Goal: Task Accomplishment & Management: Manage account settings

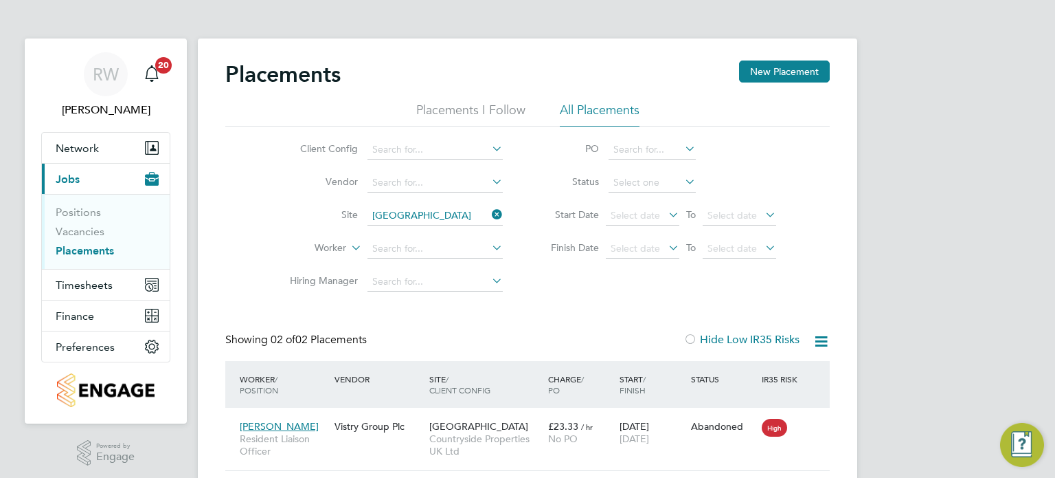
click at [489, 209] on icon at bounding box center [489, 214] width 0 height 19
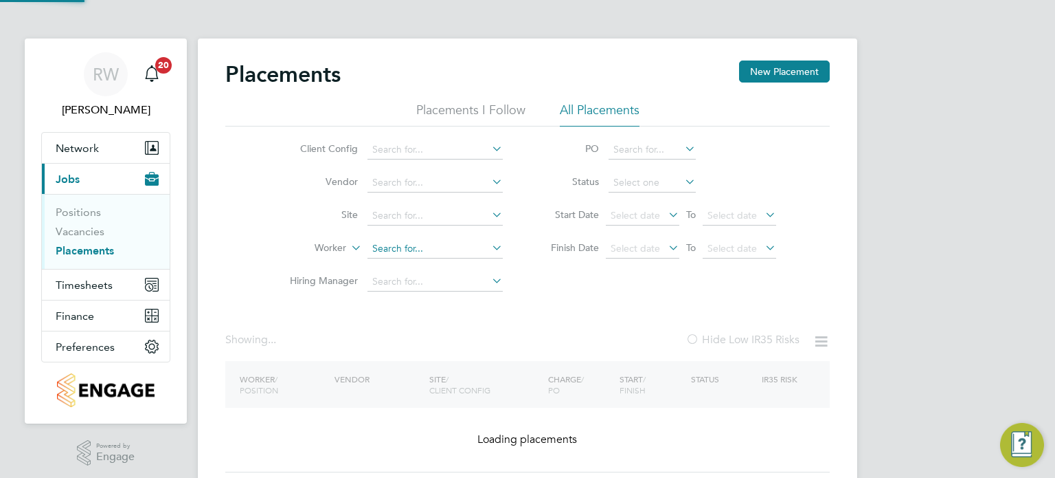
click at [402, 250] on input at bounding box center [435, 248] width 135 height 19
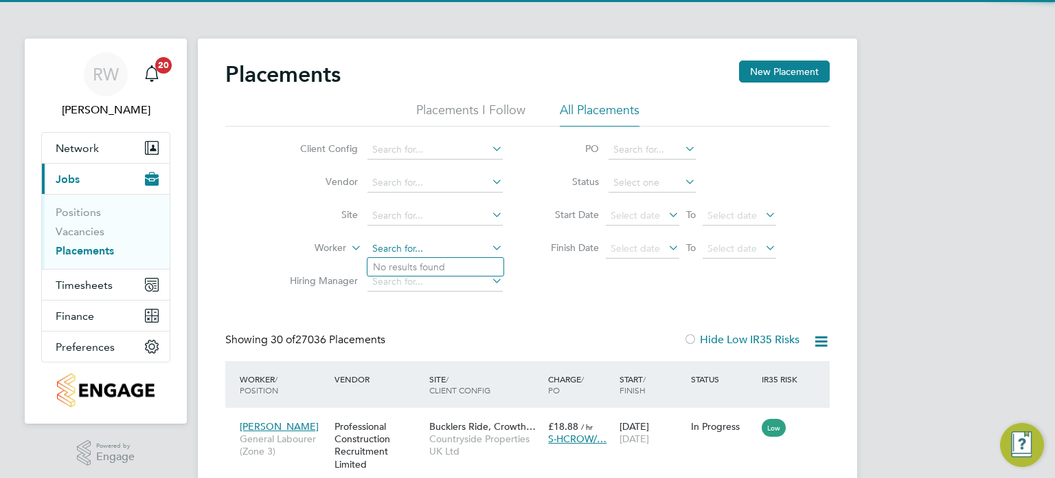
scroll to position [52, 120]
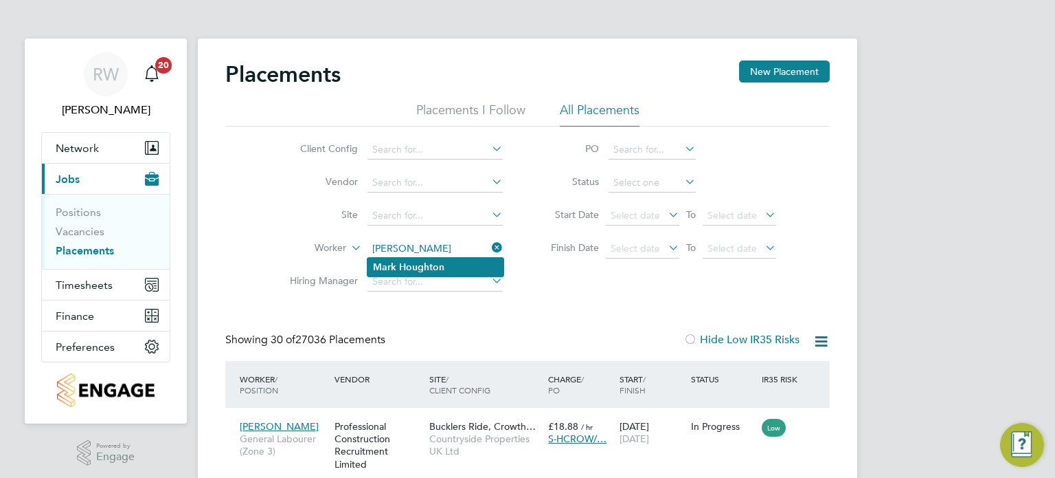
click at [413, 261] on b "Houghton" at bounding box center [421, 267] width 45 height 12
type input "Mark Houghton"
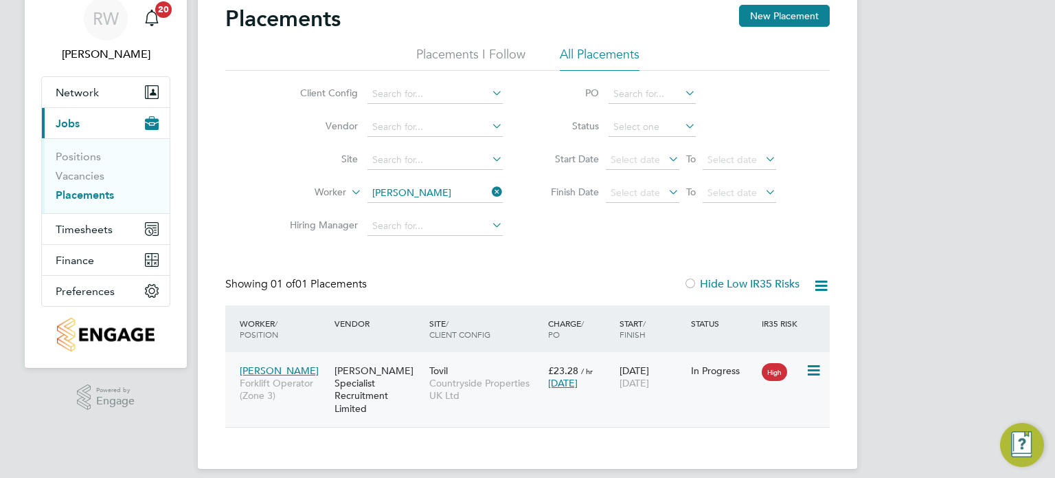
click at [419, 375] on div "Hays Specialist Recruitment Limited" at bounding box center [378, 389] width 95 height 64
click at [71, 84] on button "Network" at bounding box center [106, 92] width 128 height 30
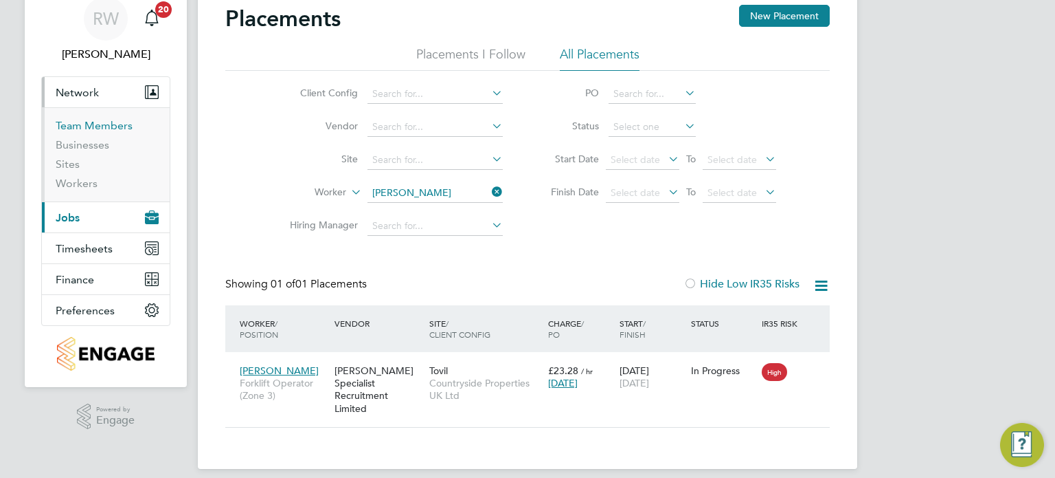
click at [74, 122] on link "Team Members" at bounding box center [94, 125] width 77 height 13
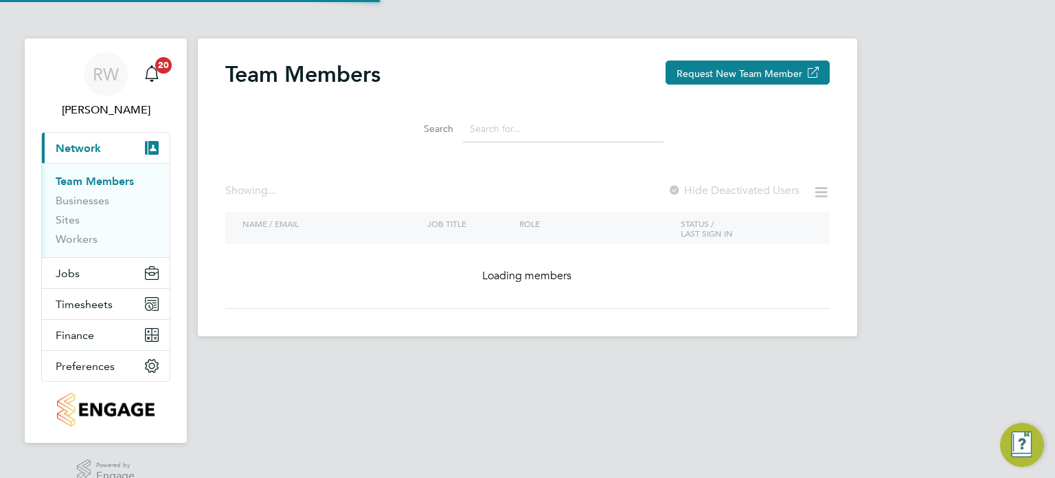
click at [524, 127] on input at bounding box center [563, 128] width 201 height 27
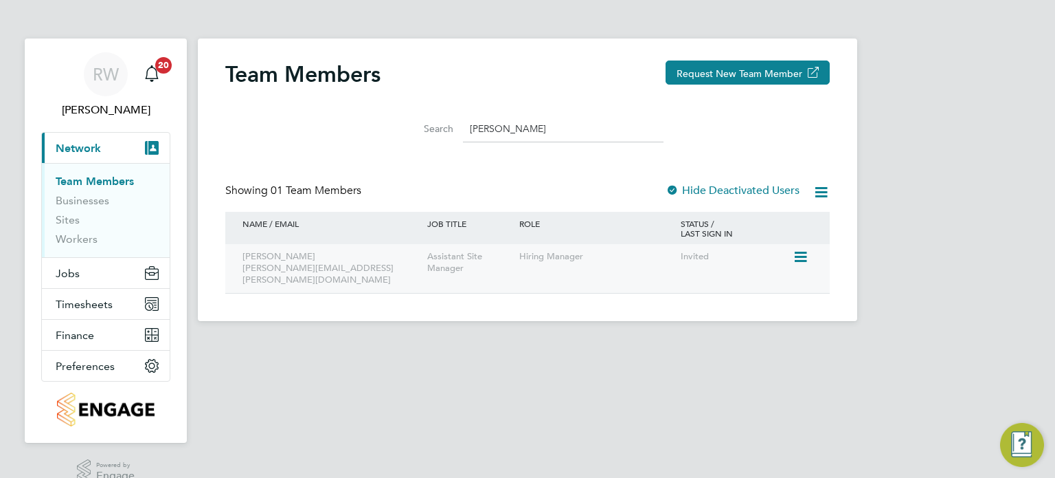
type input "[PERSON_NAME]"
click at [514, 255] on div "Assistant Site Manager" at bounding box center [470, 262] width 92 height 37
click at [800, 256] on icon at bounding box center [800, 257] width 14 height 16
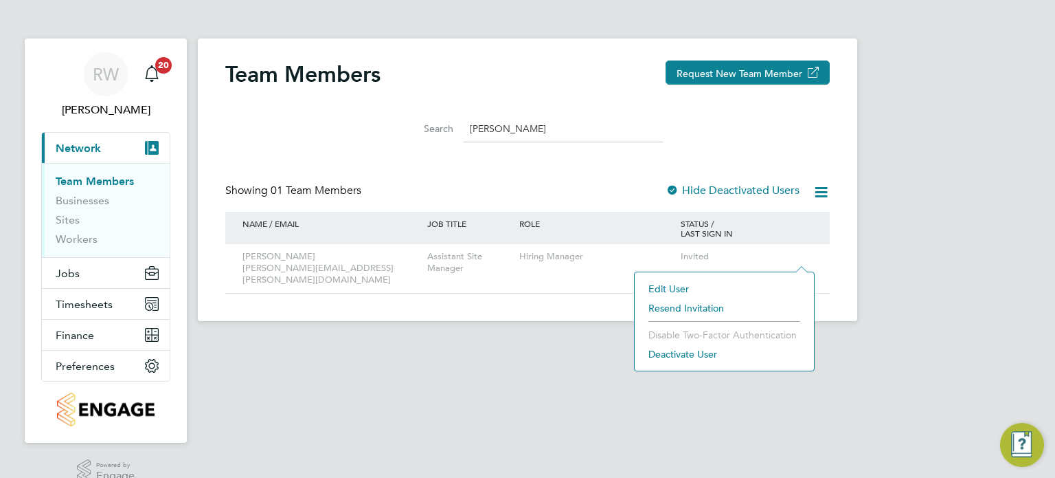
click at [702, 307] on li "Resend Invitation" at bounding box center [725, 307] width 166 height 19
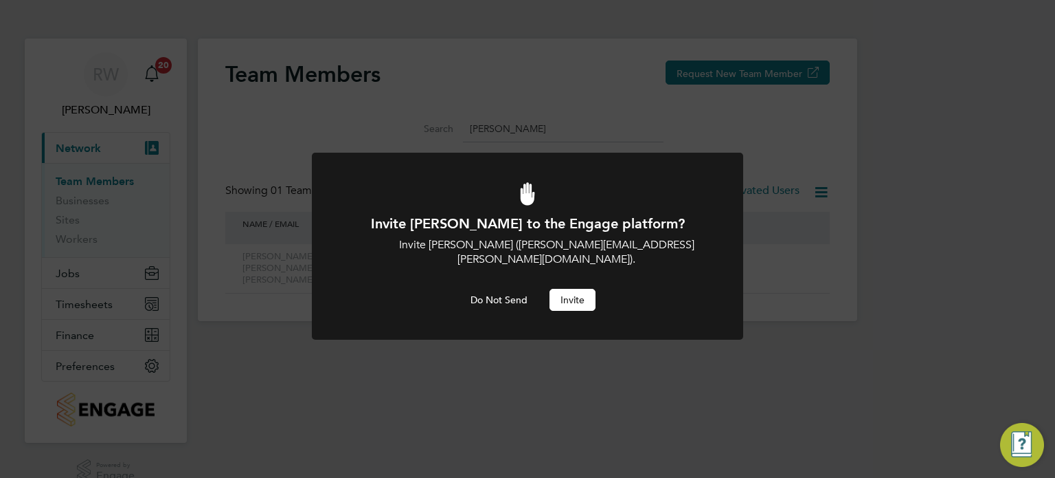
click at [586, 289] on button "Invite" at bounding box center [573, 300] width 46 height 22
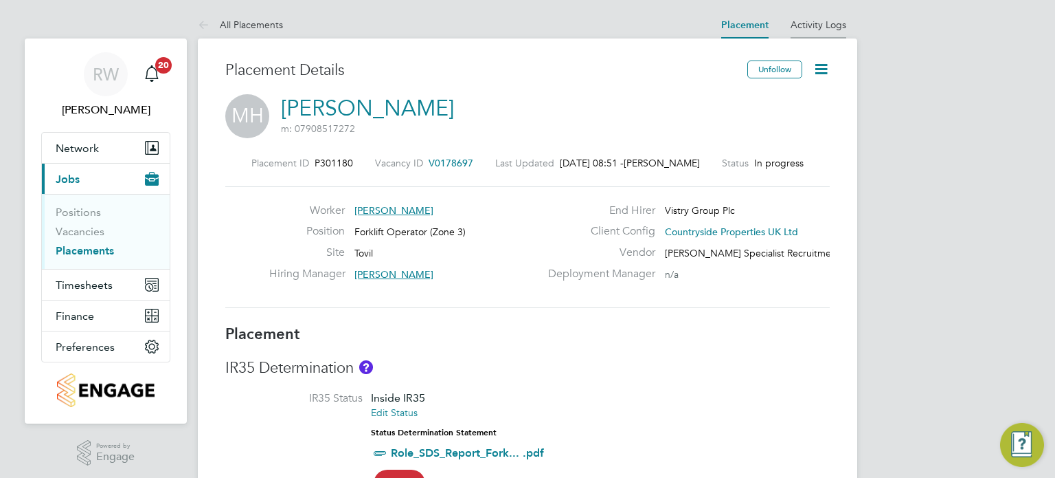
click at [838, 19] on link "Activity Logs" at bounding box center [819, 25] width 56 height 12
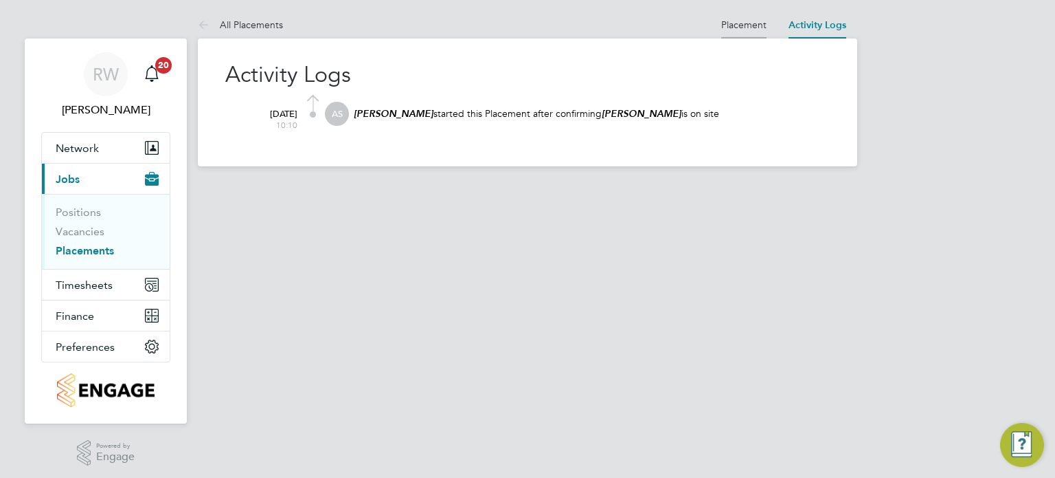
click at [750, 21] on link "Placement" at bounding box center [743, 25] width 45 height 12
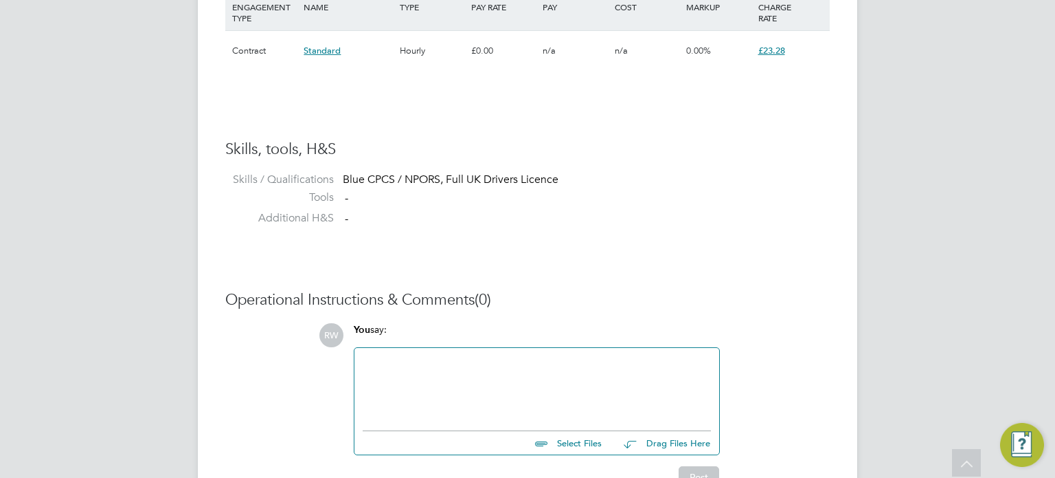
drag, startPoint x: 352, startPoint y: 135, endPoint x: 754, endPoint y: 230, distance: 413.0
click at [754, 230] on ul "Skills, tools, H&S Skills / Qualifications Blue CPCS / NPORS, Full UK Drivers L…" at bounding box center [527, 187] width 605 height 96
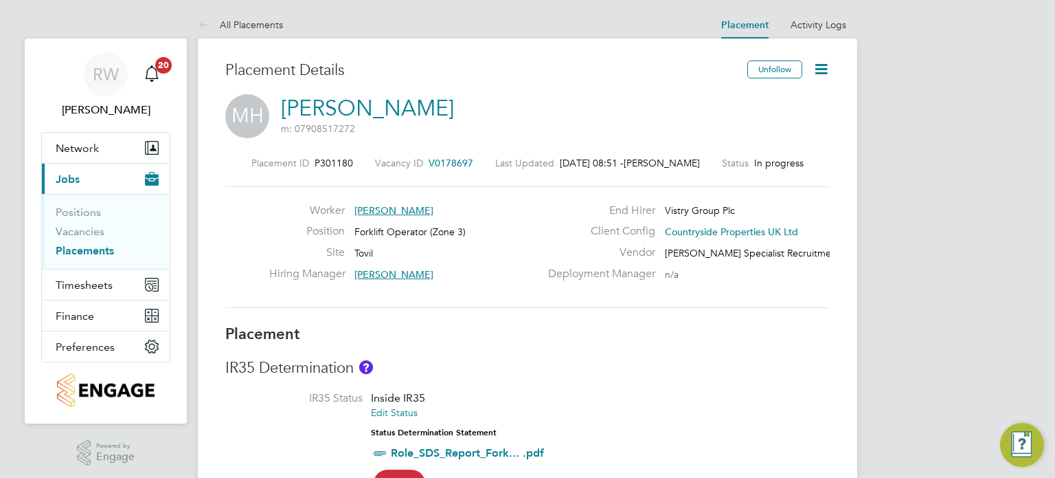
click at [440, 163] on span "V0178697" at bounding box center [451, 163] width 45 height 12
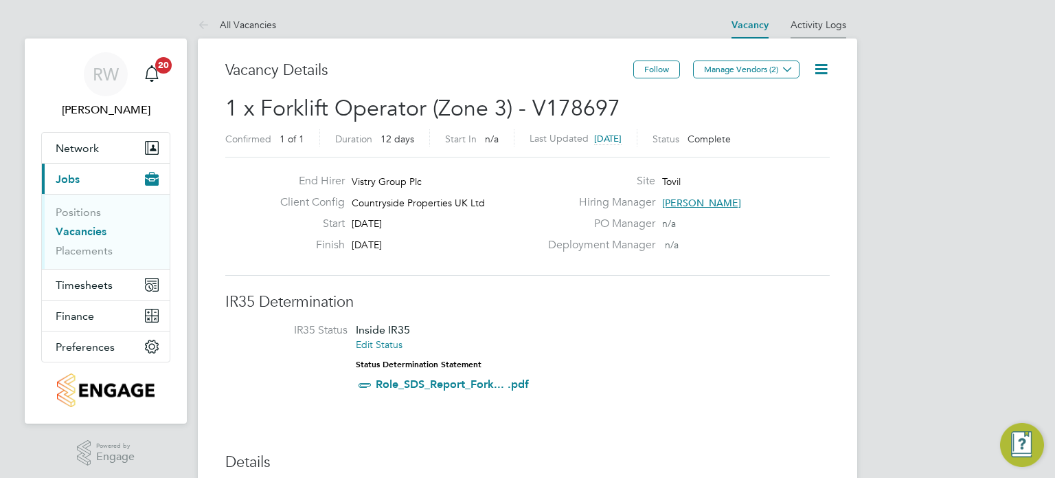
click at [836, 21] on link "Activity Logs" at bounding box center [819, 25] width 56 height 12
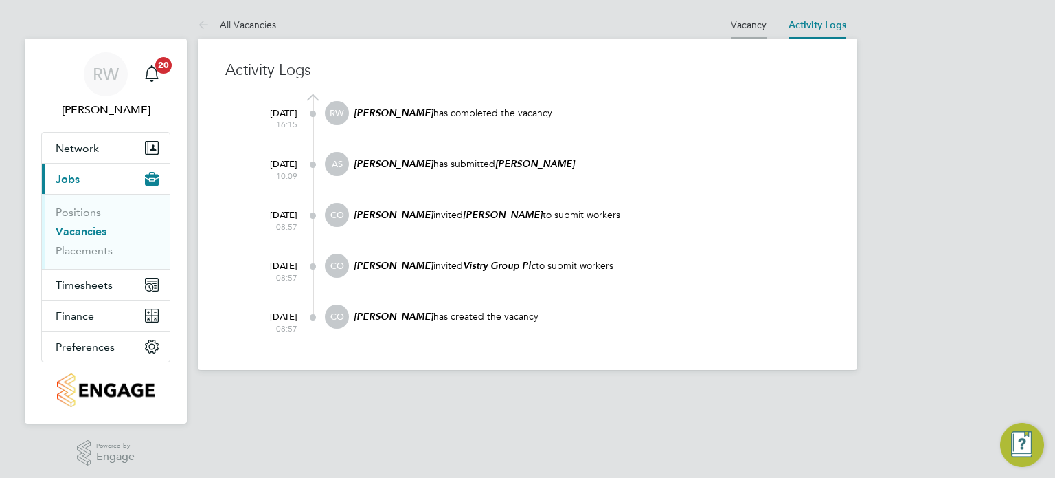
click at [753, 19] on link "Vacancy" at bounding box center [749, 25] width 36 height 12
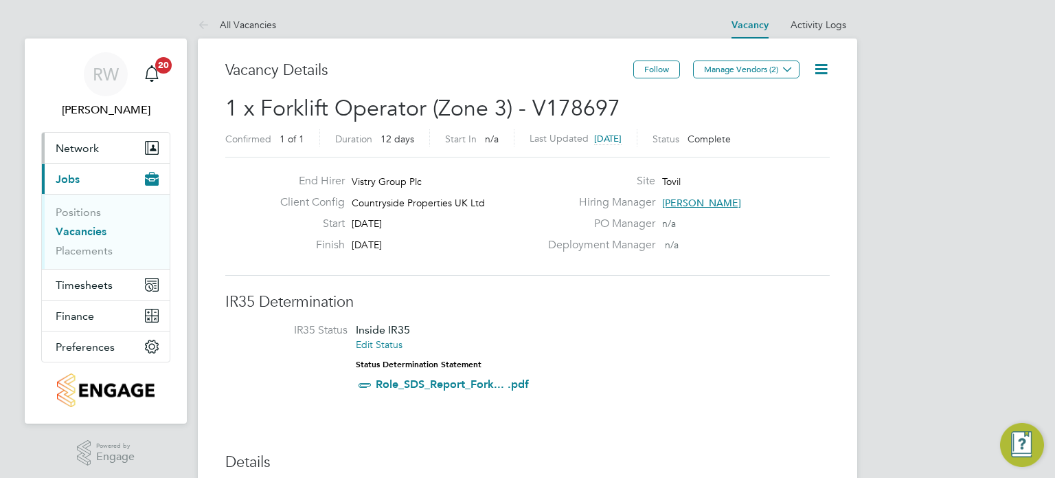
click at [93, 148] on span "Network" at bounding box center [77, 148] width 43 height 13
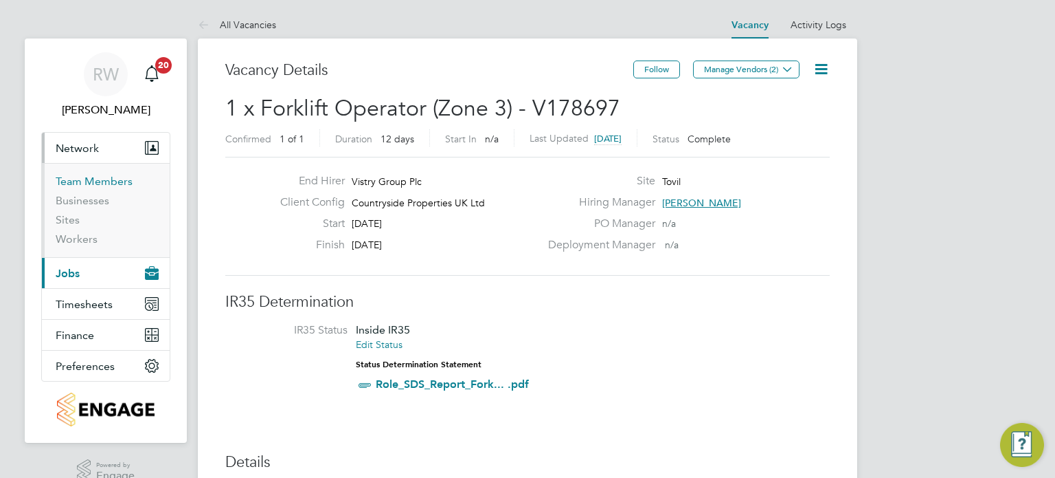
click at [80, 181] on link "Team Members" at bounding box center [94, 181] width 77 height 13
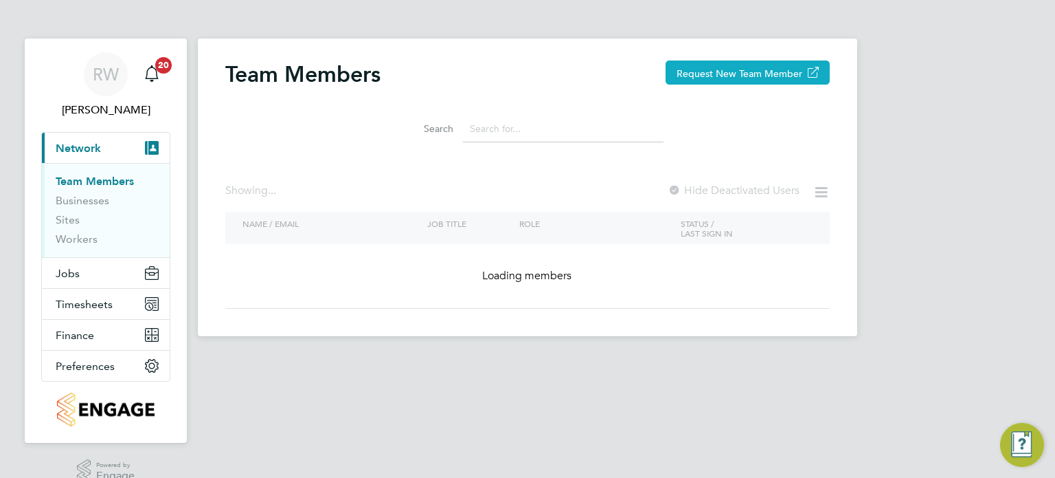
click at [752, 71] on button "Request New Team Member" at bounding box center [748, 72] width 164 height 24
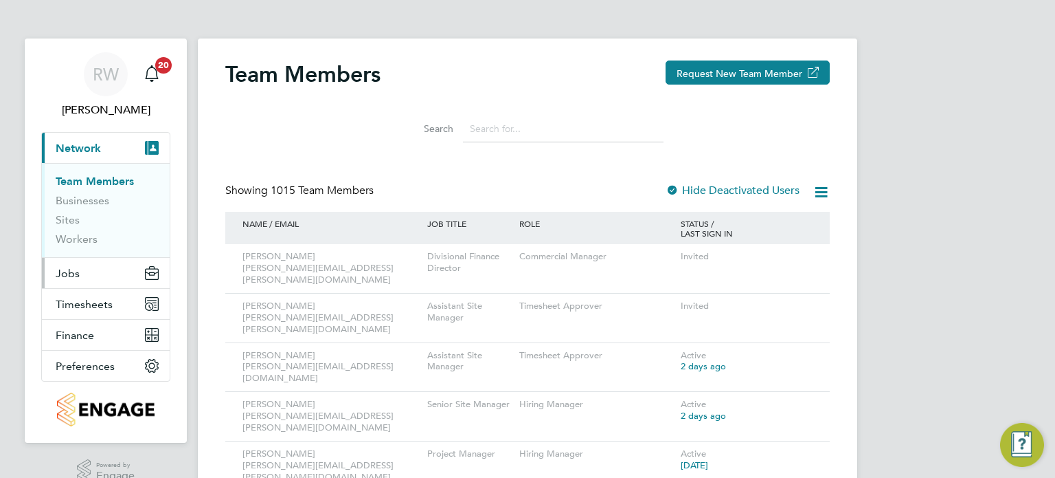
click at [67, 271] on span "Jobs" at bounding box center [68, 273] width 24 height 13
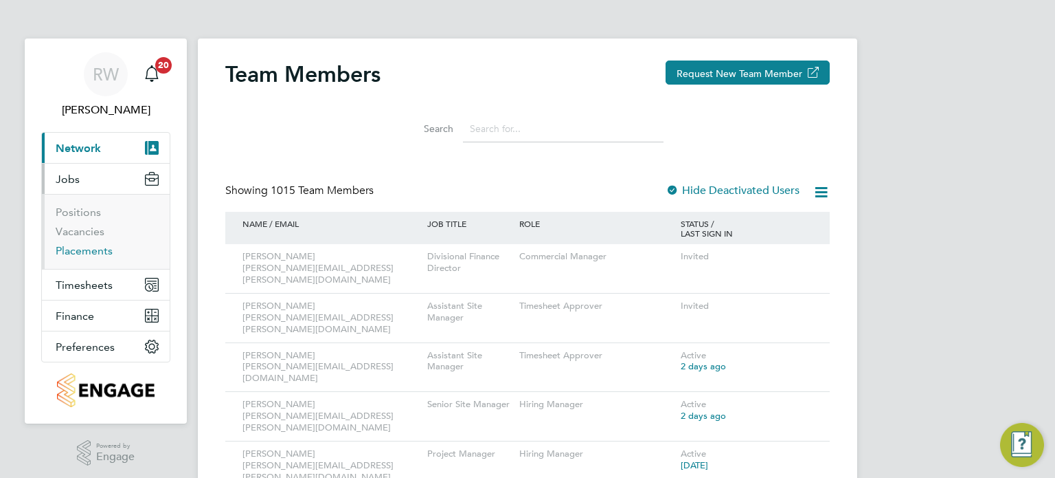
click at [88, 250] on link "Placements" at bounding box center [84, 250] width 57 height 13
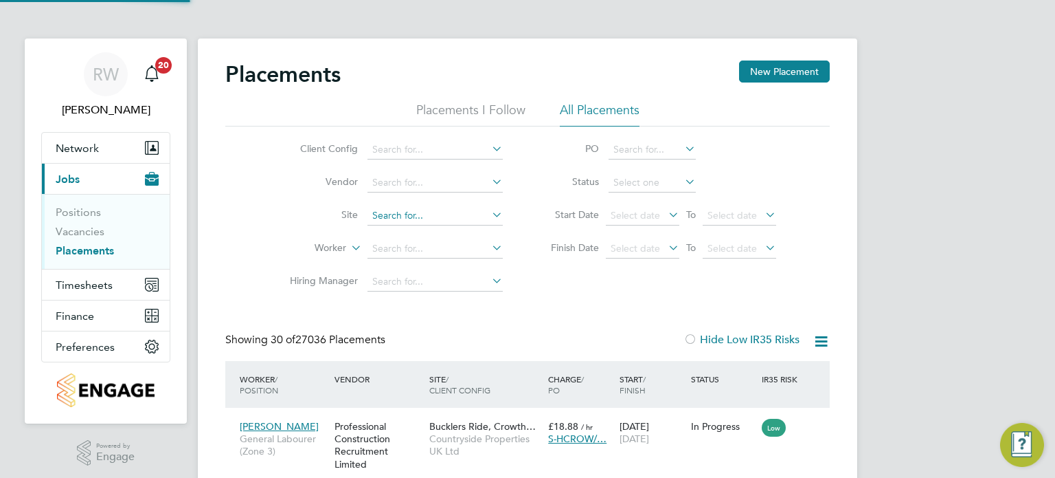
scroll to position [52, 120]
click at [403, 211] on input at bounding box center [435, 215] width 135 height 19
click at [426, 228] on b "Reach" at bounding box center [422, 234] width 27 height 12
type input "Haldon Reach / Alphington"
click at [627, 184] on input at bounding box center [652, 182] width 87 height 19
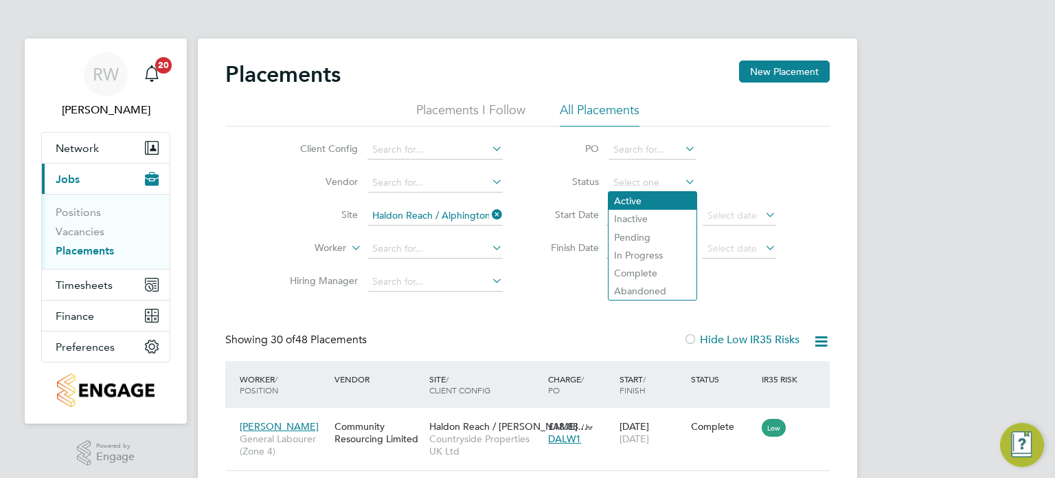
click at [632, 200] on li "Active" at bounding box center [653, 201] width 88 height 18
type input "Active"
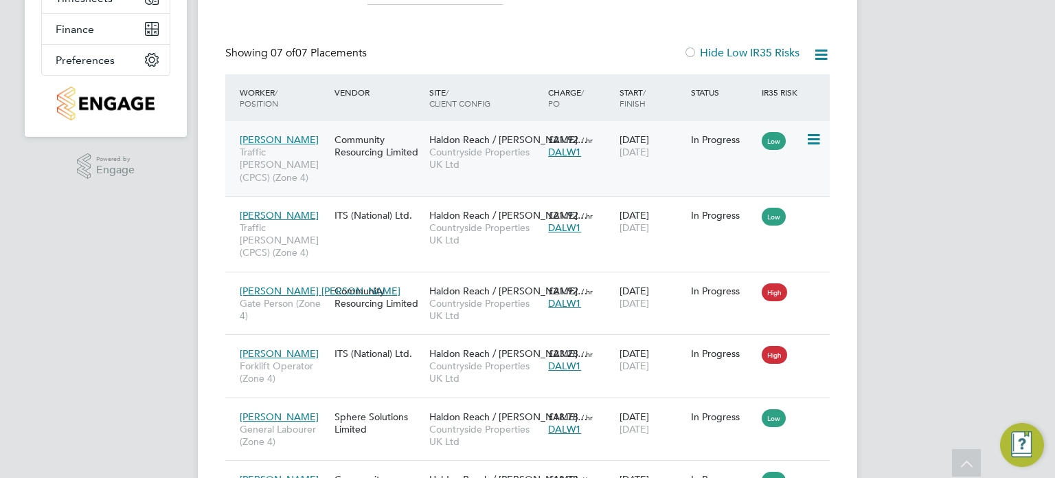
click at [484, 148] on span "Countryside Properties UK Ltd" at bounding box center [485, 158] width 112 height 25
click at [818, 47] on icon at bounding box center [821, 54] width 17 height 17
click at [779, 85] on li "Download Placements Report" at bounding box center [754, 87] width 146 height 19
click at [501, 359] on span "Countryside Properties UK Ltd" at bounding box center [485, 371] width 112 height 25
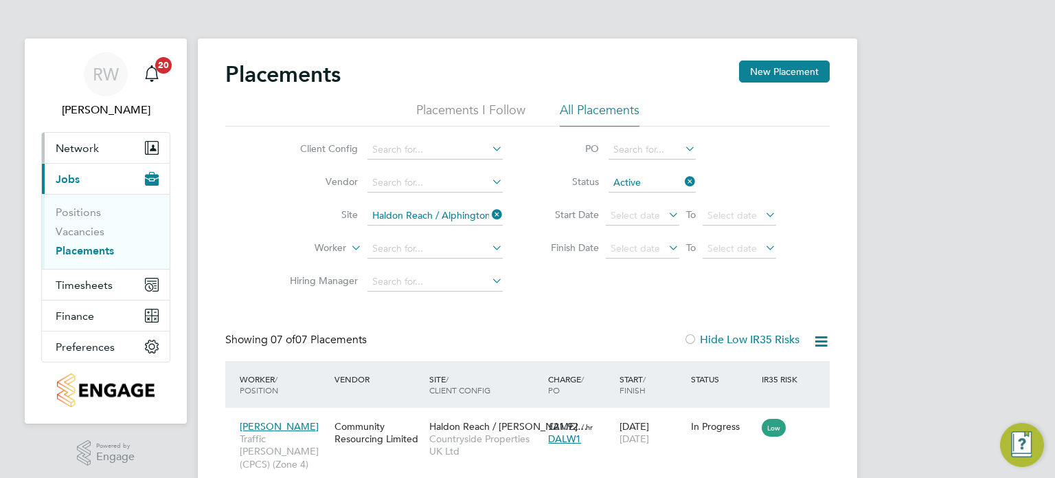
click at [94, 146] on span "Network" at bounding box center [77, 148] width 43 height 13
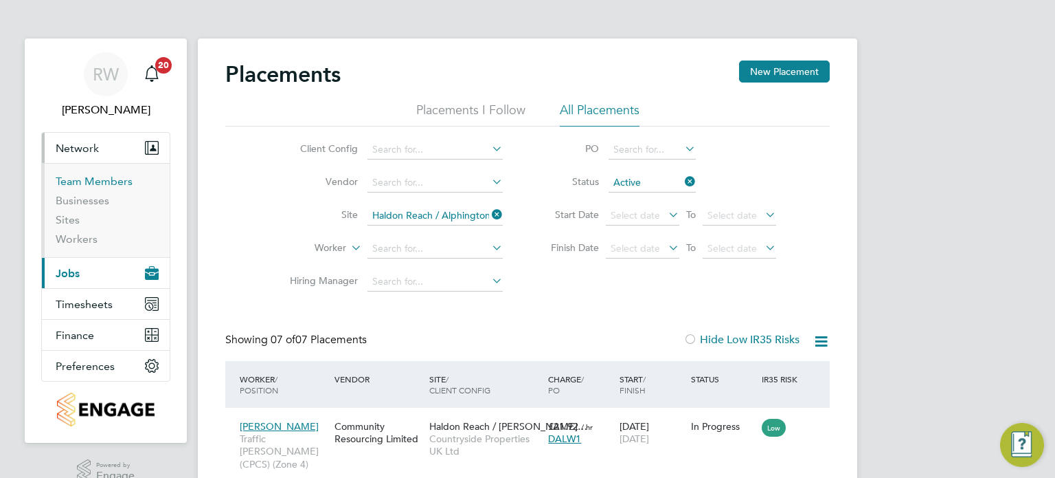
click at [82, 175] on link "Team Members" at bounding box center [94, 181] width 77 height 13
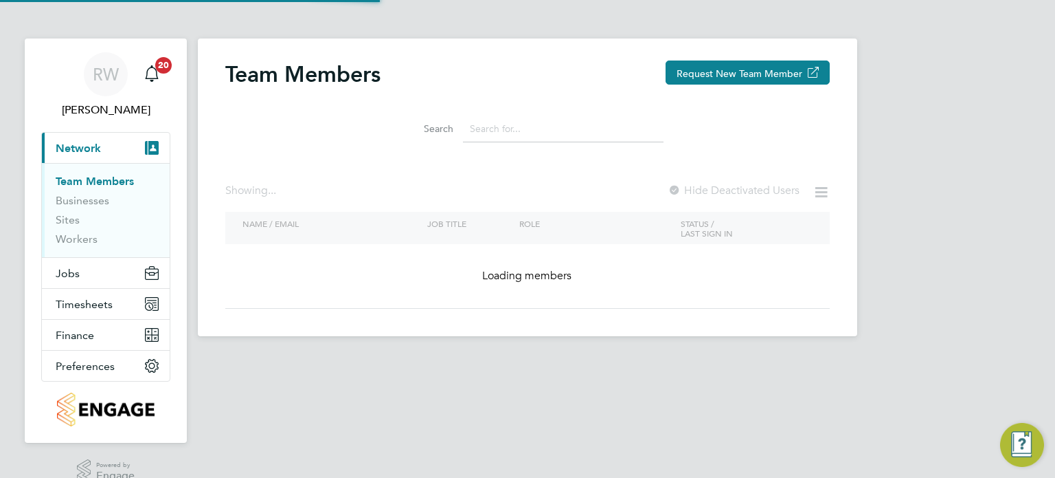
click at [530, 137] on input at bounding box center [563, 128] width 201 height 27
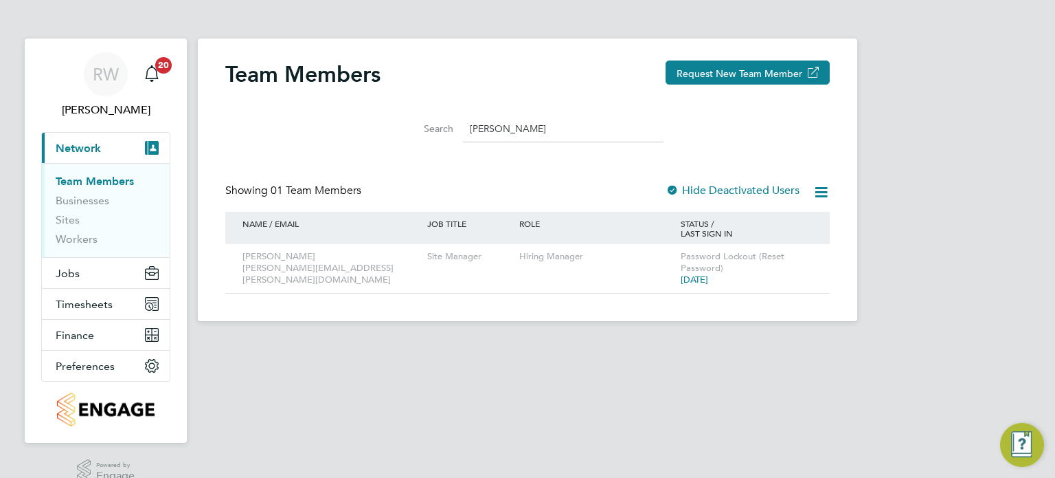
type input "ross clayd"
click at [572, 265] on div "Hiring Manager" at bounding box center [596, 256] width 161 height 25
click at [800, 254] on icon at bounding box center [800, 257] width 14 height 16
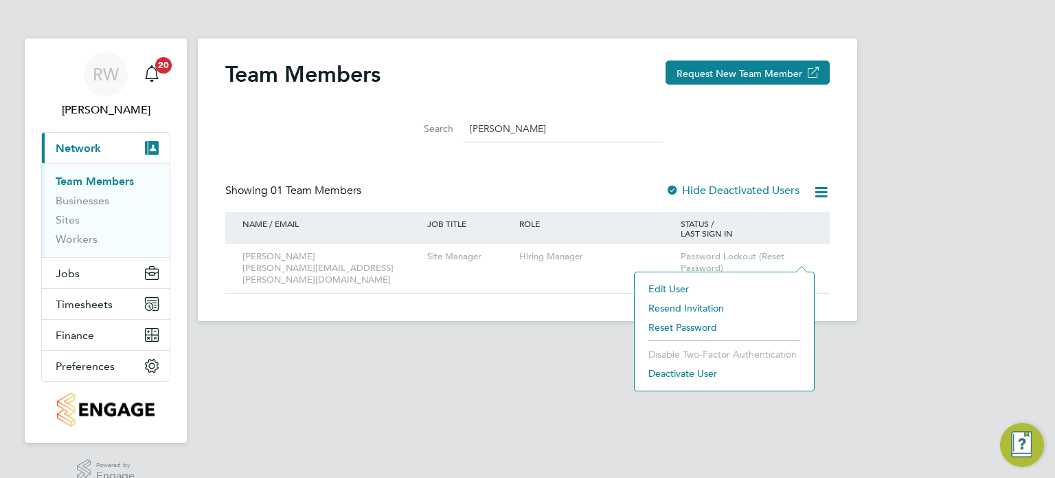
click at [691, 324] on li "Reset Password" at bounding box center [725, 326] width 166 height 19
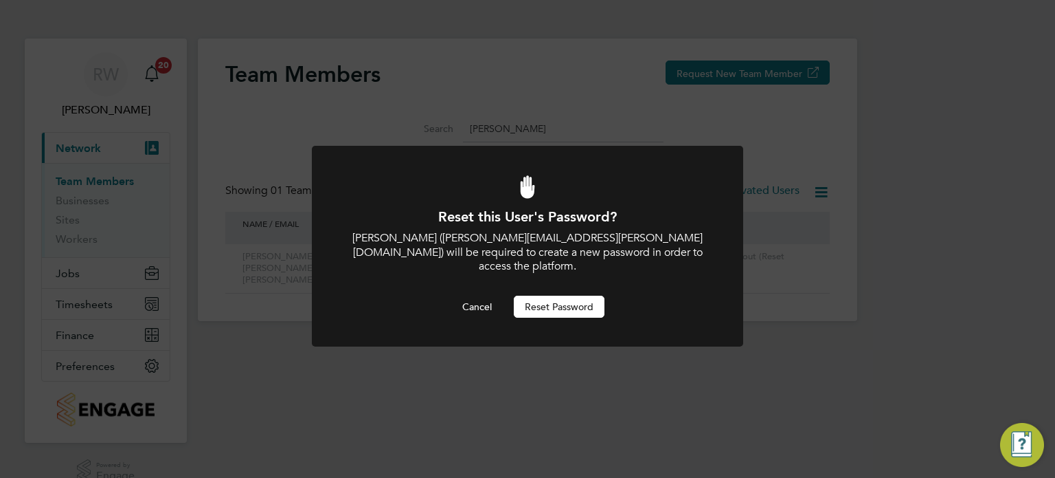
click at [577, 298] on button "Reset Password" at bounding box center [559, 306] width 91 height 22
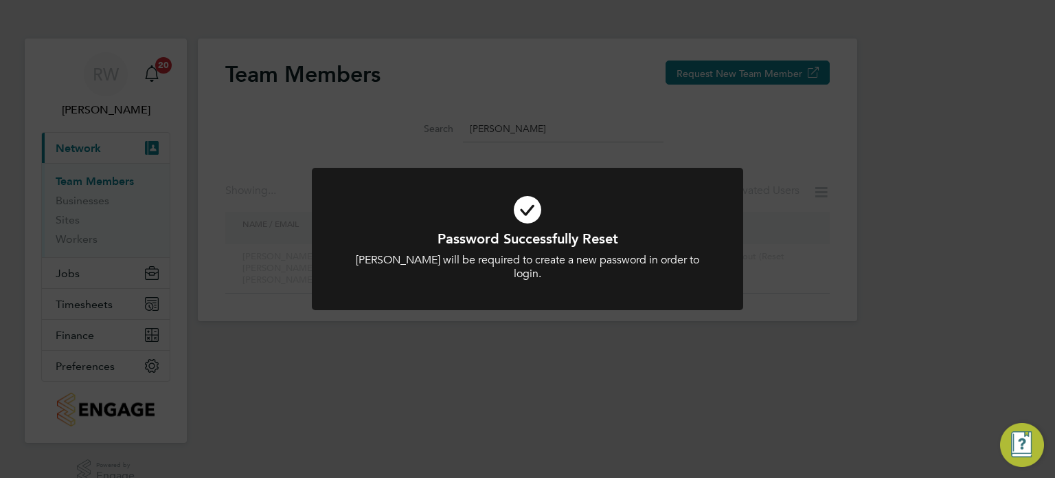
click at [625, 340] on div "Password Successfully Reset Ross Claydon will be required to create a new passw…" at bounding box center [527, 239] width 1055 height 478
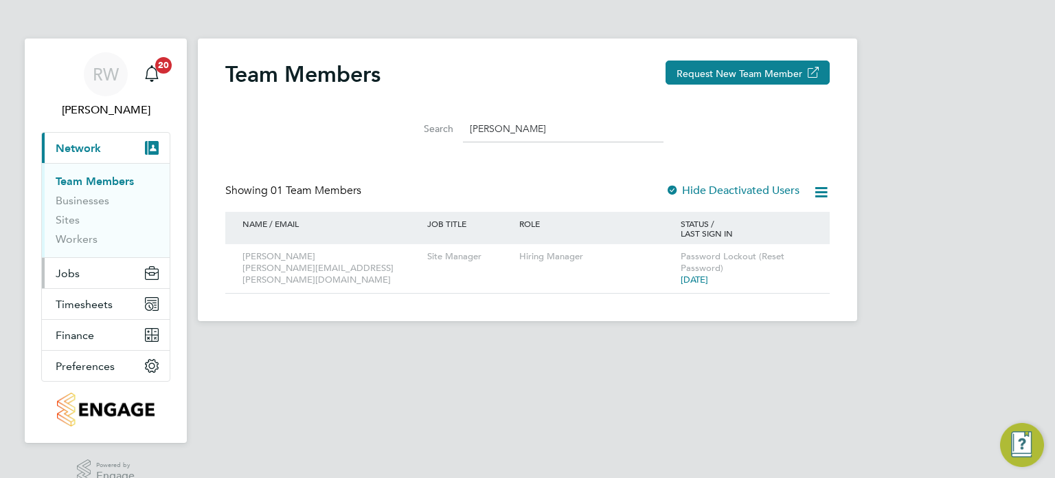
click at [77, 274] on span "Jobs" at bounding box center [68, 273] width 24 height 13
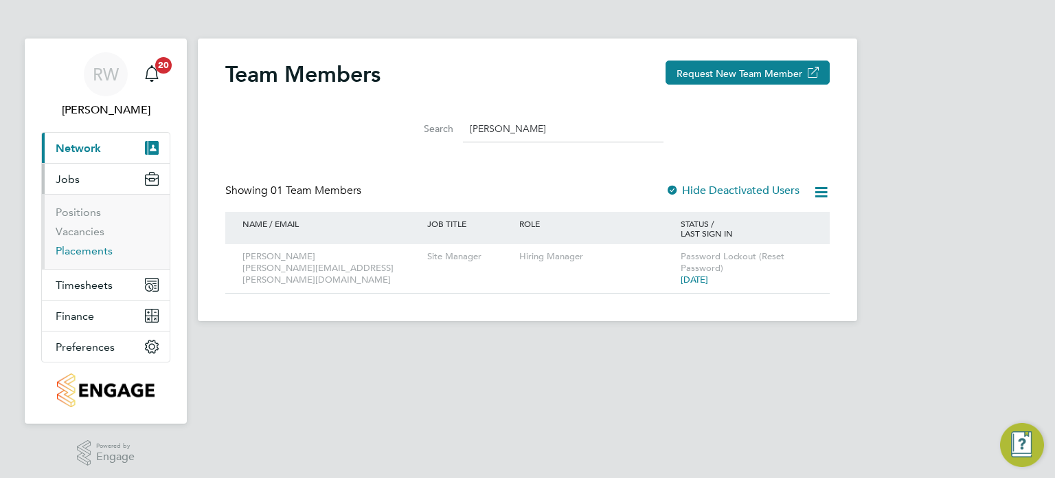
click at [88, 254] on link "Placements" at bounding box center [84, 250] width 57 height 13
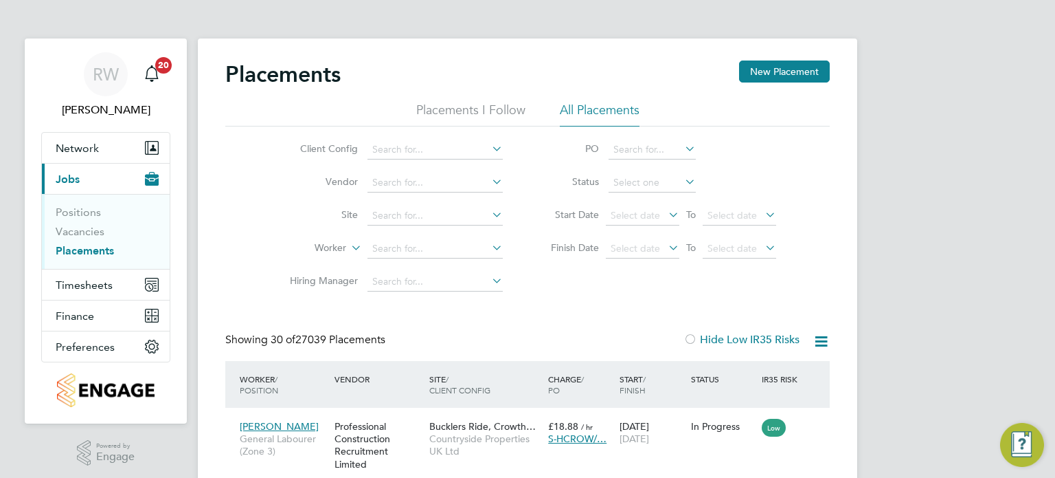
scroll to position [52, 120]
click at [390, 218] on input at bounding box center [435, 215] width 135 height 19
click at [400, 228] on b "Haldon" at bounding box center [389, 234] width 33 height 12
type input "Haldon Reach / Alphington"
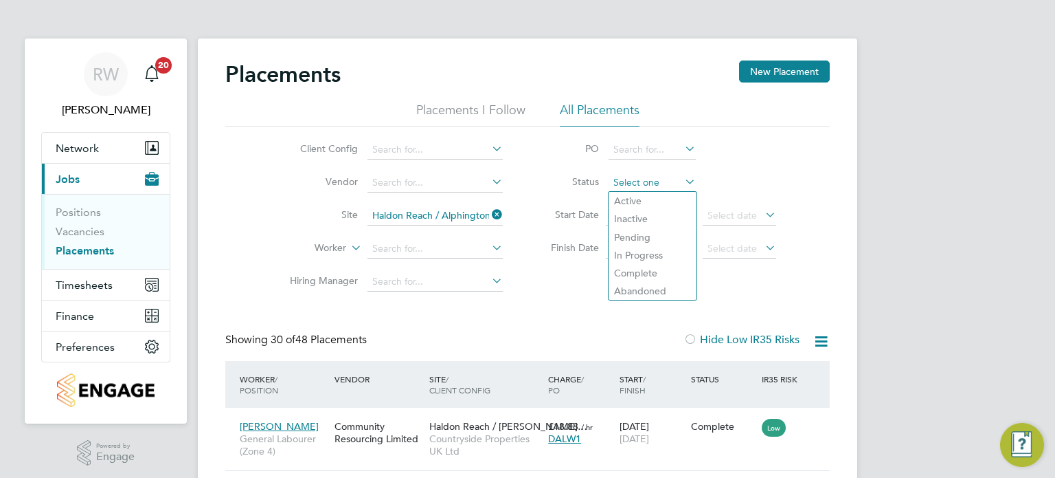
click at [635, 174] on input at bounding box center [652, 182] width 87 height 19
click at [638, 192] on li "Active" at bounding box center [653, 201] width 88 height 18
type input "Active"
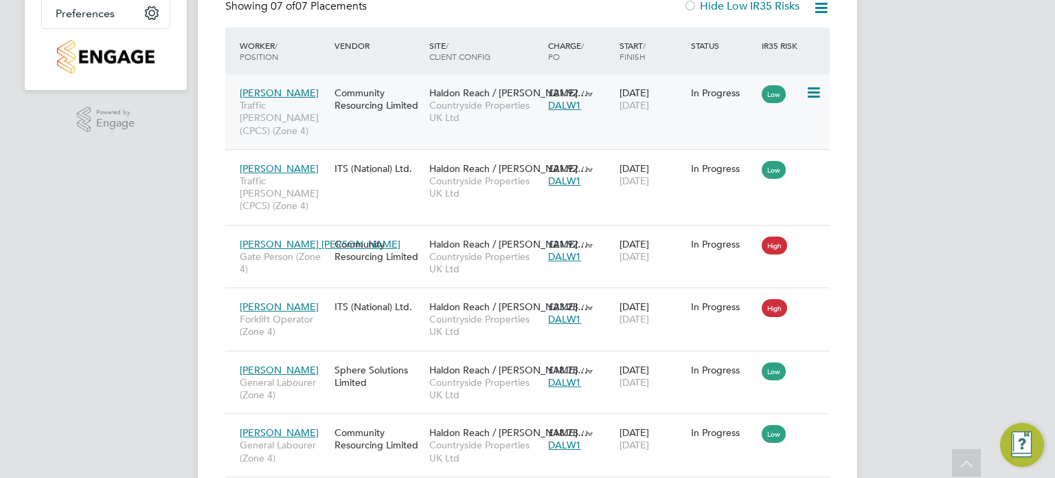
click at [470, 113] on span "Countryside Properties UK Ltd" at bounding box center [485, 111] width 112 height 25
click at [435, 175] on span "Countryside Properties UK Ltd" at bounding box center [485, 187] width 112 height 25
click at [435, 250] on span "Countryside Properties UK Ltd" at bounding box center [485, 262] width 112 height 25
click at [396, 295] on div "Jonjo Hunt Forklift Operator (Zone 4) ITS (National) Ltd. Haldon Reach / Alphin…" at bounding box center [527, 318] width 605 height 63
click at [487, 313] on span "Countryside Properties UK Ltd" at bounding box center [485, 325] width 112 height 25
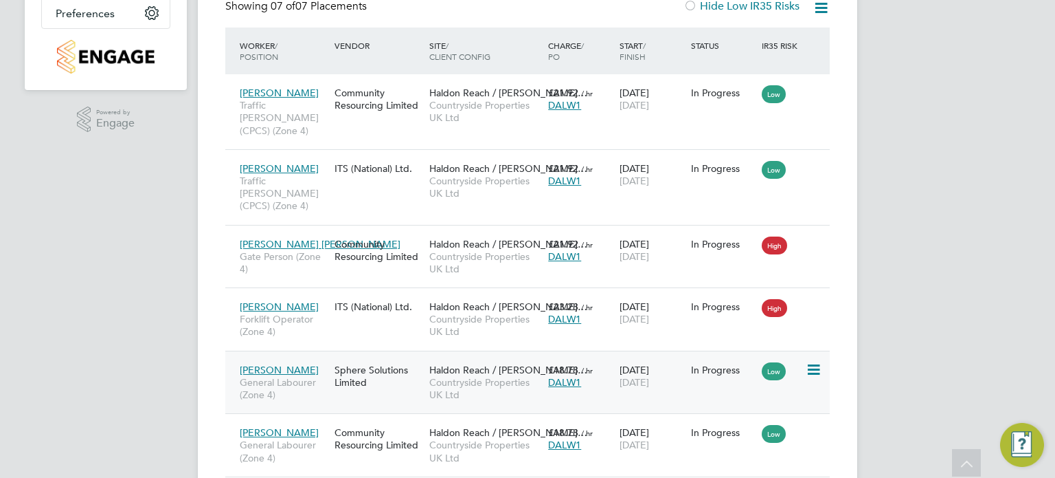
click at [438, 376] on span "Countryside Properties UK Ltd" at bounding box center [485, 388] width 112 height 25
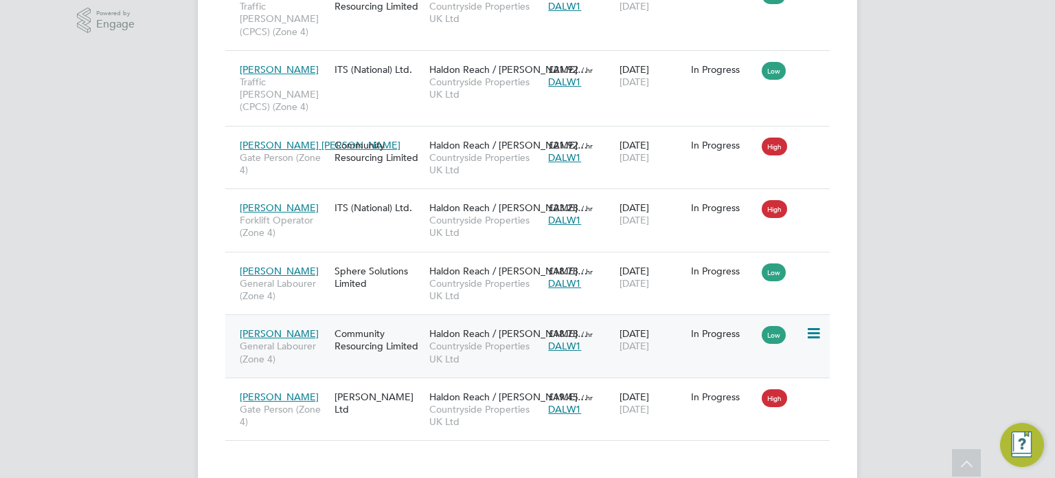
click at [434, 339] on span "Countryside Properties UK Ltd" at bounding box center [485, 351] width 112 height 25
click at [430, 403] on span "Countryside Properties UK Ltd" at bounding box center [485, 415] width 112 height 25
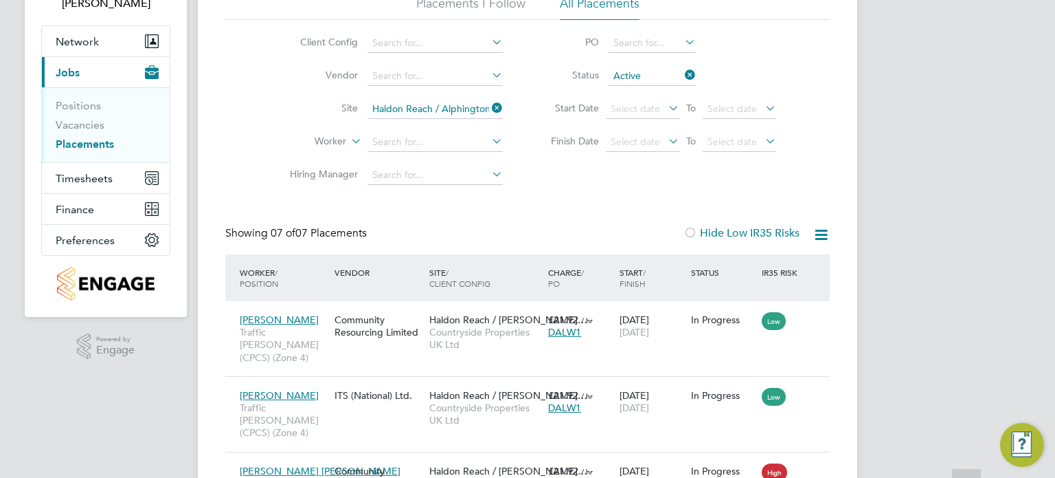
scroll to position [109, 0]
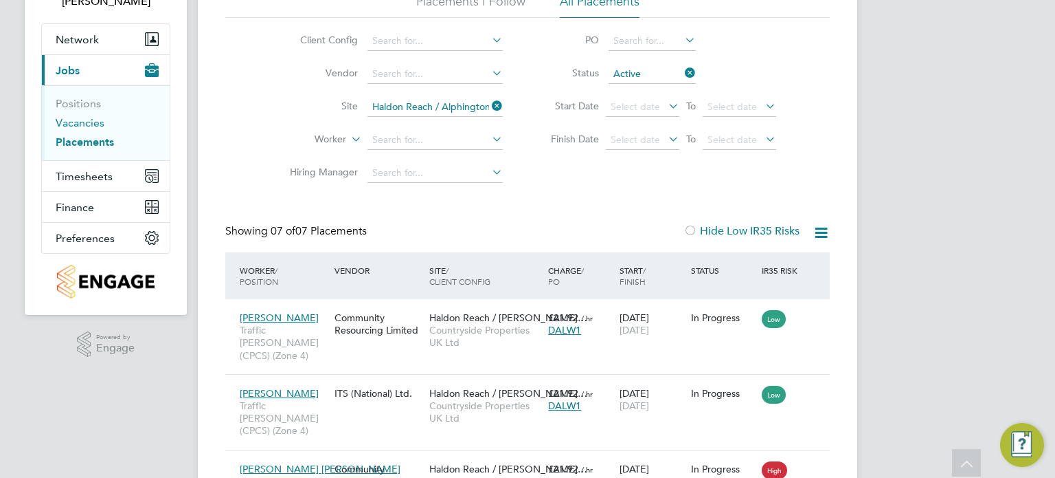
click at [87, 123] on link "Vacancies" at bounding box center [80, 122] width 49 height 13
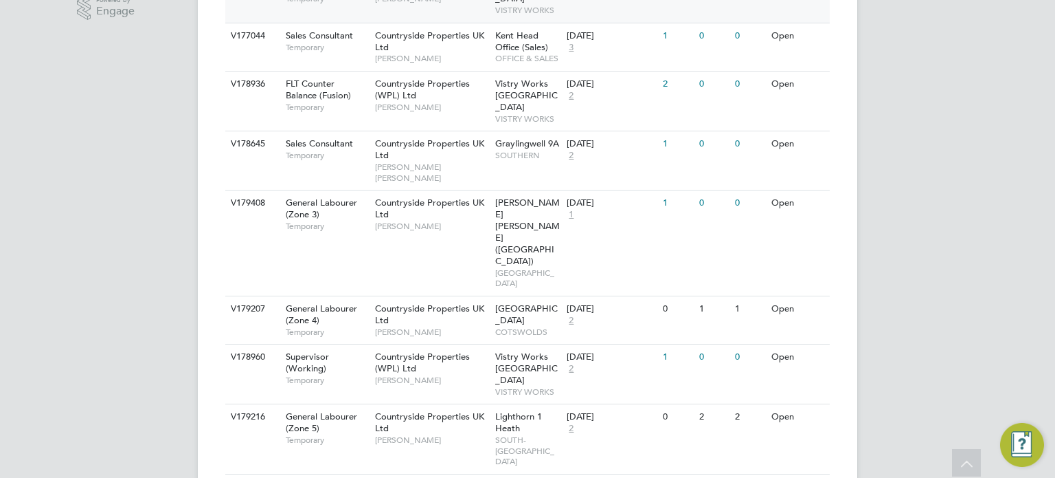
scroll to position [447, 0]
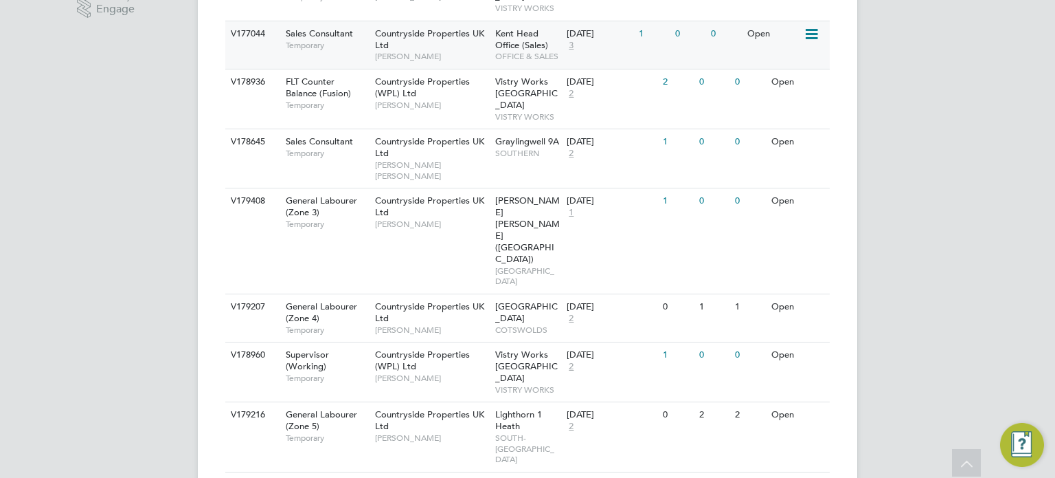
click at [505, 30] on span "Kent Head Office (Sales)" at bounding box center [521, 38] width 53 height 23
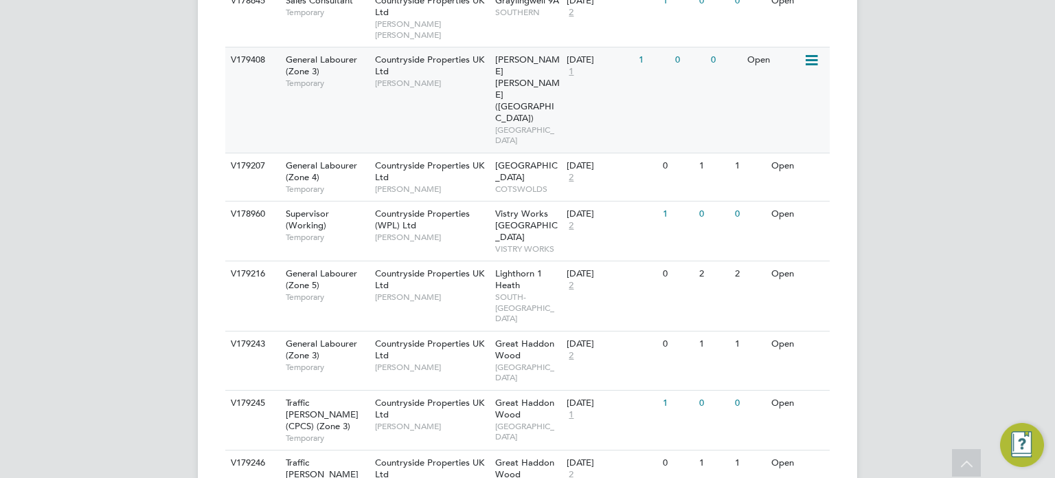
scroll to position [590, 0]
click at [500, 52] on span "Hampton Waters (Peterborough)" at bounding box center [527, 86] width 65 height 69
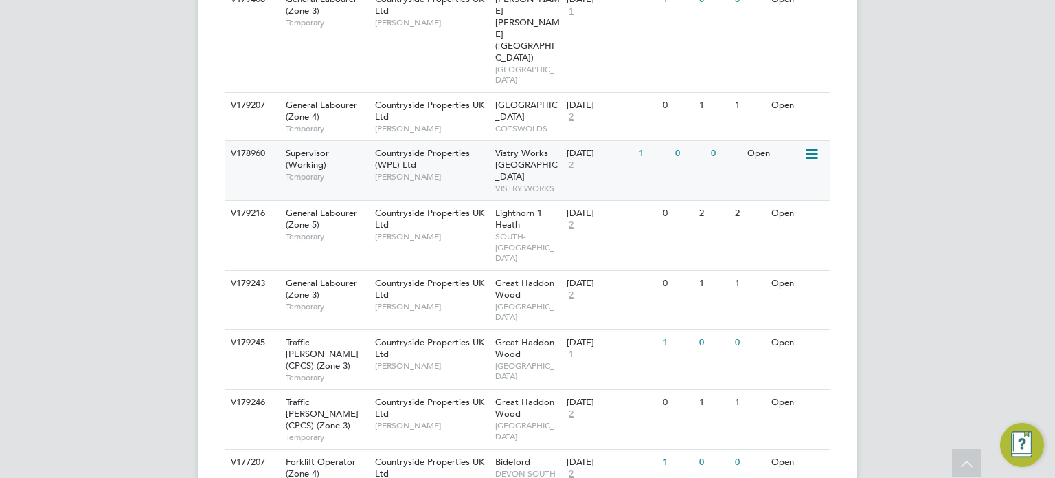
scroll to position [650, 0]
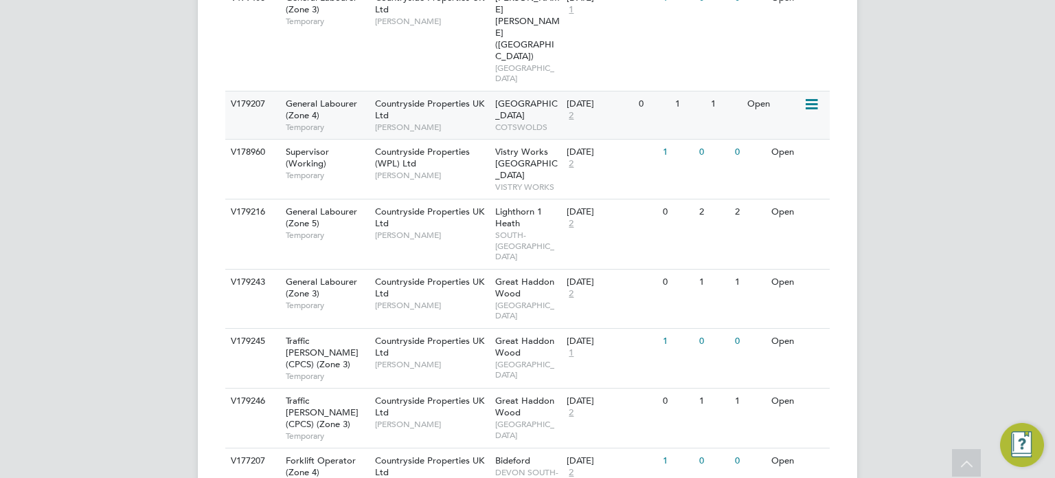
click at [814, 96] on icon at bounding box center [811, 104] width 14 height 16
click at [787, 97] on li "Update Status" at bounding box center [778, 94] width 80 height 19
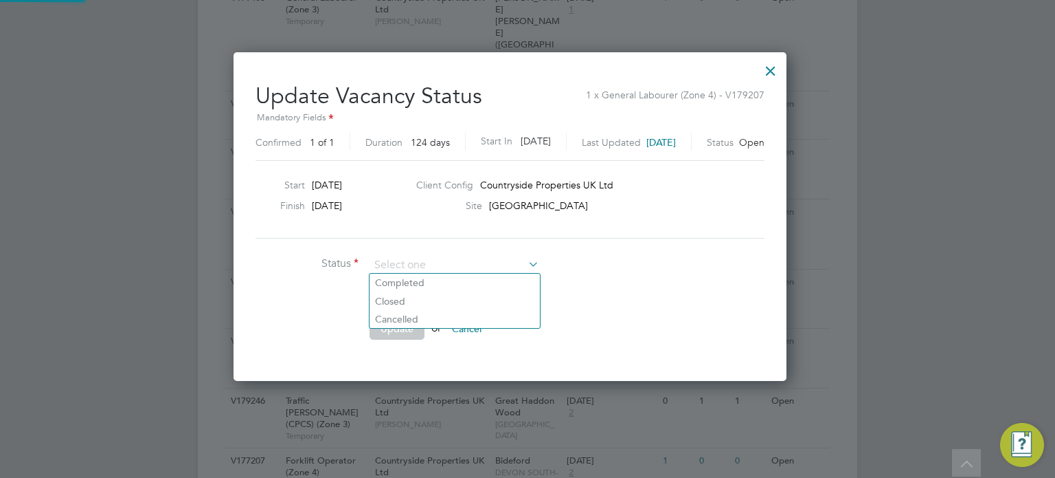
scroll to position [326, 587]
click at [464, 277] on li "Completed" at bounding box center [455, 282] width 170 height 18
type input "Completed"
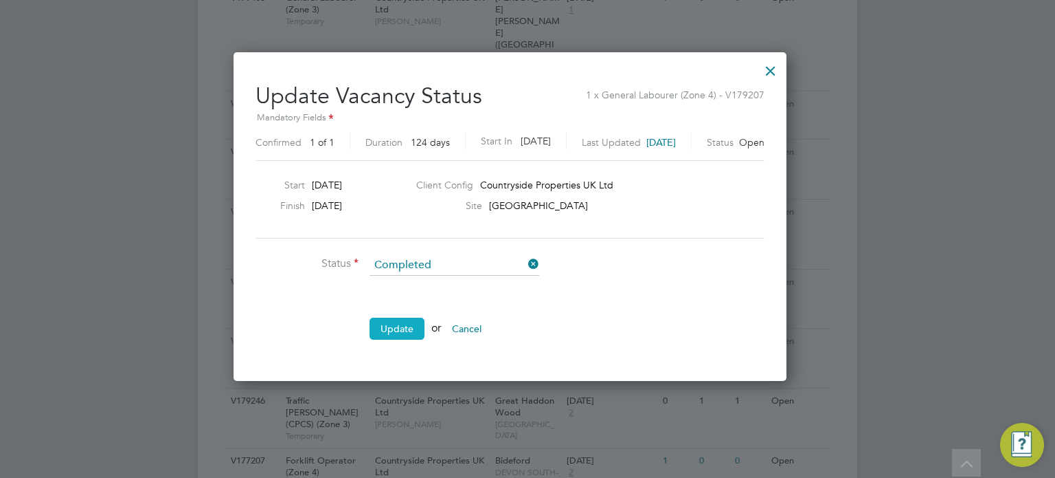
click at [415, 317] on button "Update" at bounding box center [397, 328] width 55 height 22
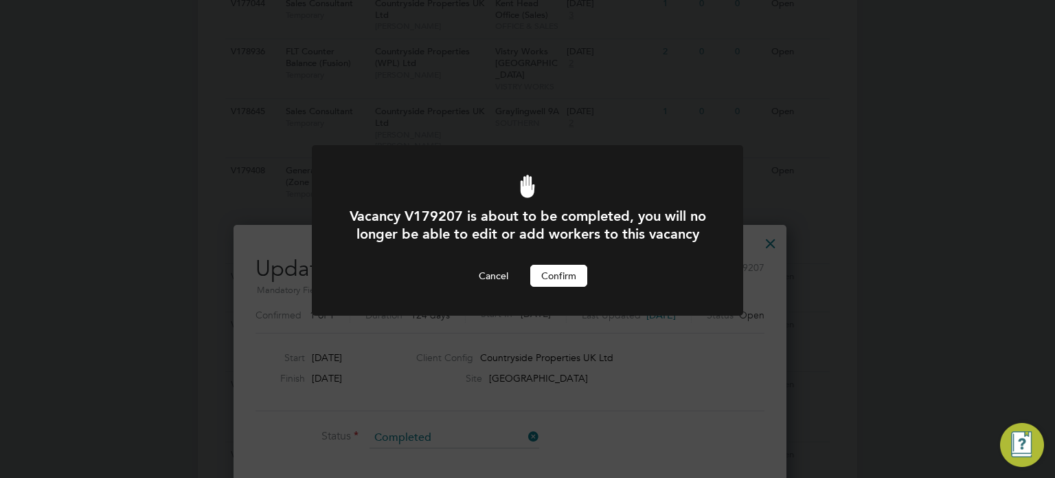
click at [579, 282] on button "Confirm" at bounding box center [558, 276] width 57 height 22
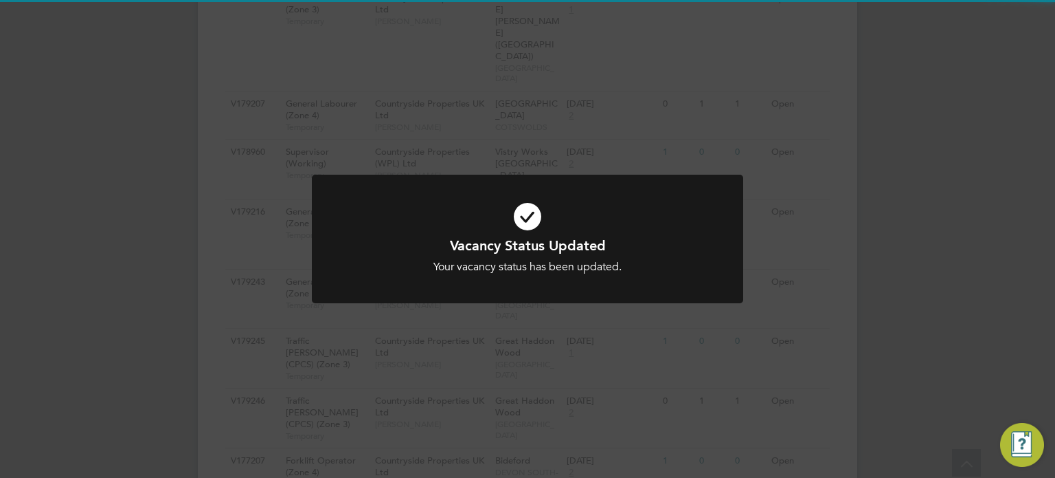
click at [627, 362] on div "Vacancy Status Updated Your vacancy status has been updated. Cancel Okay" at bounding box center [527, 239] width 1055 height 478
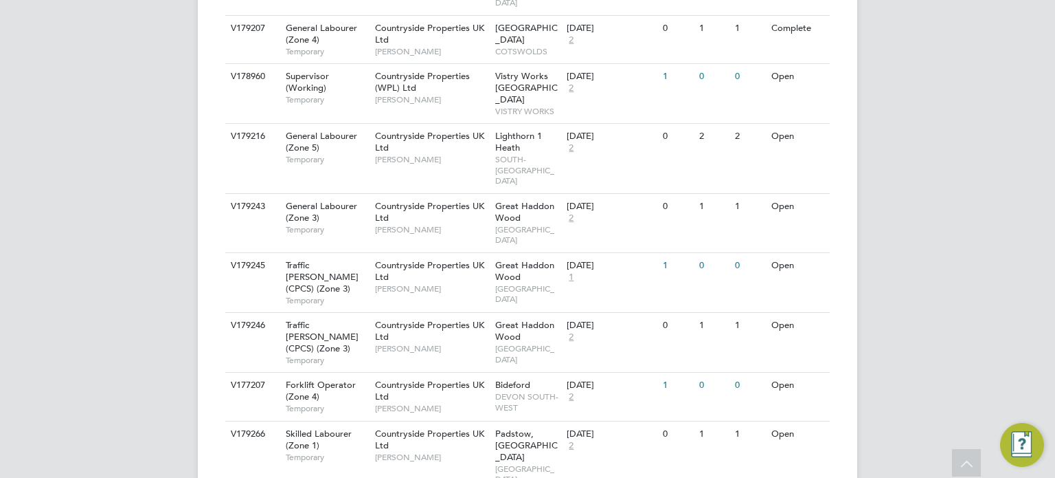
scroll to position [739, 0]
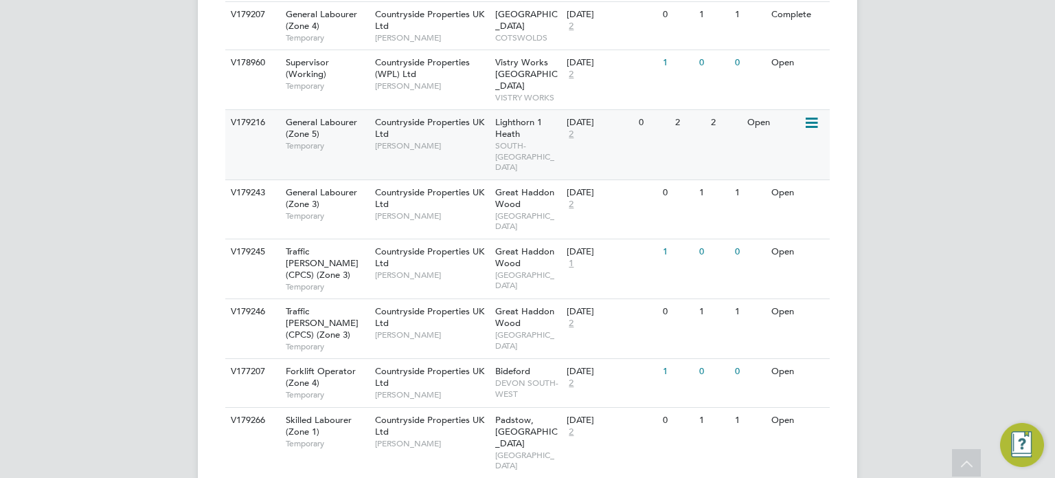
click at [529, 110] on div "Lighthorn 1 Heath SOUTH-WEST MIDLANDS" at bounding box center [528, 144] width 72 height 69
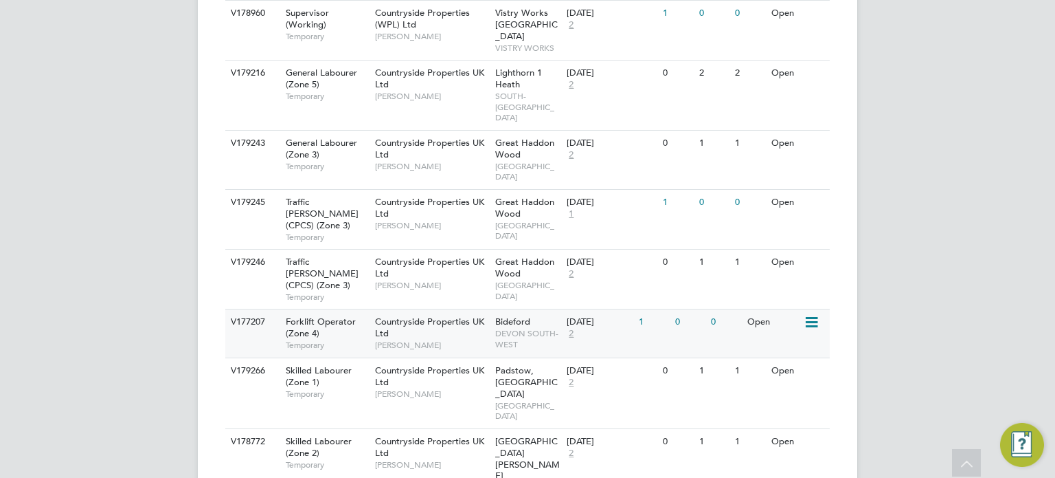
scroll to position [803, 0]
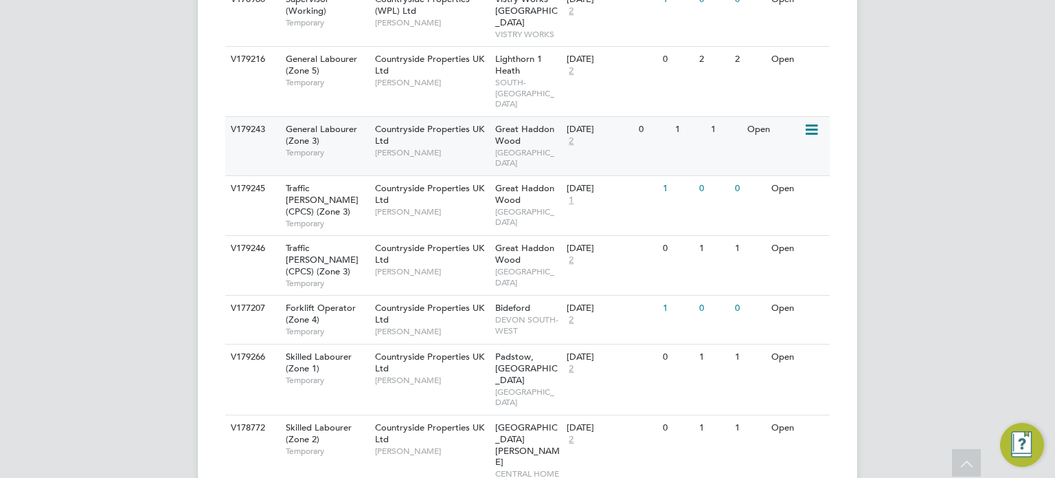
click at [530, 123] on span "Great Haddon Wood" at bounding box center [524, 134] width 59 height 23
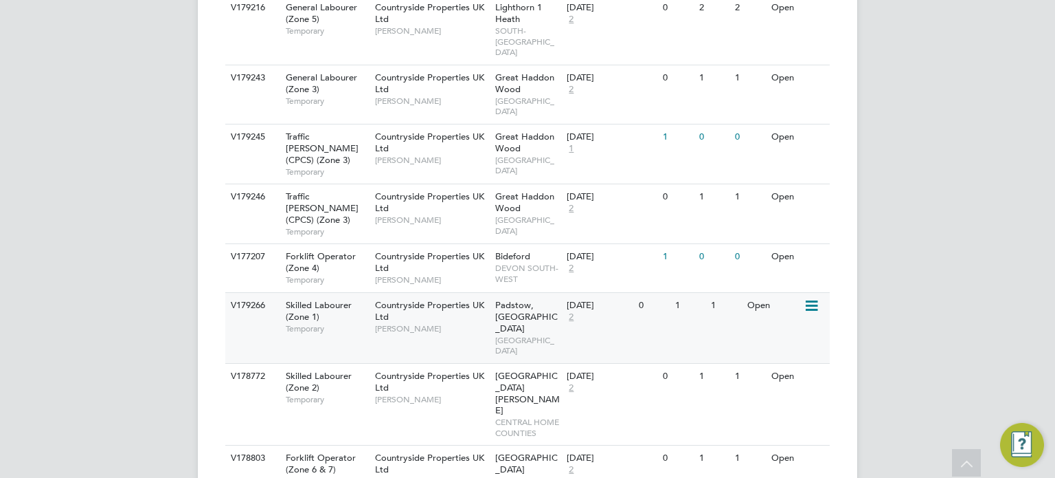
scroll to position [856, 0]
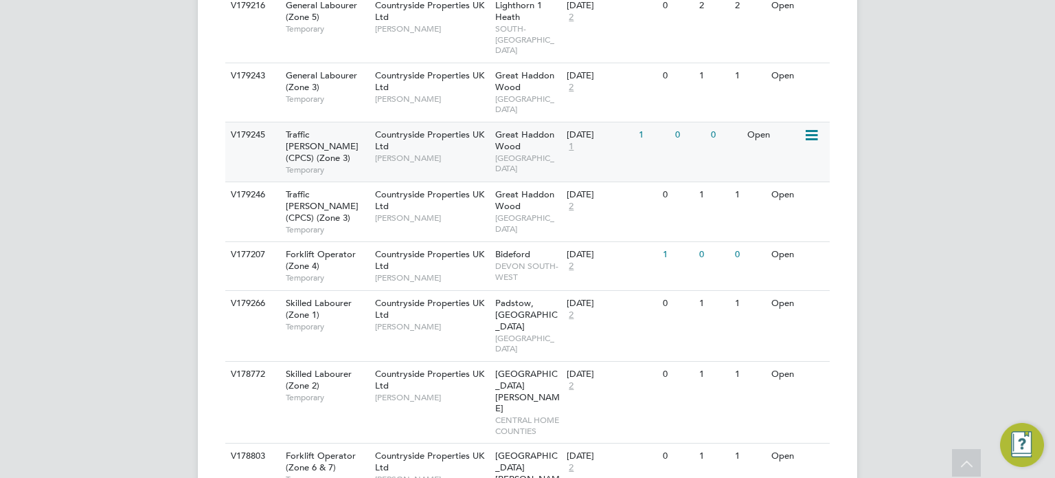
click at [501, 128] on span "Great Haddon Wood" at bounding box center [524, 139] width 59 height 23
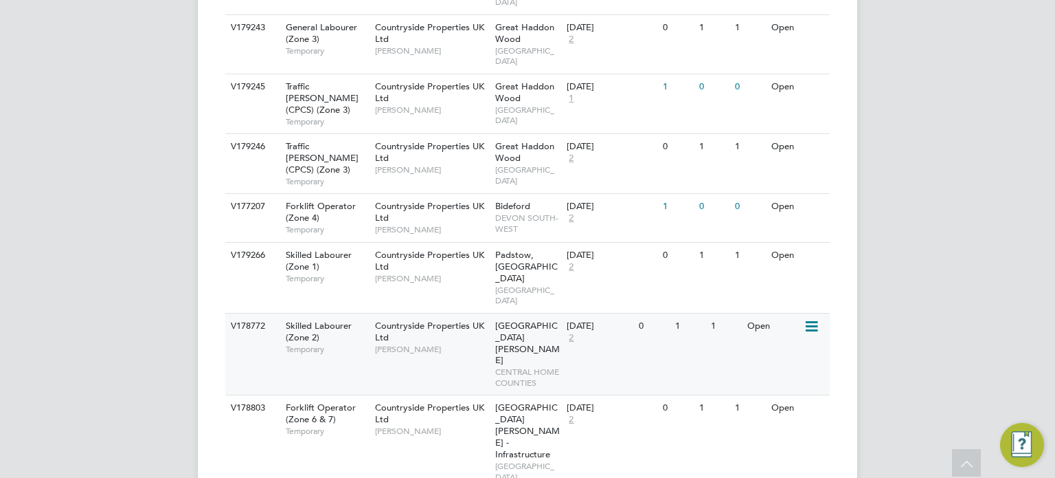
scroll to position [906, 0]
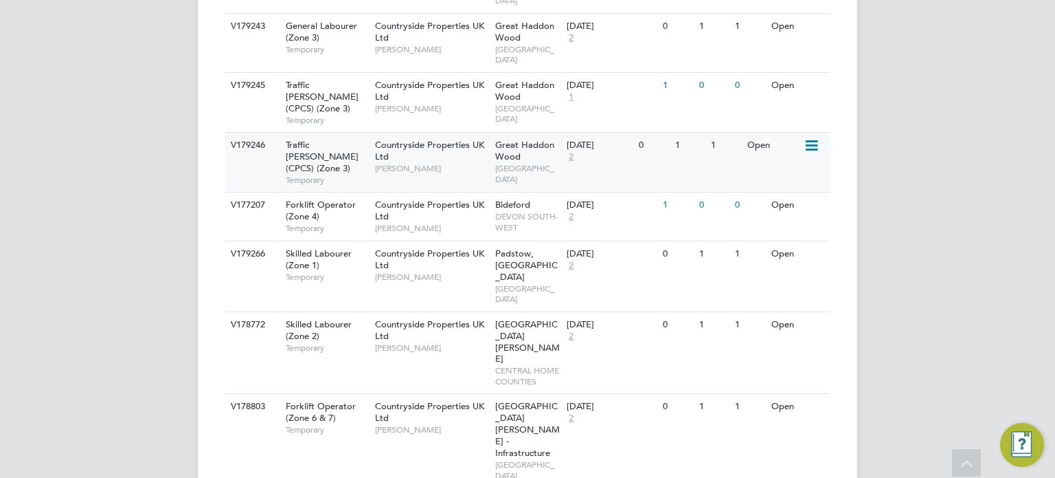
click at [524, 133] on div "Great Haddon Wood EAST ANGLIA" at bounding box center [528, 162] width 72 height 58
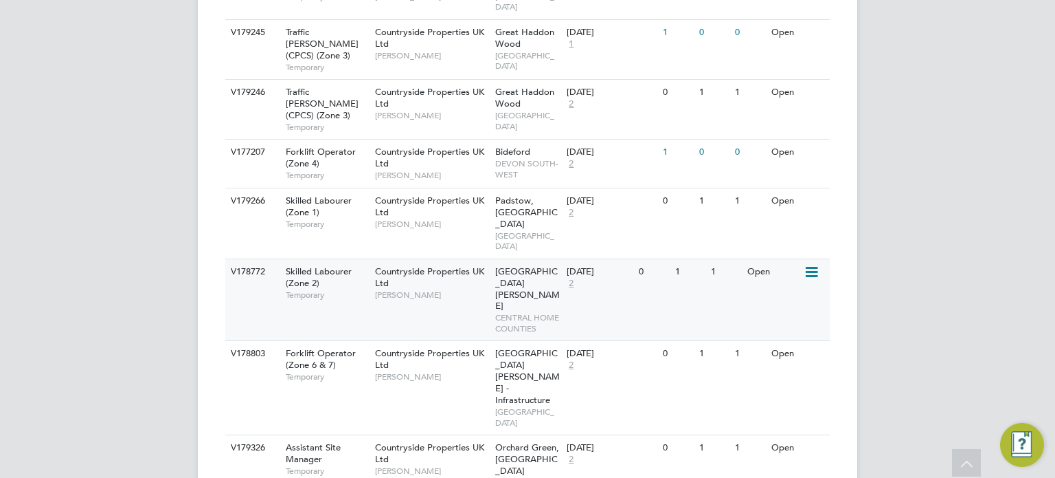
scroll to position [959, 0]
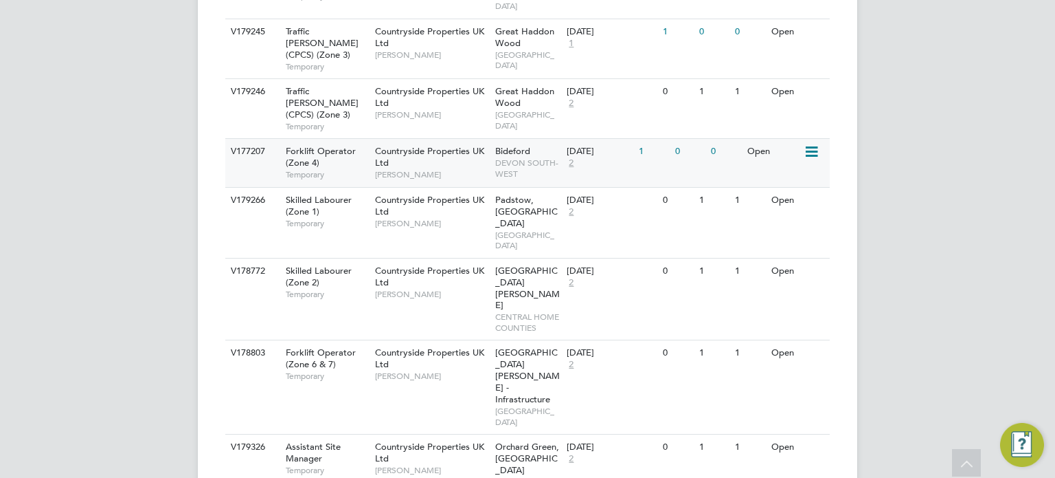
click at [516, 139] on div "Bideford DEVON SOUTH-WEST" at bounding box center [528, 162] width 72 height 47
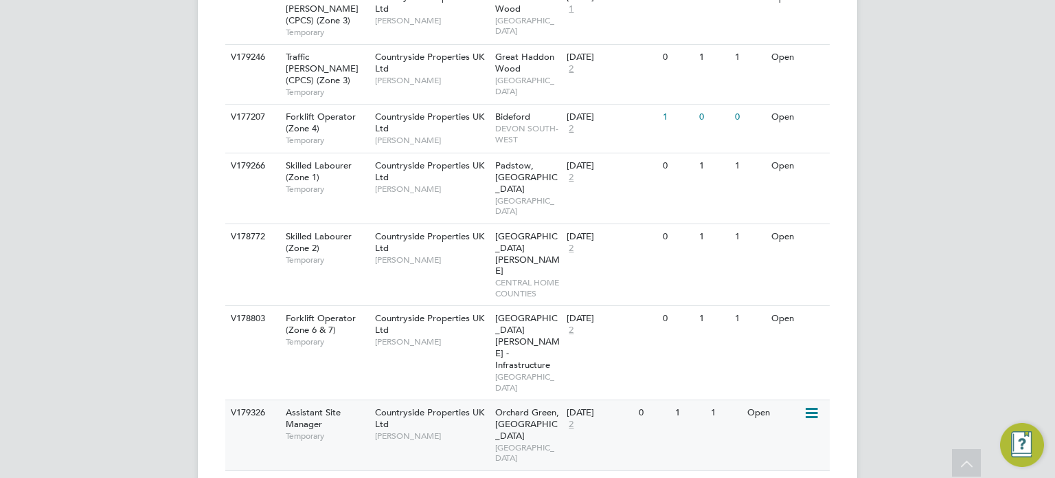
scroll to position [1000, 0]
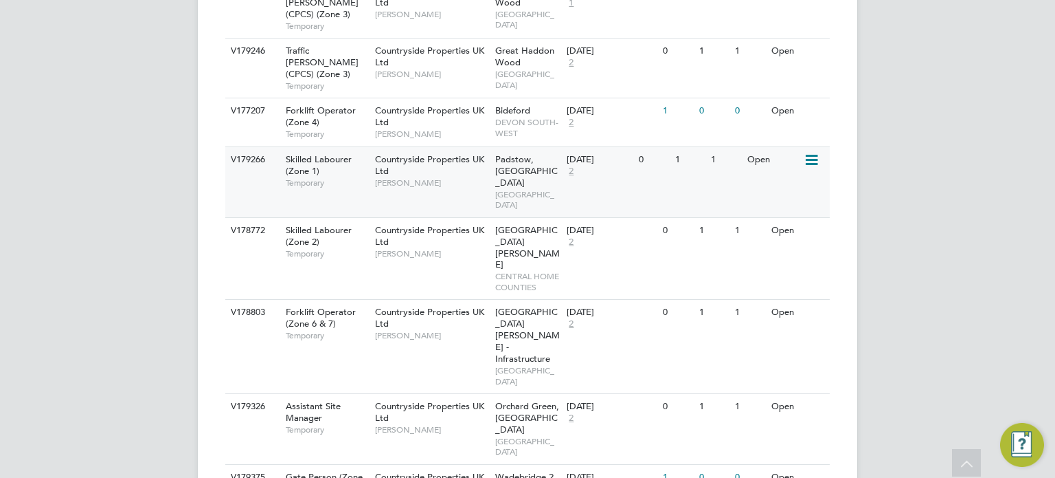
click at [546, 189] on span "NORTH EAST MIDS" at bounding box center [527, 199] width 65 height 21
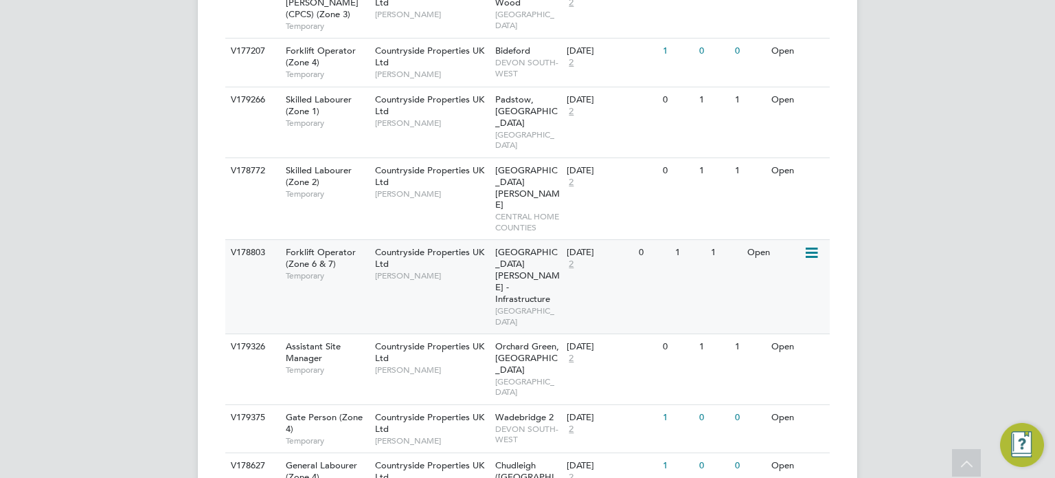
scroll to position [1060, 0]
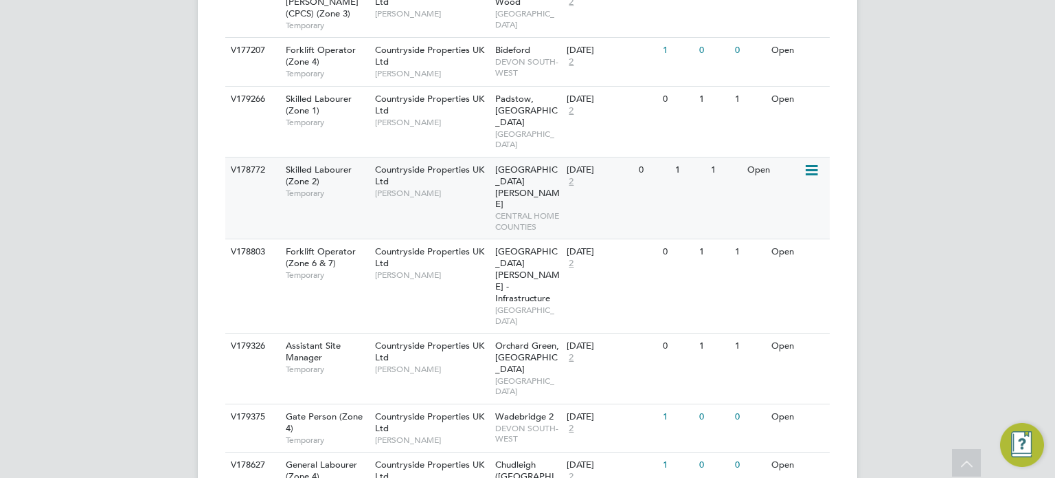
click at [528, 157] on div "King James Park CENTRAL HOME COUNTIES" at bounding box center [528, 198] width 72 height 82
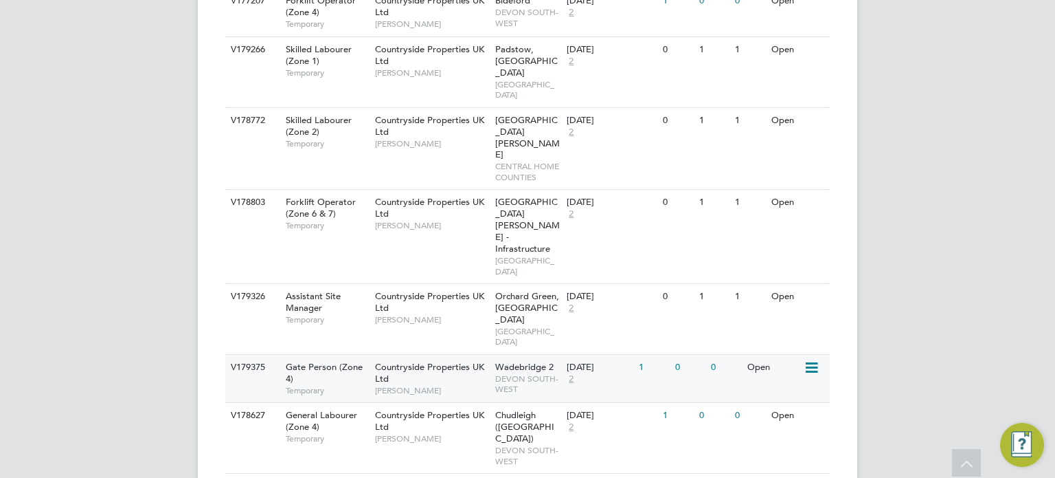
scroll to position [1110, 0]
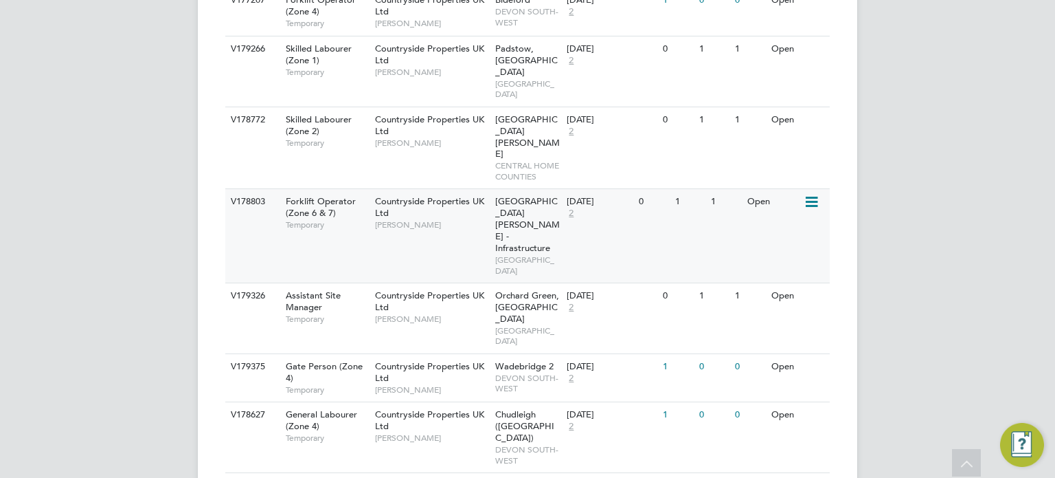
click at [511, 195] on span "Northfield Meadows - Seamer - Infrastructure" at bounding box center [527, 224] width 65 height 58
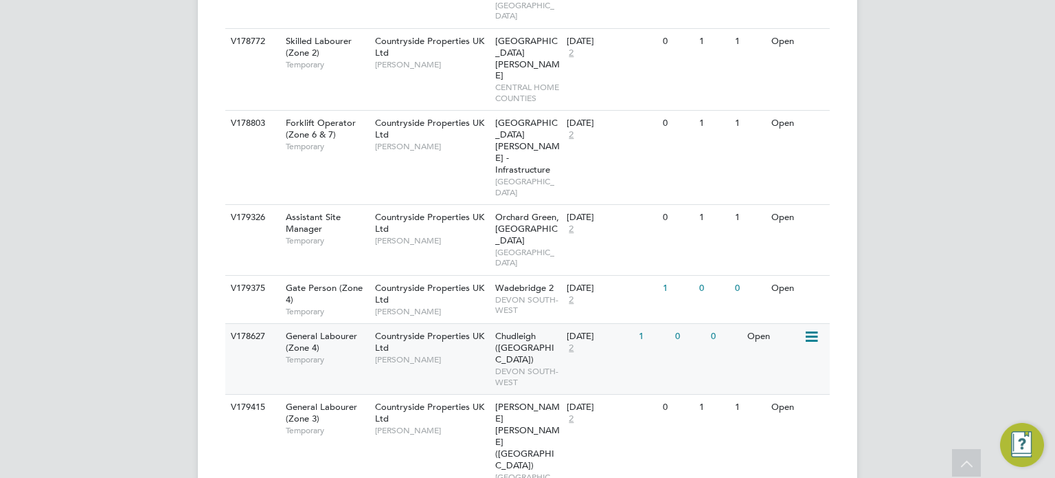
scroll to position [1190, 0]
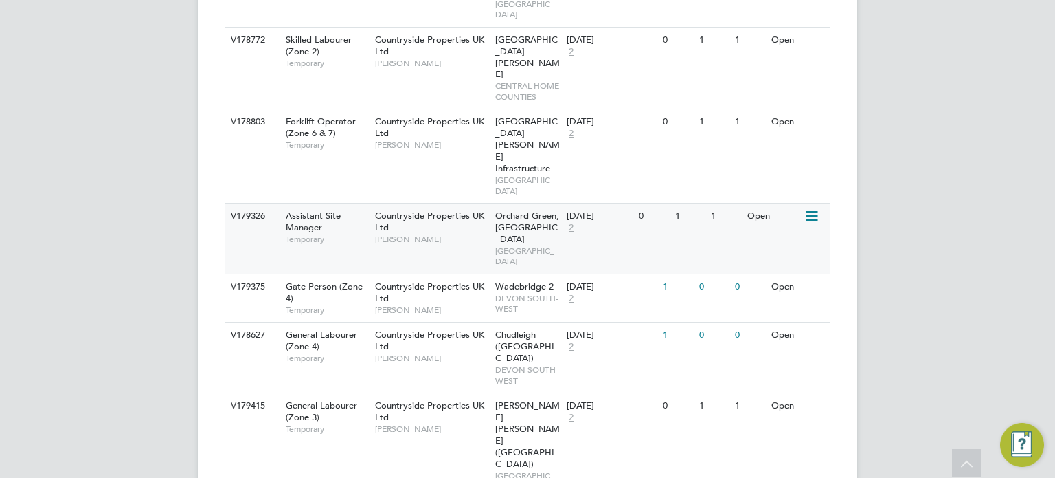
click at [524, 210] on span "Orchard Green, Aylesbury" at bounding box center [527, 227] width 64 height 35
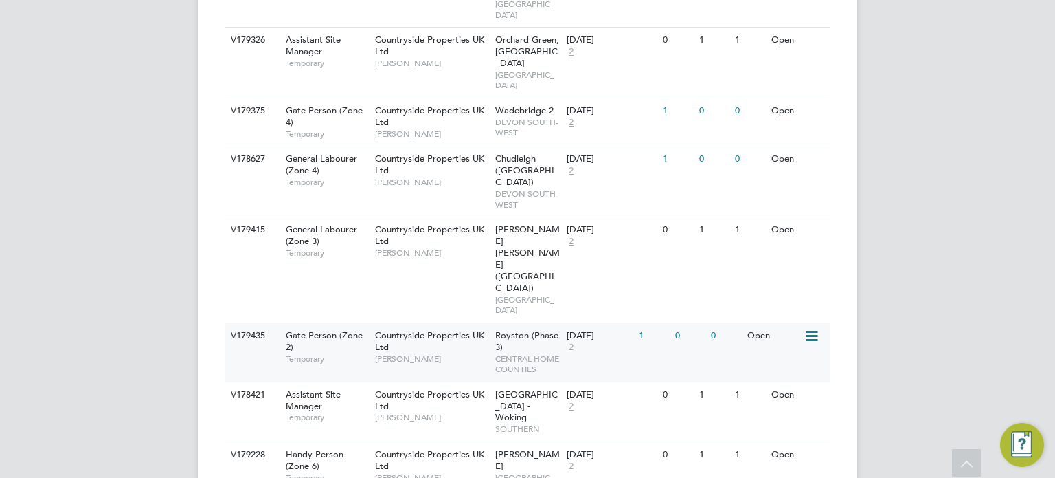
scroll to position [1366, 0]
click at [478, 217] on div "Countryside Properties UK Ltd David Kingston" at bounding box center [432, 240] width 120 height 47
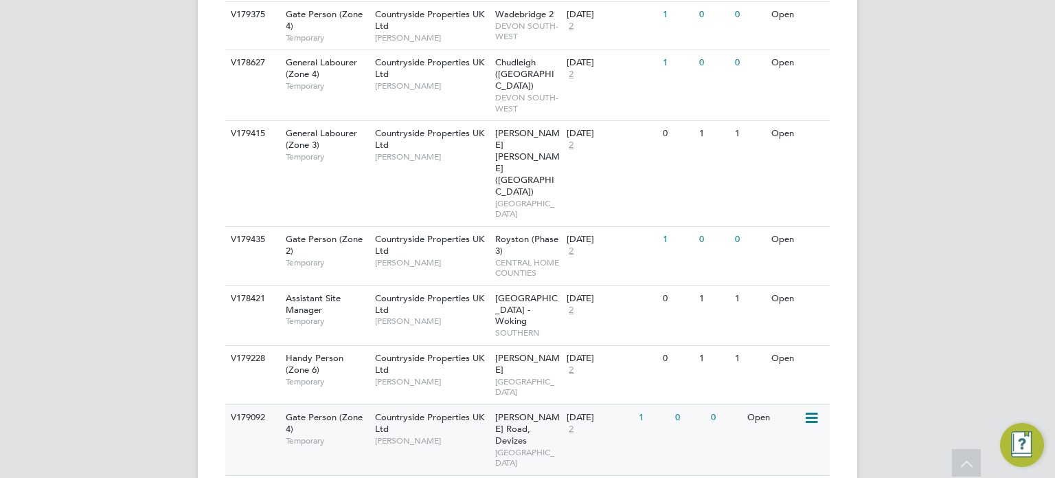
scroll to position [1465, 0]
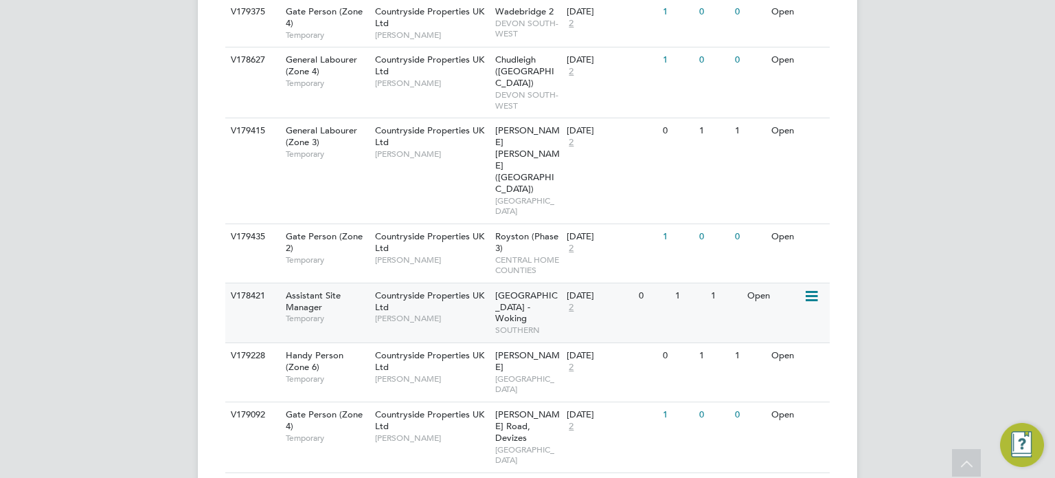
click at [517, 289] on span "Portugal Road - Woking" at bounding box center [526, 306] width 63 height 35
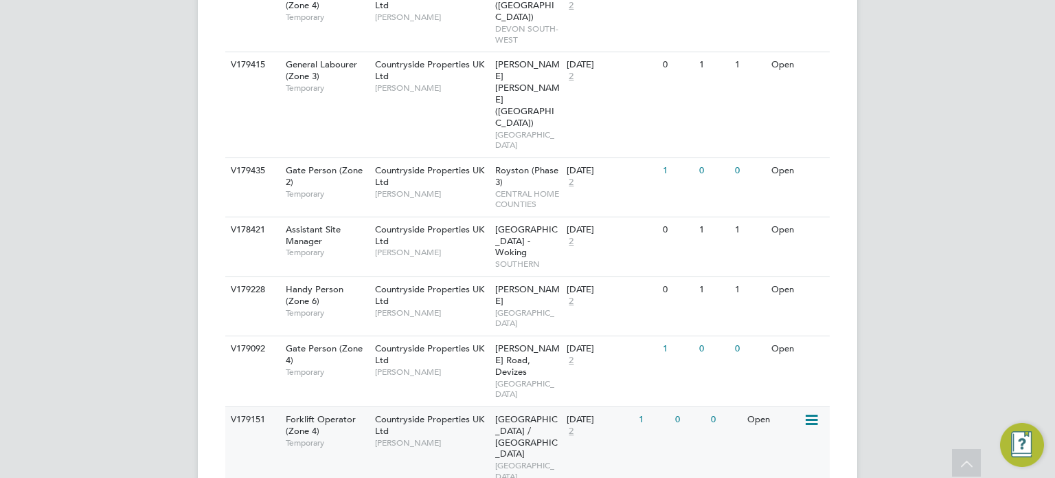
scroll to position [1534, 0]
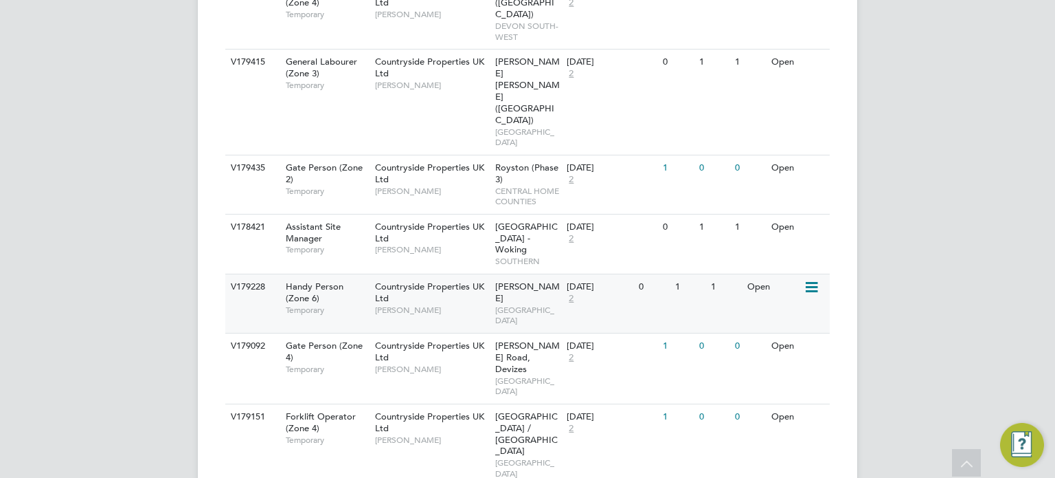
click at [537, 304] on span "WEST YORKSHIRE" at bounding box center [527, 314] width 65 height 21
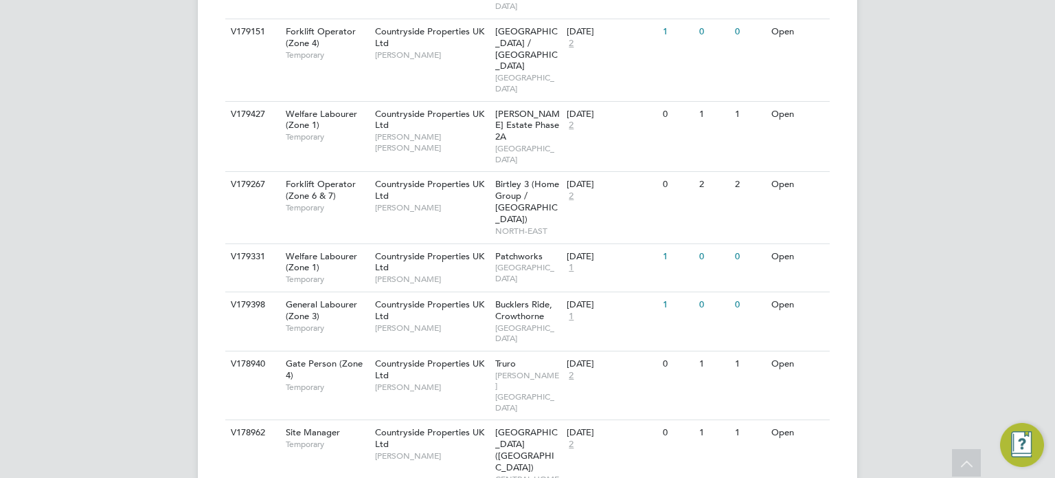
scroll to position [1926, 0]
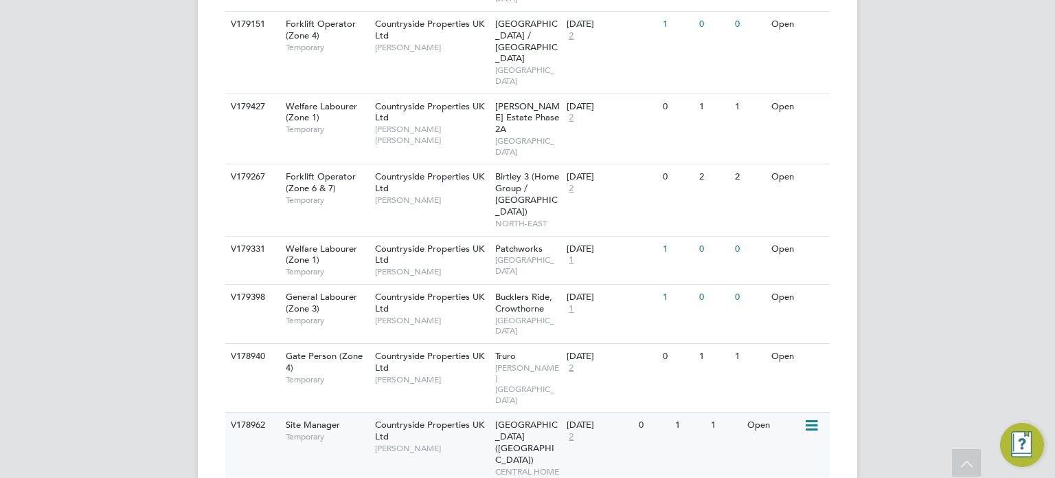
click at [522, 412] on div "Bishops Stortford (Stortford Fields) CENTRAL HOME COUNTIES" at bounding box center [528, 453] width 72 height 82
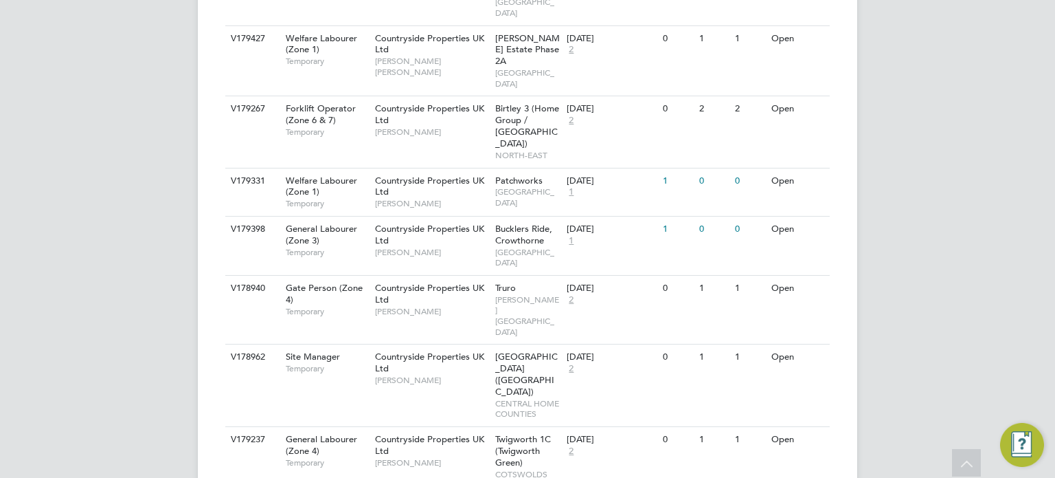
scroll to position [2003, 0]
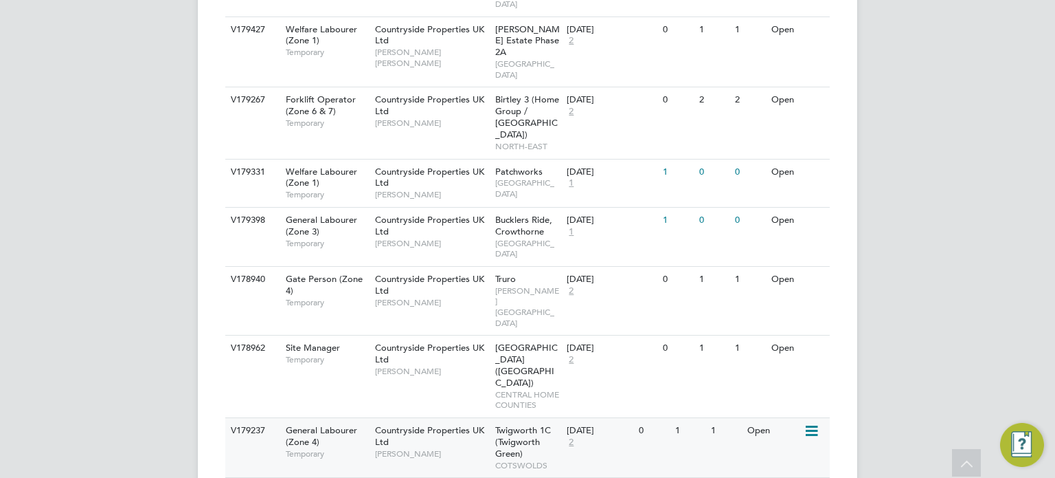
click at [500, 424] on span "Twigworth 1C (Twigworth Green)" at bounding box center [523, 441] width 56 height 35
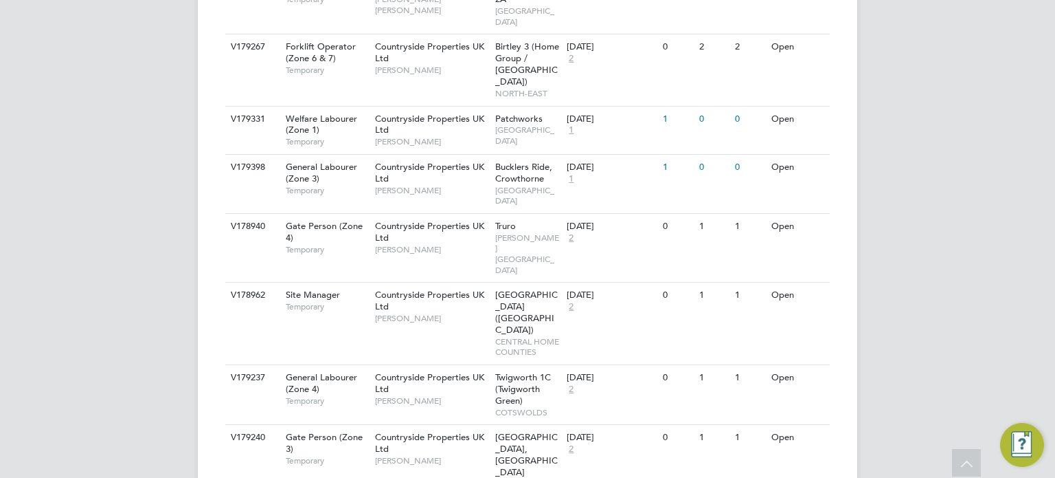
scroll to position [2067, 0]
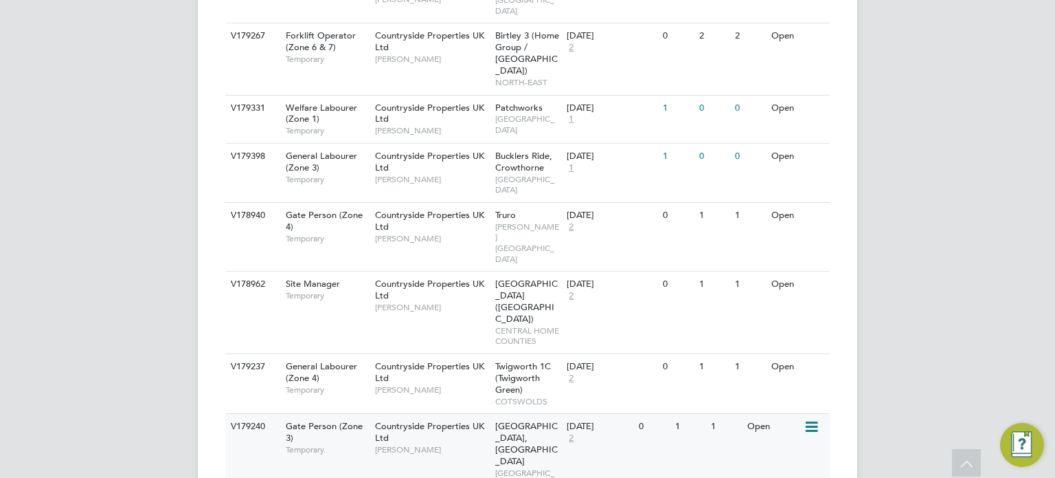
click at [538, 414] on div "Milestone Park, Burwell EAST ANGLIA" at bounding box center [528, 455] width 72 height 82
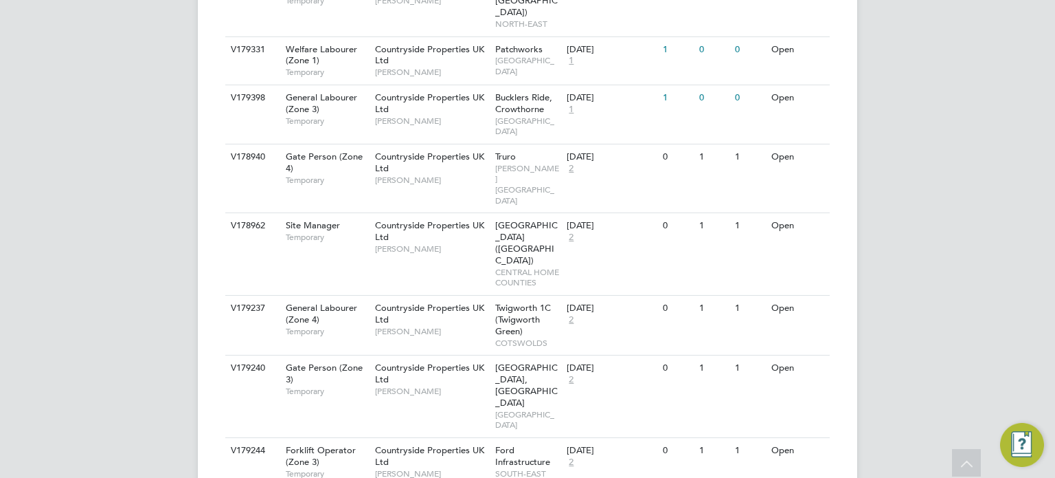
scroll to position [2125, 0]
click at [523, 445] on span "Ford Infrastructure" at bounding box center [522, 456] width 55 height 23
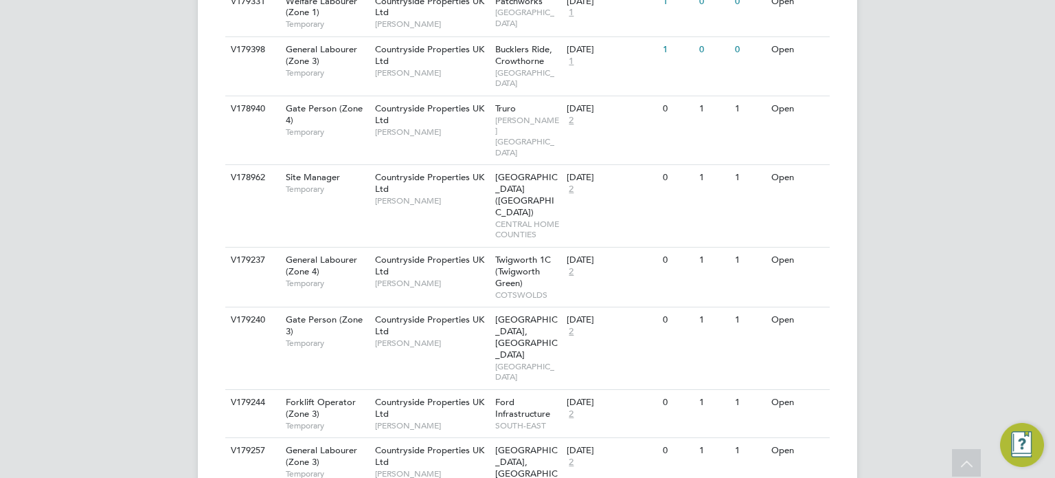
scroll to position [2174, 0]
click at [532, 437] on div "Summerhill Gardens, Polegate SOUTH-EAST" at bounding box center [528, 472] width 72 height 71
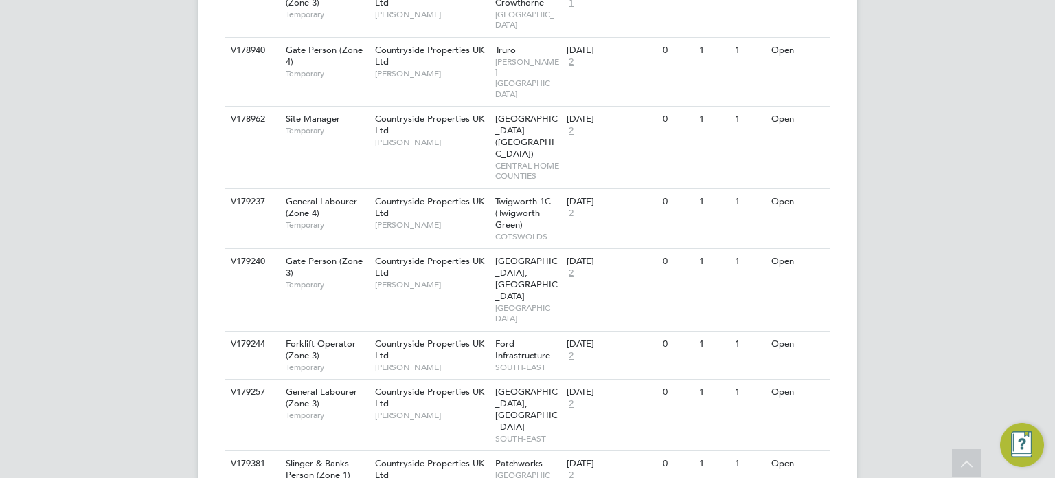
scroll to position [2235, 0]
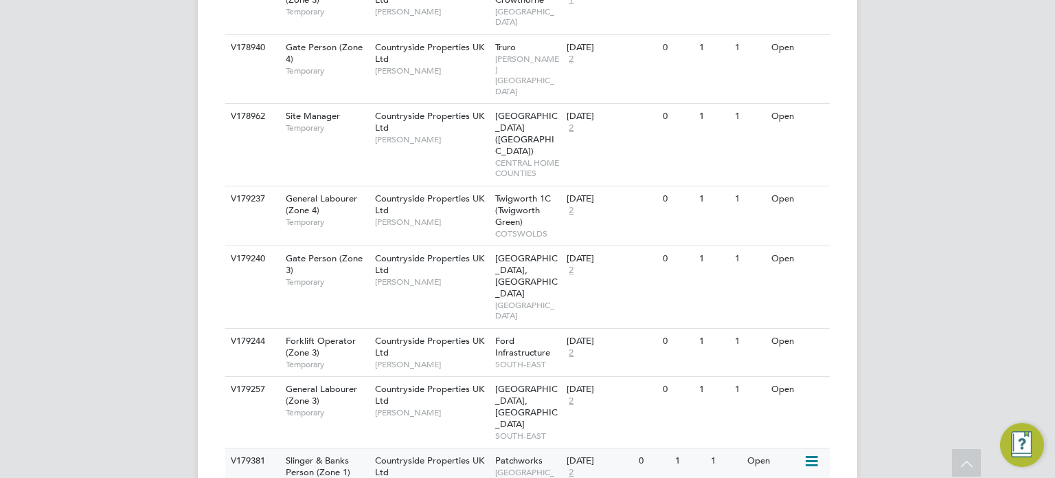
click at [530, 467] on span "EAST LONDON" at bounding box center [527, 477] width 65 height 21
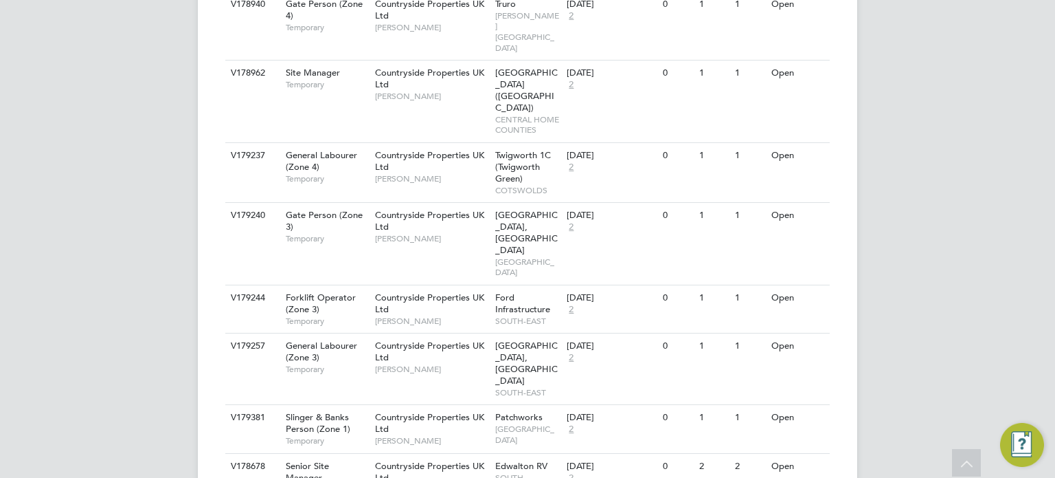
scroll to position [2278, 0]
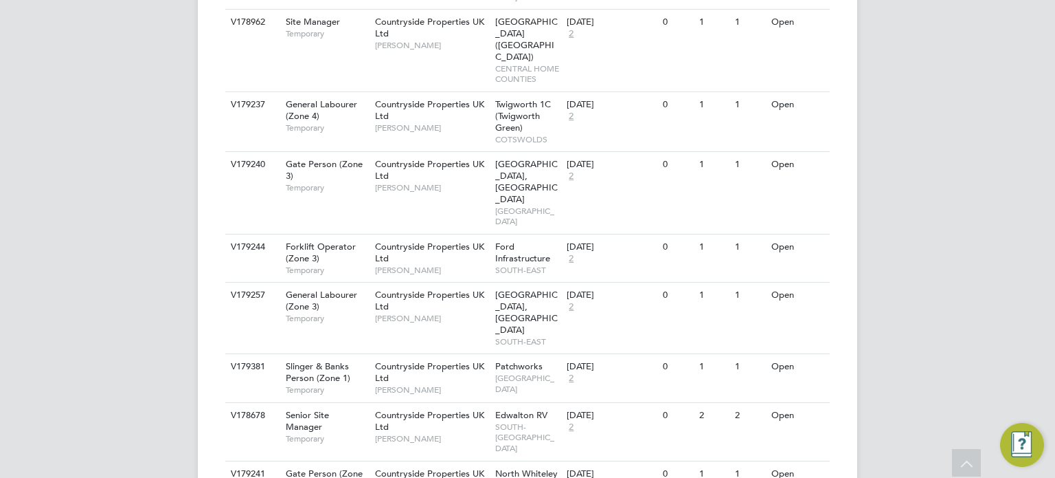
scroll to position [2331, 0]
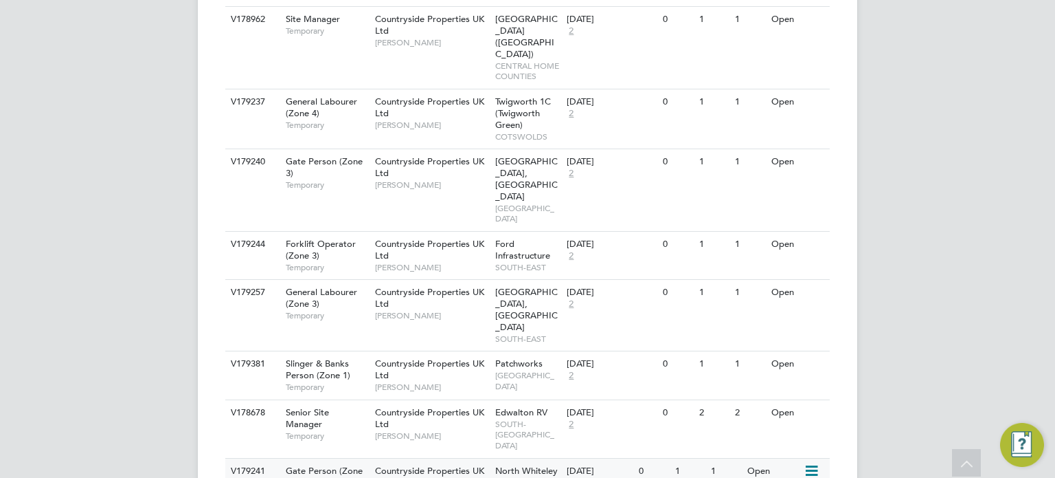
click at [517, 464] on span "North Whiteley Phase 9A" at bounding box center [526, 475] width 63 height 23
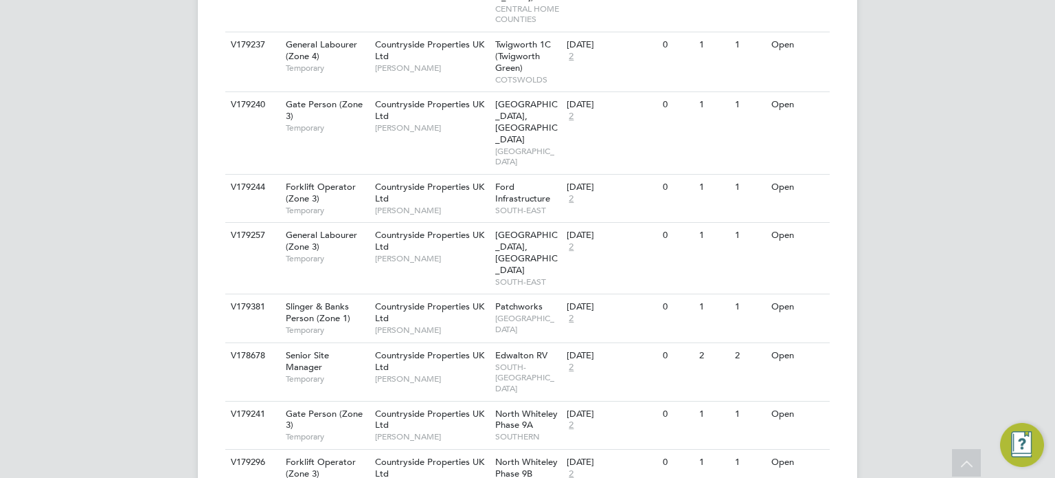
scroll to position [2389, 0]
click at [535, 449] on div "North Whiteley Phase 9B SOUTHERN" at bounding box center [528, 472] width 72 height 47
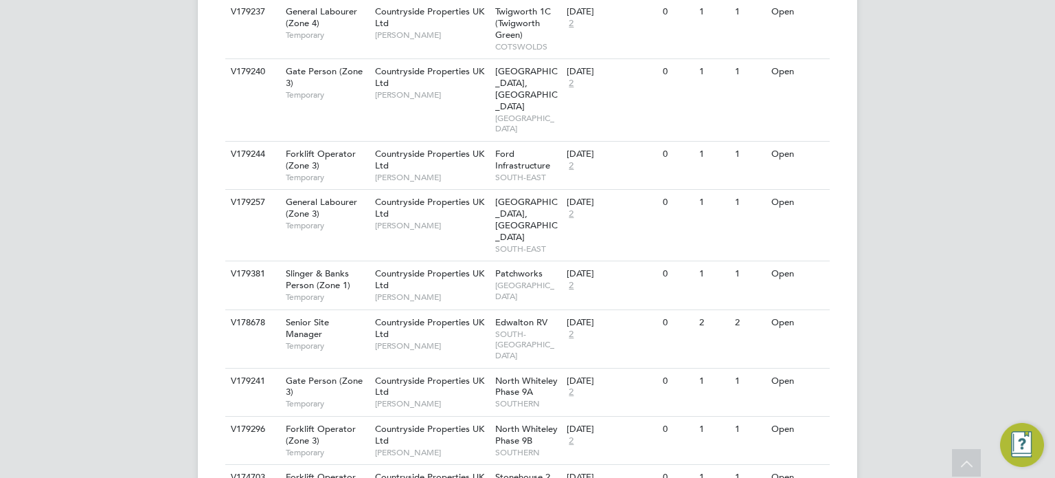
scroll to position [2422, 0]
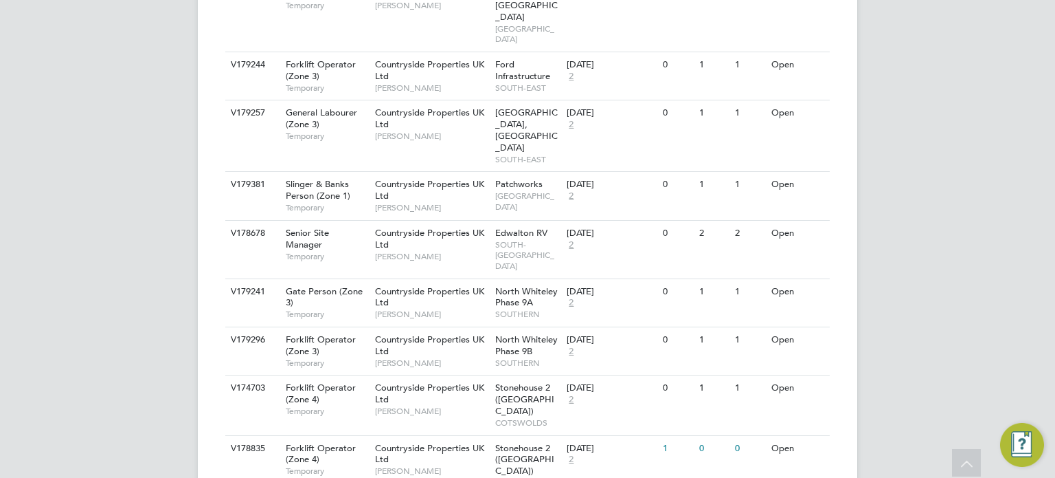
scroll to position [2515, 0]
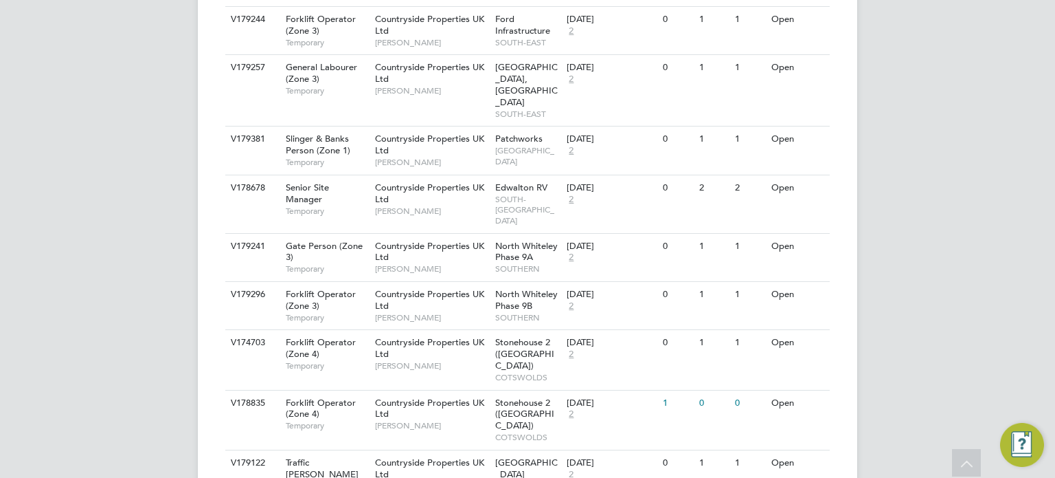
scroll to position [2562, 0]
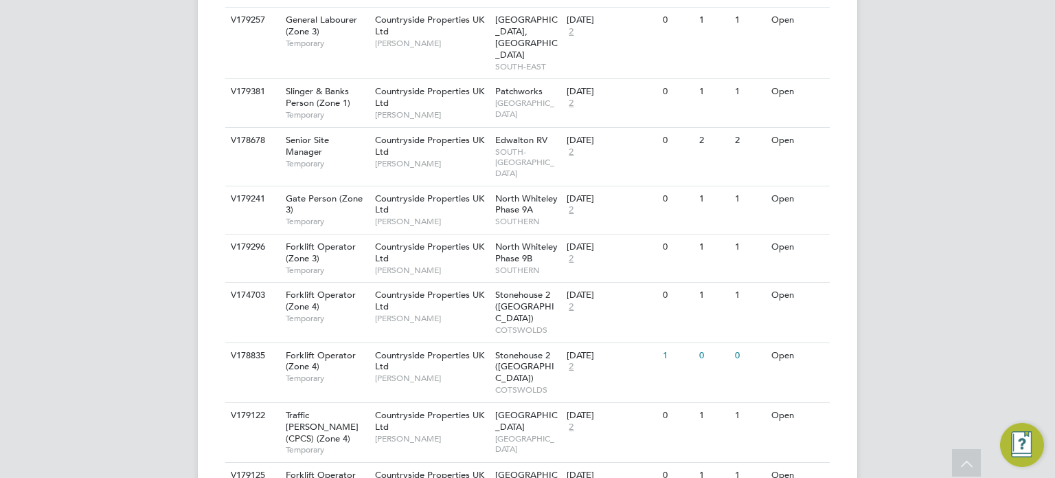
scroll to position [2610, 0]
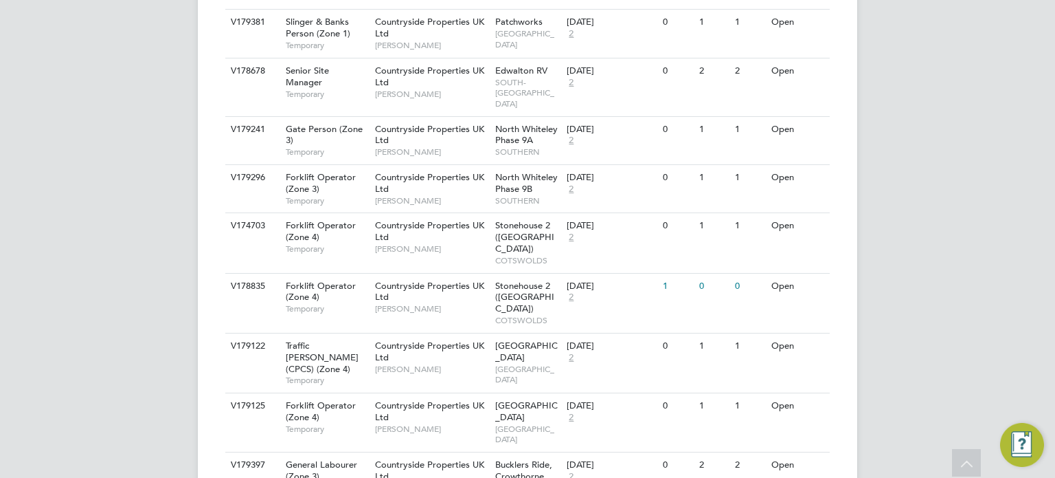
scroll to position [2674, 0]
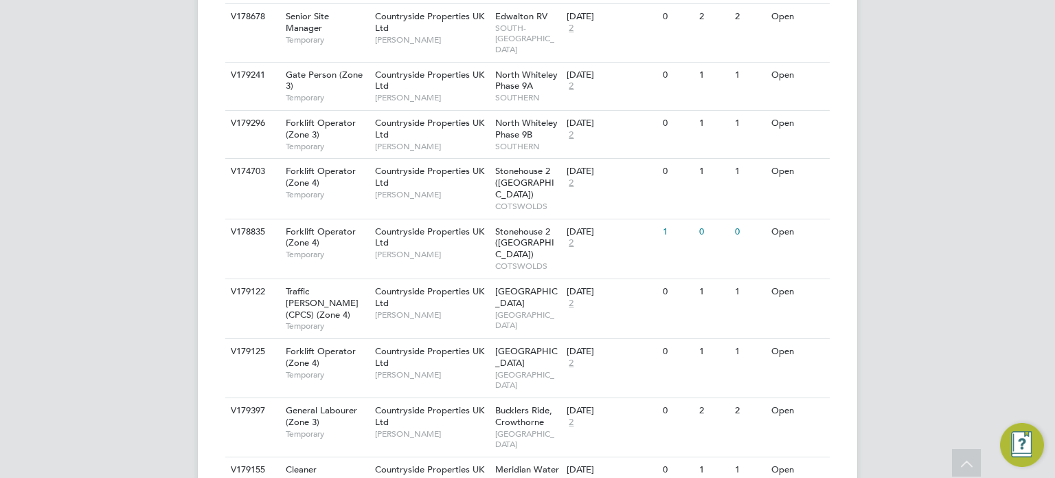
scroll to position [2729, 0]
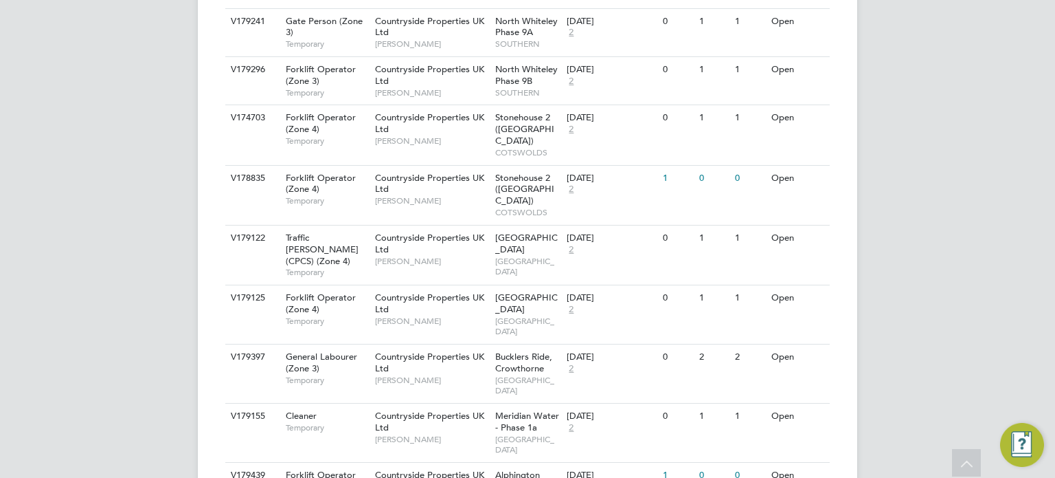
scroll to position [2789, 0]
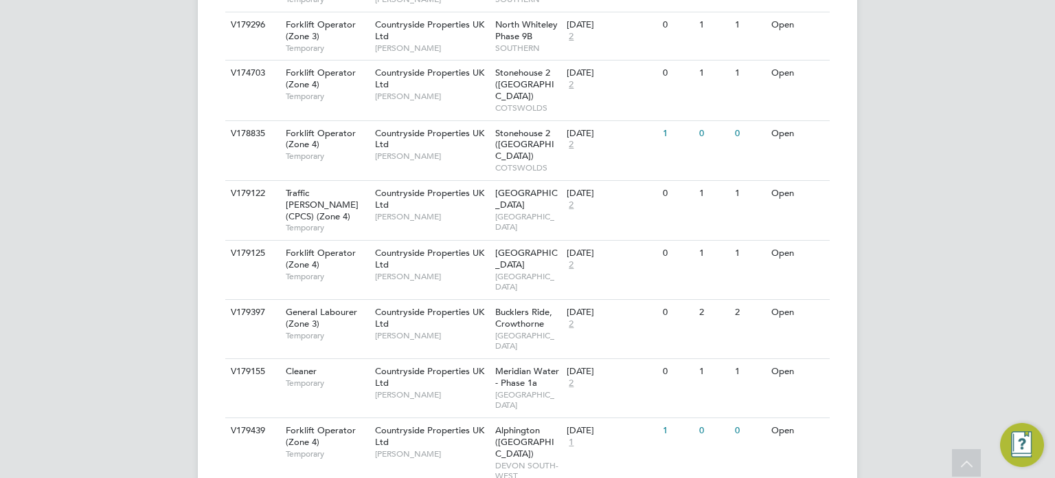
scroll to position [2843, 0]
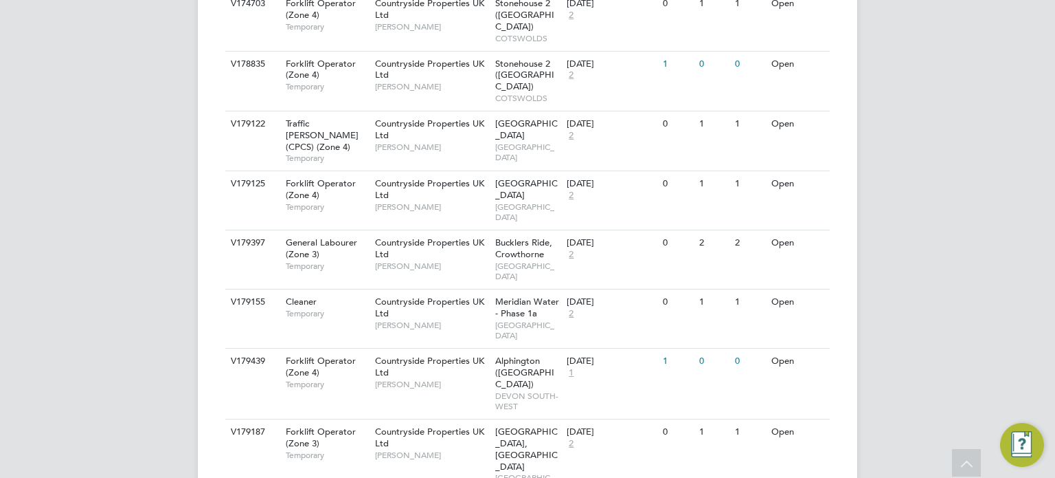
scroll to position [2896, 0]
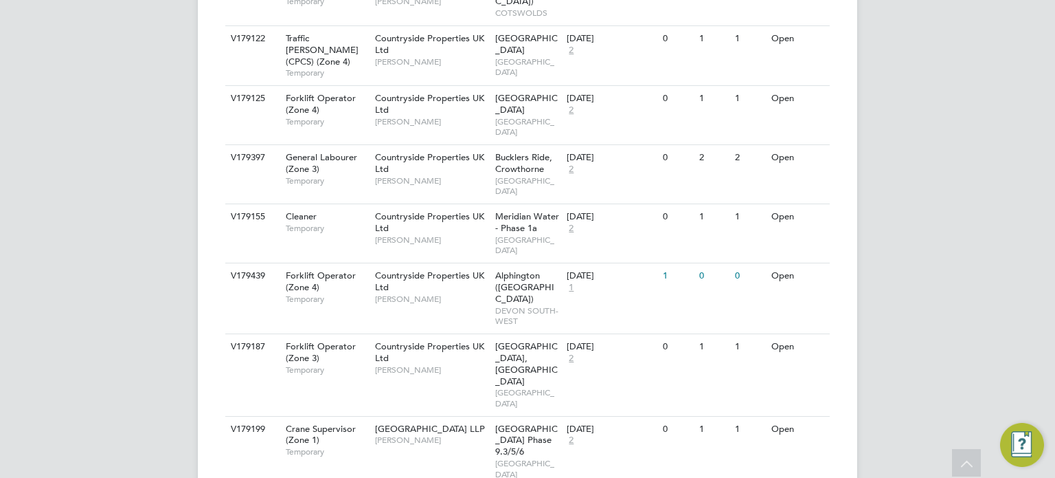
scroll to position [2983, 0]
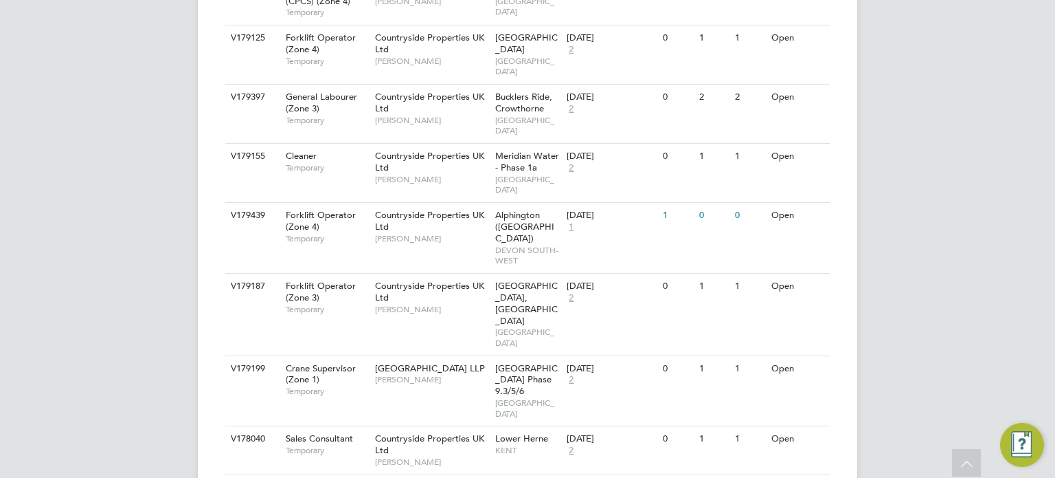
scroll to position [3041, 0]
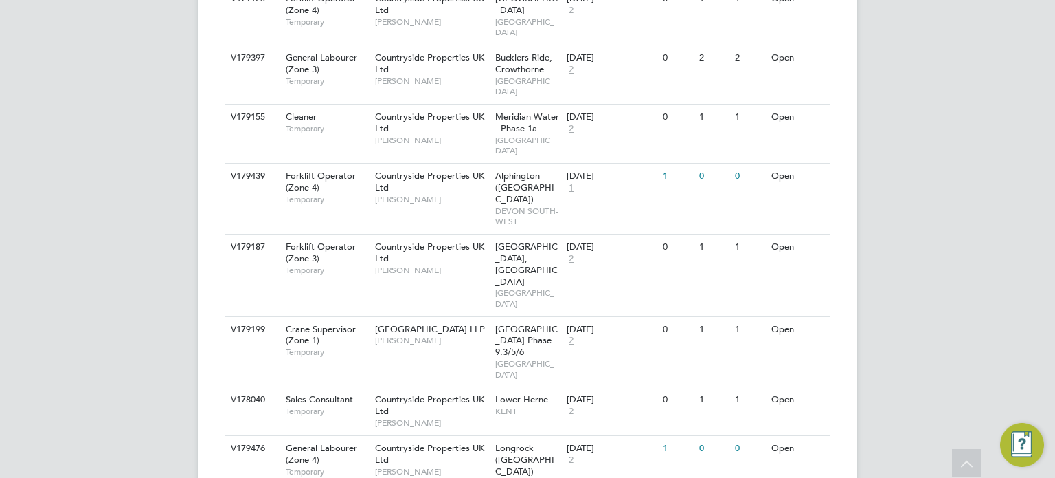
scroll to position [3083, 0]
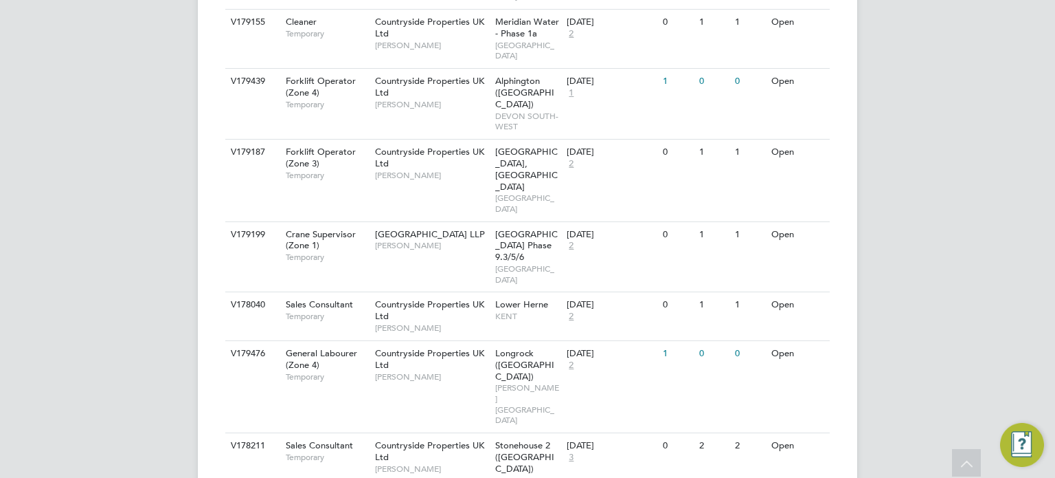
scroll to position [3175, 0]
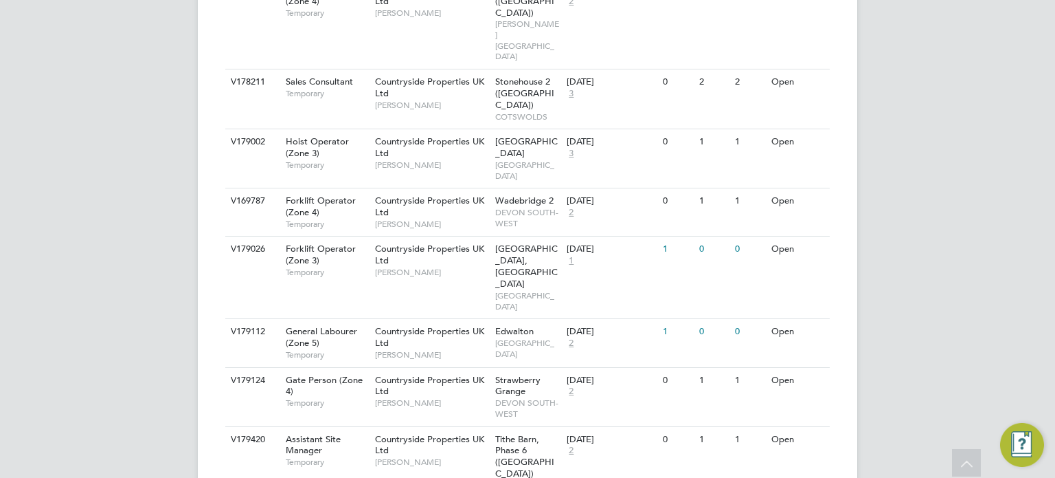
scroll to position [3541, 0]
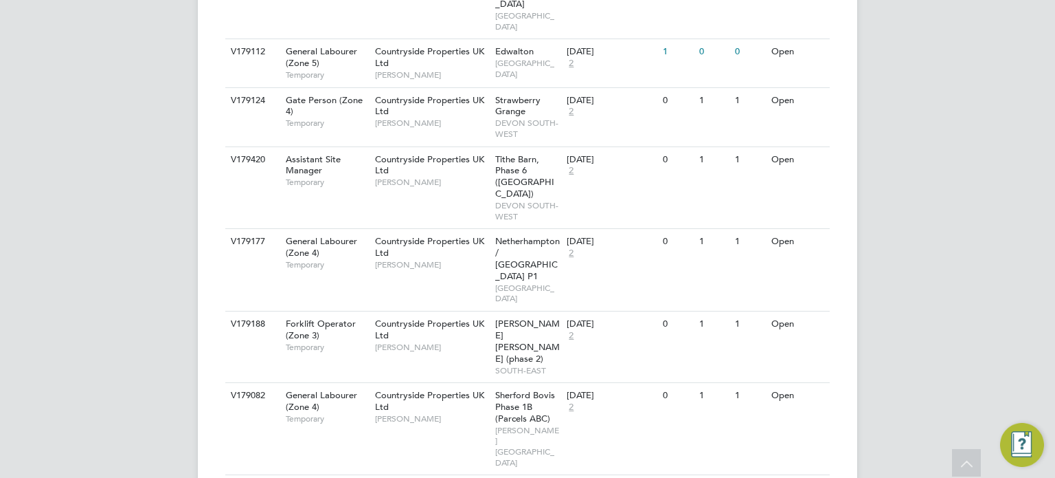
scroll to position [3818, 0]
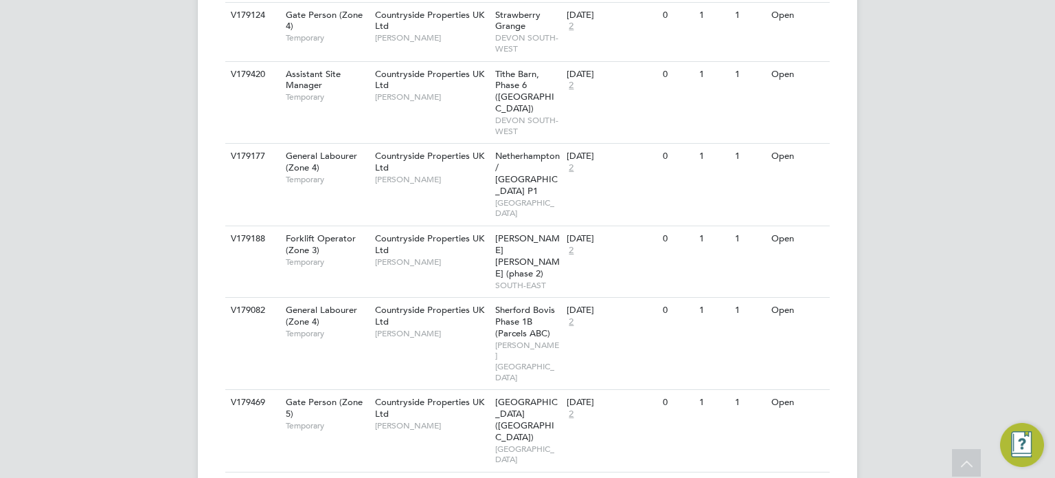
scroll to position [3903, 0]
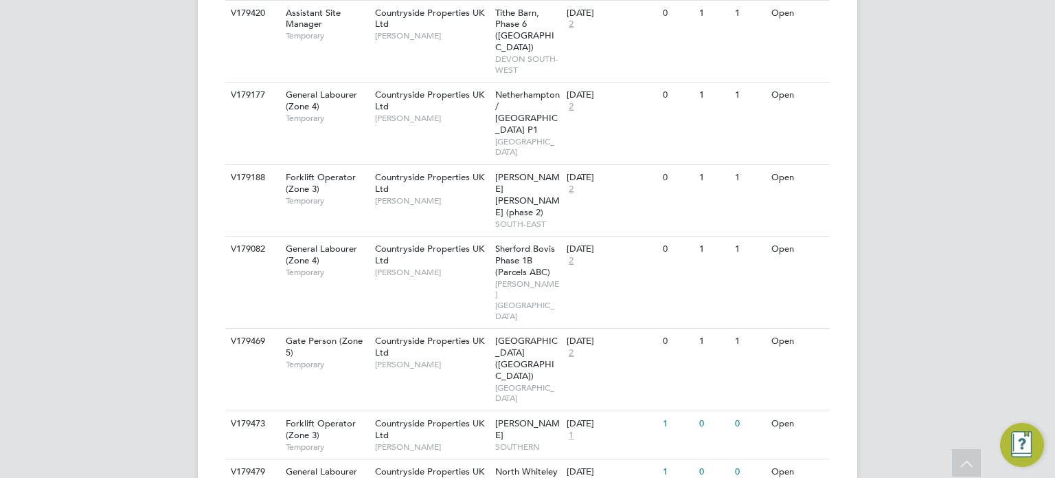
scroll to position [3963, 0]
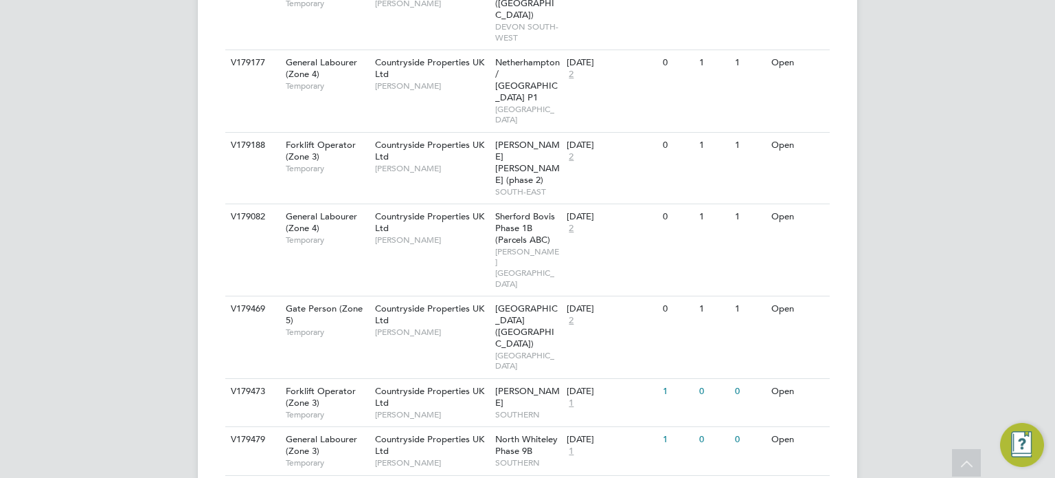
scroll to position [4005, 0]
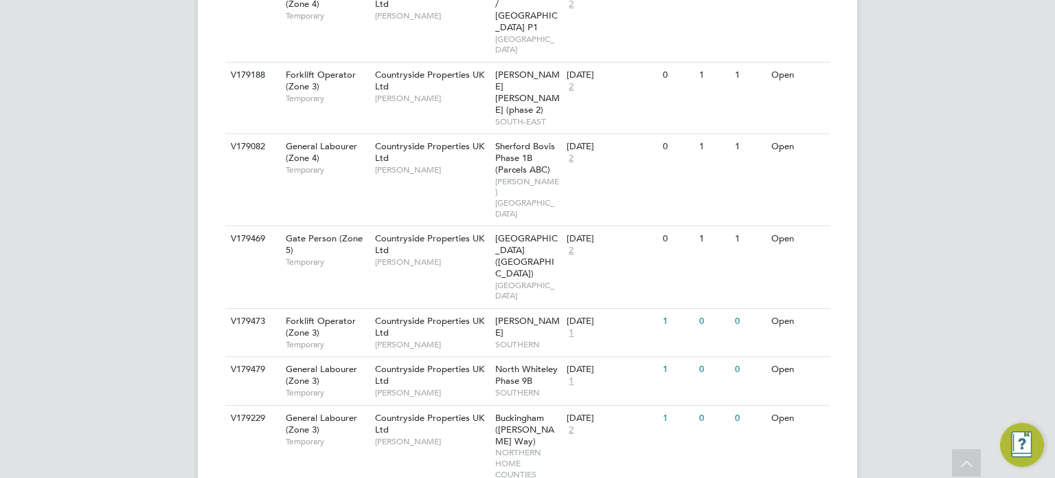
scroll to position [4068, 0]
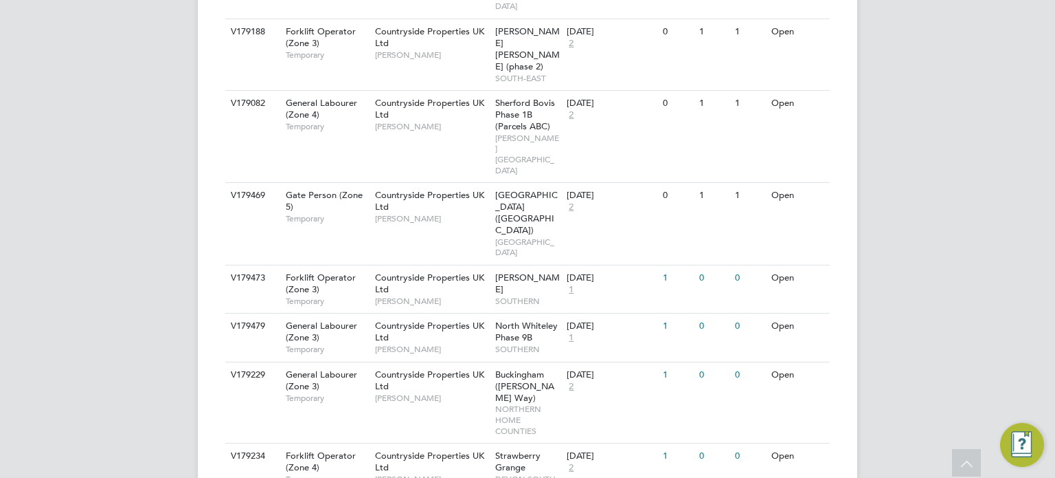
scroll to position [4118, 0]
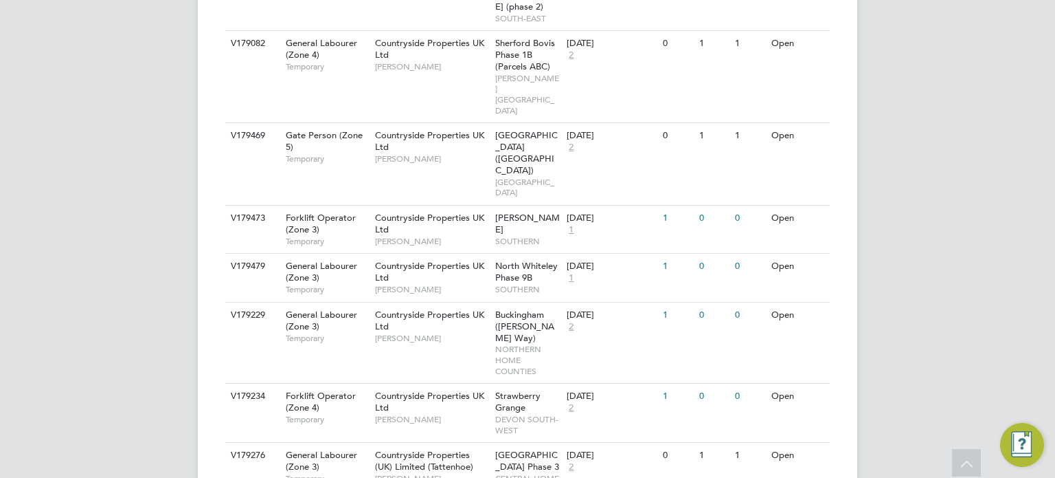
scroll to position [4170, 0]
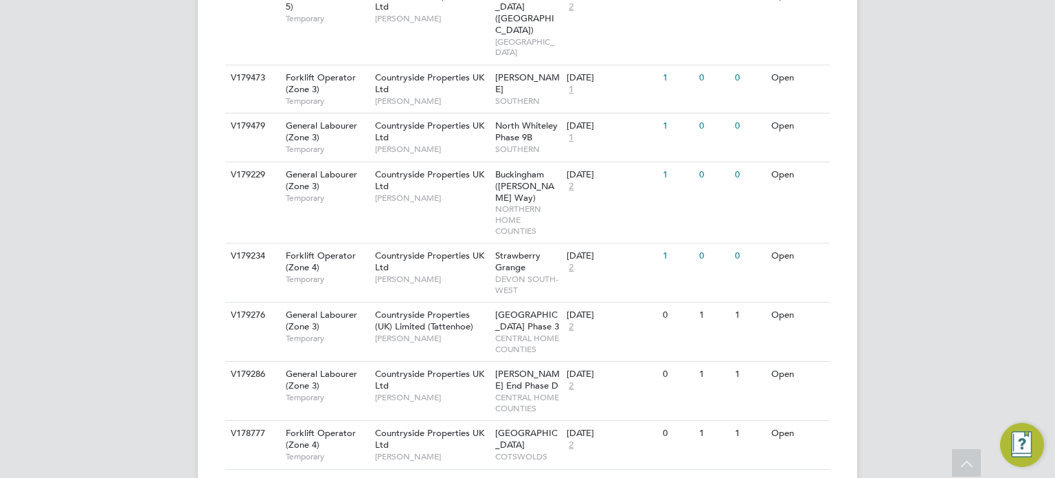
scroll to position [4311, 0]
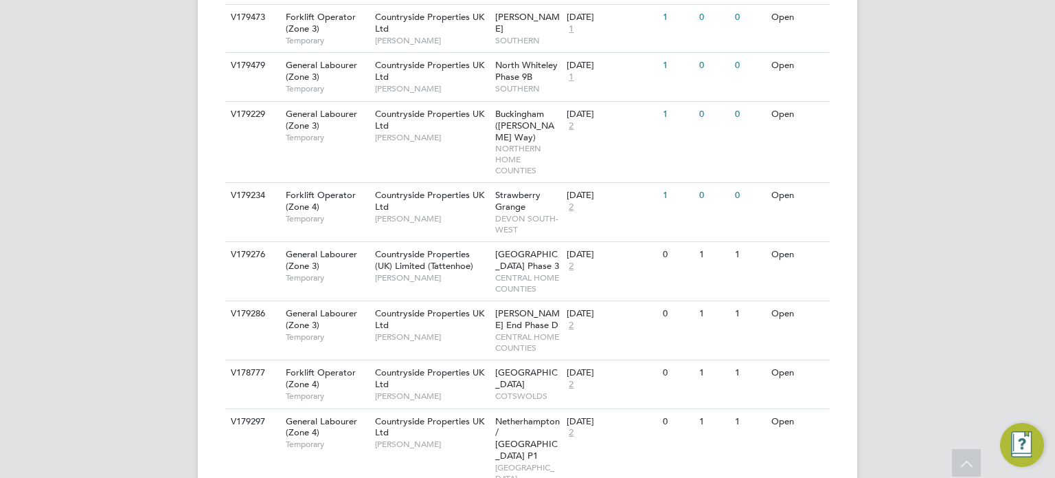
scroll to position [4369, 0]
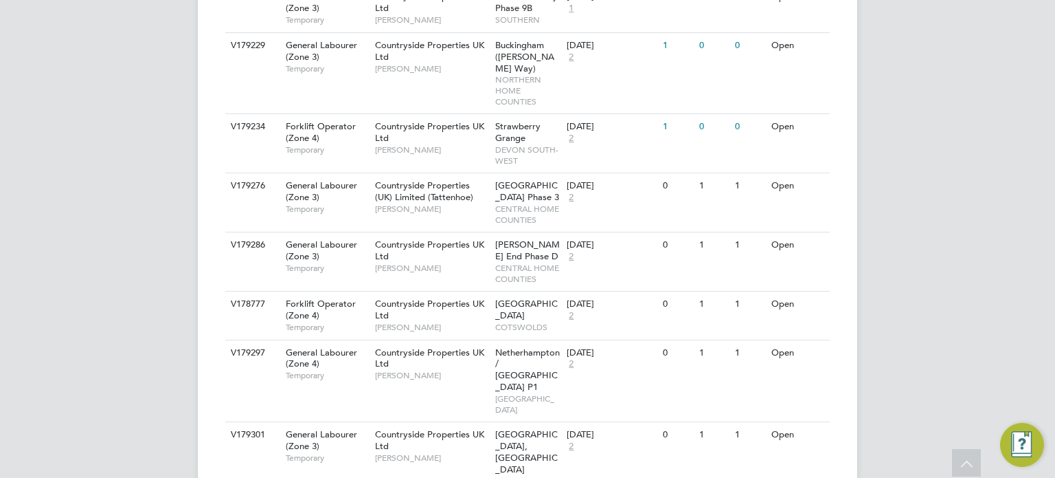
scroll to position [4439, 0]
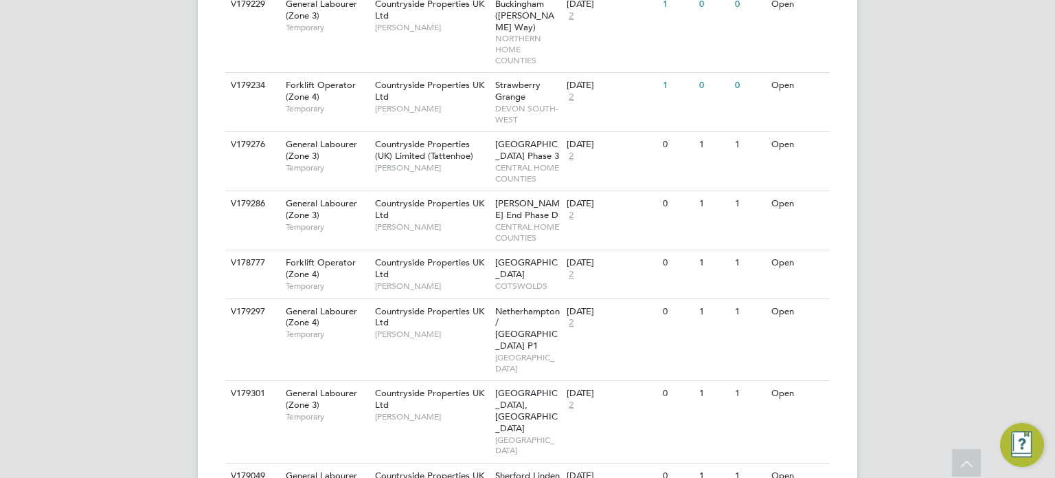
scroll to position [4486, 0]
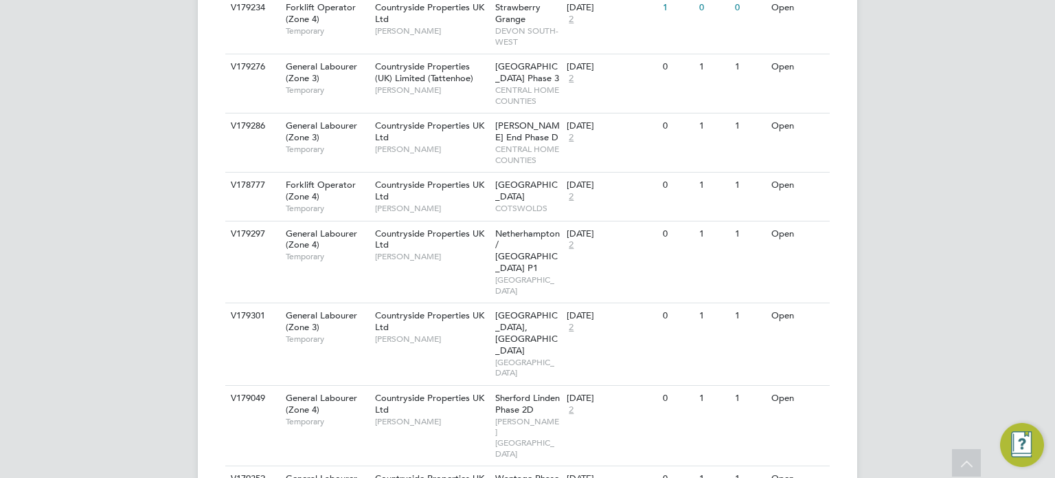
scroll to position [4563, 0]
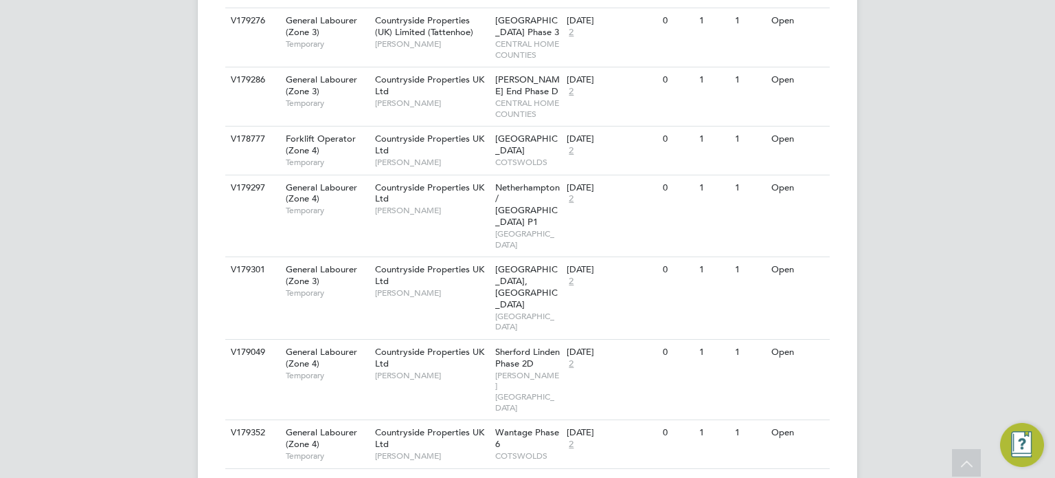
scroll to position [4609, 0]
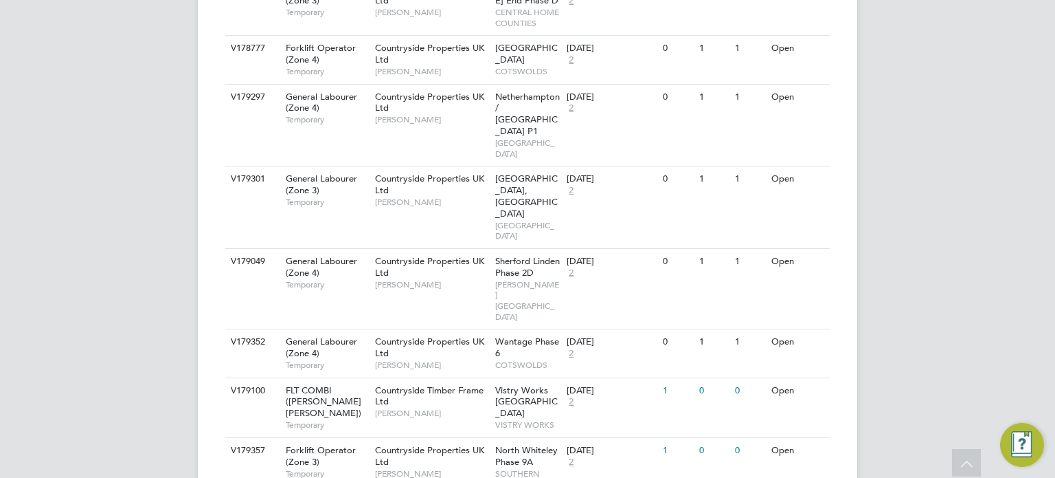
scroll to position [4695, 0]
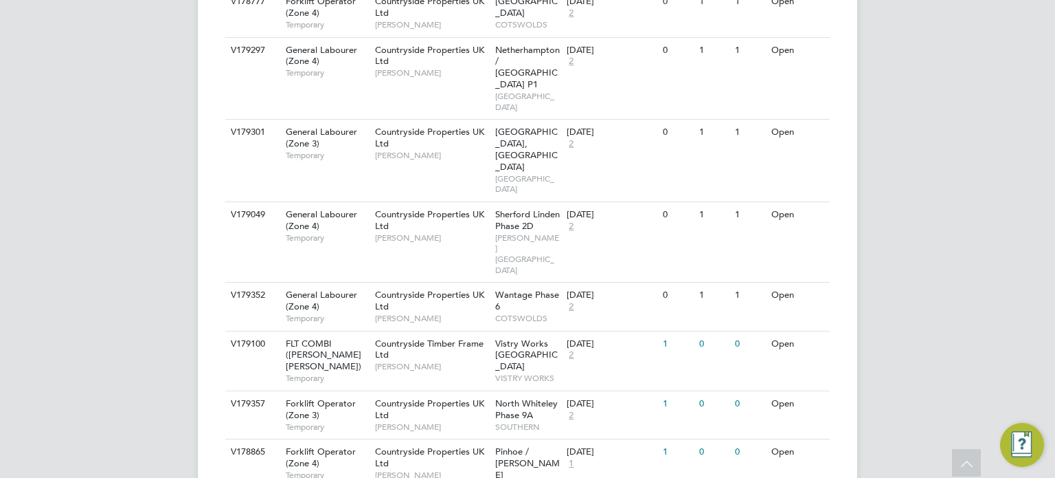
scroll to position [4747, 0]
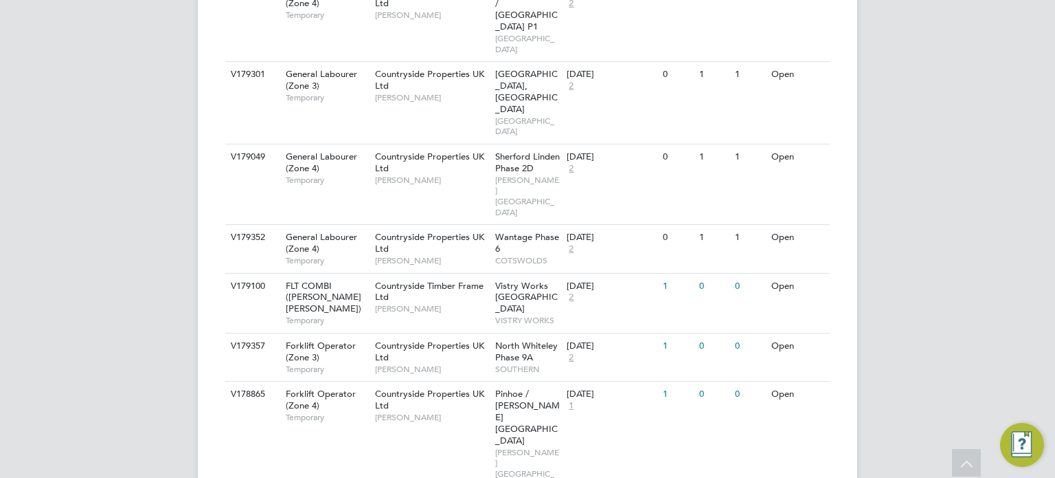
scroll to position [4832, 0]
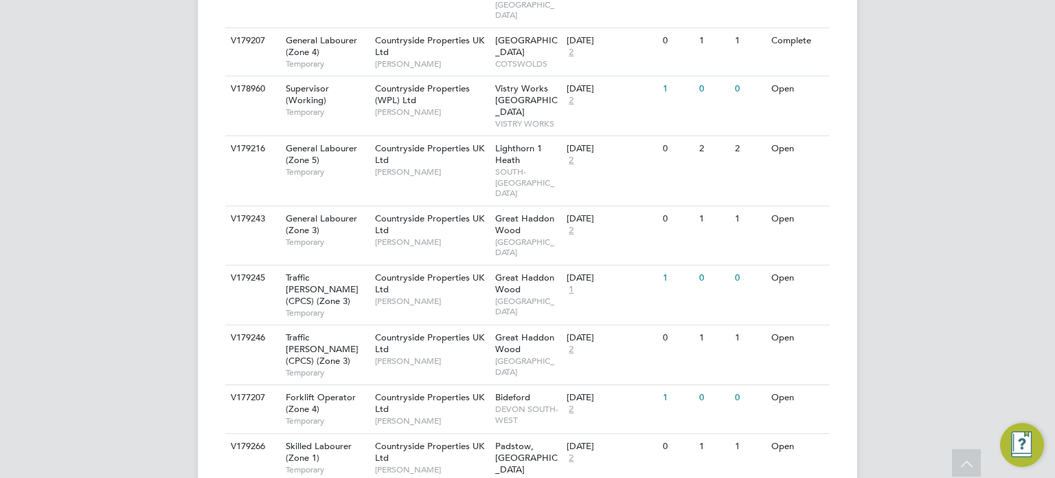
scroll to position [0, 0]
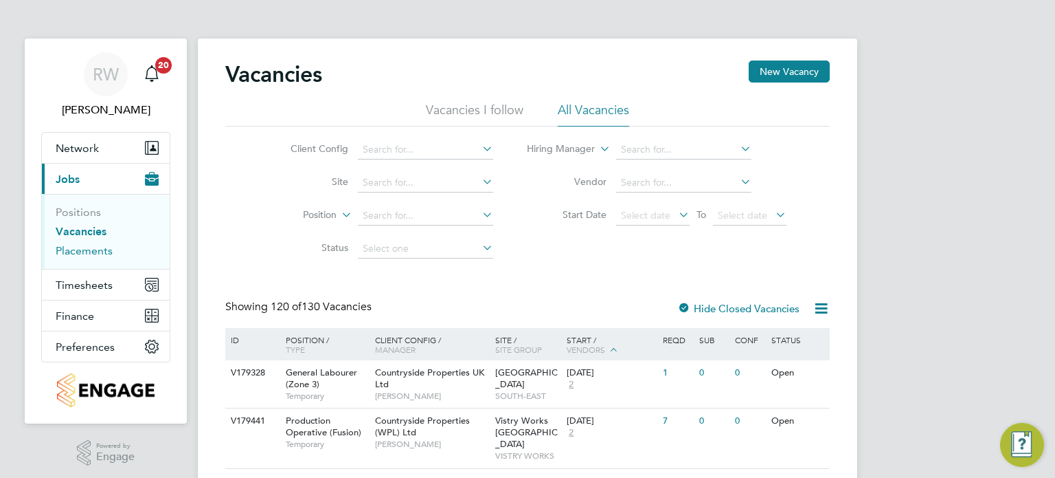
click at [93, 247] on link "Placements" at bounding box center [84, 250] width 57 height 13
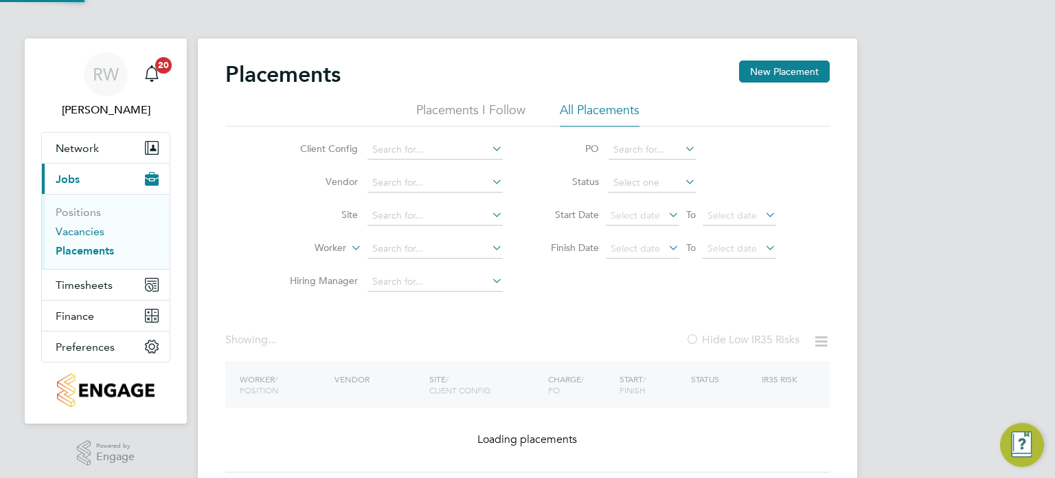
click at [88, 233] on link "Vacancies" at bounding box center [80, 231] width 49 height 13
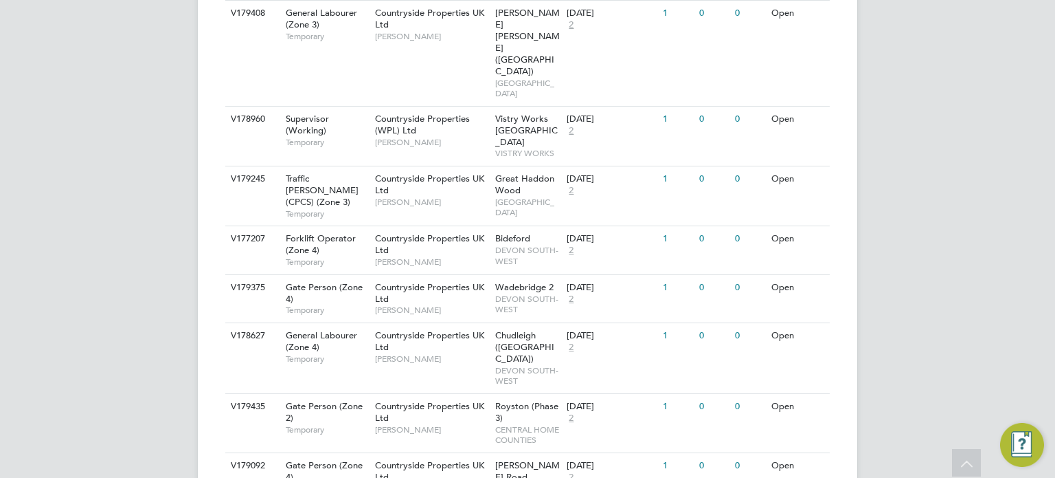
scroll to position [654, 0]
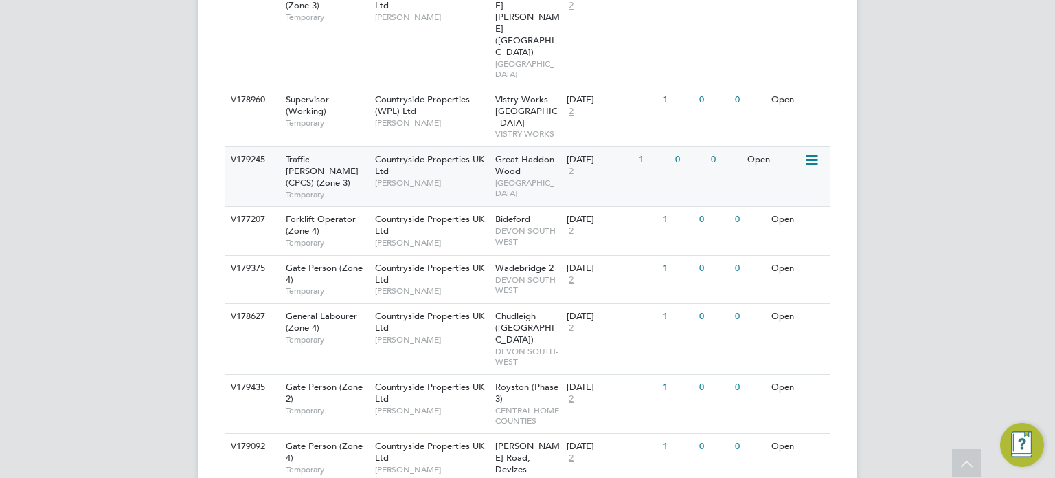
click at [528, 147] on div "Great Haddon Wood EAST ANGLIA" at bounding box center [528, 176] width 72 height 58
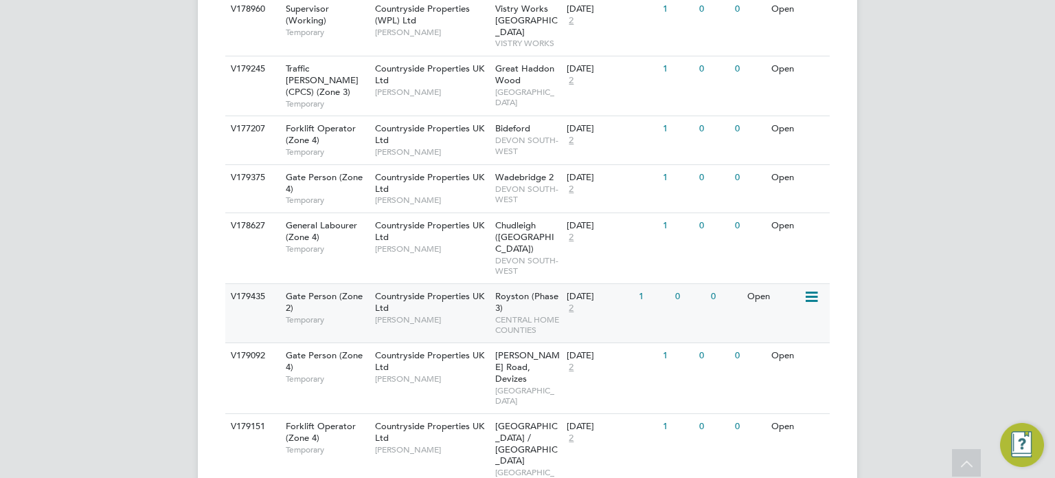
scroll to position [750, 0]
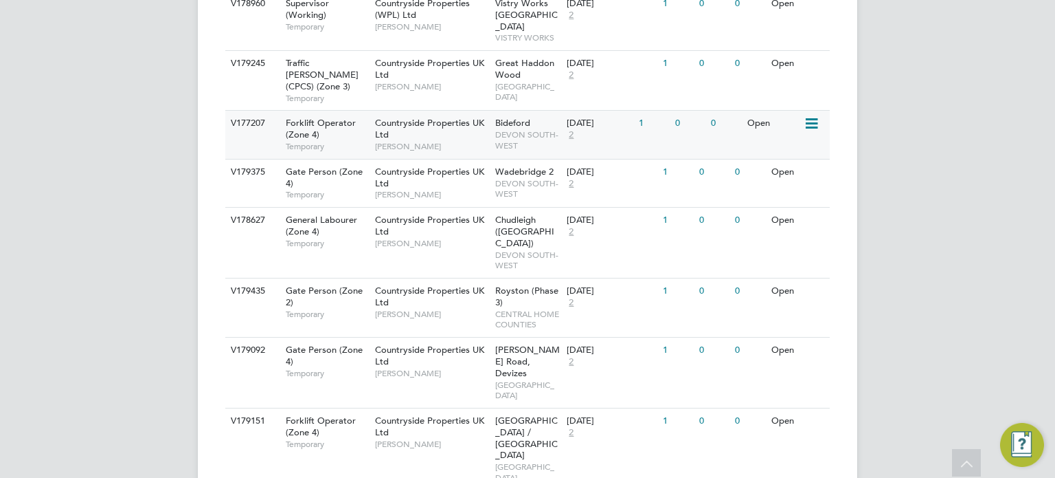
click at [525, 117] on span "Bideford" at bounding box center [512, 123] width 35 height 12
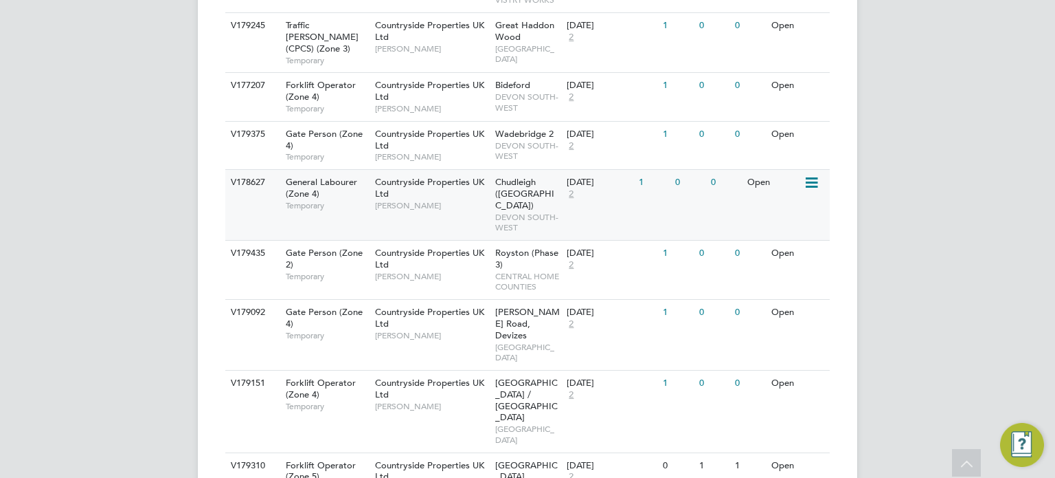
scroll to position [808, 0]
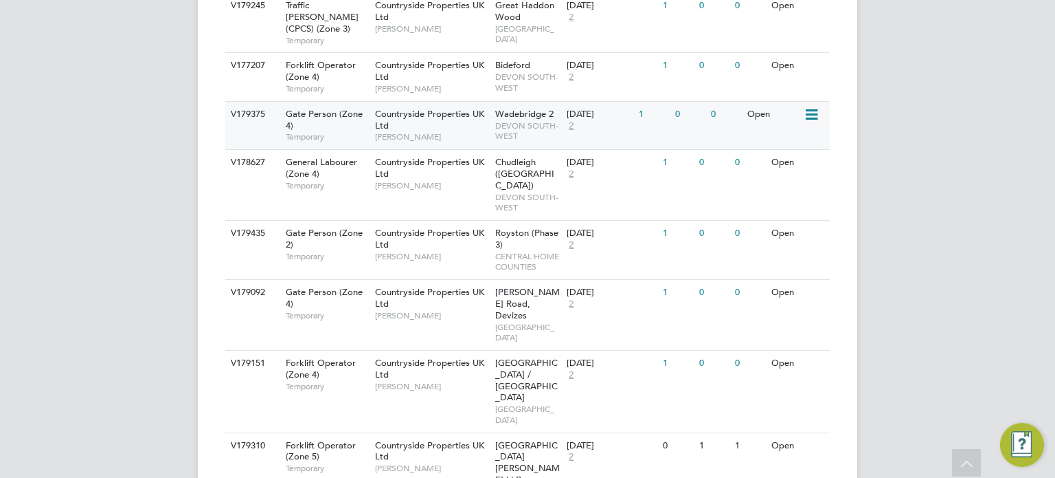
click at [547, 120] on span "DEVON SOUTH-WEST" at bounding box center [527, 130] width 65 height 21
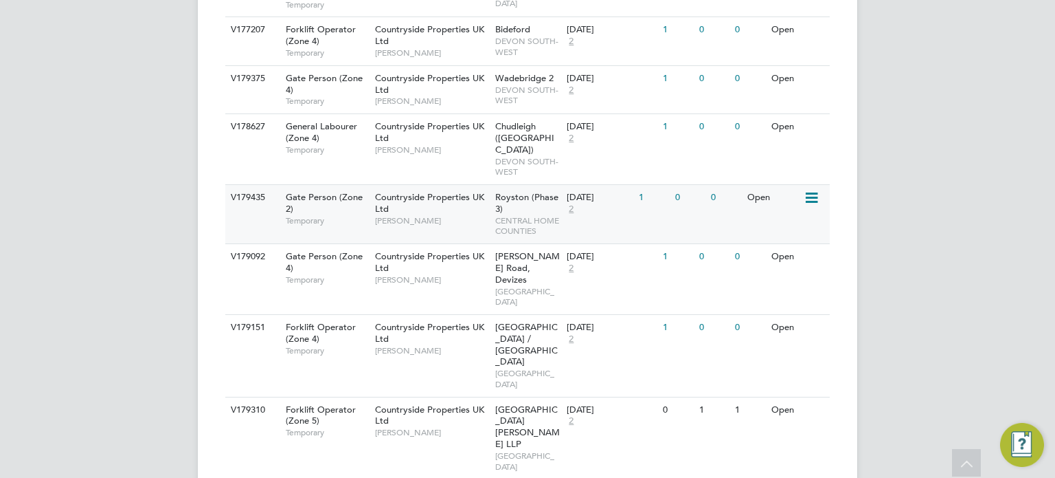
scroll to position [846, 0]
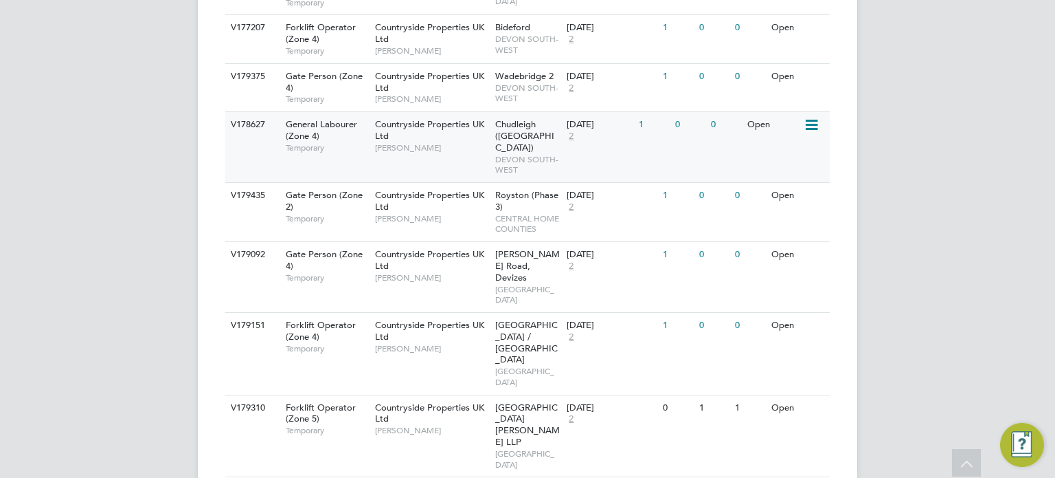
click at [553, 112] on div "Chudleigh (The Oaks) DEVON SOUTH-WEST" at bounding box center [528, 147] width 72 height 70
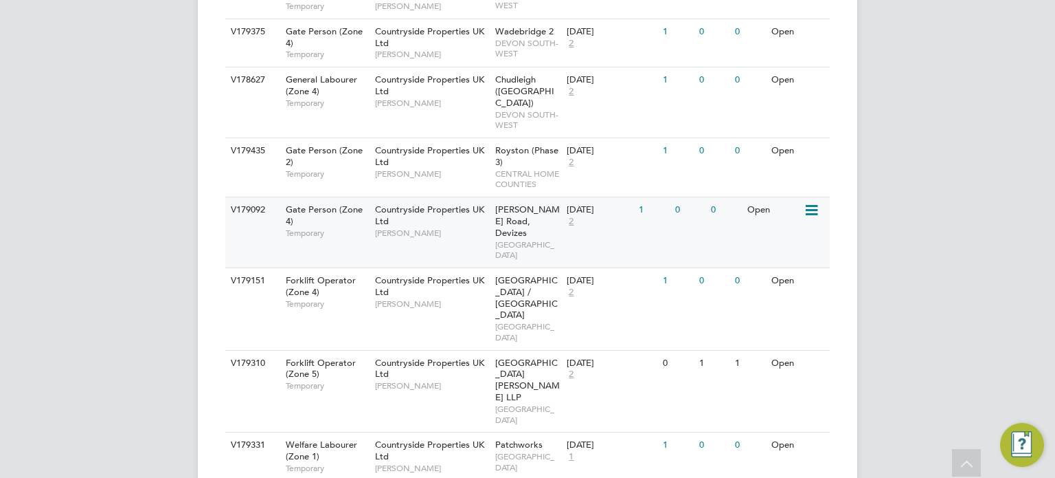
scroll to position [904, 0]
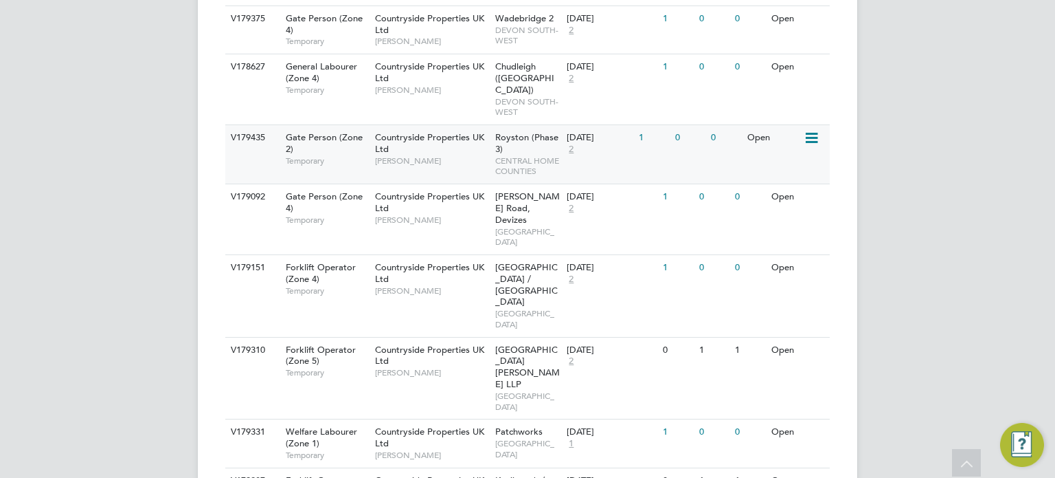
click at [536, 155] on span "CENTRAL HOME COUNTIES" at bounding box center [527, 165] width 65 height 21
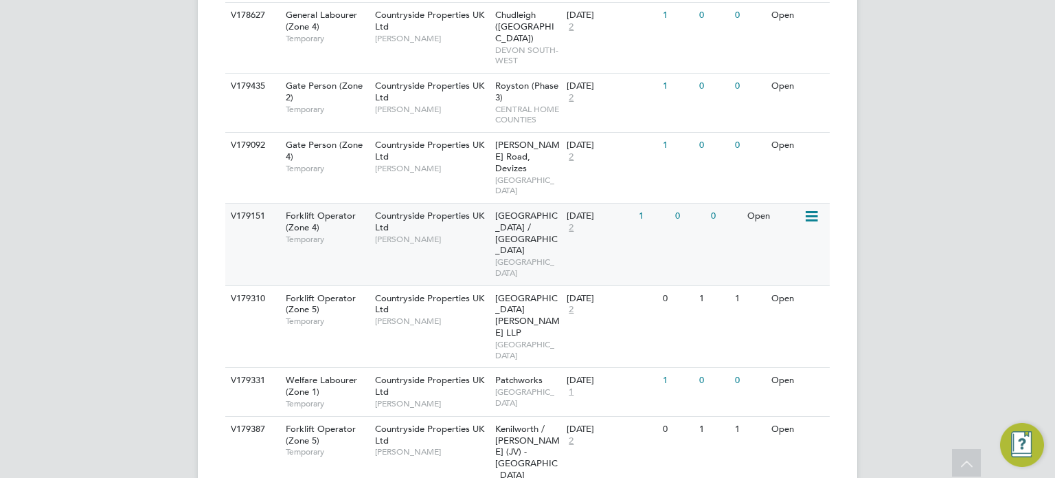
scroll to position [956, 0]
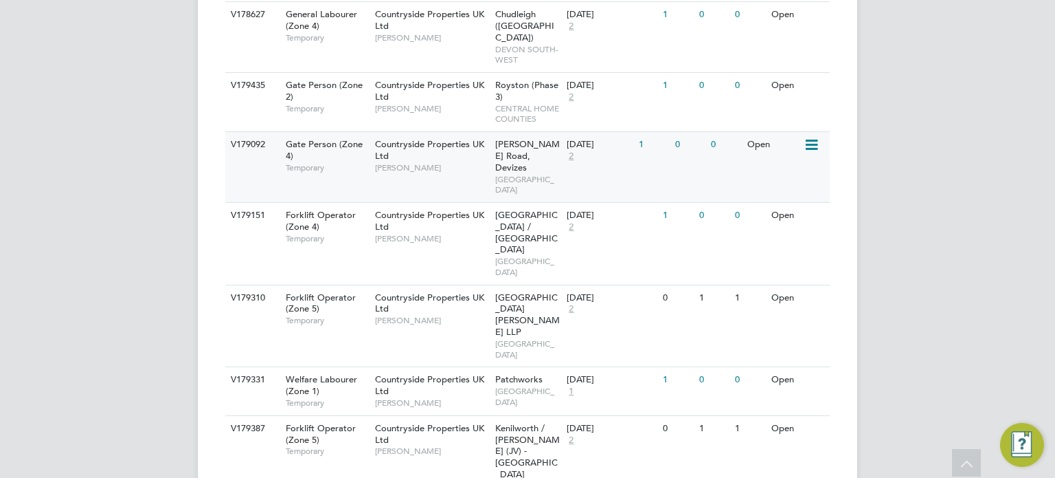
click at [517, 138] on span "Marshall Road, Devizes" at bounding box center [527, 155] width 65 height 35
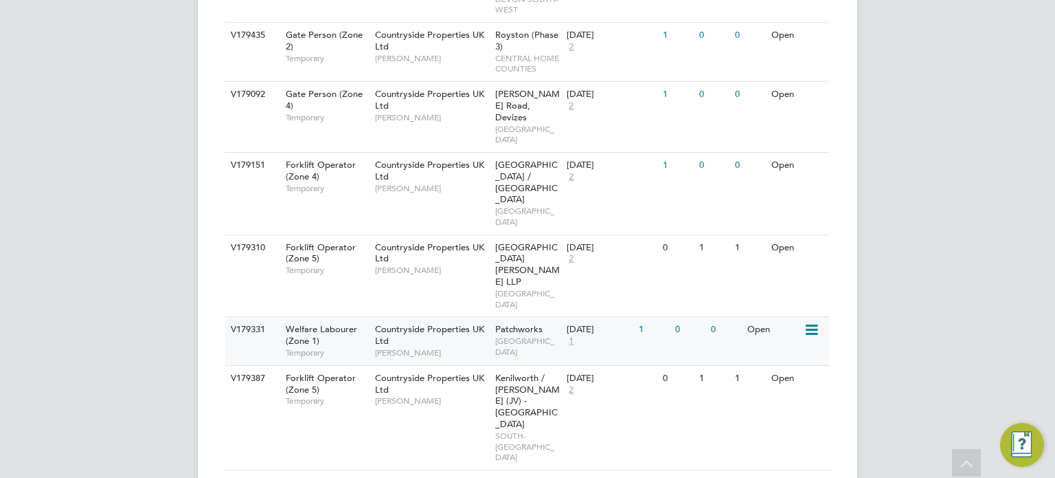
scroll to position [1006, 0]
click at [545, 159] on span "Netherhampton / Chapel Gate" at bounding box center [526, 182] width 63 height 47
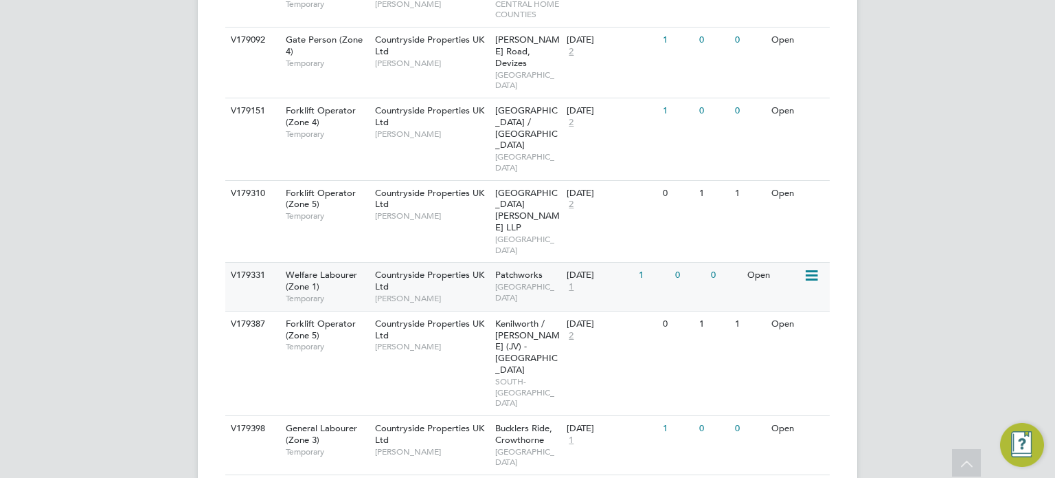
scroll to position [1061, 0]
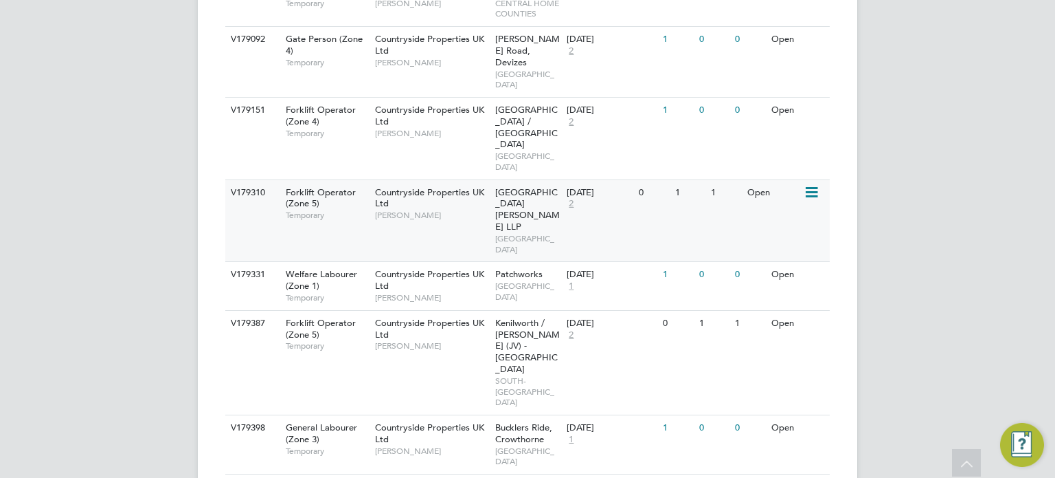
click at [568, 187] on div "20 Aug 2025" at bounding box center [599, 193] width 65 height 12
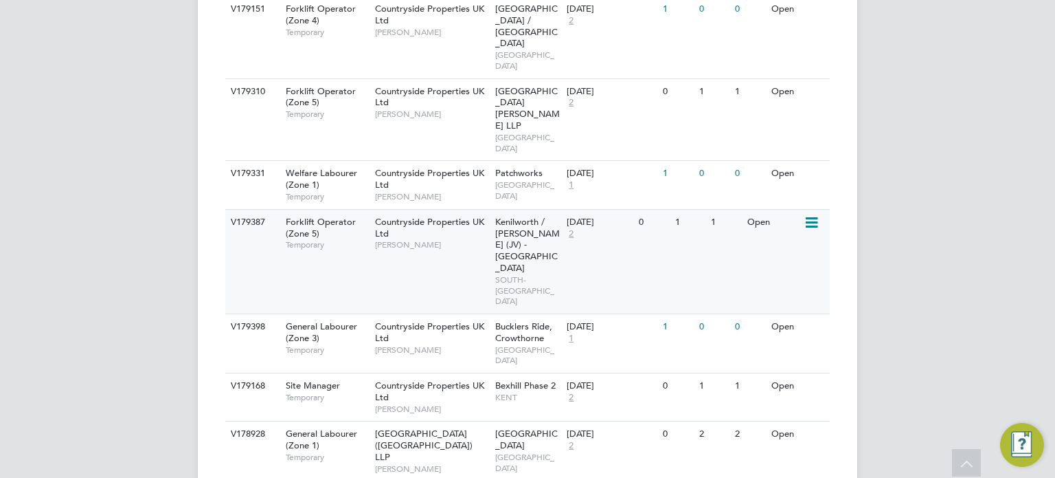
scroll to position [1163, 0]
click at [504, 215] on span "Kenilworth / Stoneleigh (JV) - Linden" at bounding box center [527, 244] width 65 height 58
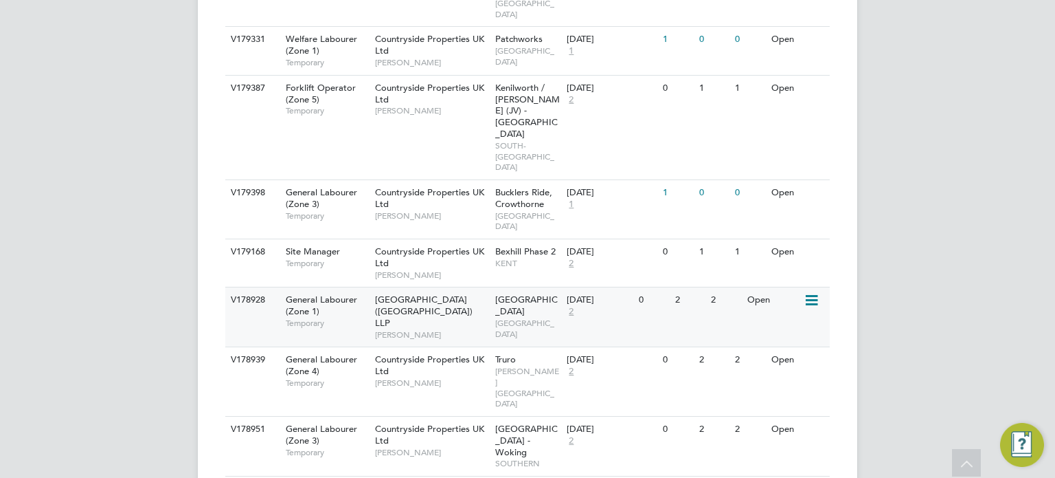
scroll to position [1299, 0]
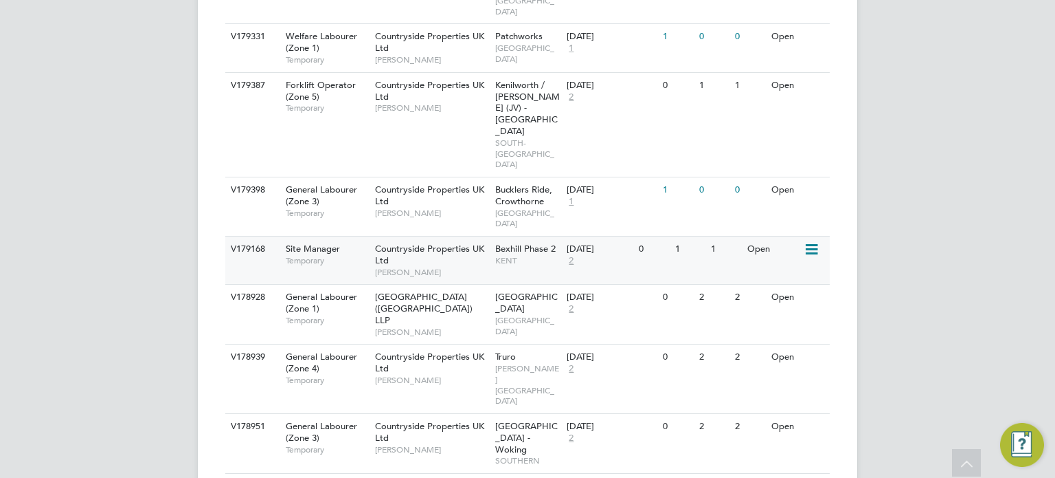
click at [530, 255] on span "KENT" at bounding box center [527, 260] width 65 height 11
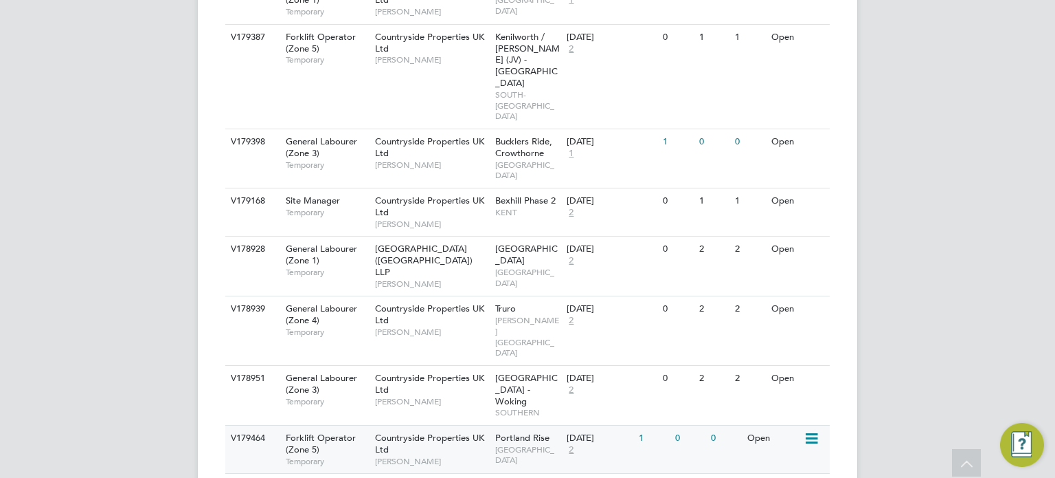
scroll to position [1348, 0]
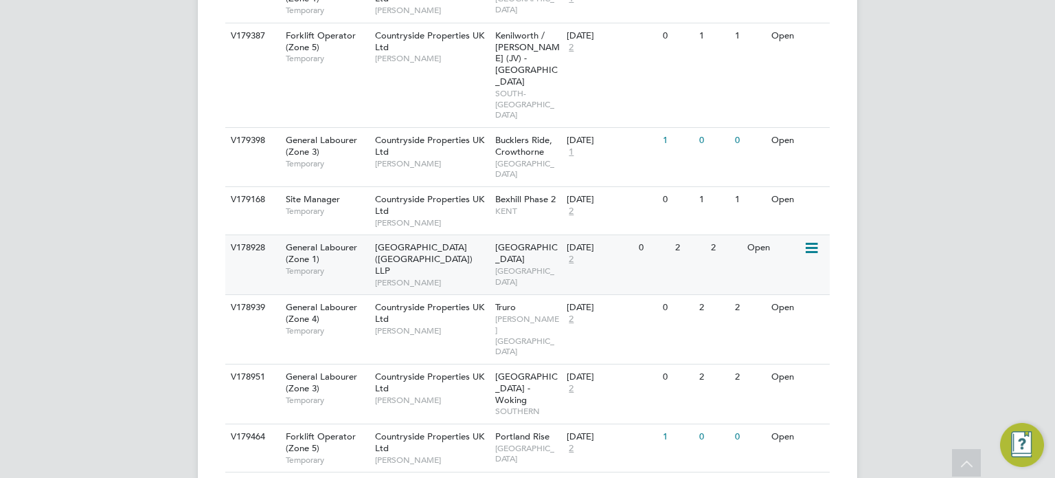
click at [501, 241] on span "Clapham Park C01" at bounding box center [526, 252] width 63 height 23
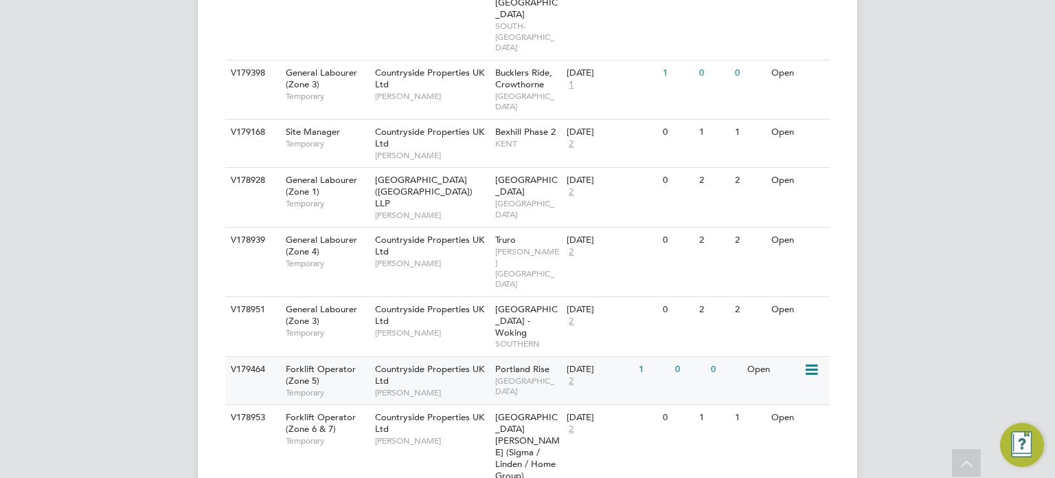
scroll to position [1415, 0]
click at [528, 227] on div "Truro CORNWELL SOUTH WEST" at bounding box center [528, 261] width 72 height 68
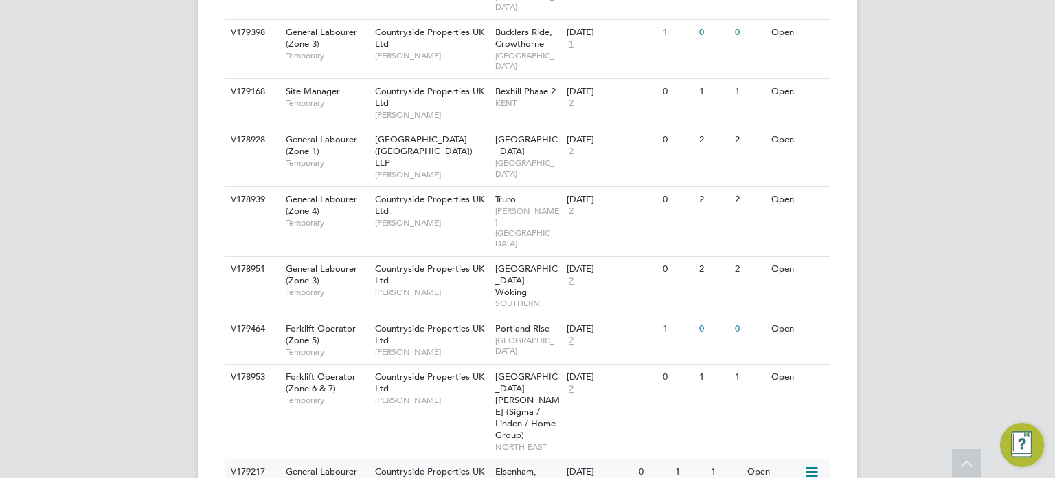
scroll to position [1457, 0]
click at [525, 297] on span "SOUTHERN" at bounding box center [527, 302] width 65 height 11
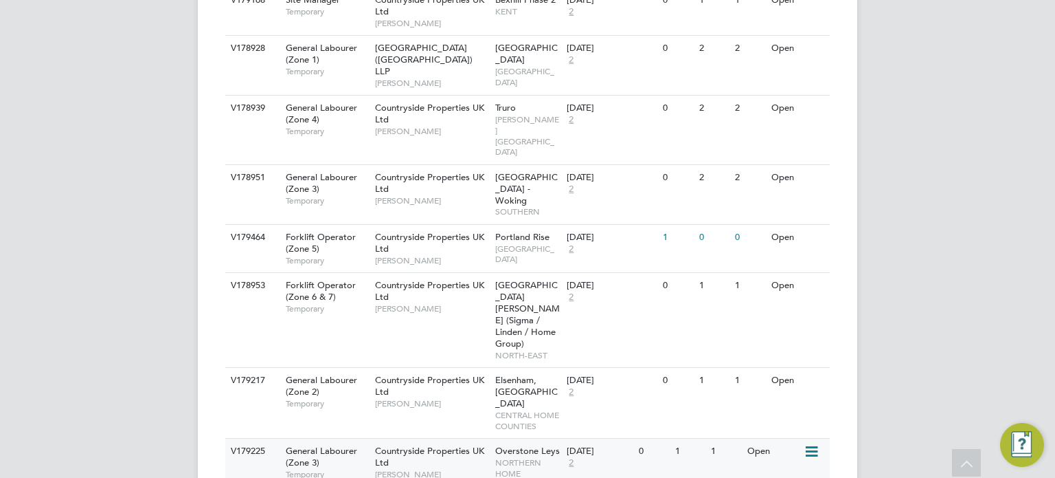
scroll to position [1554, 0]
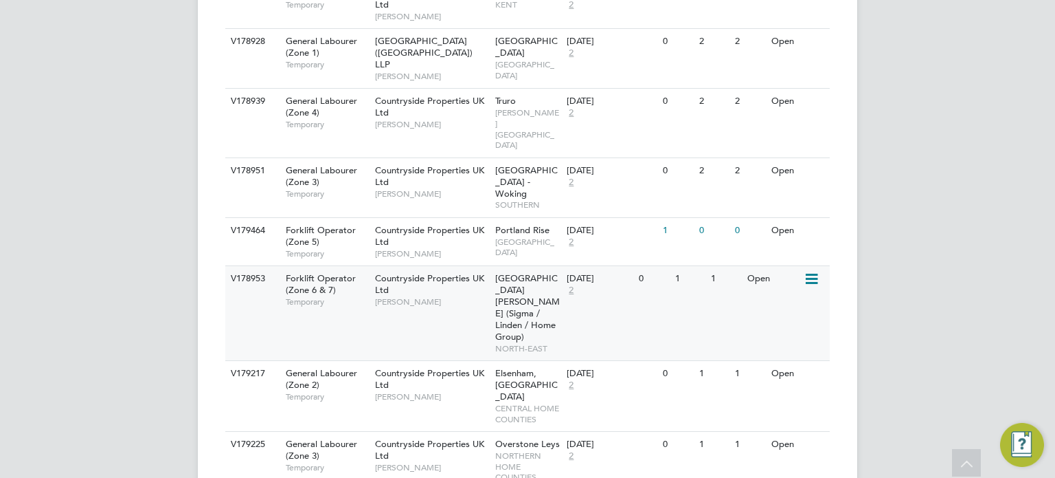
click at [516, 272] on span "Freight Village, St. James Road (Sigma / Linden / Home Group)" at bounding box center [527, 306] width 65 height 69
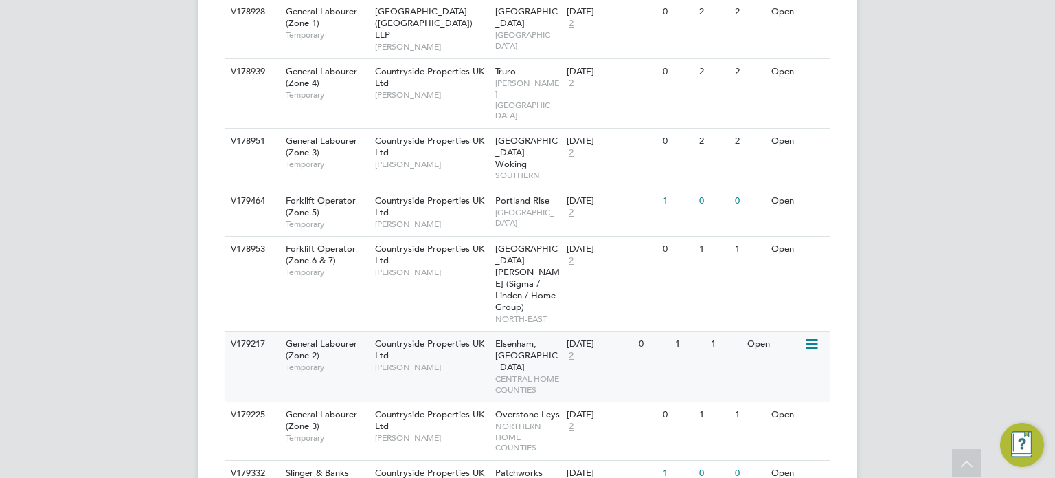
click at [528, 331] on div "Elsenham, Hall Road CENTRAL HOME COUNTIES" at bounding box center [528, 366] width 72 height 70
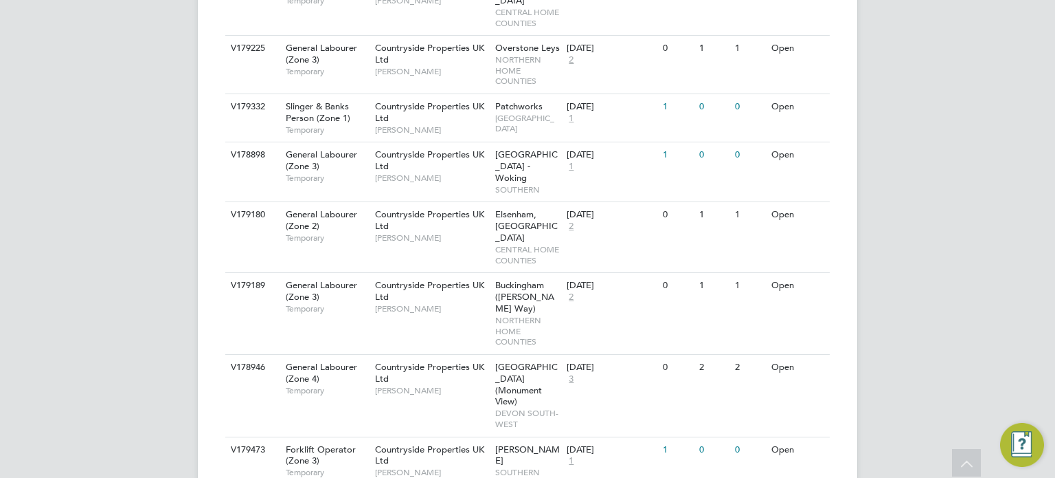
scroll to position [1957, 0]
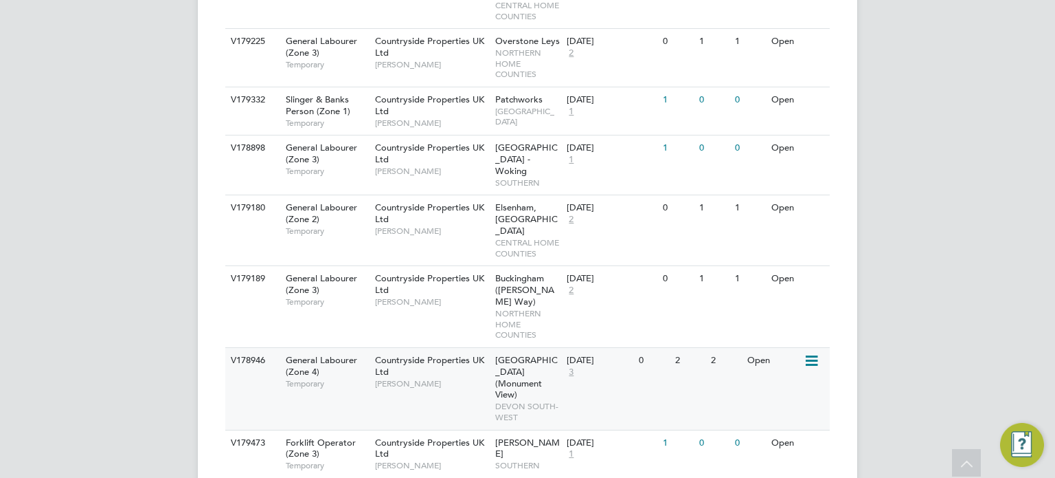
click at [514, 354] on span "Wellington (Monument View)" at bounding box center [526, 377] width 63 height 47
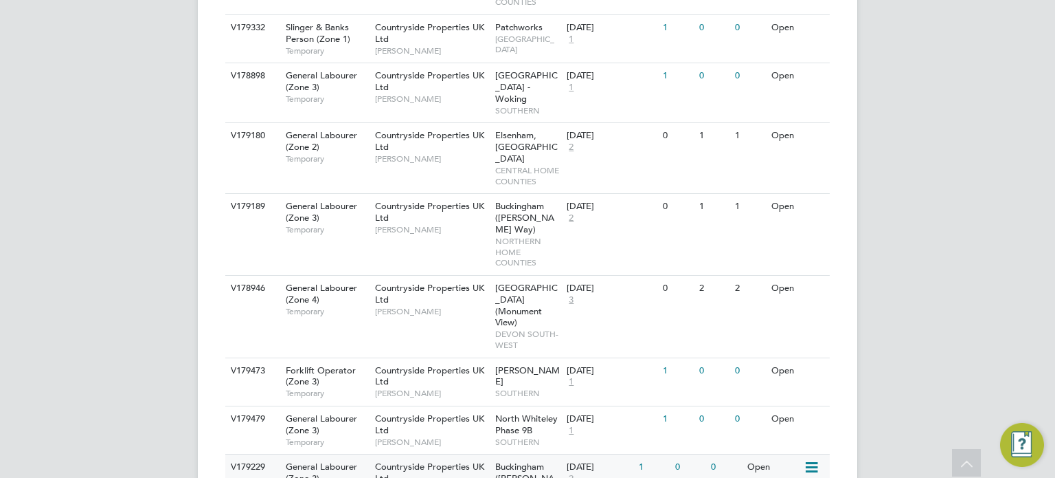
scroll to position [2031, 0]
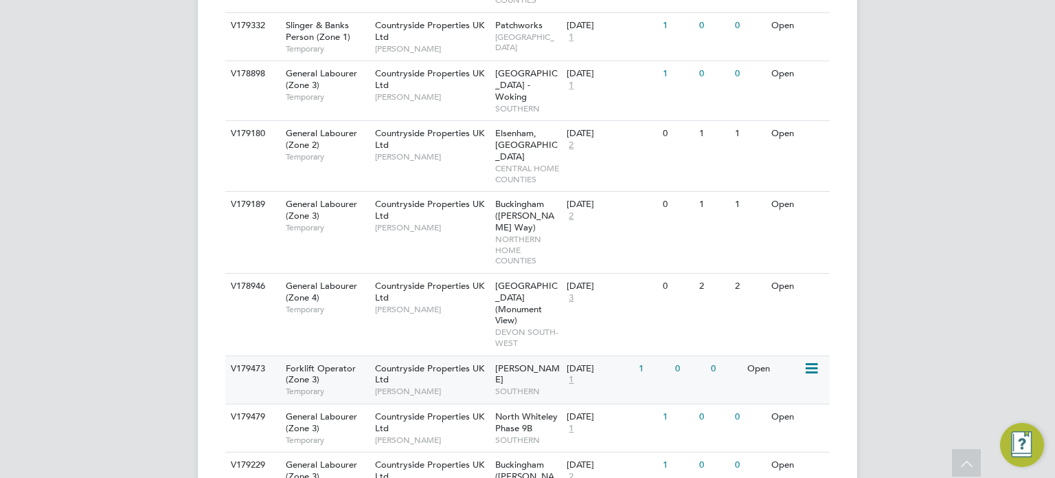
click at [548, 385] on span "SOUTHERN" at bounding box center [527, 390] width 65 height 11
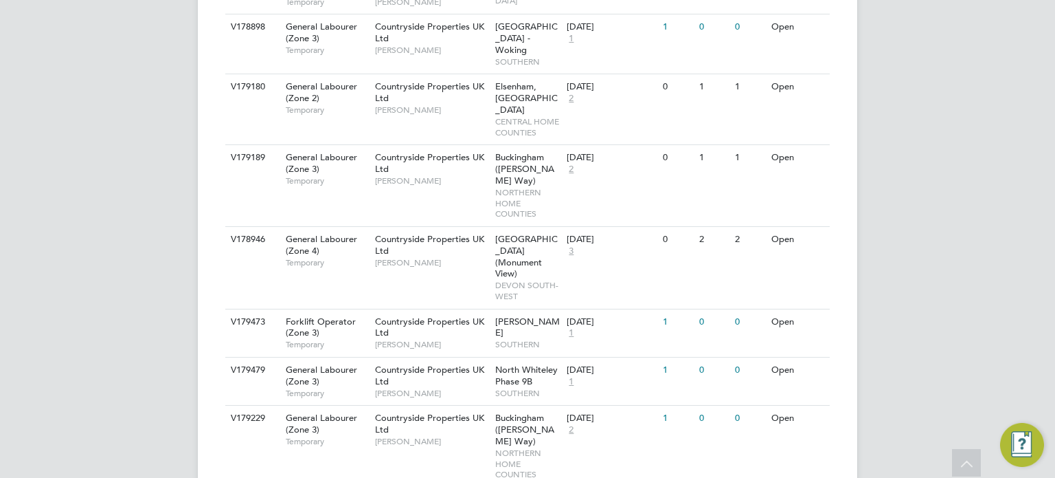
scroll to position [2079, 0]
click at [517, 363] on span "North Whiteley Phase 9B" at bounding box center [526, 374] width 63 height 23
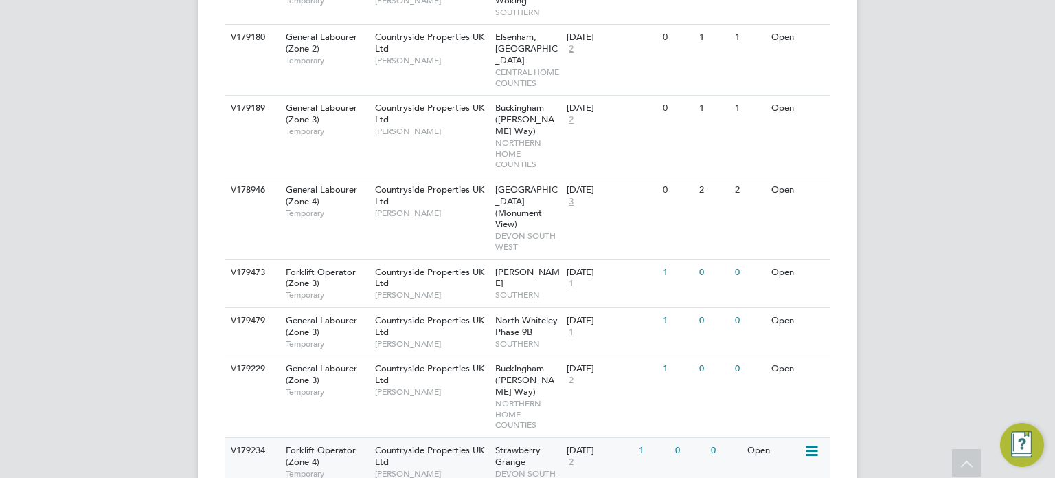
scroll to position [2127, 0]
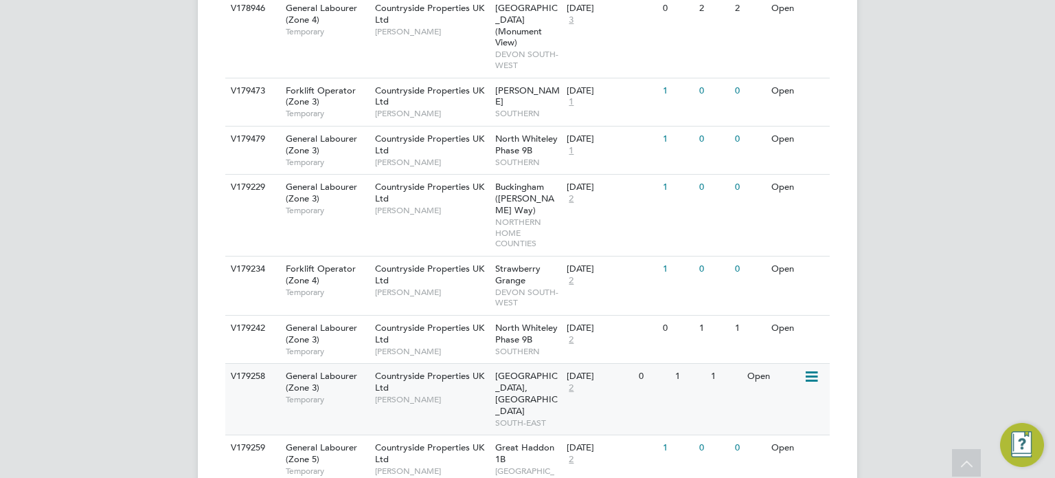
scroll to position [2309, 0]
click at [490, 363] on div "Countryside Properties UK Ltd Hannah Cornford" at bounding box center [432, 386] width 120 height 47
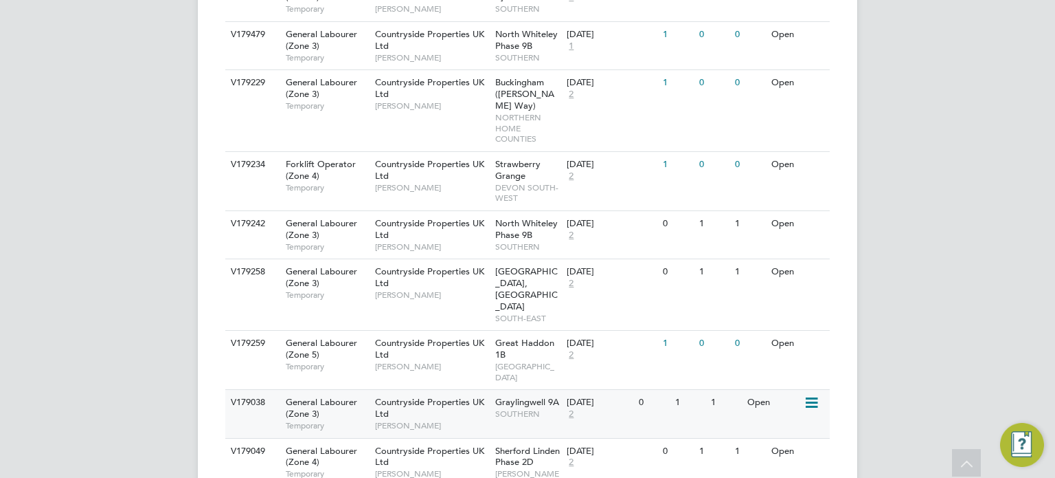
scroll to position [2414, 0]
click at [514, 407] on span "SOUTHERN" at bounding box center [527, 412] width 65 height 11
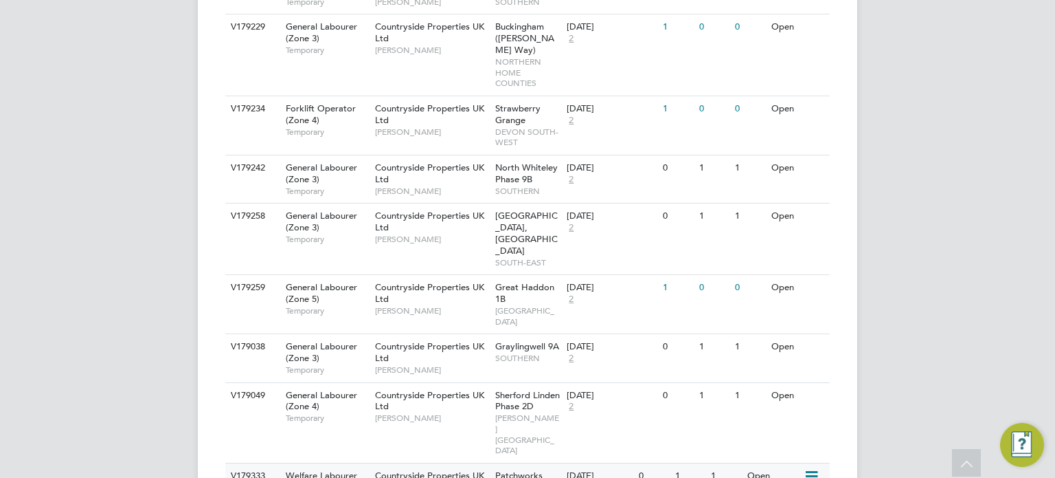
scroll to position [2470, 0]
click at [536, 382] on div "Sherford Linden Phase 2D CORNWELL SOUTH WEST" at bounding box center [528, 422] width 72 height 80
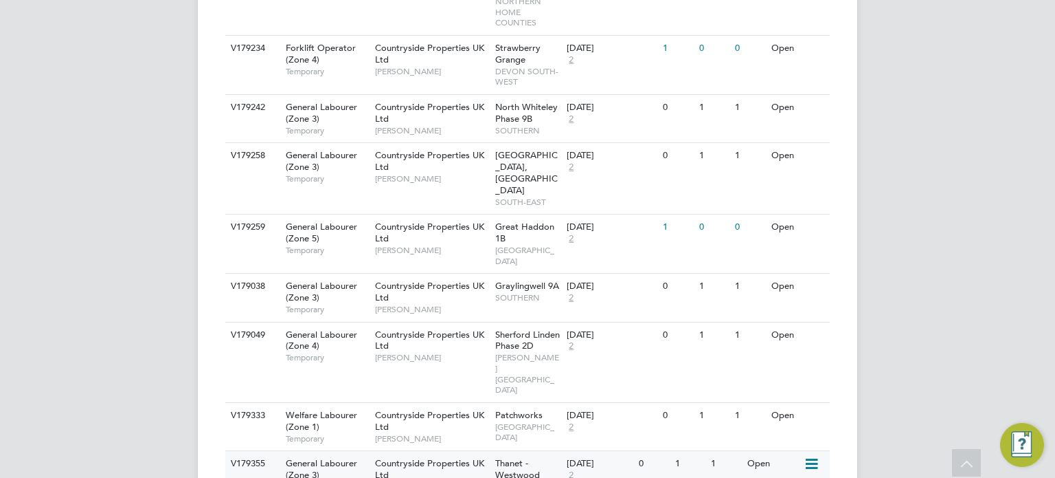
scroll to position [2530, 0]
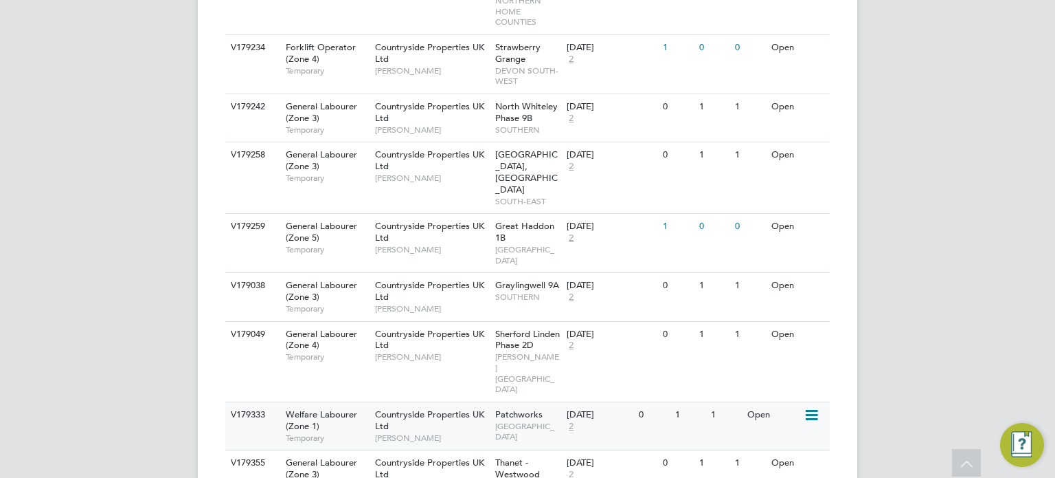
click at [524, 408] on span "Patchworks" at bounding box center [518, 414] width 47 height 12
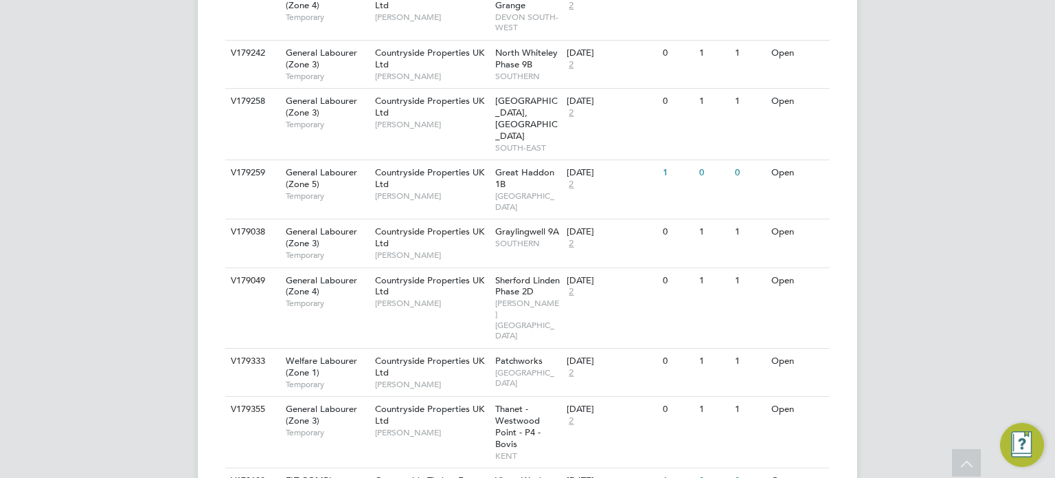
scroll to position [2589, 0]
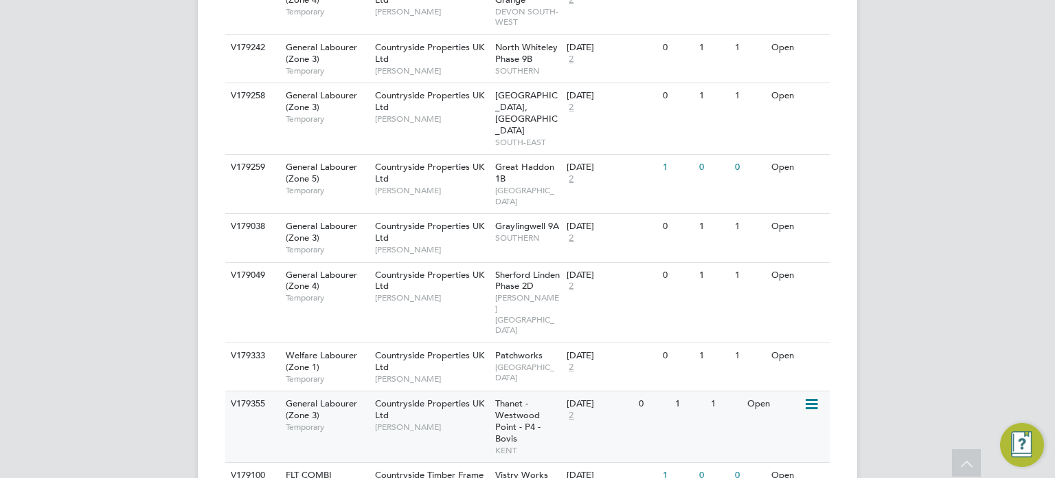
click at [521, 397] on span "Thanet - Westwood Point - P4 - Bovis" at bounding box center [517, 420] width 45 height 47
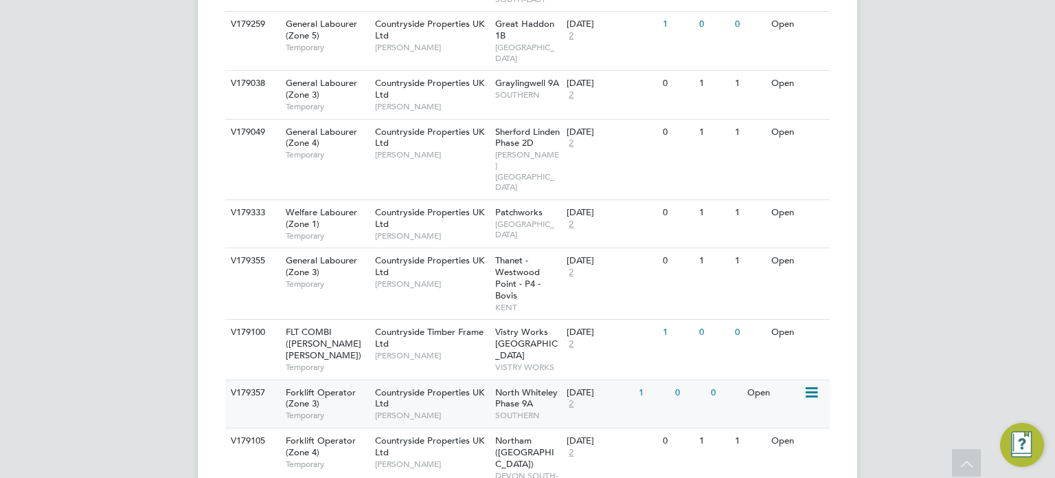
scroll to position [2735, 0]
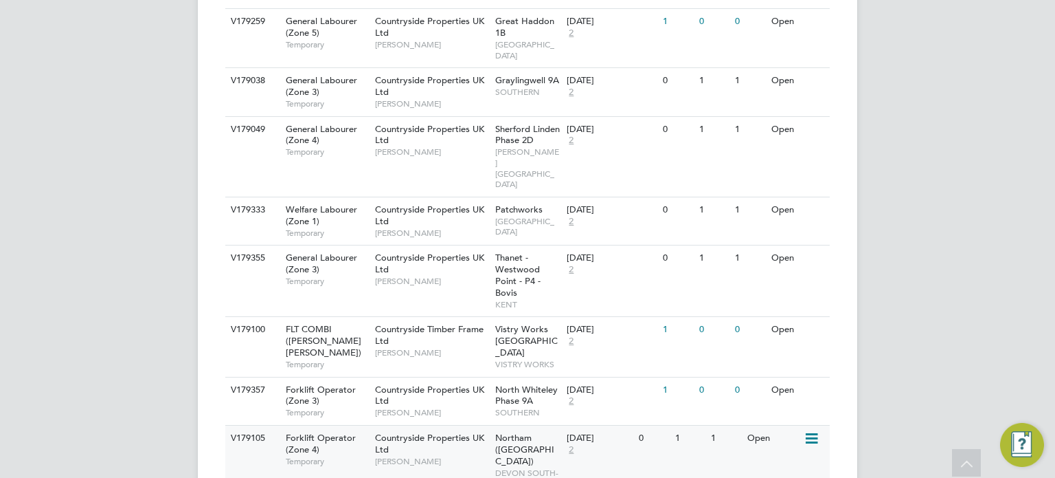
click at [522, 432] on span "Northam (Bay View Road)" at bounding box center [524, 449] width 59 height 35
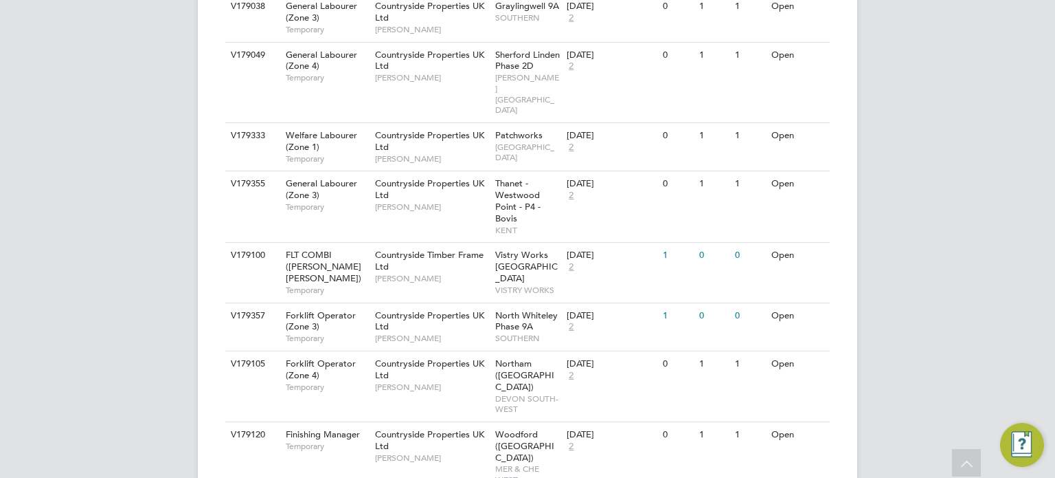
scroll to position [2810, 0]
click at [517, 462] on span "MER & CHE WEST" at bounding box center [527, 472] width 65 height 21
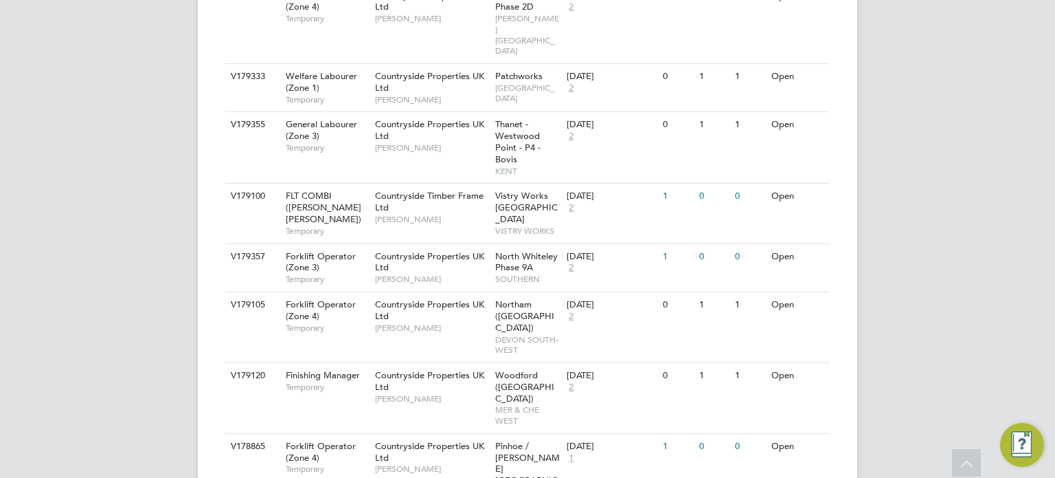
scroll to position [2870, 0]
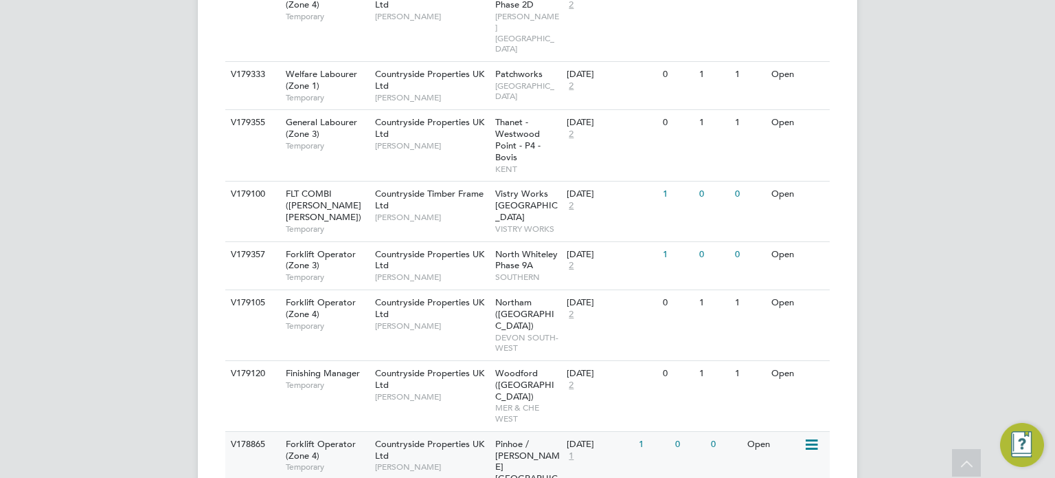
click at [505, 438] on span "Pinhoe / Harrington Park" at bounding box center [527, 467] width 65 height 58
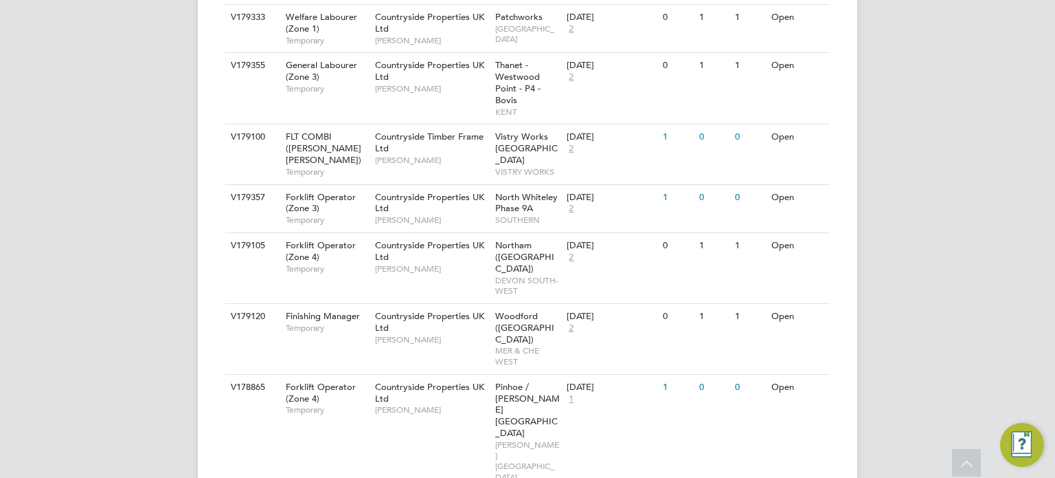
scroll to position [2930, 0]
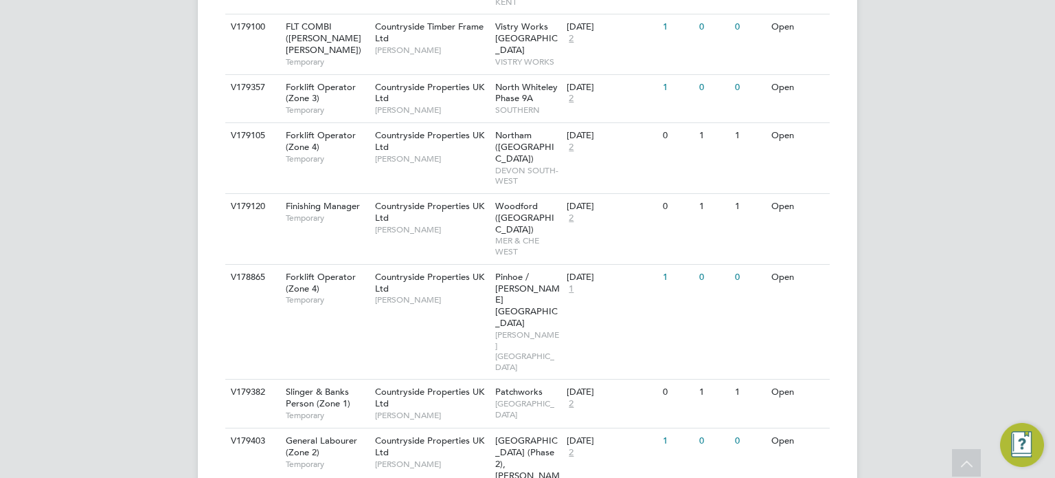
scroll to position [3041, 0]
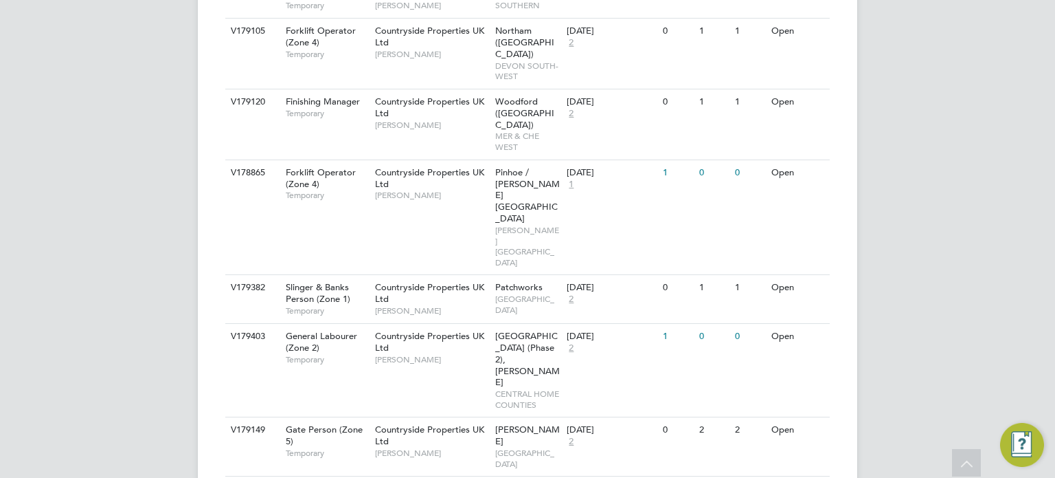
scroll to position [3144, 0]
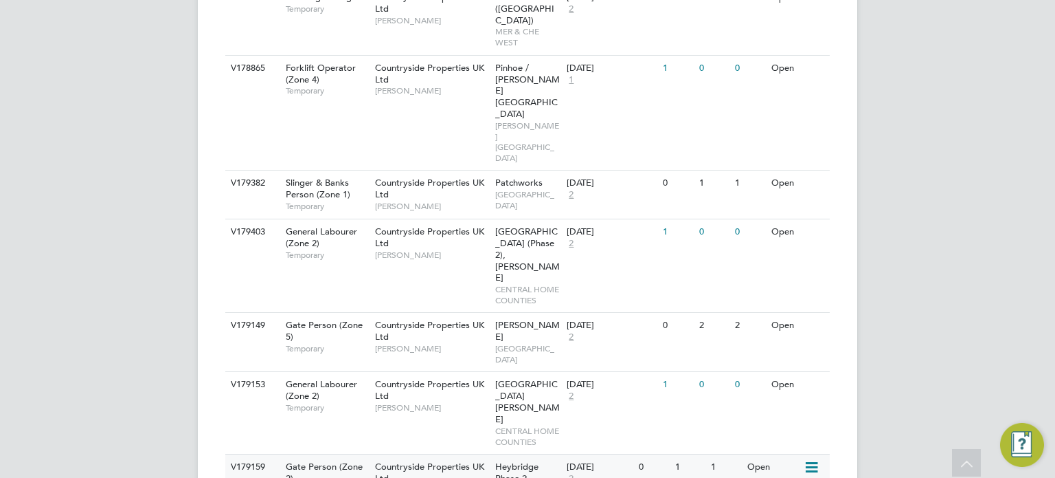
scroll to position [3251, 0]
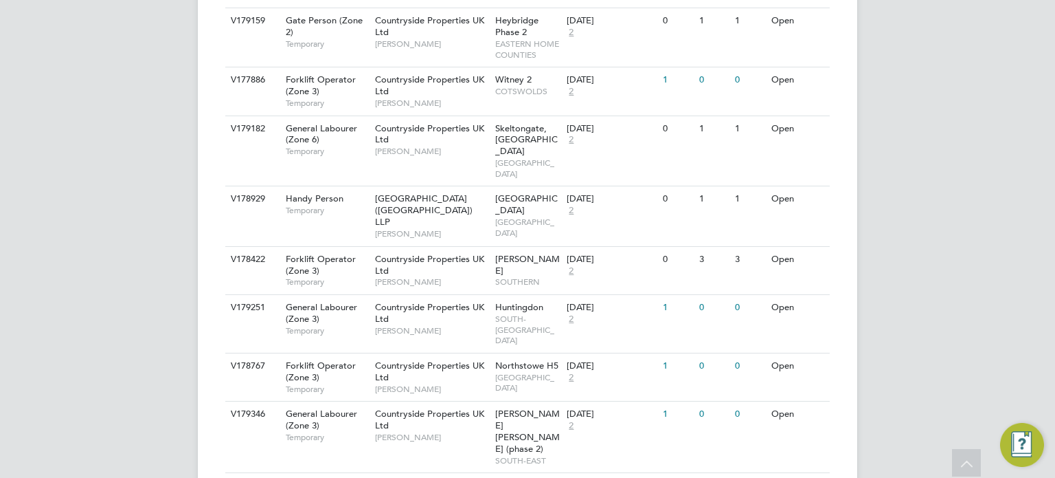
scroll to position [3695, 0]
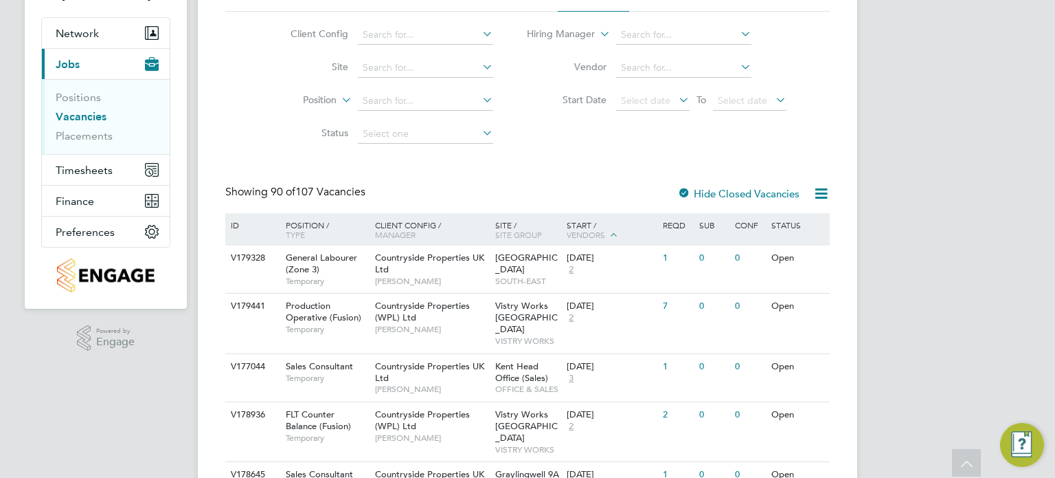
scroll to position [0, 0]
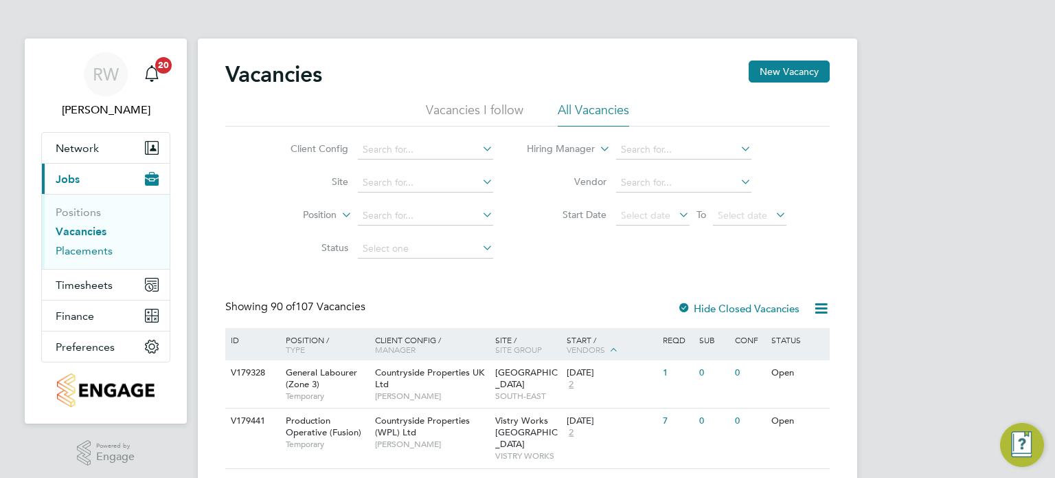
click at [102, 247] on link "Placements" at bounding box center [84, 250] width 57 height 13
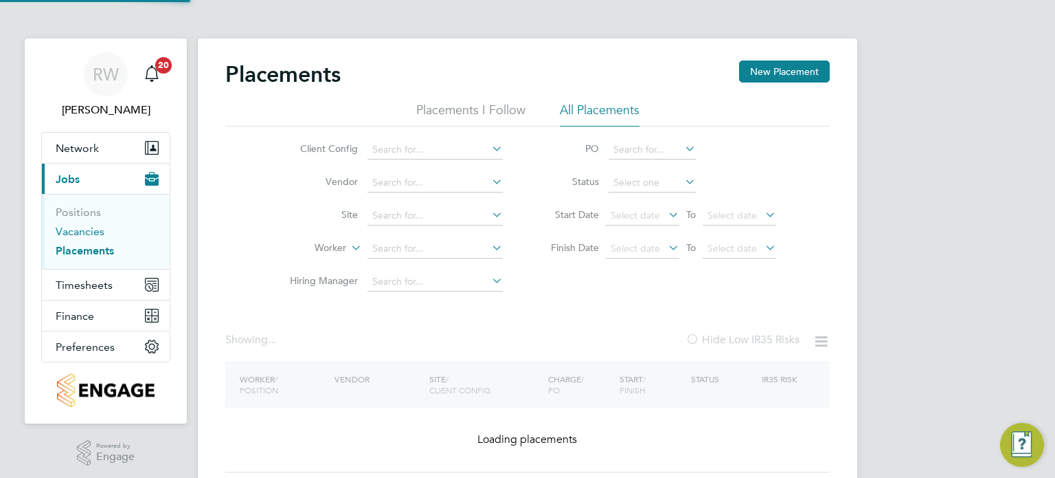
click at [87, 228] on link "Vacancies" at bounding box center [80, 231] width 49 height 13
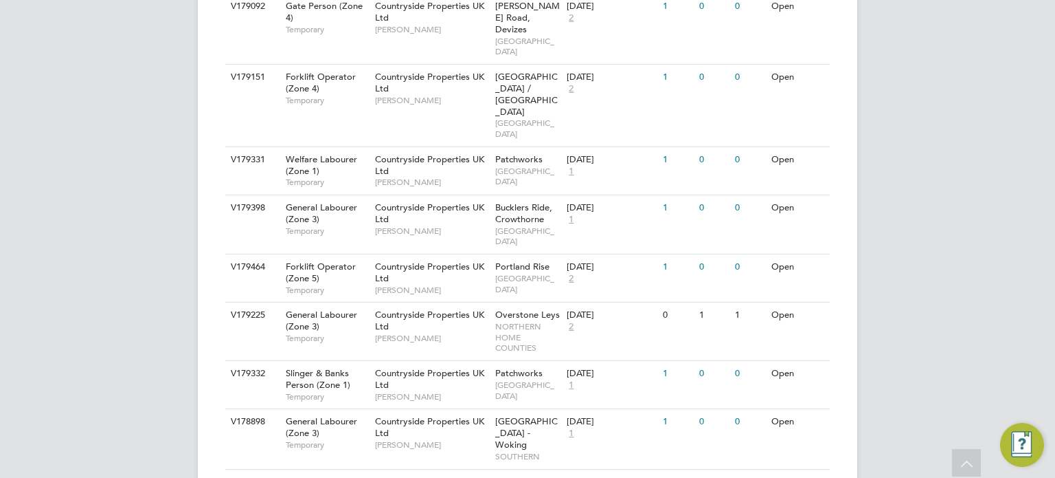
scroll to position [965, 0]
click at [504, 320] on span "NORTHERN HOME COUNTIES" at bounding box center [527, 336] width 65 height 32
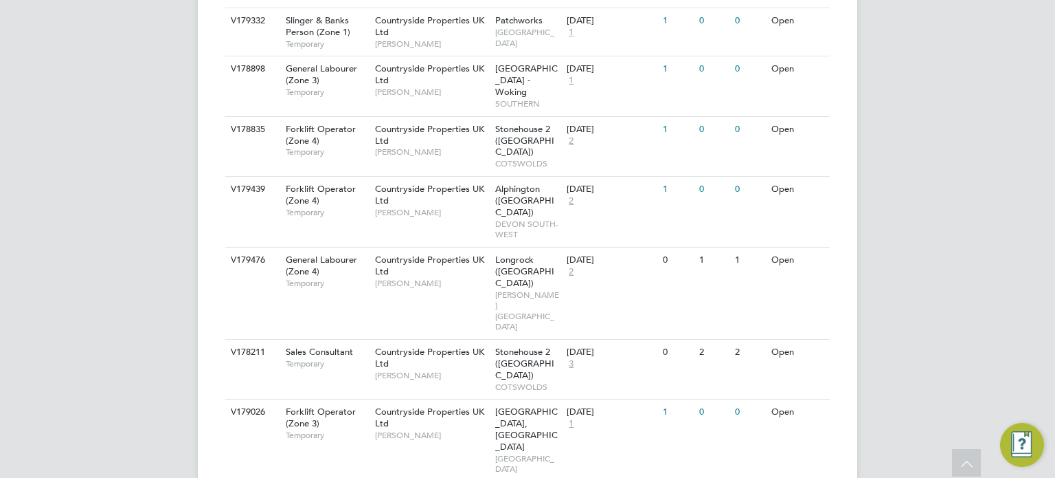
scroll to position [1321, 0]
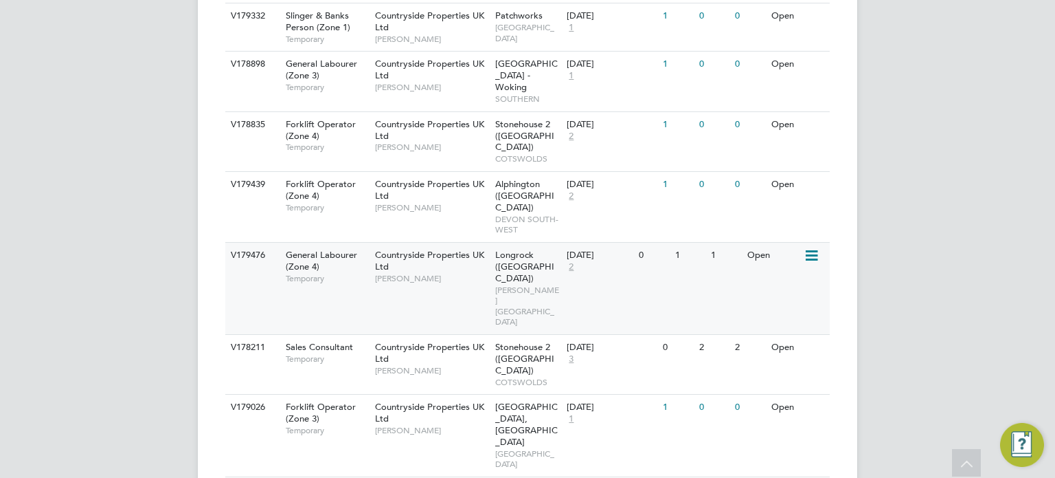
click at [511, 249] on span "Longrock (Morva Beach)" at bounding box center [524, 266] width 59 height 35
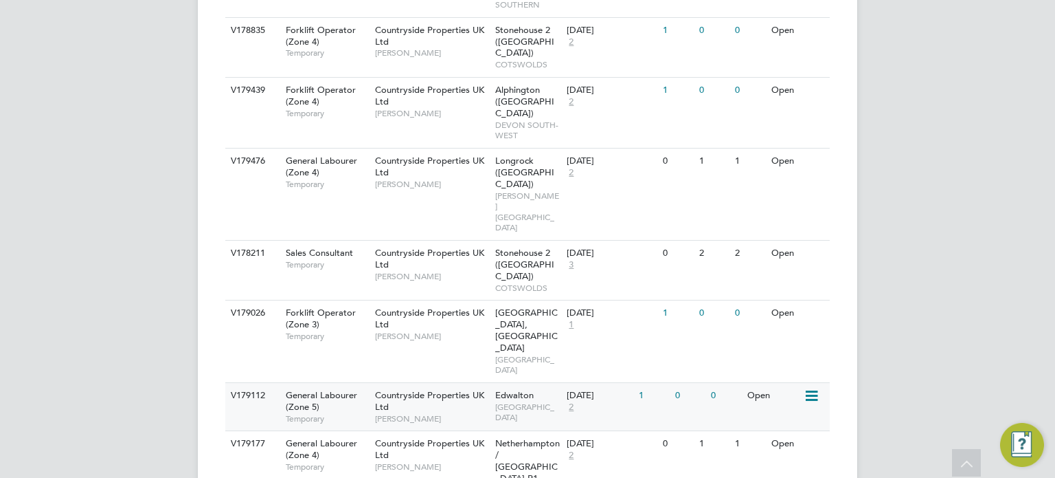
scroll to position [1418, 0]
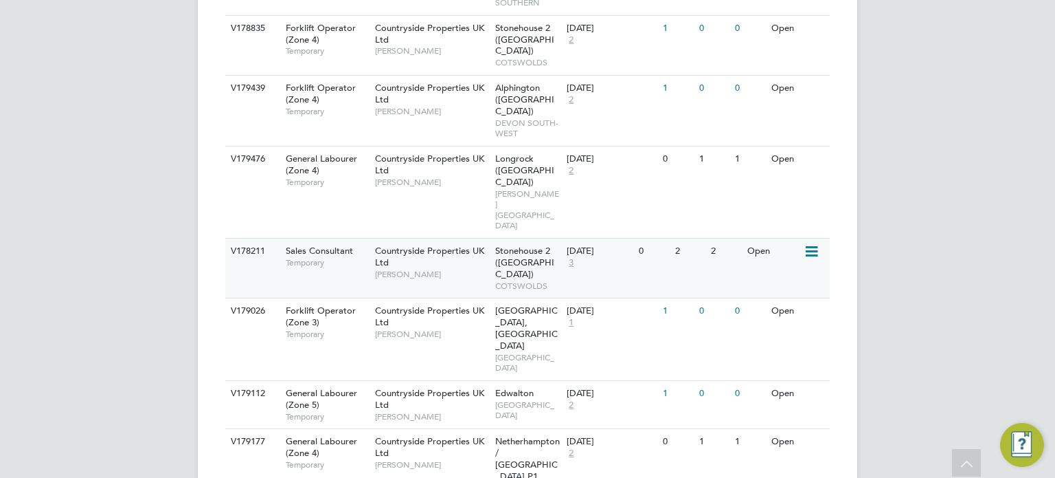
click at [533, 245] on span "Stonehouse 2 (Great Oldbury)" at bounding box center [524, 262] width 59 height 35
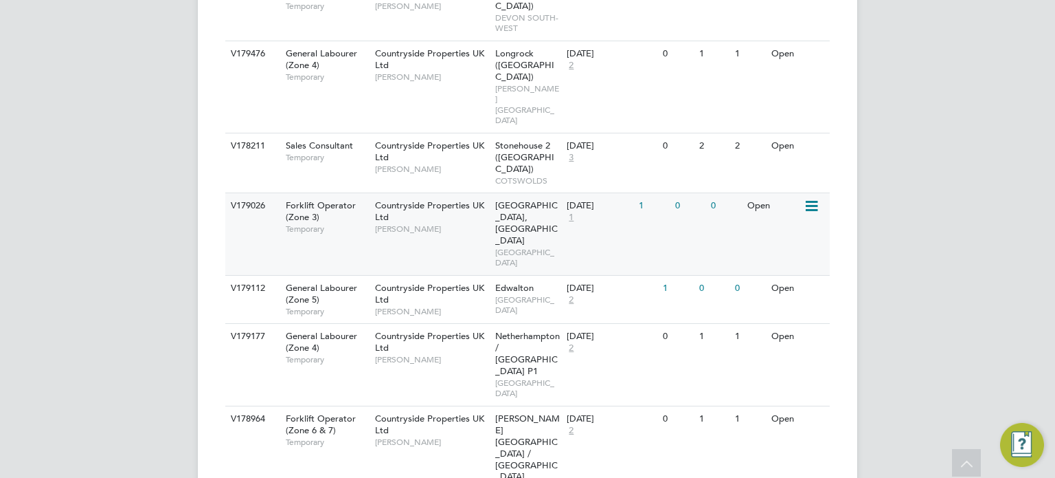
scroll to position [1527, 0]
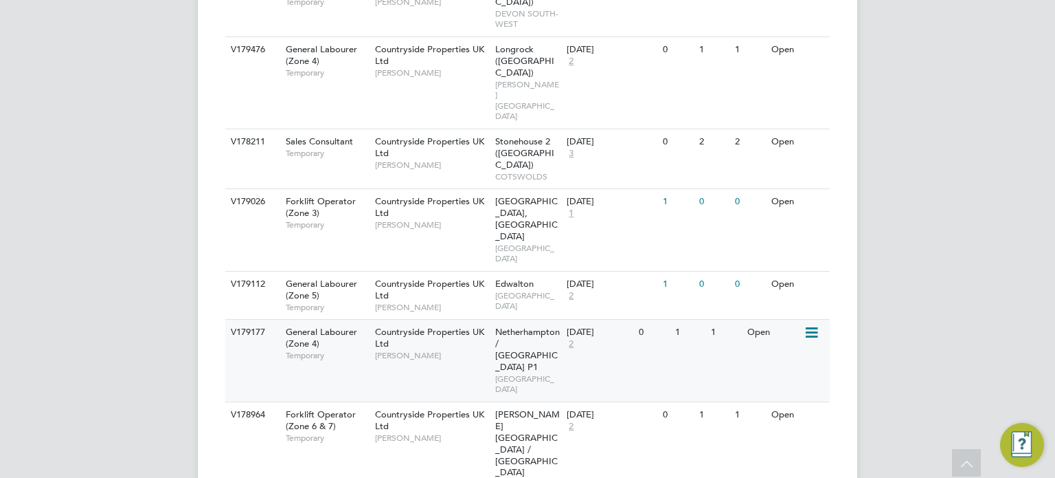
click at [536, 326] on span "Netherhampton / Wilton Gate P1" at bounding box center [527, 349] width 65 height 47
click at [561, 402] on div "Greenwell Park / Selby EAST YORKSHIRE" at bounding box center [528, 454] width 72 height 105
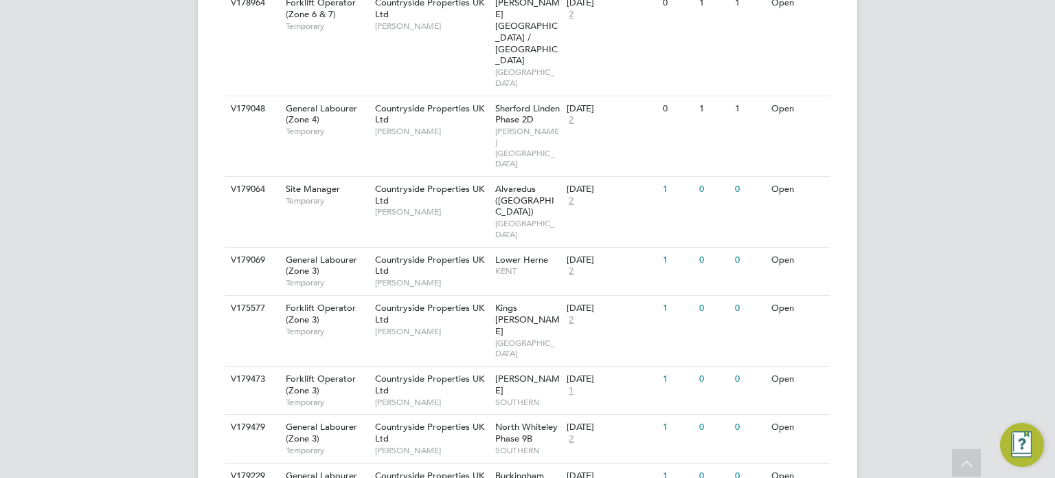
scroll to position [1941, 0]
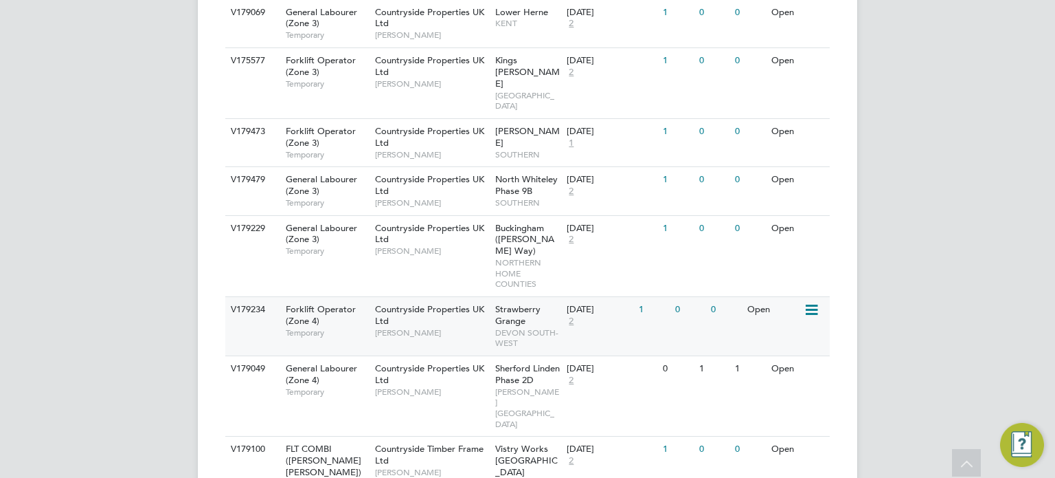
scroll to position [2187, 0]
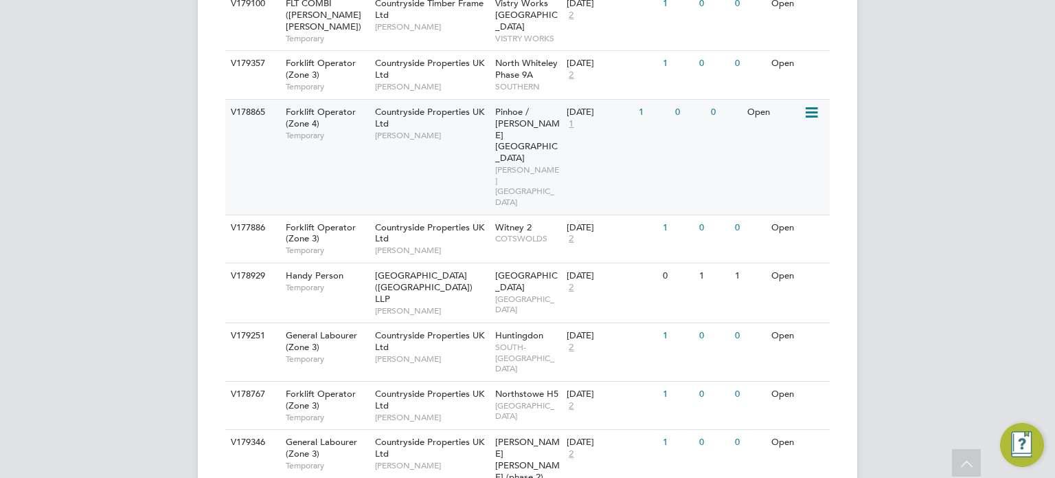
scroll to position [2632, 0]
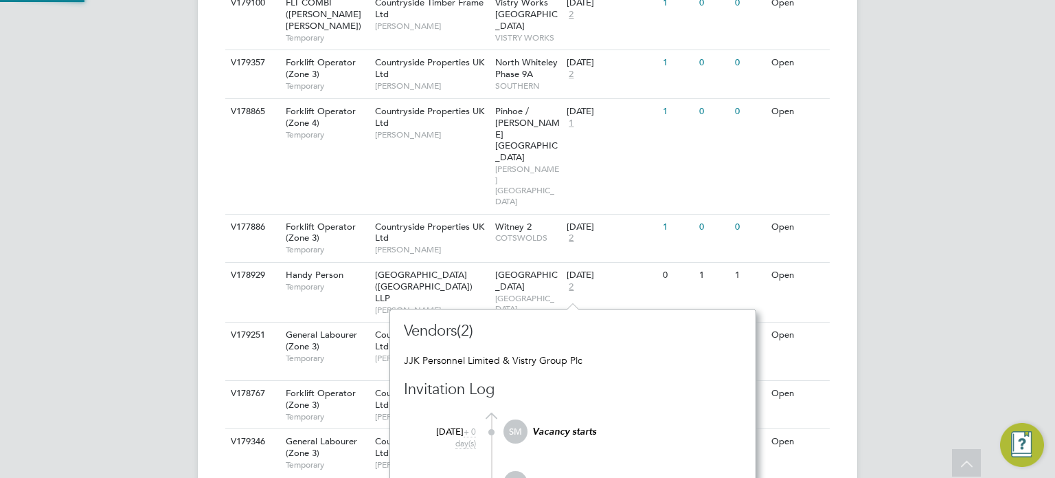
scroll to position [12, 10]
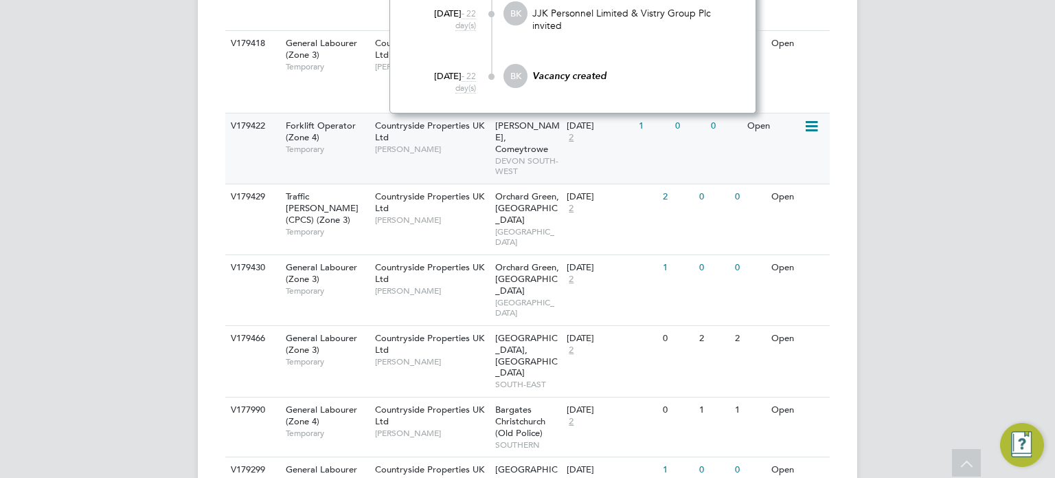
scroll to position [3227, 0]
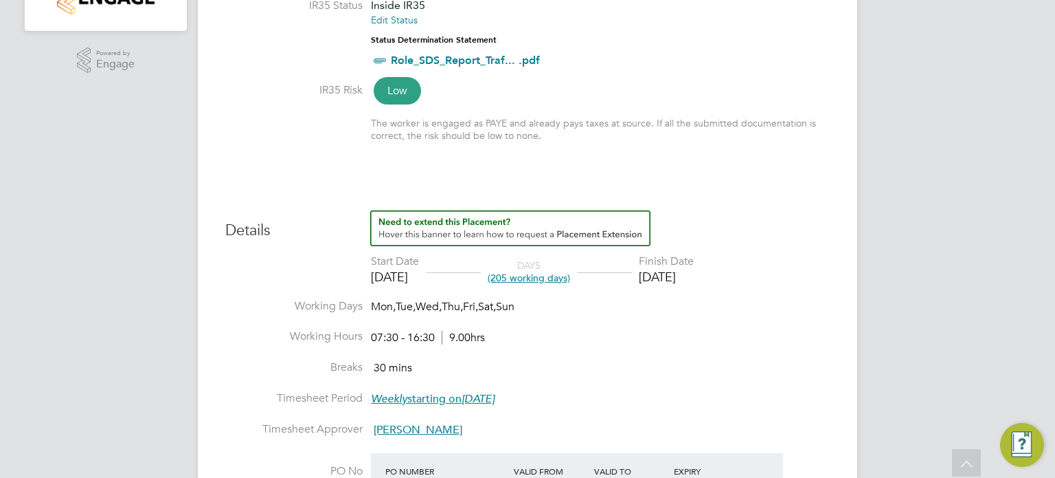
scroll to position [393, 0]
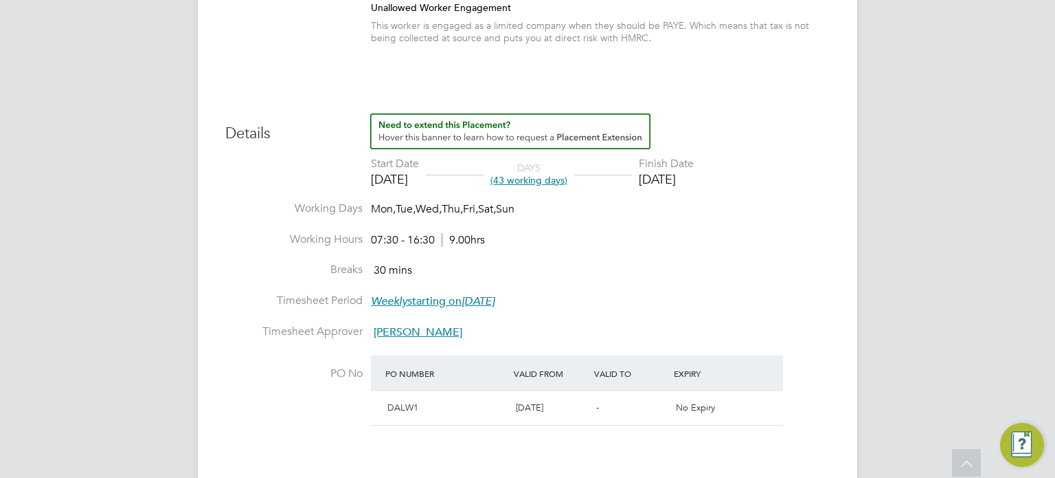
scroll to position [508, 0]
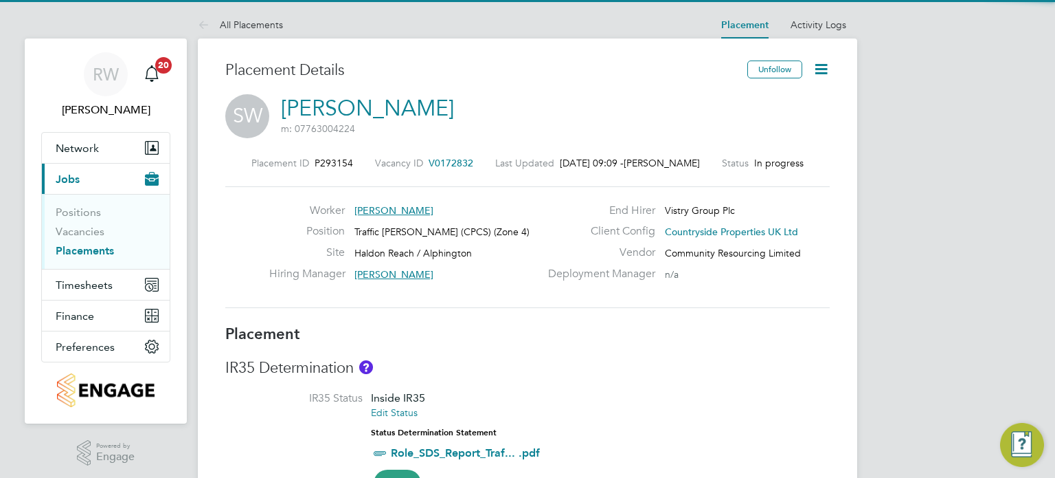
click at [821, 68] on icon at bounding box center [821, 68] width 17 height 17
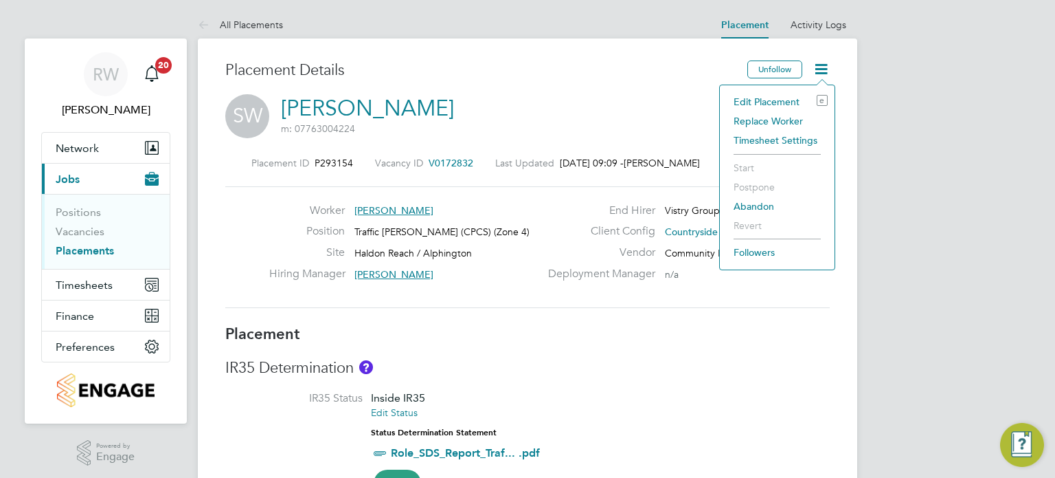
click at [783, 96] on li "Edit Placement e" at bounding box center [777, 101] width 101 height 19
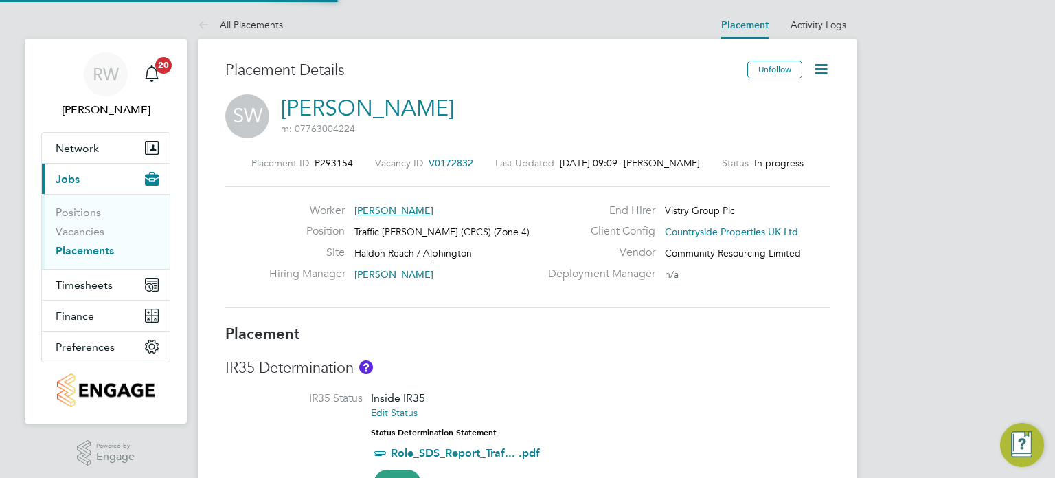
type input "[PERSON_NAME]"
type input "[DATE]"
type input "07:30"
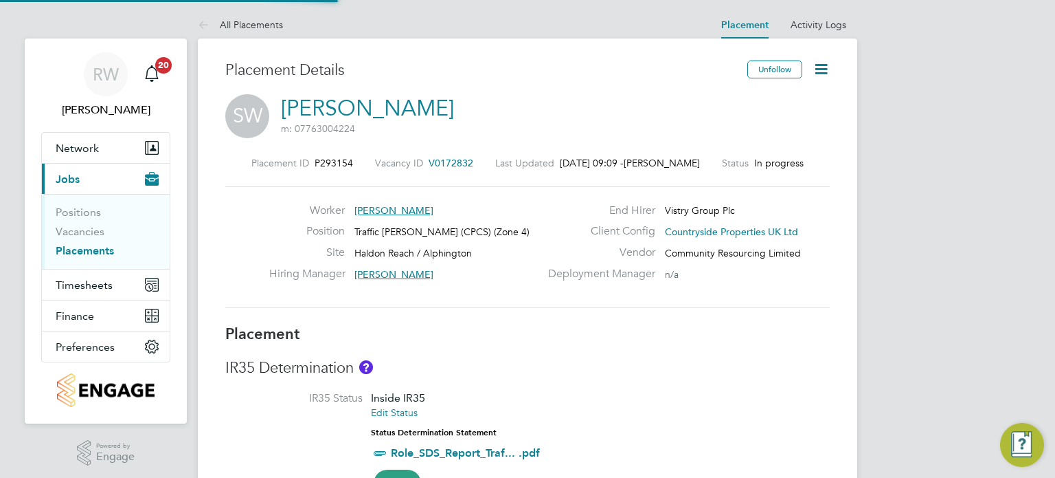
type input "16:30"
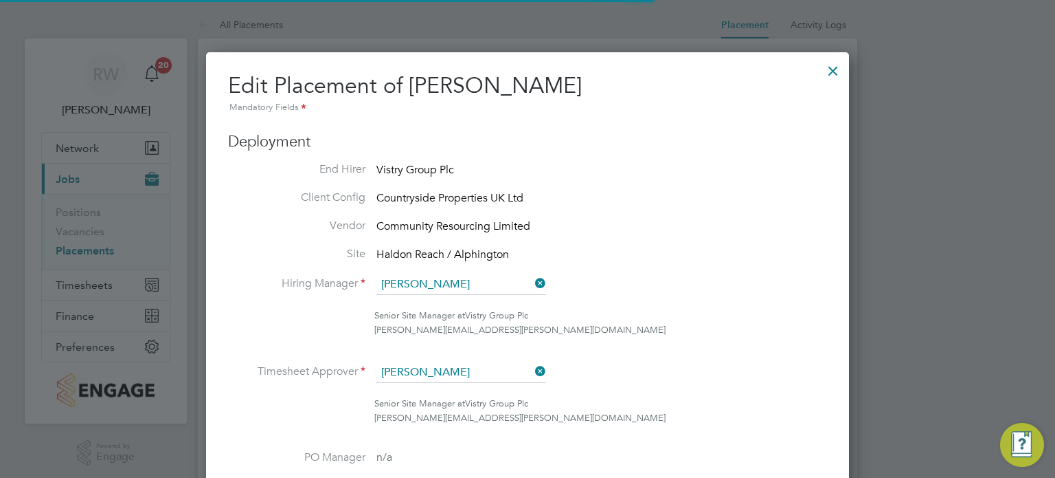
scroll to position [7, 7]
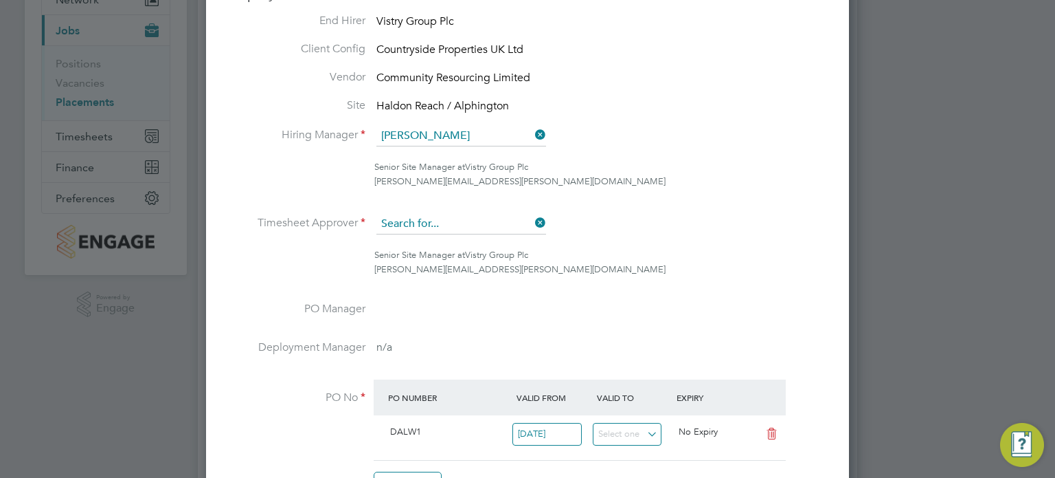
click at [524, 219] on input at bounding box center [462, 224] width 170 height 21
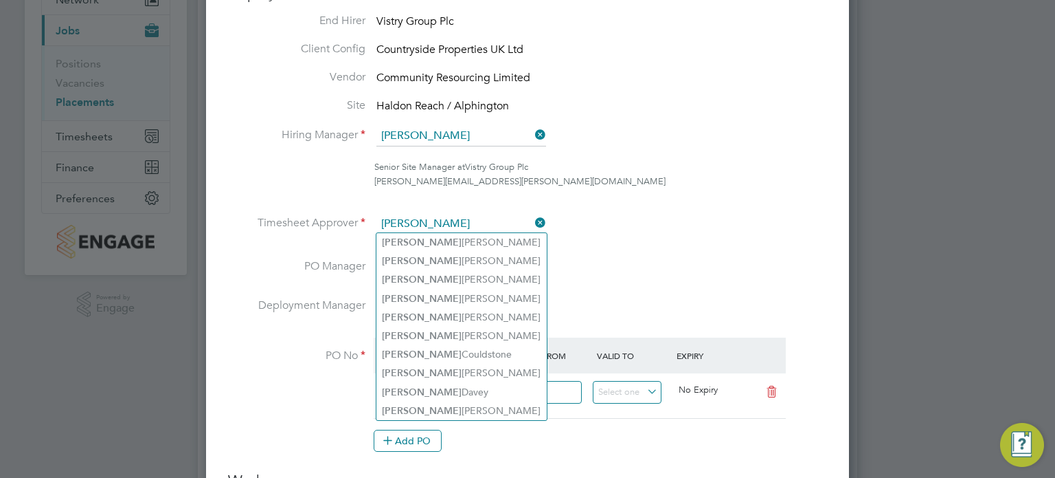
type input "[PERSON_NAME]"
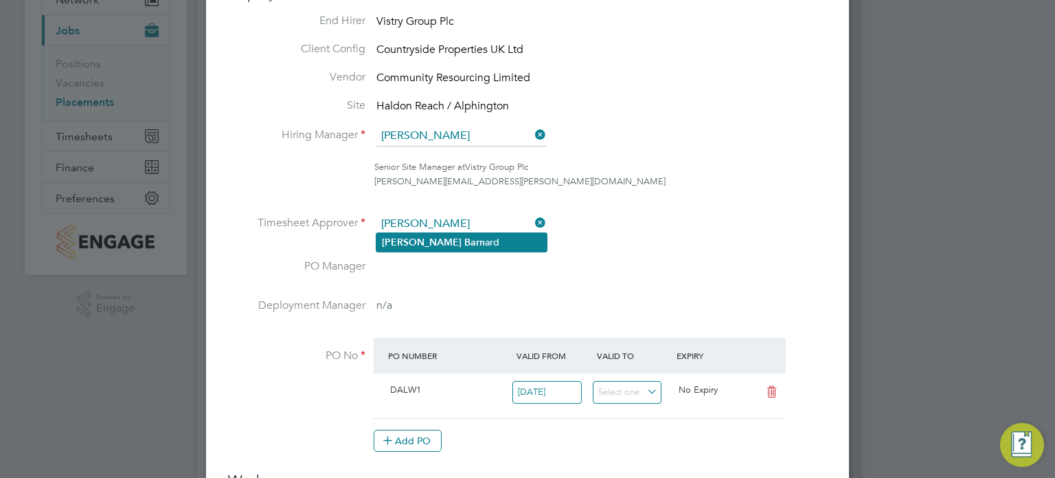
click at [457, 238] on li "[PERSON_NAME] [PERSON_NAME]" at bounding box center [462, 242] width 170 height 19
type input "[PERSON_NAME]"
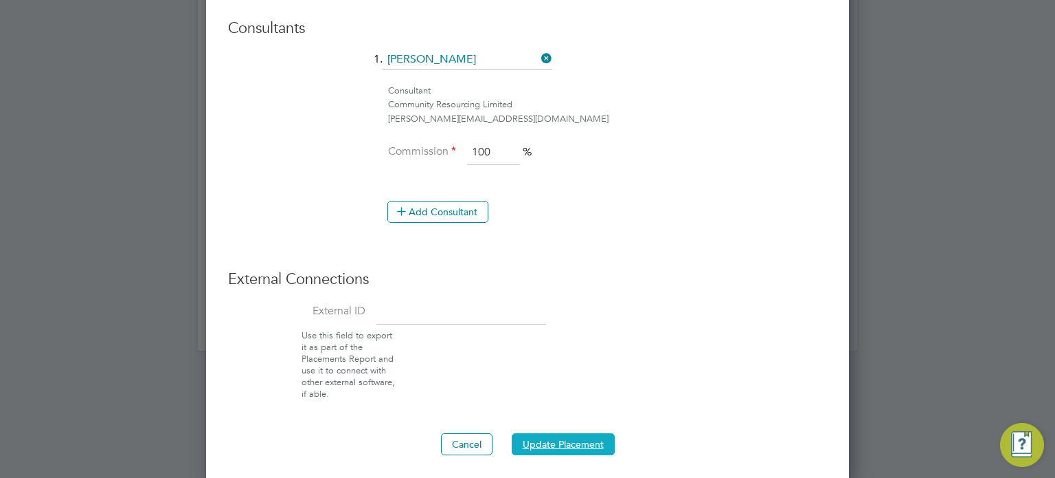
click at [541, 438] on button "Update Placement" at bounding box center [563, 444] width 103 height 22
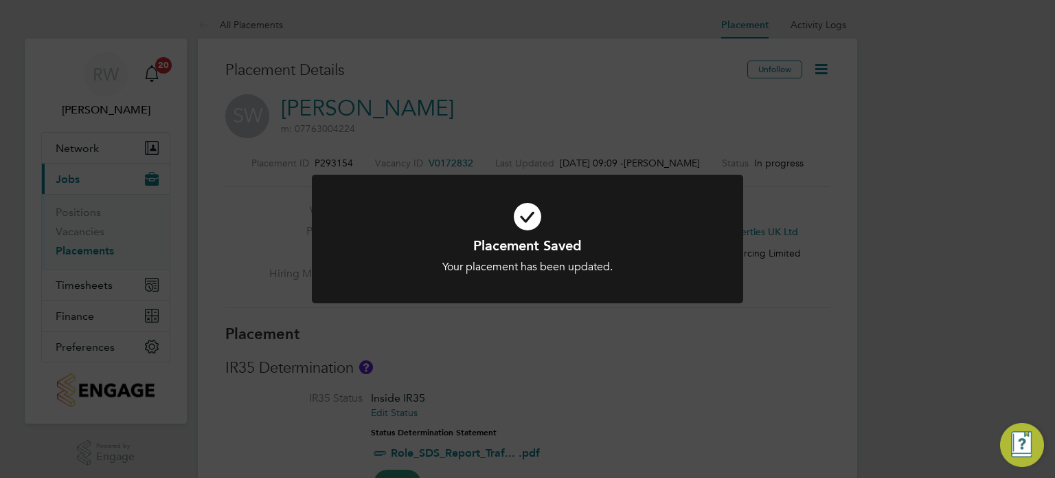
click at [658, 373] on div "Placement Saved Your placement has been updated. Cancel Okay" at bounding box center [527, 239] width 1055 height 478
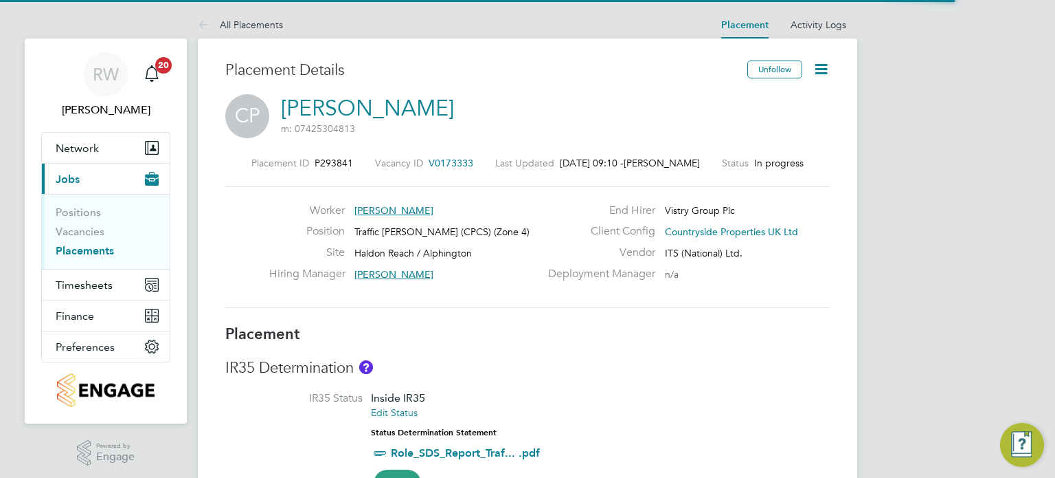
click at [828, 69] on icon at bounding box center [821, 68] width 17 height 17
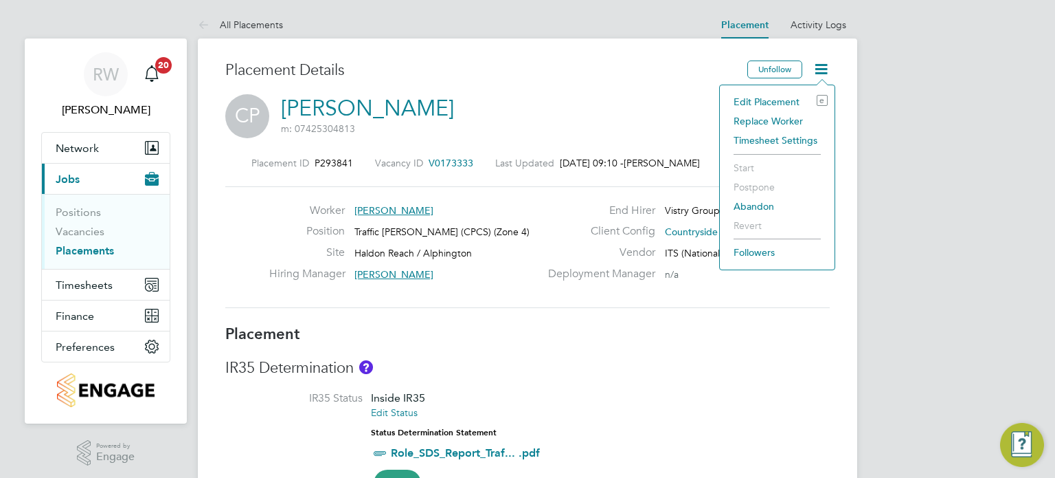
click at [792, 93] on li "Edit Placement e" at bounding box center [777, 101] width 101 height 19
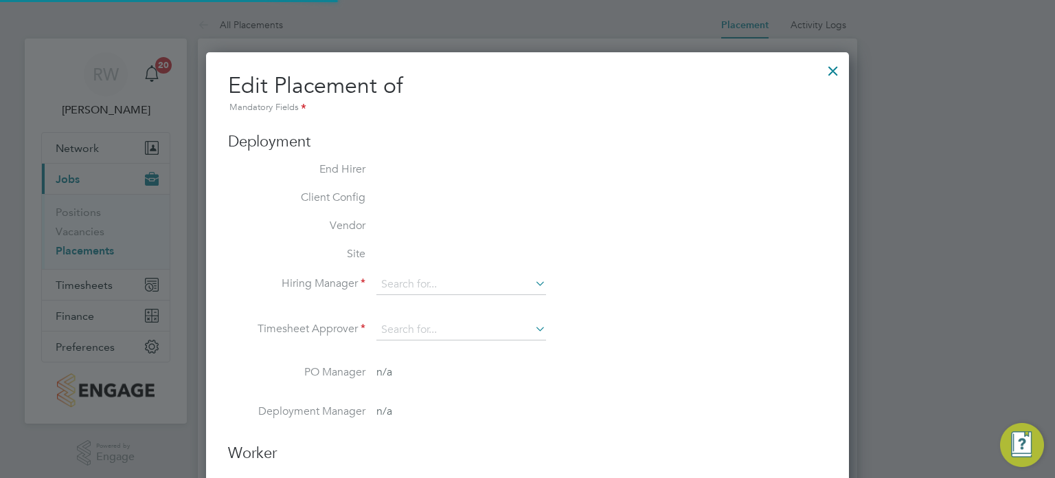
type input "[PERSON_NAME]"
type input "[DATE]"
type input "07:30"
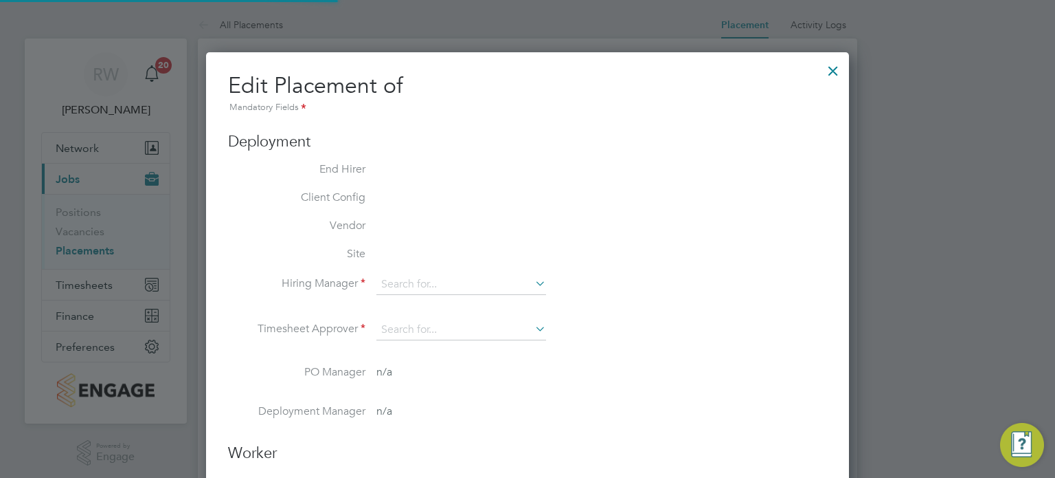
type input "16:30"
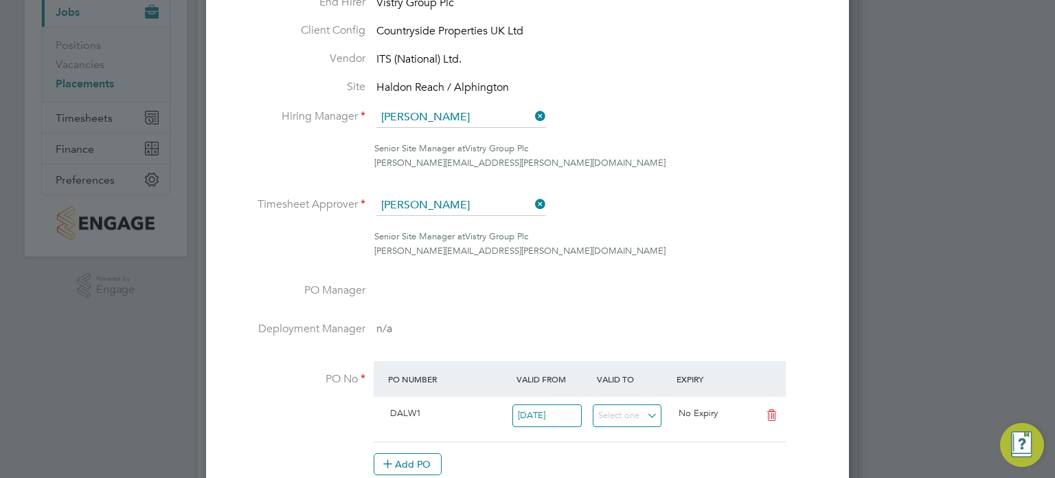
click at [533, 204] on icon at bounding box center [533, 203] width 0 height 19
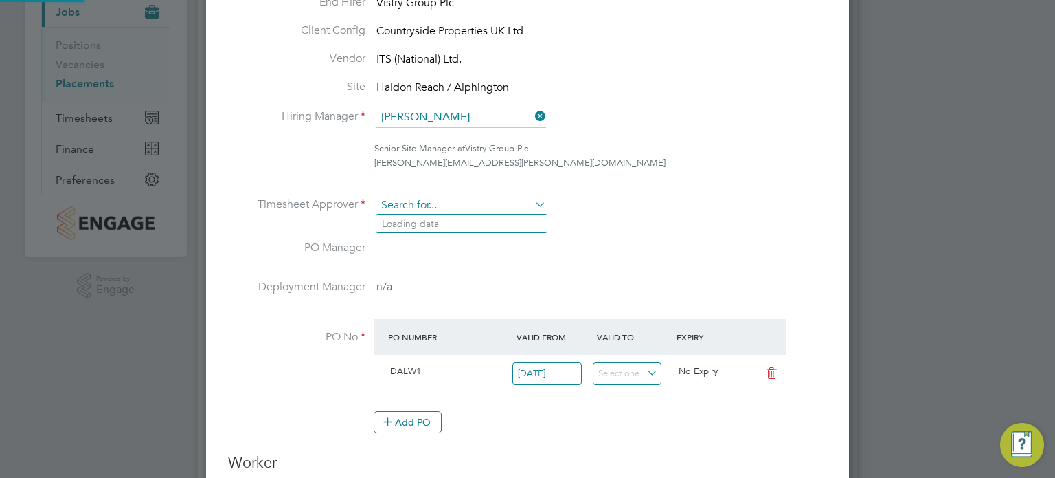
click at [482, 205] on input at bounding box center [462, 205] width 170 height 21
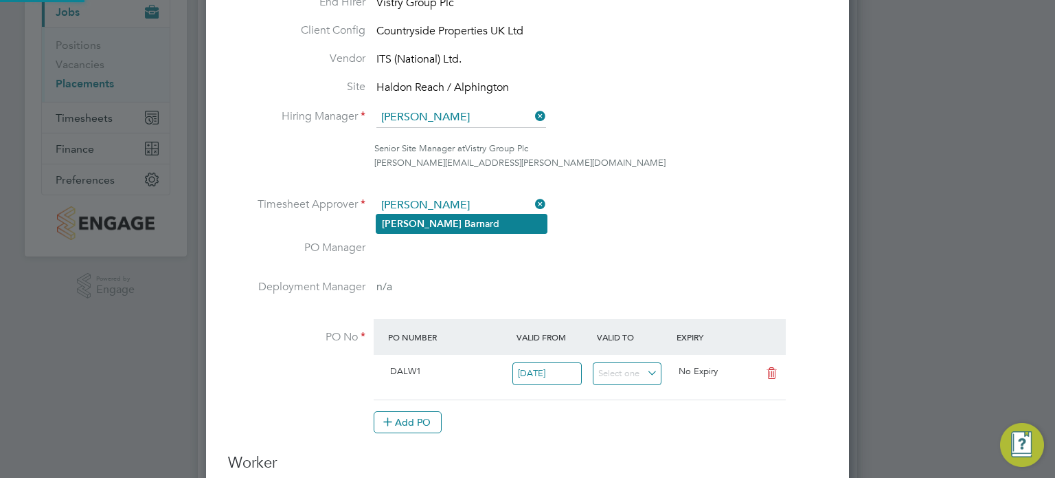
click at [456, 223] on li "[PERSON_NAME] [PERSON_NAME]" at bounding box center [462, 223] width 170 height 19
type input "[PERSON_NAME]"
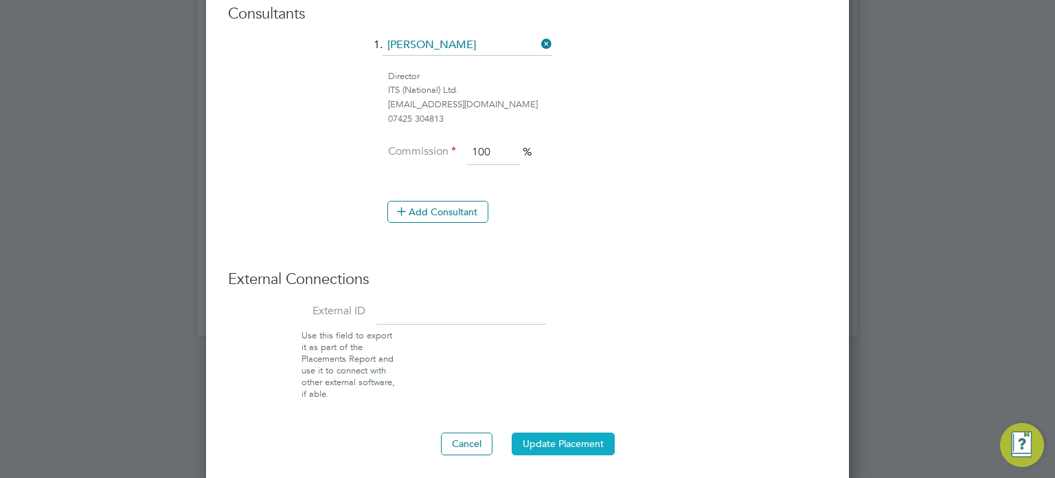
click at [533, 436] on button "Update Placement" at bounding box center [563, 443] width 103 height 22
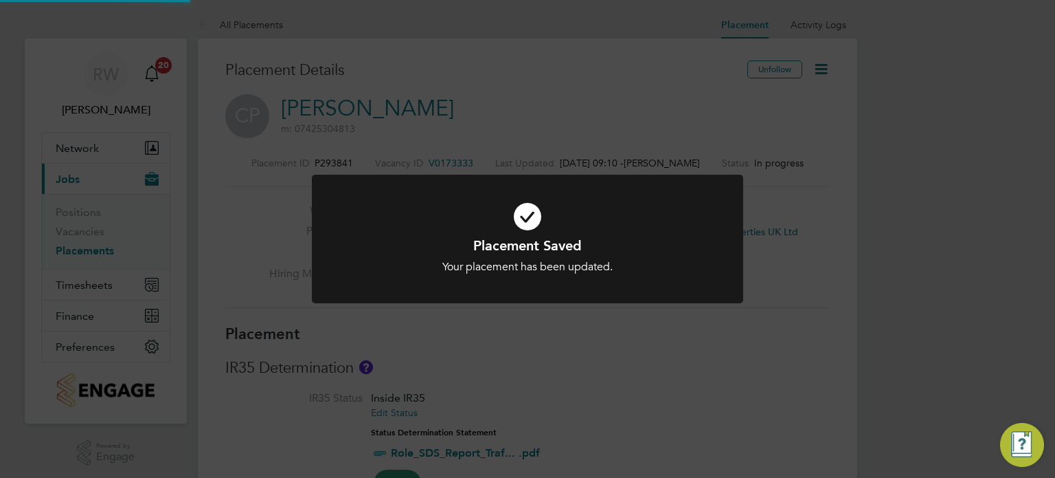
click at [609, 306] on div "Placement Saved Your placement has been updated. Cancel Okay" at bounding box center [528, 247] width 432 height 145
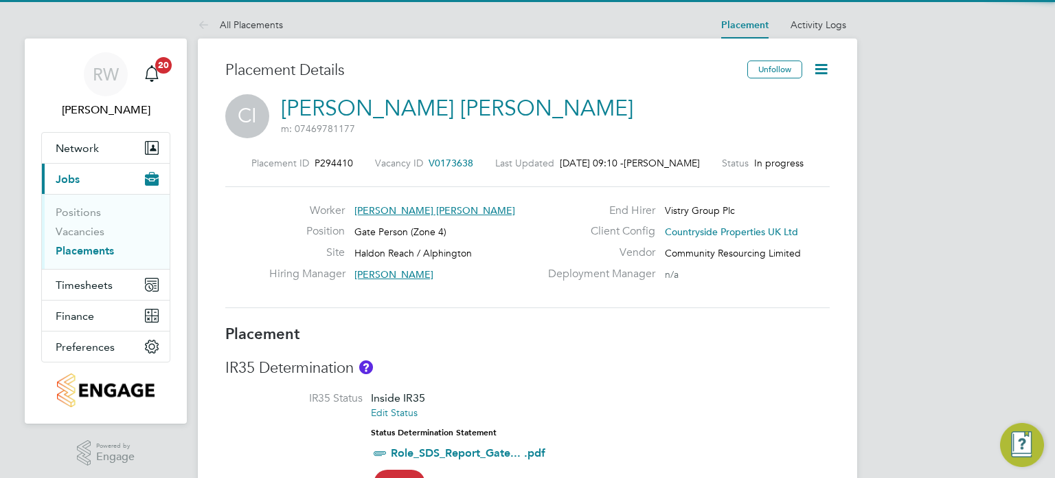
click at [824, 60] on icon at bounding box center [821, 68] width 17 height 17
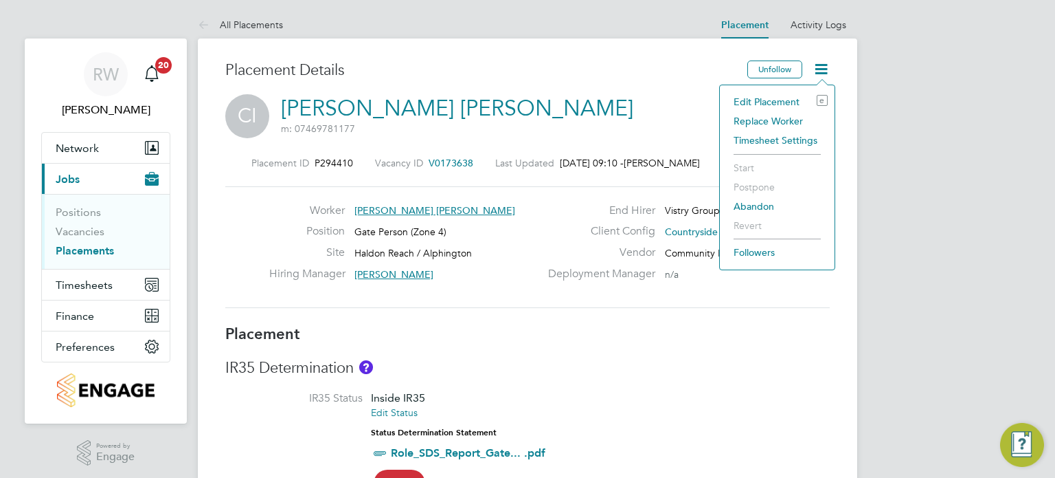
click at [785, 117] on li "Replace Worker" at bounding box center [777, 120] width 101 height 19
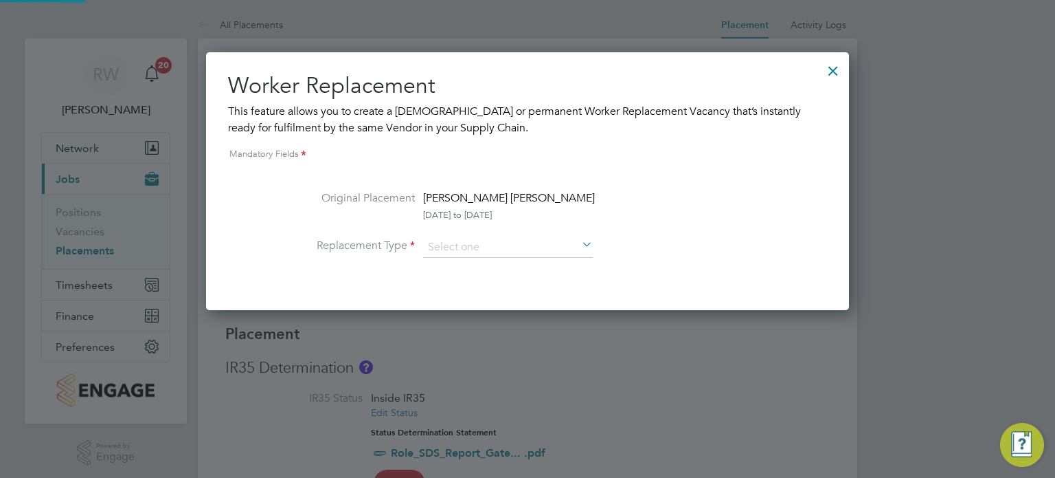
scroll to position [7, 7]
click at [829, 75] on div at bounding box center [833, 67] width 25 height 25
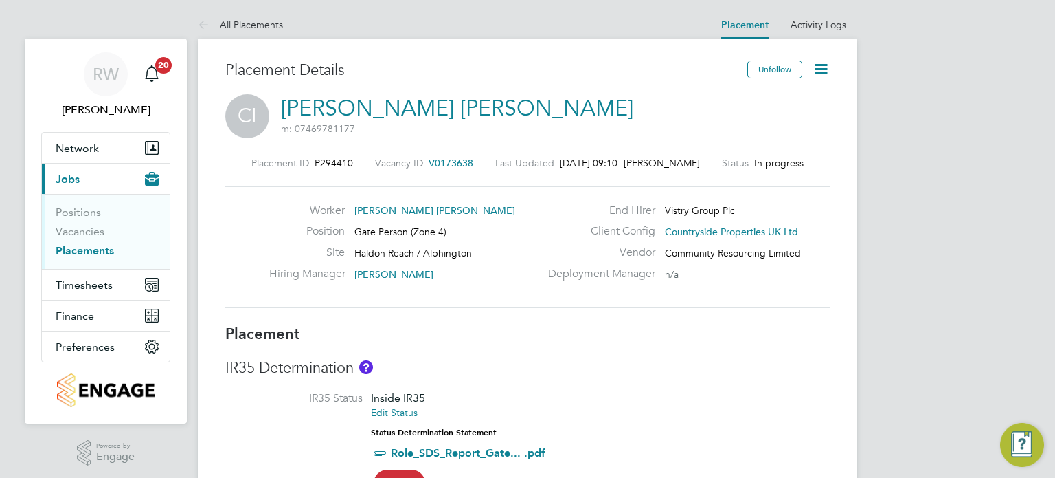
click at [822, 67] on icon at bounding box center [821, 68] width 17 height 17
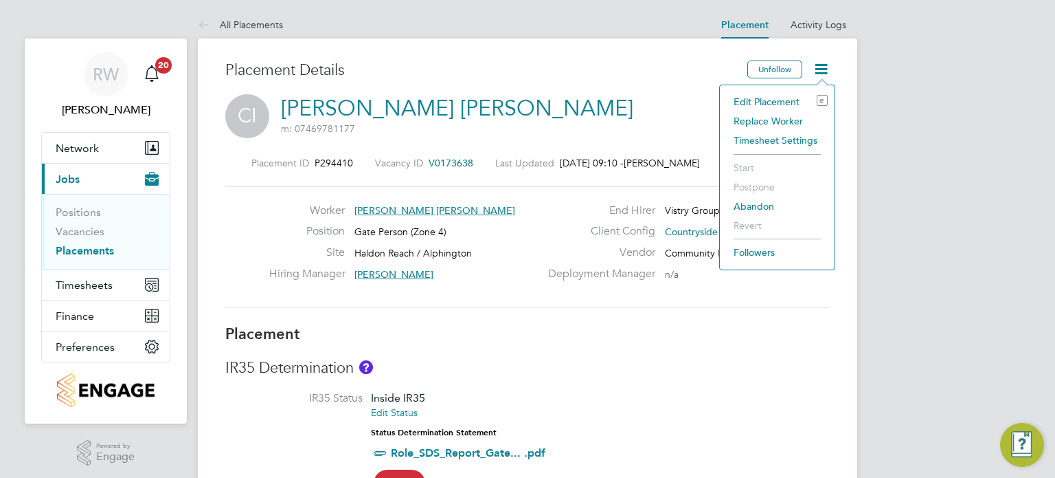
click at [783, 96] on li "Edit Placement e" at bounding box center [777, 101] width 101 height 19
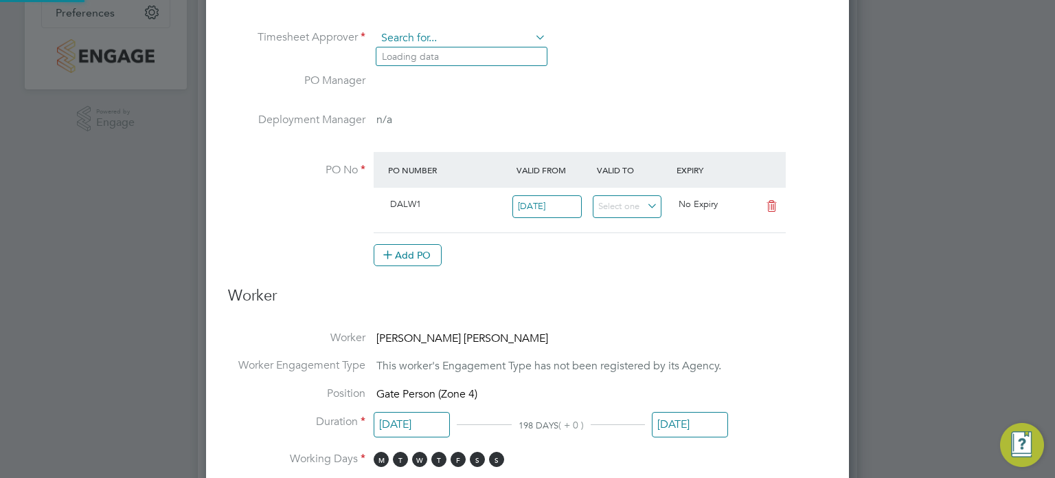
click at [489, 34] on input at bounding box center [462, 38] width 170 height 21
type input "k"
type input "jamesba"
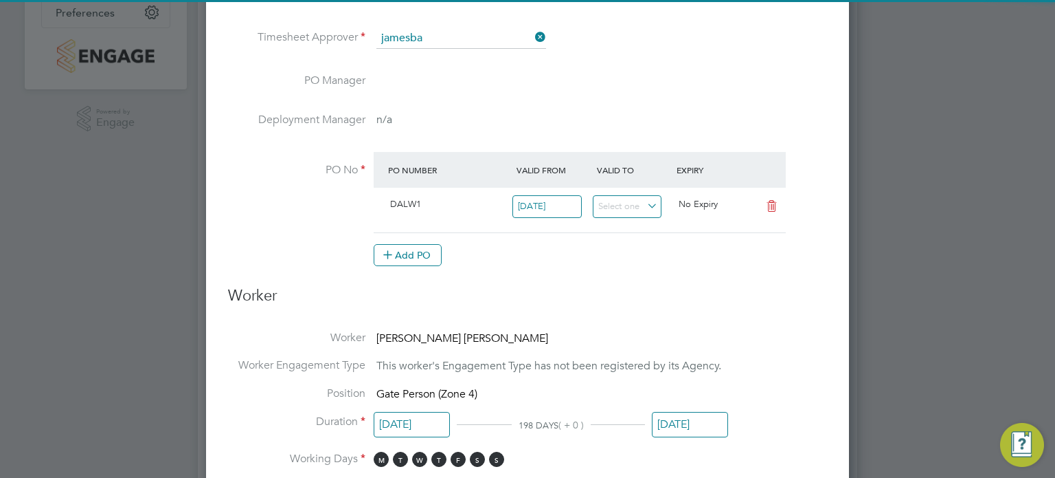
click at [448, 21] on ul "End Hirer Vistry Group Plc Client Config Countryside Properties UK Ltd Vendor C…" at bounding box center [527, 54] width 599 height 452
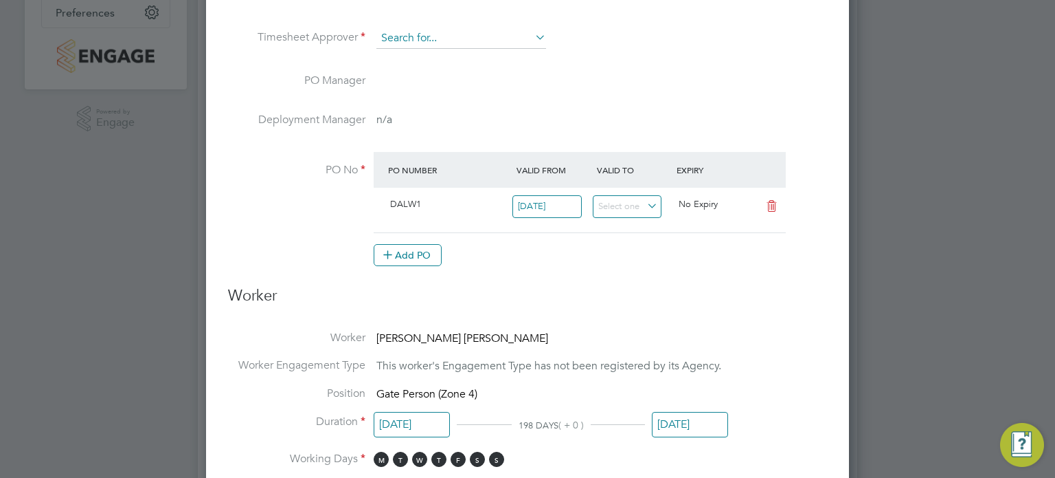
click at [434, 45] on input at bounding box center [462, 38] width 170 height 21
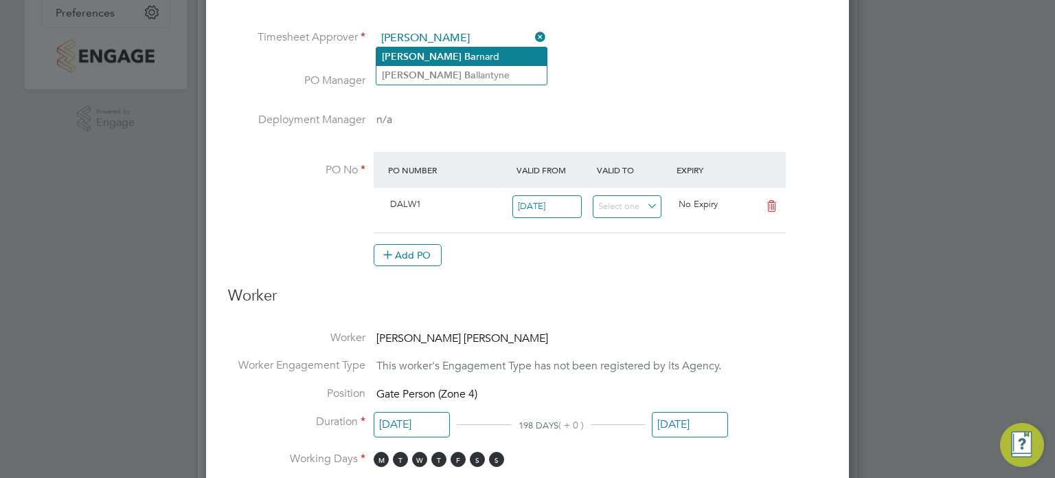
click at [440, 50] on li "[PERSON_NAME] rnard" at bounding box center [462, 56] width 170 height 19
type input "[PERSON_NAME]"
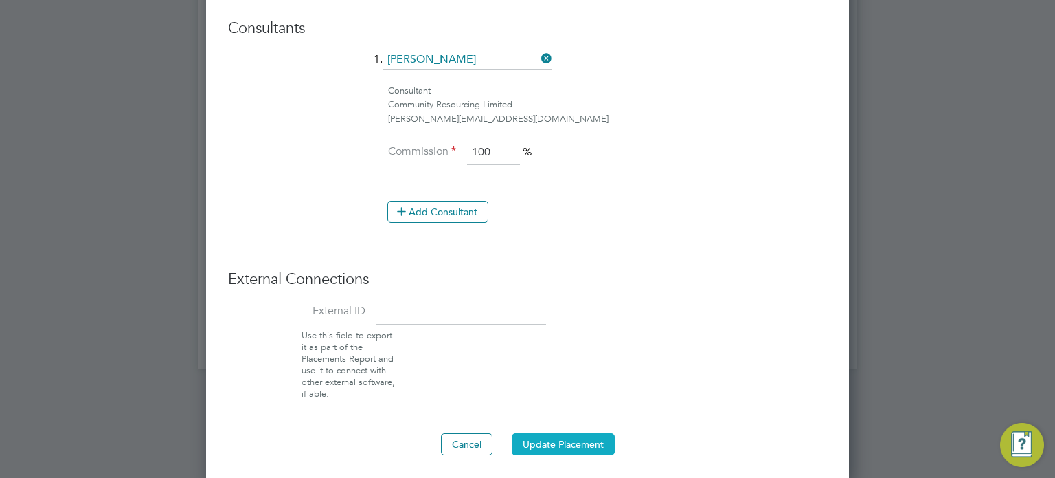
click at [536, 438] on button "Update Placement" at bounding box center [563, 444] width 103 height 22
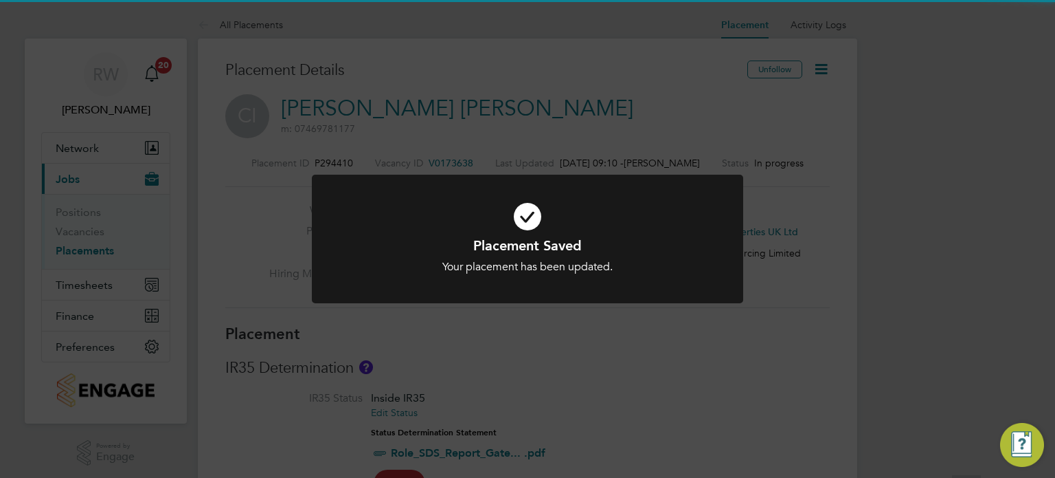
click at [660, 350] on div "Placement Saved Your placement has been updated. Cancel Okay" at bounding box center [527, 239] width 1055 height 478
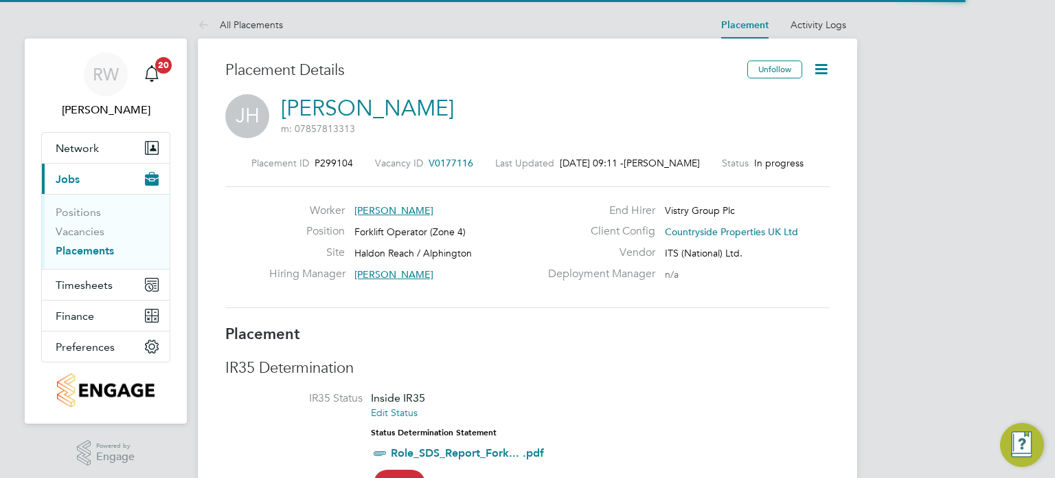
click at [824, 67] on icon at bounding box center [821, 68] width 17 height 17
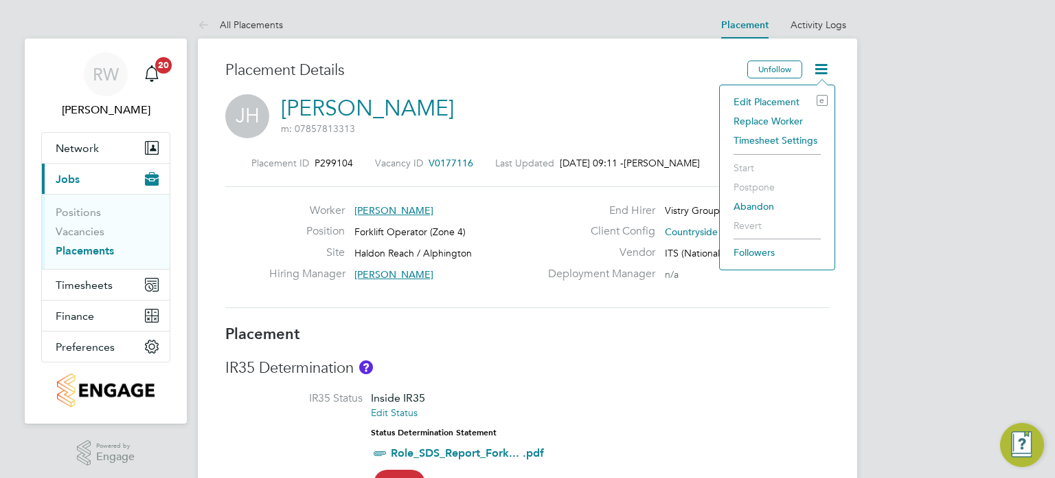
click at [772, 101] on li "Edit Placement e" at bounding box center [777, 101] width 101 height 19
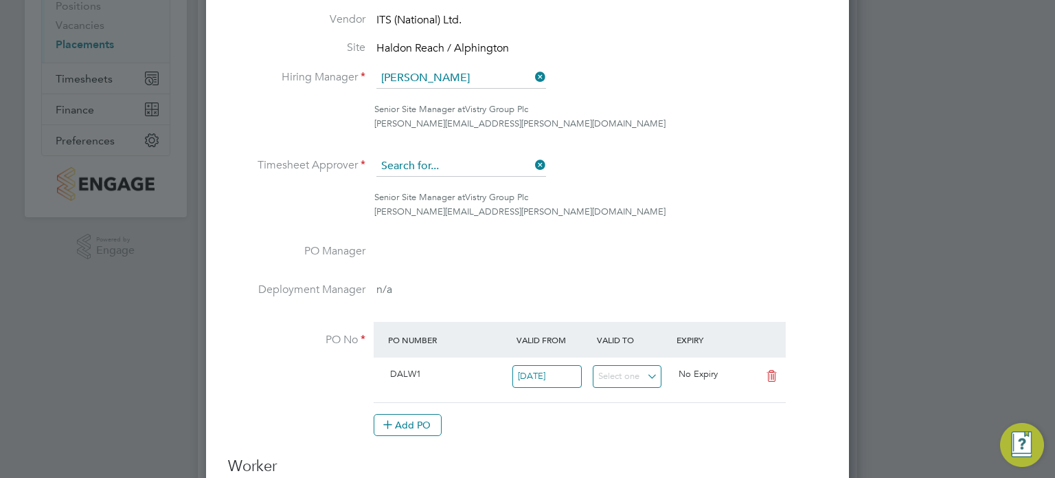
click at [506, 168] on input at bounding box center [462, 166] width 170 height 21
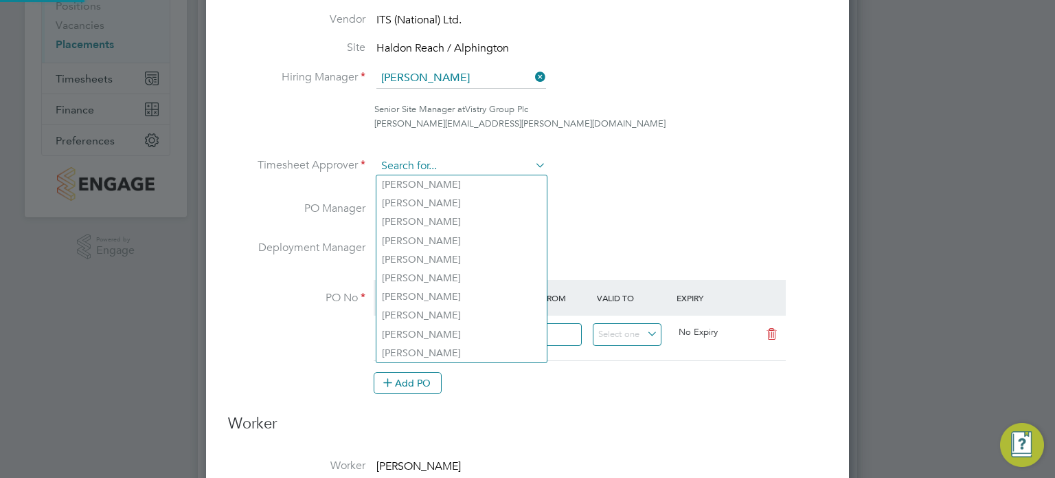
click at [451, 163] on input at bounding box center [462, 166] width 170 height 21
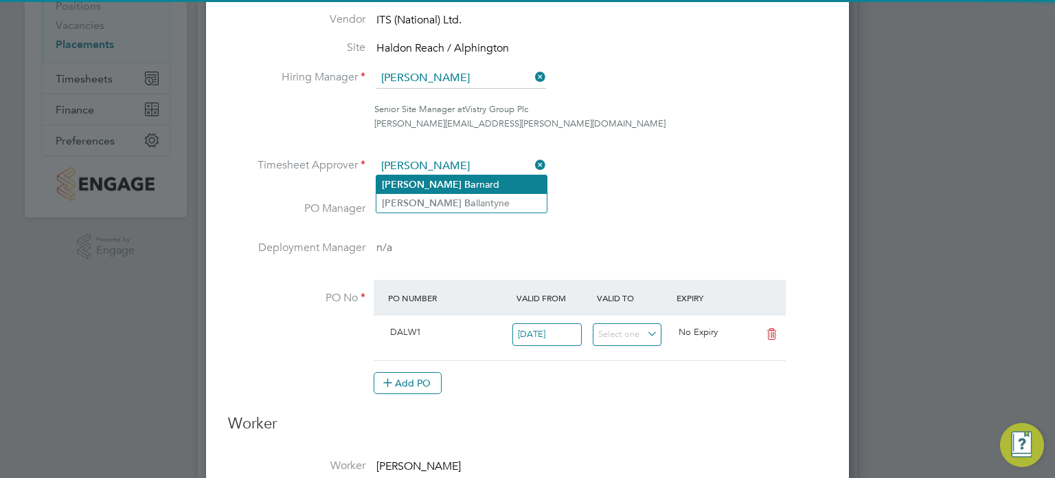
click at [449, 175] on li "[PERSON_NAME] rnard" at bounding box center [462, 184] width 170 height 19
type input "[PERSON_NAME]"
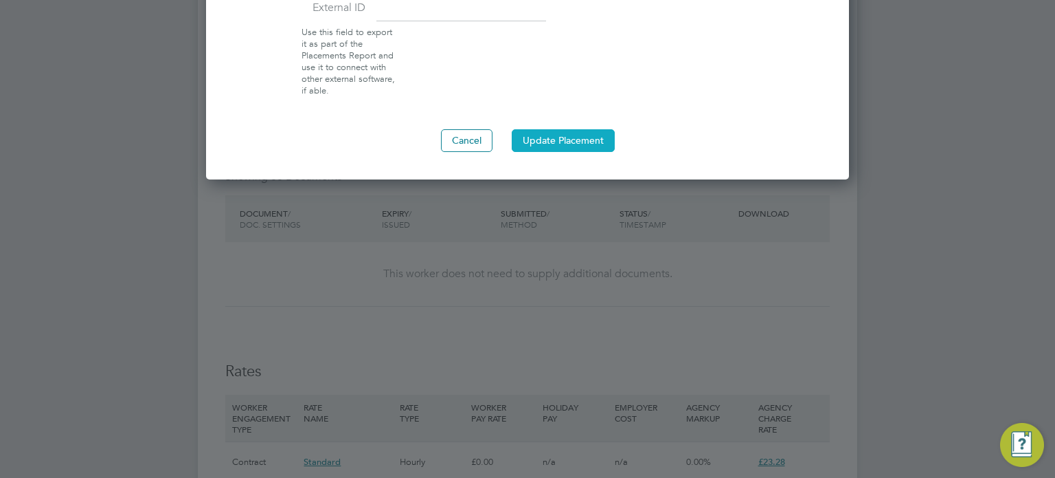
click at [561, 142] on button "Update Placement" at bounding box center [563, 140] width 103 height 22
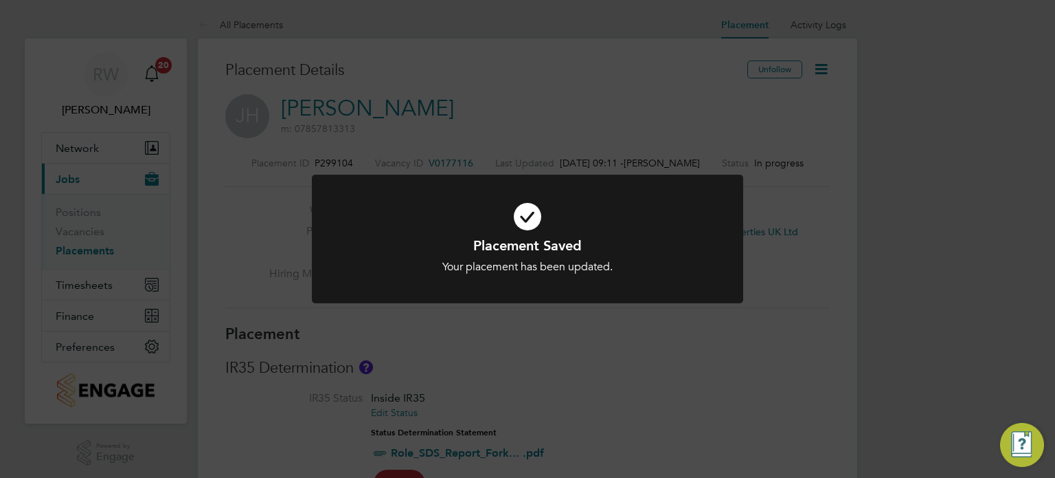
click at [663, 154] on div "Placement Saved Your placement has been updated. Cancel Okay" at bounding box center [527, 239] width 1055 height 478
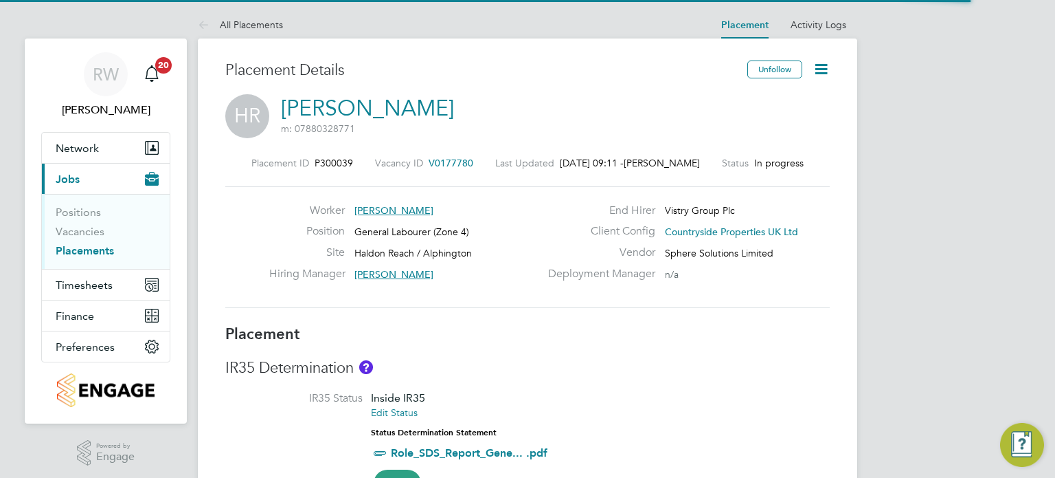
click at [825, 65] on icon at bounding box center [821, 68] width 17 height 17
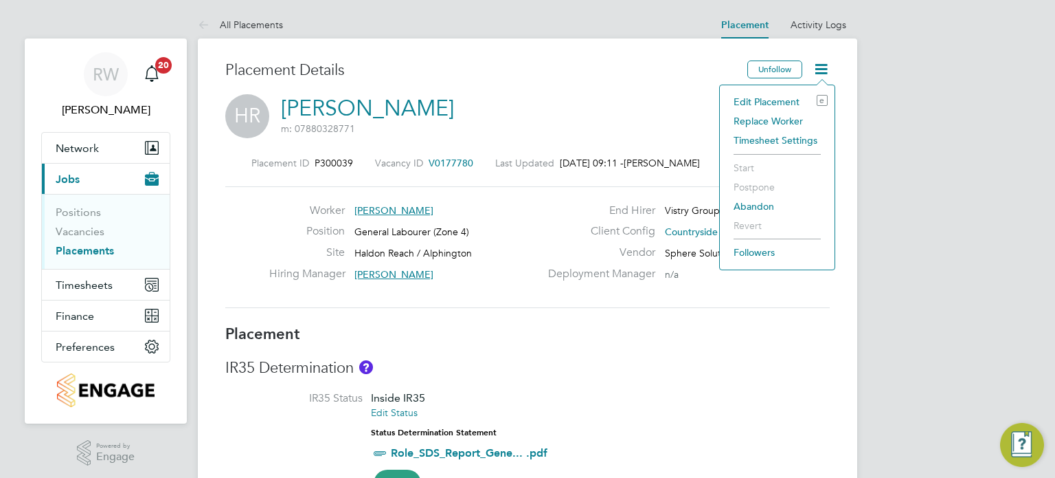
click at [784, 98] on li "Edit Placement e" at bounding box center [777, 101] width 101 height 19
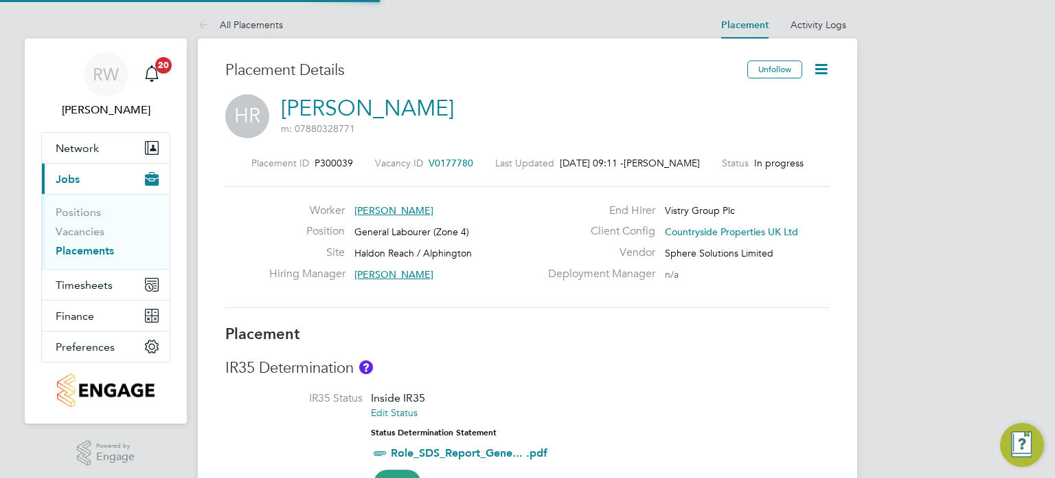
type input "[PERSON_NAME]"
type input "[DATE]"
type input "07:30"
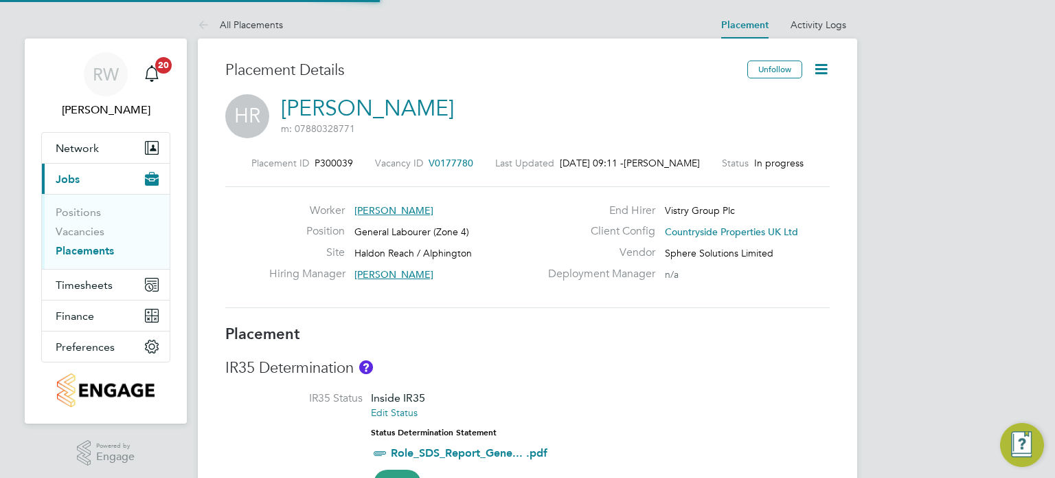
type input "16:30"
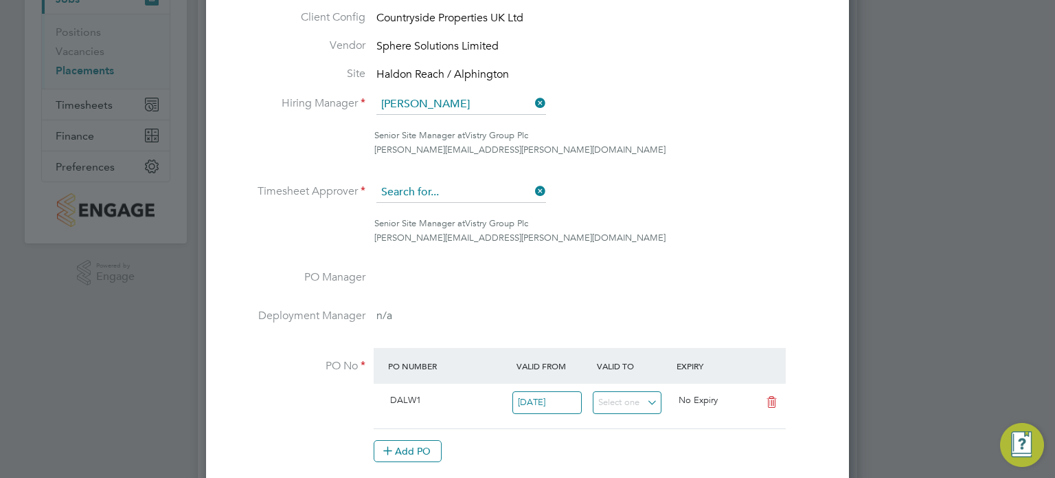
click at [517, 197] on input at bounding box center [462, 192] width 170 height 21
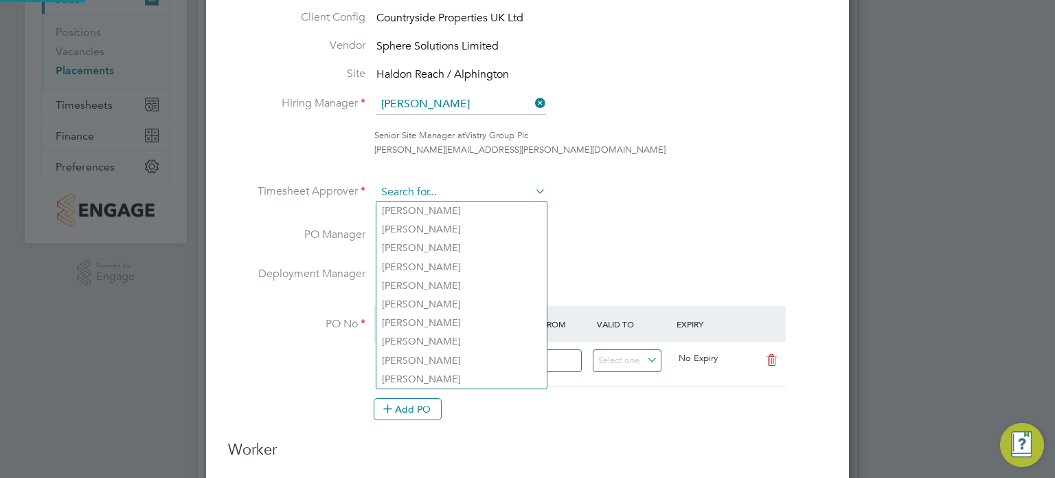
click at [453, 189] on input at bounding box center [462, 192] width 170 height 21
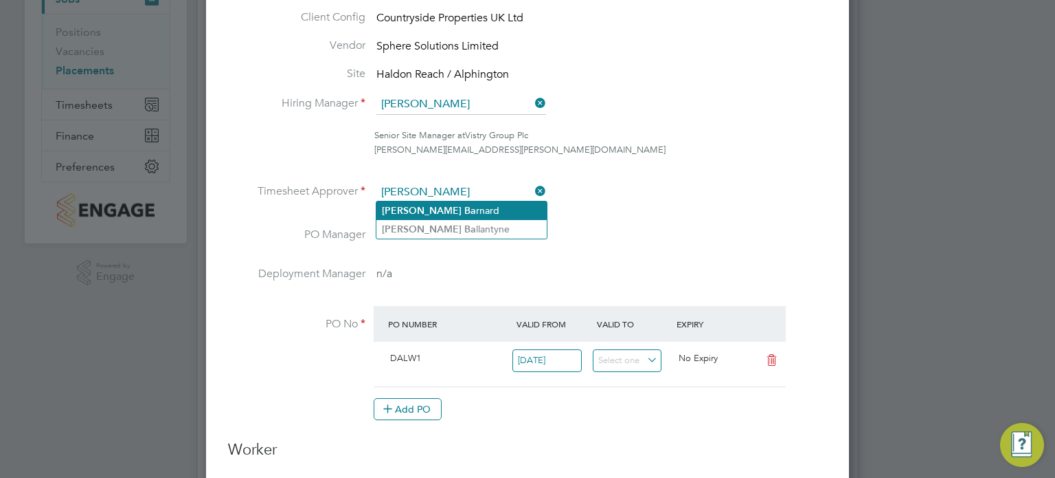
click at [453, 204] on li "[PERSON_NAME] rnard" at bounding box center [462, 210] width 170 height 19
type input "[PERSON_NAME]"
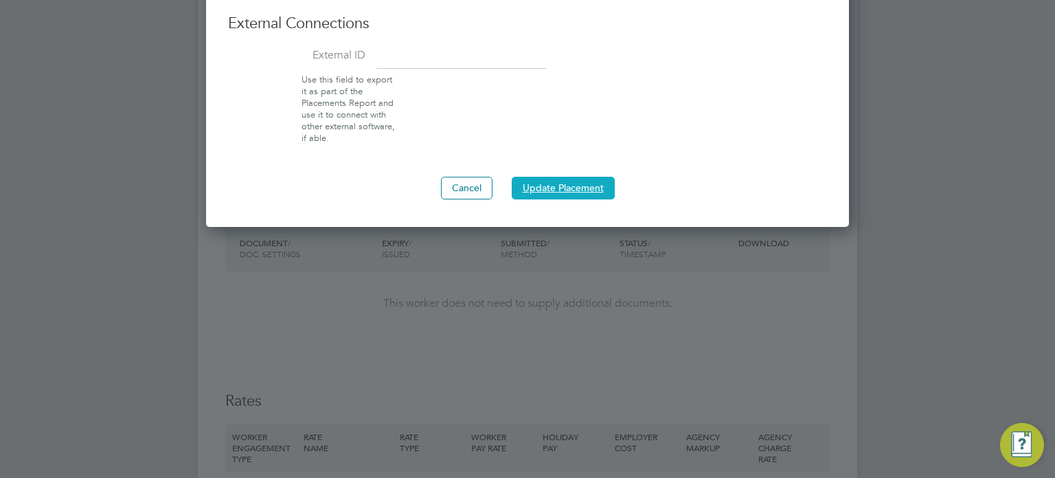
click at [563, 188] on button "Update Placement" at bounding box center [563, 188] width 103 height 22
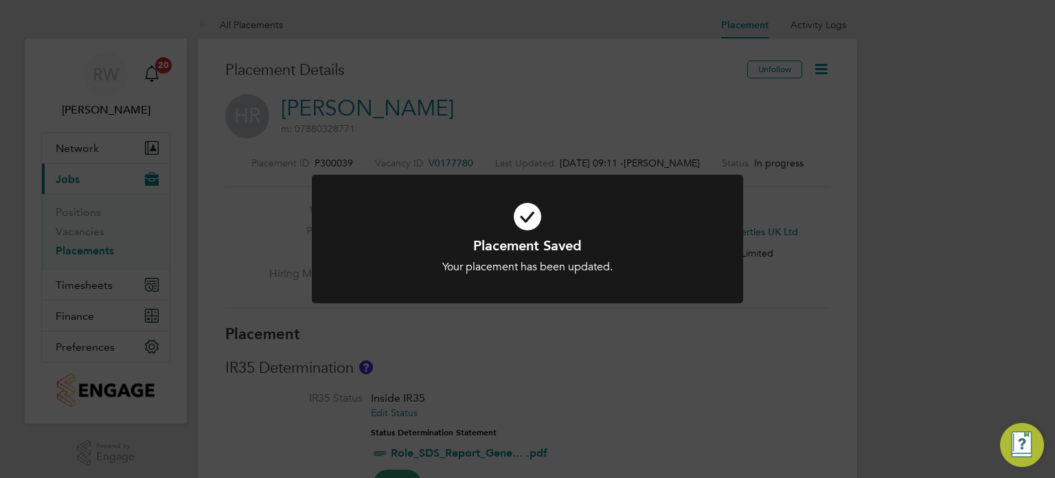
click at [630, 245] on h1 "Placement Saved" at bounding box center [527, 245] width 357 height 18
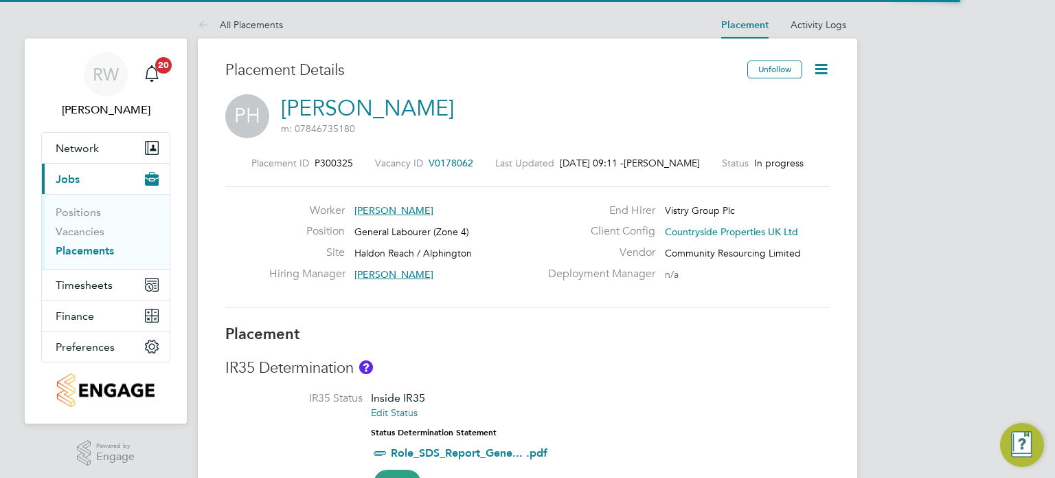
click at [820, 68] on icon at bounding box center [821, 68] width 17 height 17
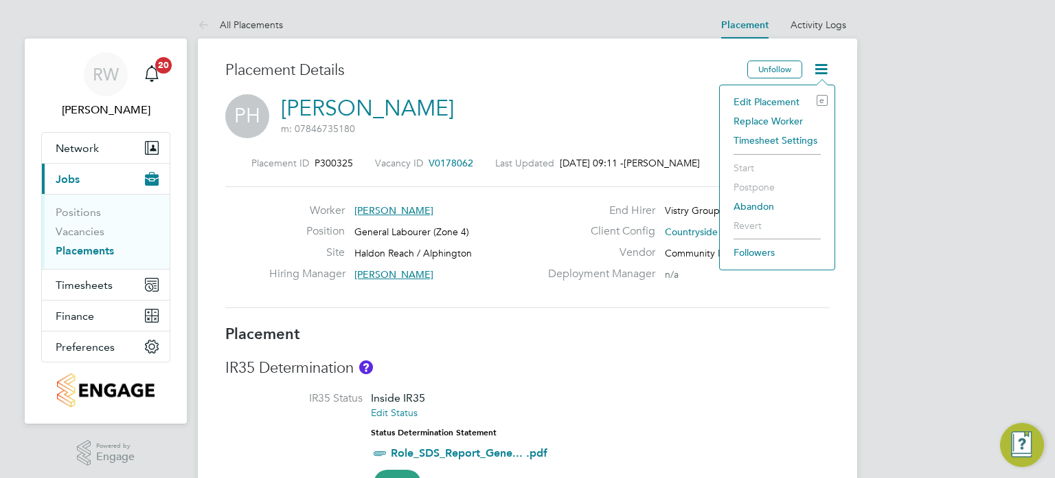
click at [781, 104] on li "Edit Placement e" at bounding box center [777, 101] width 101 height 19
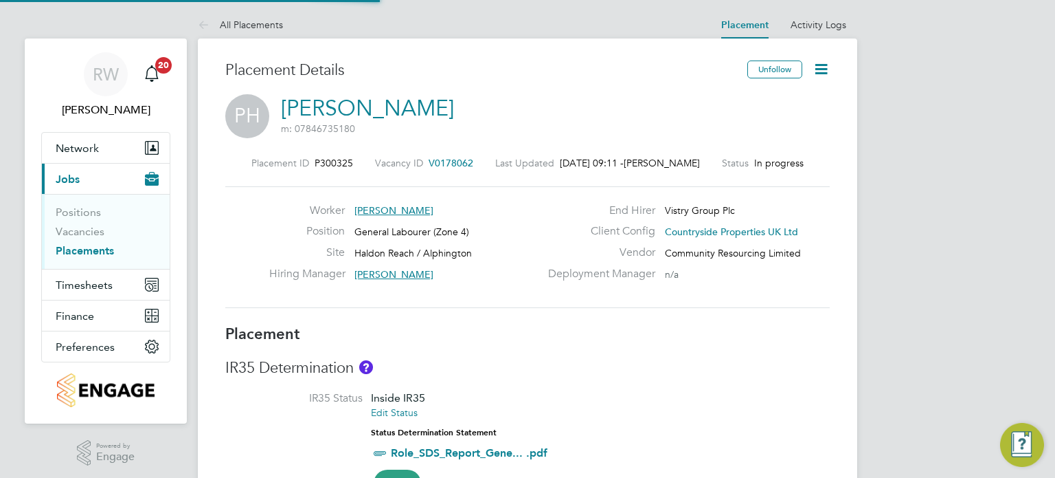
type input "Rob Pendell"
type input "28 Jul 2025"
type input "12 Sep 2025"
type input "07:30"
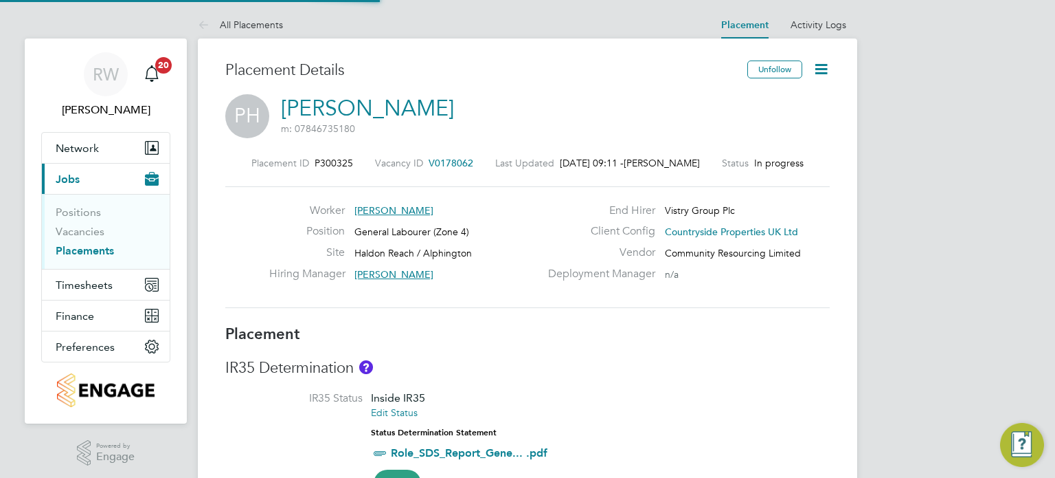
type input "16:30"
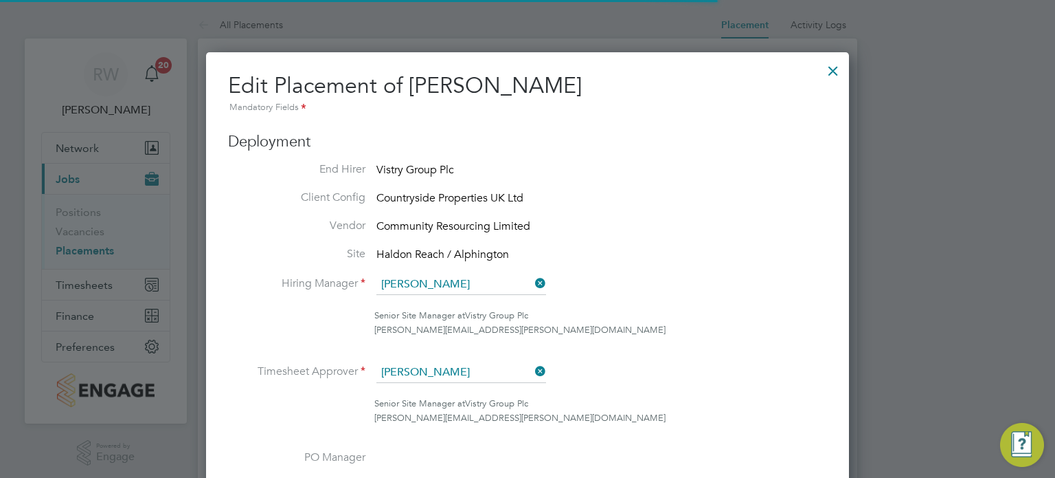
scroll to position [7, 7]
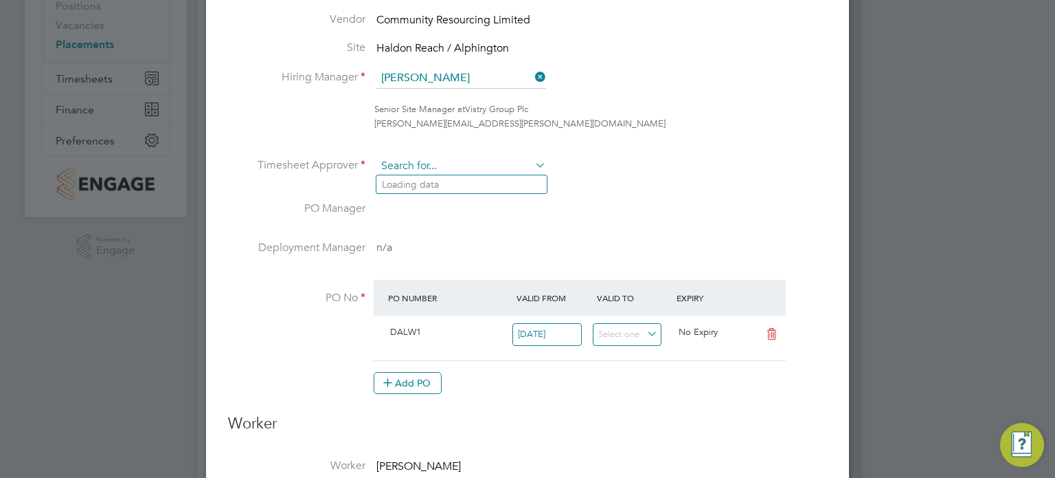
click at [501, 162] on input at bounding box center [462, 166] width 170 height 21
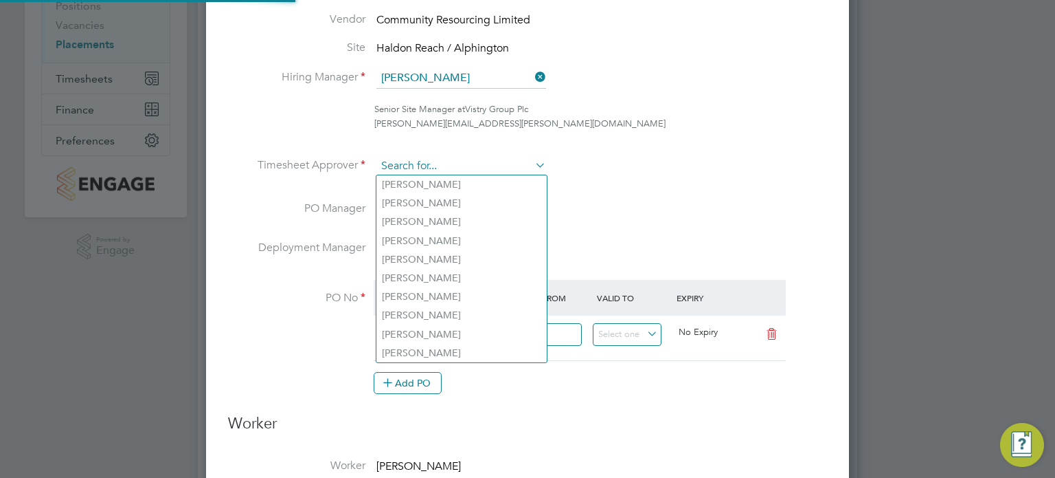
click at [451, 162] on input at bounding box center [462, 166] width 170 height 21
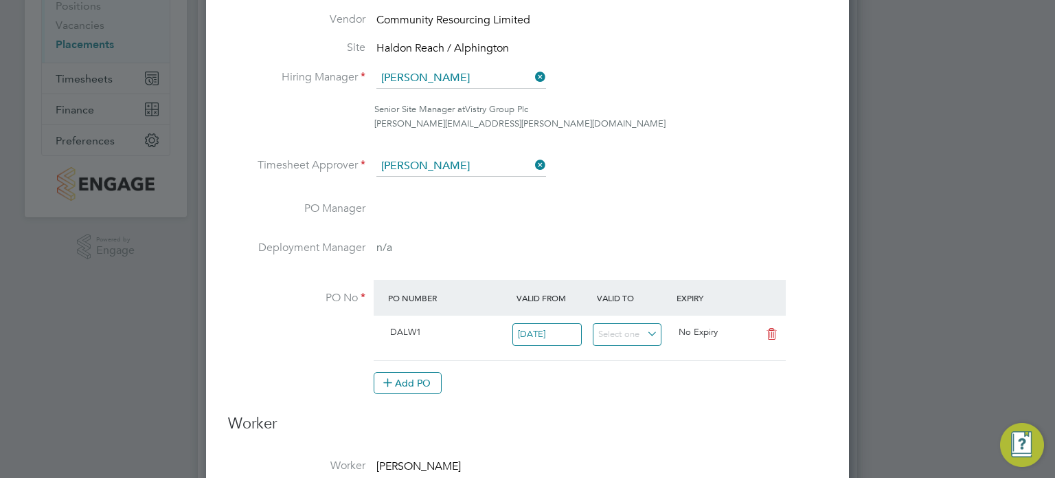
click at [448, 177] on li "James Bar nard" at bounding box center [462, 184] width 170 height 19
type input "James Barnard"
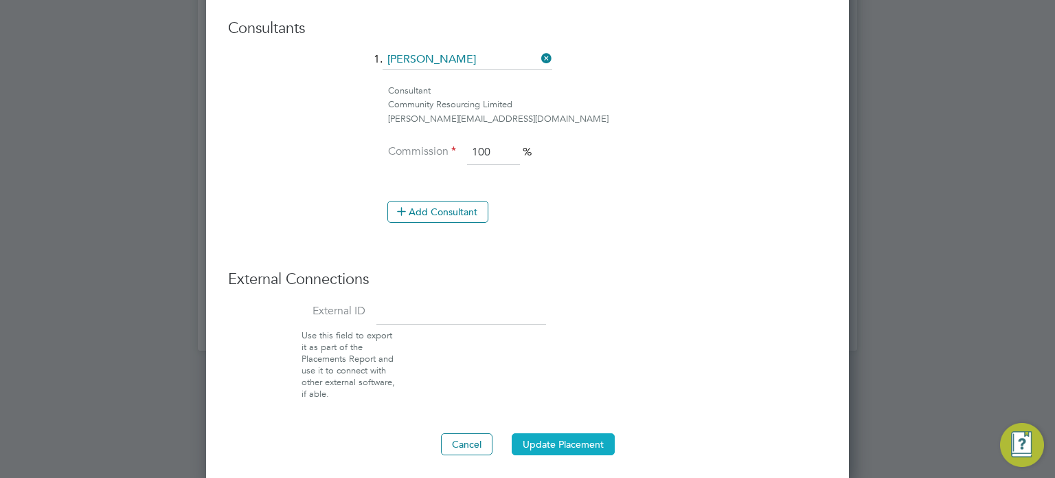
click at [541, 434] on button "Update Placement" at bounding box center [563, 444] width 103 height 22
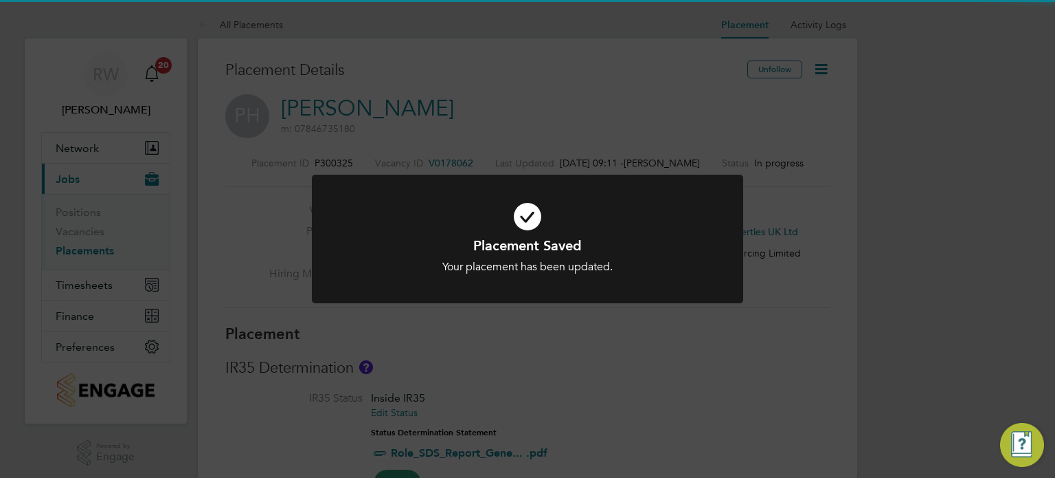
click at [620, 377] on div "Placement Saved Your placement has been updated. Cancel Okay" at bounding box center [527, 239] width 1055 height 478
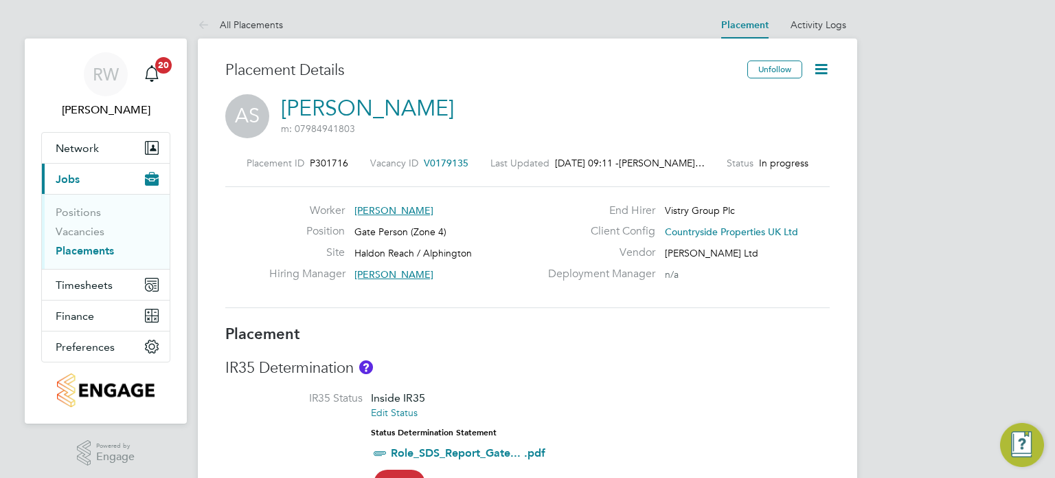
click at [818, 72] on icon at bounding box center [821, 68] width 17 height 17
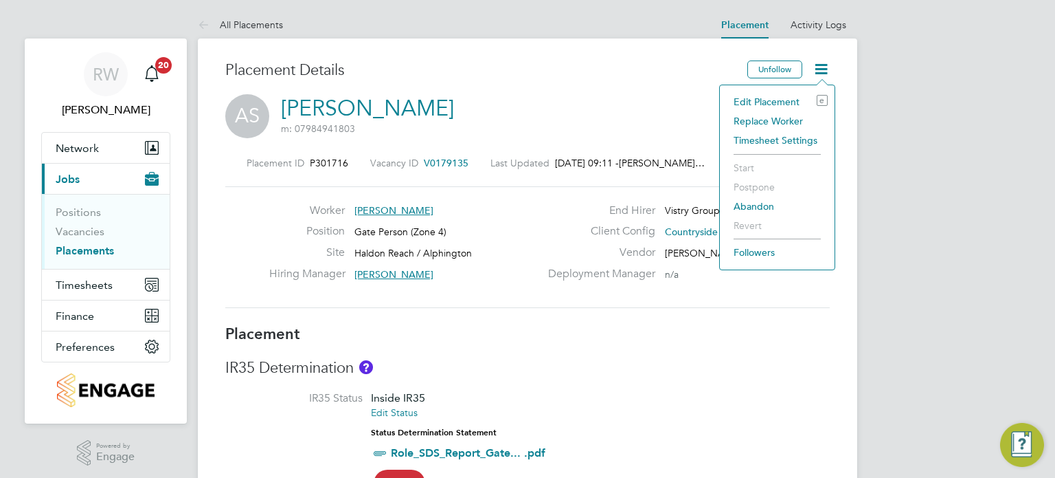
click at [784, 102] on li "Edit Placement e" at bounding box center [777, 101] width 101 height 19
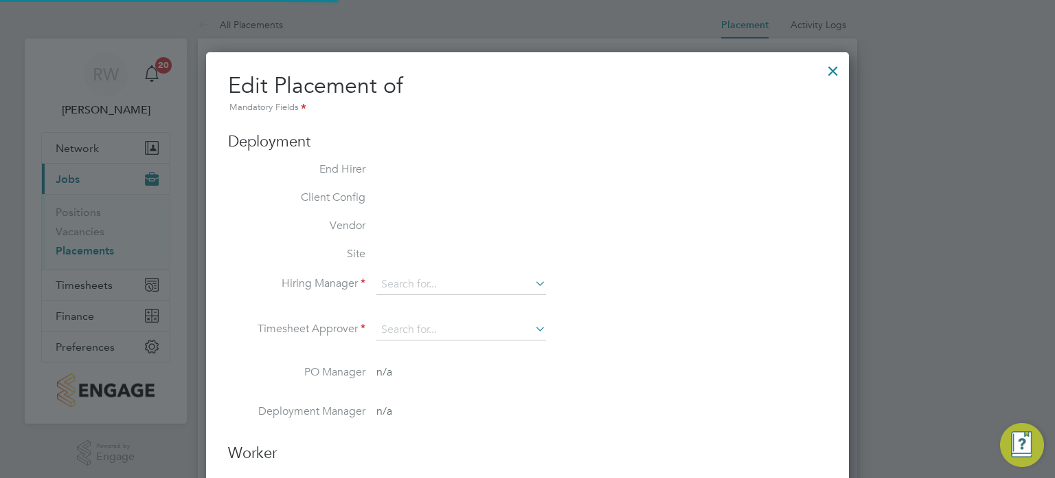
type input "Rob Pendell"
type input "26 Aug 2025"
type input "29 Aug 2025"
type input "07:30"
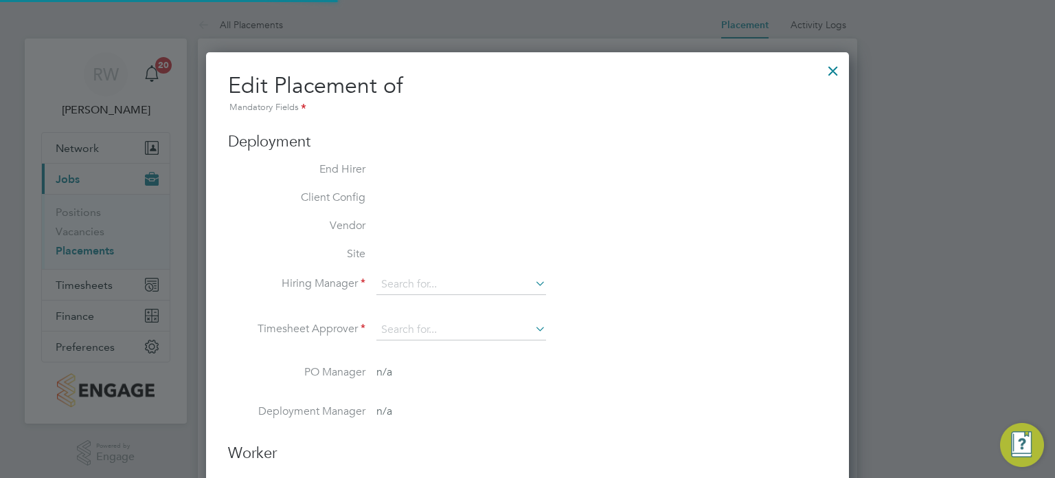
type input "16:30"
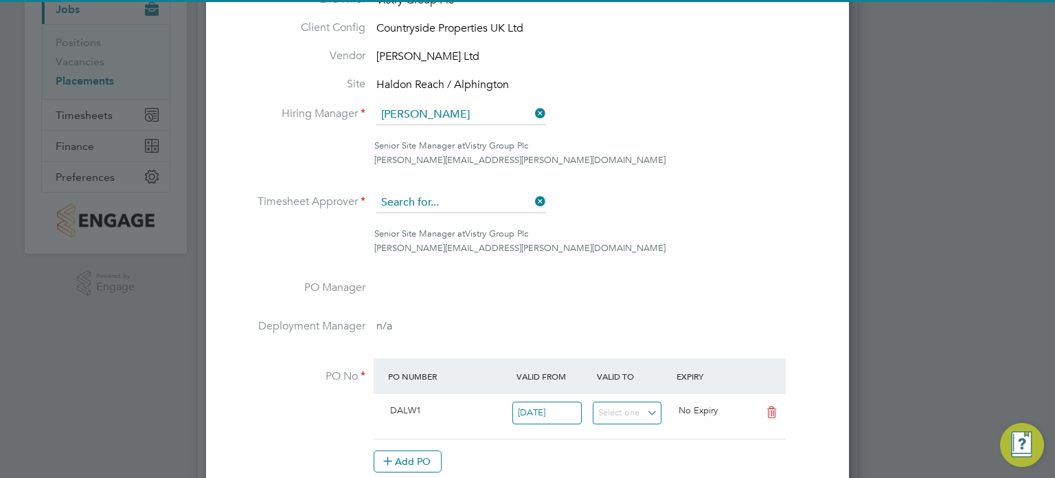
click at [517, 209] on input at bounding box center [462, 202] width 170 height 21
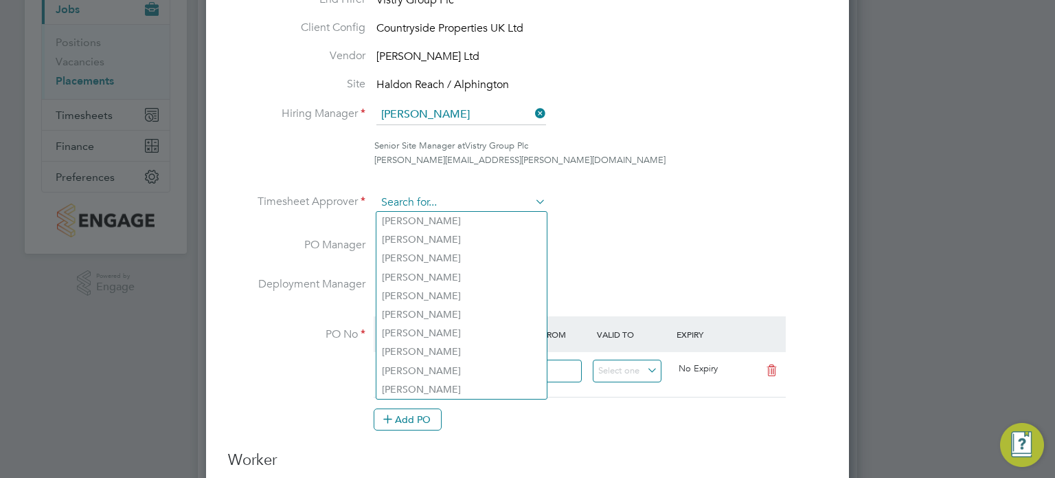
click at [469, 202] on input at bounding box center [462, 202] width 170 height 21
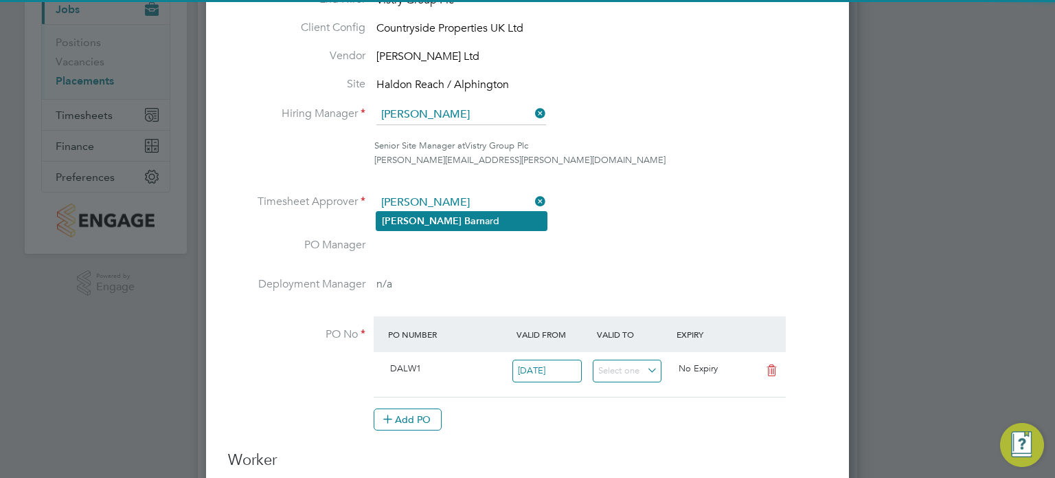
click at [453, 214] on li "James Barn ard" at bounding box center [462, 221] width 170 height 19
type input "James Barnard"
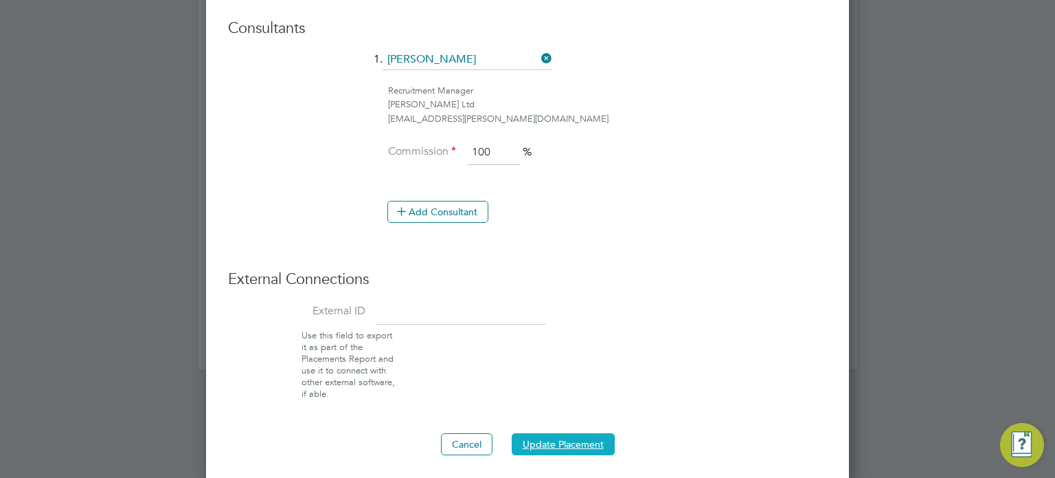
click at [528, 443] on button "Update Placement" at bounding box center [563, 444] width 103 height 22
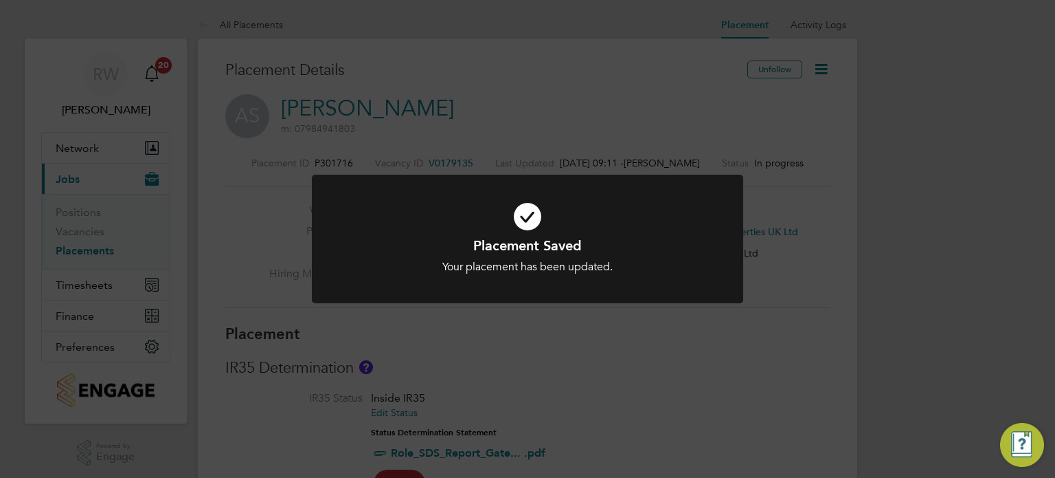
click at [693, 390] on div "Placement Saved Your placement has been updated. Cancel Okay" at bounding box center [527, 239] width 1055 height 478
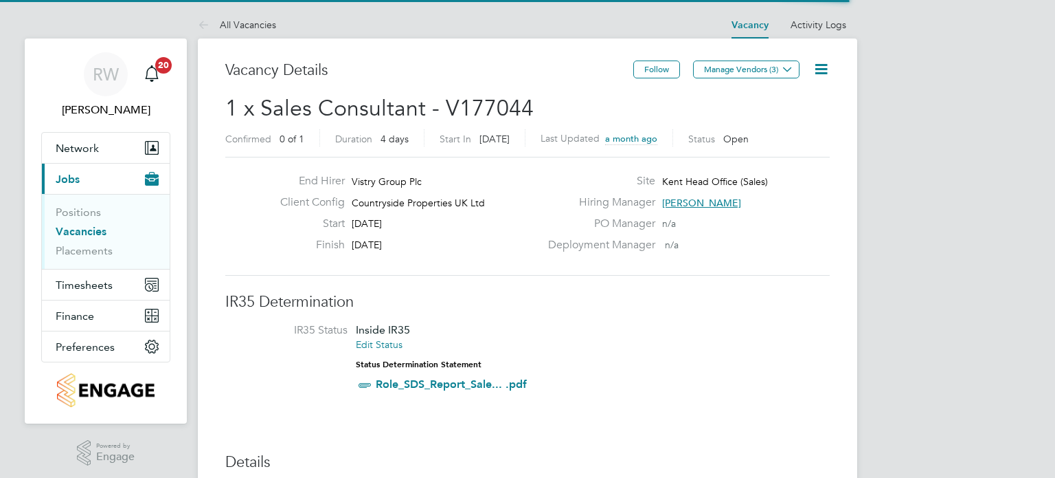
scroll to position [41, 96]
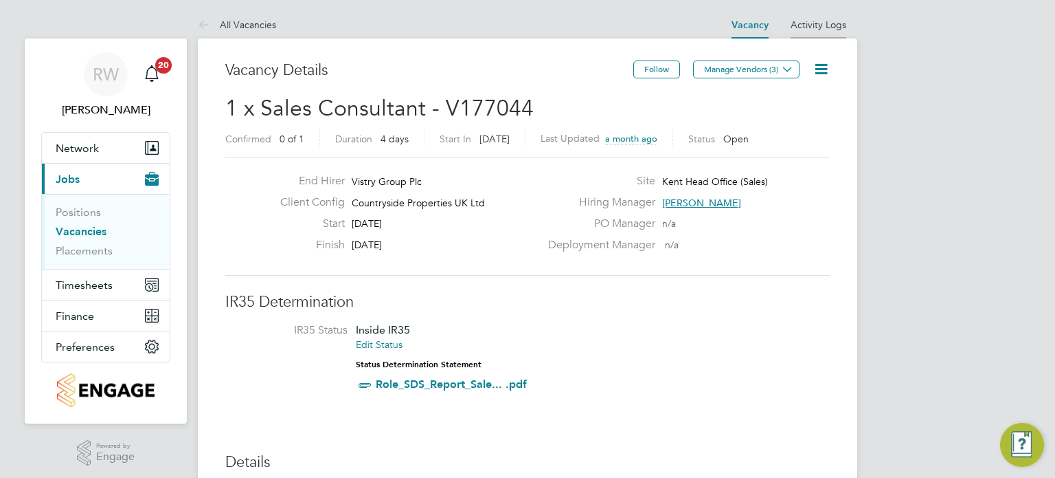
click at [810, 25] on link "Activity Logs" at bounding box center [819, 25] width 56 height 12
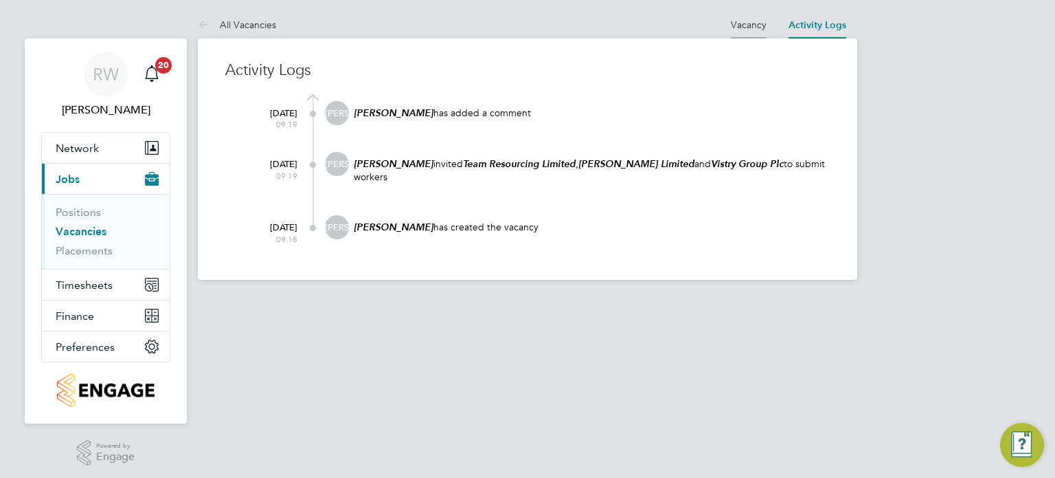
click at [746, 21] on link "Vacancy" at bounding box center [749, 25] width 36 height 12
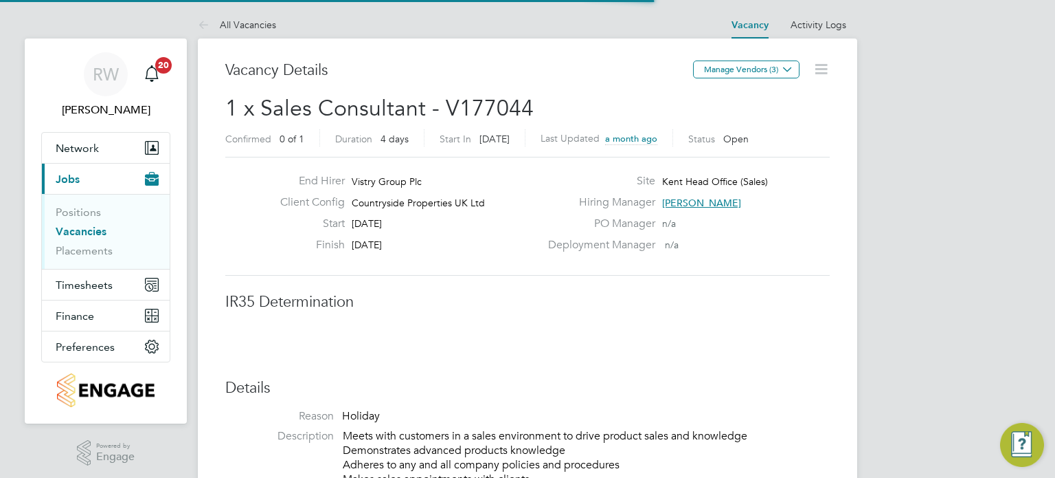
scroll to position [41, 96]
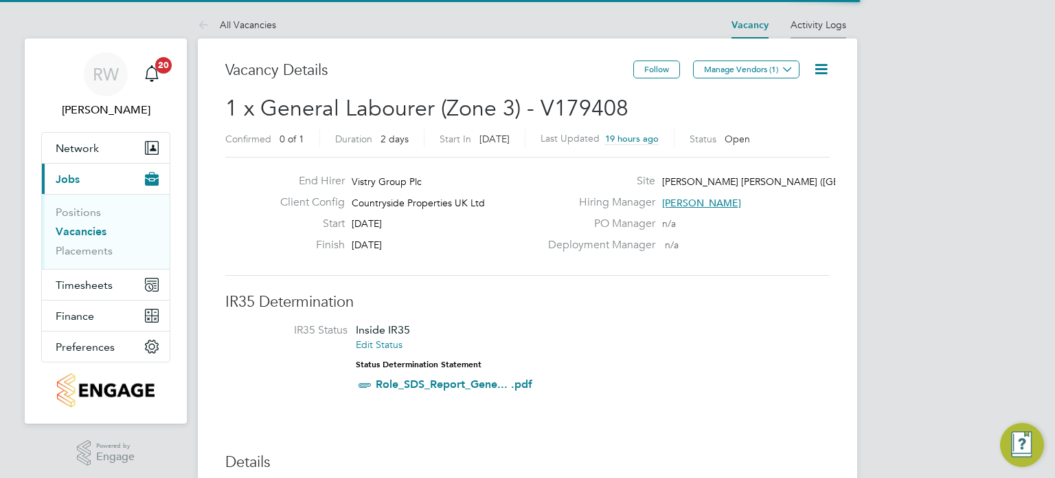
click at [820, 23] on link "Activity Logs" at bounding box center [819, 25] width 56 height 12
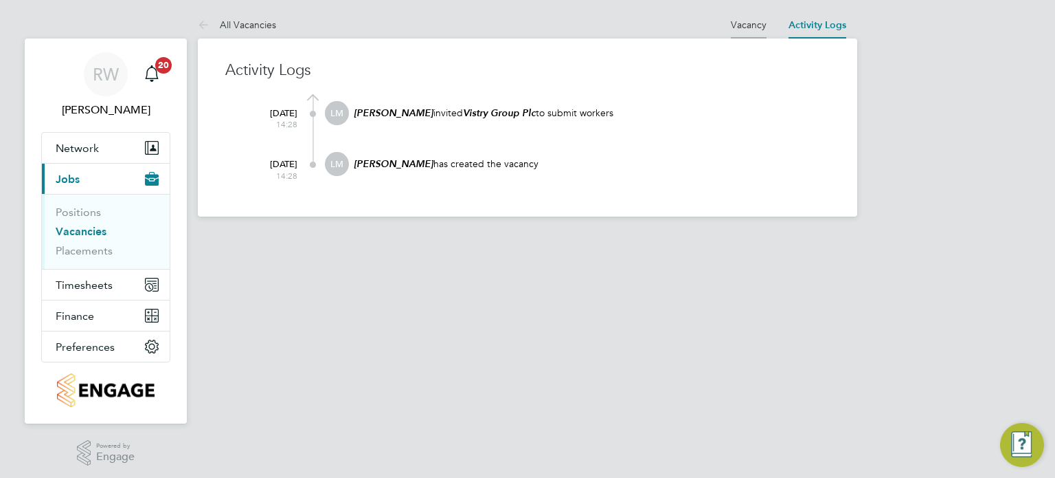
click at [748, 22] on link "Vacancy" at bounding box center [749, 25] width 36 height 12
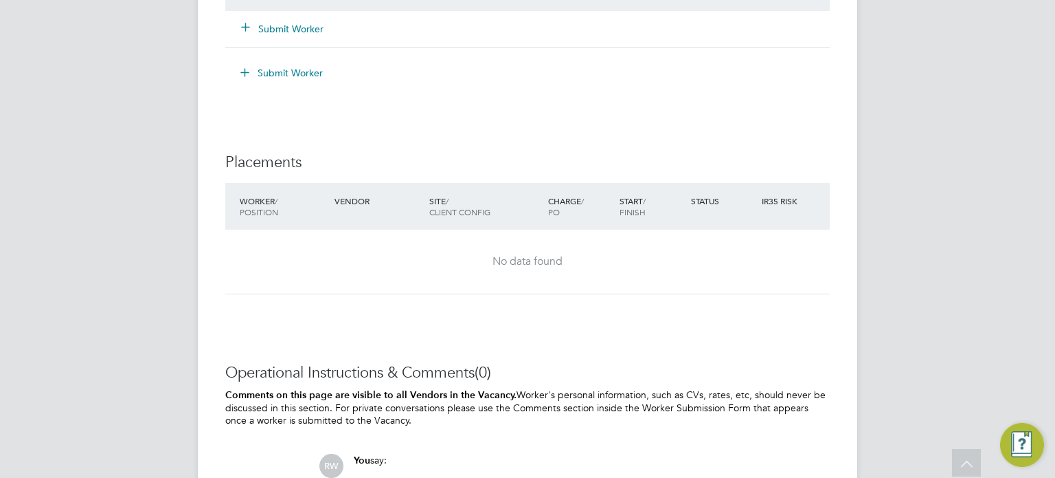
scroll to position [1365, 0]
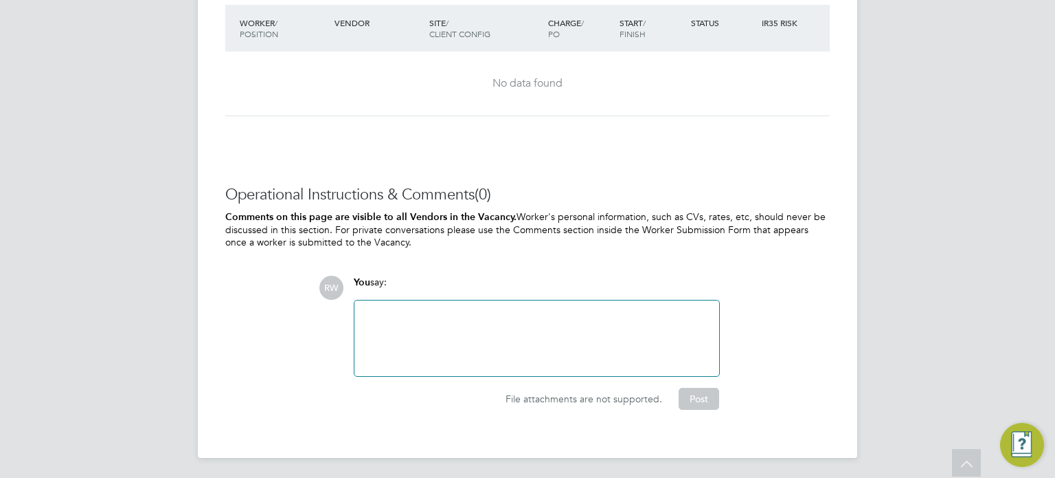
click at [440, 316] on div at bounding box center [537, 338] width 348 height 59
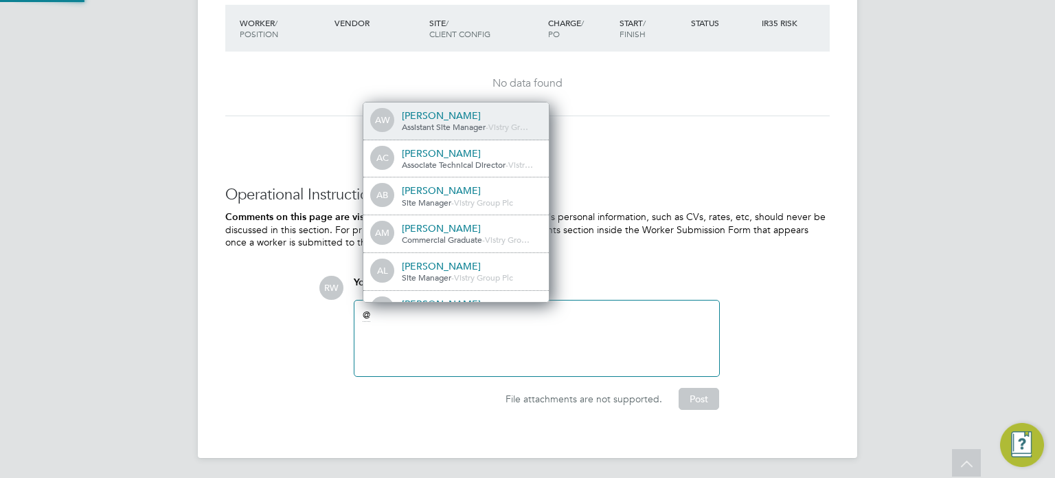
scroll to position [11, 138]
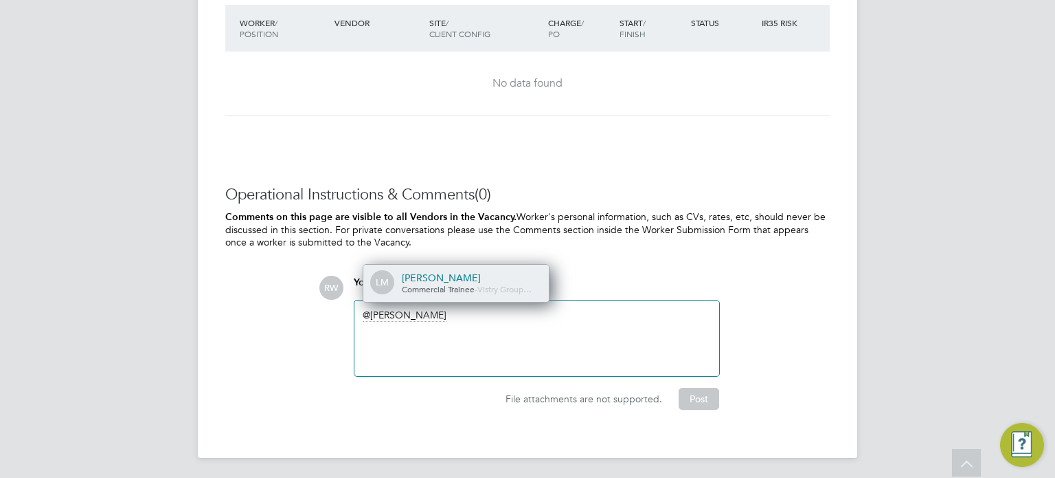
click at [437, 278] on div "Lauren Morton" at bounding box center [470, 277] width 137 height 12
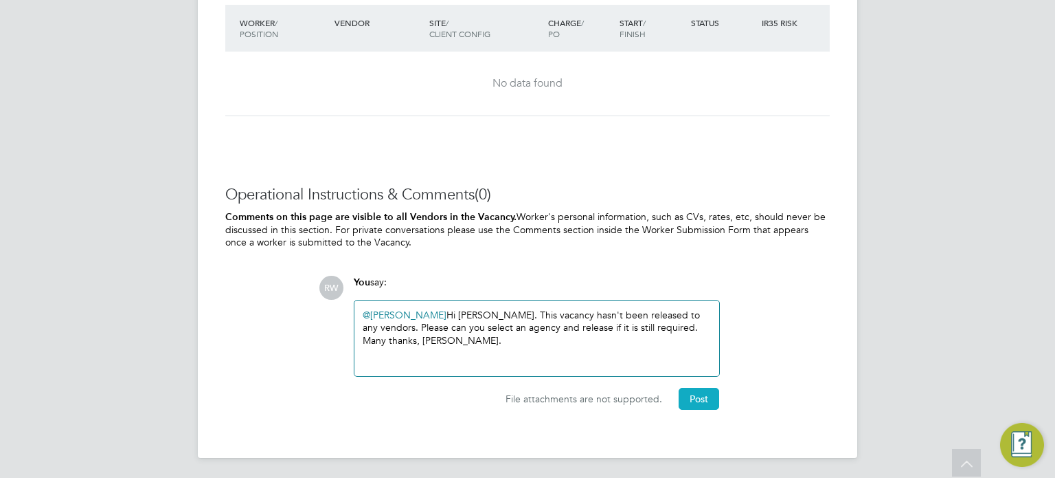
click at [702, 392] on button "Post" at bounding box center [699, 399] width 41 height 22
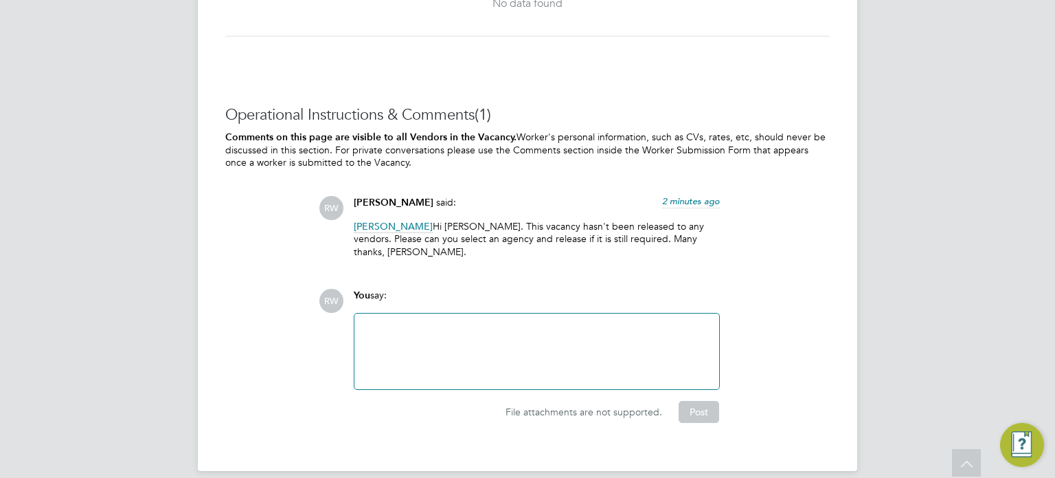
scroll to position [1444, 0]
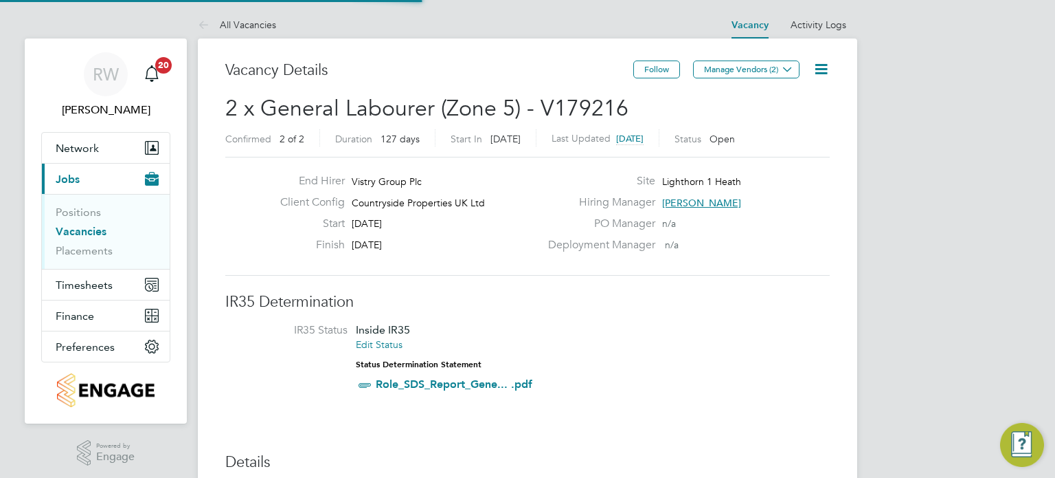
scroll to position [23, 143]
click at [822, 68] on icon at bounding box center [821, 68] width 17 height 17
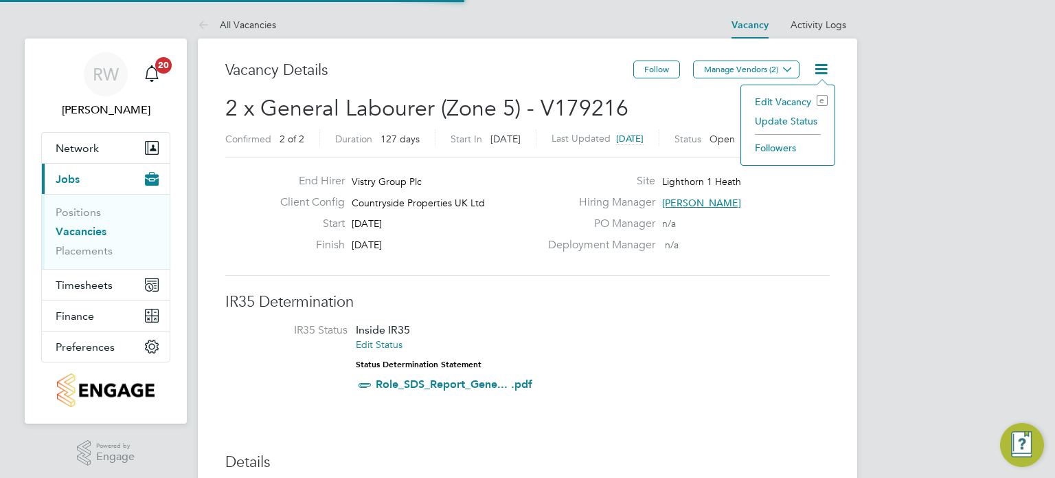
click at [794, 119] on li "Update Status" at bounding box center [788, 120] width 80 height 19
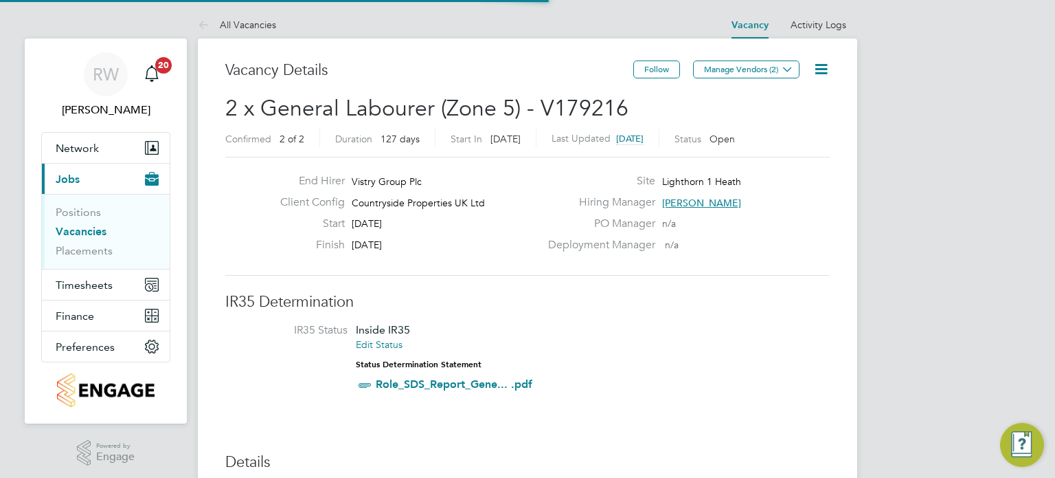
scroll to position [0, 0]
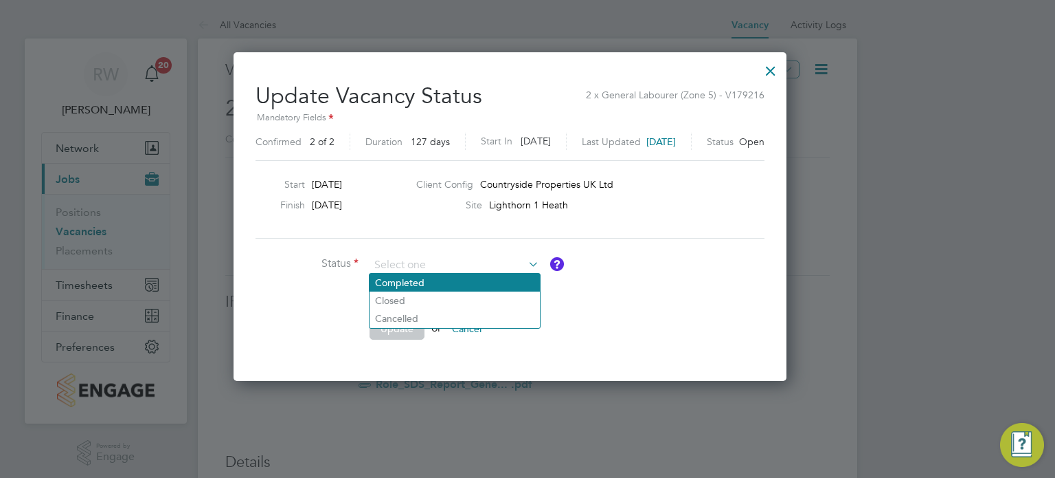
click at [440, 278] on li "Completed" at bounding box center [455, 282] width 170 height 18
type input "Completed"
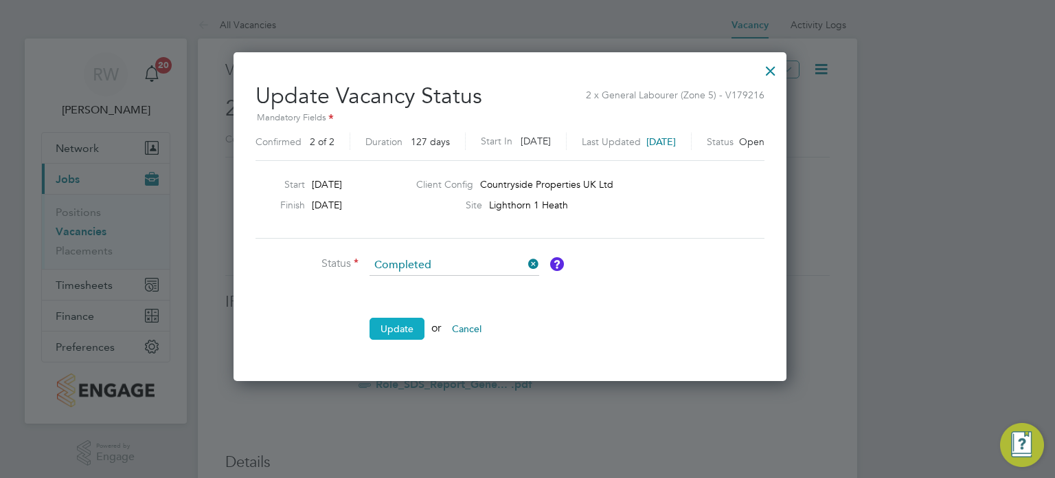
click at [399, 326] on button "Update" at bounding box center [397, 328] width 55 height 22
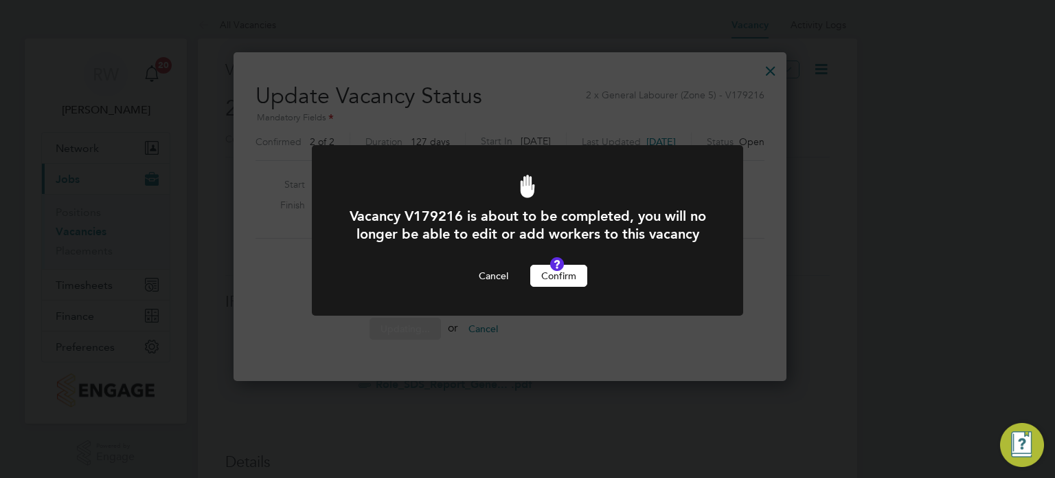
click at [541, 287] on button "Confirm" at bounding box center [558, 276] width 57 height 22
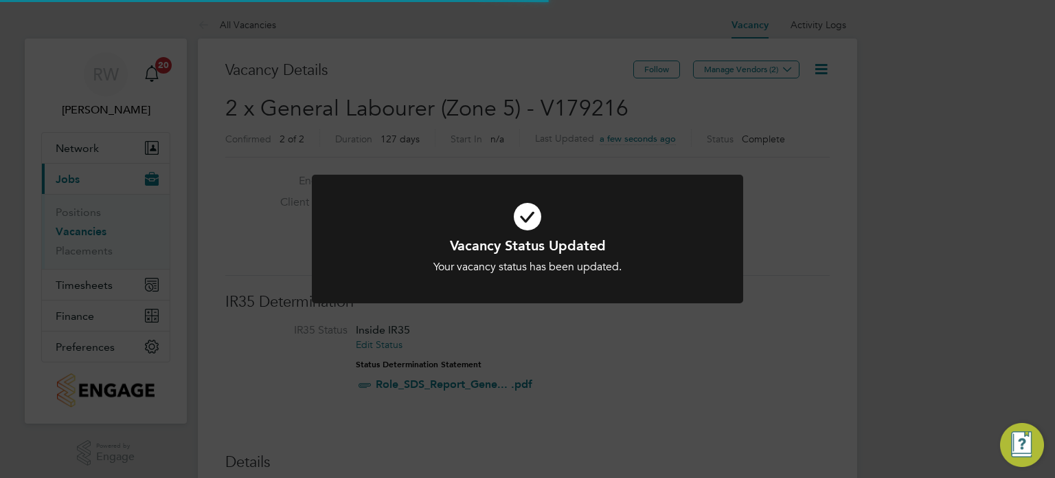
click at [548, 115] on div "Vacancy Status Updated Your vacancy status has been updated. Cancel Okay" at bounding box center [527, 239] width 1055 height 478
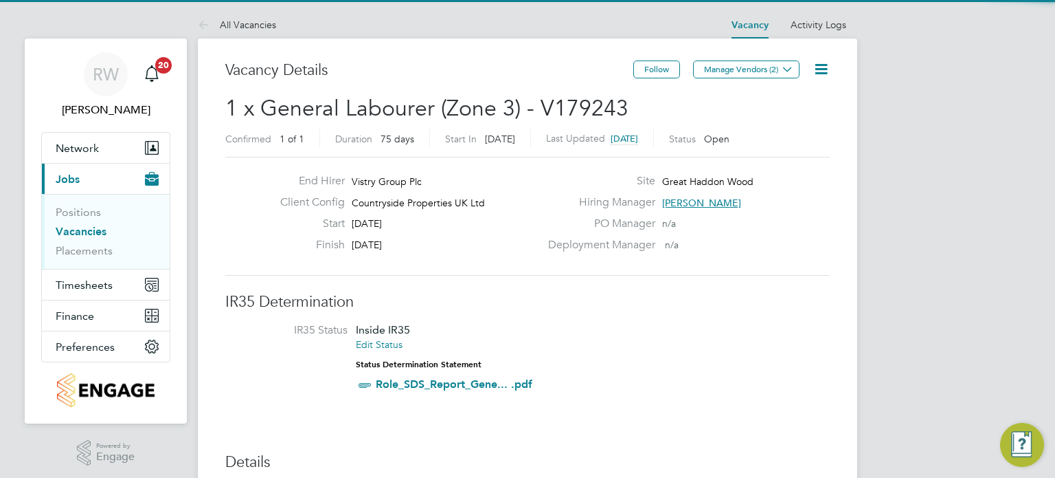
click at [822, 69] on icon at bounding box center [821, 68] width 17 height 17
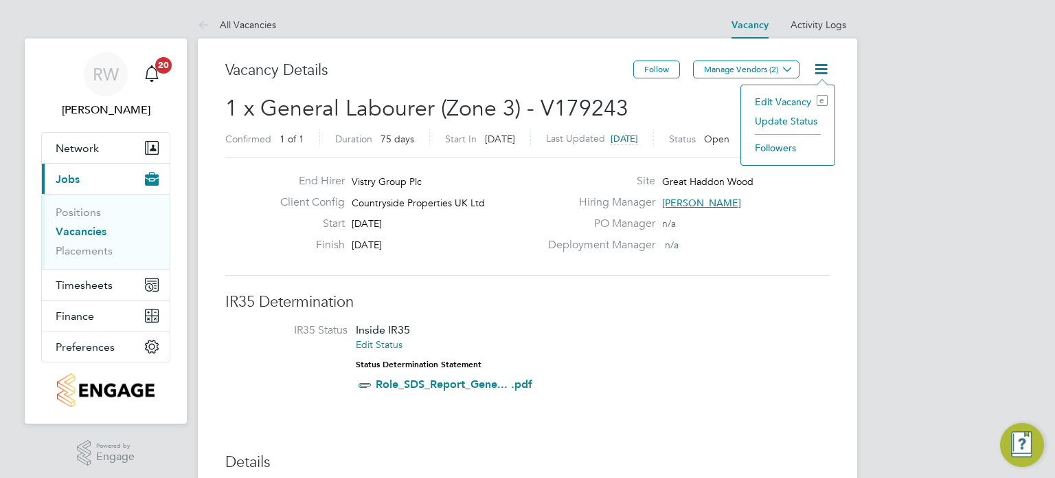
click at [790, 121] on li "Update Status" at bounding box center [788, 120] width 80 height 19
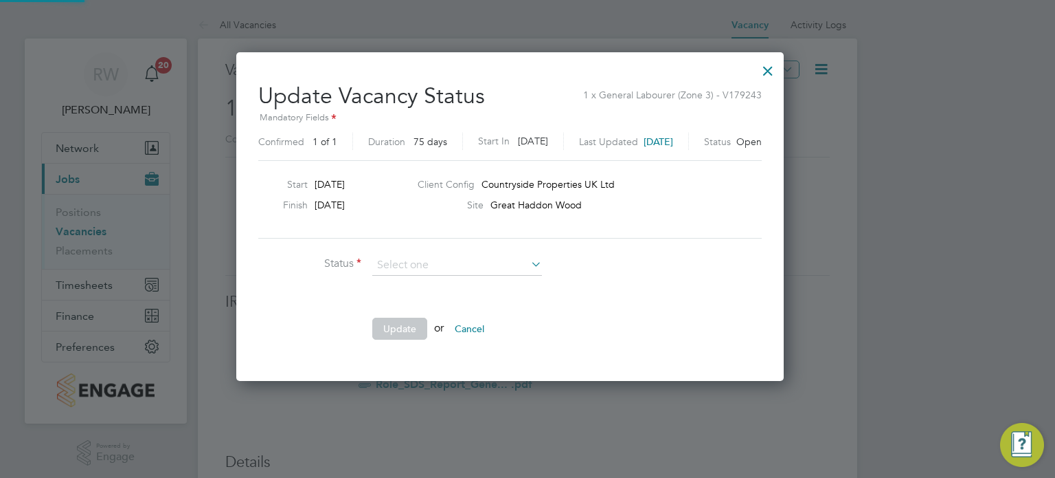
scroll to position [326, 582]
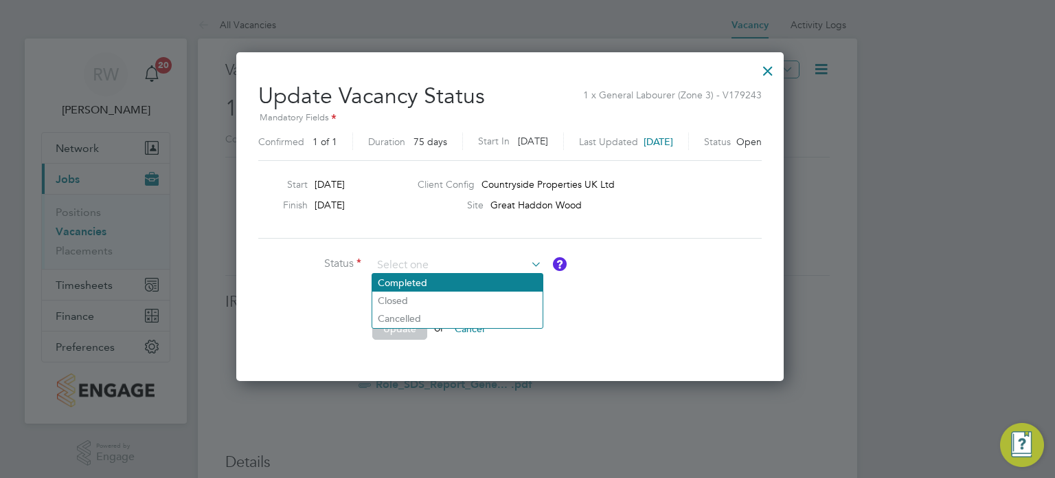
click at [462, 284] on li "Completed" at bounding box center [457, 282] width 170 height 18
type input "Completed"
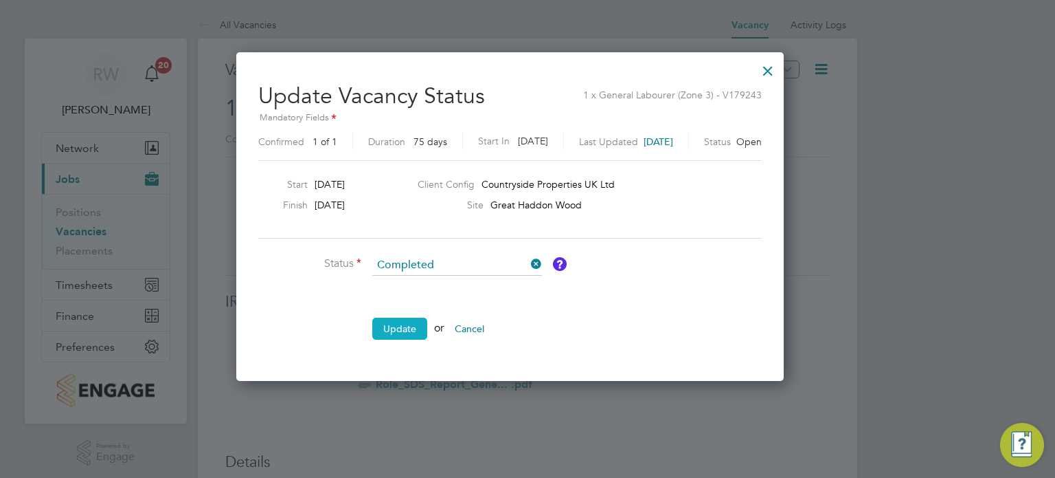
click at [387, 329] on button "Update" at bounding box center [399, 328] width 55 height 22
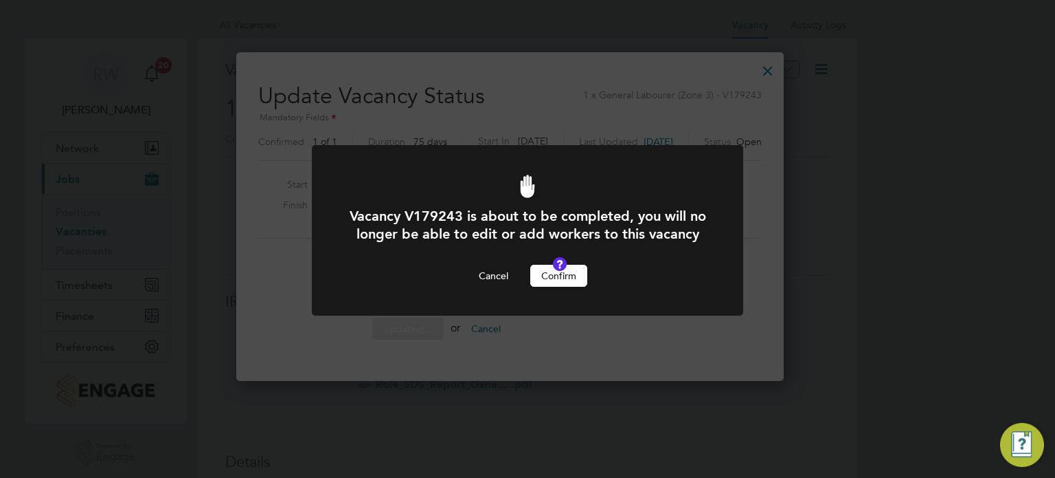
click at [558, 287] on button "Confirm" at bounding box center [558, 276] width 57 height 22
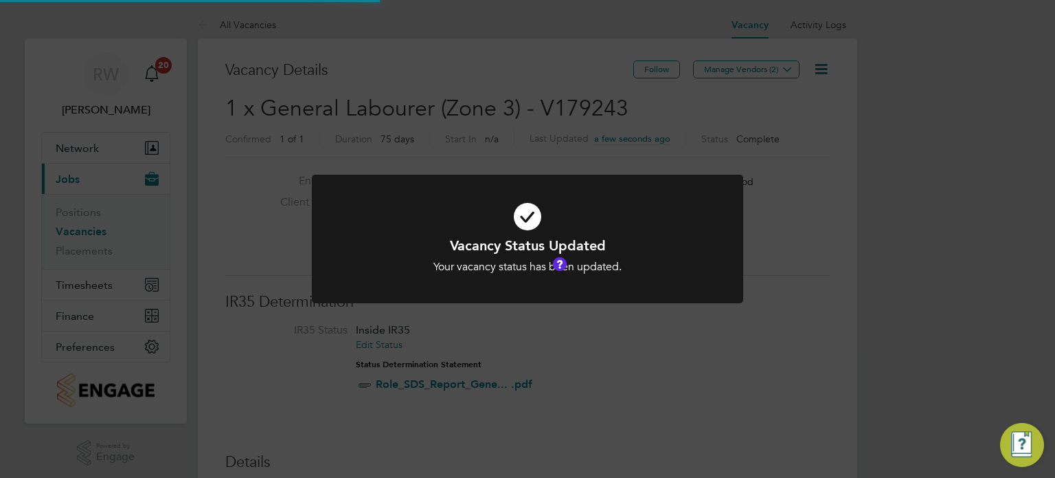
scroll to position [41, 96]
click at [508, 115] on div "Vacancy Status Updated Your vacancy status has been updated. Cancel Okay" at bounding box center [527, 239] width 1055 height 478
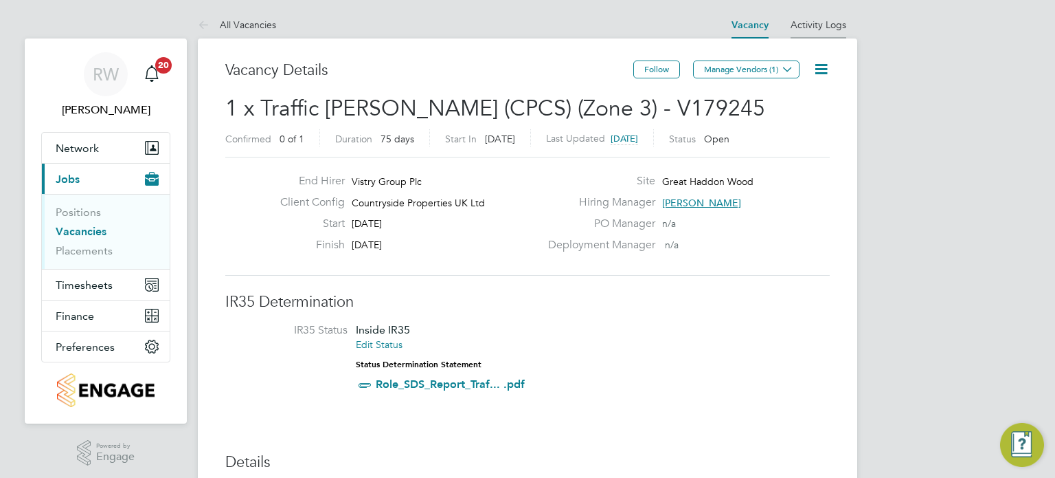
click at [818, 23] on link "Activity Logs" at bounding box center [819, 25] width 56 height 12
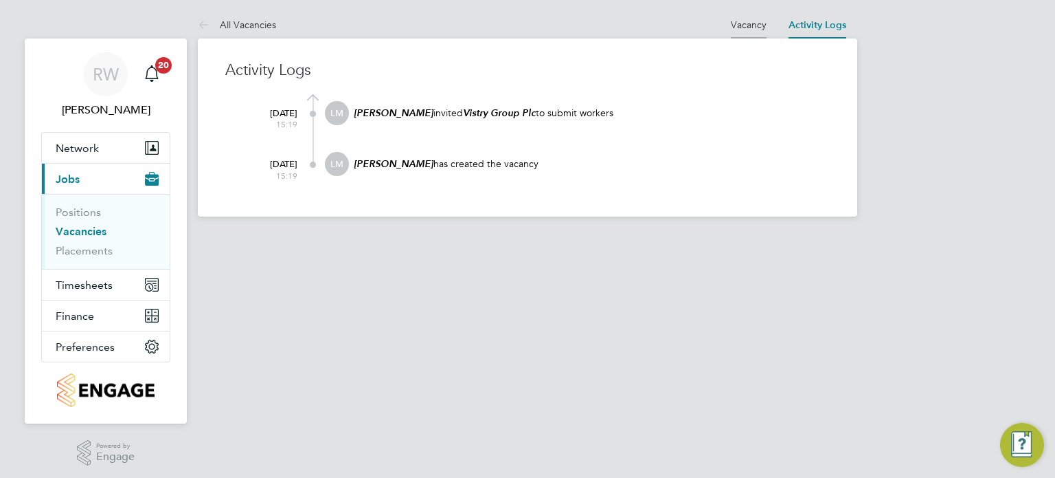
click at [757, 19] on link "Vacancy" at bounding box center [749, 25] width 36 height 12
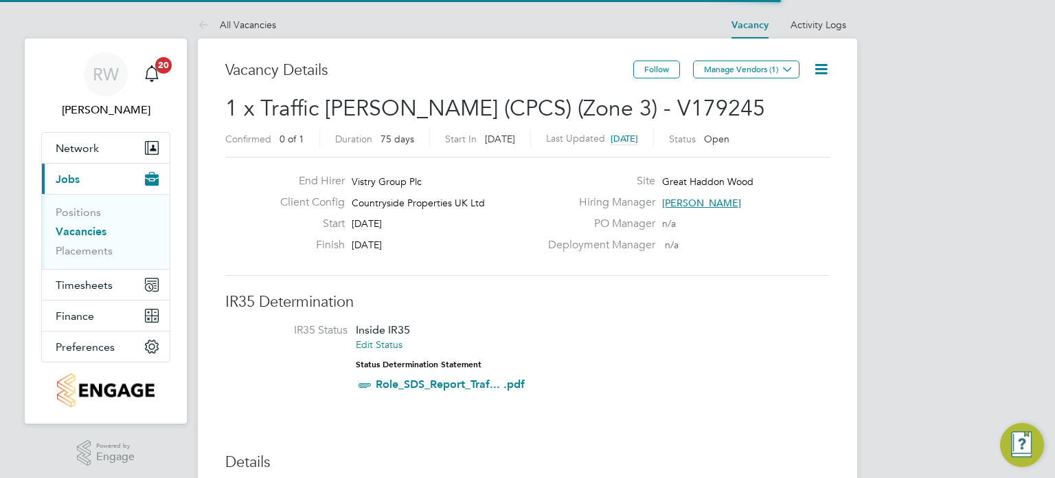
scroll to position [7, 7]
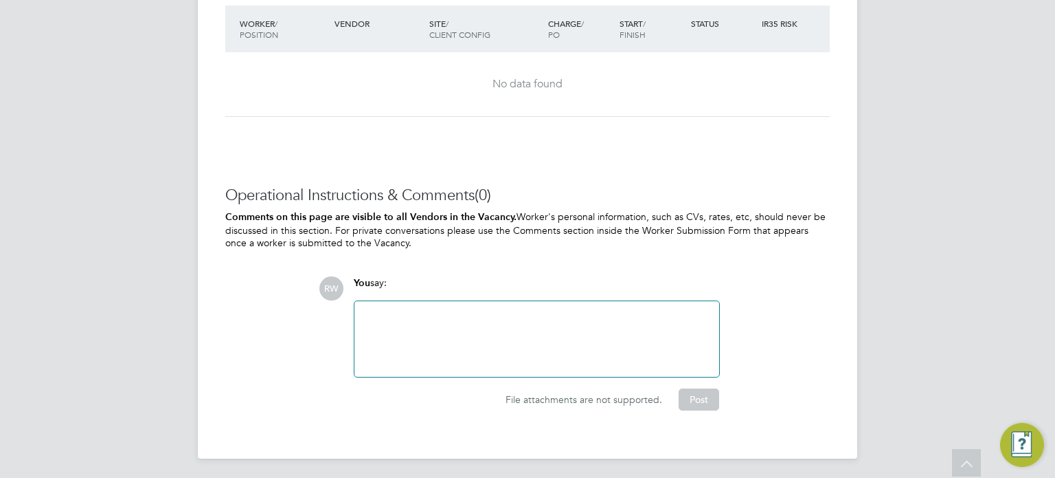
click at [454, 309] on div at bounding box center [537, 338] width 348 height 59
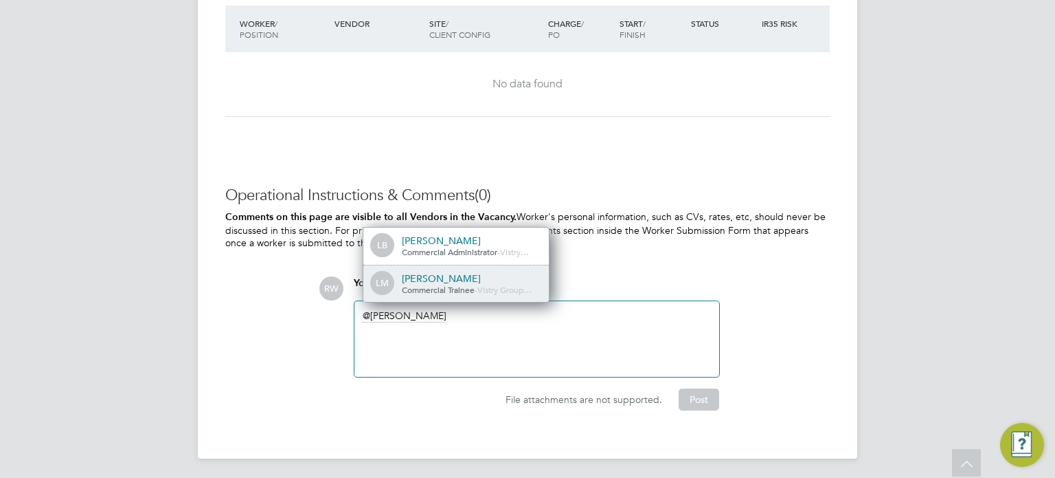
click at [457, 284] on span "Commercial Trainee" at bounding box center [438, 289] width 73 height 11
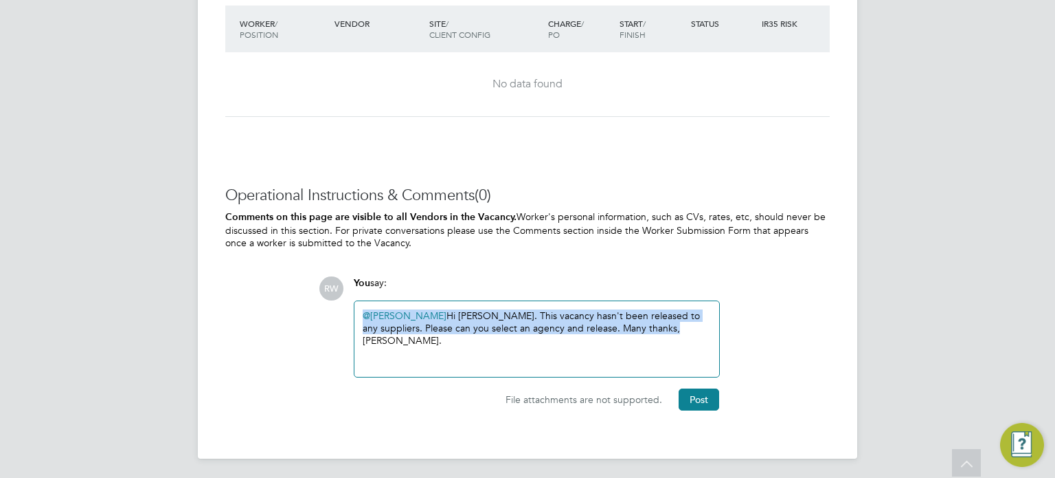
drag, startPoint x: 653, startPoint y: 326, endPoint x: 357, endPoint y: 315, distance: 296.4
click at [357, 315] on div "@Lauren Morton ​ Hi Lauren. This vacancy hasn't been released to any suppliers.…" at bounding box center [537, 339] width 365 height 76
copy div "@Lauren Morton ​ Hi Lauren. This vacancy hasn't been released to any suppliers.…"
click at [713, 401] on button "Post" at bounding box center [699, 399] width 41 height 22
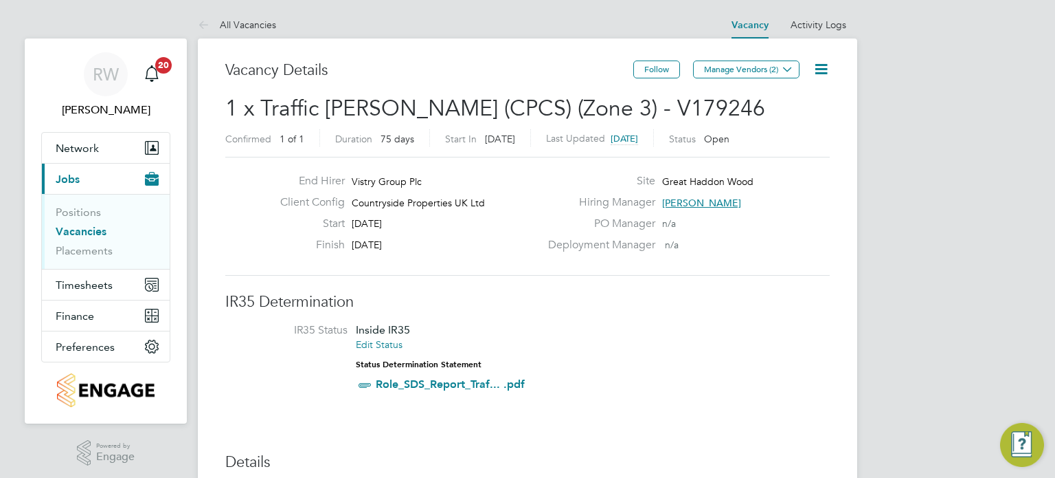
click at [830, 67] on icon at bounding box center [821, 68] width 17 height 17
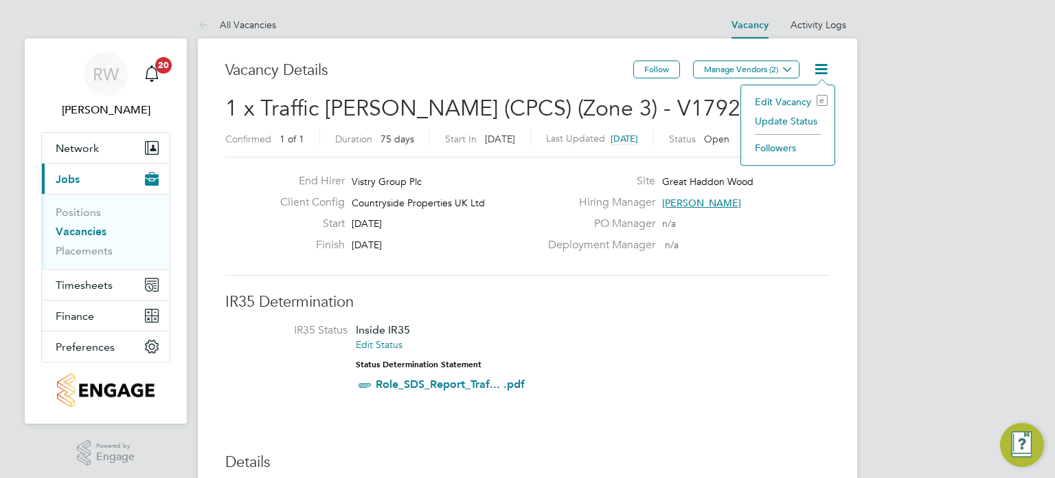
click at [792, 123] on li "Update Status" at bounding box center [788, 120] width 80 height 19
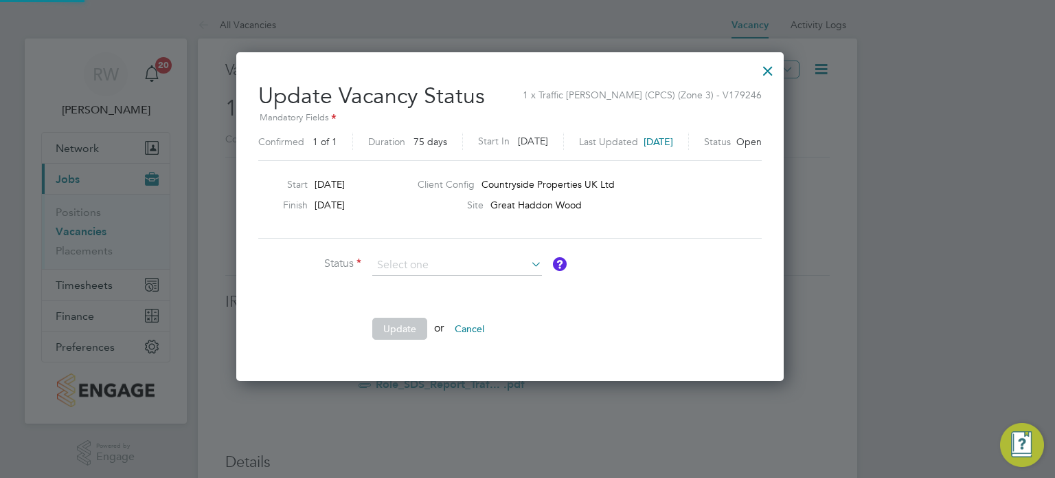
scroll to position [326, 582]
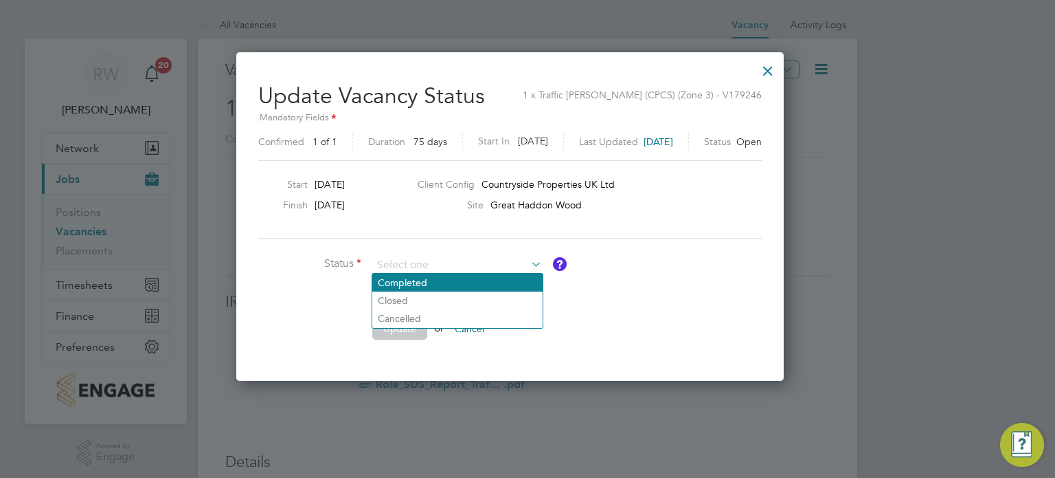
click at [461, 289] on li "Completed" at bounding box center [457, 282] width 170 height 18
type input "Completed"
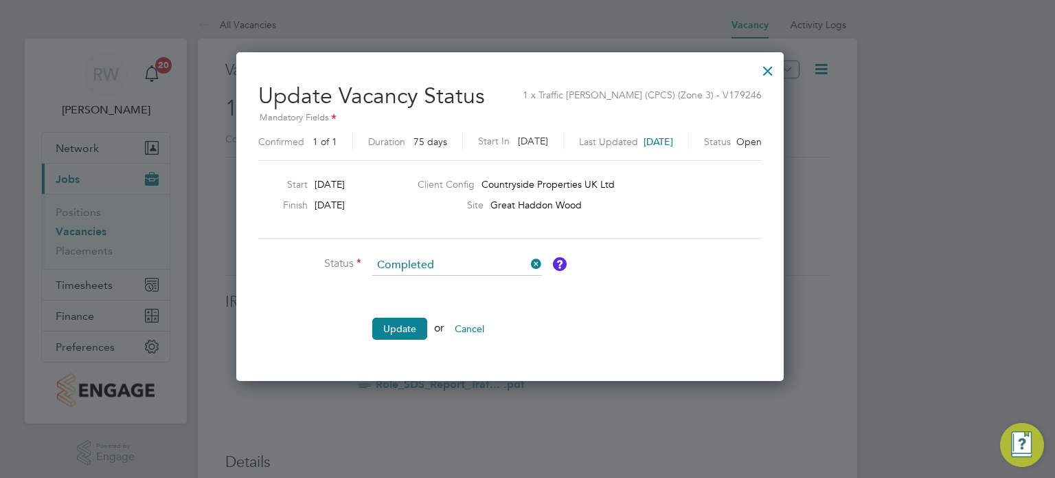
click at [414, 337] on li "Update or Cancel" at bounding box center [464, 335] width 412 height 36
click at [403, 329] on button "Update" at bounding box center [399, 328] width 55 height 22
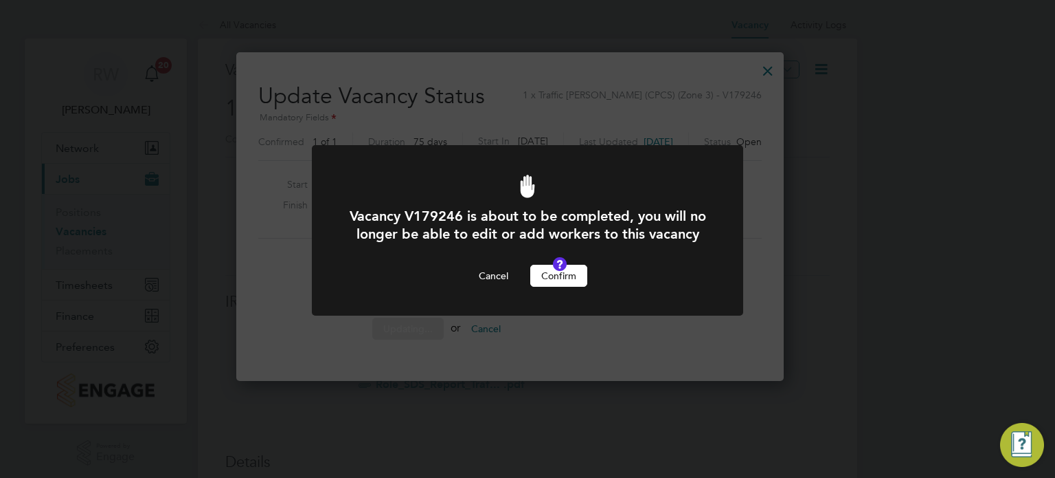
click at [544, 287] on button "Confirm" at bounding box center [558, 276] width 57 height 22
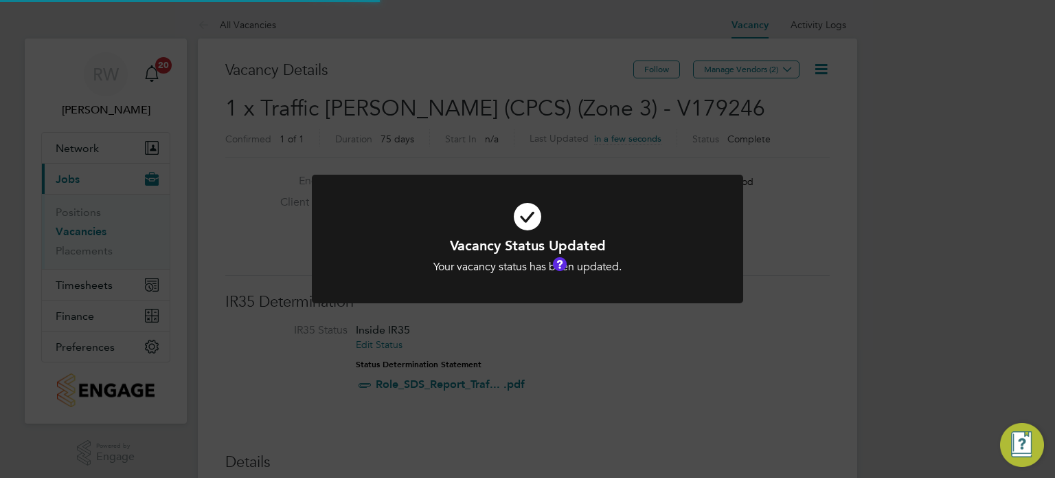
scroll to position [41, 96]
click at [508, 131] on div "Vacancy Status Updated Your vacancy status has been updated. Cancel Okay" at bounding box center [527, 239] width 1055 height 478
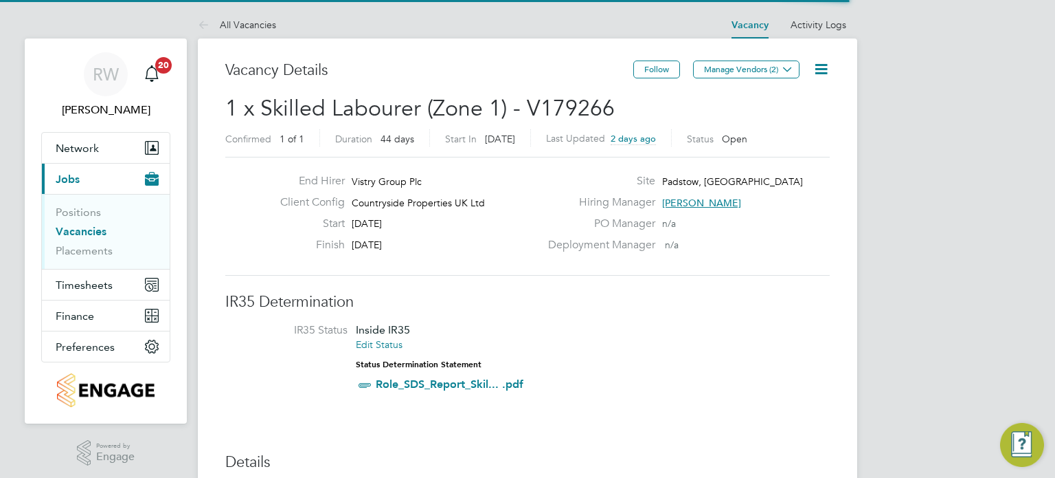
click at [820, 68] on icon at bounding box center [821, 68] width 17 height 17
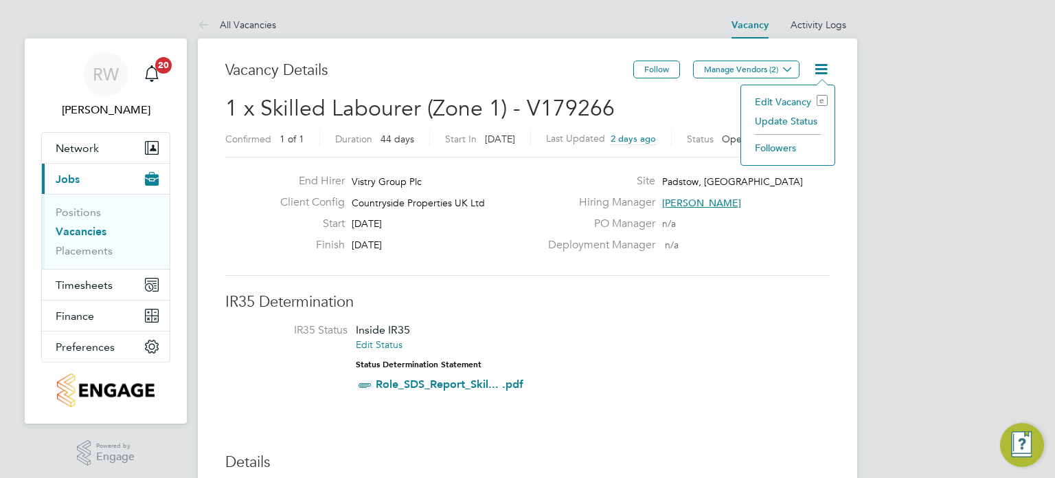
click at [800, 116] on li "Update Status" at bounding box center [788, 120] width 80 height 19
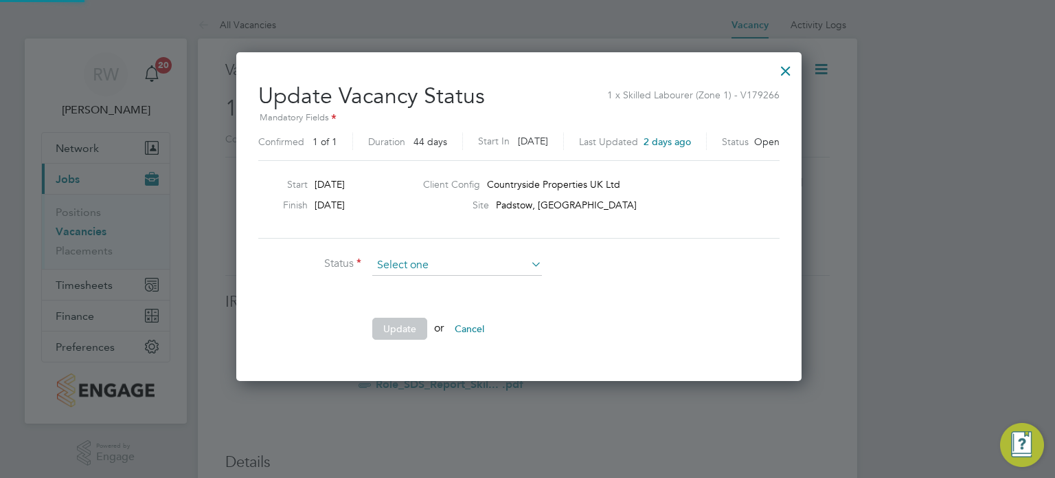
scroll to position [326, 582]
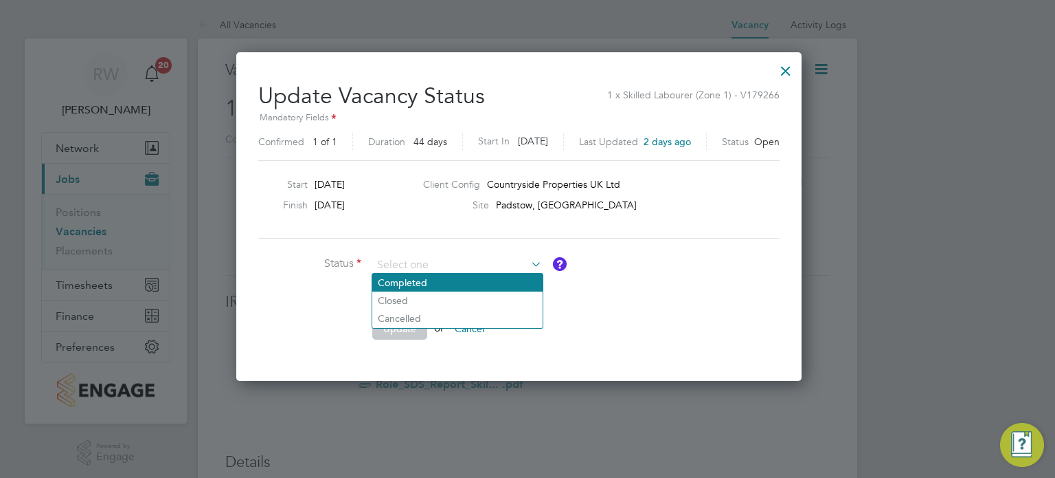
click at [482, 280] on li "Completed" at bounding box center [457, 282] width 170 height 18
type input "Completed"
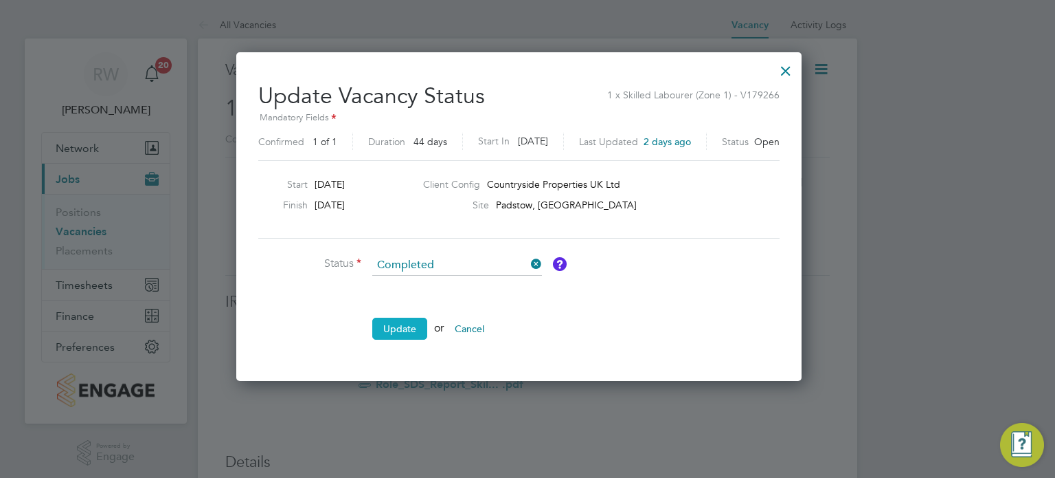
click at [398, 328] on button "Update" at bounding box center [399, 328] width 55 height 22
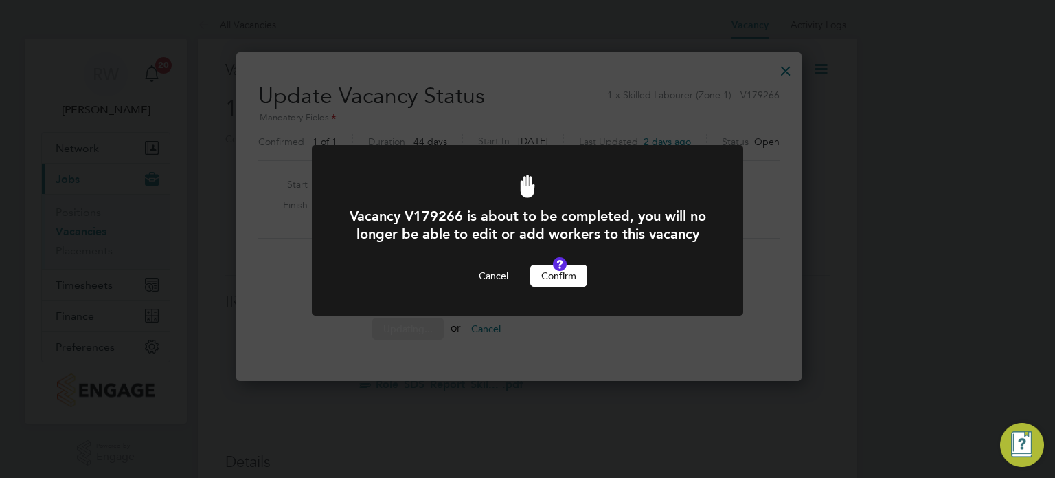
click at [563, 287] on button "Confirm" at bounding box center [558, 276] width 57 height 22
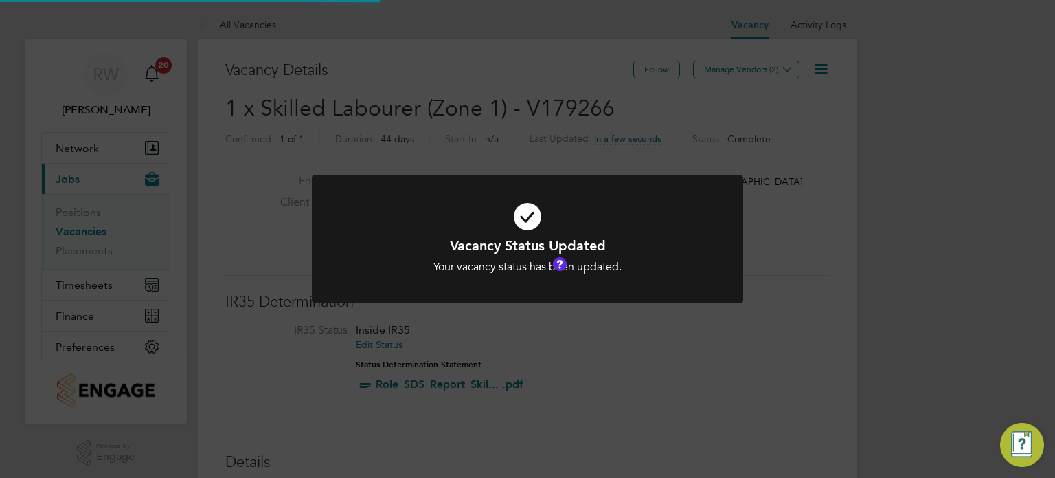
scroll to position [41, 96]
click at [568, 105] on div "Vacancy Status Updated Your vacancy status has been updated. Cancel Okay" at bounding box center [527, 239] width 1055 height 478
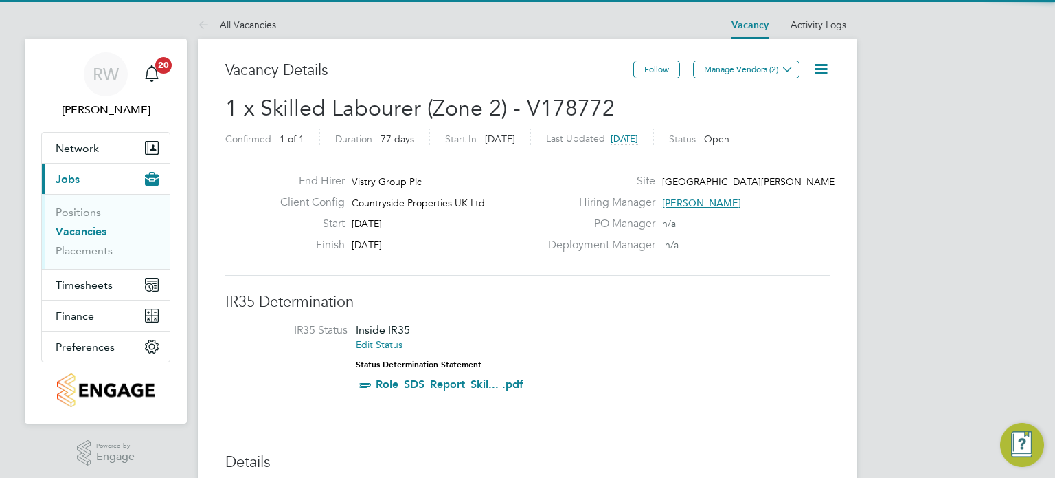
click at [816, 69] on icon at bounding box center [821, 68] width 17 height 17
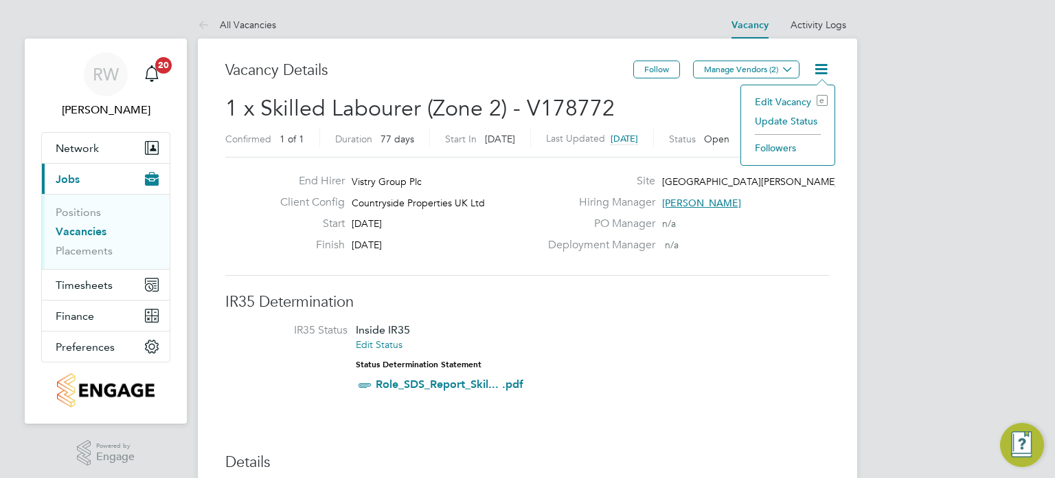
click at [785, 115] on li "Update Status" at bounding box center [788, 120] width 80 height 19
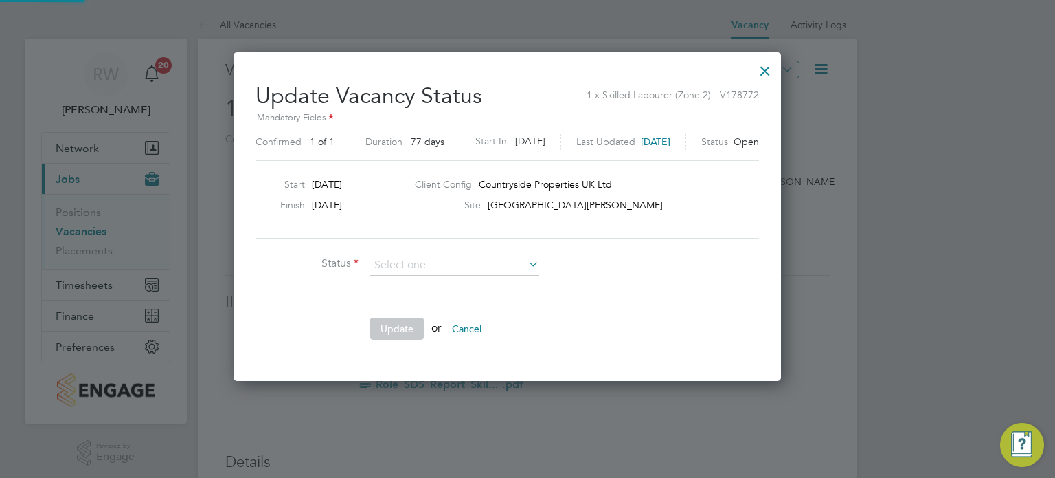
scroll to position [326, 587]
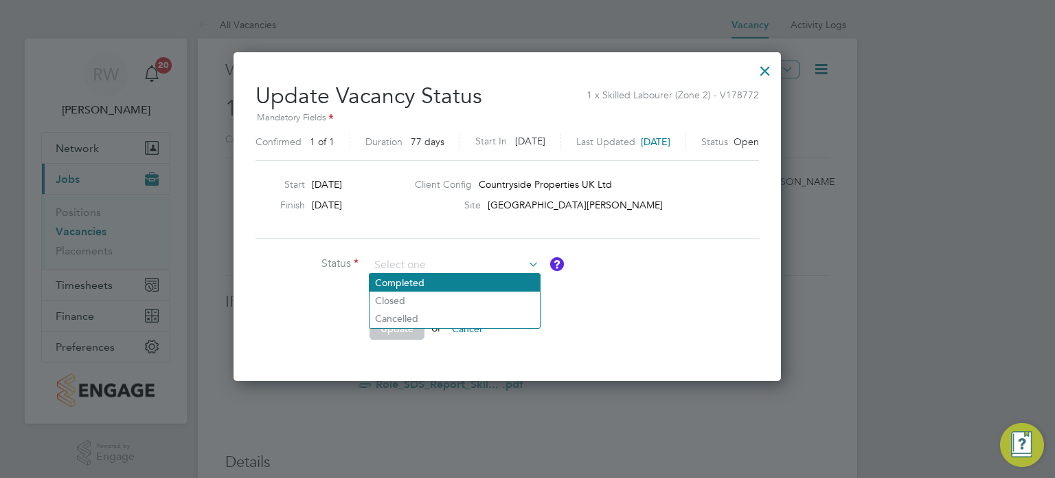
click at [471, 277] on li "Completed" at bounding box center [455, 282] width 170 height 18
type input "Completed"
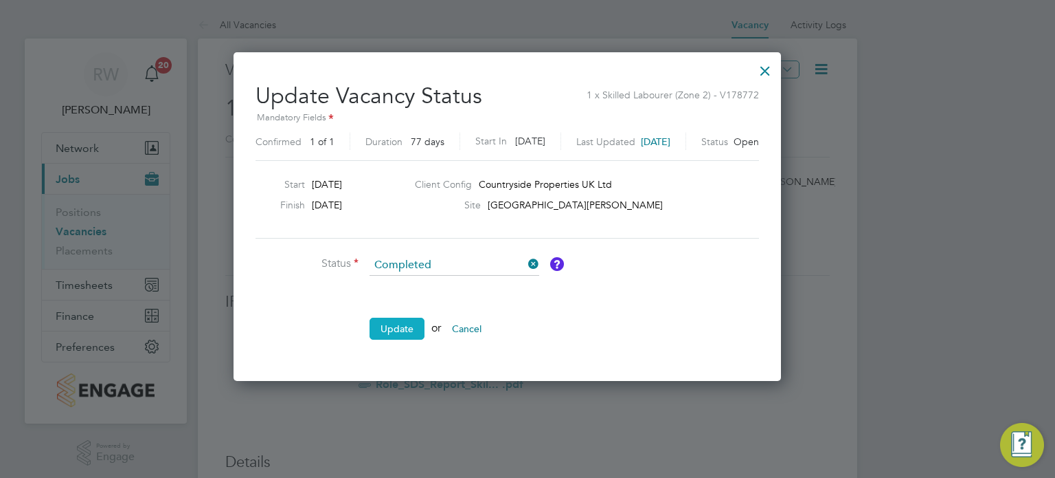
click at [399, 329] on button "Update" at bounding box center [397, 328] width 55 height 22
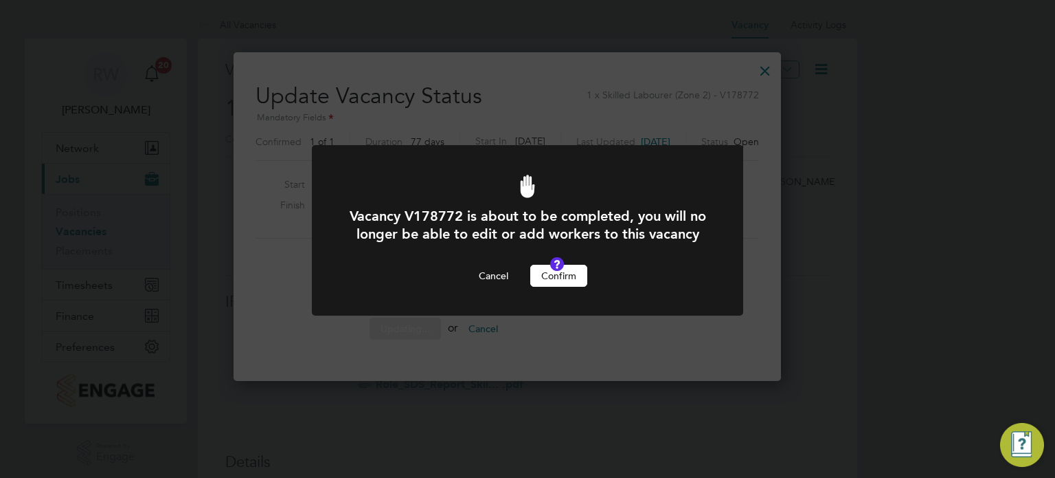
click at [555, 287] on button "Confirm" at bounding box center [558, 276] width 57 height 22
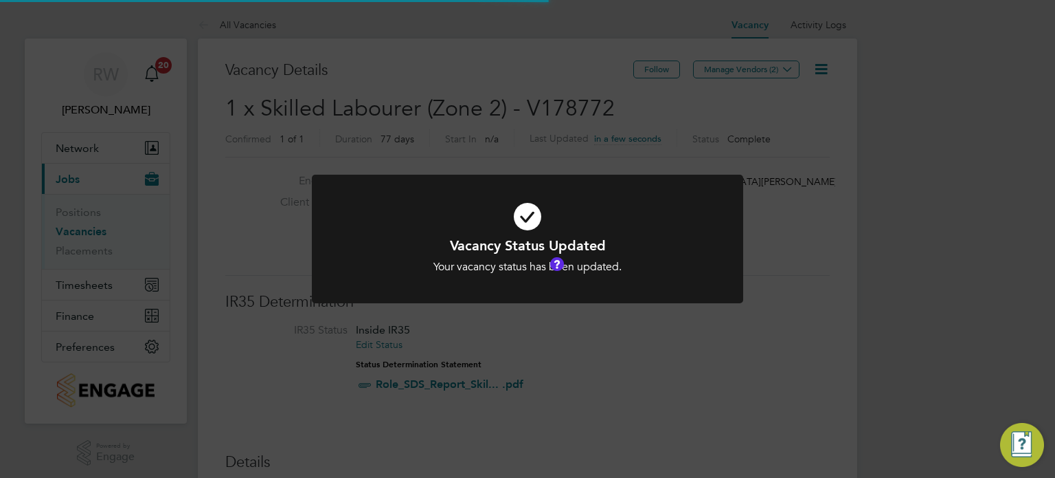
scroll to position [41, 96]
click at [506, 148] on div "Vacancy Status Updated Your vacancy status has been updated. Cancel Okay" at bounding box center [527, 239] width 1055 height 478
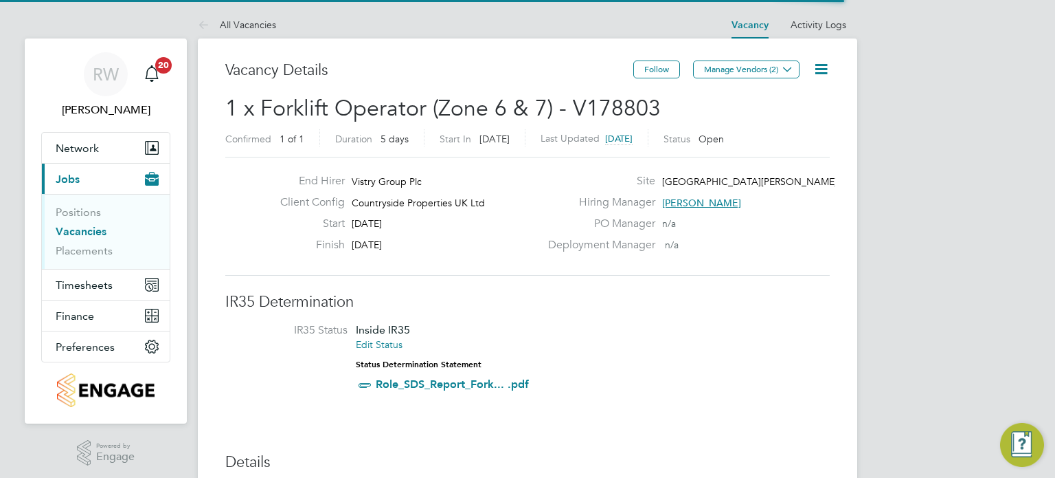
click at [820, 65] on icon at bounding box center [821, 68] width 17 height 17
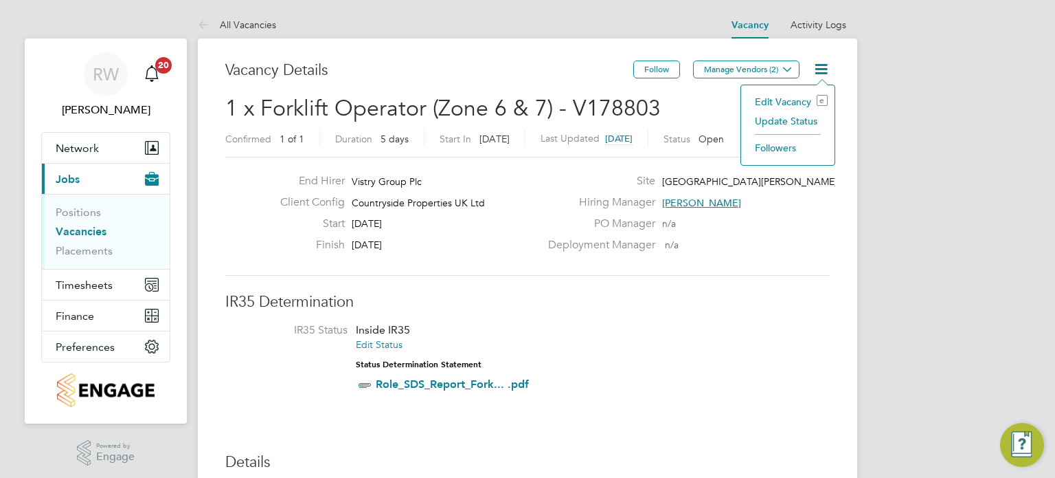
click at [783, 123] on li "Update Status" at bounding box center [788, 120] width 80 height 19
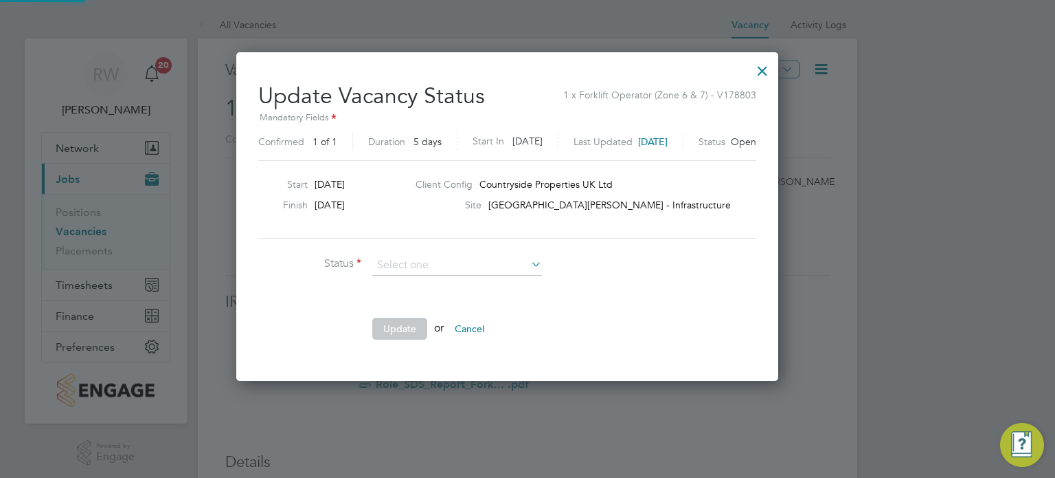
scroll to position [326, 582]
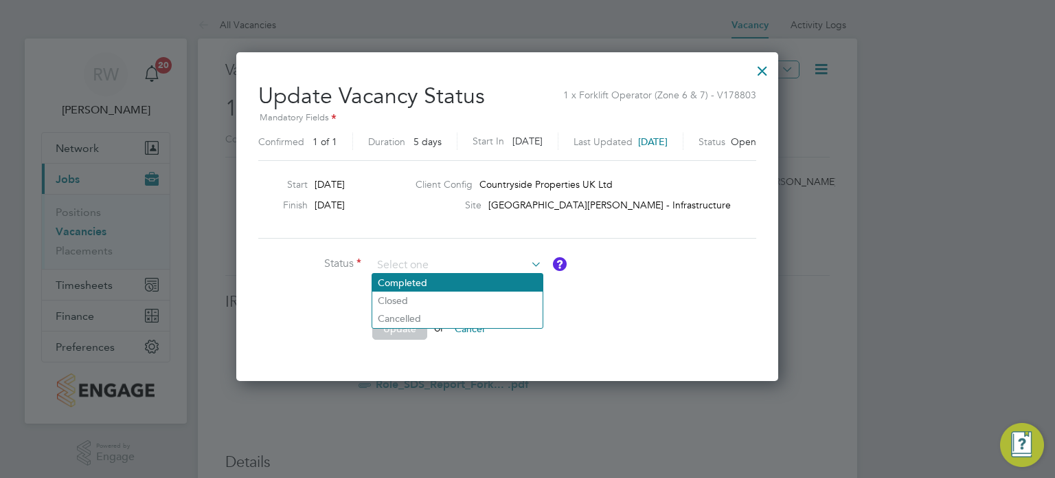
click at [471, 281] on li "Completed" at bounding box center [457, 282] width 170 height 18
type input "Completed"
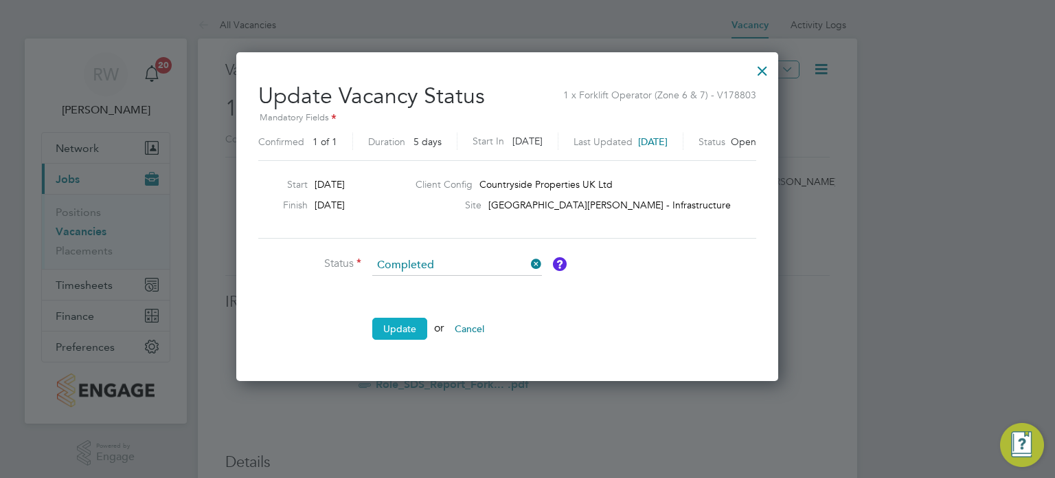
click at [412, 318] on button "Update" at bounding box center [399, 328] width 55 height 22
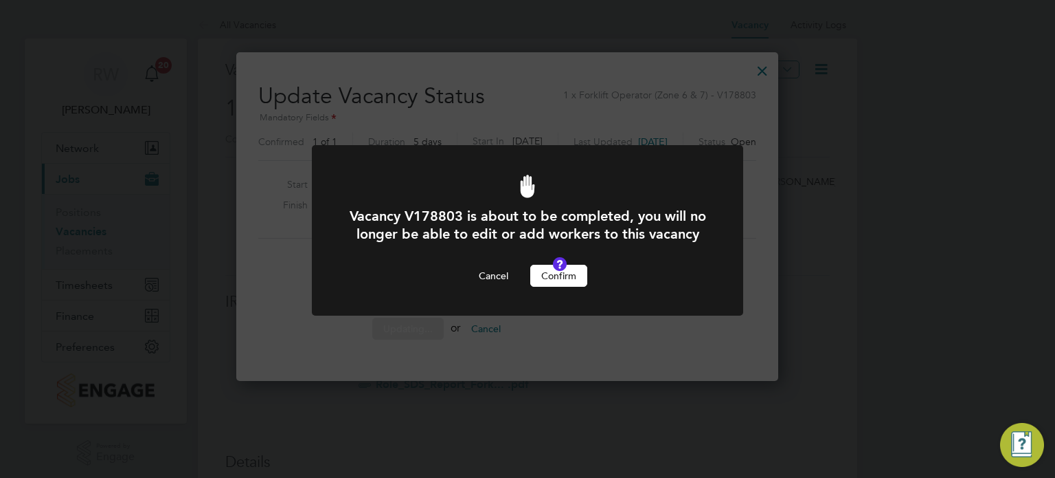
click at [561, 287] on button "Confirm" at bounding box center [558, 276] width 57 height 22
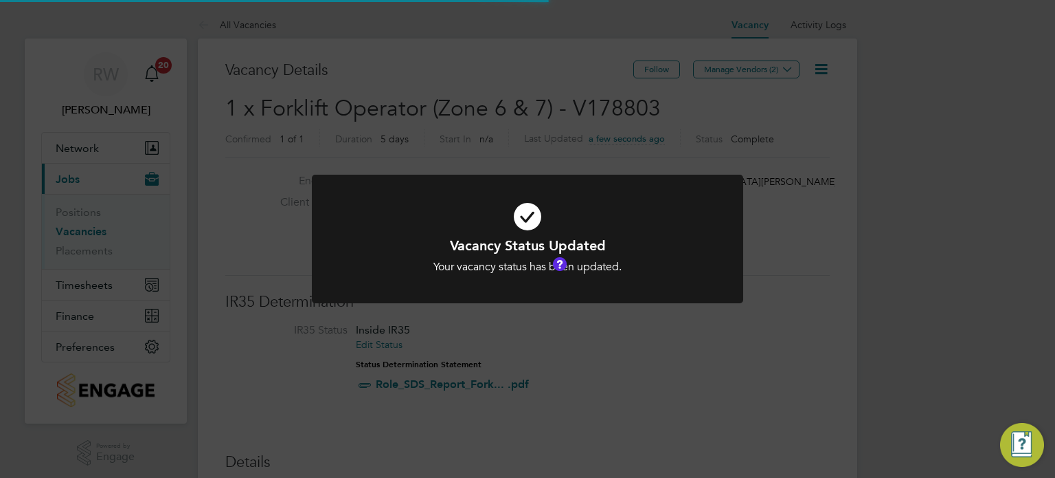
scroll to position [41, 96]
click at [519, 134] on div "Vacancy Status Updated Your vacancy status has been updated. Cancel Okay" at bounding box center [527, 239] width 1055 height 478
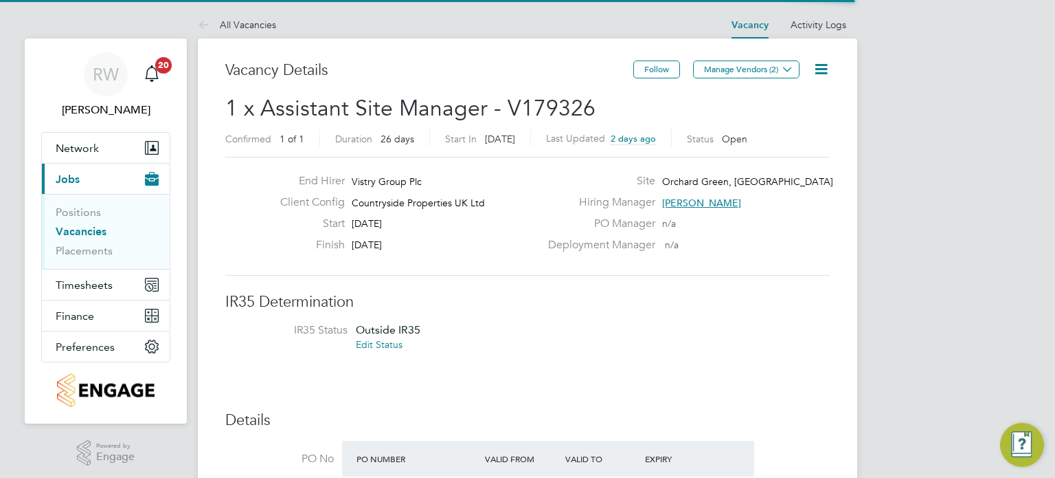
click at [825, 67] on icon at bounding box center [821, 68] width 17 height 17
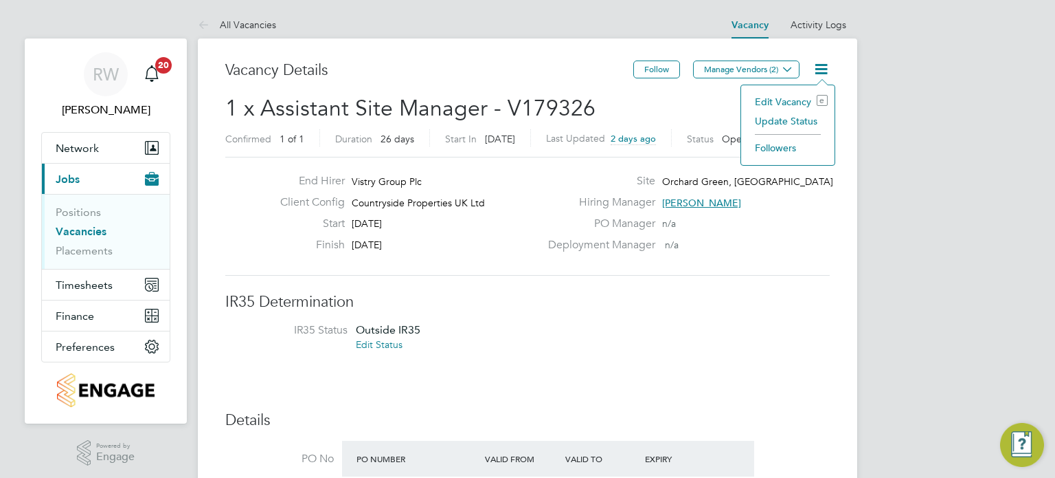
click at [792, 120] on li "Update Status" at bounding box center [788, 120] width 80 height 19
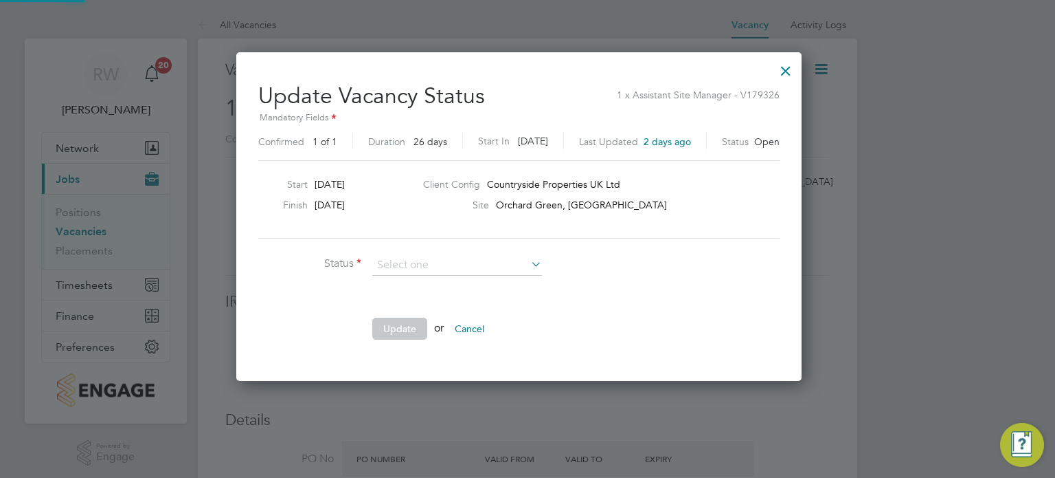
scroll to position [326, 582]
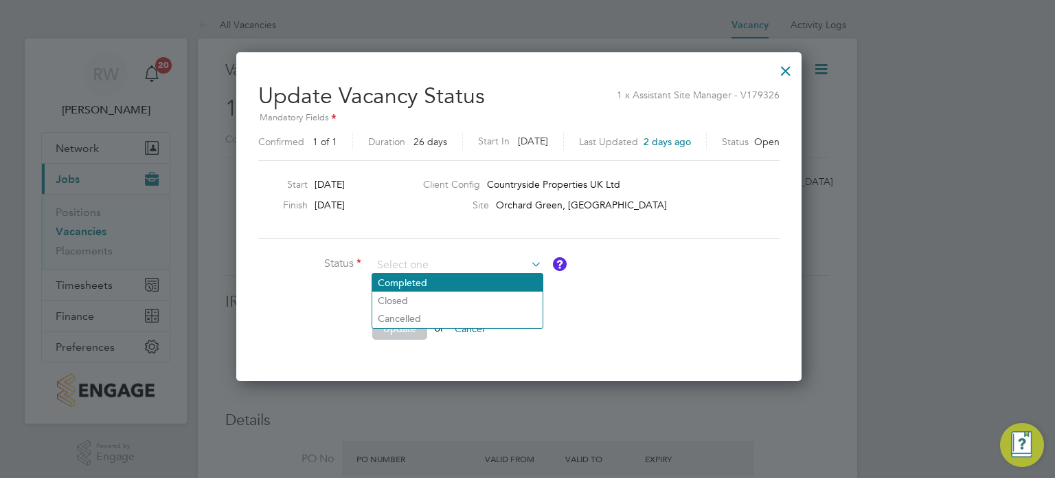
click at [462, 289] on li "Completed" at bounding box center [457, 282] width 170 height 18
type input "Completed"
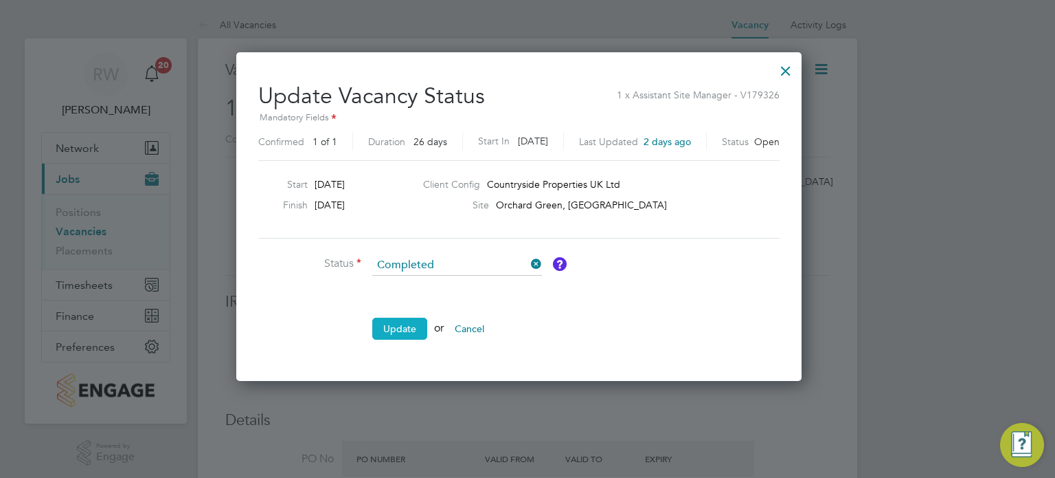
click at [399, 329] on button "Update" at bounding box center [399, 328] width 55 height 22
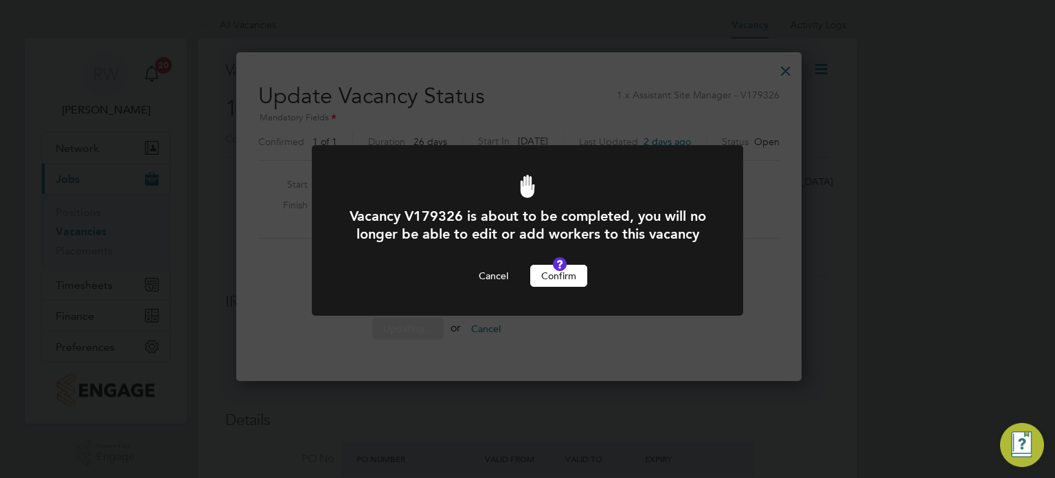
click at [568, 287] on button "Confirm" at bounding box center [558, 276] width 57 height 22
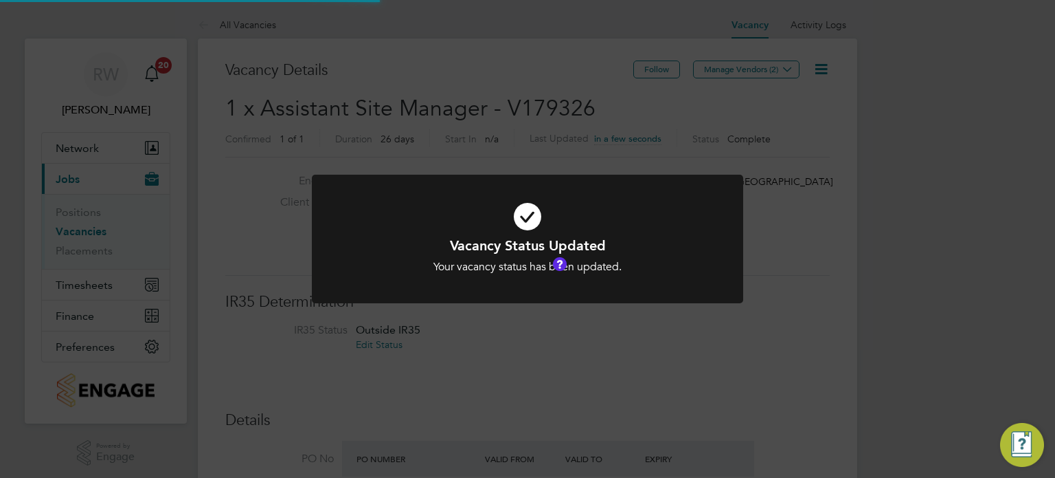
scroll to position [41, 96]
click at [467, 120] on div "Vacancy Status Updated Your vacancy status has been updated. Cancel Okay" at bounding box center [527, 239] width 1055 height 478
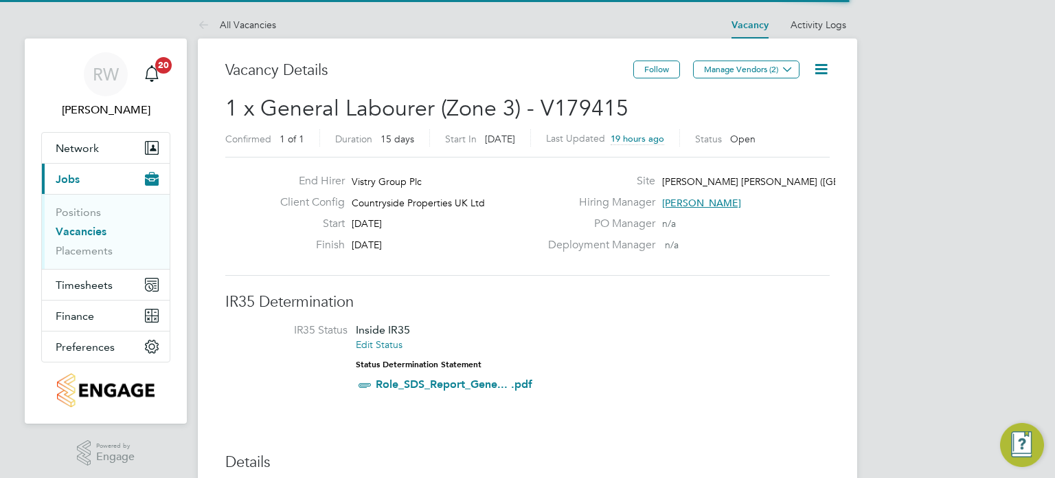
click at [822, 71] on icon at bounding box center [821, 68] width 17 height 17
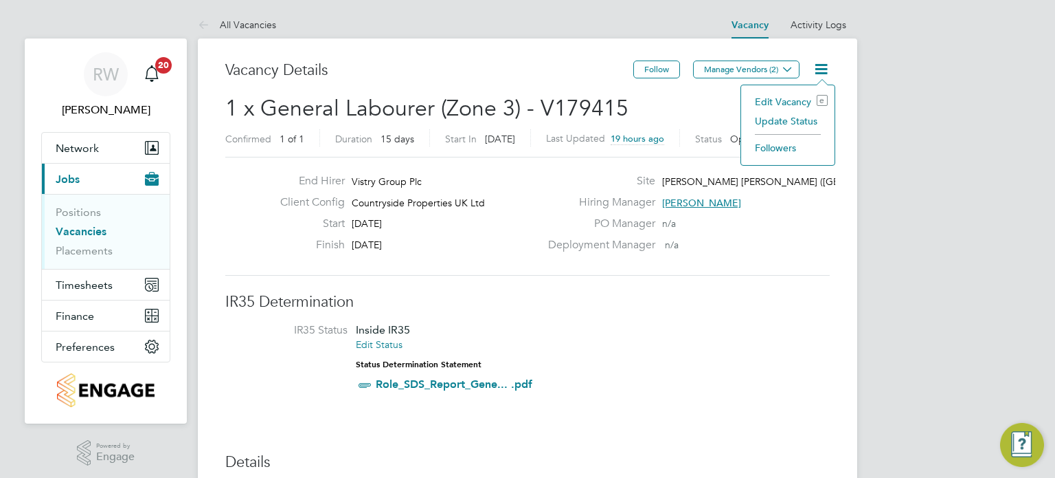
click at [794, 117] on li "Update Status" at bounding box center [788, 120] width 80 height 19
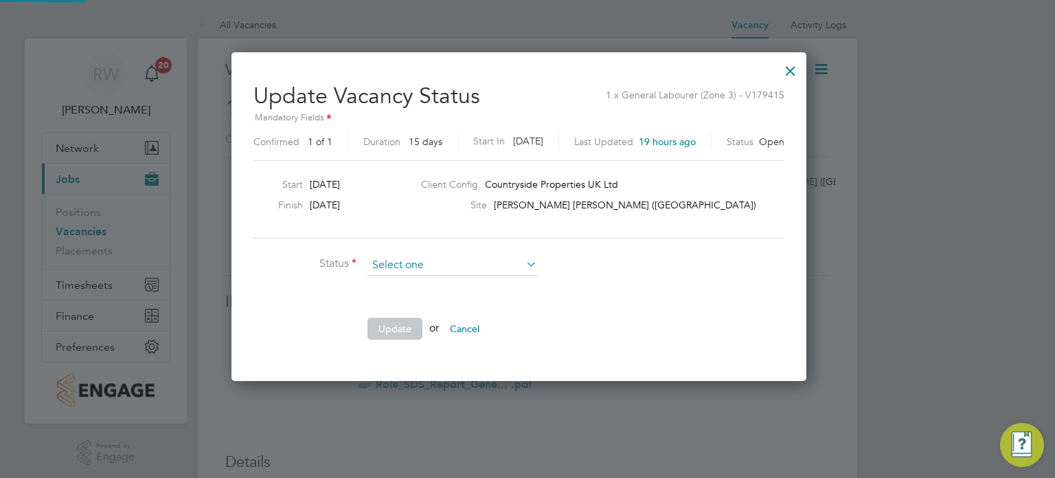
scroll to position [326, 591]
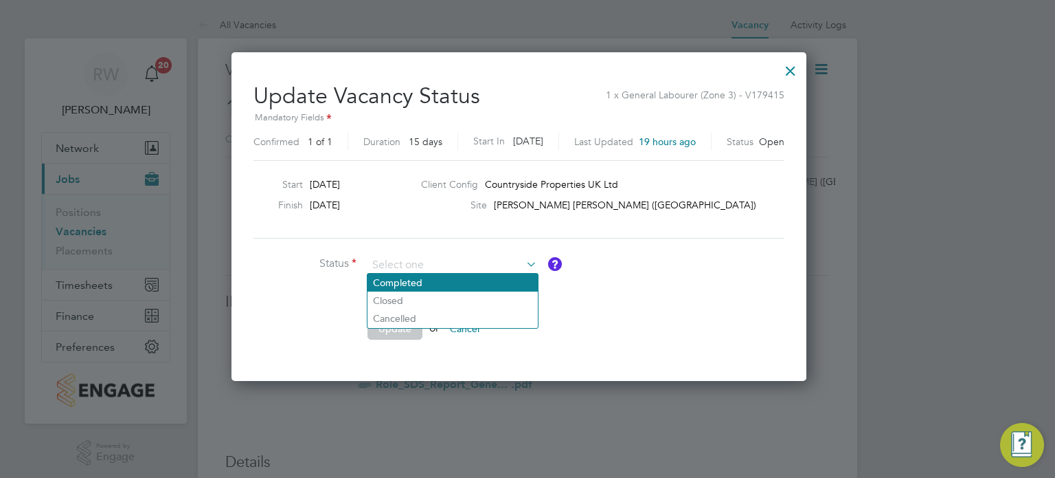
click at [467, 284] on li "Completed" at bounding box center [453, 282] width 170 height 18
type input "Completed"
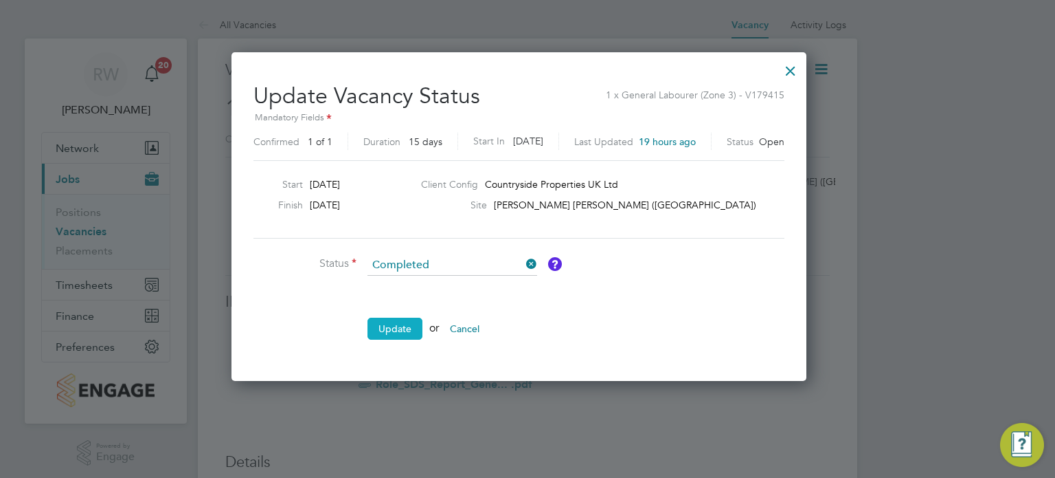
click at [401, 320] on button "Update" at bounding box center [395, 328] width 55 height 22
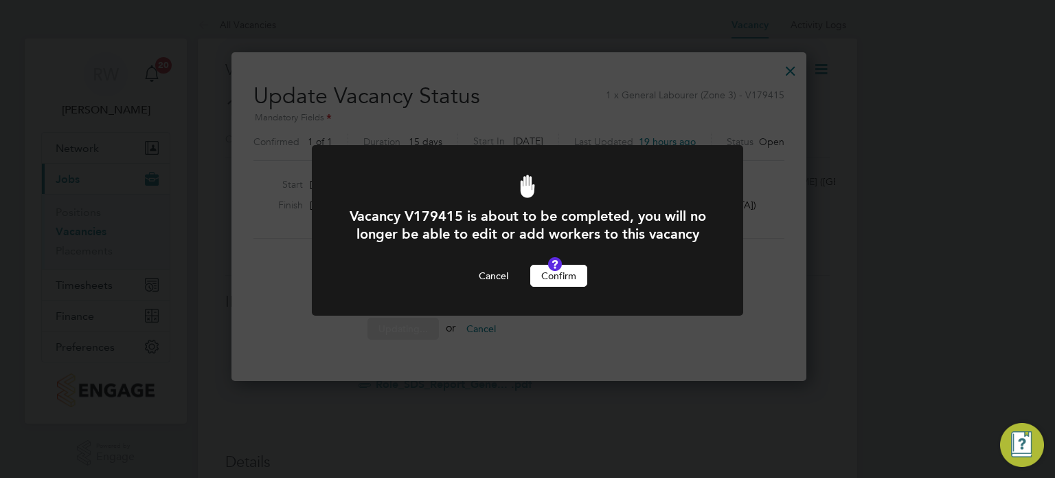
click at [557, 287] on button "Confirm" at bounding box center [558, 276] width 57 height 22
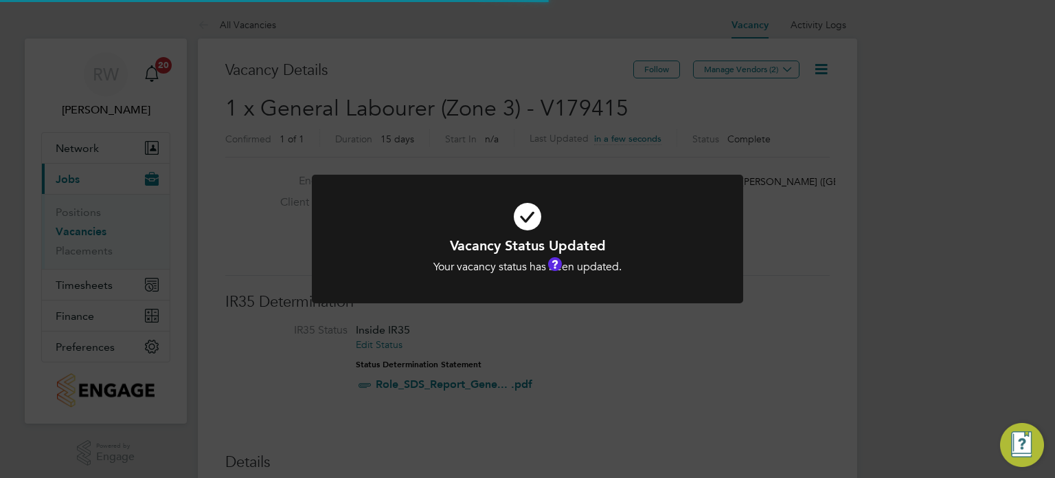
scroll to position [41, 96]
click at [471, 119] on div "Vacancy Status Updated Your vacancy status has been updated. Cancel Okay" at bounding box center [527, 239] width 1055 height 478
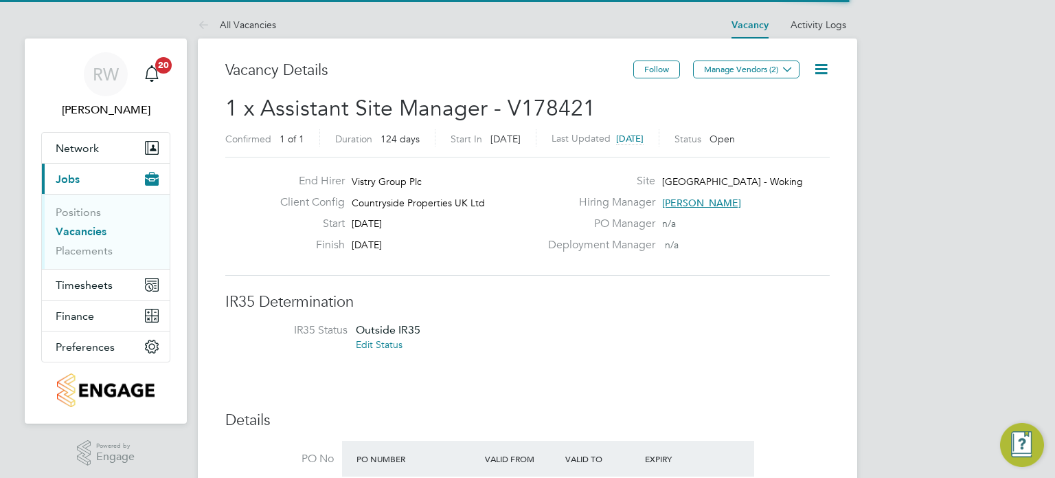
click at [819, 70] on icon at bounding box center [821, 68] width 17 height 17
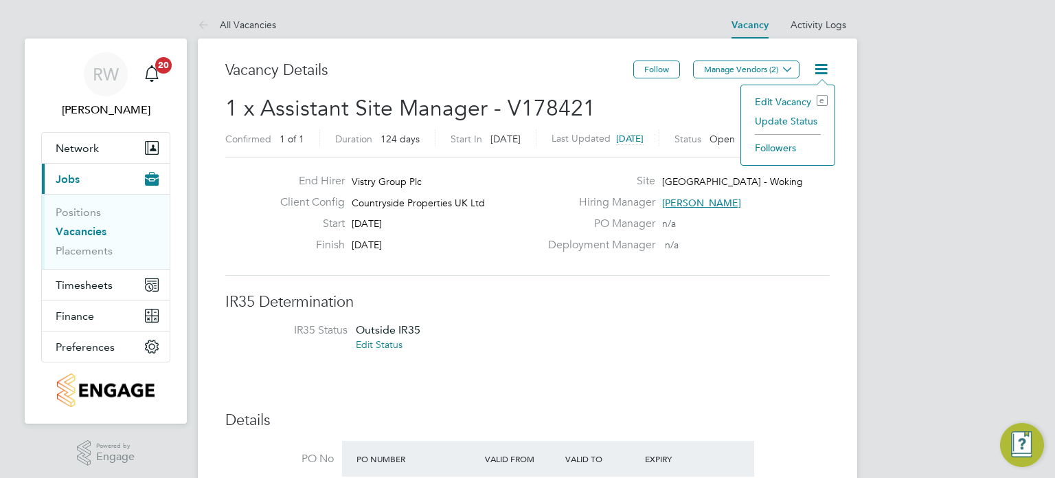
click at [785, 117] on li "Update Status" at bounding box center [788, 120] width 80 height 19
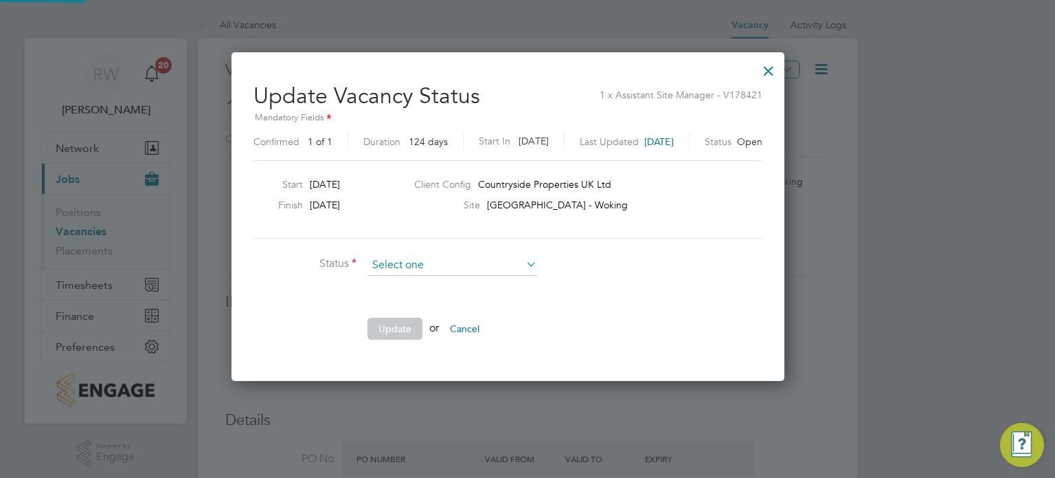
scroll to position [326, 592]
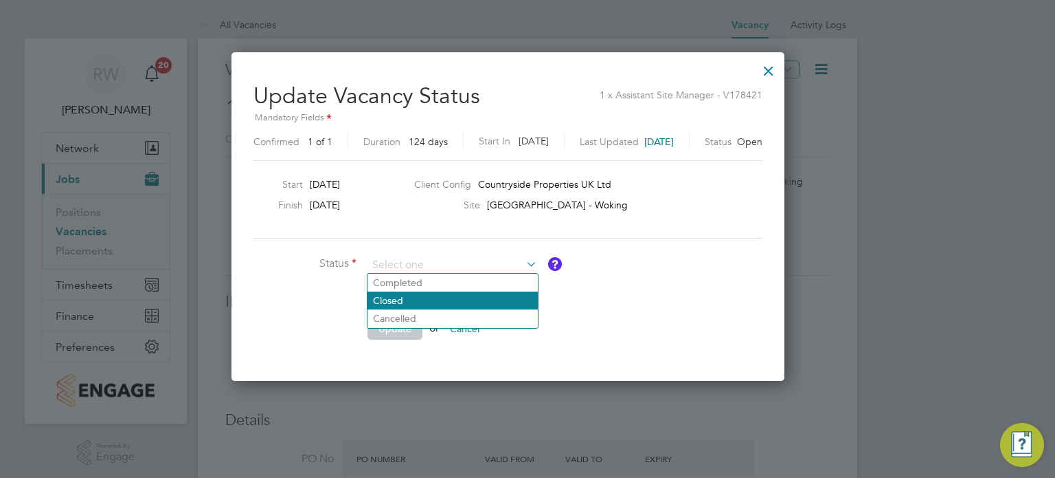
click at [457, 292] on li "Closed" at bounding box center [453, 300] width 170 height 18
type input "Closed"
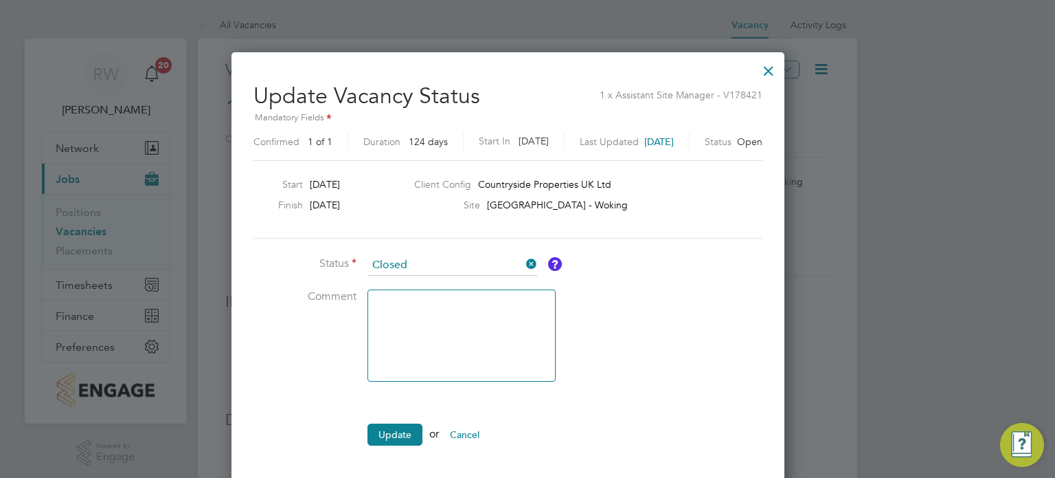
scroll to position [6, 6]
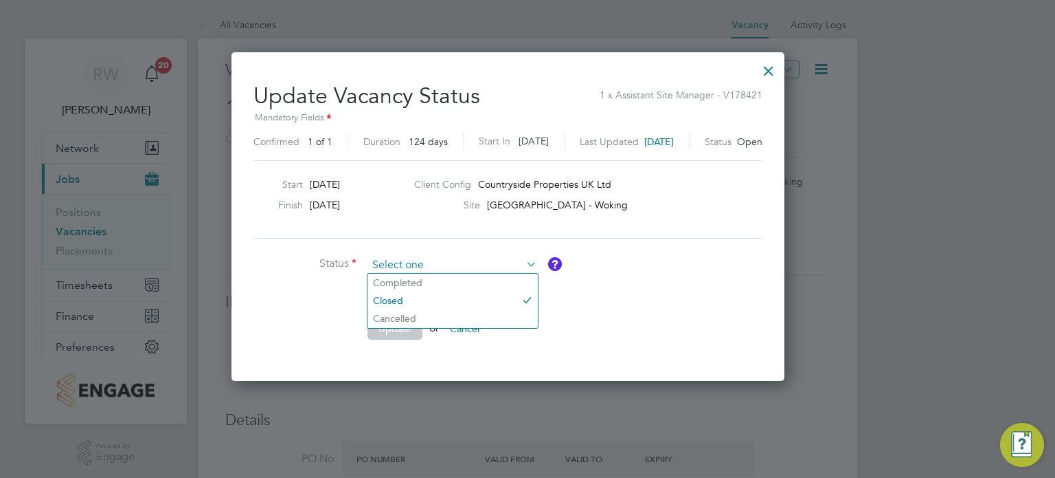
click at [474, 255] on input at bounding box center [453, 265] width 170 height 21
click at [445, 282] on li "Completed" at bounding box center [453, 282] width 170 height 18
type input "Completed"
click at [416, 313] on ul "Status Completed Comment Update or Cancel" at bounding box center [460, 304] width 412 height 98
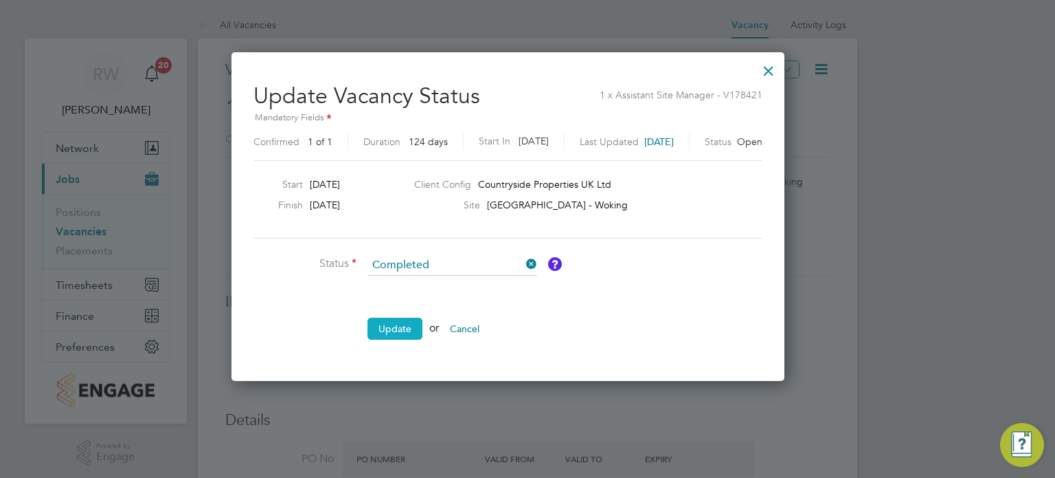
click at [404, 326] on button "Update" at bounding box center [395, 328] width 55 height 22
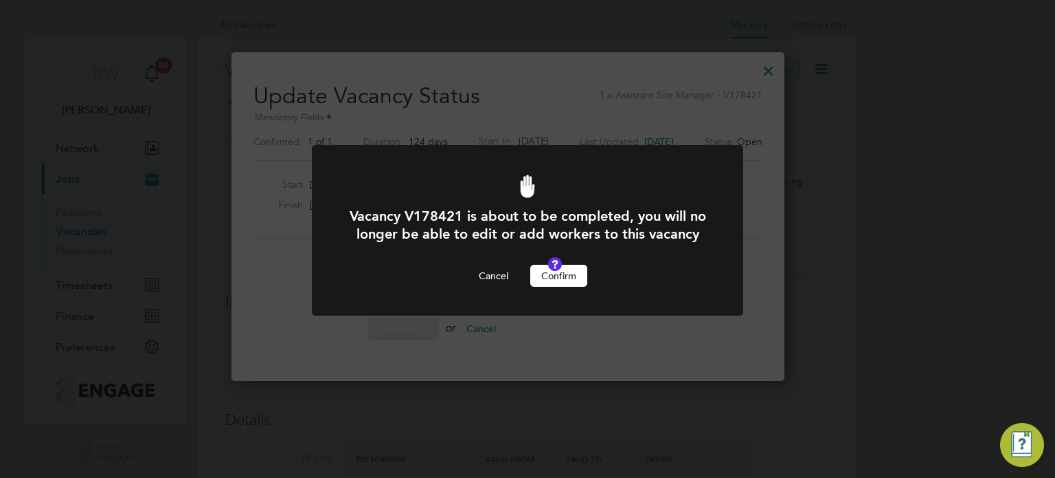
click at [561, 287] on button "Confirm" at bounding box center [558, 276] width 57 height 22
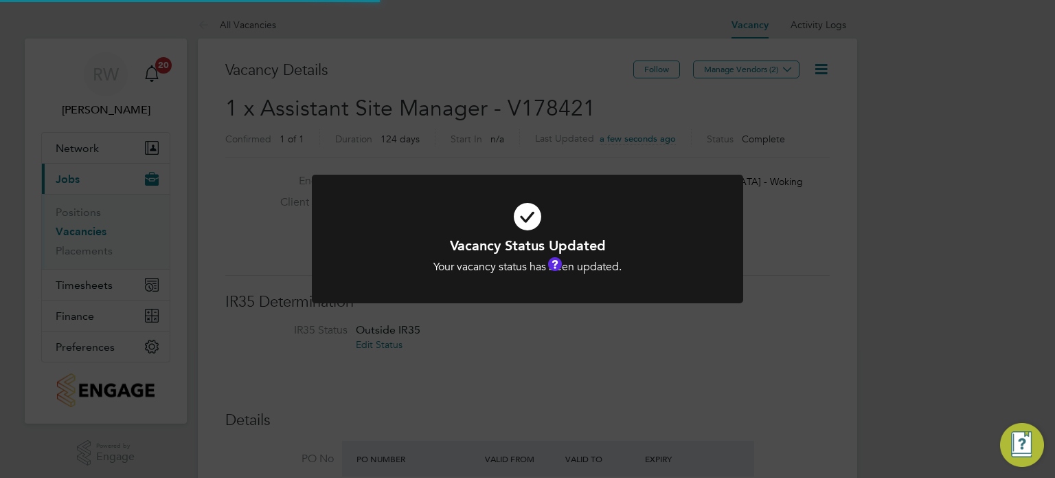
scroll to position [41, 96]
click at [511, 128] on div "Vacancy Status Updated Your vacancy status has been updated. Cancel Okay" at bounding box center [527, 239] width 1055 height 478
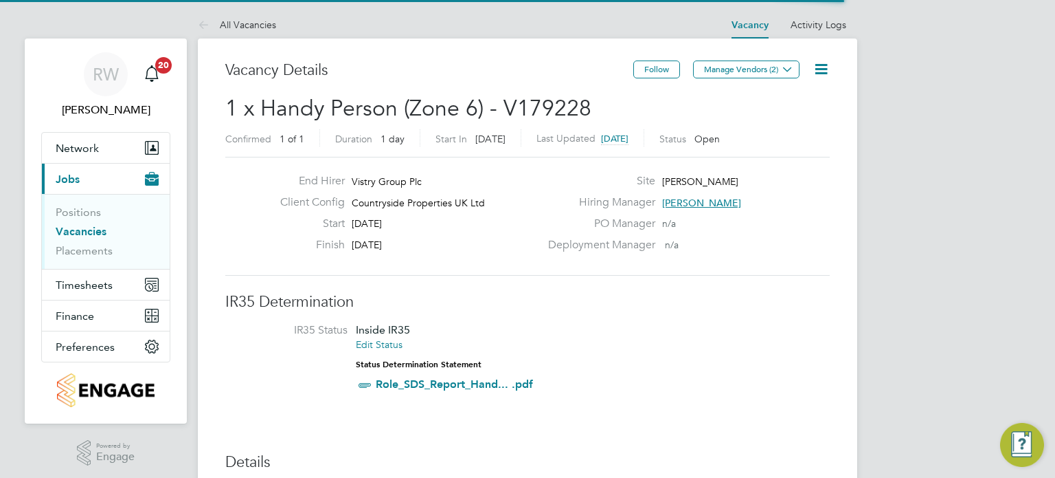
click at [822, 68] on icon at bounding box center [821, 68] width 17 height 17
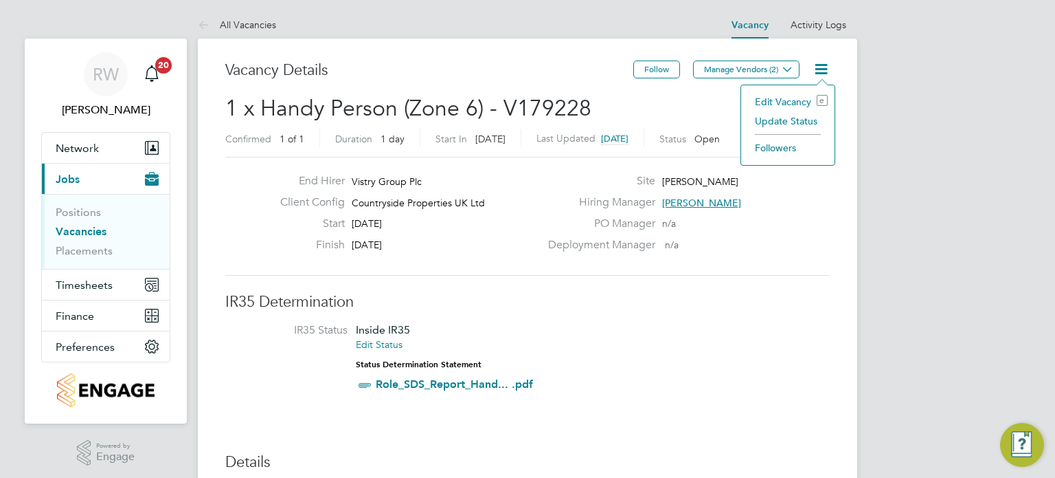
click at [785, 120] on li "Update Status" at bounding box center [788, 120] width 80 height 19
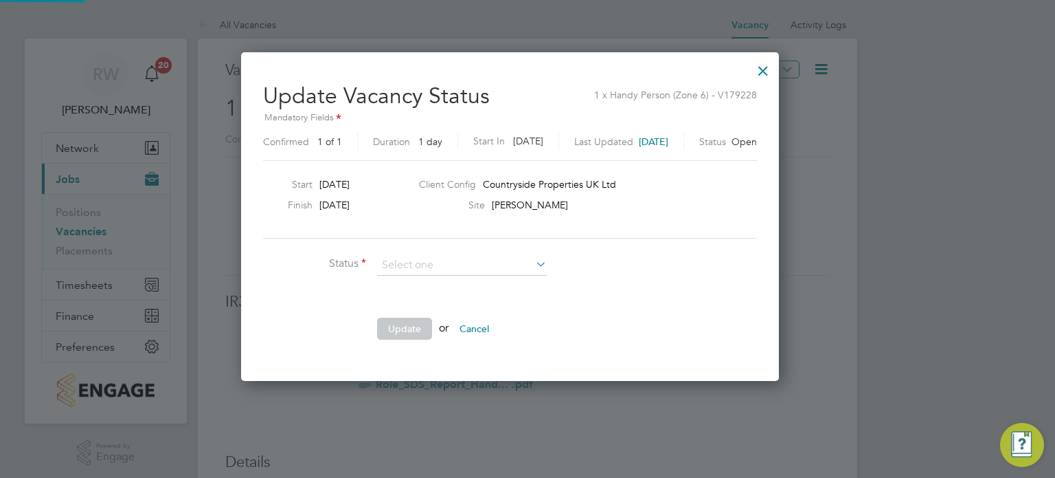
scroll to position [326, 572]
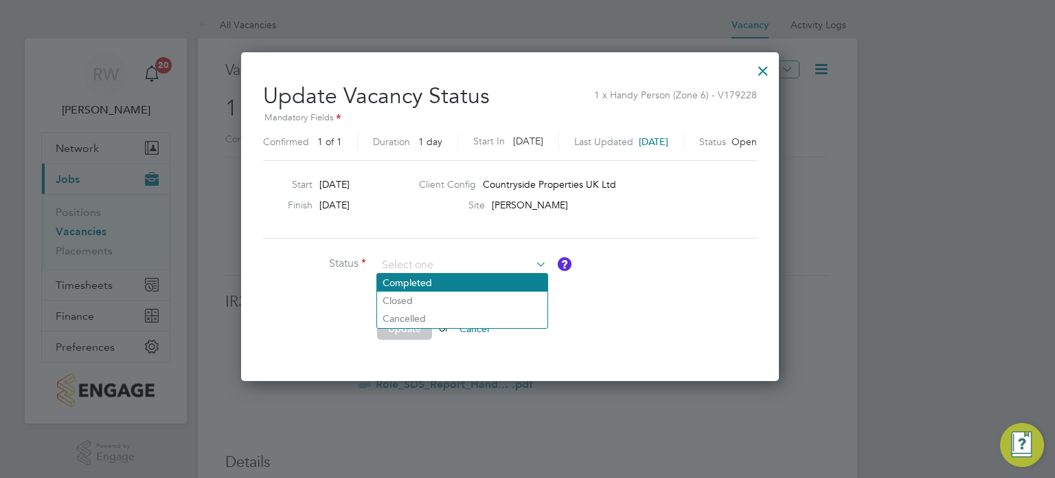
click at [462, 276] on li "Completed" at bounding box center [462, 282] width 170 height 18
type input "Completed"
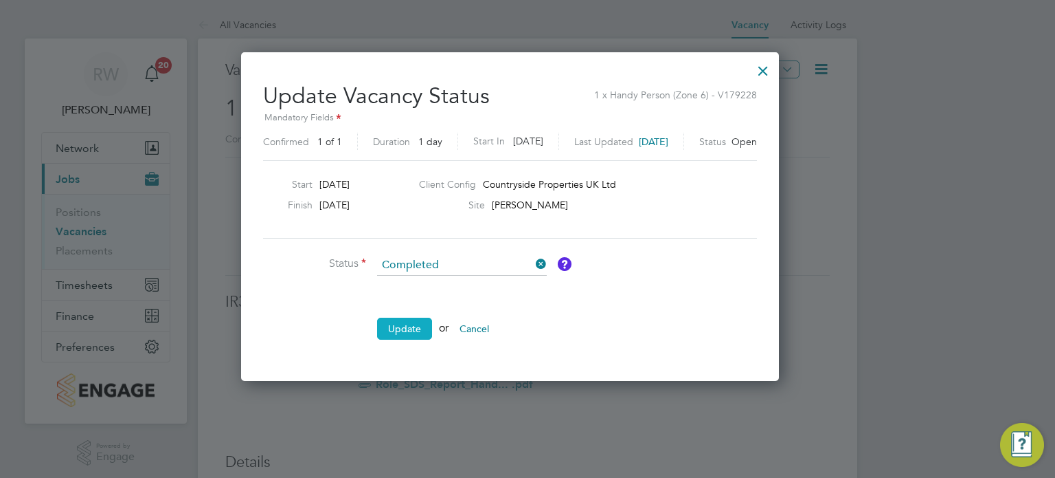
click at [407, 329] on button "Update" at bounding box center [404, 328] width 55 height 22
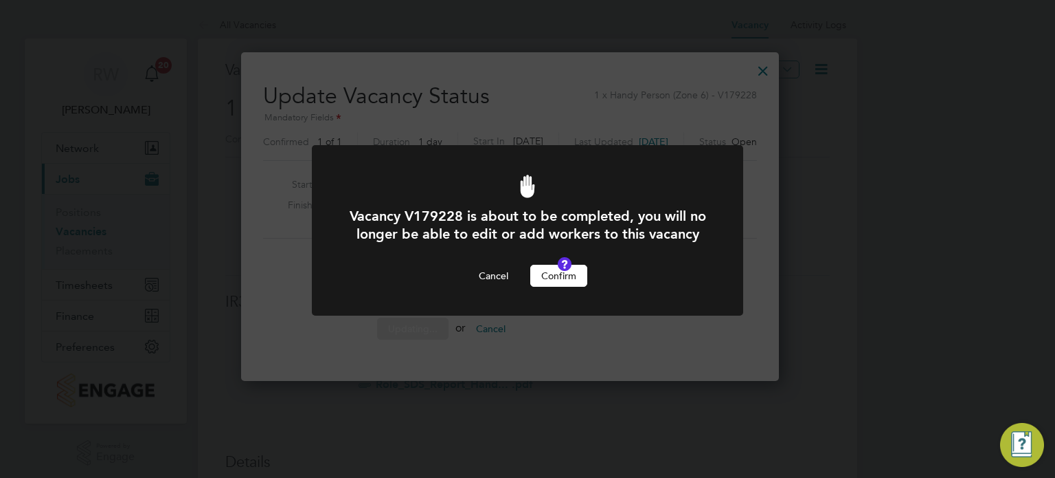
click at [561, 287] on button "Confirm" at bounding box center [558, 276] width 57 height 22
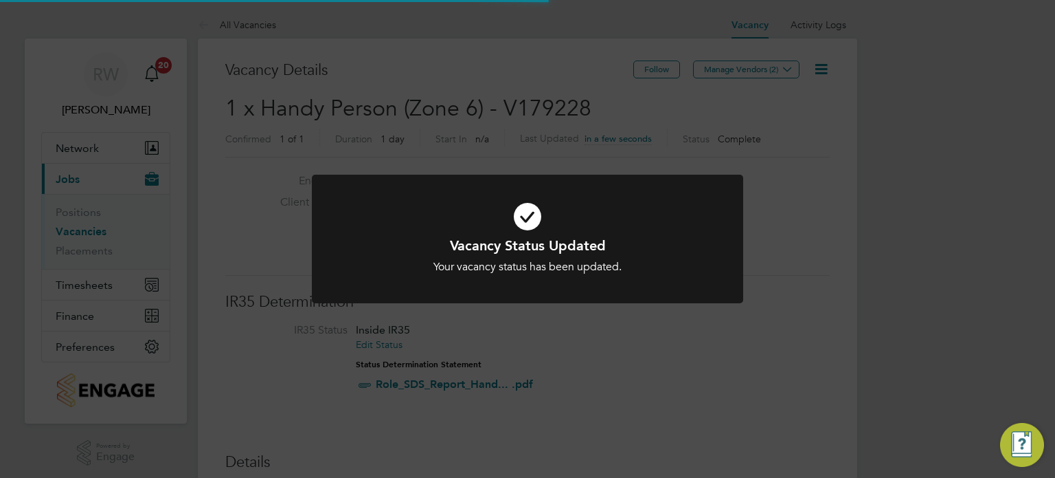
click at [492, 126] on div "Vacancy Status Updated Your vacancy status has been updated. Cancel Okay" at bounding box center [527, 239] width 1055 height 478
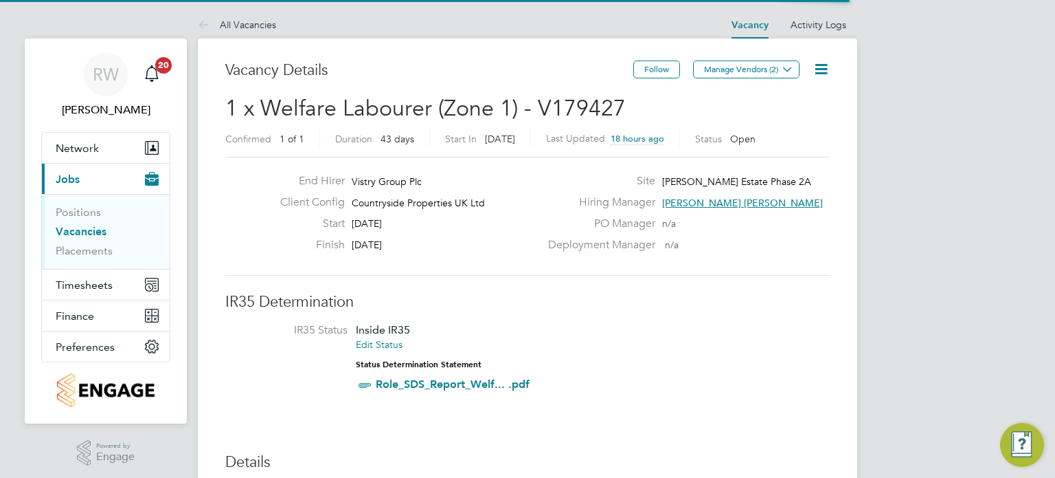
click at [825, 66] on icon at bounding box center [821, 68] width 17 height 17
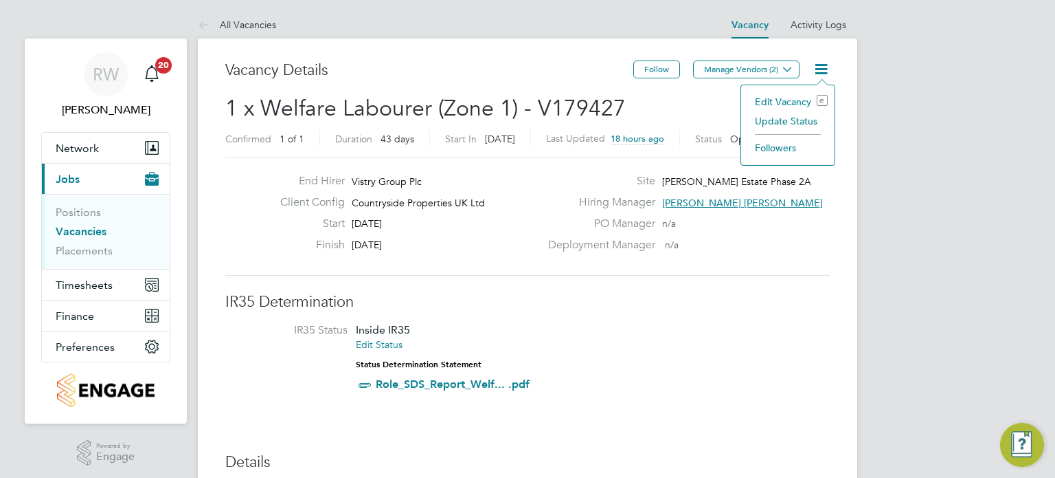
click at [789, 117] on li "Update Status" at bounding box center [788, 120] width 80 height 19
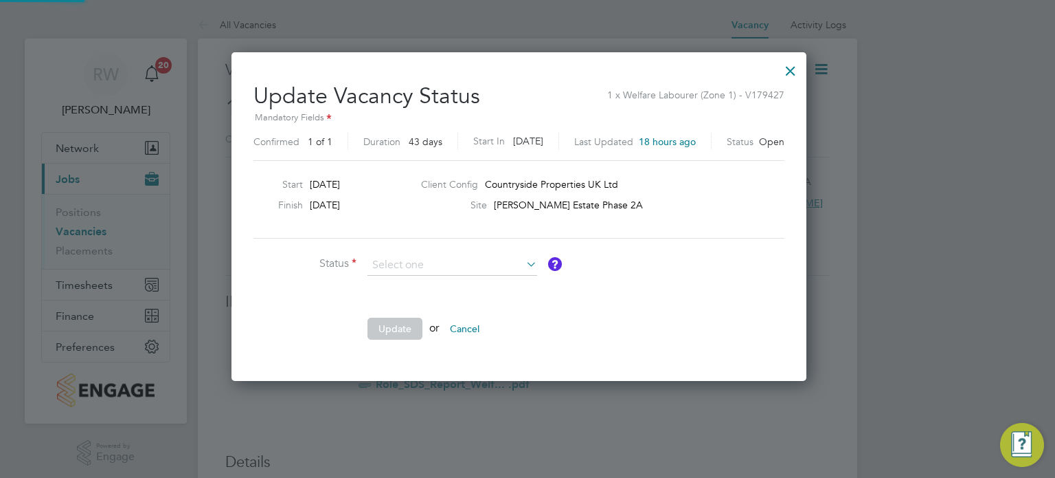
scroll to position [326, 591]
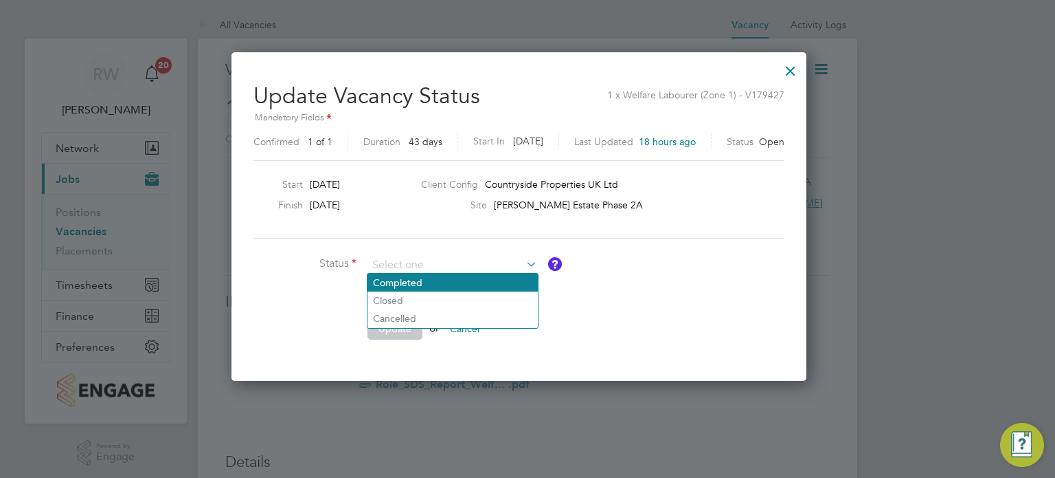
click at [478, 280] on li "Completed" at bounding box center [453, 282] width 170 height 18
type input "Completed"
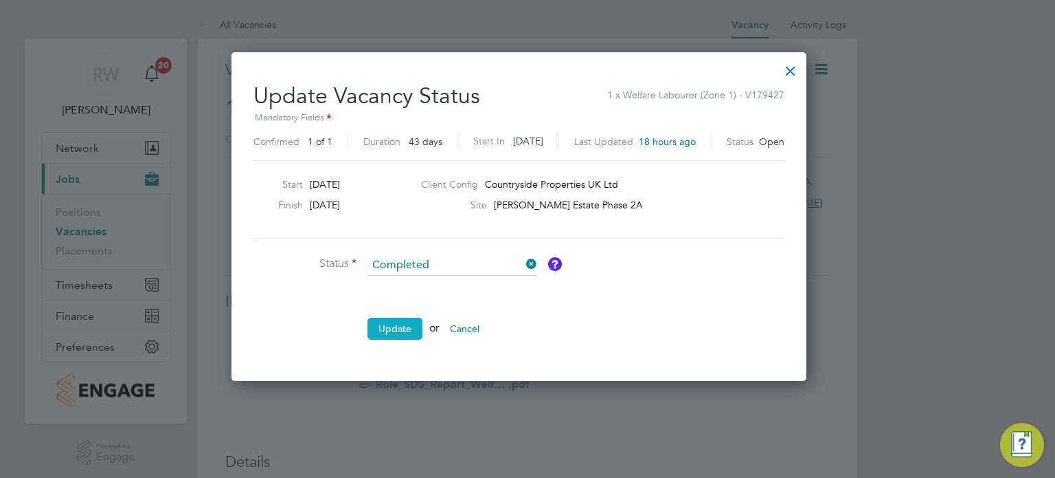
click at [382, 333] on button "Update" at bounding box center [395, 328] width 55 height 22
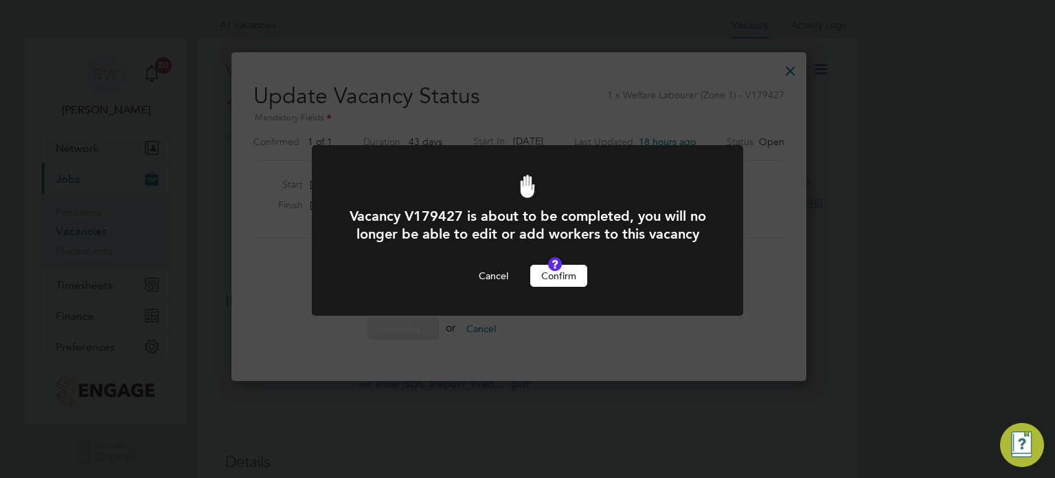
click at [563, 287] on button "Confirm" at bounding box center [558, 276] width 57 height 22
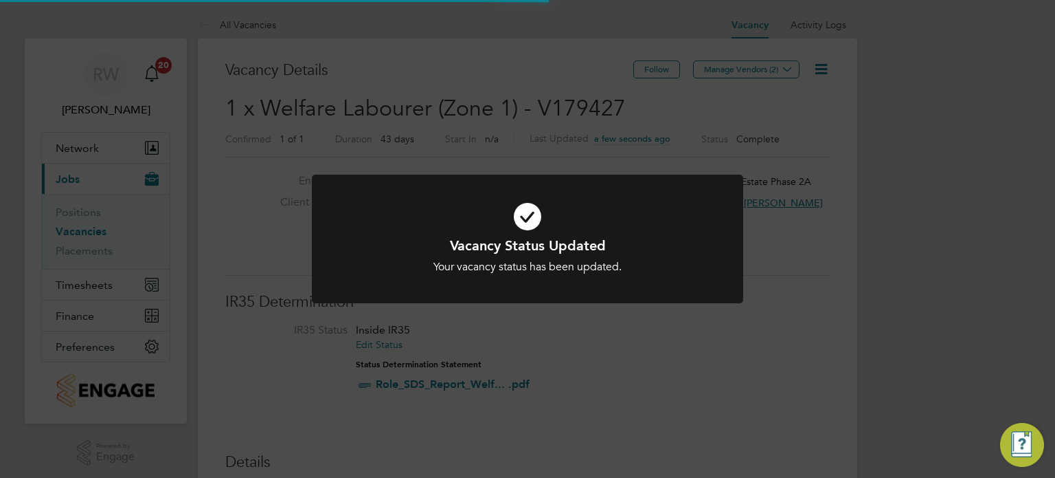
scroll to position [41, 96]
click at [517, 118] on div "Vacancy Status Updated Your vacancy status has been updated. Cancel Okay" at bounding box center [527, 239] width 1055 height 478
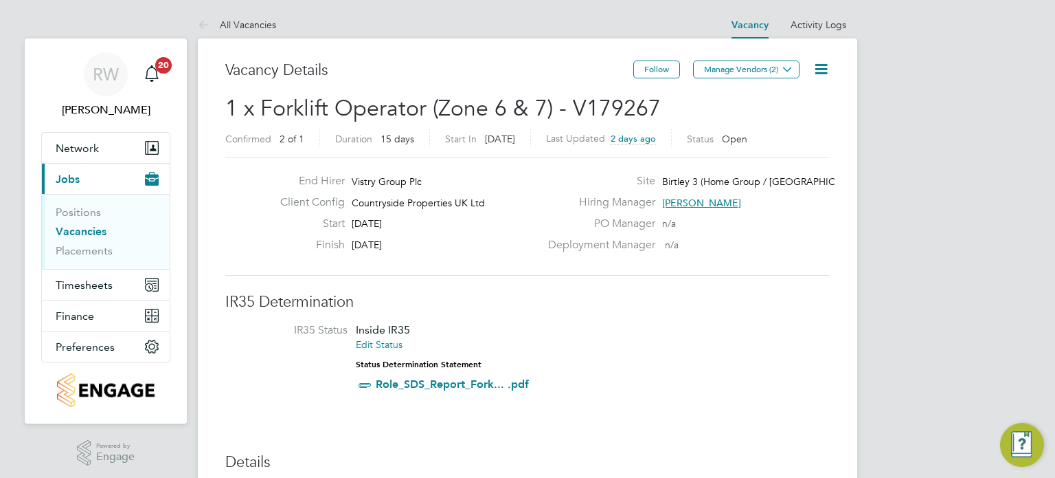
click at [824, 65] on icon at bounding box center [821, 68] width 17 height 17
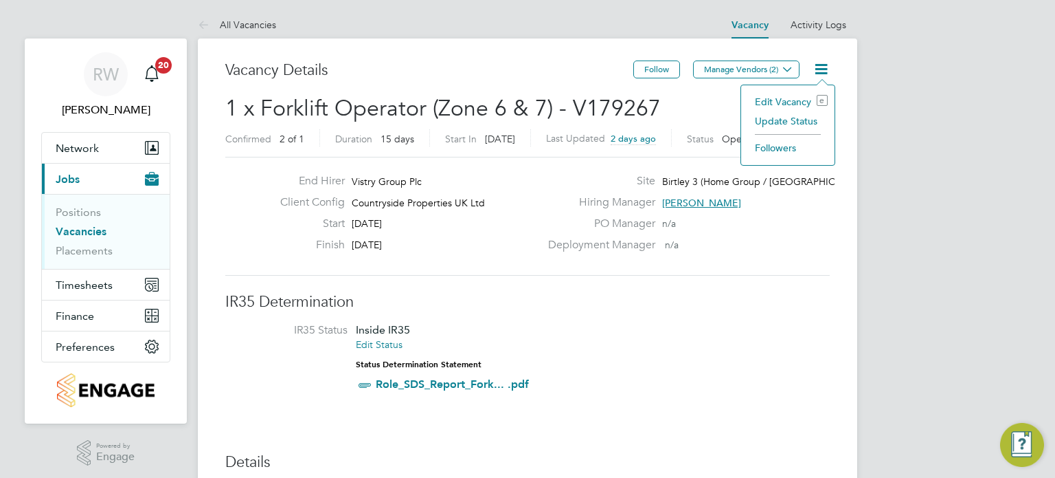
click at [787, 118] on li "Update Status" at bounding box center [788, 120] width 80 height 19
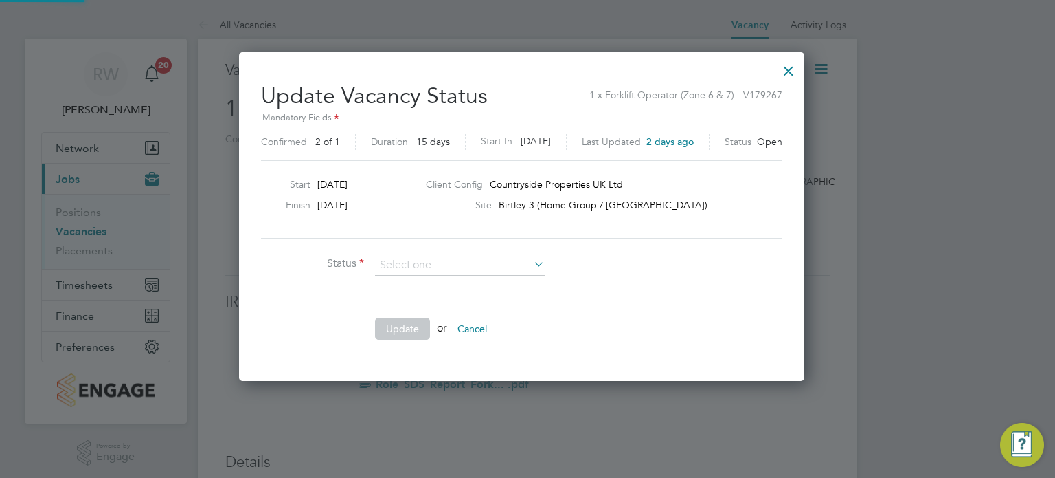
scroll to position [326, 577]
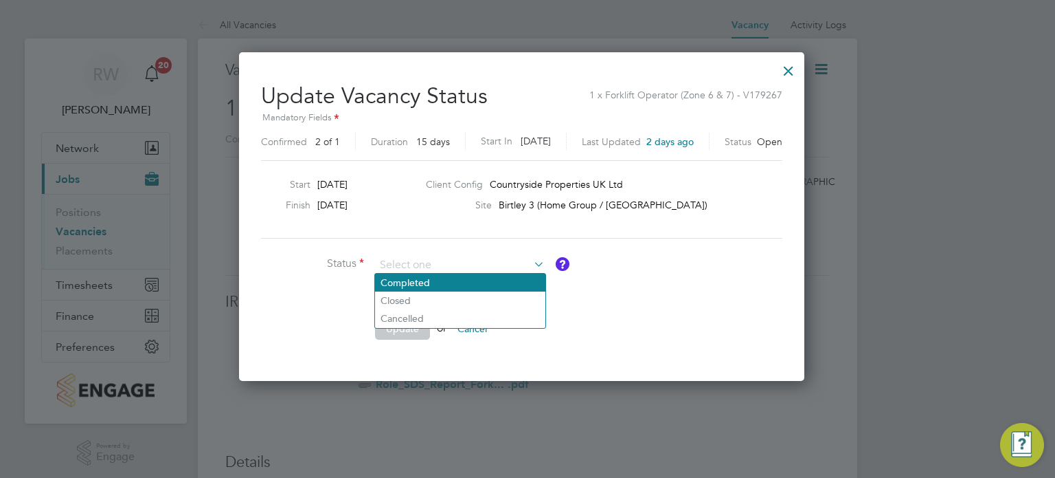
click at [459, 285] on li "Completed" at bounding box center [460, 282] width 170 height 18
type input "Completed"
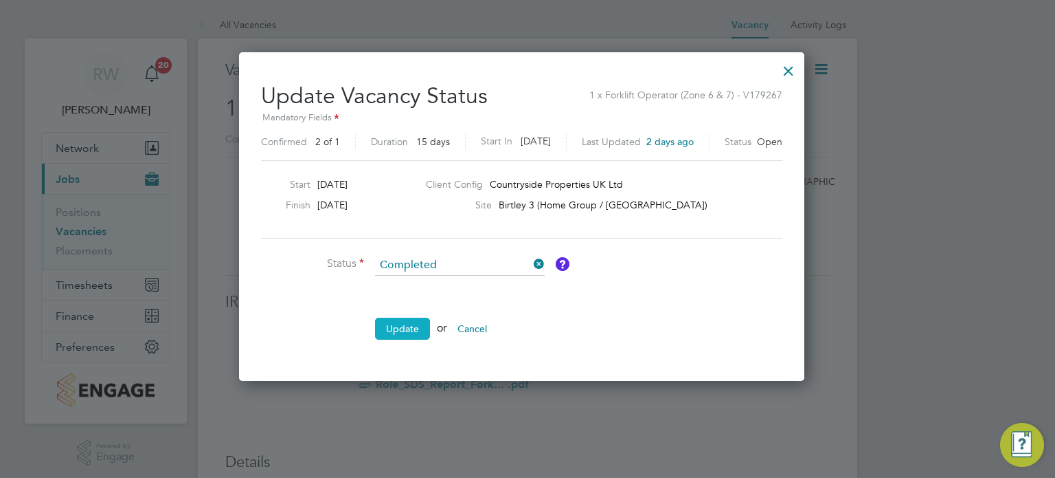
click at [404, 328] on button "Update" at bounding box center [402, 328] width 55 height 22
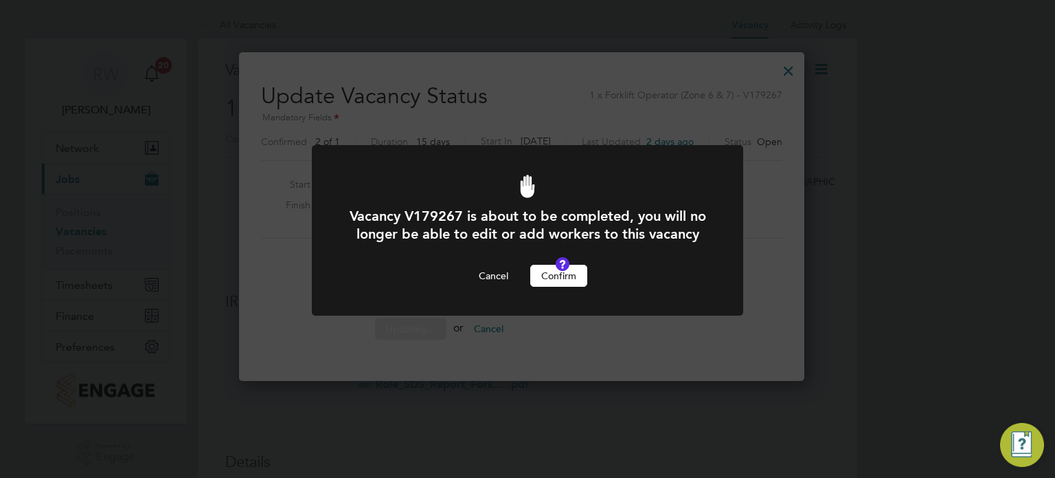
click at [555, 287] on button "Confirm" at bounding box center [558, 276] width 57 height 22
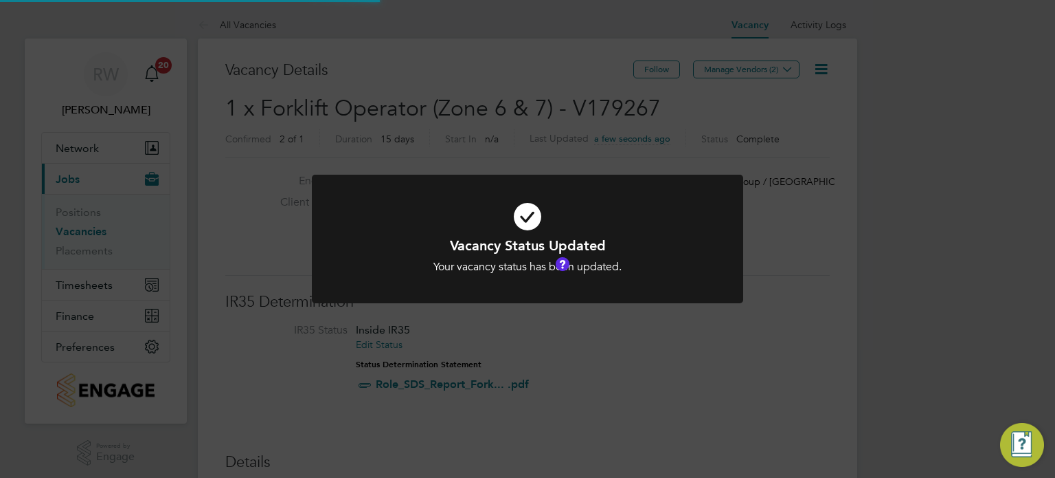
scroll to position [6, 7]
click at [533, 128] on div "Vacancy Status Updated Your vacancy status has been updated. Cancel Okay" at bounding box center [527, 239] width 1055 height 478
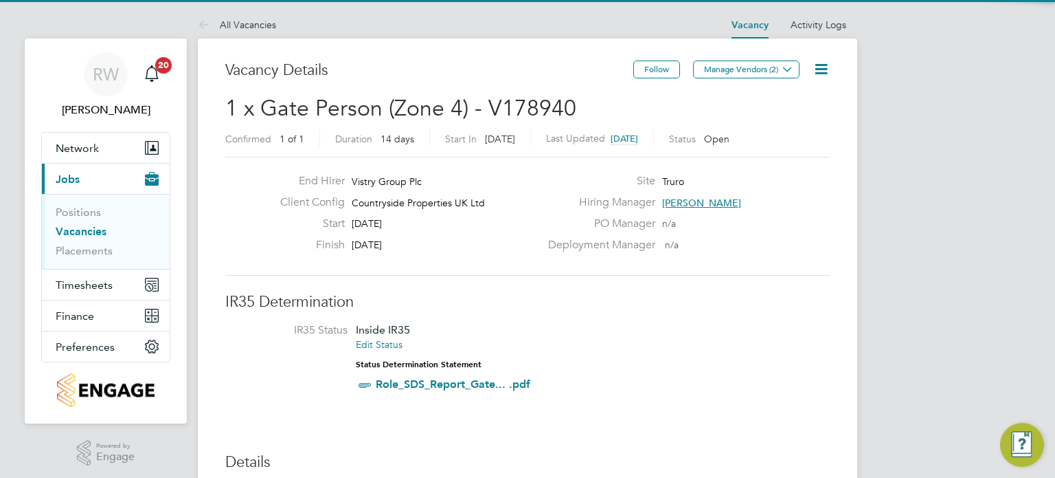
click at [822, 68] on icon at bounding box center [821, 68] width 17 height 17
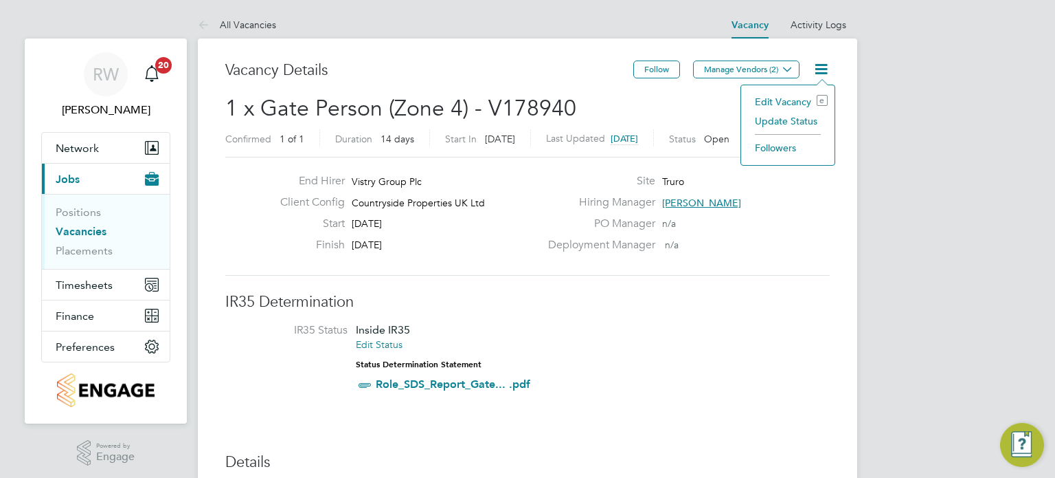
click at [766, 114] on li "Update Status" at bounding box center [788, 120] width 80 height 19
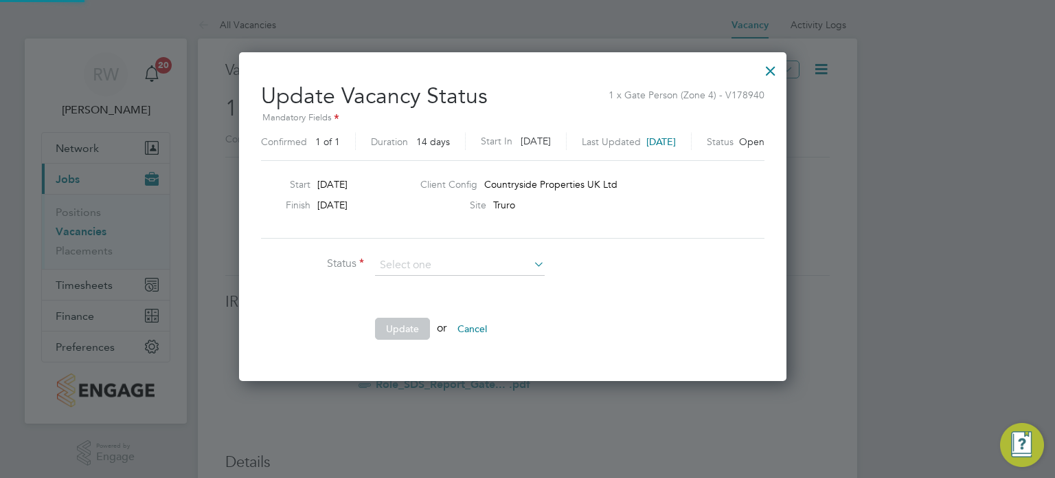
scroll to position [326, 577]
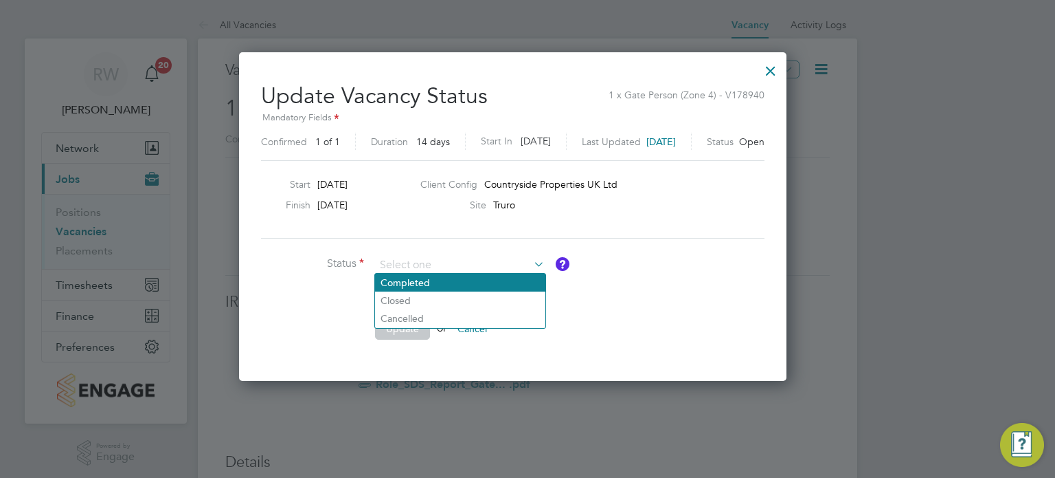
click at [478, 280] on li "Completed" at bounding box center [460, 282] width 170 height 18
type input "Completed"
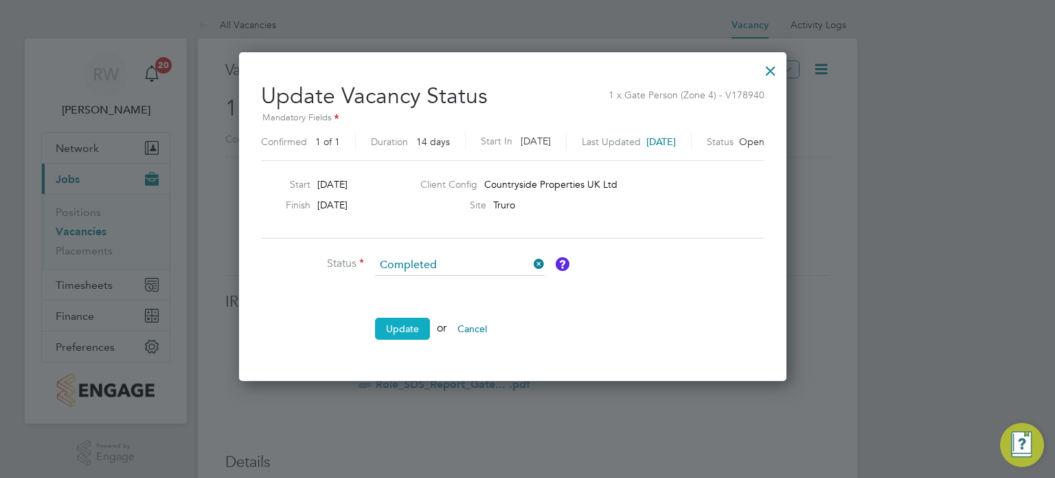
click at [407, 326] on button "Update" at bounding box center [402, 328] width 55 height 22
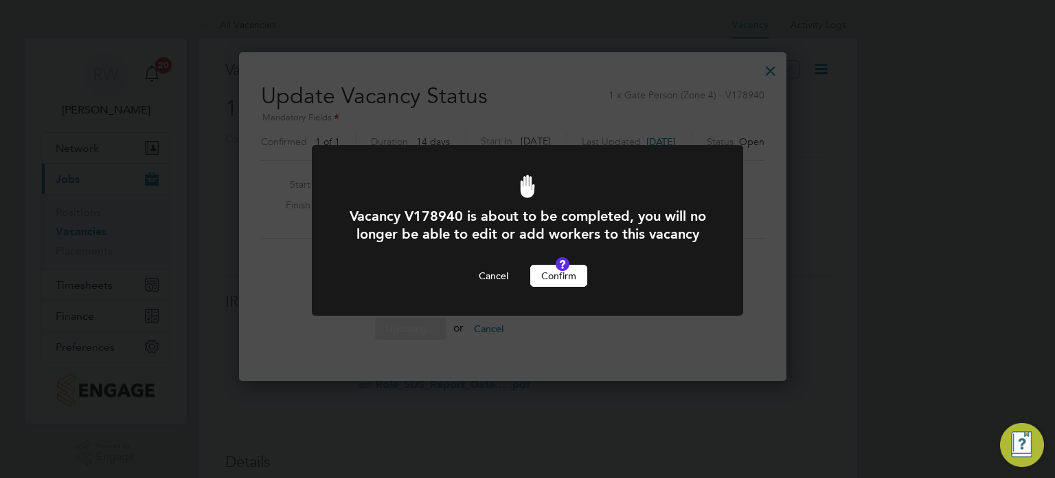
click at [573, 287] on button "Confirm" at bounding box center [558, 276] width 57 height 22
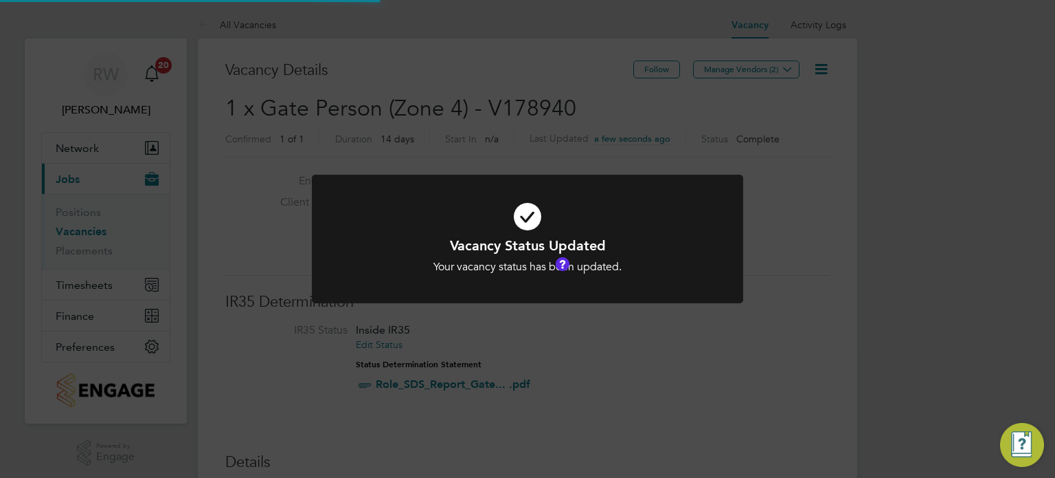
scroll to position [41, 96]
click at [494, 153] on div "Vacancy Status Updated Your vacancy status has been updated. Cancel Okay" at bounding box center [527, 239] width 1055 height 478
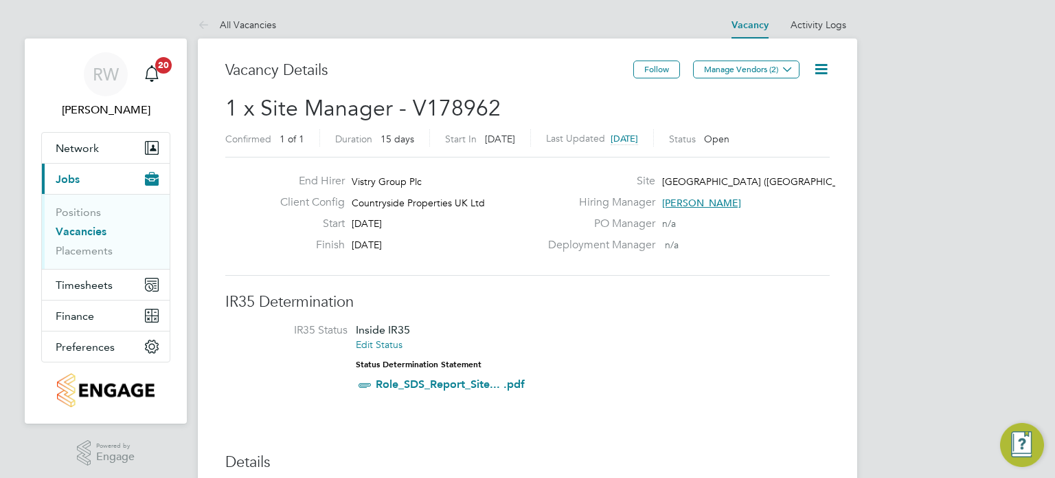
click at [825, 65] on icon at bounding box center [821, 68] width 17 height 17
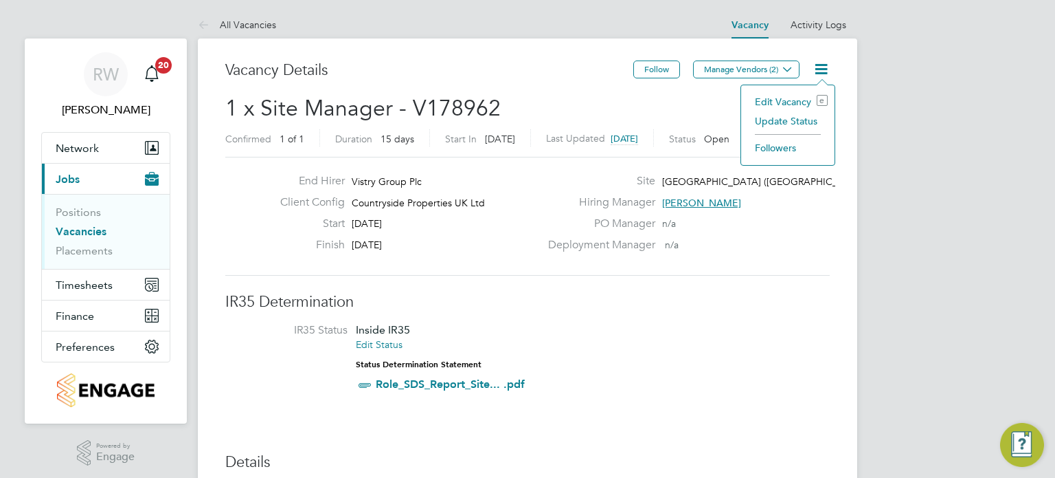
click at [781, 122] on li "Update Status" at bounding box center [788, 120] width 80 height 19
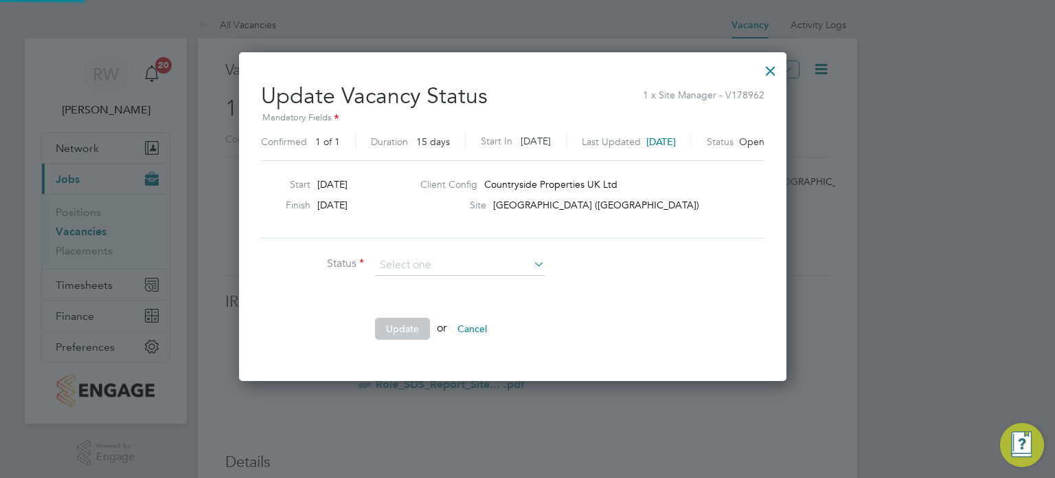
scroll to position [326, 577]
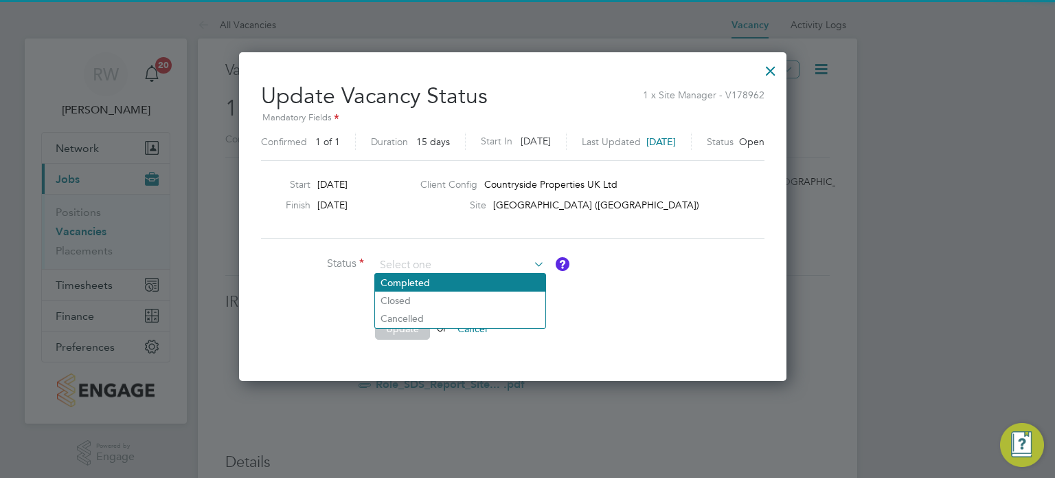
click at [441, 282] on li "Completed" at bounding box center [460, 282] width 170 height 18
type input "Completed"
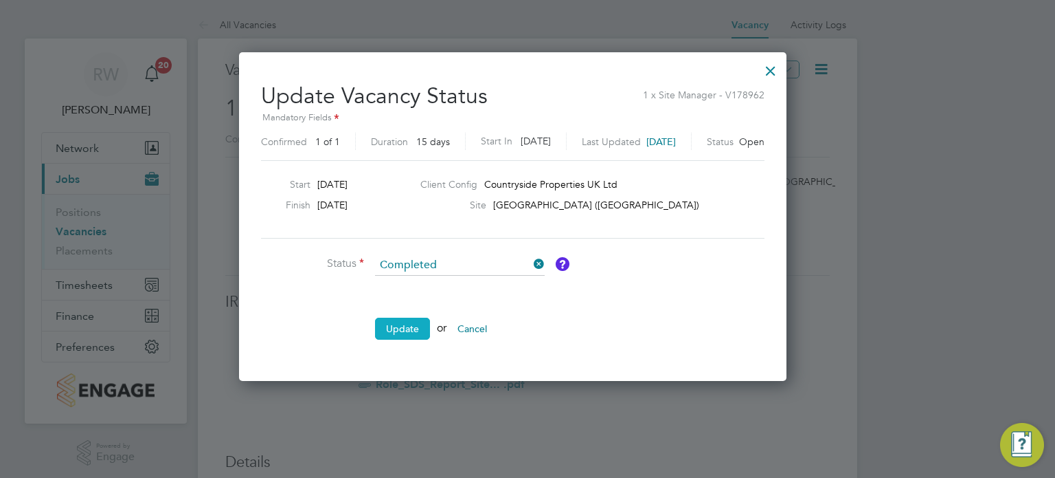
click at [399, 323] on button "Update" at bounding box center [402, 328] width 55 height 22
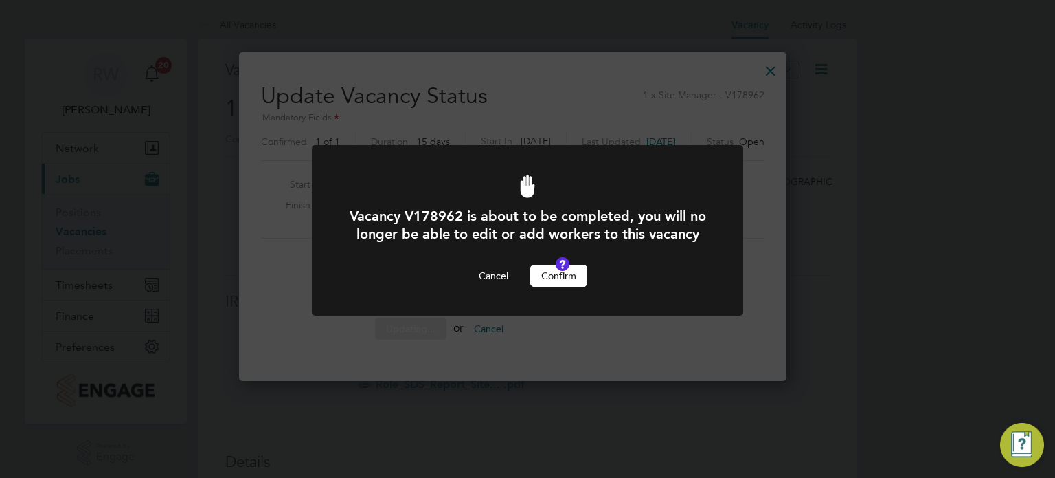
click at [553, 287] on button "Confirm" at bounding box center [558, 276] width 57 height 22
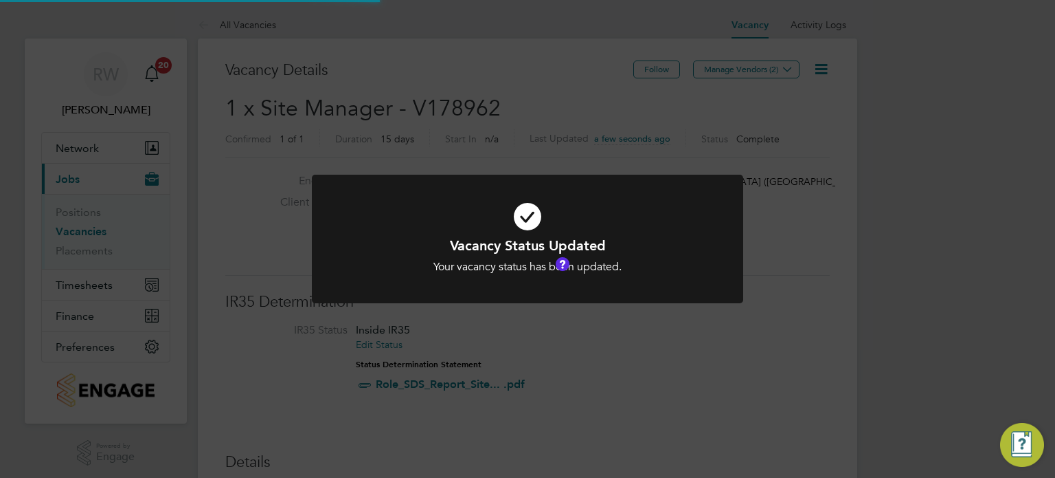
scroll to position [41, 96]
click at [460, 133] on div "Vacancy Status Updated Your vacancy status has been updated. Cancel Okay" at bounding box center [527, 239] width 1055 height 478
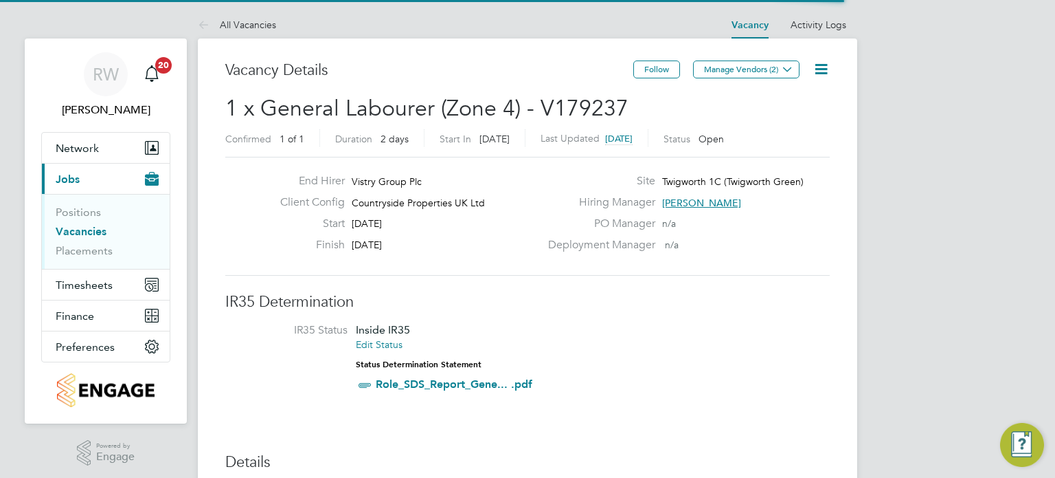
click at [827, 67] on icon at bounding box center [821, 68] width 17 height 17
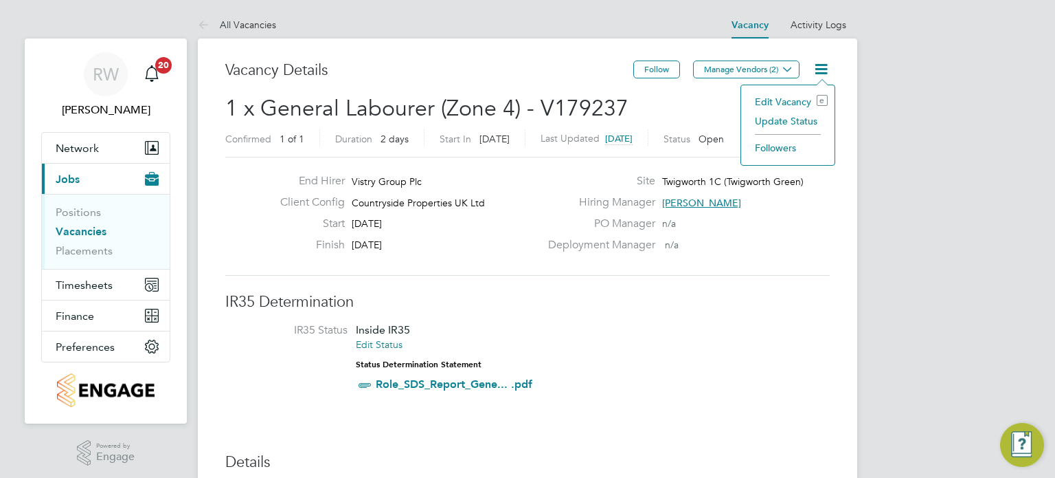
click at [780, 115] on li "Update Status" at bounding box center [788, 120] width 80 height 19
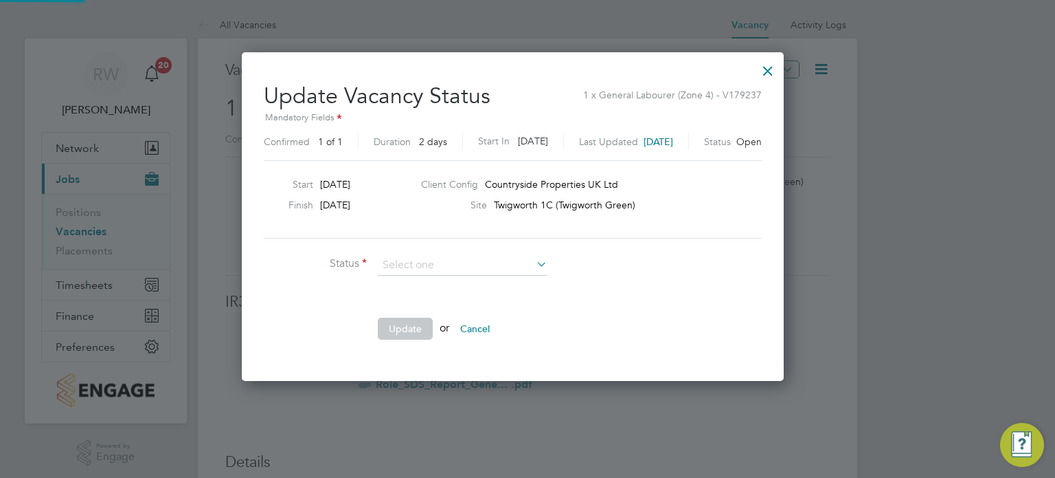
scroll to position [326, 571]
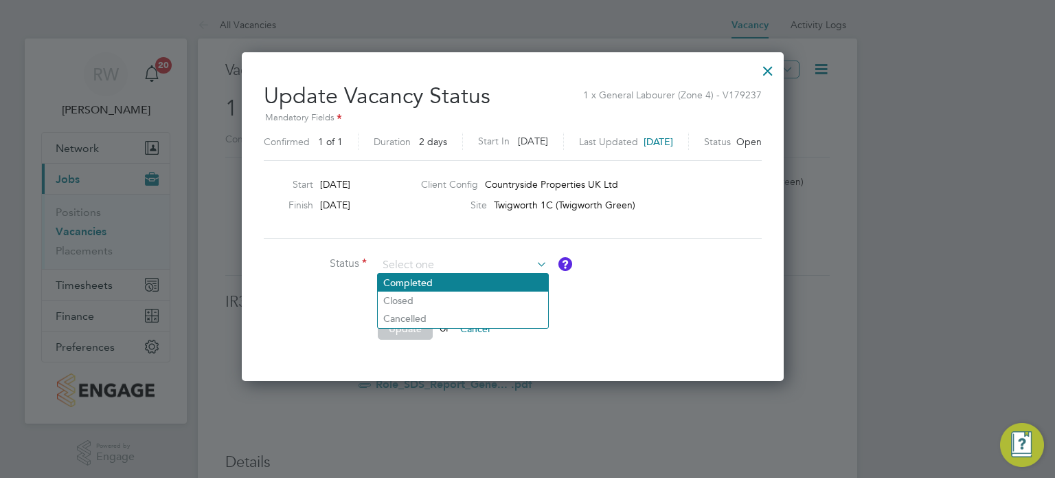
click at [408, 282] on li "Completed" at bounding box center [463, 282] width 170 height 18
type input "Completed"
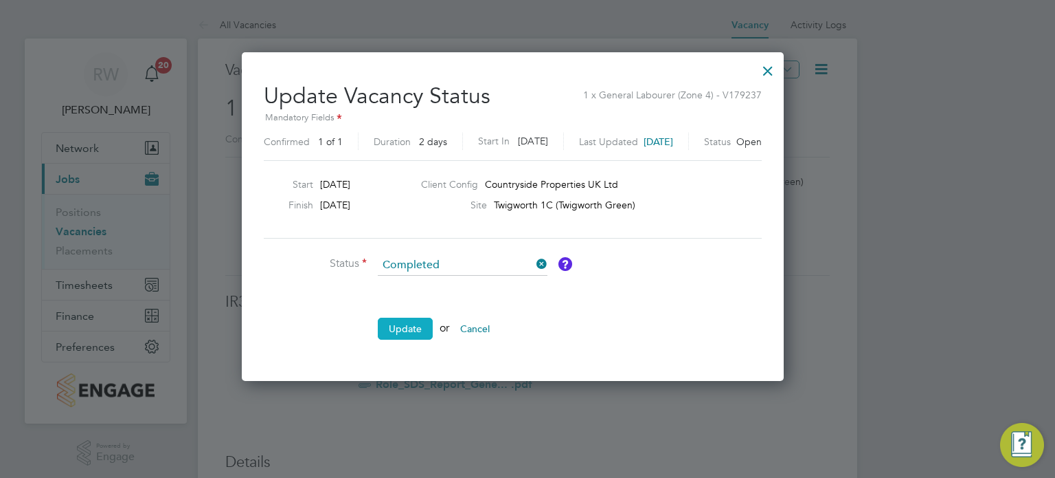
click at [404, 317] on button "Update" at bounding box center [405, 328] width 55 height 22
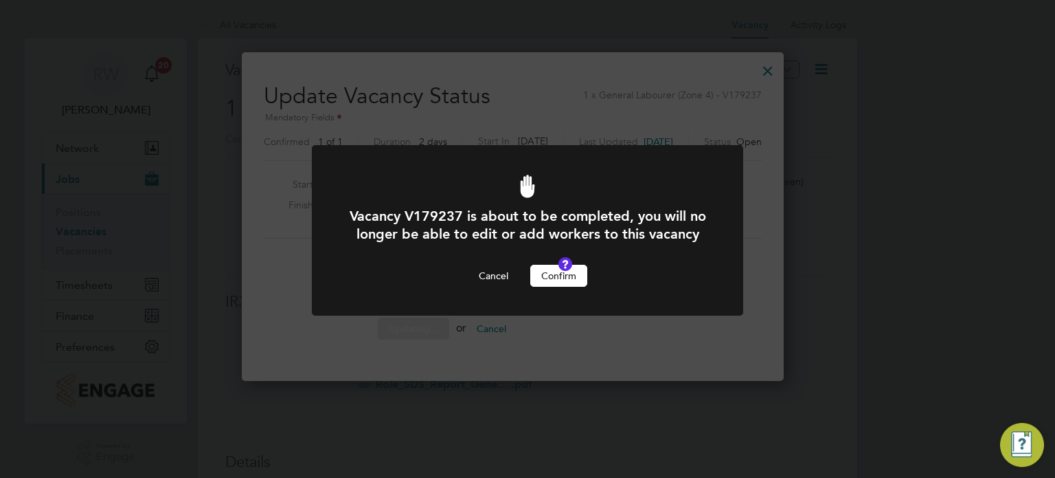
click at [572, 287] on button "Confirm" at bounding box center [558, 276] width 57 height 22
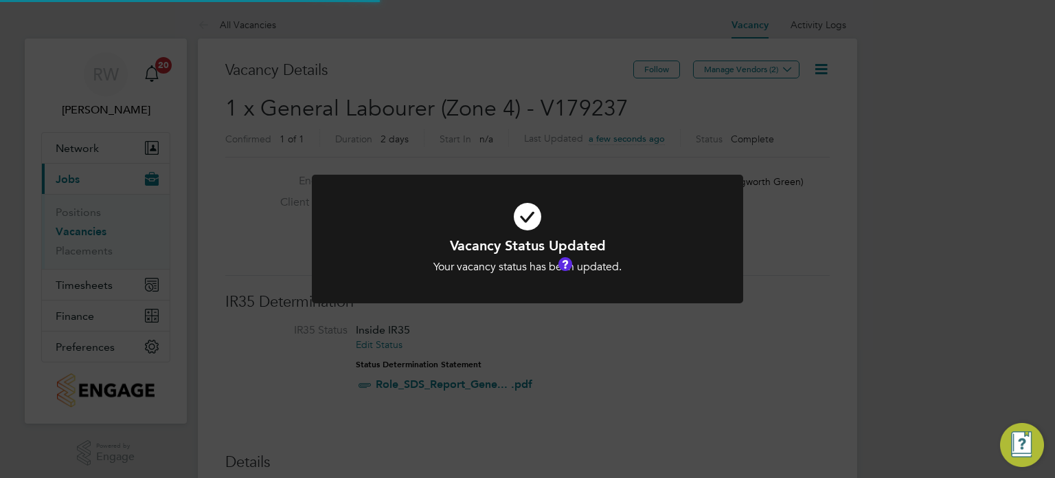
scroll to position [41, 96]
click at [469, 124] on div "Vacancy Status Updated Your vacancy status has been updated. Cancel Okay" at bounding box center [527, 239] width 1055 height 478
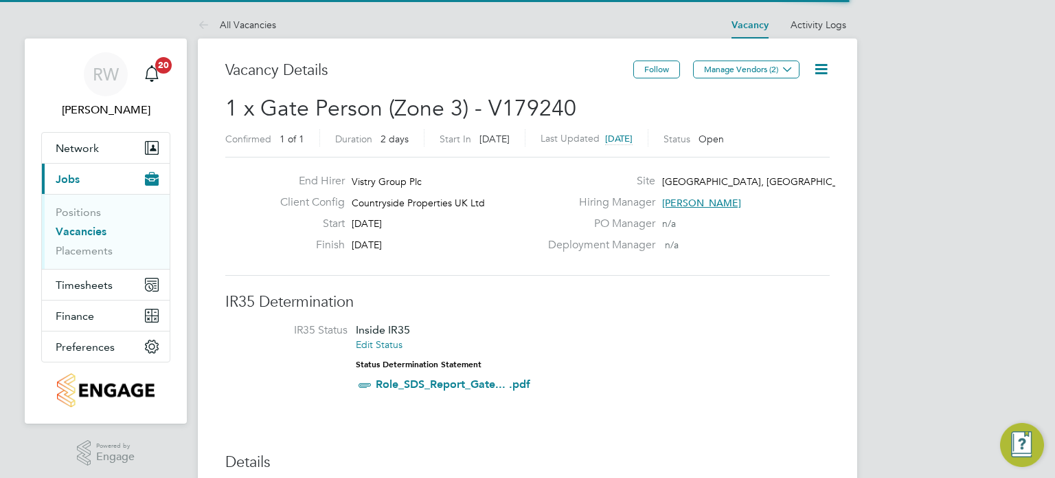
click at [822, 69] on icon at bounding box center [821, 68] width 17 height 17
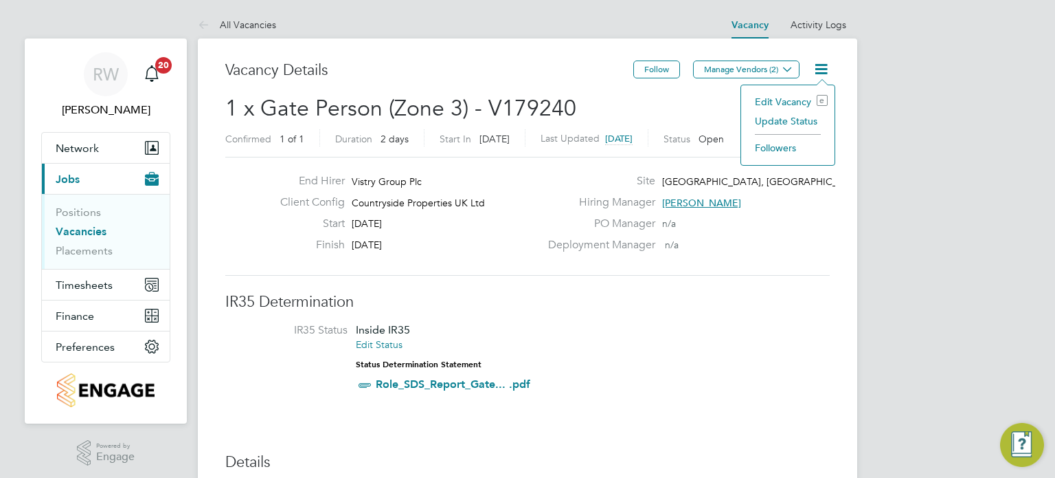
click at [783, 118] on li "Update Status" at bounding box center [788, 120] width 80 height 19
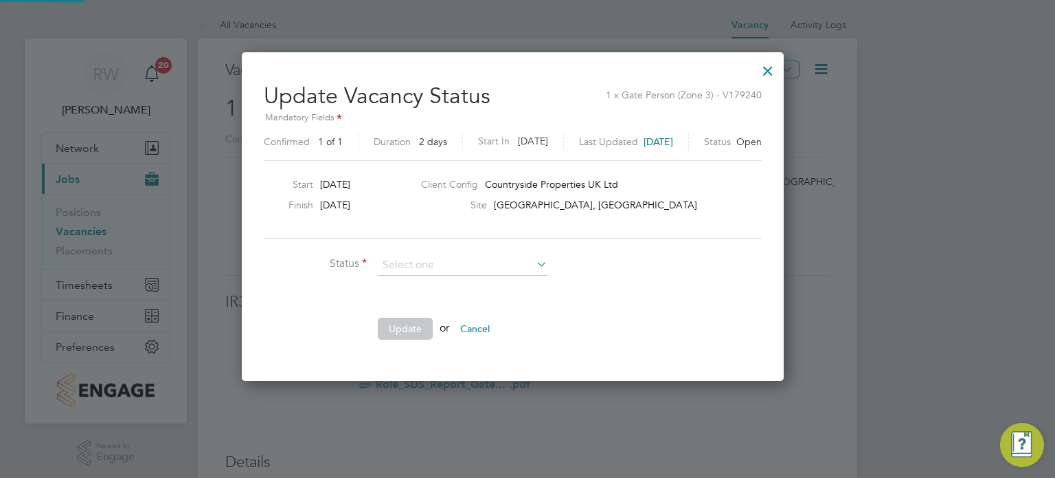
scroll to position [326, 571]
click at [423, 275] on li "Completed" at bounding box center [463, 282] width 170 height 18
type input "Completed"
click at [404, 325] on button "Update" at bounding box center [405, 328] width 55 height 22
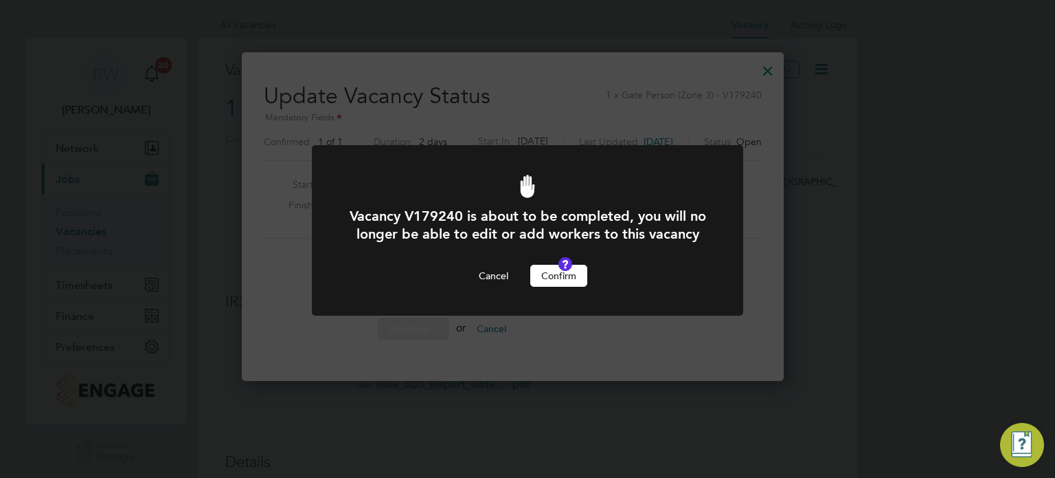
click at [561, 287] on button "Confirm" at bounding box center [558, 276] width 57 height 22
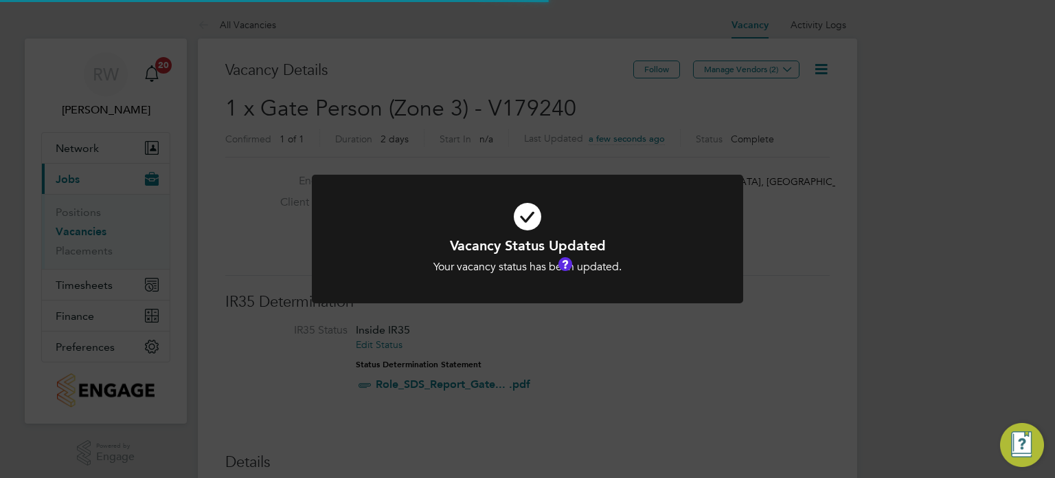
scroll to position [41, 96]
click at [489, 111] on div "Vacancy Status Updated Your vacancy status has been updated. Cancel Okay" at bounding box center [527, 239] width 1055 height 478
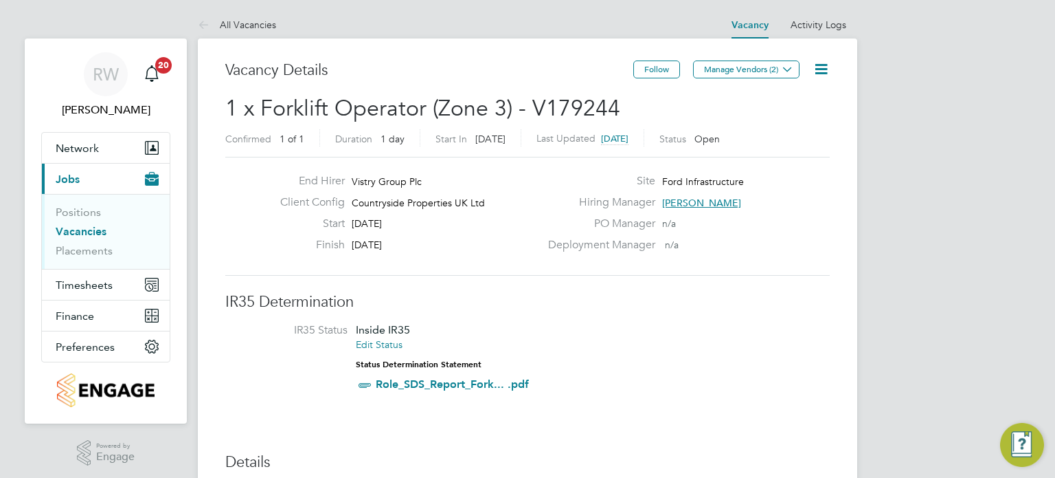
click at [822, 70] on icon at bounding box center [821, 68] width 17 height 17
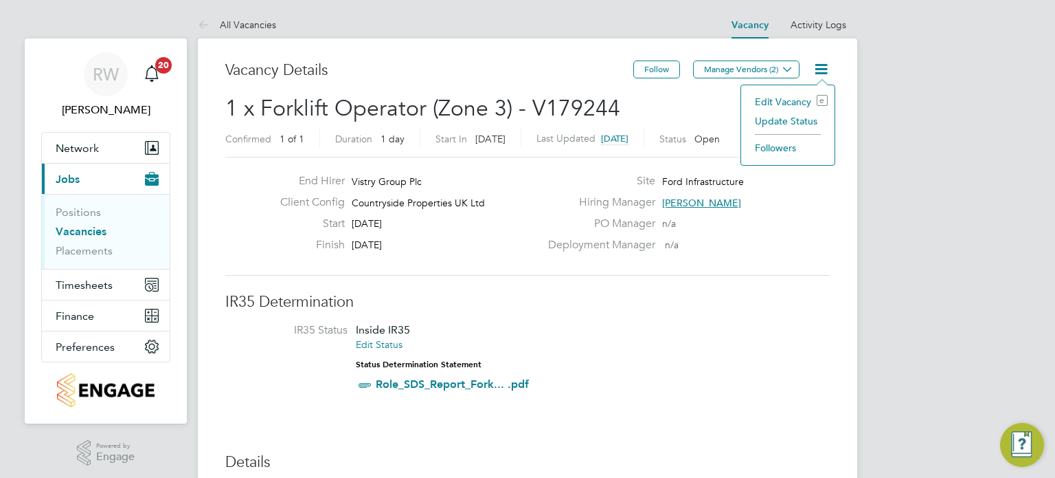
click at [780, 123] on li "Update Status" at bounding box center [788, 120] width 80 height 19
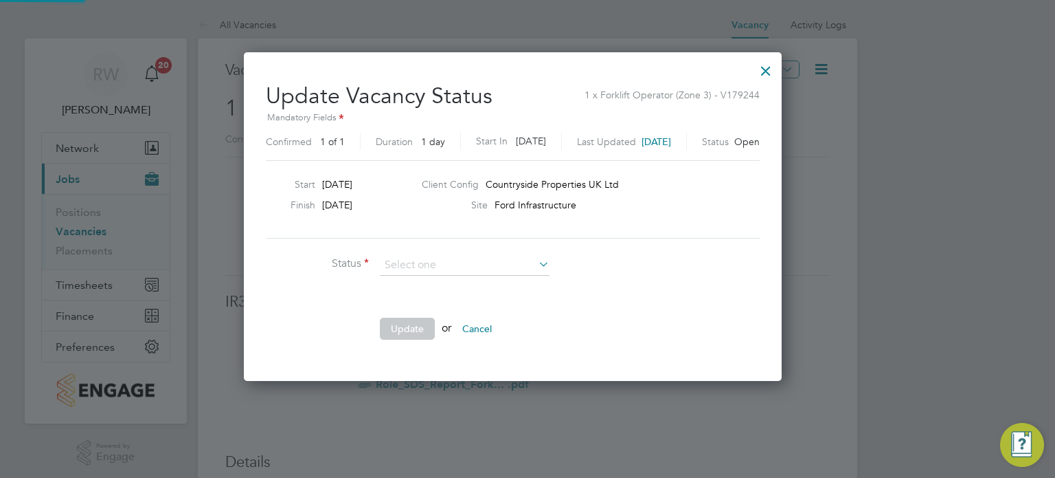
scroll to position [326, 567]
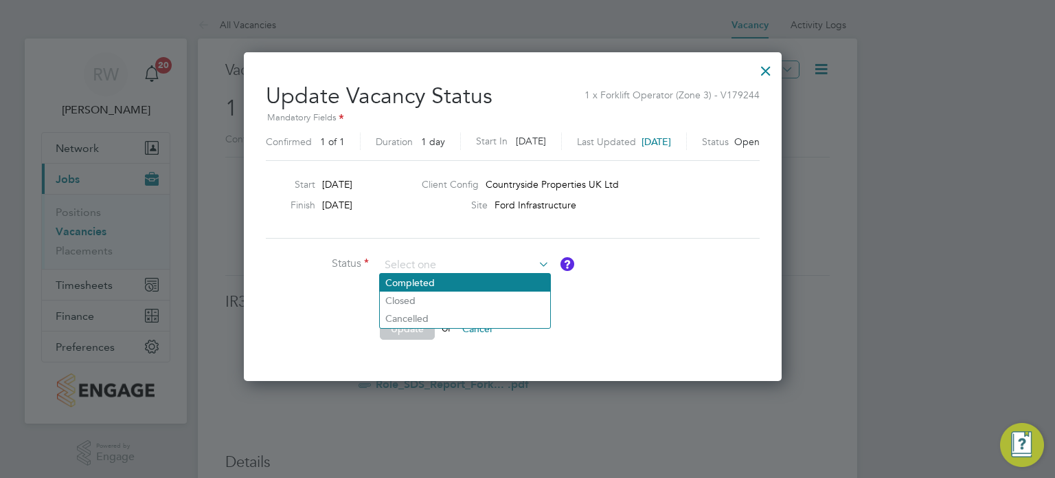
click at [464, 284] on li "Completed" at bounding box center [465, 282] width 170 height 18
type input "Completed"
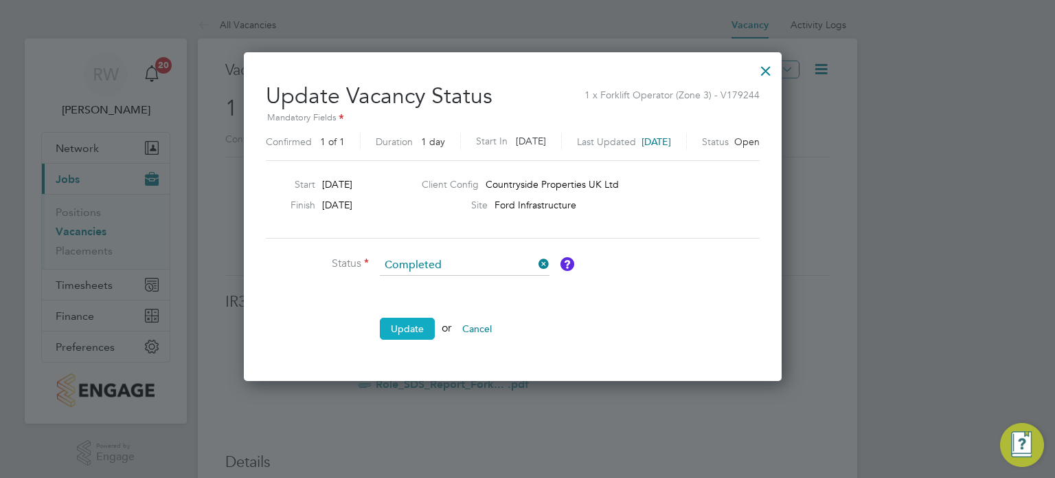
click at [407, 333] on button "Update" at bounding box center [407, 328] width 55 height 22
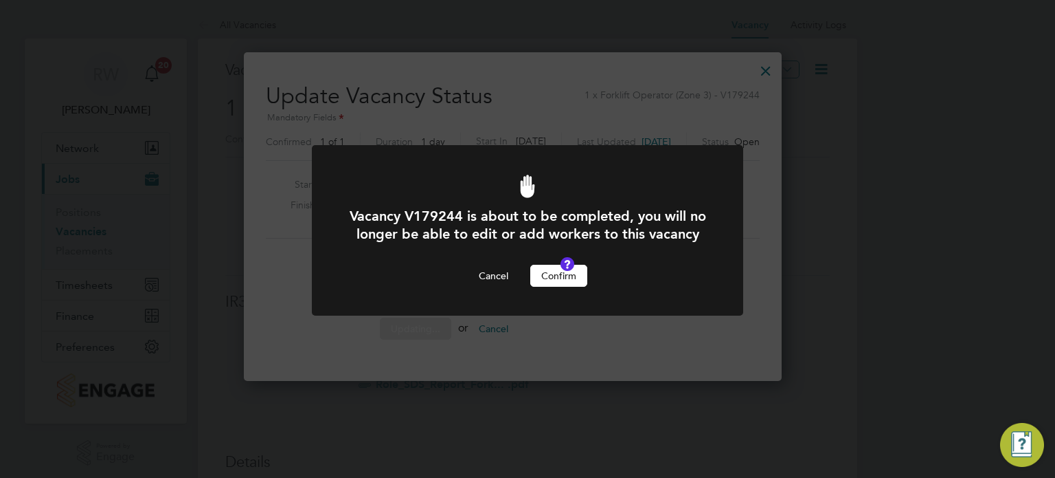
click at [555, 280] on div "Vacancy V179244 is about to be completed, you will no longer be able to edit or…" at bounding box center [527, 247] width 357 height 80
click at [557, 287] on button "Confirm" at bounding box center [558, 276] width 57 height 22
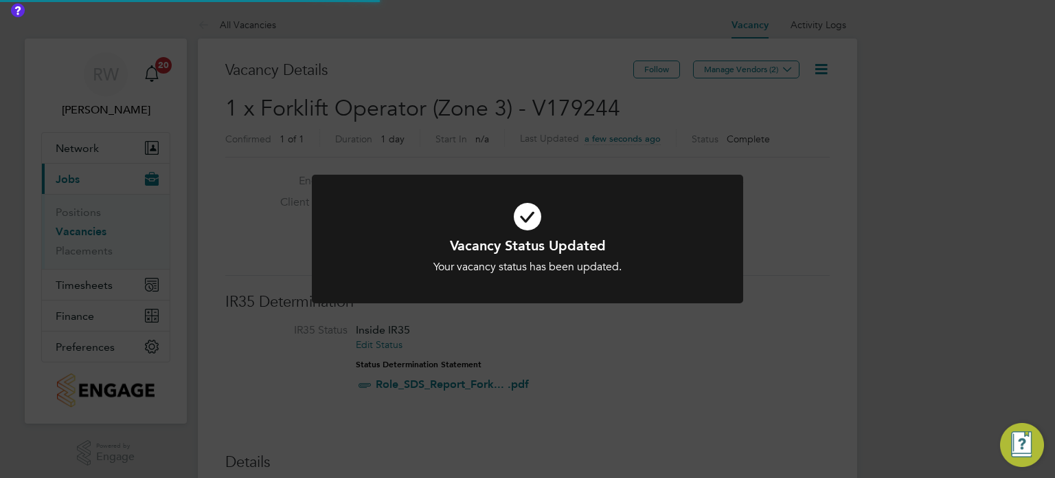
scroll to position [41, 96]
click at [473, 126] on div "Vacancy Status Updated Your vacancy status has been updated. Cancel Okay" at bounding box center [527, 239] width 1055 height 478
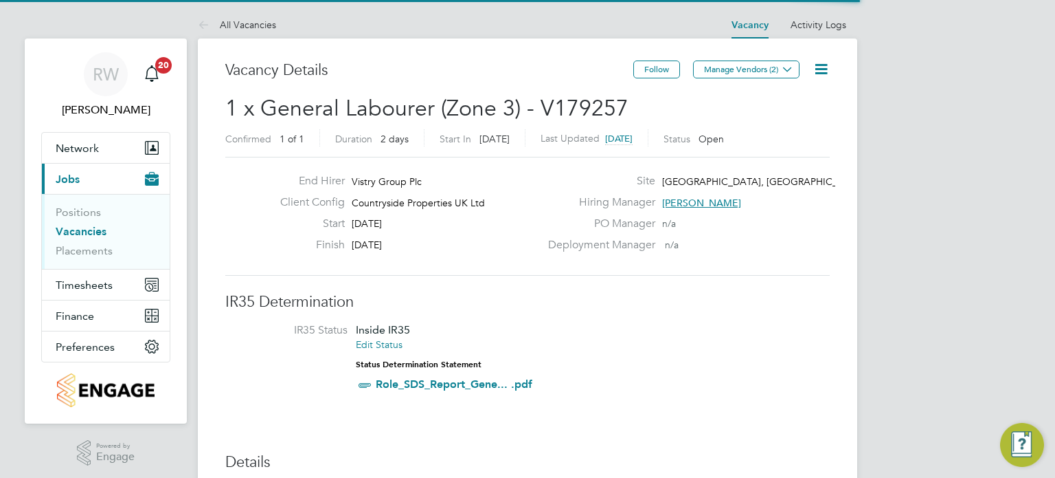
click at [822, 71] on icon at bounding box center [821, 68] width 17 height 17
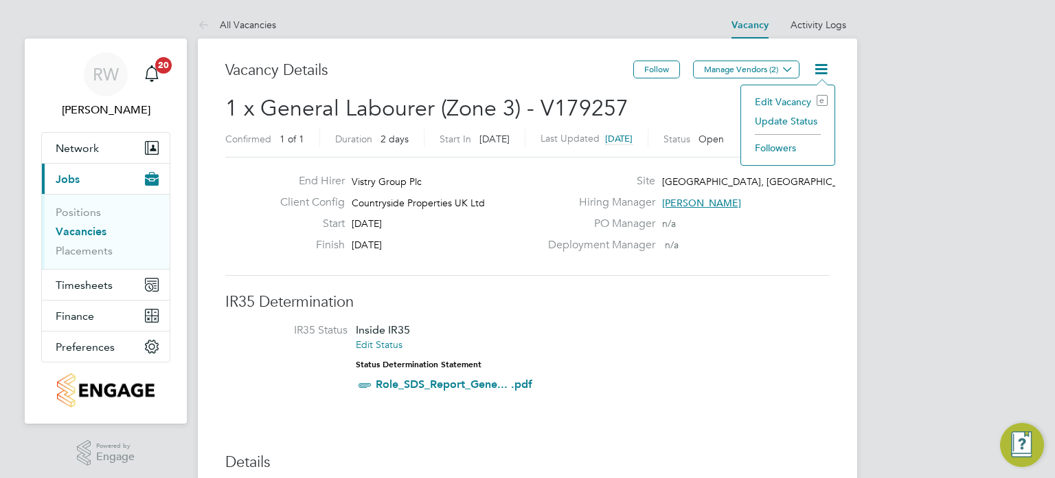
click at [768, 120] on li "Update Status" at bounding box center [788, 120] width 80 height 19
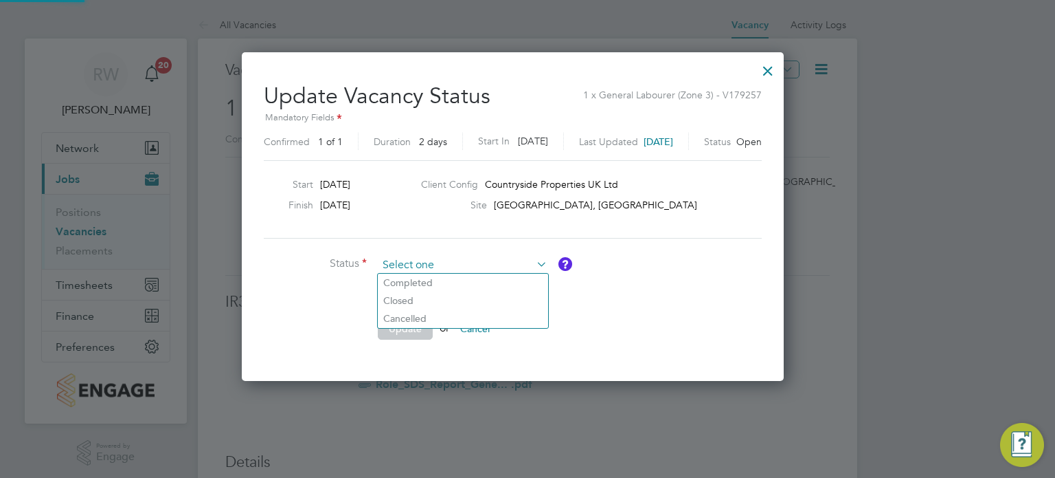
scroll to position [326, 571]
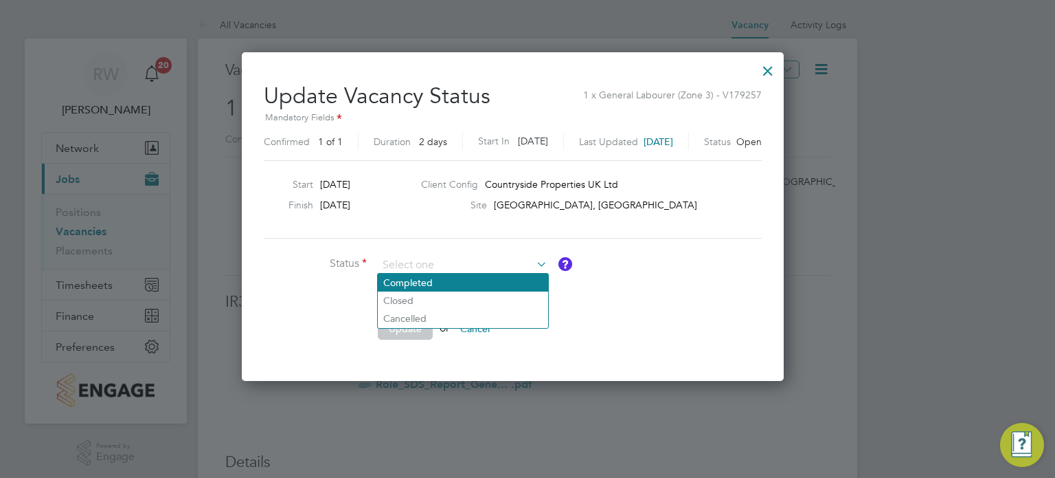
click at [440, 285] on li "Completed" at bounding box center [463, 282] width 170 height 18
type input "Completed"
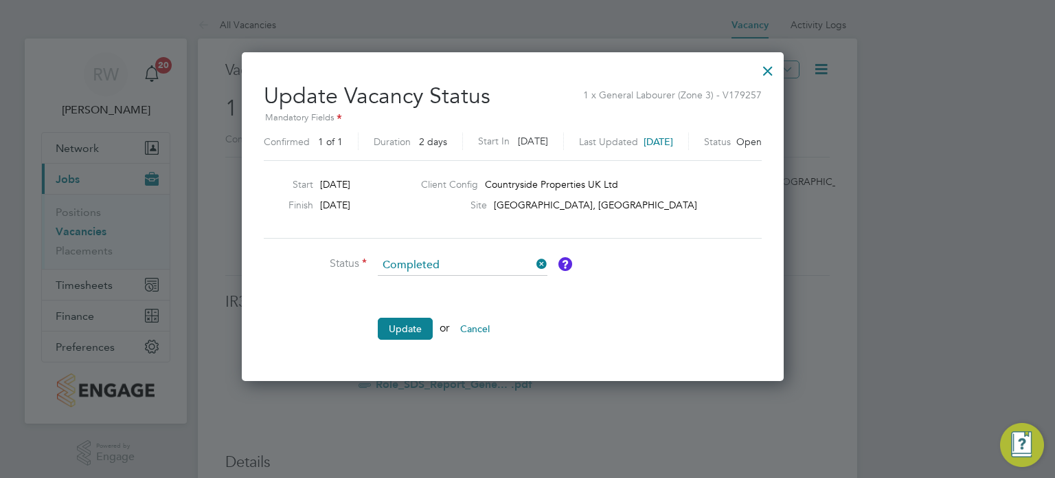
click at [397, 339] on li "Update or Cancel" at bounding box center [470, 335] width 412 height 36
click at [410, 326] on button "Update" at bounding box center [405, 328] width 55 height 22
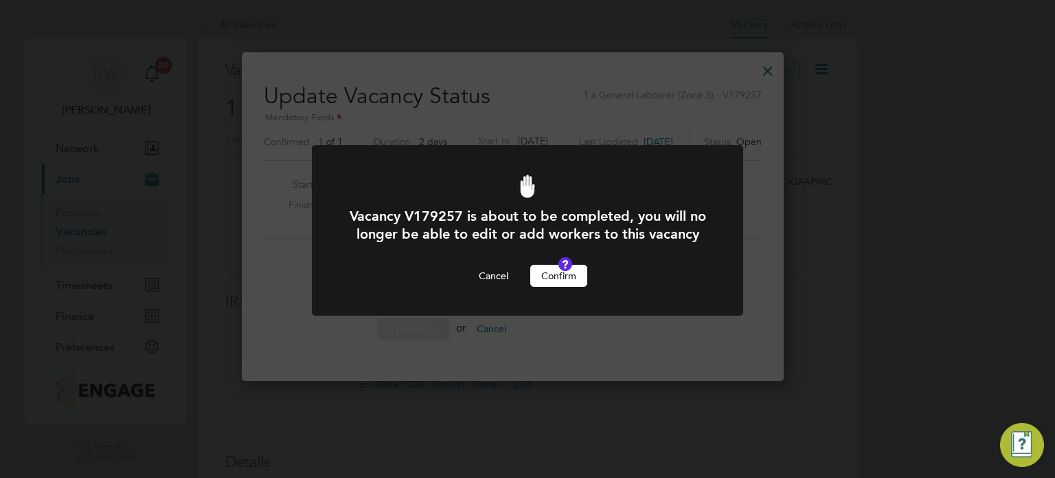
click at [575, 279] on div "Vacancy V179257 is about to be completed, you will no longer be able to edit or…" at bounding box center [527, 247] width 357 height 80
click at [570, 287] on button "Confirm" at bounding box center [558, 276] width 57 height 22
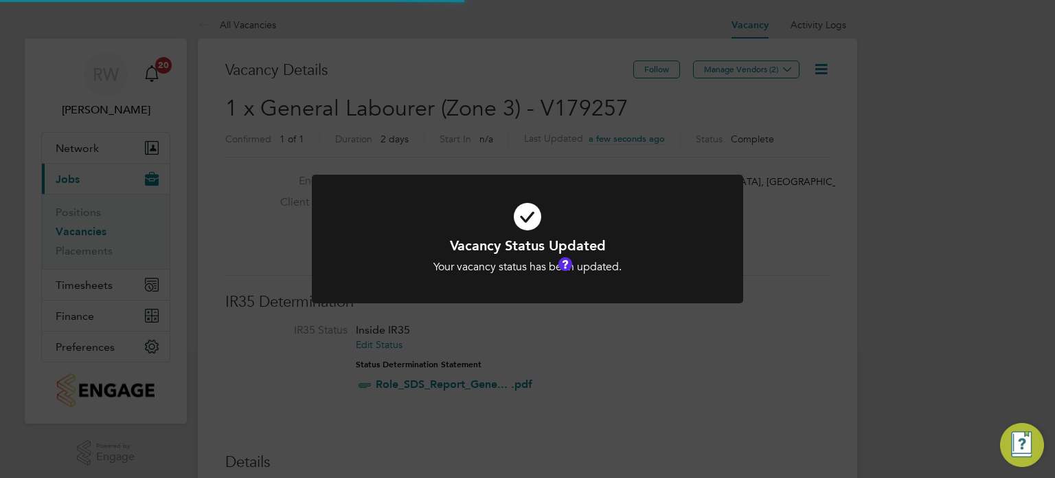
scroll to position [41, 96]
click at [465, 148] on div "Vacancy Status Updated Your vacancy status has been updated. Cancel Okay" at bounding box center [527, 239] width 1055 height 478
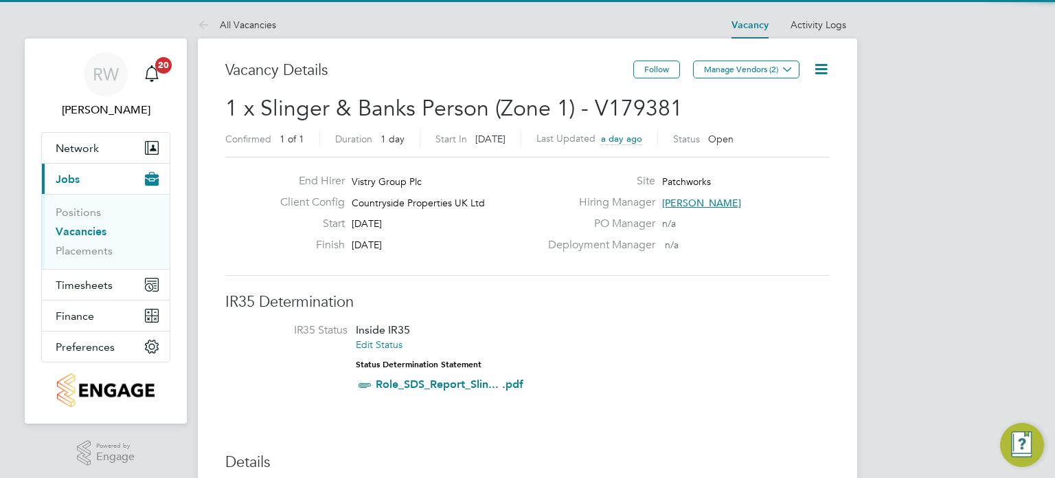
click at [818, 67] on icon at bounding box center [821, 68] width 17 height 17
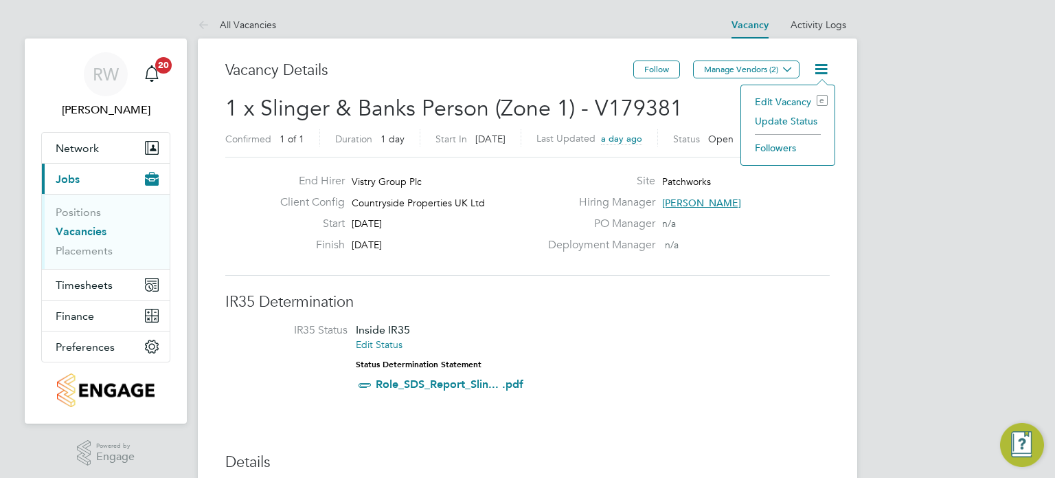
click at [783, 120] on li "Update Status" at bounding box center [788, 120] width 80 height 19
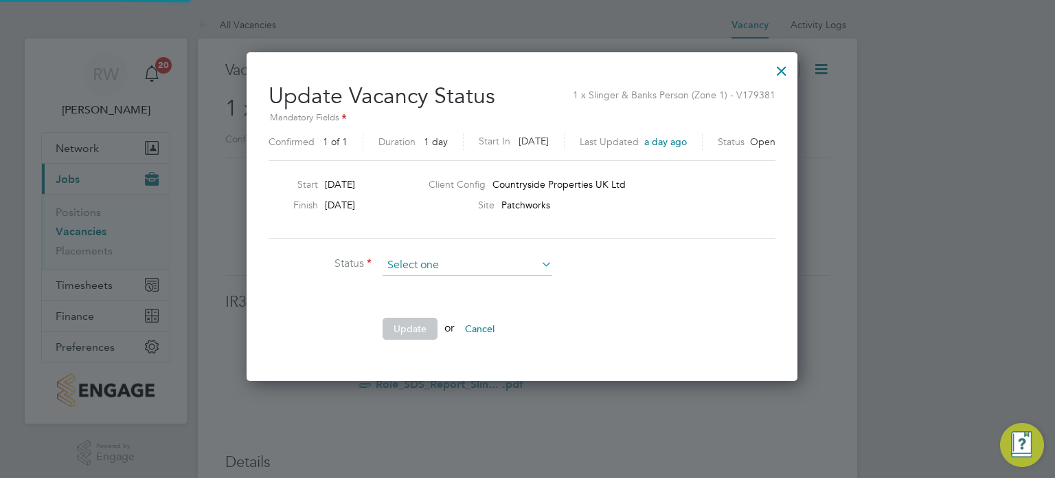
scroll to position [326, 563]
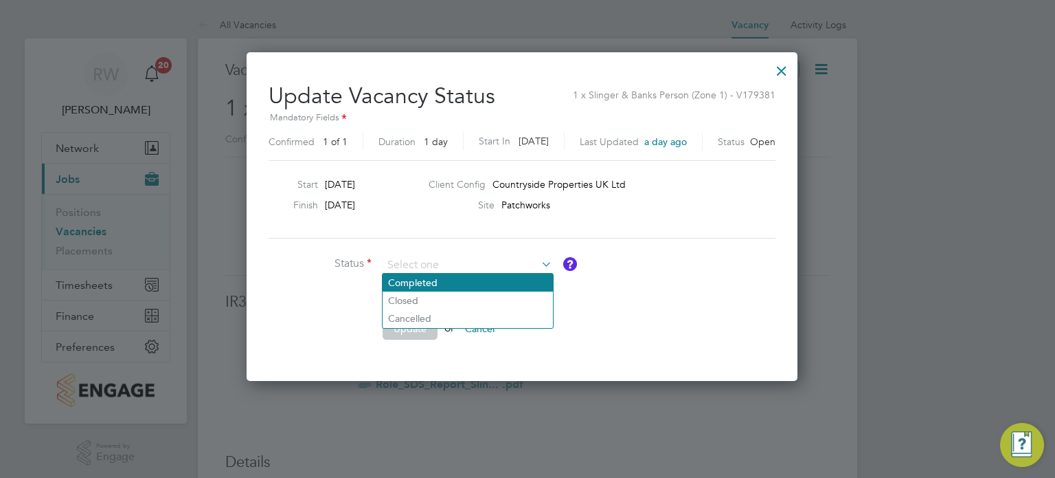
click at [467, 279] on li "Completed" at bounding box center [468, 282] width 170 height 18
type input "Completed"
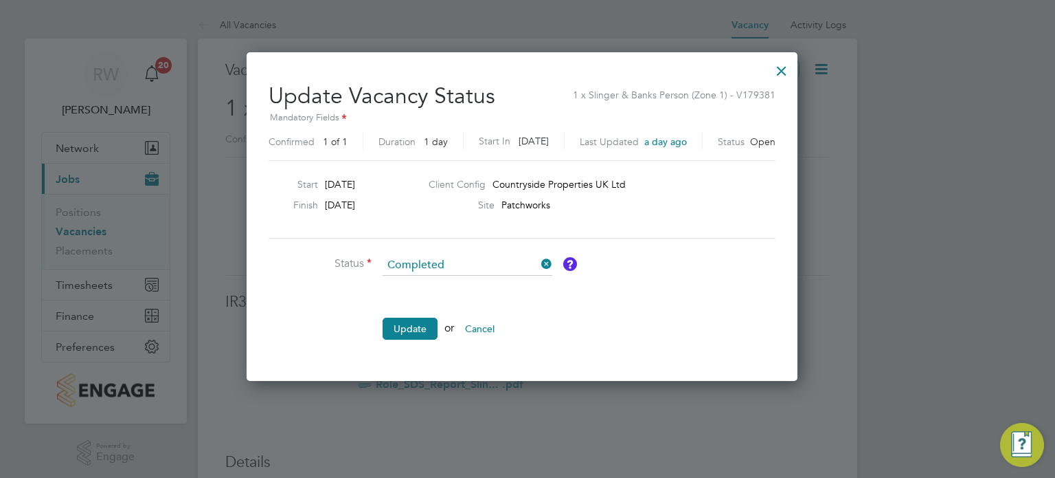
drag, startPoint x: 467, startPoint y: 279, endPoint x: 399, endPoint y: 344, distance: 94.3
click at [409, 326] on button "Update" at bounding box center [410, 328] width 55 height 22
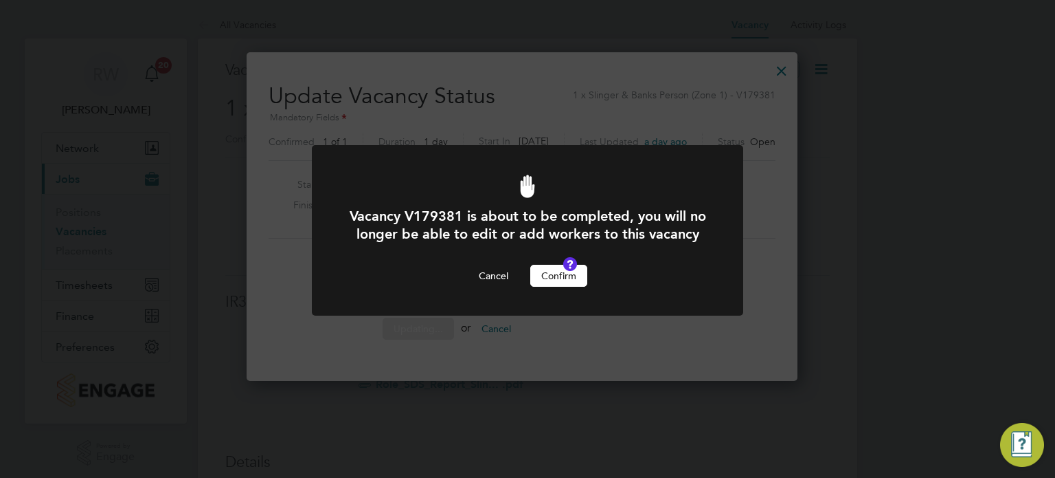
click at [560, 287] on button "Confirm" at bounding box center [558, 276] width 57 height 22
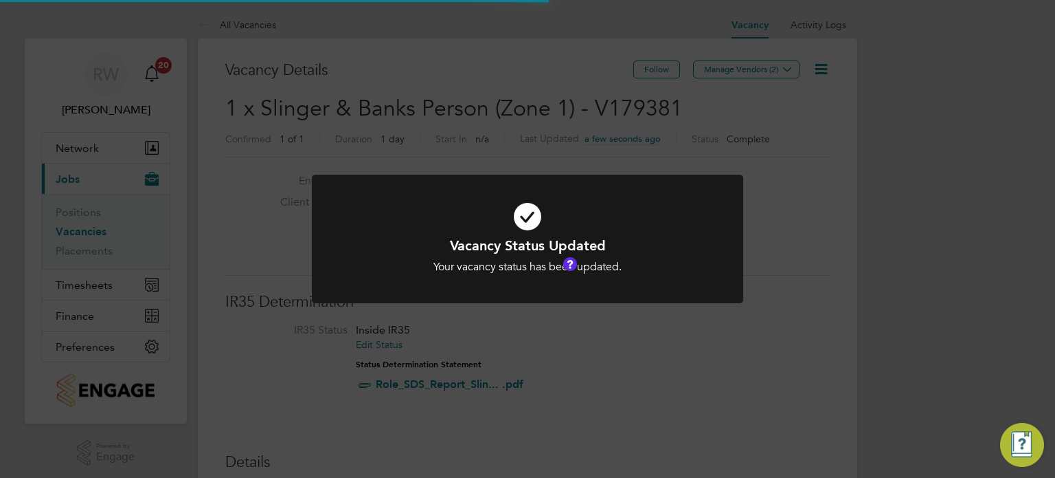
scroll to position [41, 96]
click at [511, 139] on div "Vacancy Status Updated Your vacancy status has been updated. Cancel Okay" at bounding box center [527, 239] width 1055 height 478
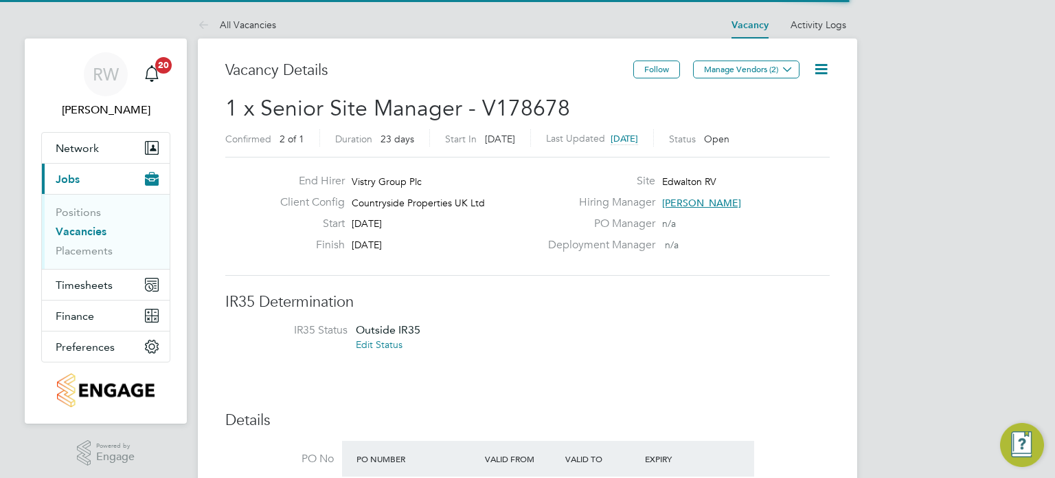
click at [822, 67] on icon at bounding box center [821, 68] width 17 height 17
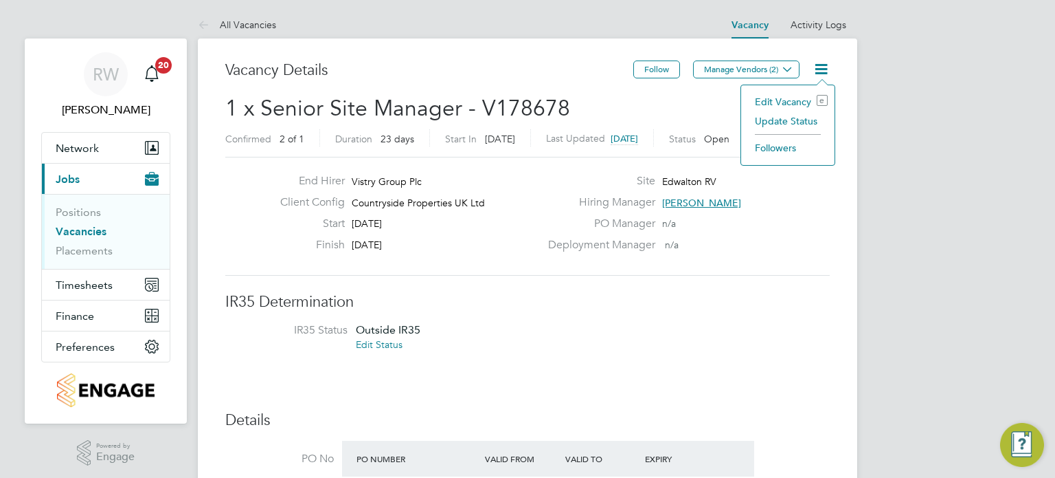
click at [788, 115] on li "Update Status" at bounding box center [788, 120] width 80 height 19
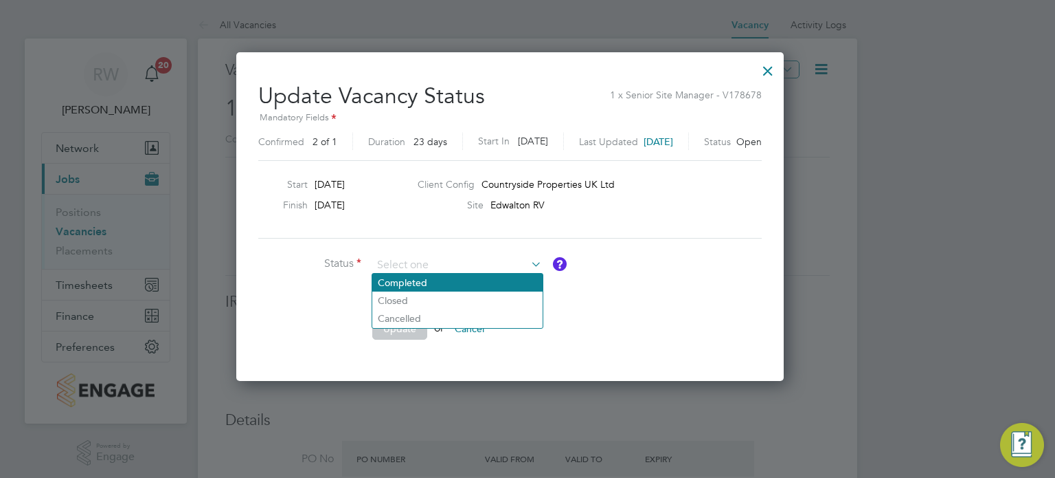
click at [464, 277] on li "Completed" at bounding box center [457, 282] width 170 height 18
type input "Completed"
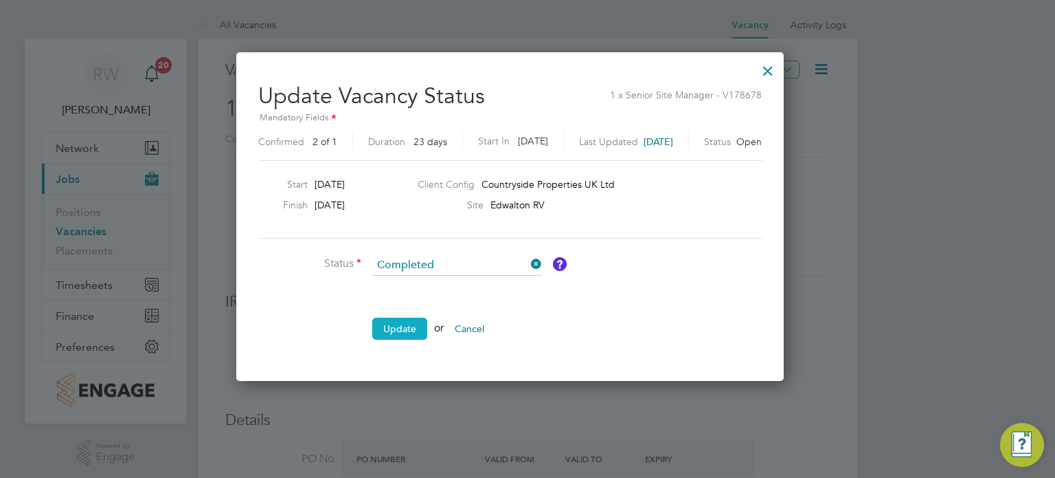
click at [401, 317] on button "Update" at bounding box center [399, 328] width 55 height 22
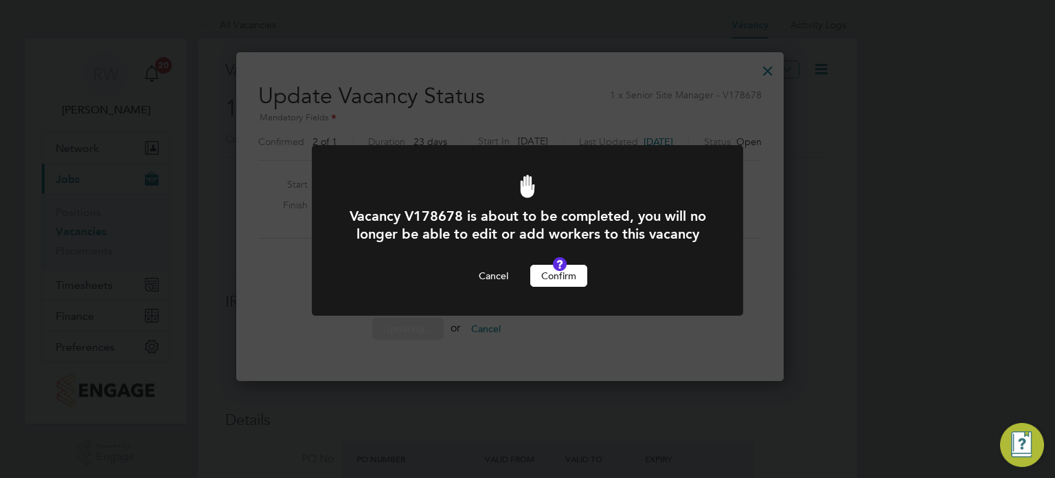
click at [562, 287] on button "Confirm" at bounding box center [558, 276] width 57 height 22
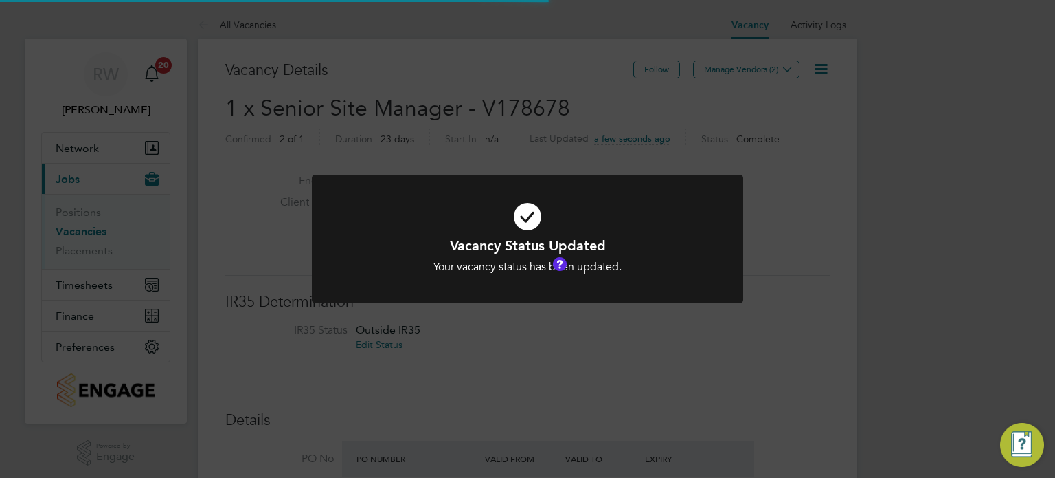
click at [473, 130] on div "Vacancy Status Updated Your vacancy status has been updated. Cancel Okay" at bounding box center [527, 239] width 1055 height 478
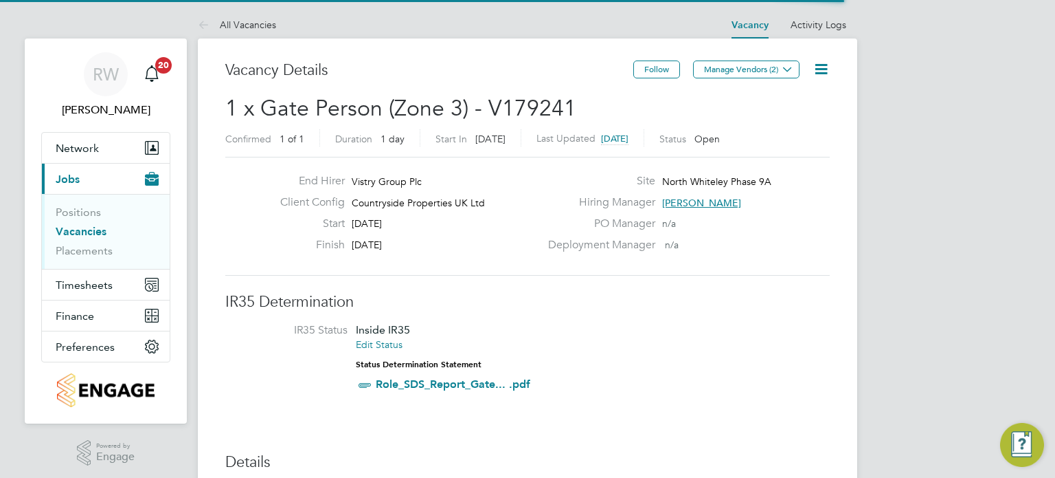
click at [820, 74] on icon at bounding box center [821, 68] width 17 height 17
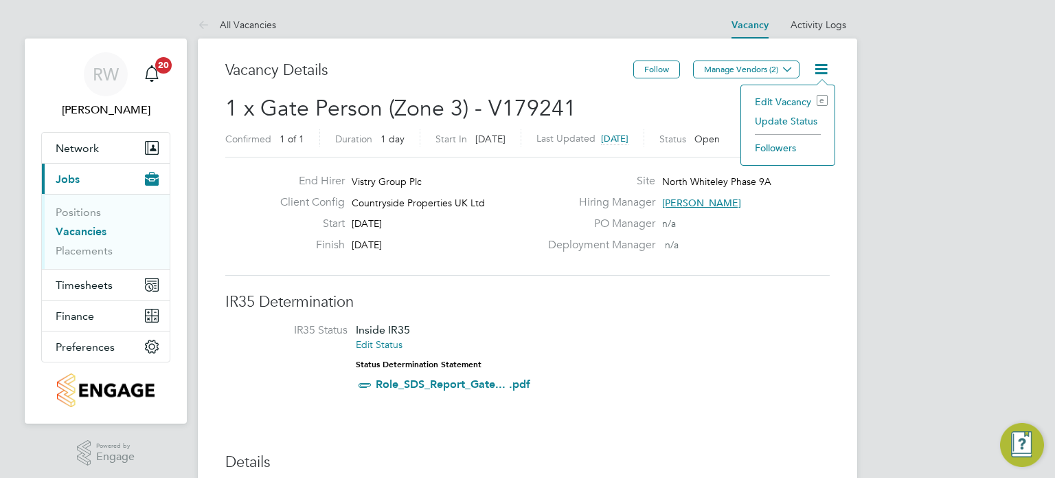
click at [781, 116] on li "Update Status" at bounding box center [788, 120] width 80 height 19
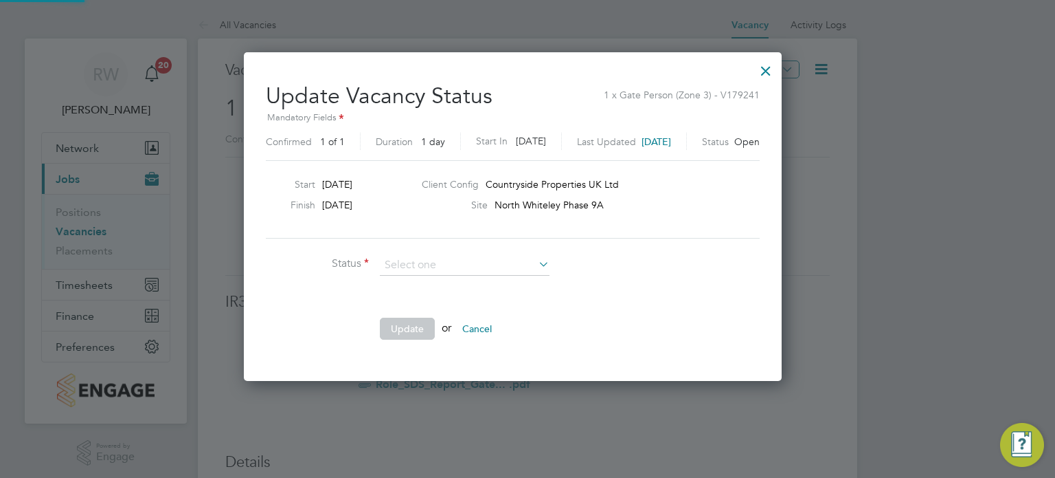
scroll to position [326, 567]
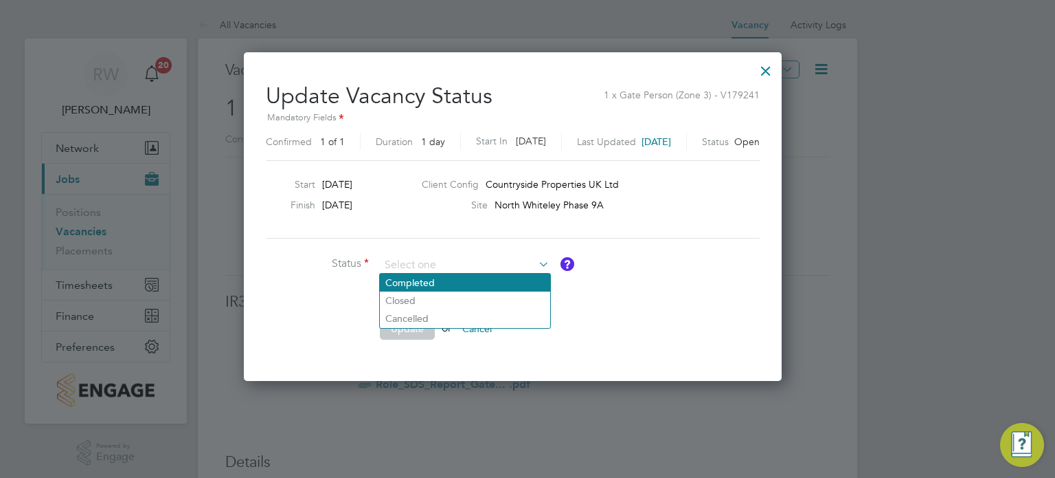
click at [470, 282] on li "Completed" at bounding box center [465, 282] width 170 height 18
type input "Completed"
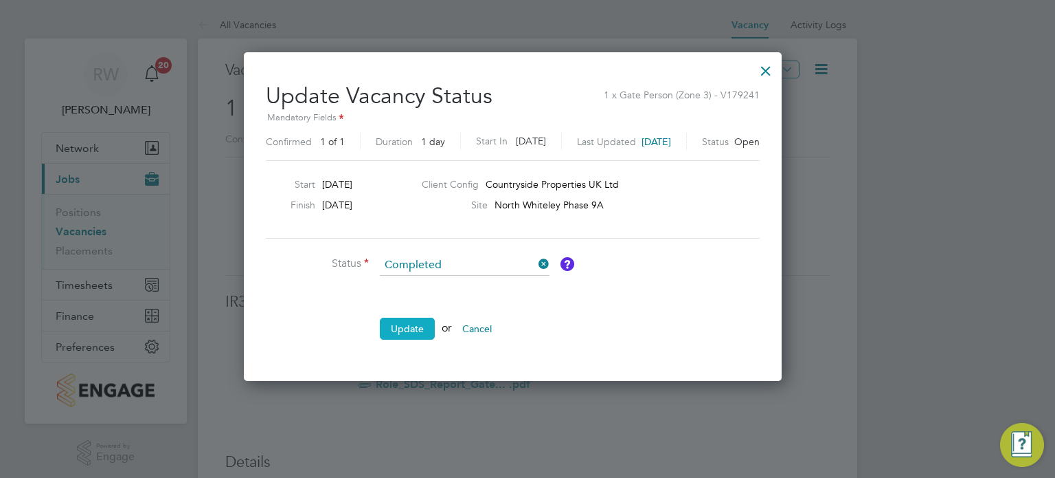
click at [412, 319] on button "Update" at bounding box center [407, 328] width 55 height 22
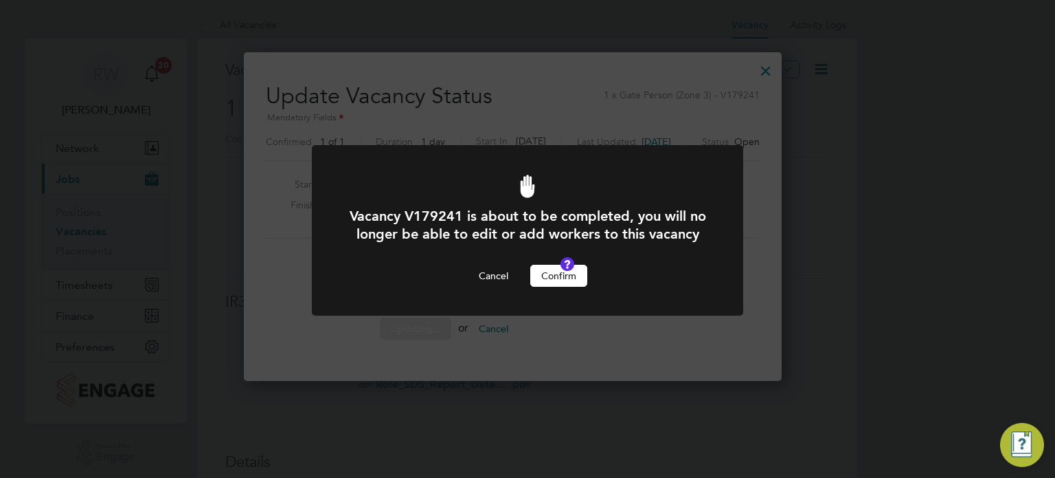
click at [563, 287] on button "Confirm" at bounding box center [558, 276] width 57 height 22
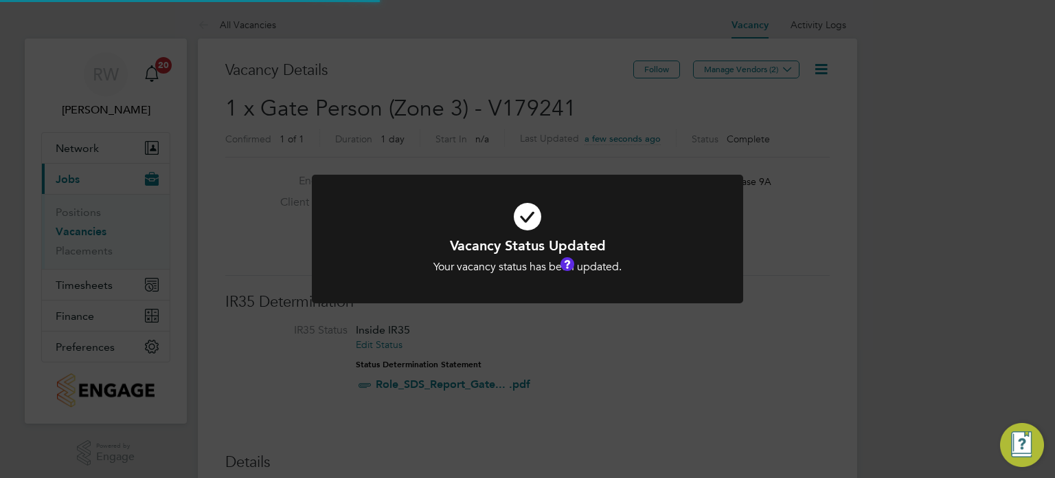
scroll to position [41, 96]
click at [487, 118] on div "Vacancy Status Updated Your vacancy status has been updated. Cancel Okay" at bounding box center [527, 239] width 1055 height 478
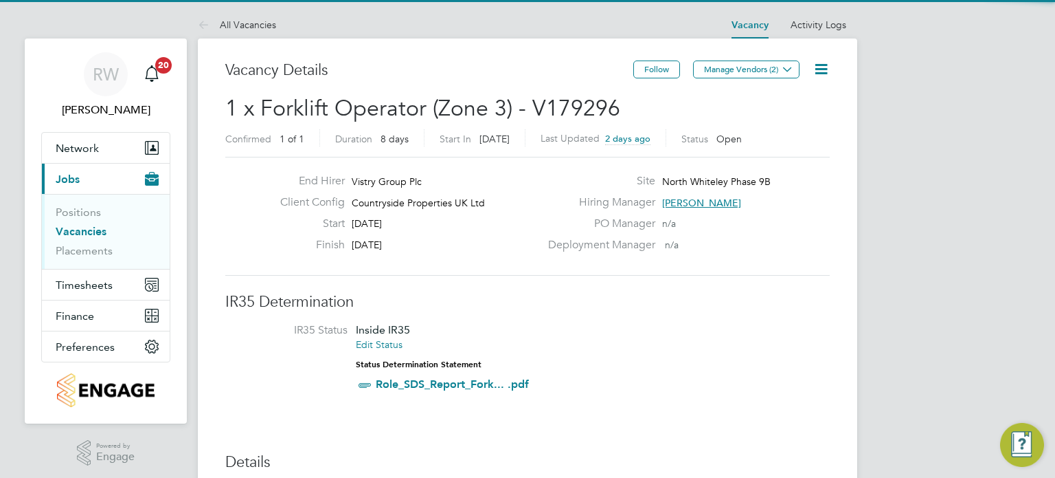
click at [822, 67] on icon at bounding box center [821, 68] width 17 height 17
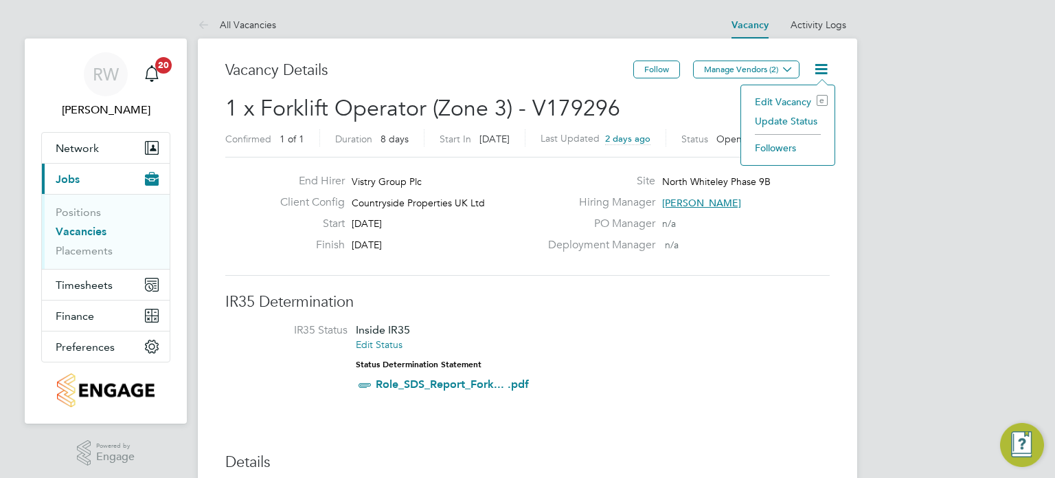
click at [786, 120] on li "Update Status" at bounding box center [788, 120] width 80 height 19
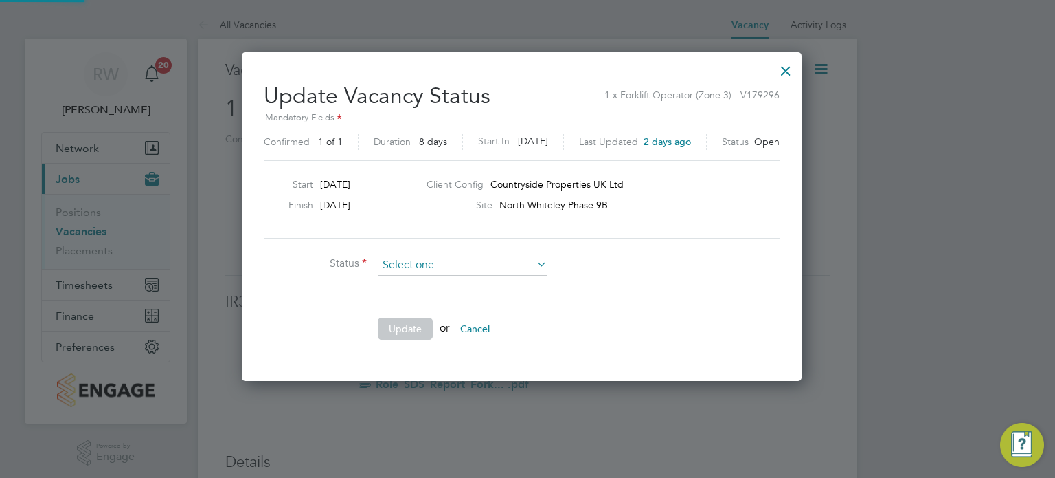
scroll to position [326, 571]
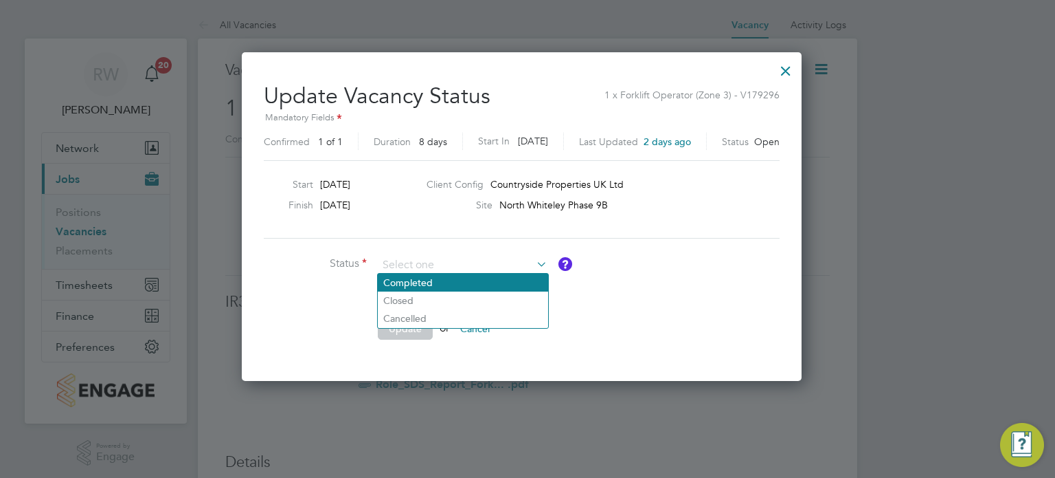
click at [462, 282] on li "Completed" at bounding box center [463, 282] width 170 height 18
type input "Completed"
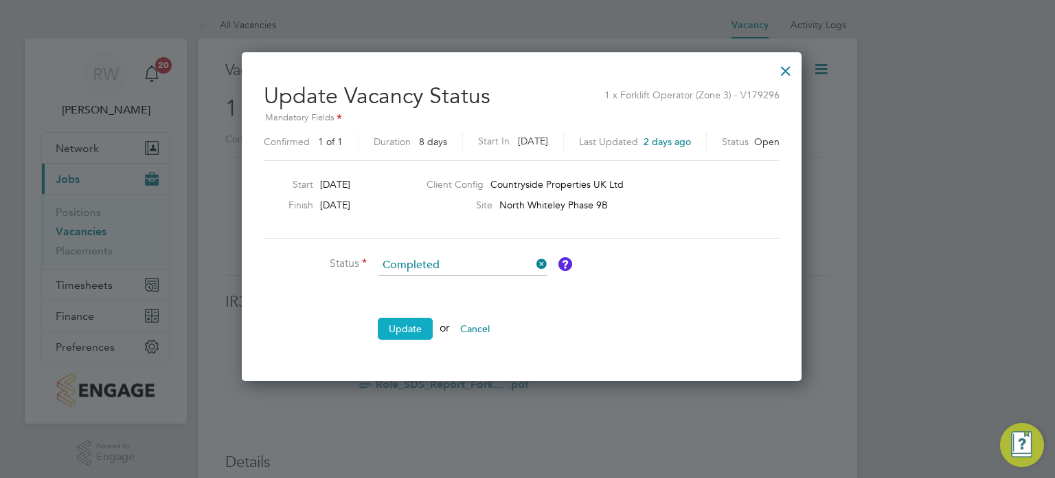
click at [410, 325] on button "Update" at bounding box center [405, 328] width 55 height 22
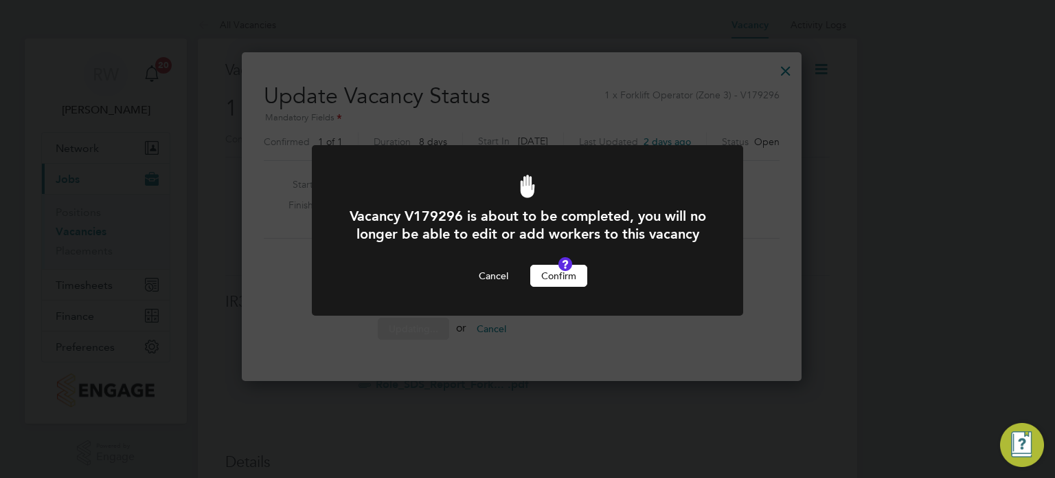
click at [561, 287] on button "Confirm" at bounding box center [558, 276] width 57 height 22
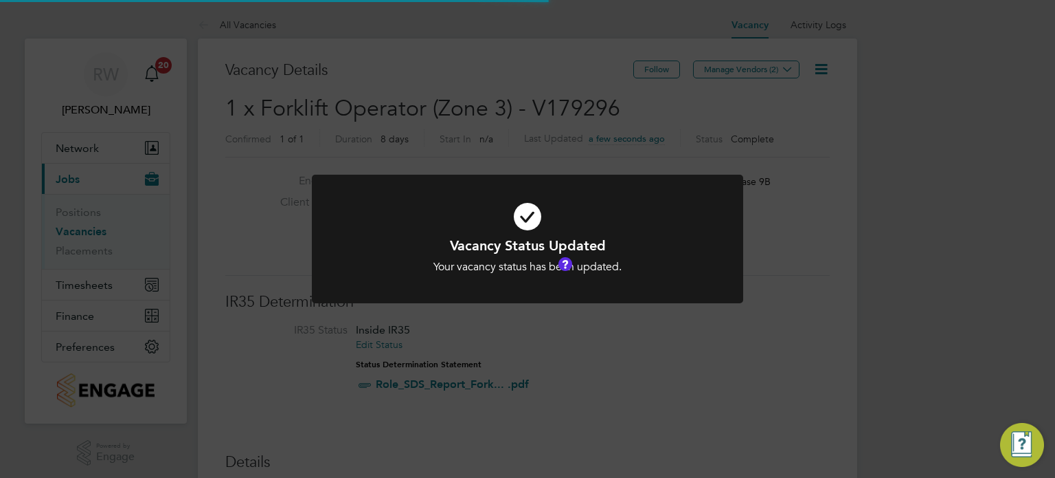
scroll to position [41, 96]
click at [480, 110] on div "Vacancy Status Updated Your vacancy status has been updated. Cancel Okay" at bounding box center [527, 239] width 1055 height 478
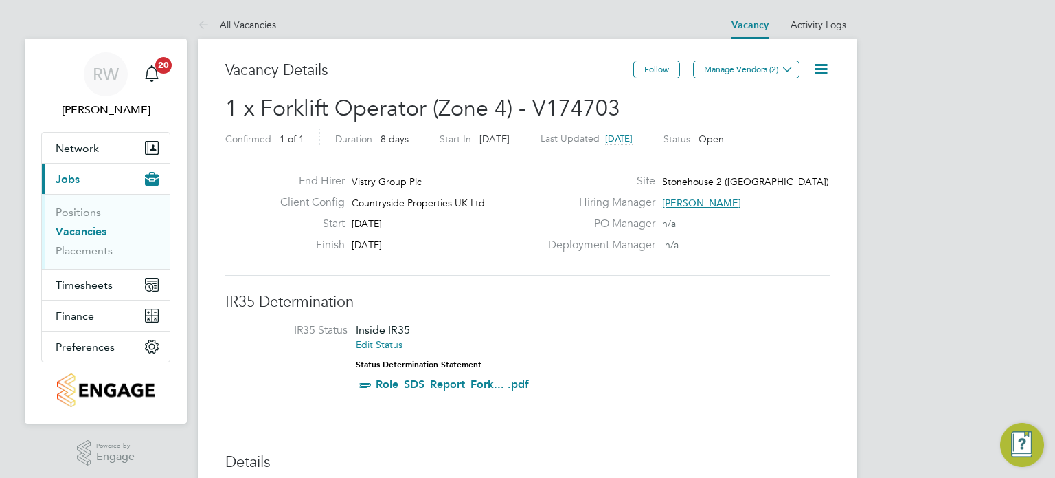
click at [822, 67] on icon at bounding box center [821, 68] width 17 height 17
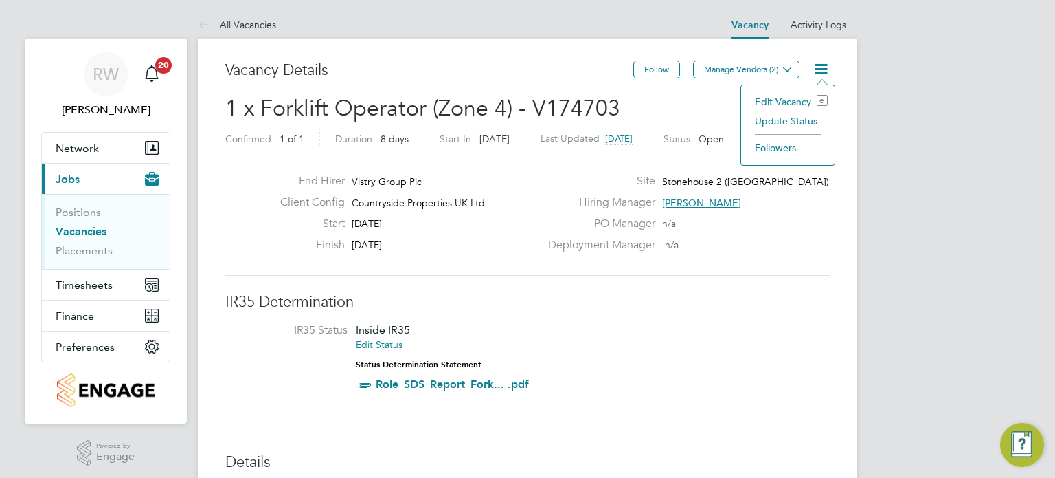
click at [772, 124] on li "Update Status" at bounding box center [788, 120] width 80 height 19
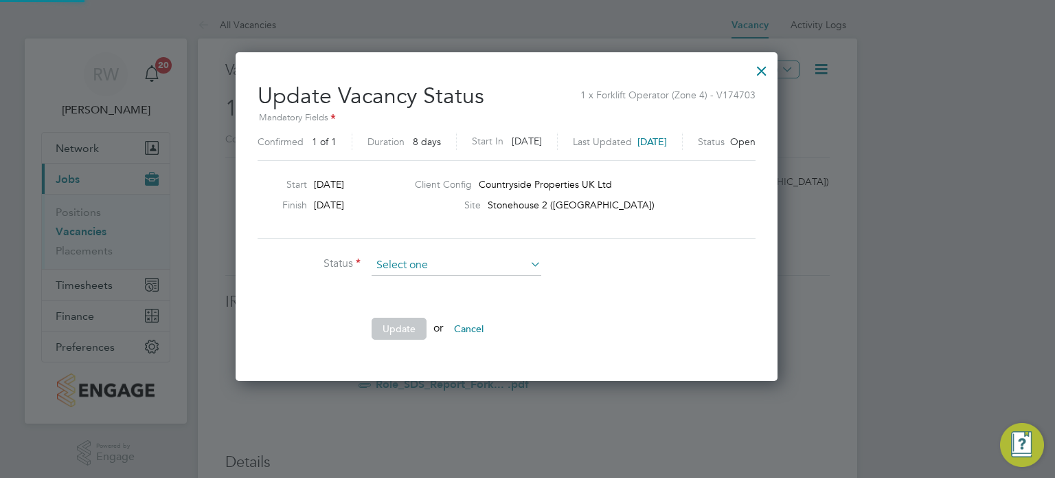
scroll to position [326, 584]
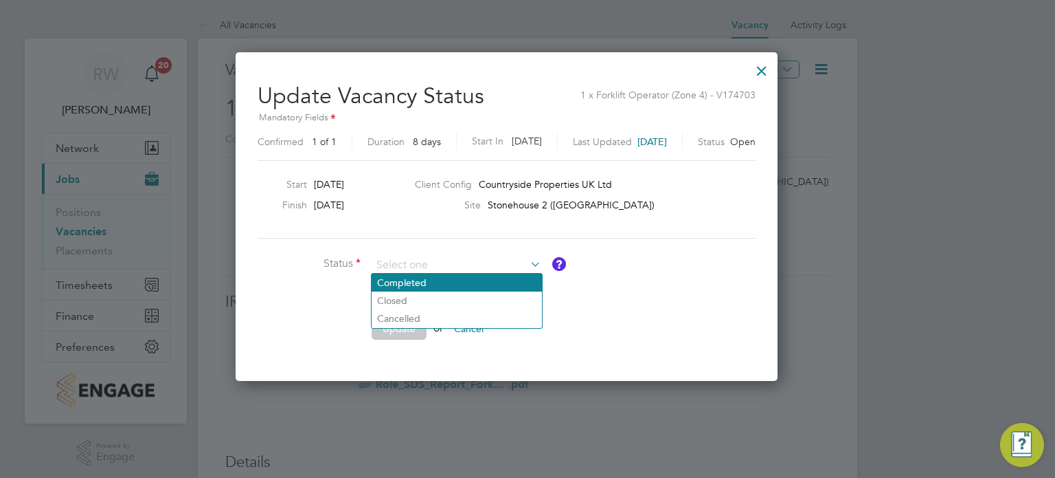
click at [462, 286] on li "Completed" at bounding box center [457, 282] width 170 height 18
type input "Completed"
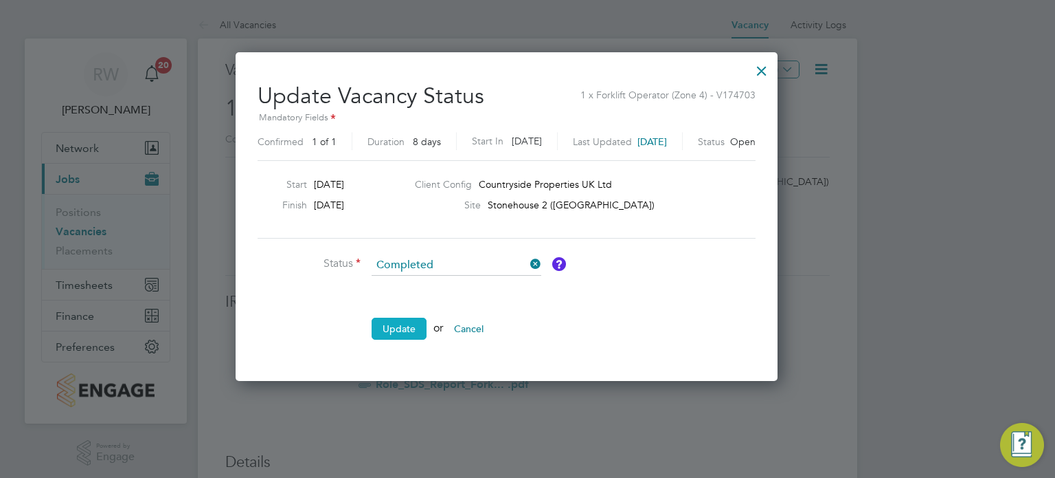
click at [404, 321] on button "Update" at bounding box center [399, 328] width 55 height 22
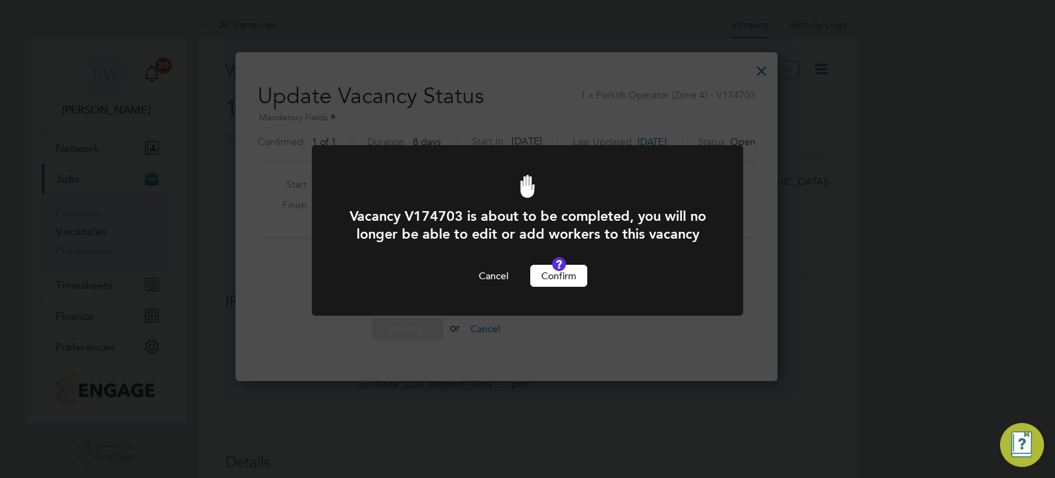
click at [550, 285] on button "Confirm" at bounding box center [558, 276] width 57 height 22
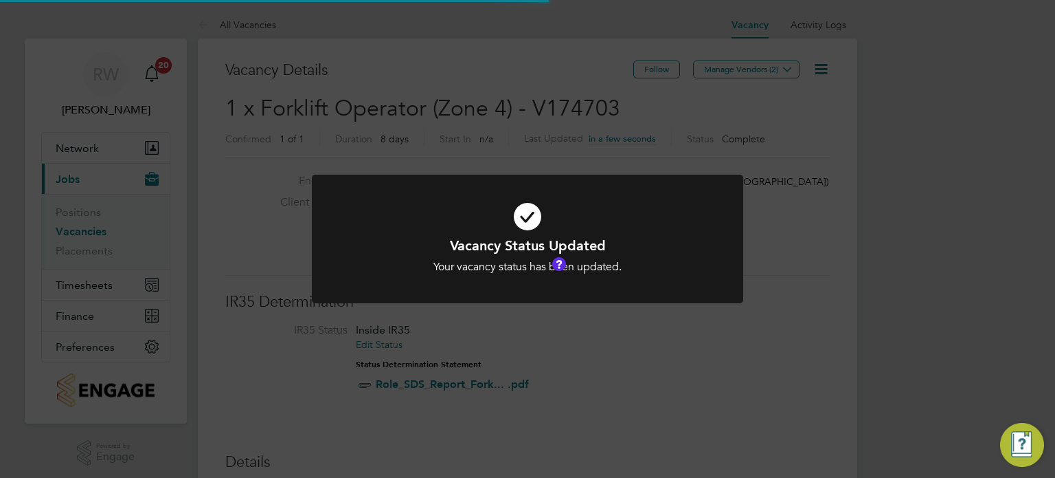
scroll to position [41, 96]
click at [552, 93] on div "Vacancy Status Updated Your vacancy status has been updated. Cancel Okay" at bounding box center [527, 239] width 1055 height 478
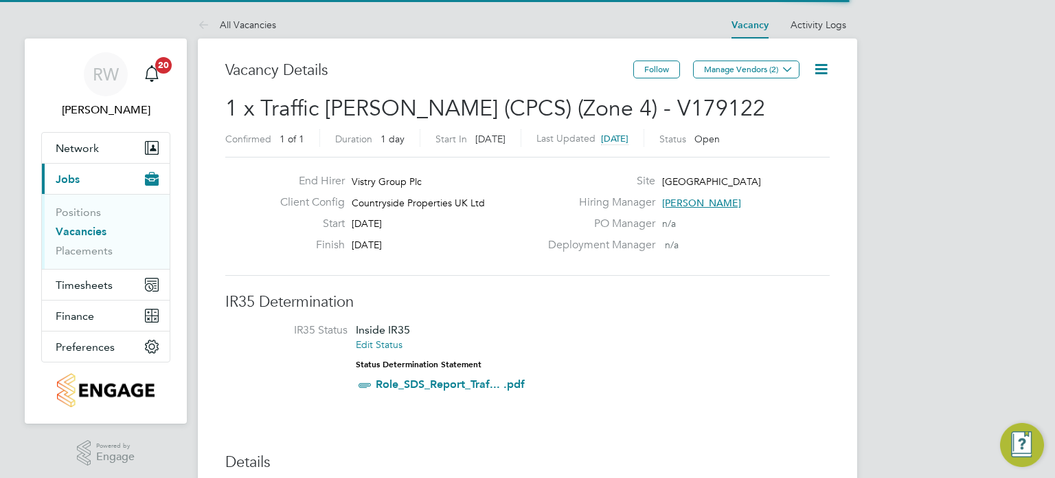
click at [827, 68] on icon at bounding box center [821, 68] width 17 height 17
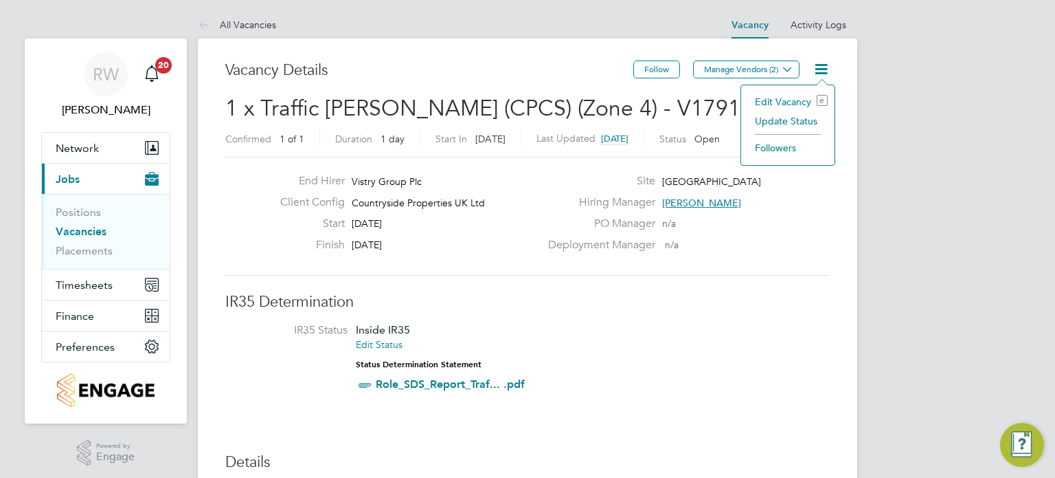
click at [781, 126] on li "Update Status" at bounding box center [788, 120] width 80 height 19
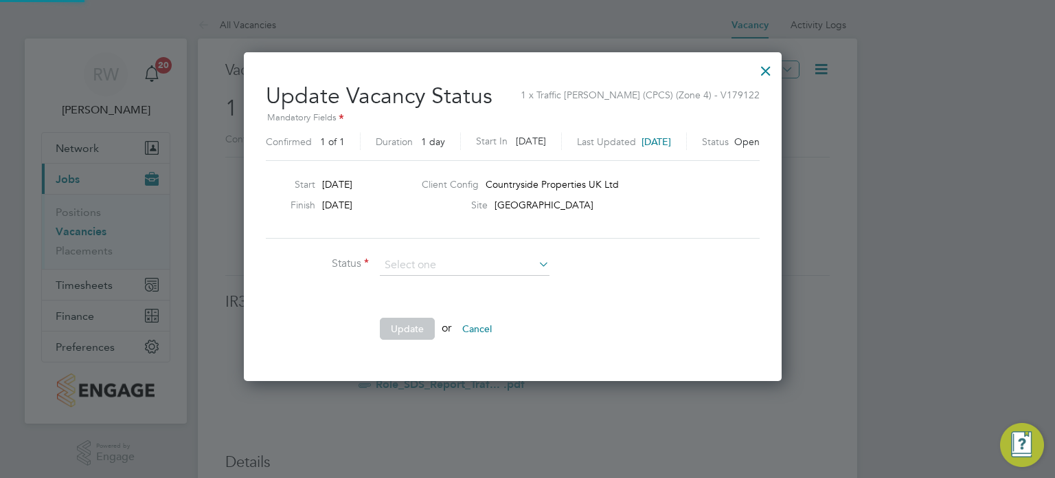
scroll to position [326, 567]
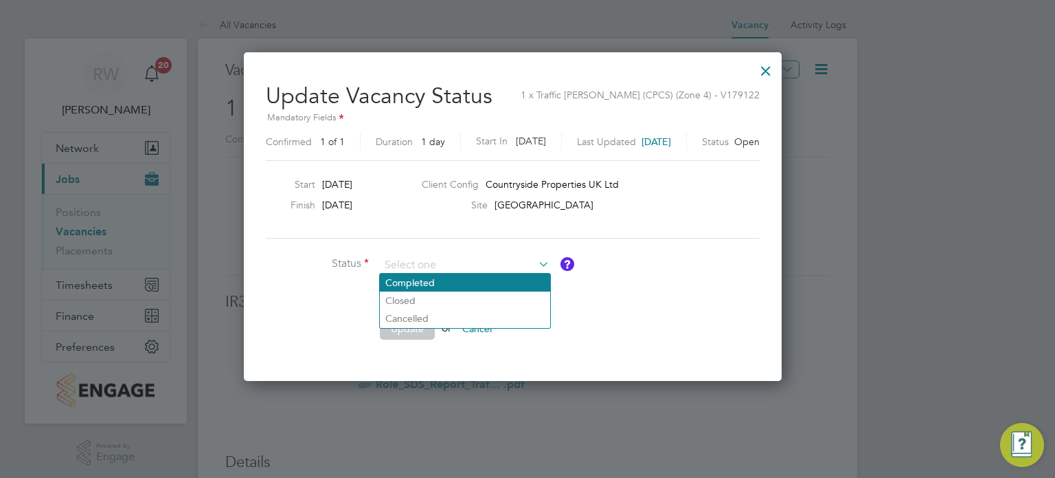
click at [437, 279] on li "Completed" at bounding box center [465, 282] width 170 height 18
type input "Completed"
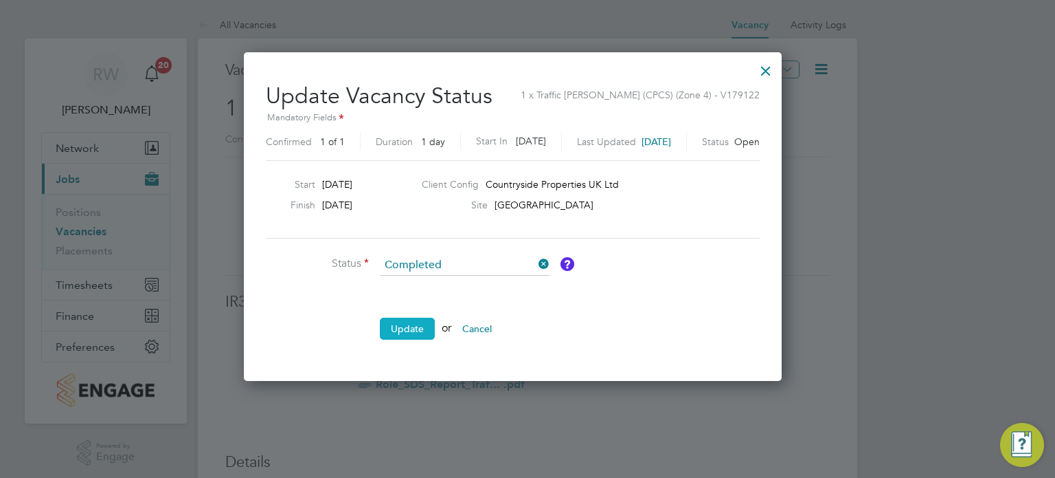
click at [412, 324] on button "Update" at bounding box center [407, 328] width 55 height 22
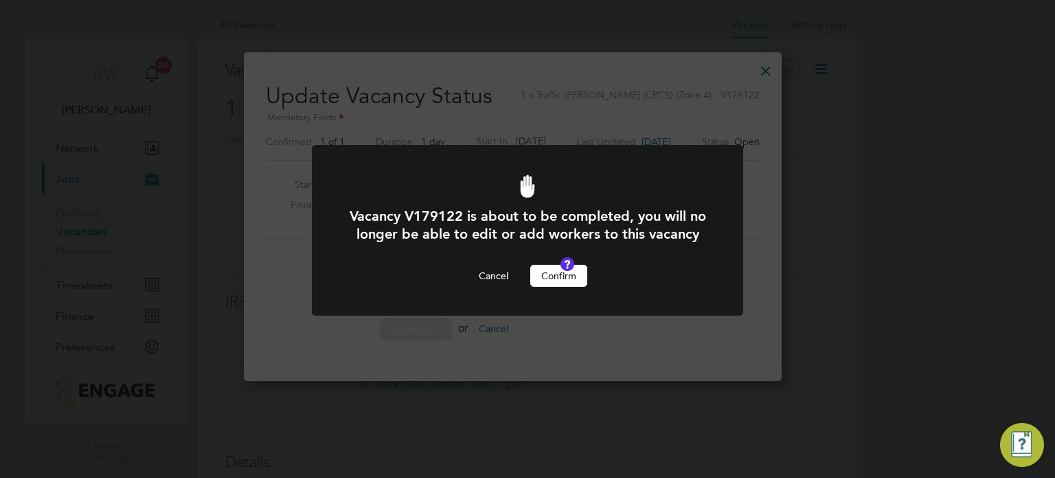
click at [556, 287] on button "Confirm" at bounding box center [558, 276] width 57 height 22
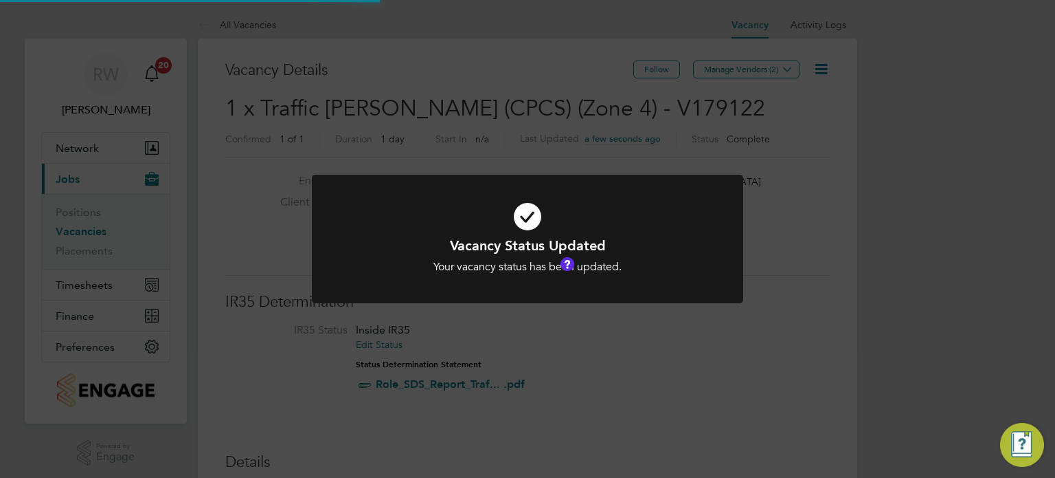
scroll to position [41, 96]
click at [508, 123] on div "Vacancy Status Updated Your vacancy status has been updated. Cancel Okay" at bounding box center [527, 239] width 1055 height 478
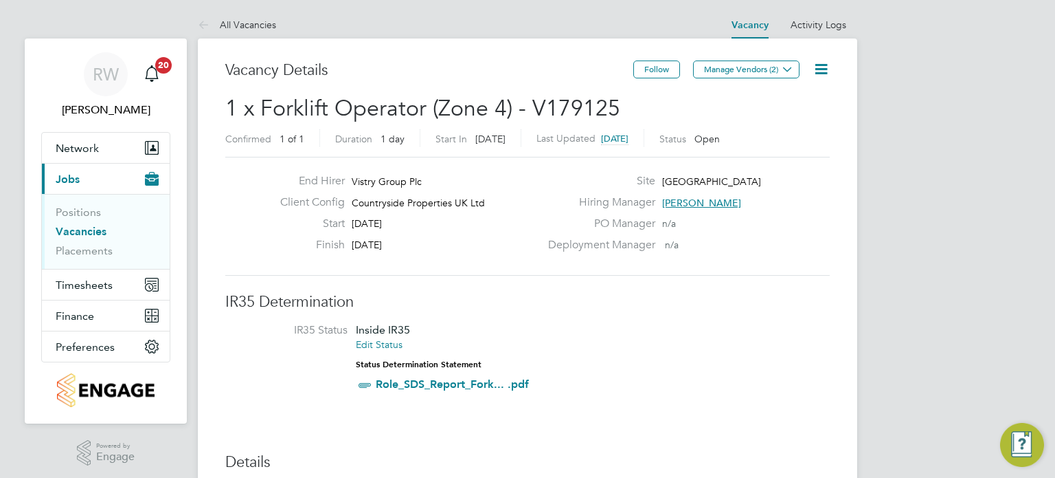
click at [819, 68] on icon at bounding box center [821, 68] width 17 height 17
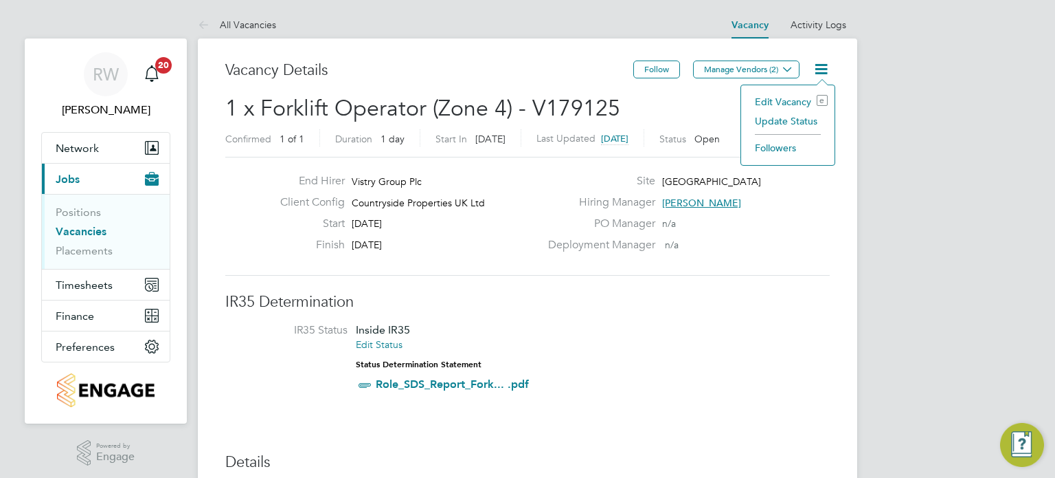
click at [785, 115] on li "Update Status" at bounding box center [788, 120] width 80 height 19
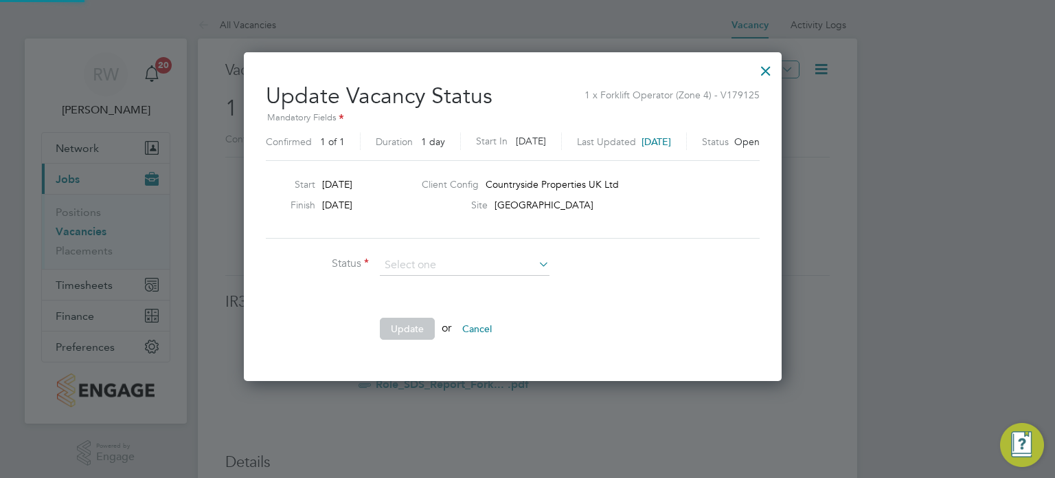
scroll to position [326, 567]
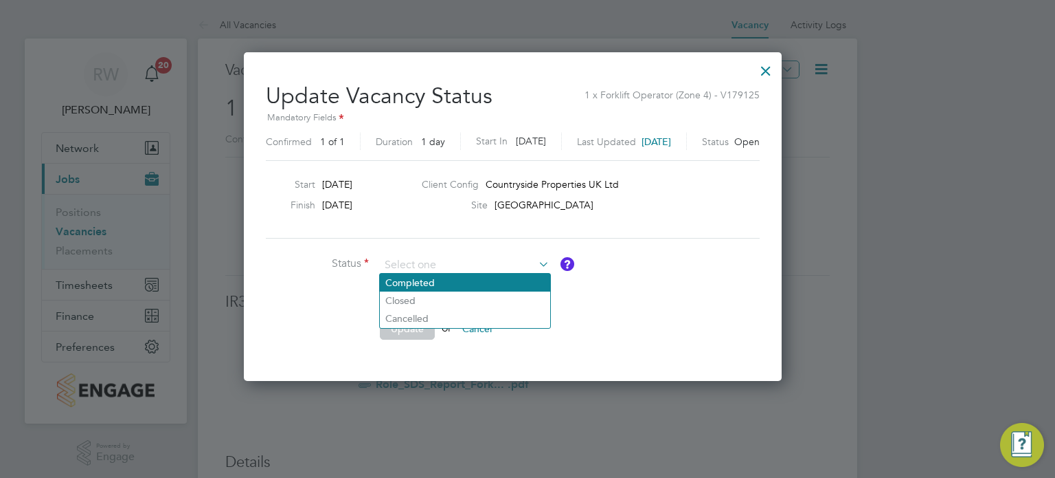
click at [464, 282] on li "Completed" at bounding box center [465, 282] width 170 height 18
type input "Completed"
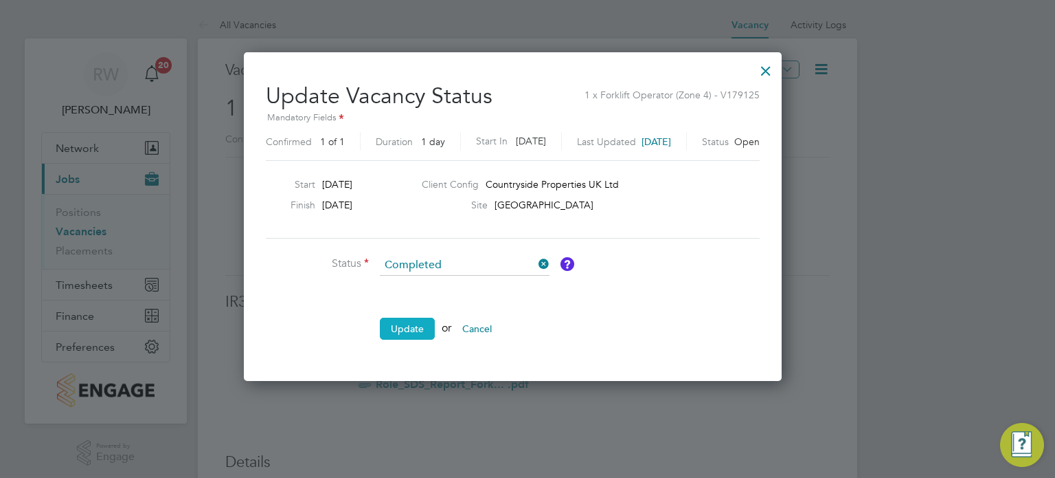
click at [421, 324] on button "Update" at bounding box center [407, 328] width 55 height 22
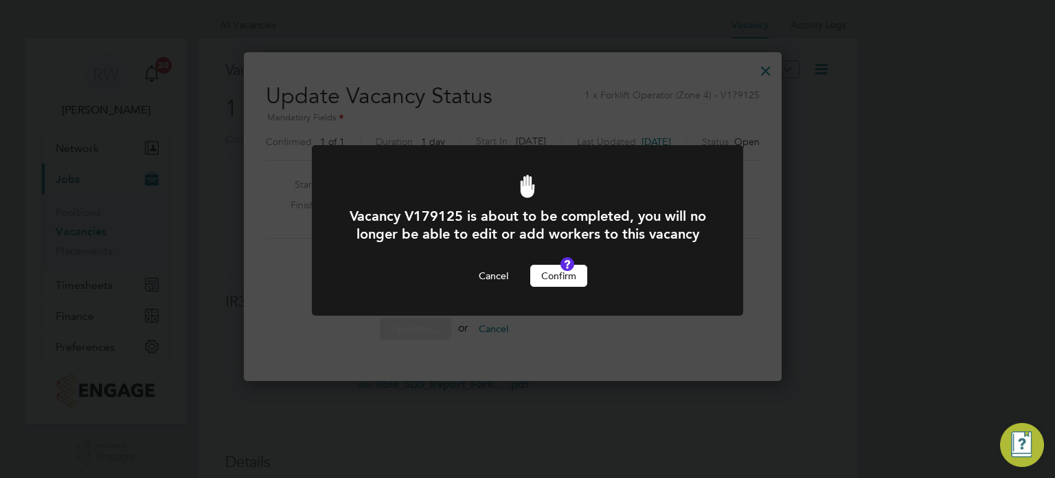
click at [556, 287] on button "Confirm" at bounding box center [558, 276] width 57 height 22
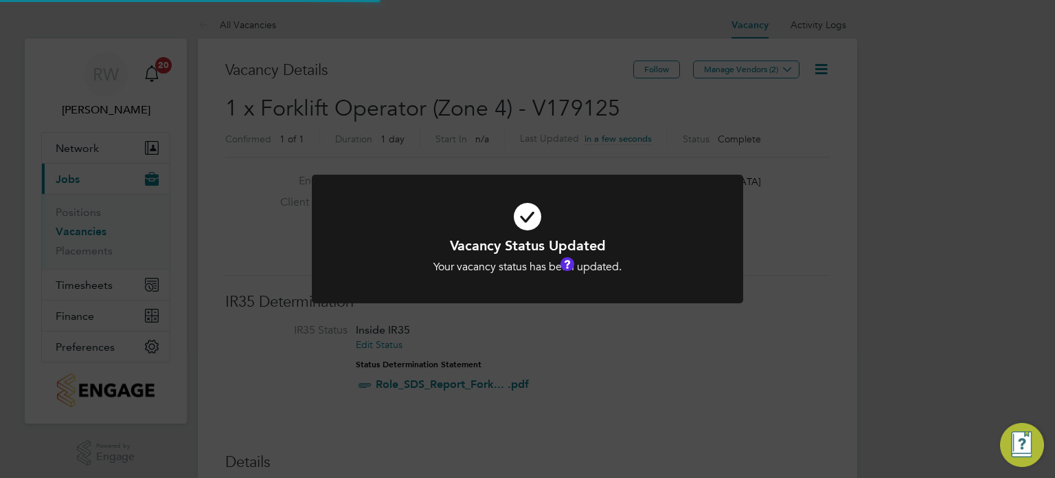
scroll to position [41, 96]
click at [511, 115] on div "Vacancy Status Updated Your vacancy status has been updated. Cancel Okay" at bounding box center [527, 239] width 1055 height 478
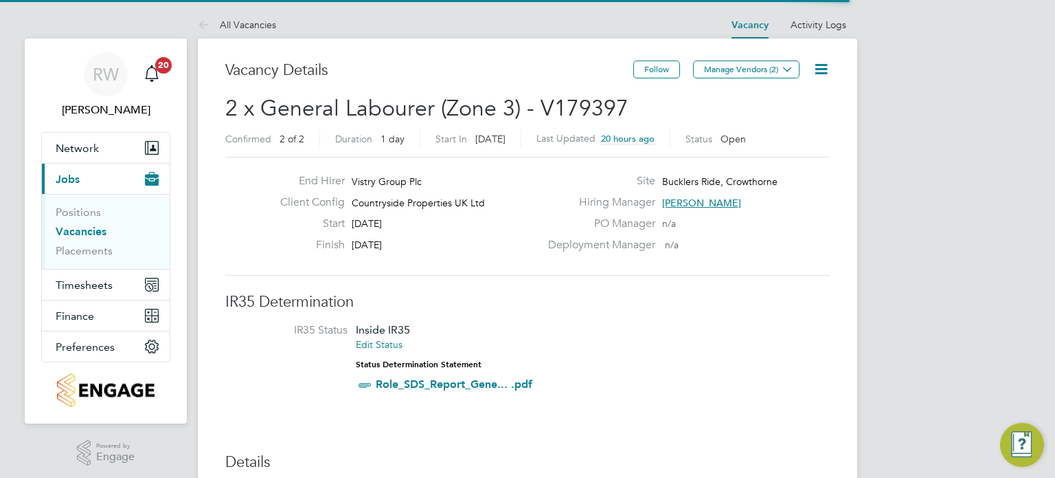
click at [827, 66] on icon at bounding box center [821, 68] width 17 height 17
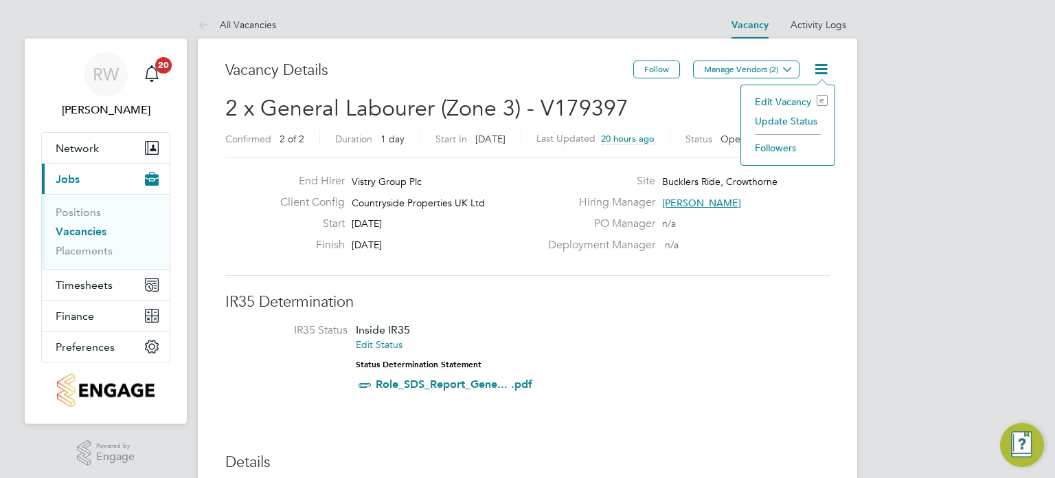
click at [786, 124] on li "Update Status" at bounding box center [788, 120] width 80 height 19
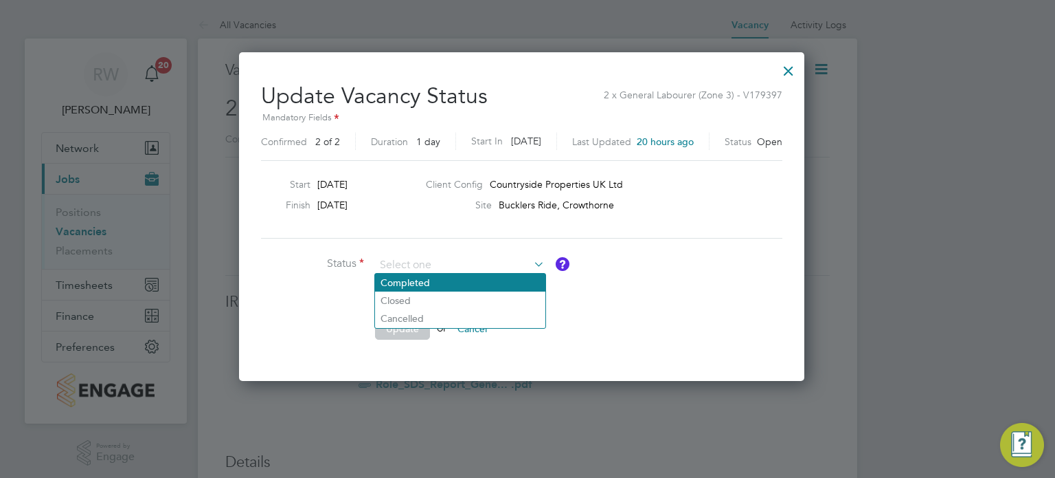
click at [458, 286] on li "Completed" at bounding box center [460, 282] width 170 height 18
type input "Completed"
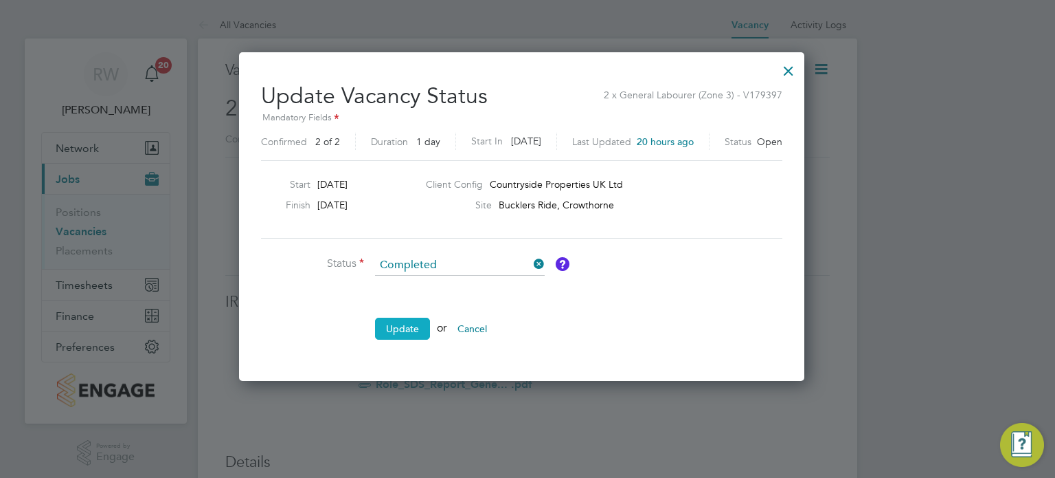
click at [403, 318] on button "Update" at bounding box center [402, 328] width 55 height 22
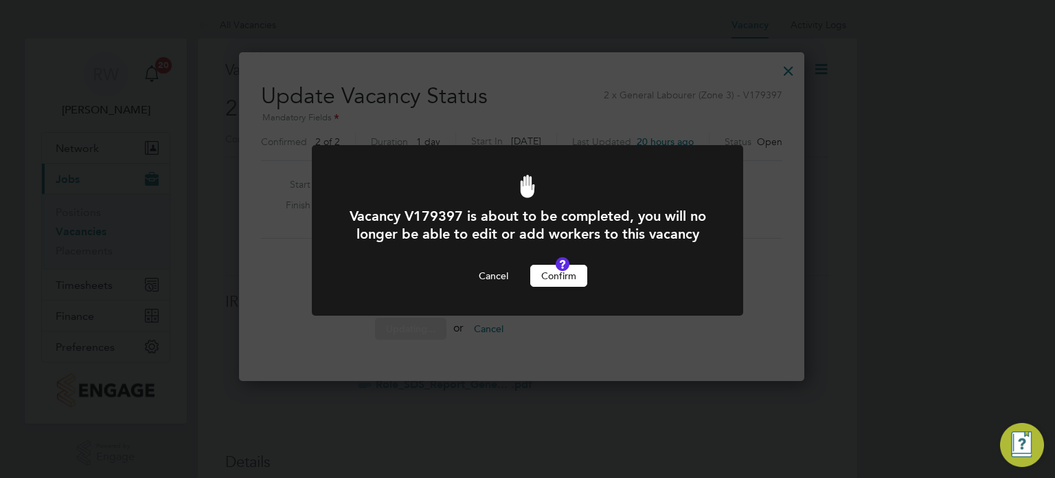
click at [568, 285] on button "Confirm" at bounding box center [558, 276] width 57 height 22
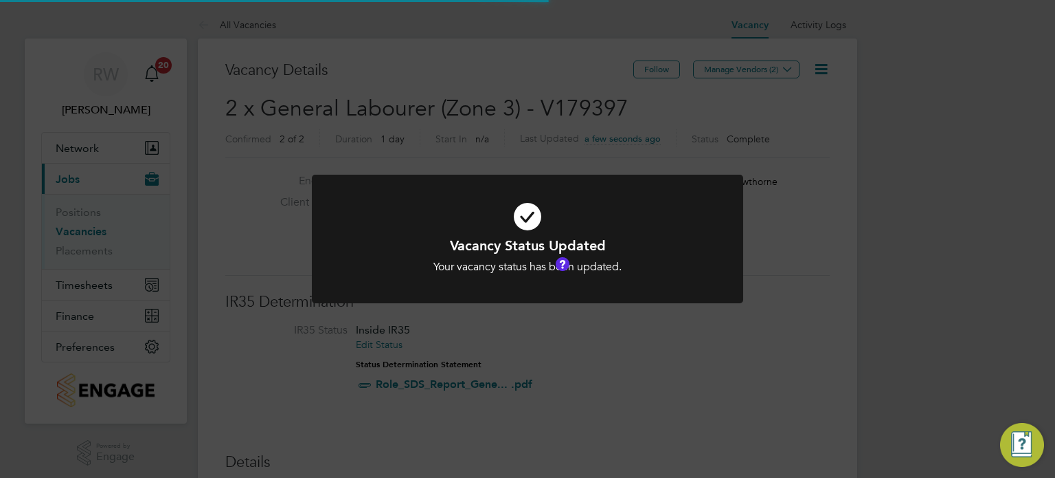
click at [518, 125] on div "Vacancy Status Updated Your vacancy status has been updated. Cancel Okay" at bounding box center [527, 239] width 1055 height 478
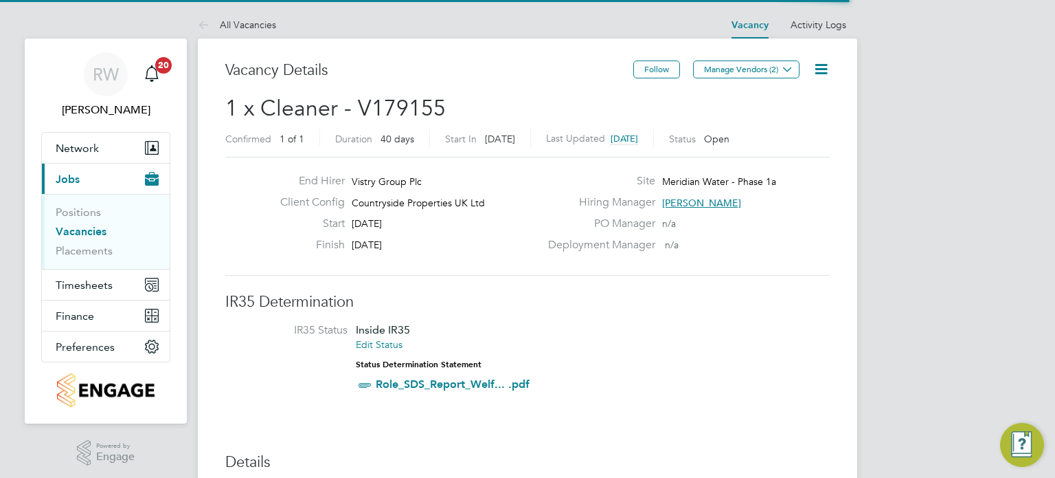
click at [824, 68] on icon at bounding box center [821, 68] width 17 height 17
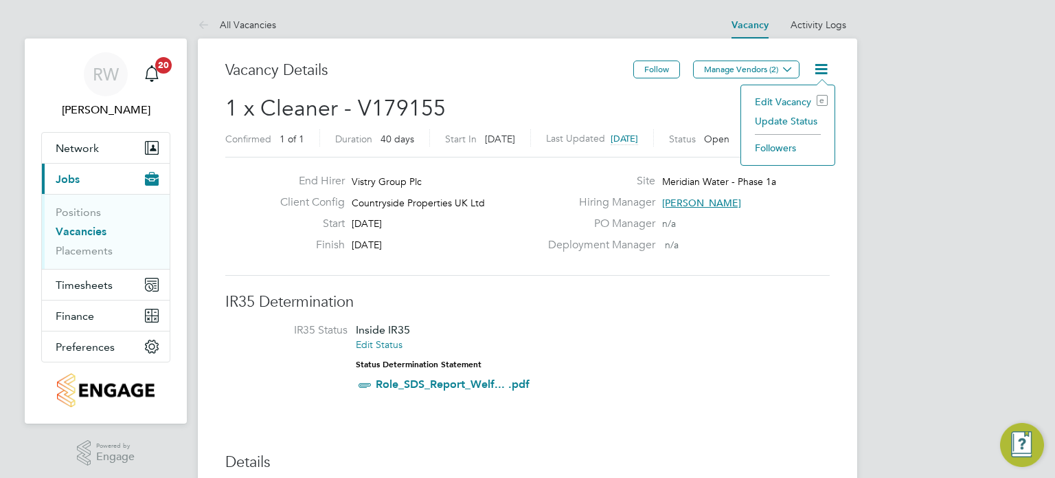
click at [796, 119] on li "Update Status" at bounding box center [788, 120] width 80 height 19
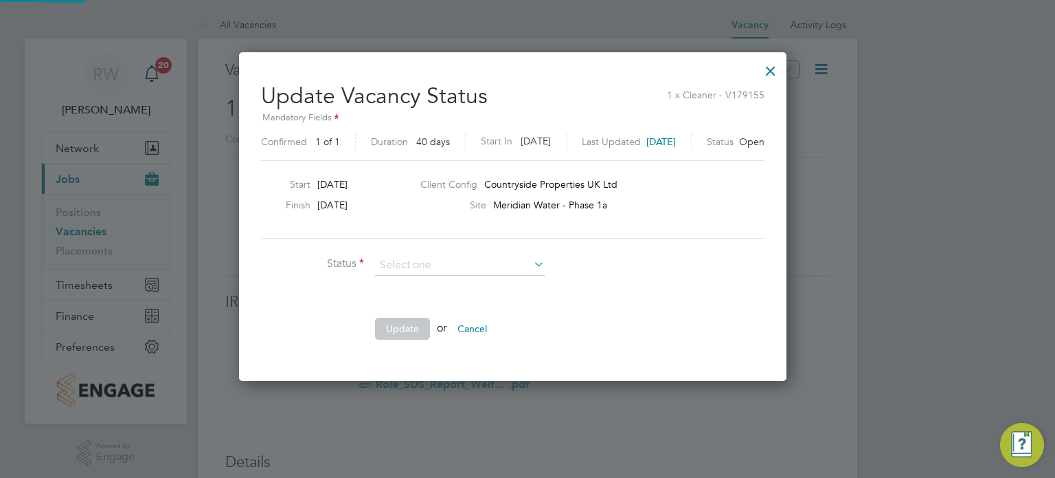
scroll to position [20, 370]
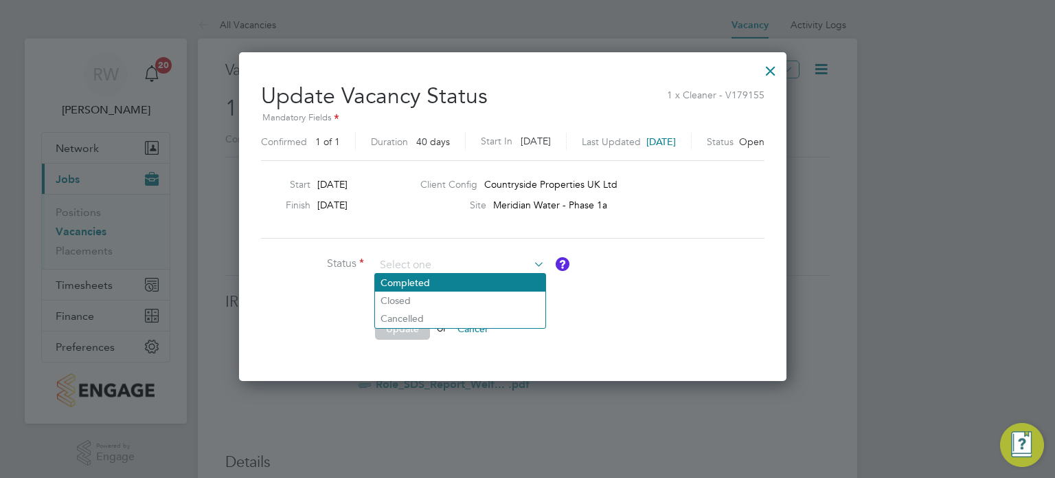
click at [460, 285] on li "Completed" at bounding box center [460, 282] width 170 height 18
type input "Completed"
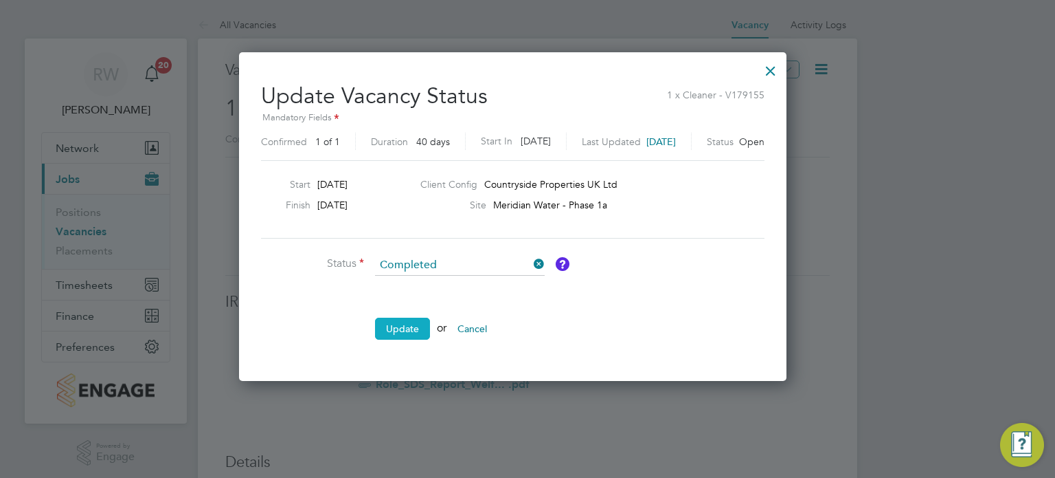
click at [410, 323] on button "Update" at bounding box center [402, 328] width 55 height 22
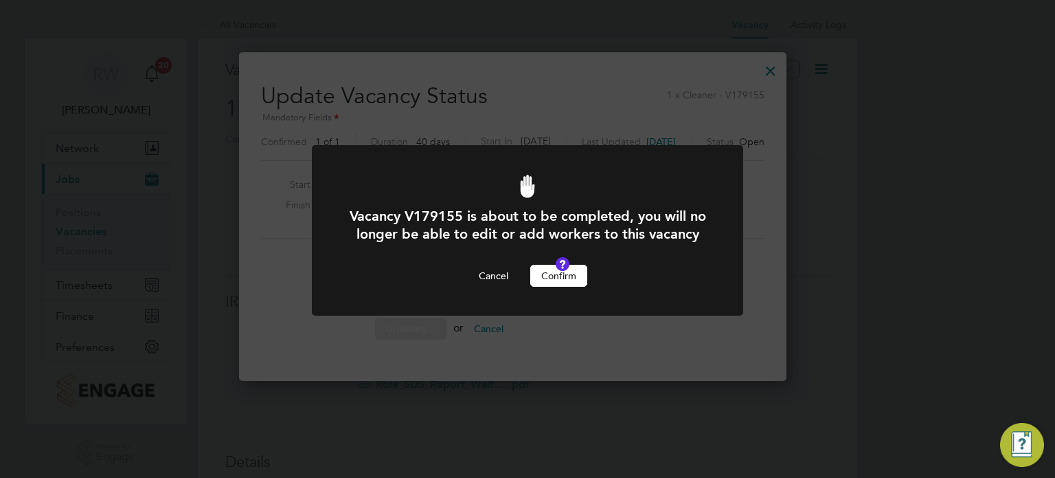
click at [541, 287] on button "Confirm" at bounding box center [558, 276] width 57 height 22
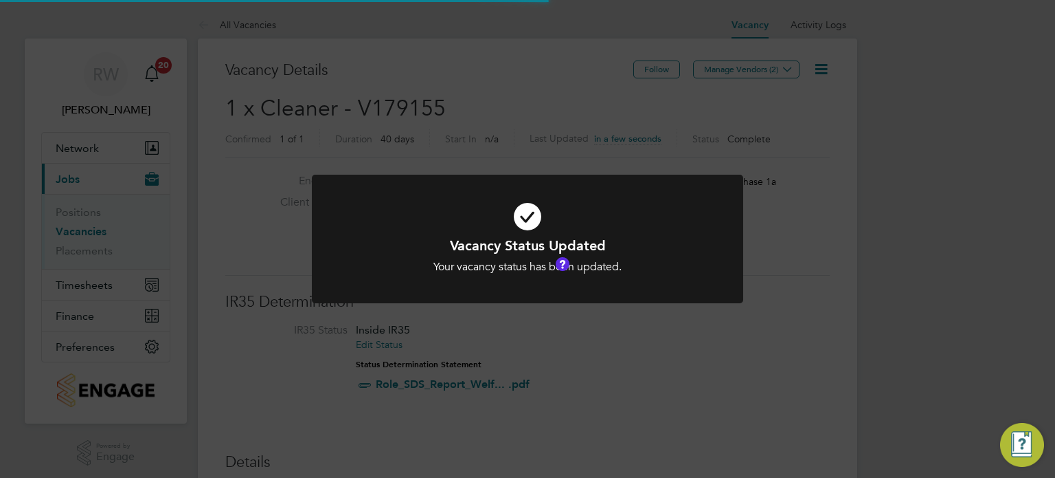
scroll to position [41, 96]
click at [486, 121] on div "Vacancy Status Updated Your vacancy status has been updated. Cancel Okay" at bounding box center [527, 239] width 1055 height 478
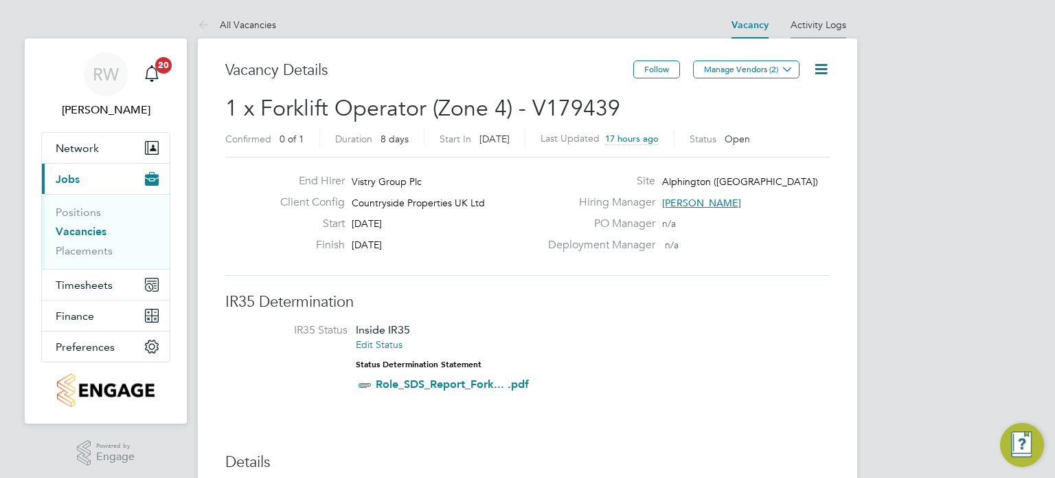
click at [819, 21] on link "Activity Logs" at bounding box center [819, 25] width 56 height 12
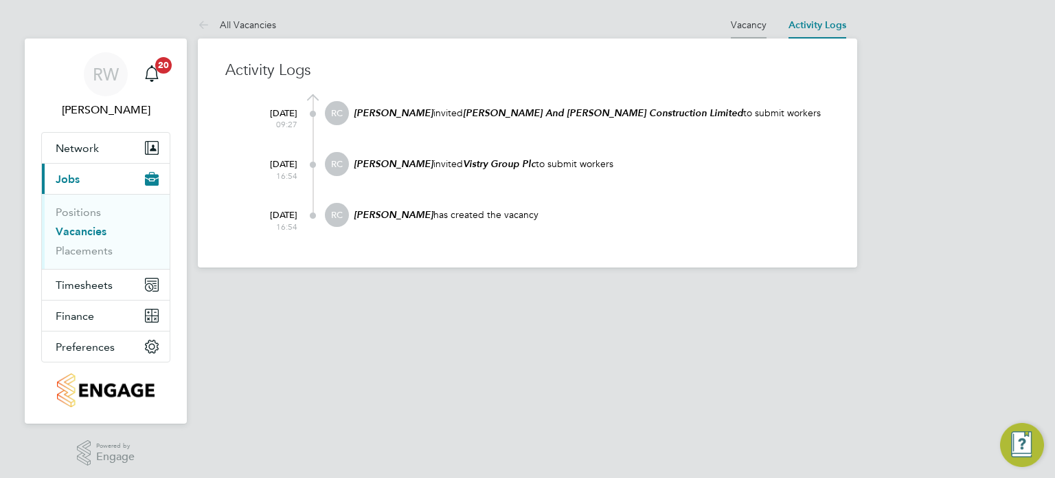
click at [750, 22] on link "Vacancy" at bounding box center [749, 25] width 36 height 12
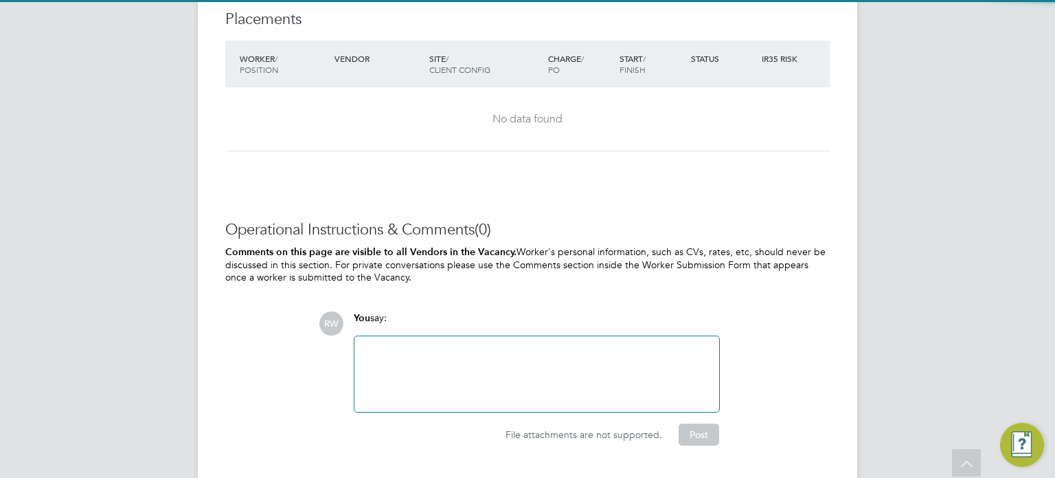
scroll to position [1431, 0]
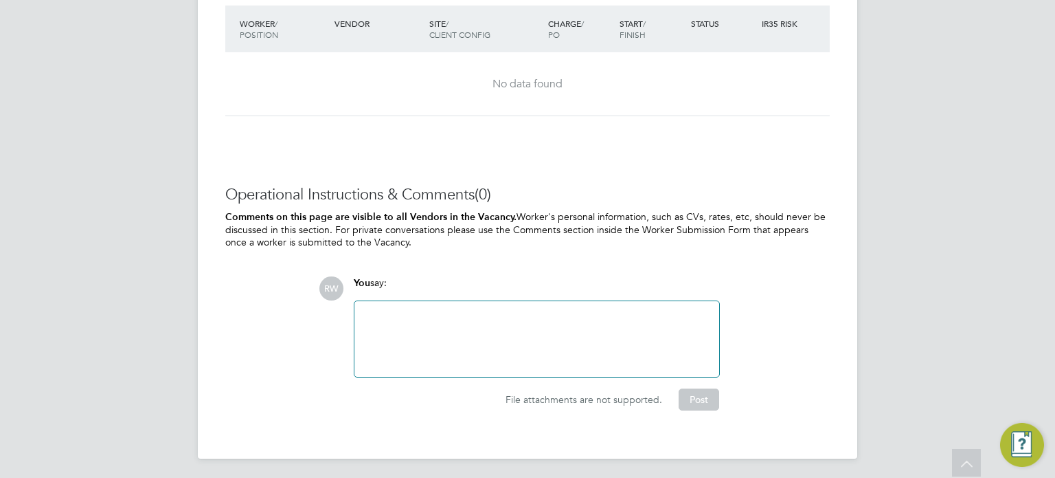
click at [397, 315] on div at bounding box center [537, 338] width 348 height 59
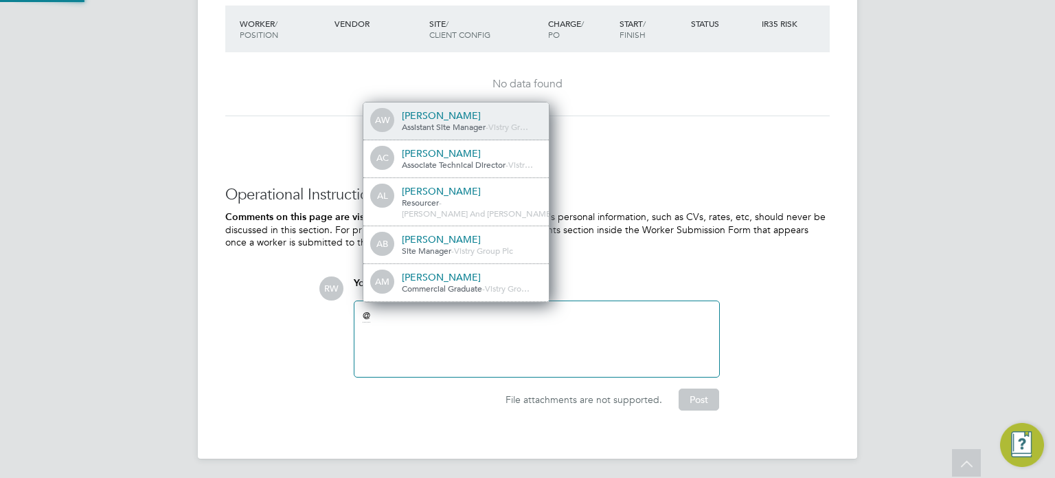
scroll to position [0, 0]
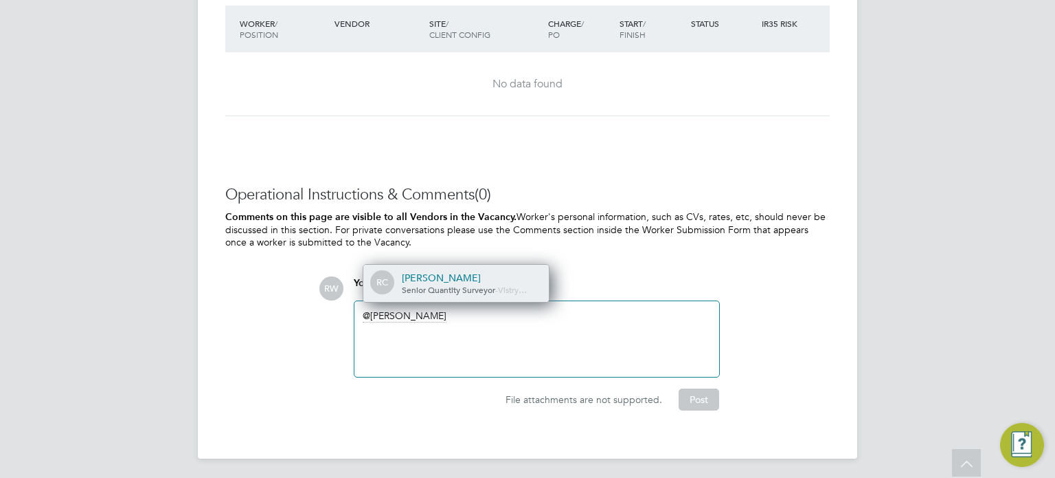
click at [414, 277] on div "Ryan Cumner" at bounding box center [470, 277] width 137 height 12
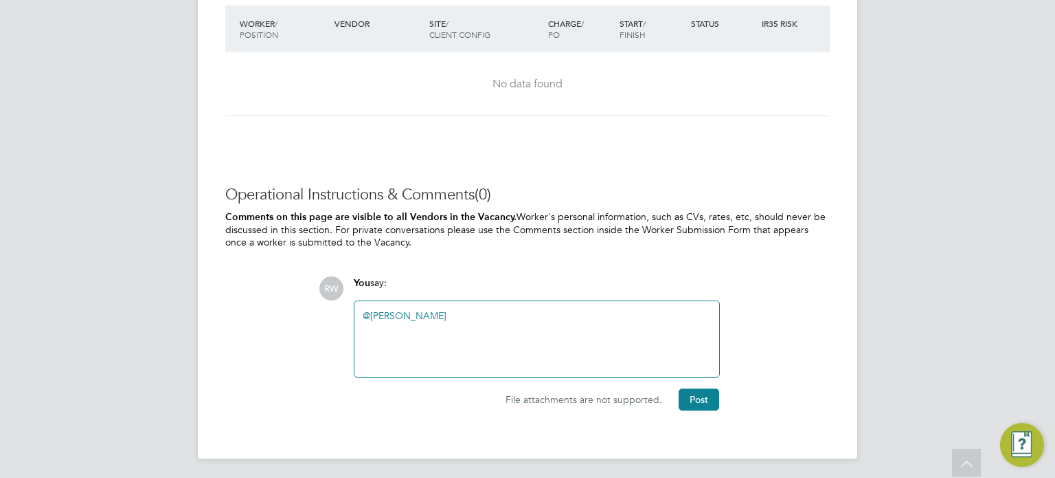
paste div
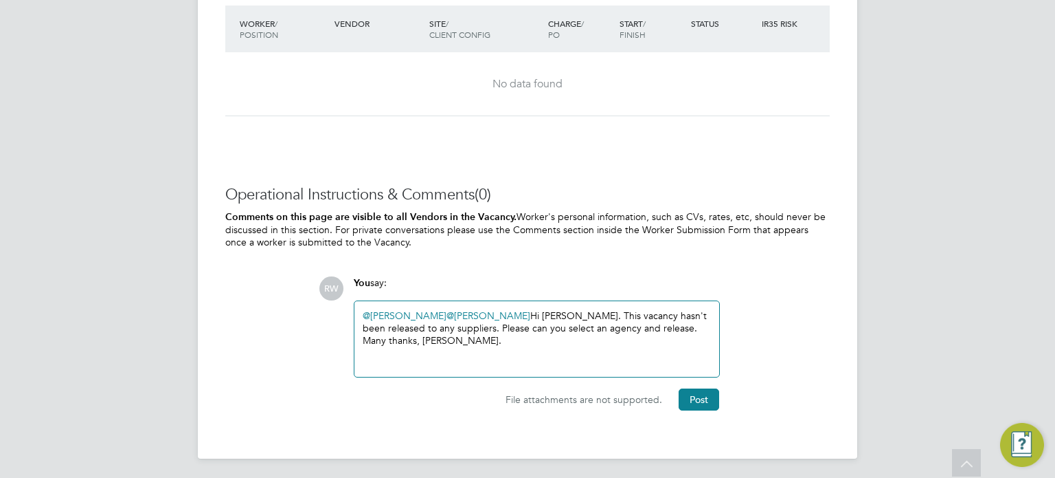
click at [545, 312] on div "@Ryan Cumner ​ @Lauren Morton ​ Hi Lauren. This vacancy hasn't been released to…" at bounding box center [537, 338] width 348 height 59
click at [550, 318] on div "@Ryan Cumner ​ Hi Ryan . This vacancy hasn't been released to any suppliers. Pl…" at bounding box center [537, 338] width 348 height 59
click at [550, 324] on div "@Ryan Cumner ​ Hi Ryan . This vacancy hasn't been released to any suppliers. Pl…" at bounding box center [537, 338] width 348 height 59
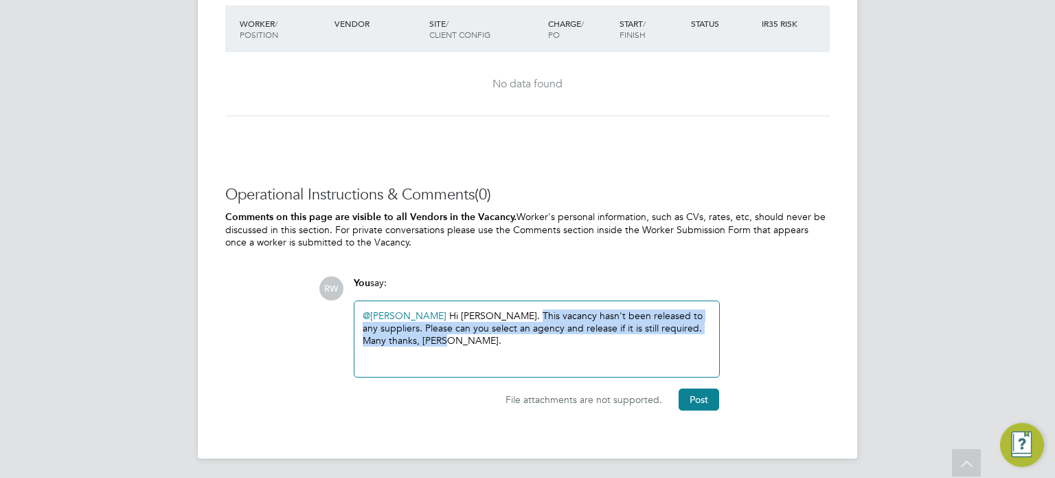
drag, startPoint x: 385, startPoint y: 337, endPoint x: 471, endPoint y: 310, distance: 89.3
click at [471, 310] on div "@Ryan Cumner ​ Hi Ryan . This vacancy hasn't been released to any suppliers. Pl…" at bounding box center [537, 338] width 348 height 59
copy div "This vacancy hasn't been released to any suppliers. Please can you select an ag…"
click at [697, 396] on button "Post" at bounding box center [699, 399] width 41 height 22
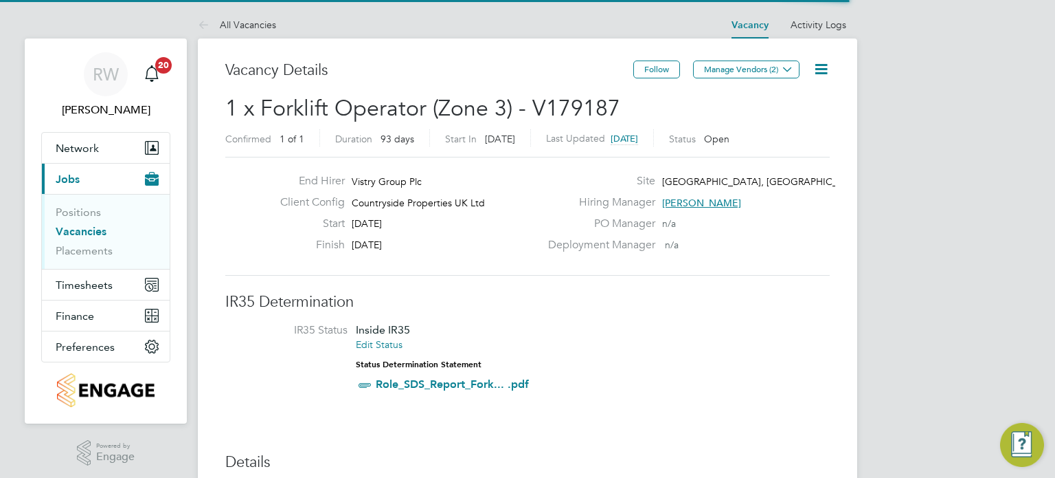
click at [827, 71] on icon at bounding box center [821, 68] width 17 height 17
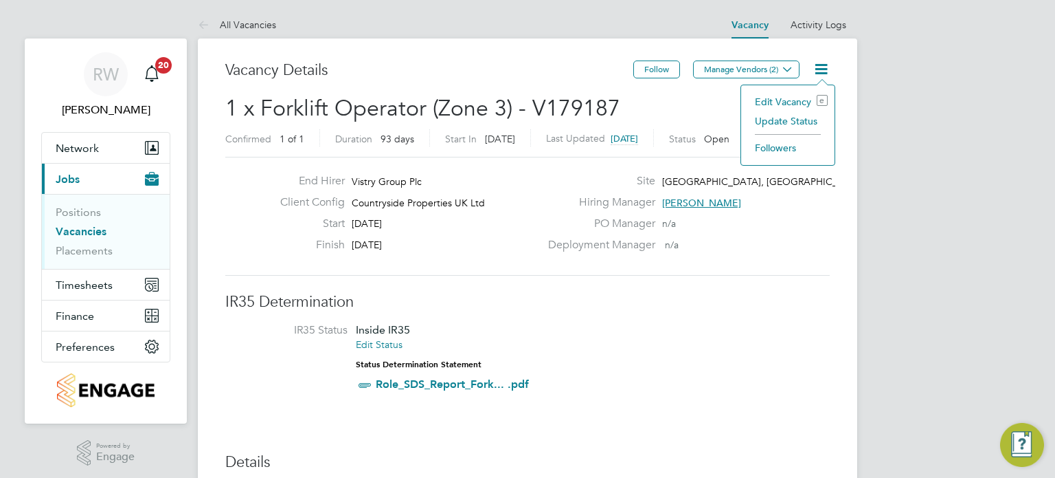
click at [800, 120] on li "Update Status" at bounding box center [788, 120] width 80 height 19
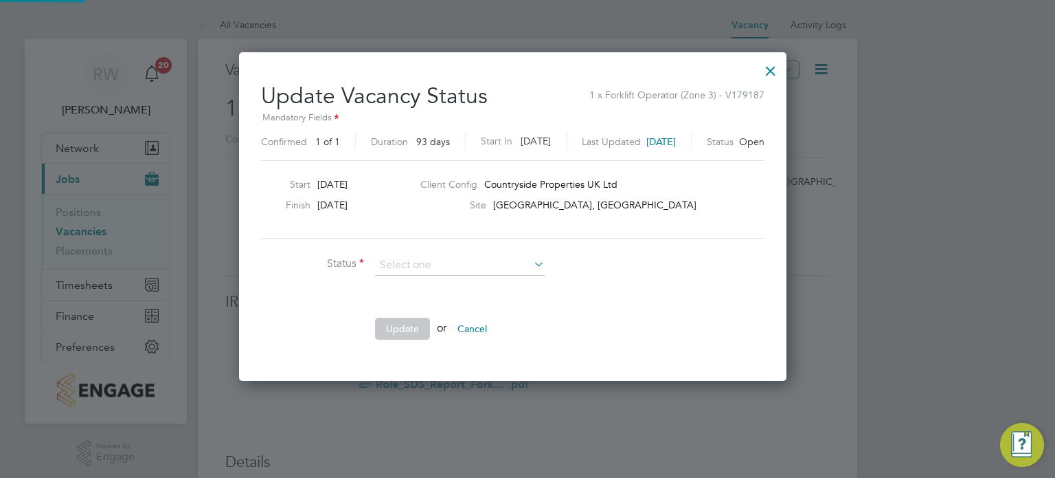
scroll to position [326, 577]
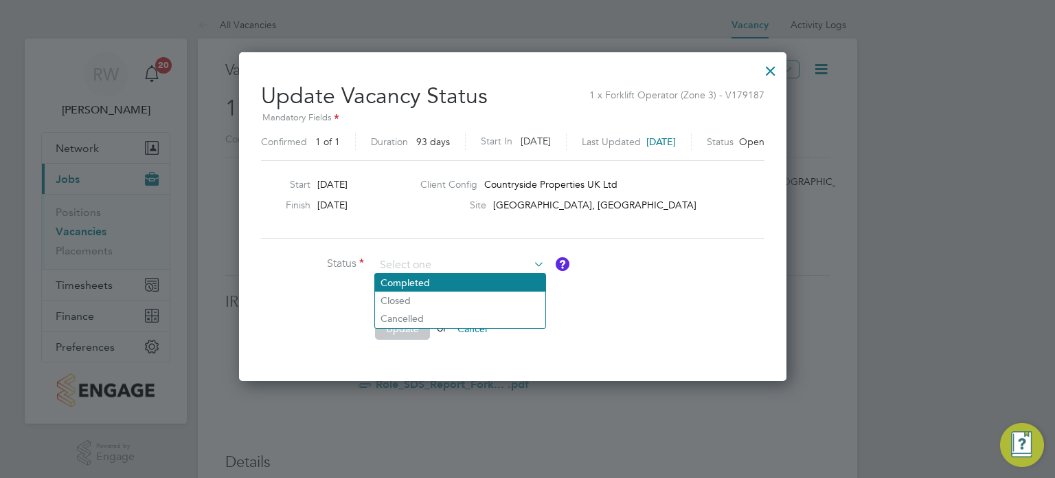
click at [467, 285] on li "Completed" at bounding box center [460, 282] width 170 height 18
type input "Completed"
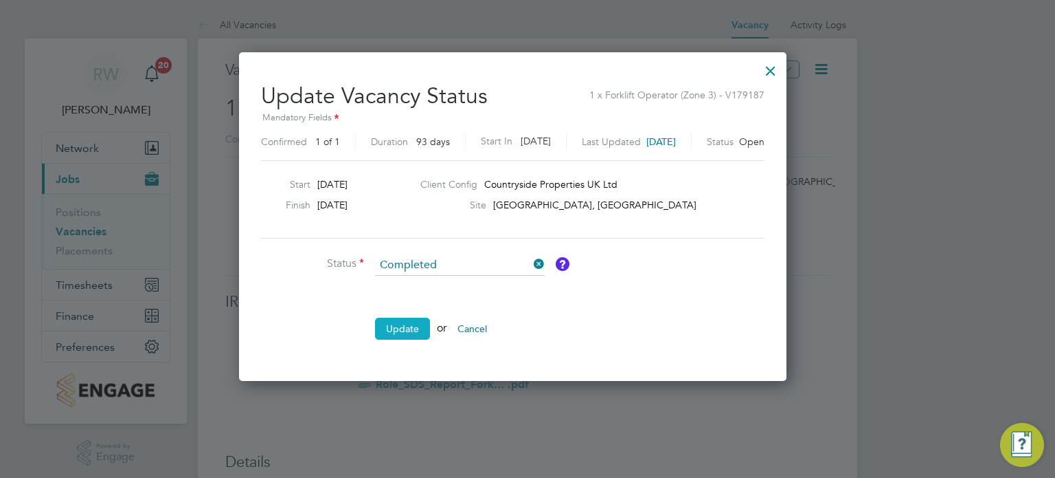
click at [401, 335] on button "Update" at bounding box center [402, 328] width 55 height 22
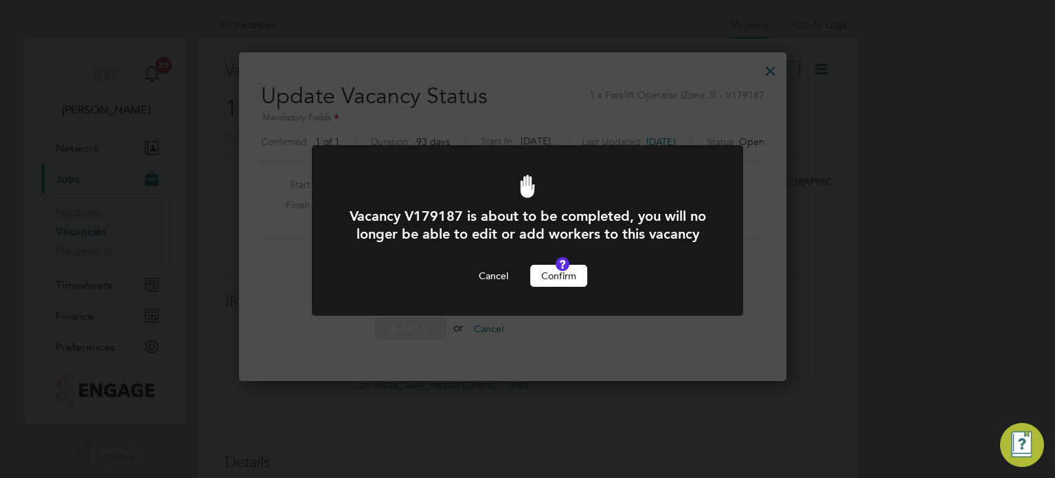
click at [574, 287] on button "Confirm" at bounding box center [558, 276] width 57 height 22
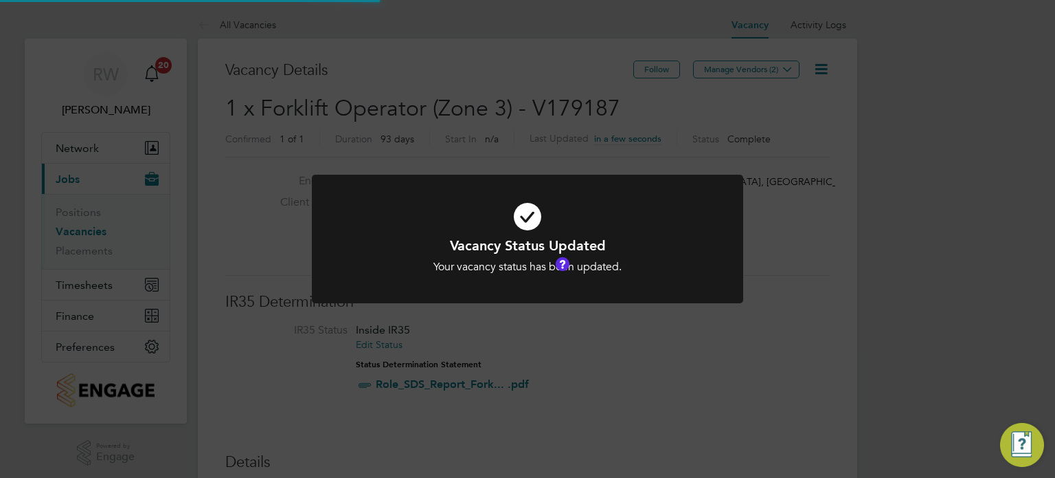
scroll to position [41, 96]
click at [576, 124] on div "Vacancy Status Updated Your vacancy status has been updated. Cancel Okay" at bounding box center [527, 239] width 1055 height 478
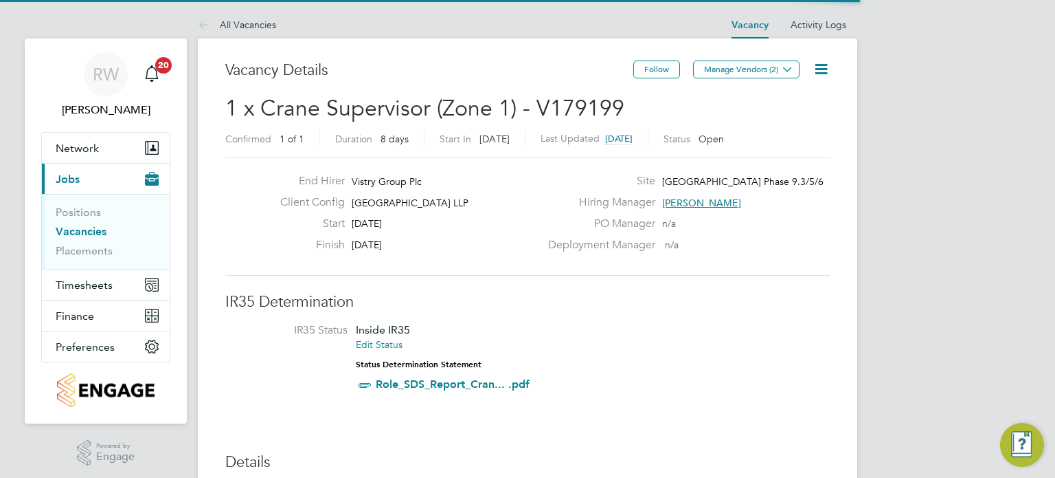
click at [825, 64] on icon at bounding box center [821, 68] width 17 height 17
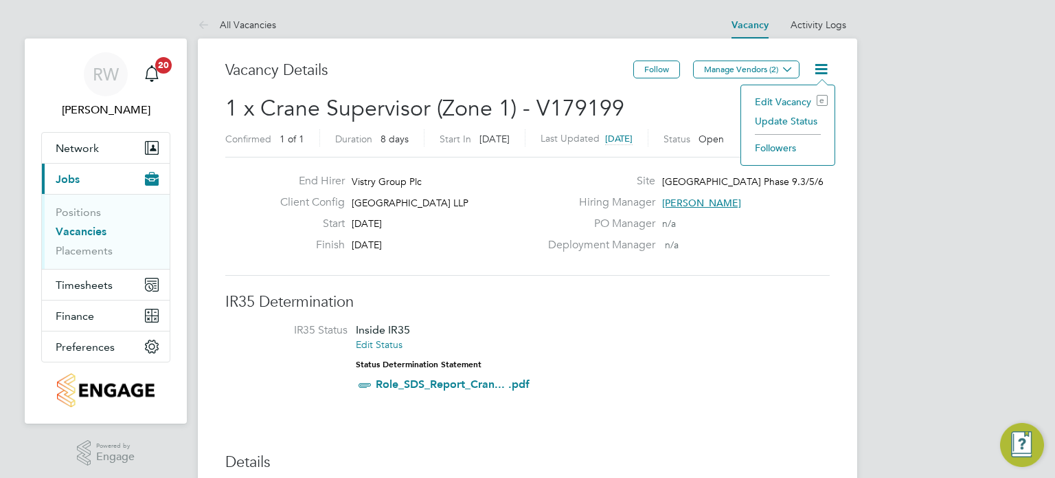
click at [799, 116] on li "Update Status" at bounding box center [788, 120] width 80 height 19
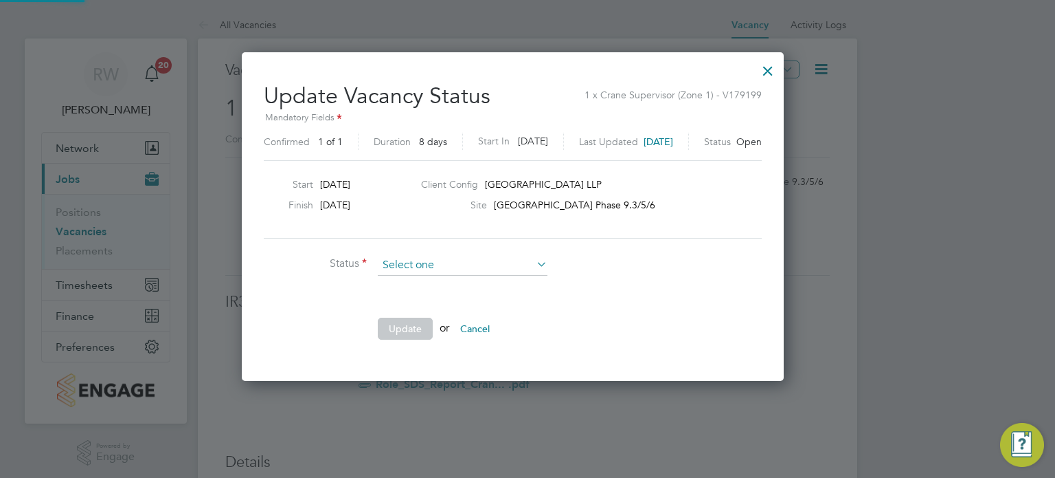
scroll to position [326, 571]
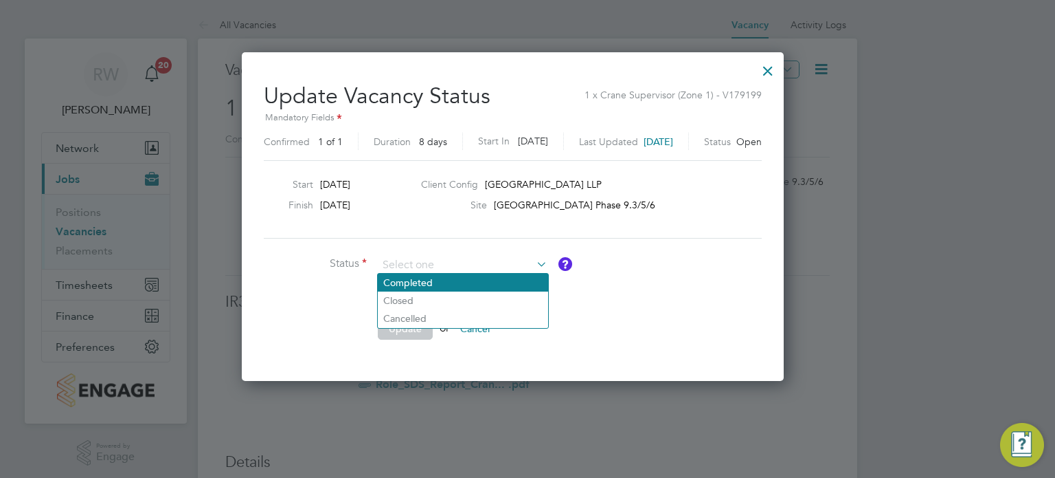
click at [459, 281] on li "Completed" at bounding box center [463, 282] width 170 height 18
type input "Completed"
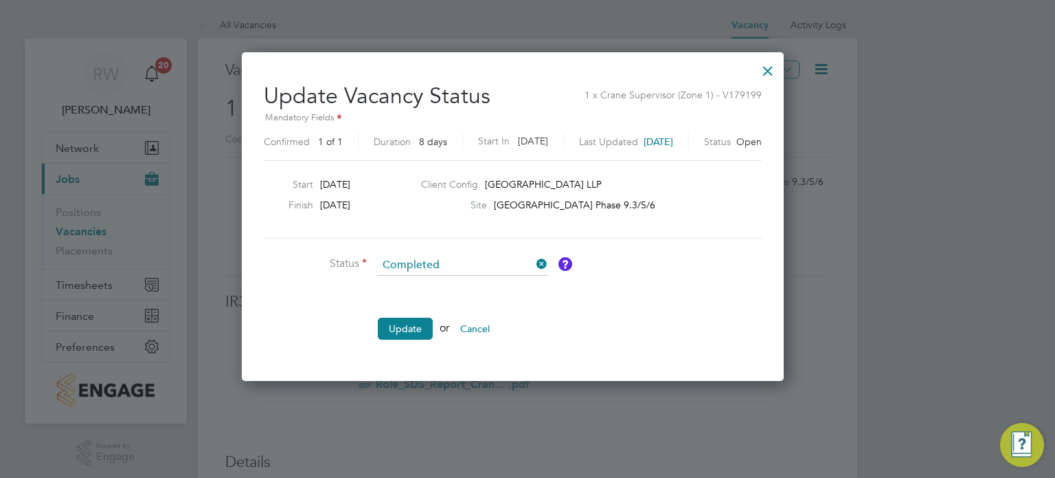
click at [410, 313] on ul "Status Completed Comment Update or Cancel" at bounding box center [470, 304] width 412 height 98
click at [409, 320] on button "Update" at bounding box center [405, 328] width 55 height 22
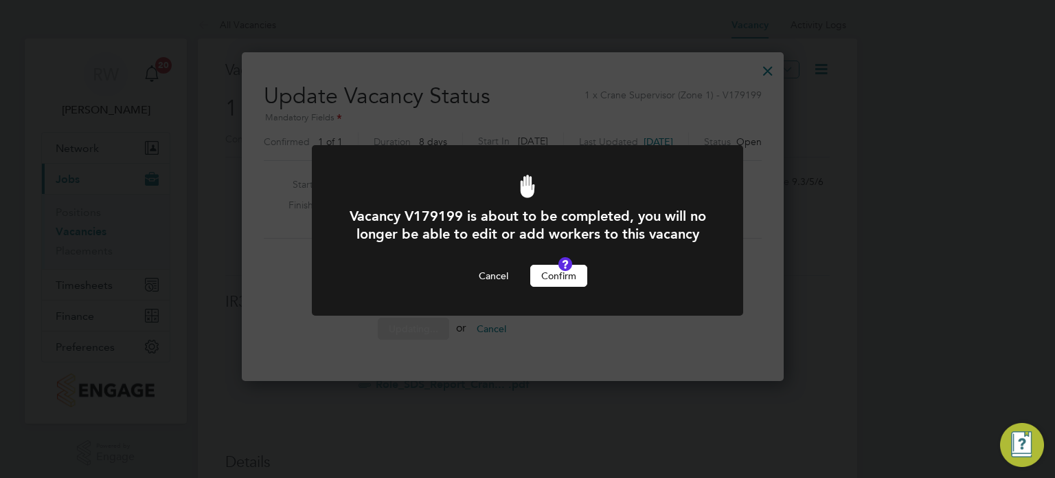
click at [558, 287] on button "Confirm" at bounding box center [558, 276] width 57 height 22
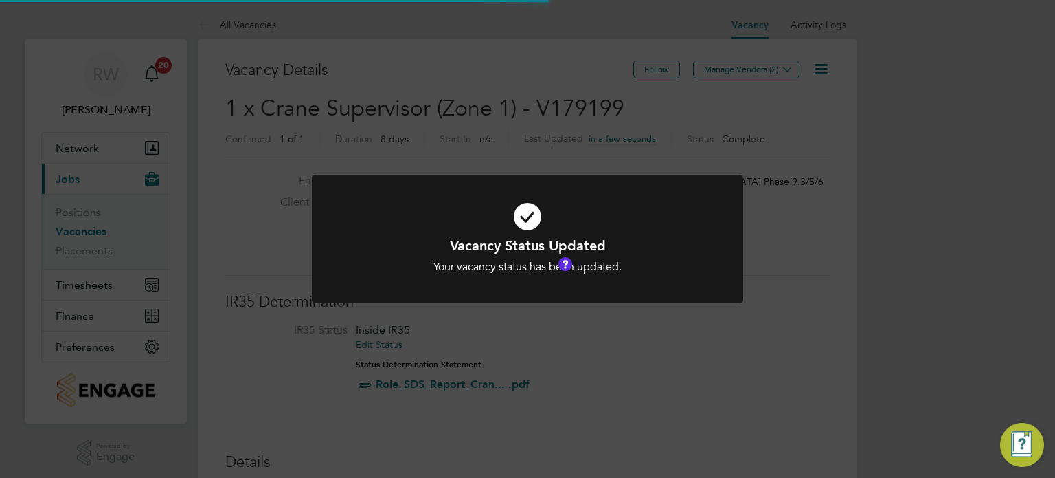
click at [552, 90] on div "Vacancy Status Updated Your vacancy status has been updated. Cancel Okay" at bounding box center [527, 239] width 1055 height 478
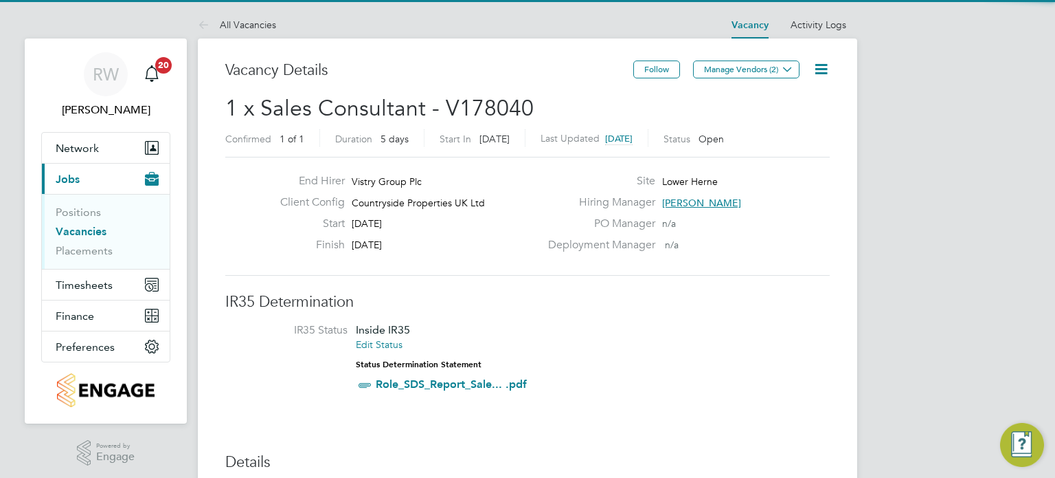
click at [819, 67] on icon at bounding box center [821, 68] width 17 height 17
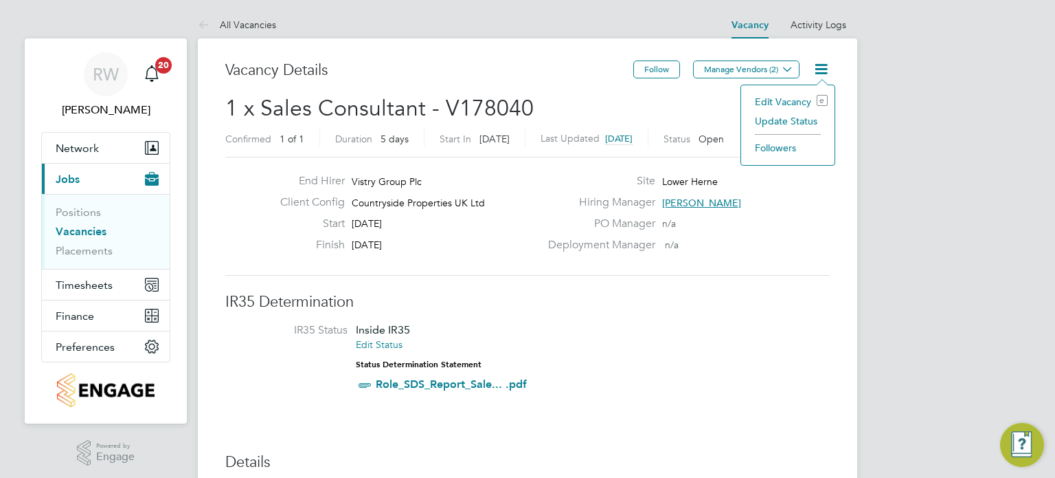
click at [794, 119] on li "Update Status" at bounding box center [788, 120] width 80 height 19
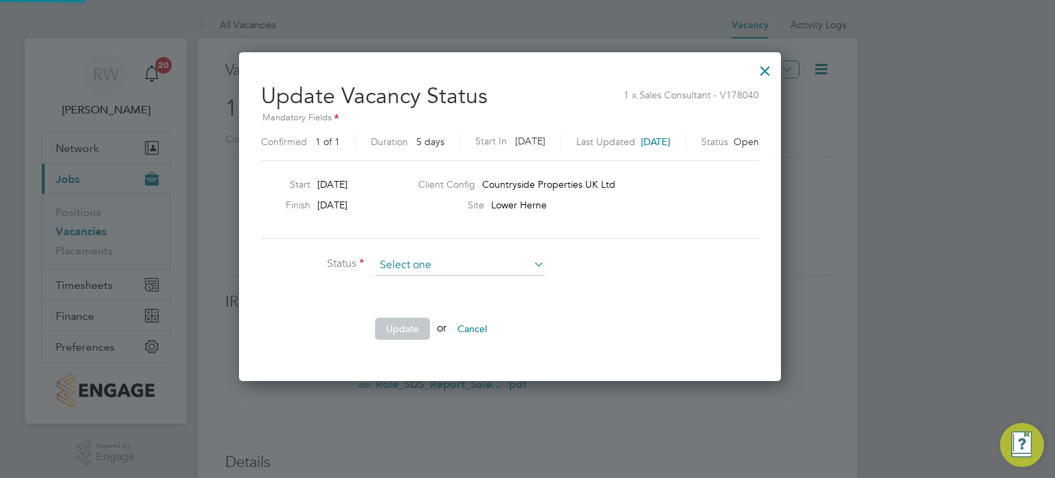
scroll to position [326, 577]
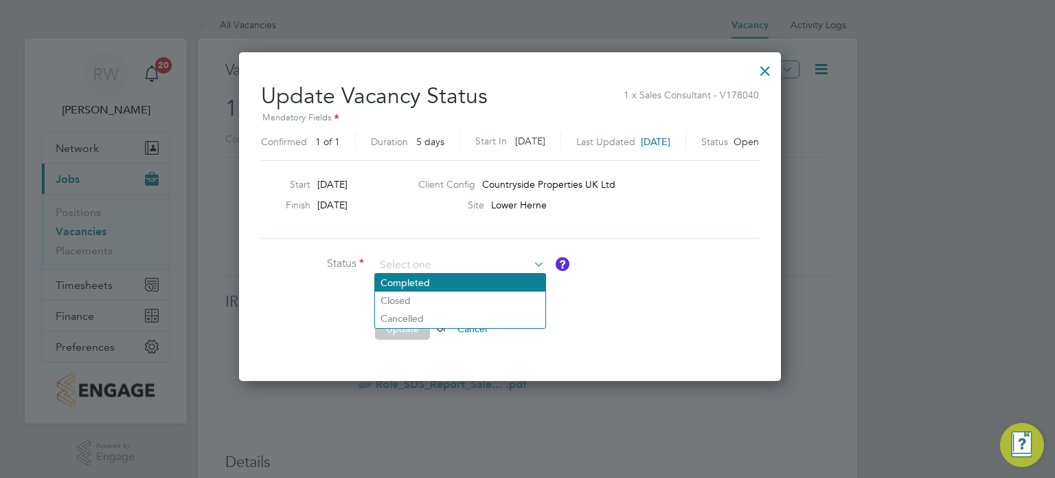
click at [437, 283] on li "Completed" at bounding box center [460, 282] width 170 height 18
type input "Completed"
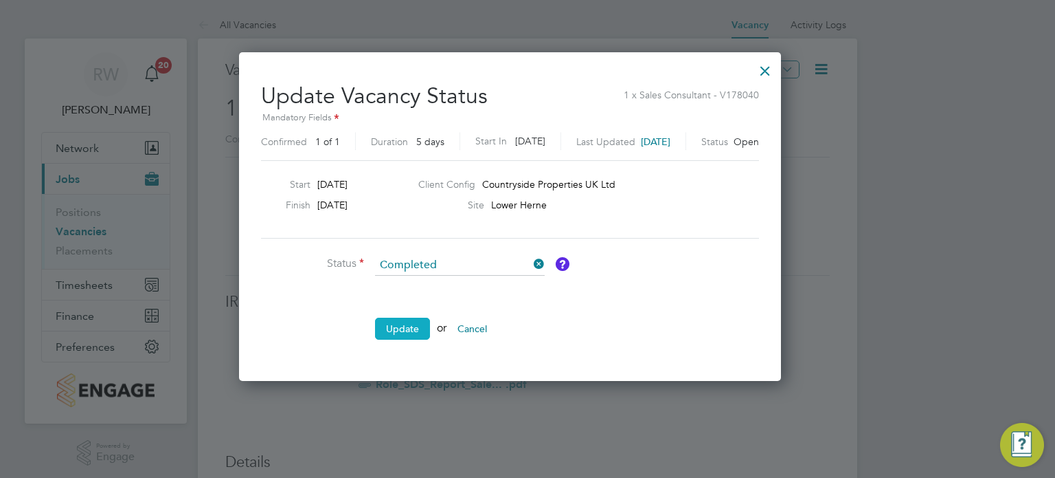
click at [394, 331] on button "Update" at bounding box center [402, 328] width 55 height 22
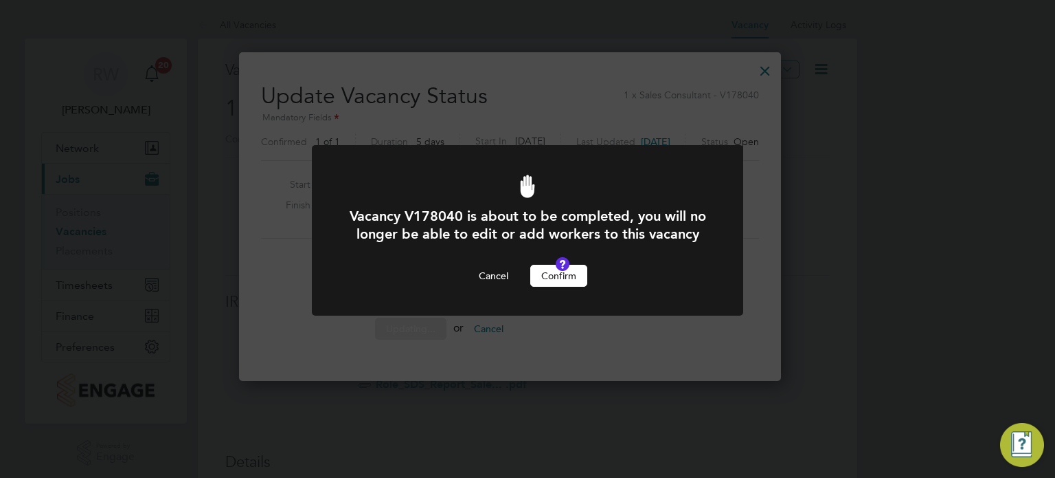
click at [556, 287] on button "Confirm" at bounding box center [558, 276] width 57 height 22
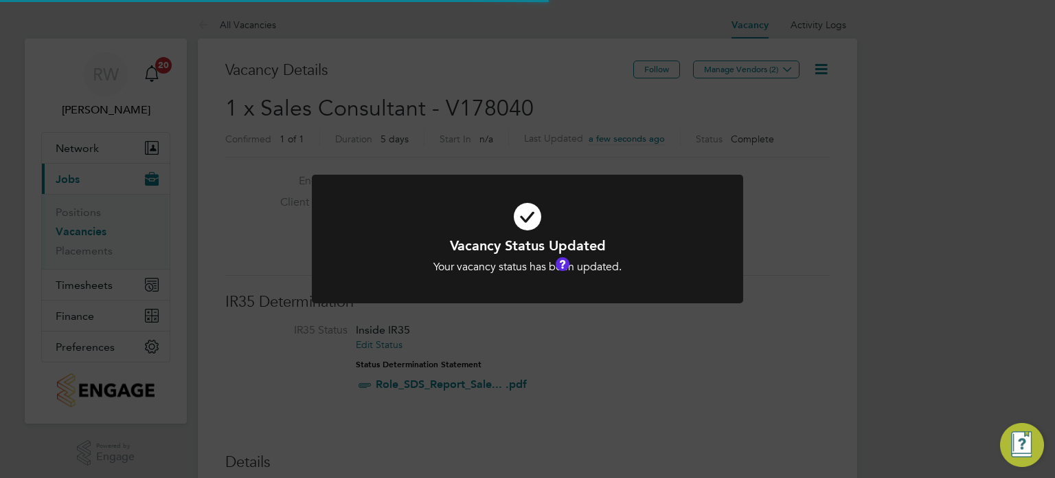
scroll to position [41, 96]
click at [511, 155] on div "Vacancy Status Updated Your vacancy status has been updated. Cancel Okay" at bounding box center [527, 239] width 1055 height 478
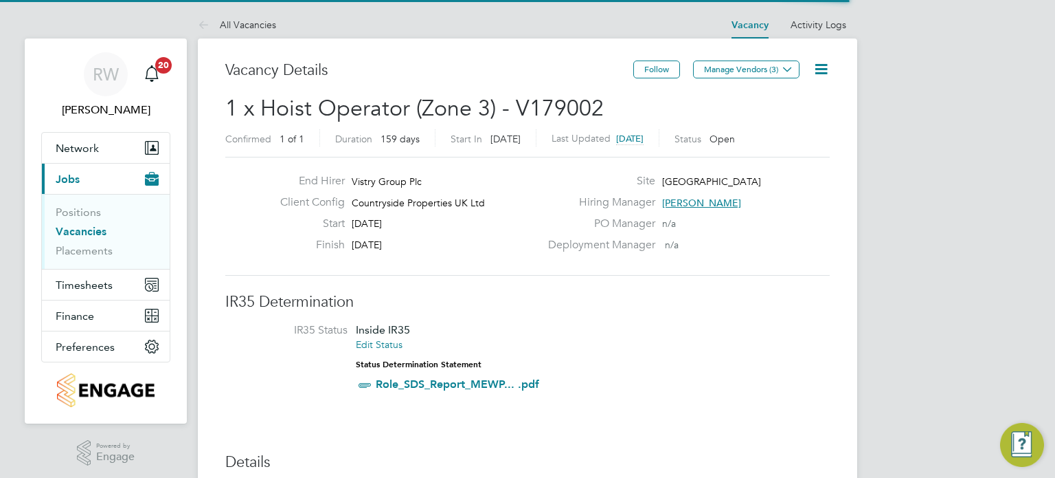
click at [826, 71] on icon at bounding box center [821, 68] width 17 height 17
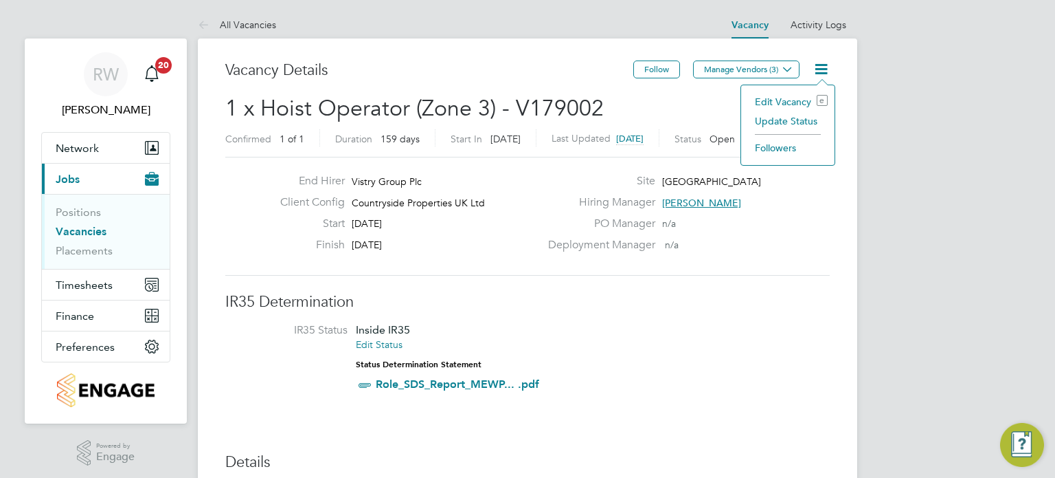
click at [790, 116] on li "Update Status" at bounding box center [788, 120] width 80 height 19
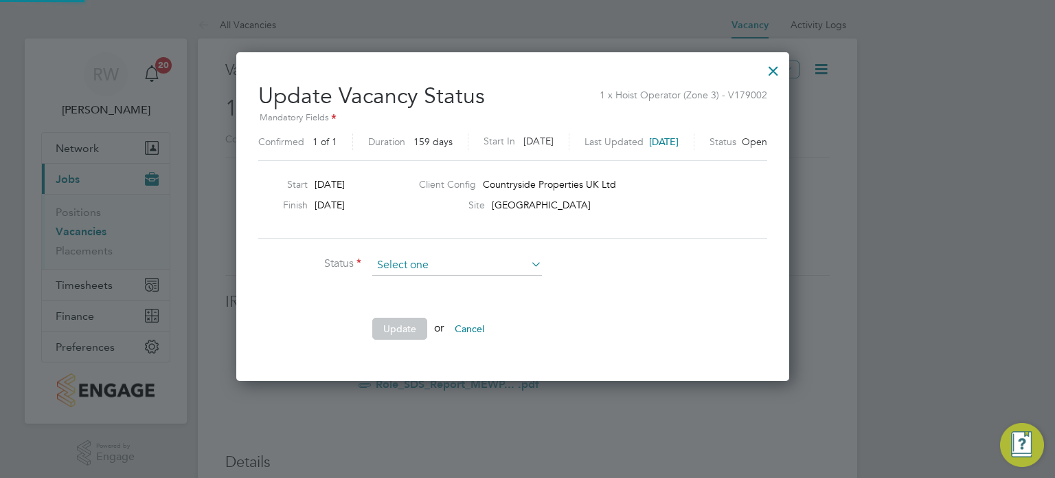
scroll to position [326, 582]
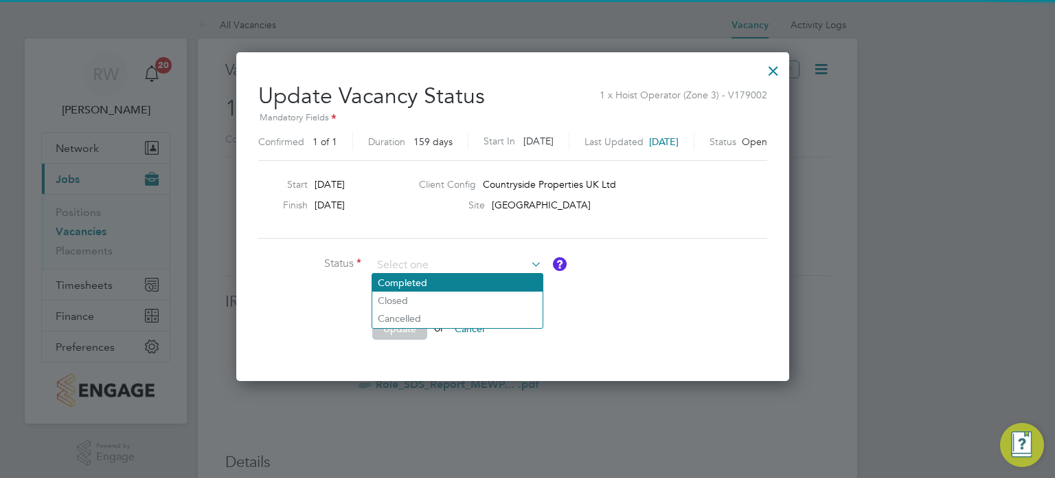
click at [466, 280] on li "Completed" at bounding box center [457, 282] width 170 height 18
type input "Completed"
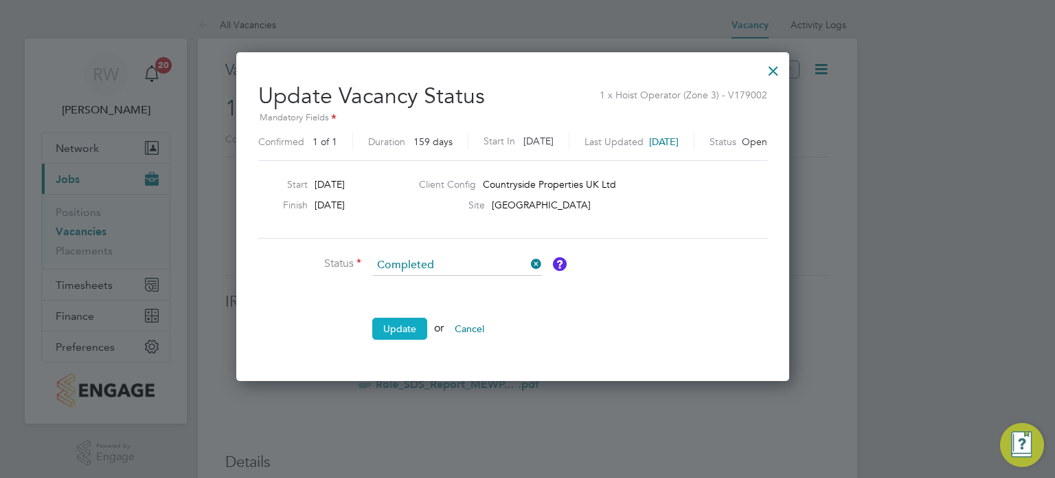
click at [405, 326] on button "Update" at bounding box center [399, 328] width 55 height 22
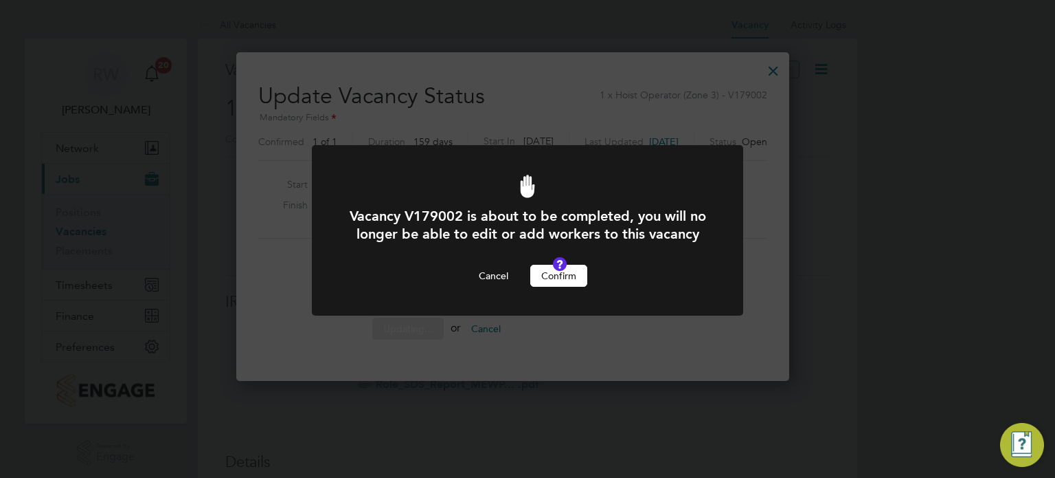
click at [563, 287] on button "Confirm" at bounding box center [558, 276] width 57 height 22
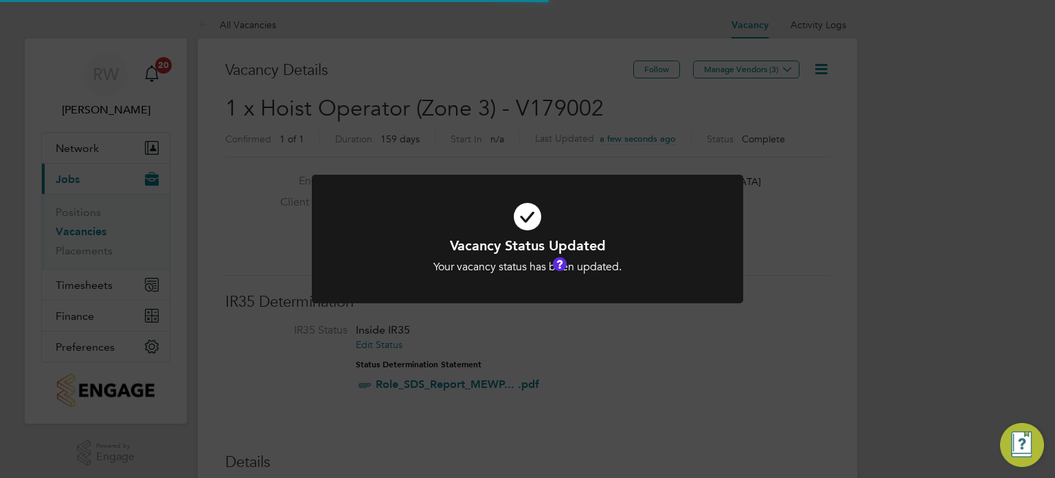
scroll to position [41, 96]
click at [517, 115] on div "Vacancy Status Updated Your vacancy status has been updated. Cancel Okay" at bounding box center [527, 239] width 1055 height 478
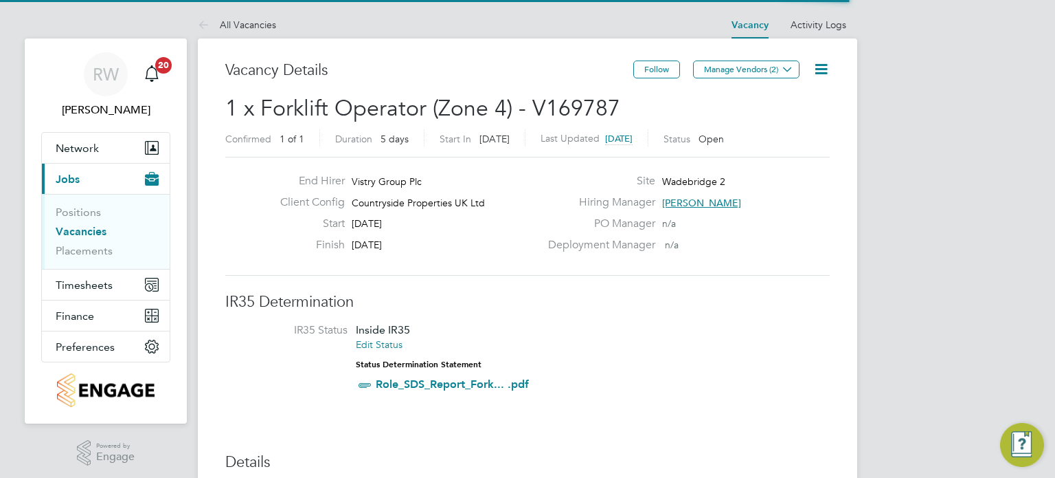
click at [820, 71] on icon at bounding box center [821, 68] width 17 height 17
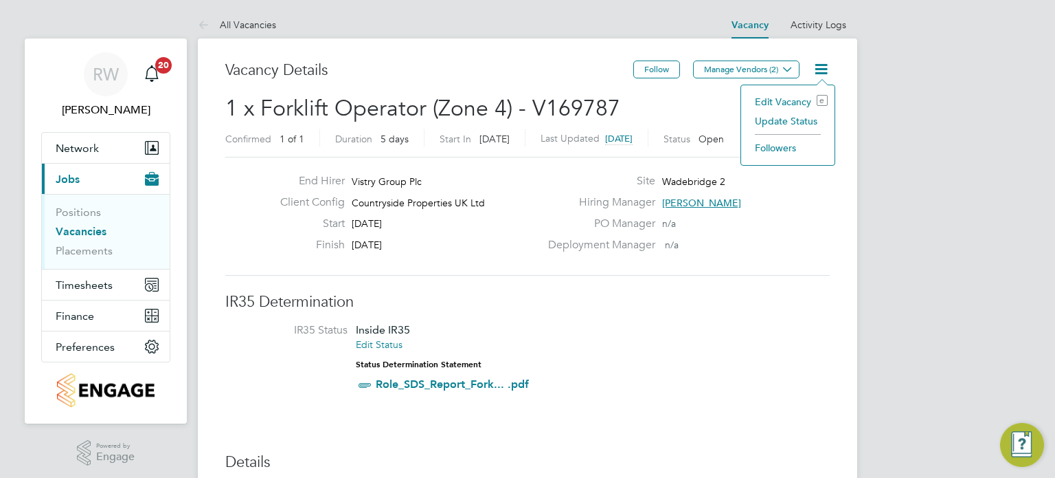
click at [792, 112] on li "Update Status" at bounding box center [788, 120] width 80 height 19
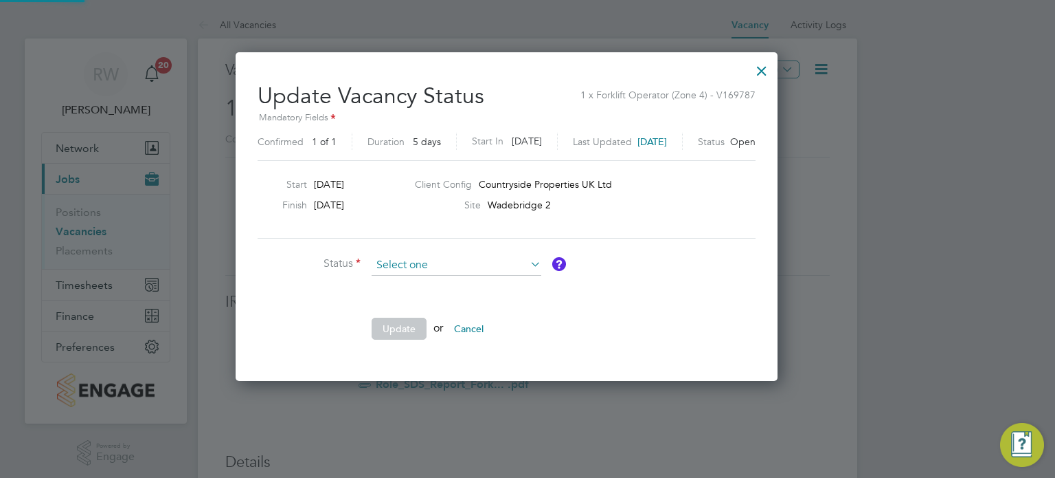
scroll to position [326, 584]
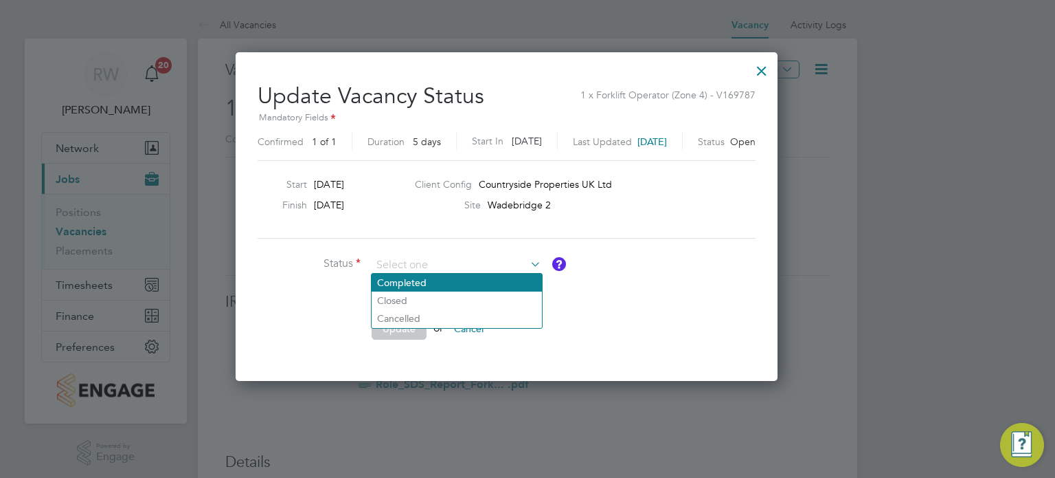
click at [421, 280] on li "Completed" at bounding box center [457, 282] width 170 height 18
type input "Completed"
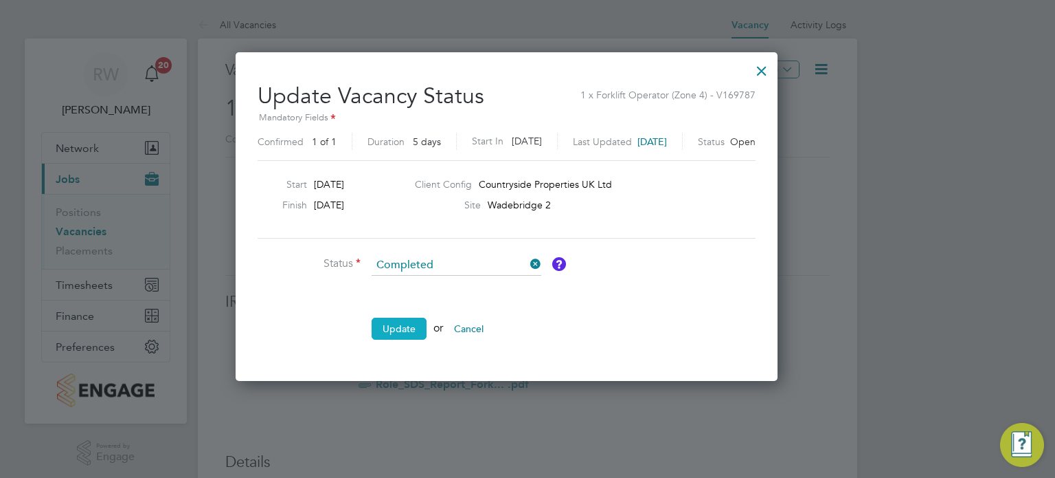
click at [405, 323] on button "Update" at bounding box center [399, 328] width 55 height 22
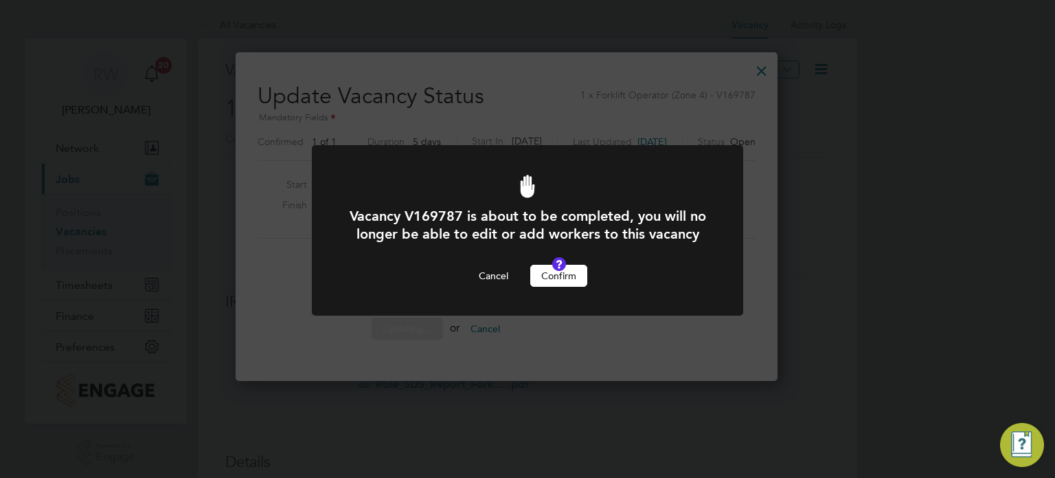
click at [541, 284] on button "Confirm" at bounding box center [558, 276] width 57 height 22
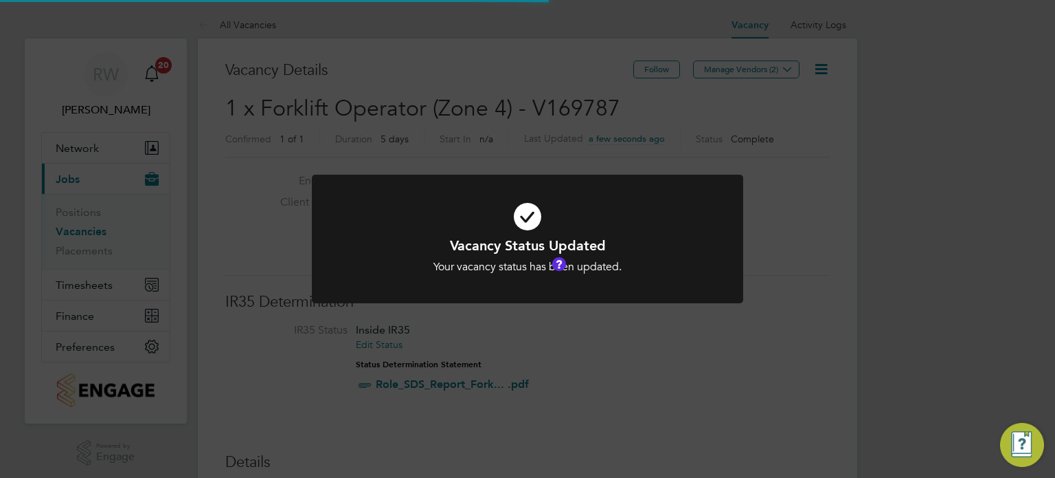
scroll to position [41, 96]
click at [484, 134] on div "Vacancy Status Updated Your vacancy status has been updated. Cancel Okay" at bounding box center [527, 239] width 1055 height 478
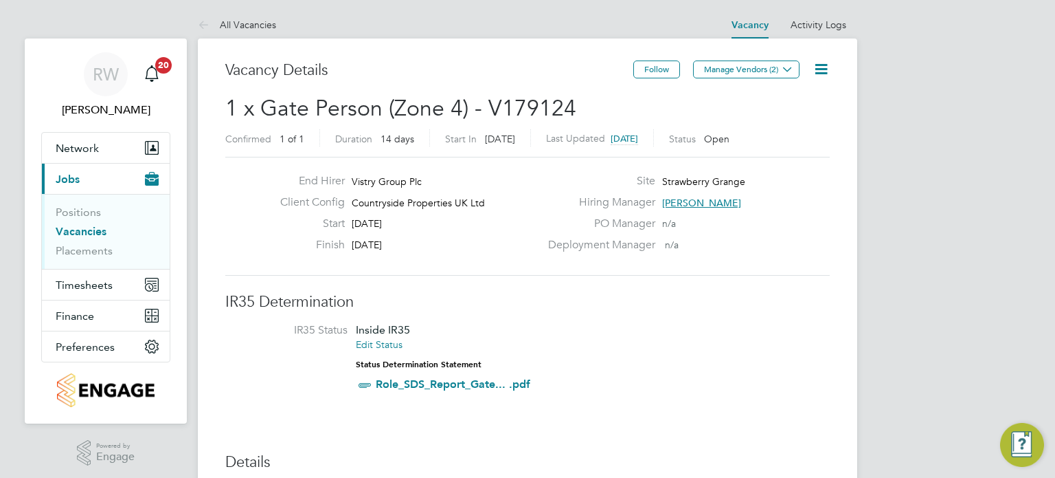
click at [825, 64] on icon at bounding box center [821, 68] width 17 height 17
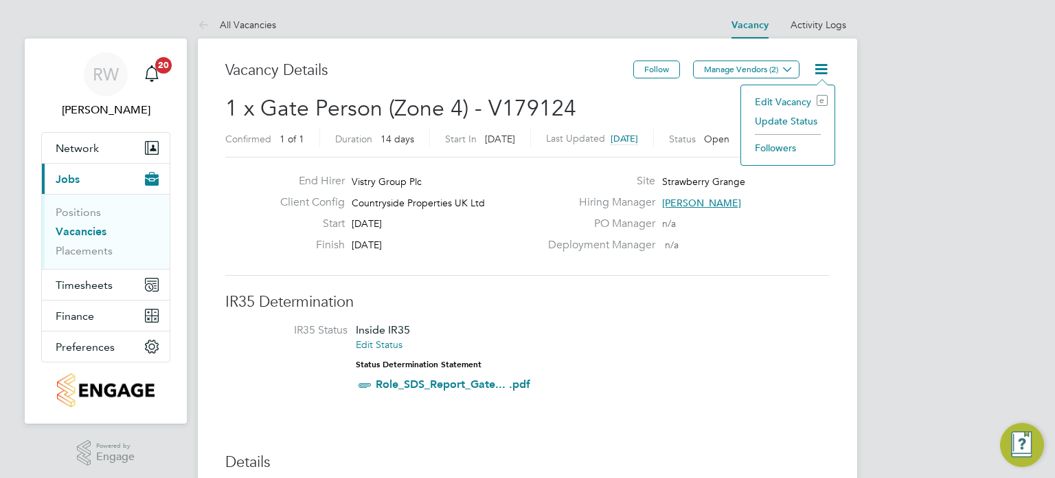
click at [786, 124] on li "Update Status" at bounding box center [788, 120] width 80 height 19
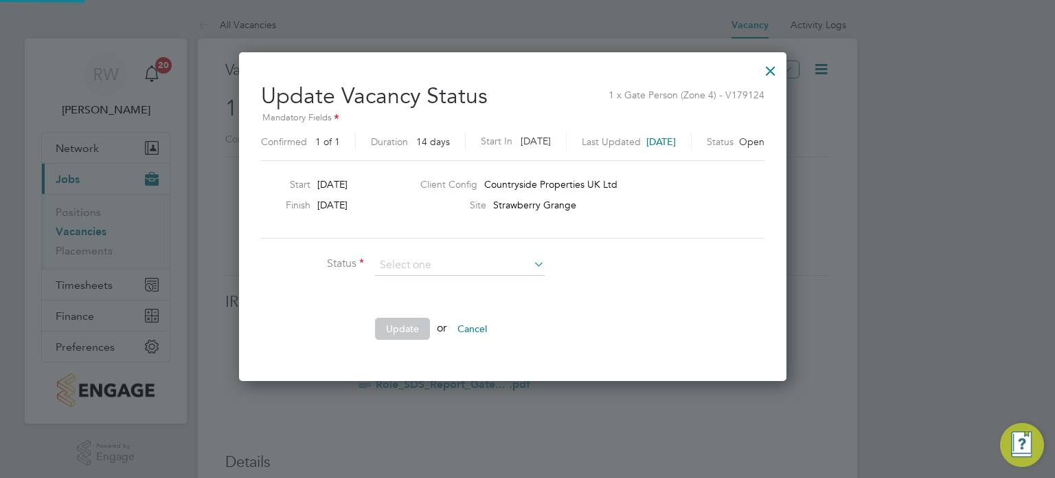
scroll to position [326, 577]
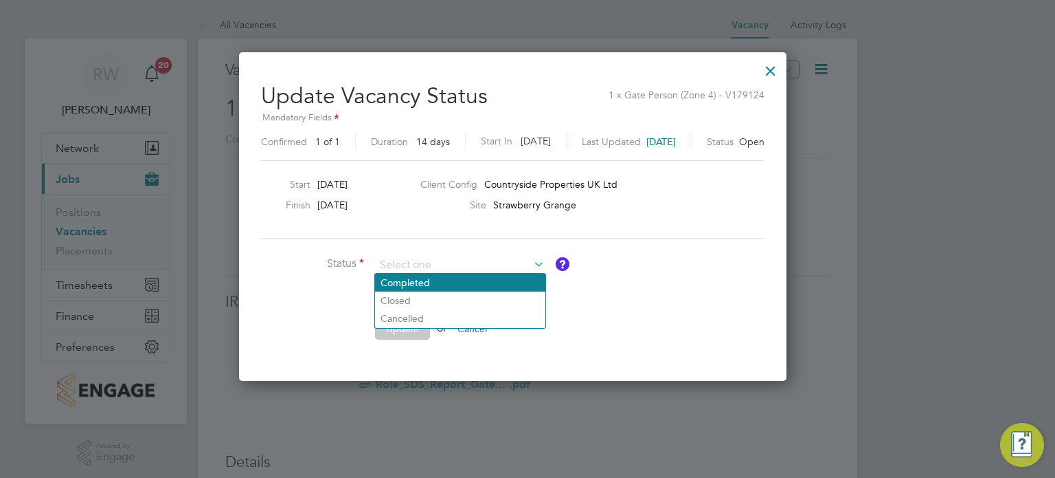
click at [493, 280] on li "Completed" at bounding box center [460, 282] width 170 height 18
type input "Completed"
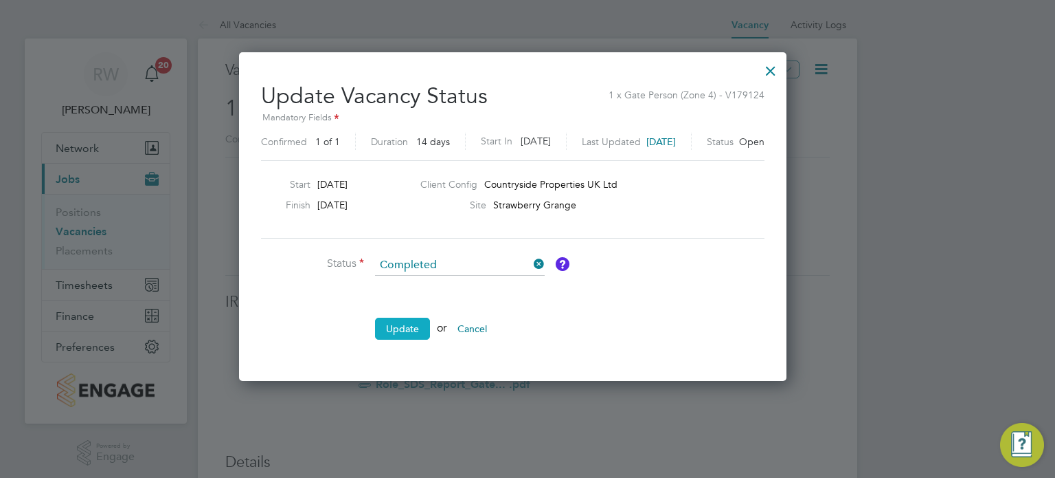
click at [393, 326] on button "Update" at bounding box center [402, 328] width 55 height 22
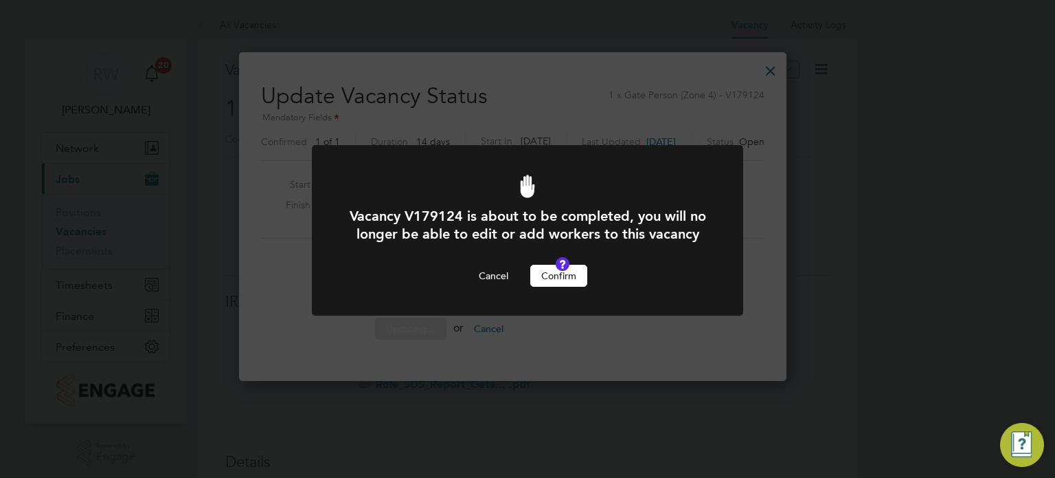
click at [565, 287] on button "Confirm" at bounding box center [558, 276] width 57 height 22
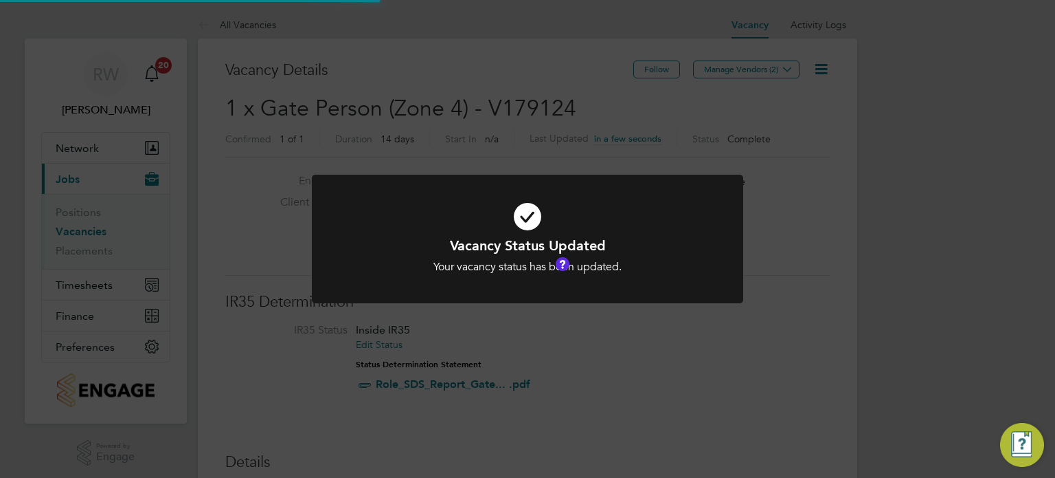
scroll to position [41, 96]
click at [523, 137] on div "Vacancy Status Updated Your vacancy status has been updated. Cancel Okay" at bounding box center [527, 239] width 1055 height 478
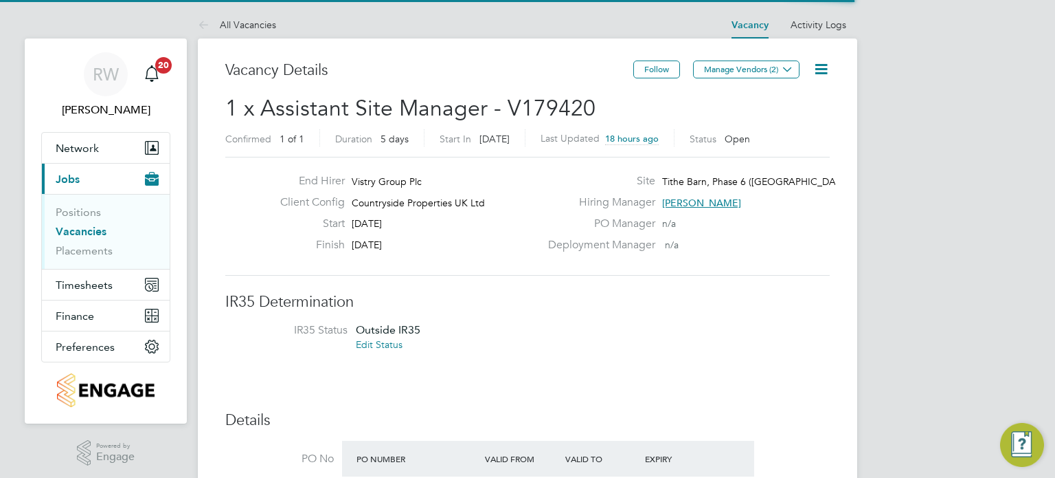
click at [822, 70] on icon at bounding box center [821, 68] width 17 height 17
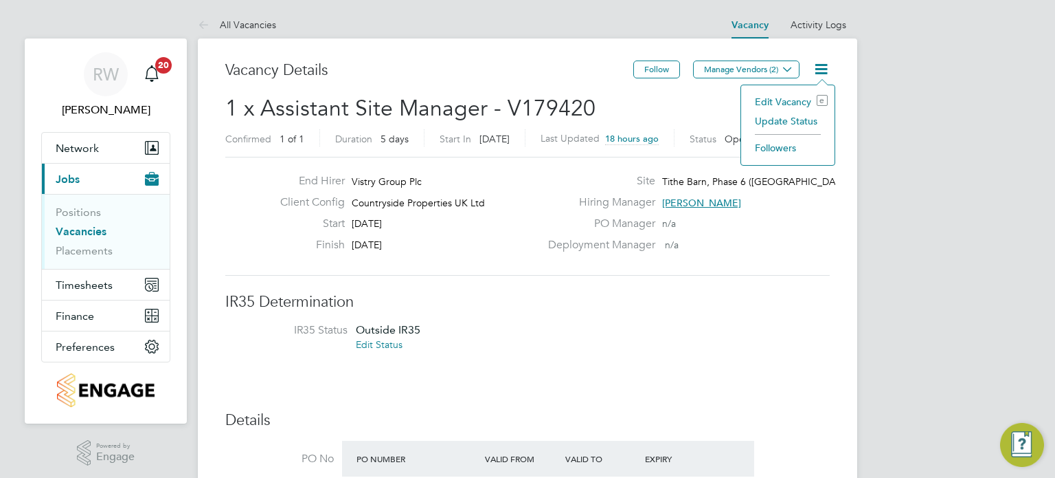
click at [792, 118] on li "Update Status" at bounding box center [788, 120] width 80 height 19
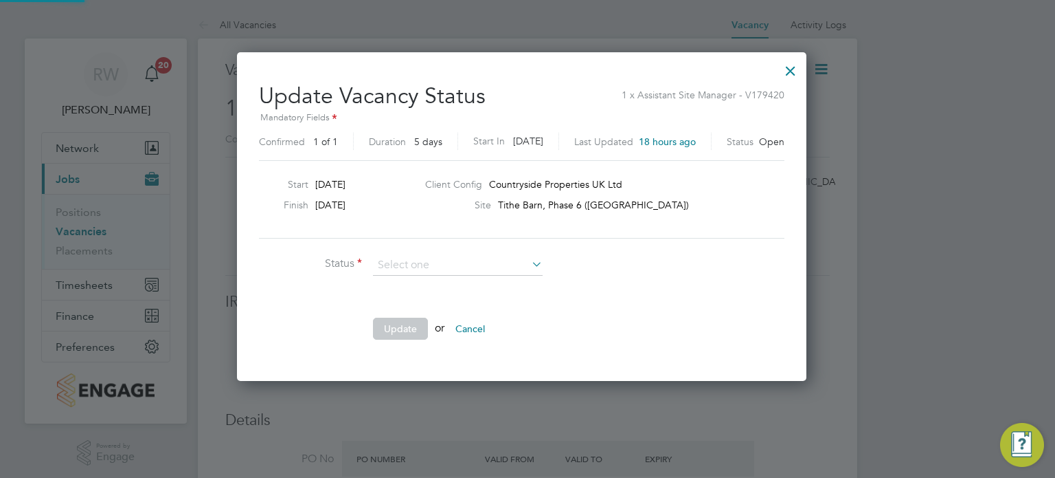
scroll to position [326, 581]
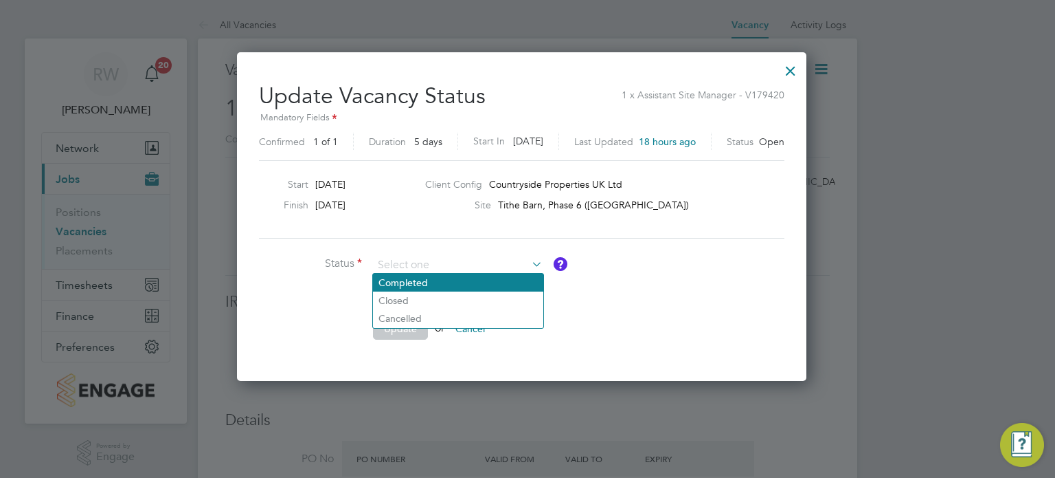
click at [460, 288] on li "Completed" at bounding box center [458, 282] width 170 height 18
type input "Completed"
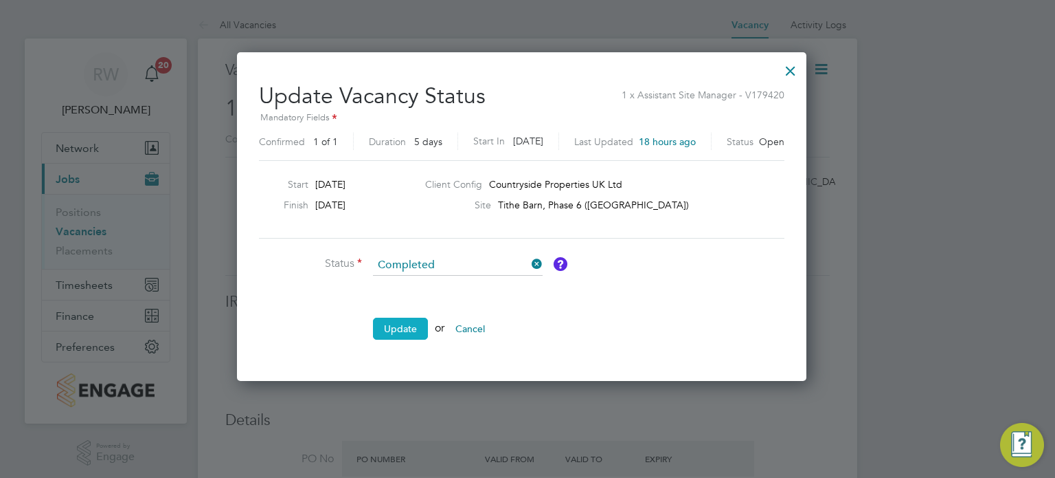
click at [402, 326] on button "Update" at bounding box center [400, 328] width 55 height 22
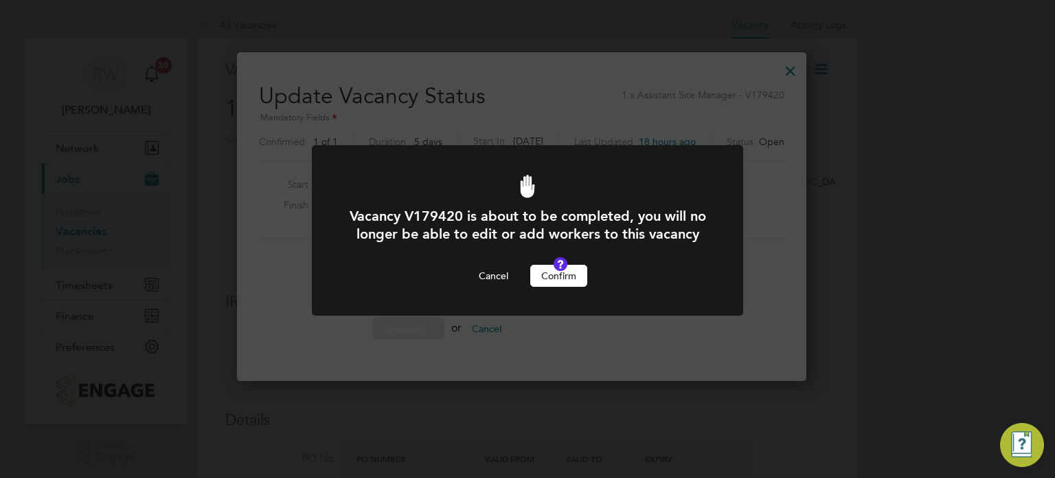
click at [552, 287] on button "Confirm" at bounding box center [558, 276] width 57 height 22
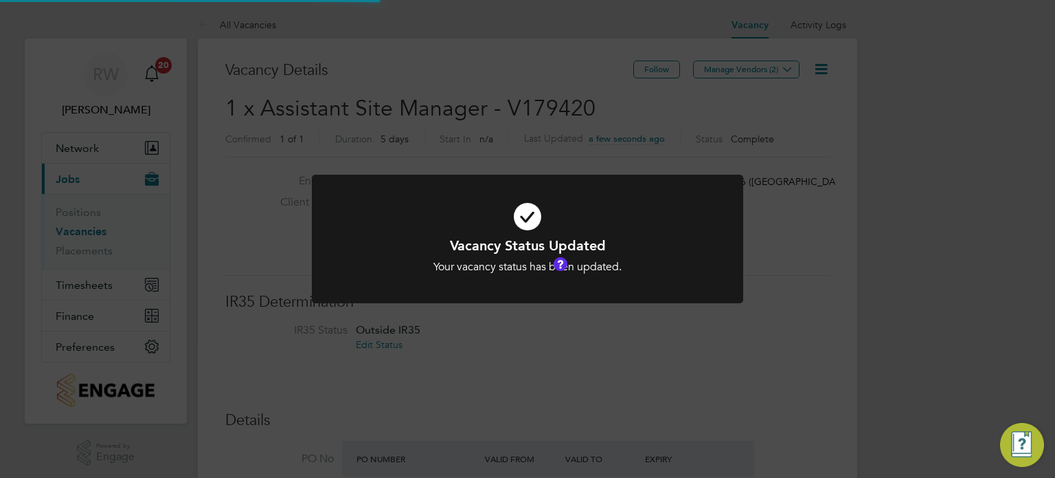
scroll to position [41, 96]
click at [506, 144] on div "Vacancy Status Updated Your vacancy status has been updated. Cancel Okay" at bounding box center [527, 239] width 1055 height 478
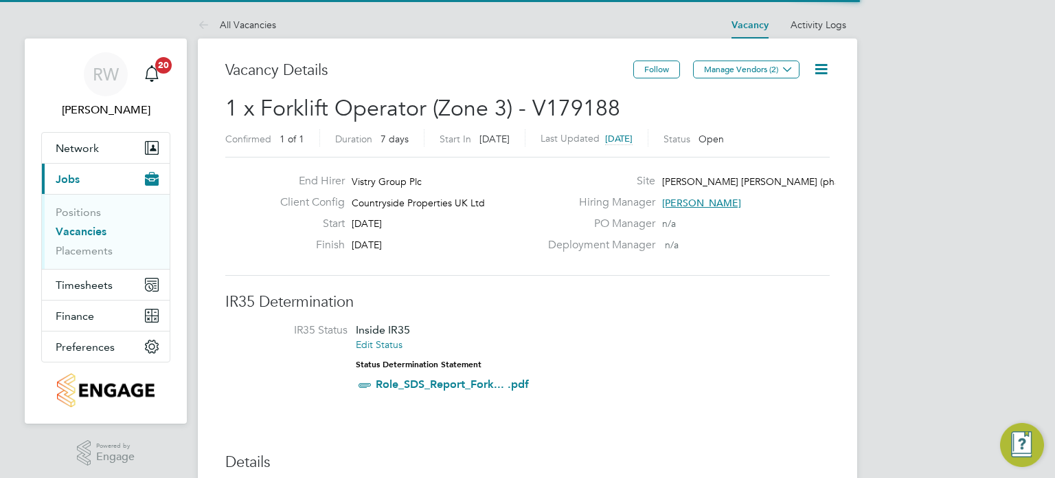
click at [820, 74] on icon at bounding box center [821, 68] width 17 height 17
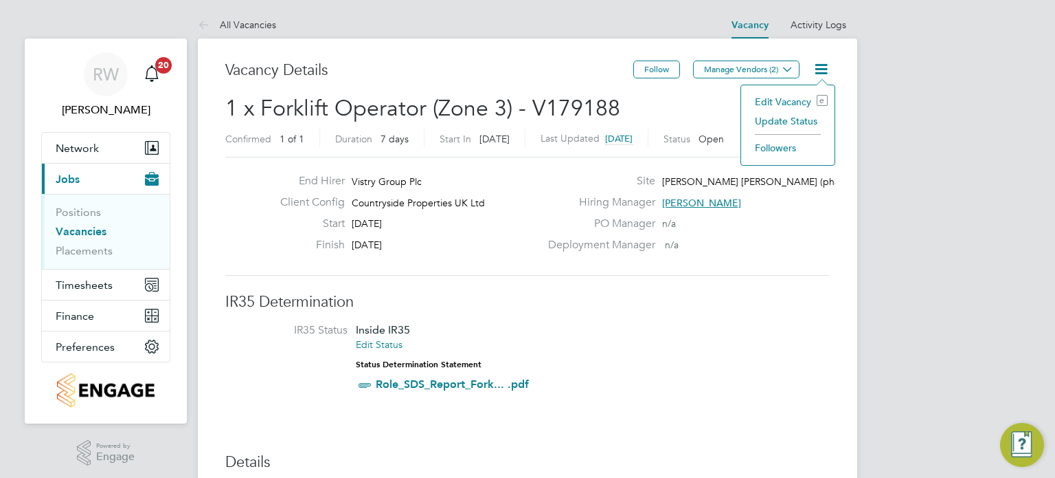
click at [790, 120] on li "Update Status" at bounding box center [788, 120] width 80 height 19
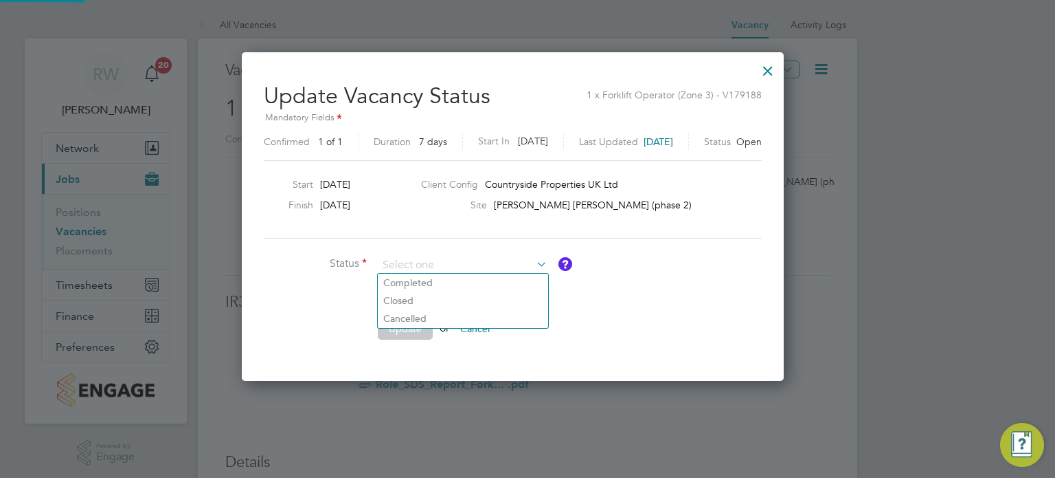
scroll to position [326, 571]
click at [494, 284] on li "Completed" at bounding box center [463, 282] width 170 height 18
type input "Completed"
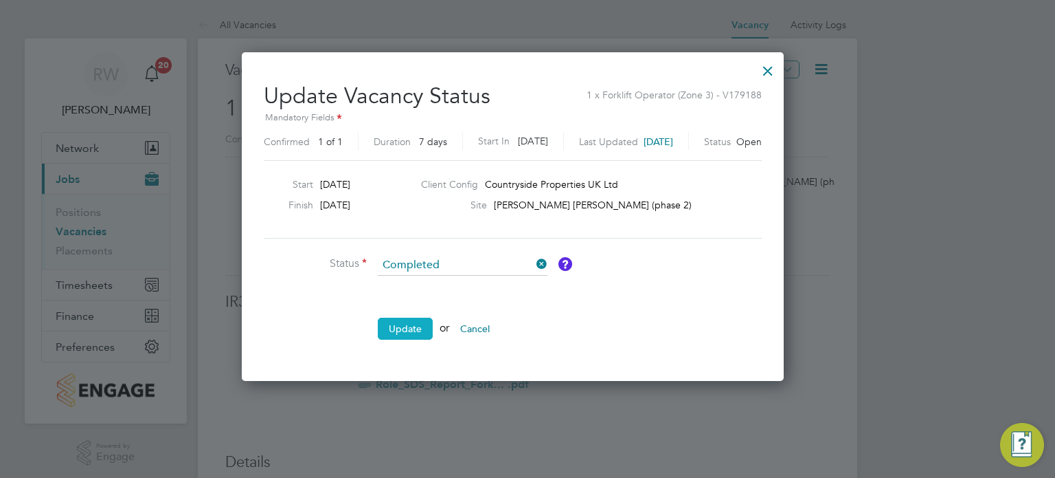
click at [410, 330] on button "Update" at bounding box center [405, 328] width 55 height 22
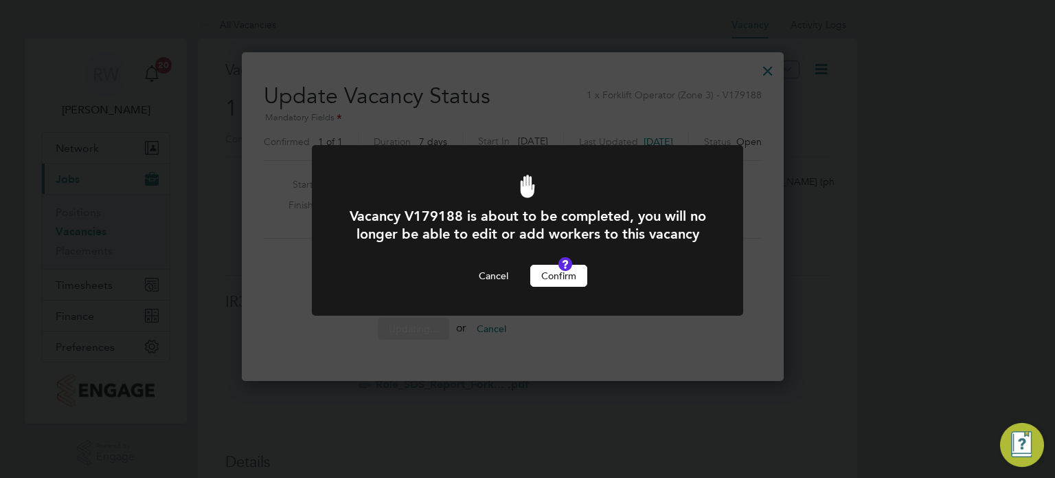
click at [555, 287] on button "Confirm" at bounding box center [558, 276] width 57 height 22
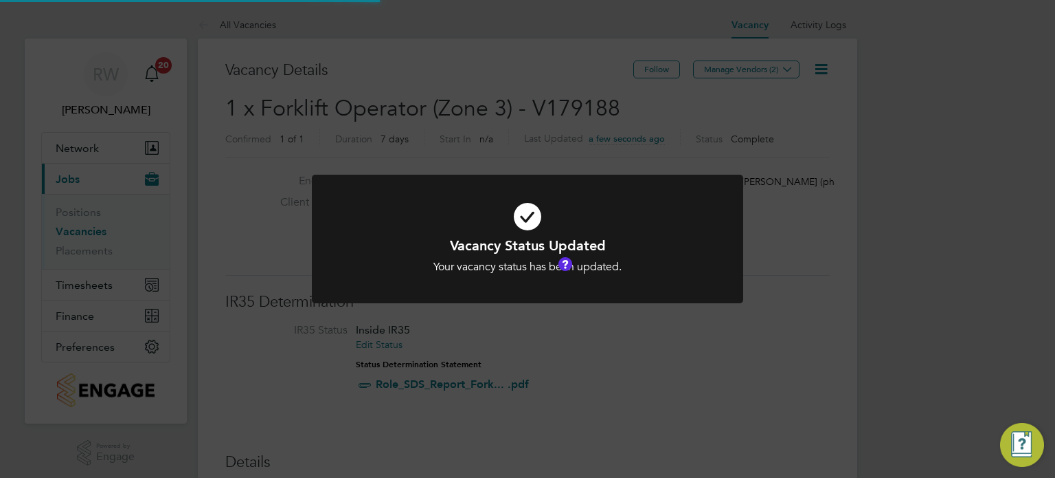
scroll to position [41, 96]
click at [533, 116] on div "Vacancy Status Updated Your vacancy status has been updated. Cancel Okay" at bounding box center [527, 239] width 1055 height 478
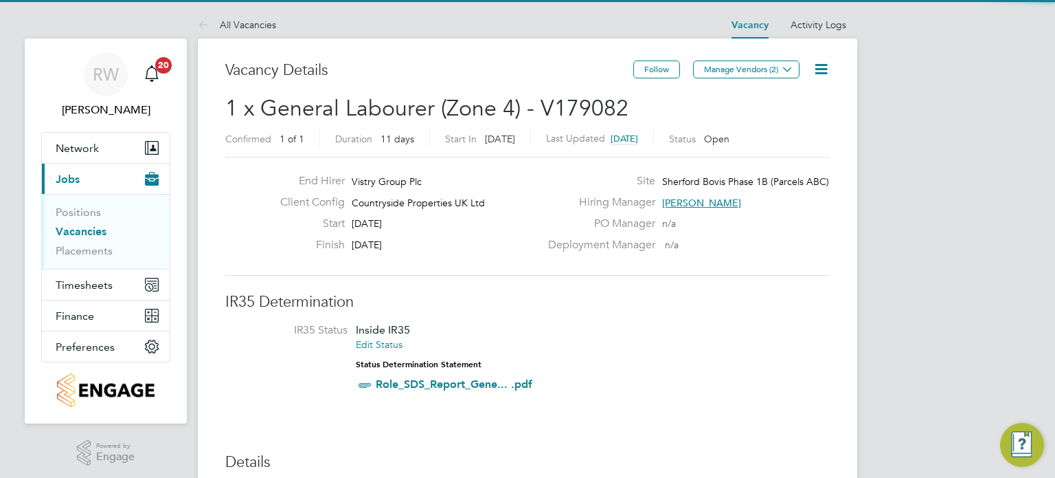
click at [825, 74] on icon at bounding box center [821, 68] width 17 height 17
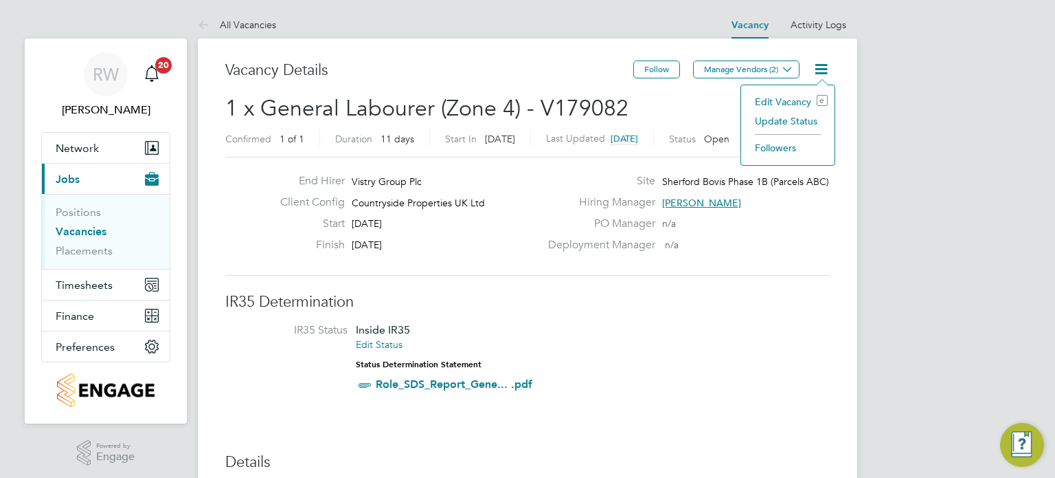
click at [792, 123] on li "Update Status" at bounding box center [788, 120] width 80 height 19
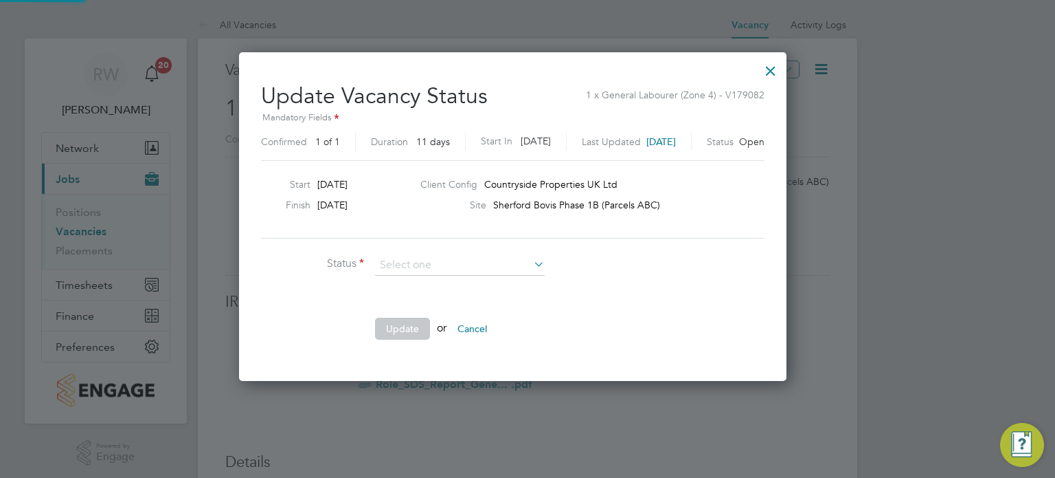
scroll to position [326, 577]
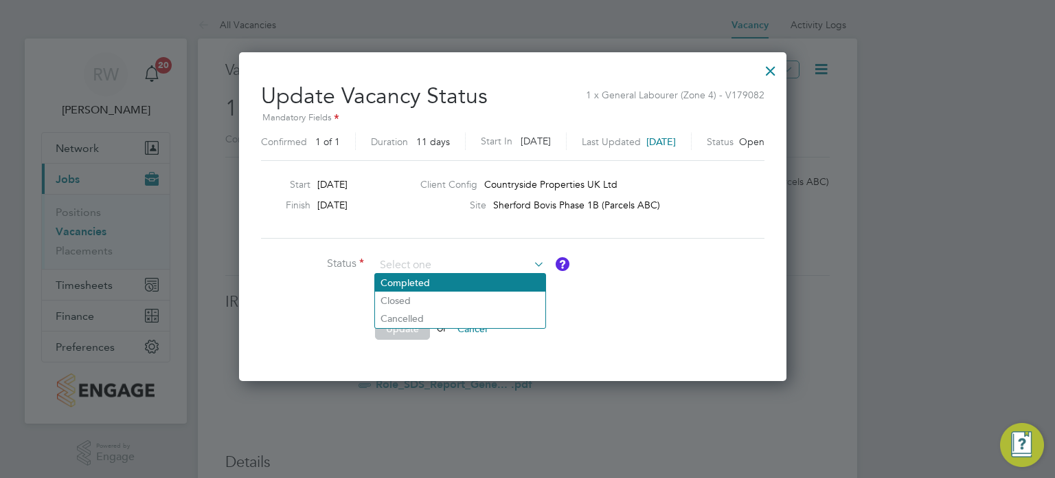
click at [486, 291] on li "Completed" at bounding box center [460, 282] width 170 height 18
type input "Completed"
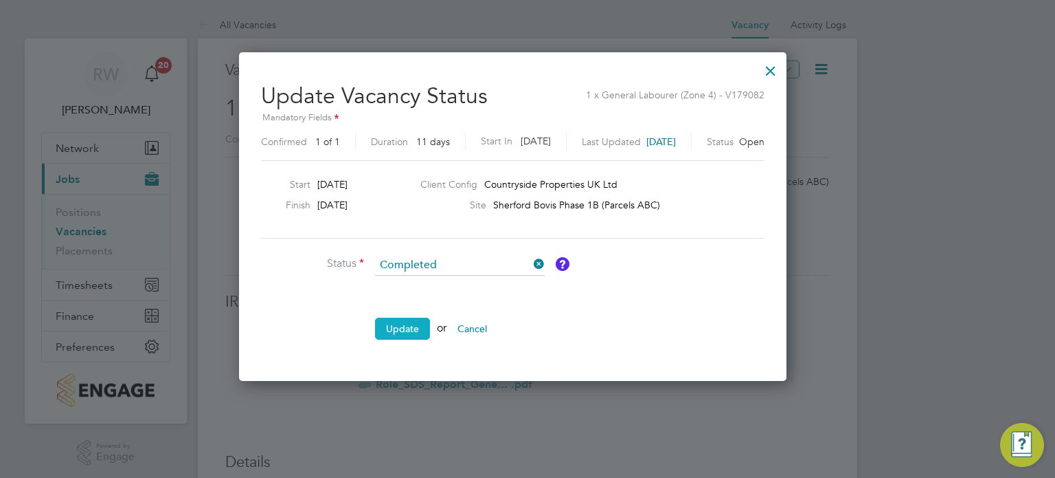
click at [405, 328] on button "Update" at bounding box center [402, 328] width 55 height 22
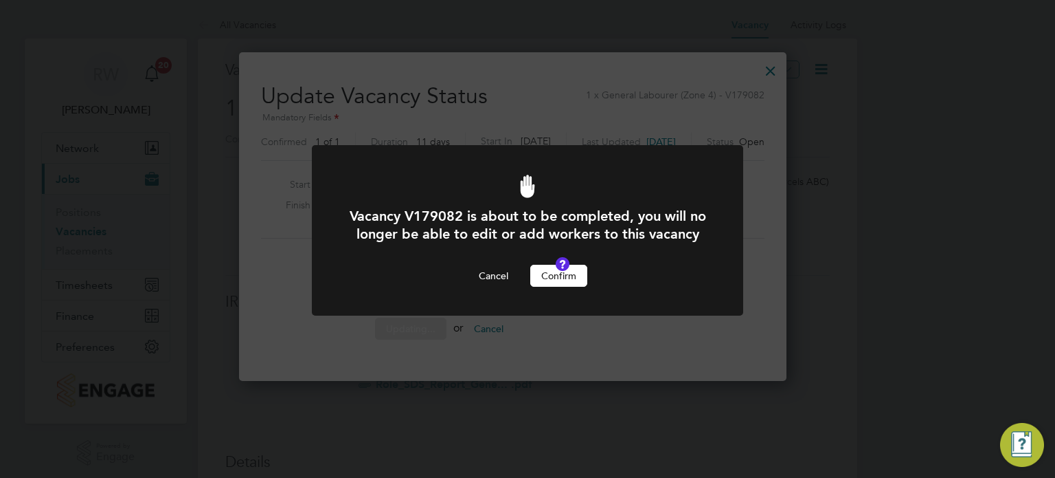
click at [566, 287] on button "Confirm" at bounding box center [558, 276] width 57 height 22
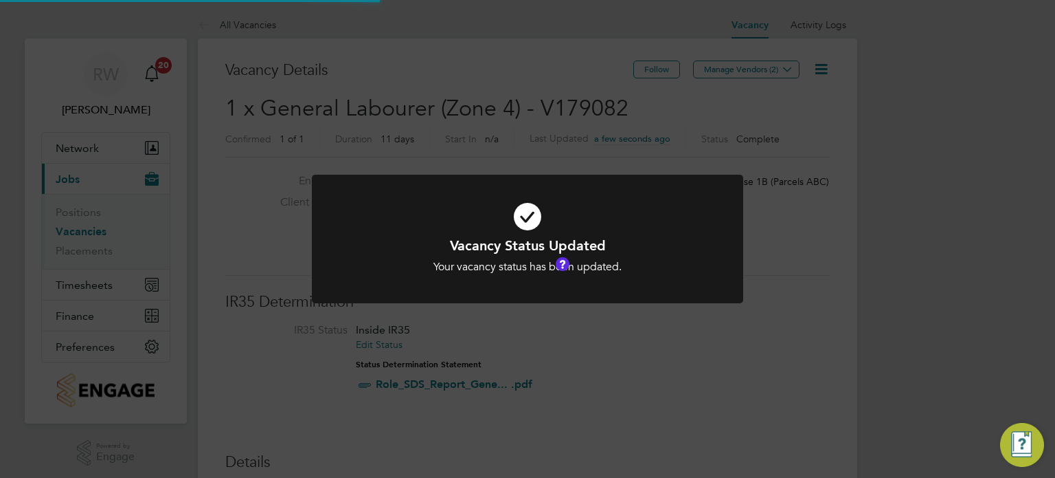
scroll to position [41, 96]
click at [498, 89] on div "Vacancy Status Updated Your vacancy status has been updated. Cancel Okay" at bounding box center [527, 239] width 1055 height 478
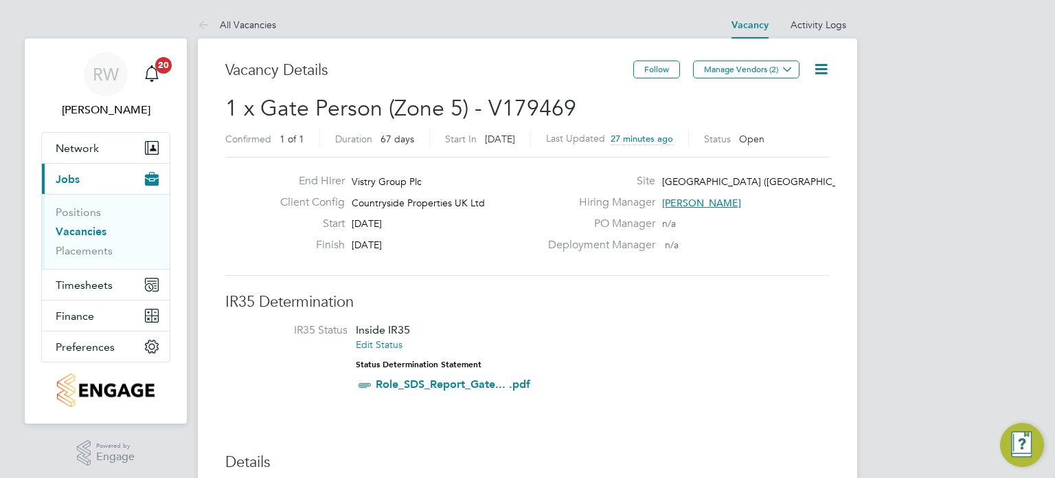
click at [821, 76] on icon at bounding box center [821, 68] width 17 height 17
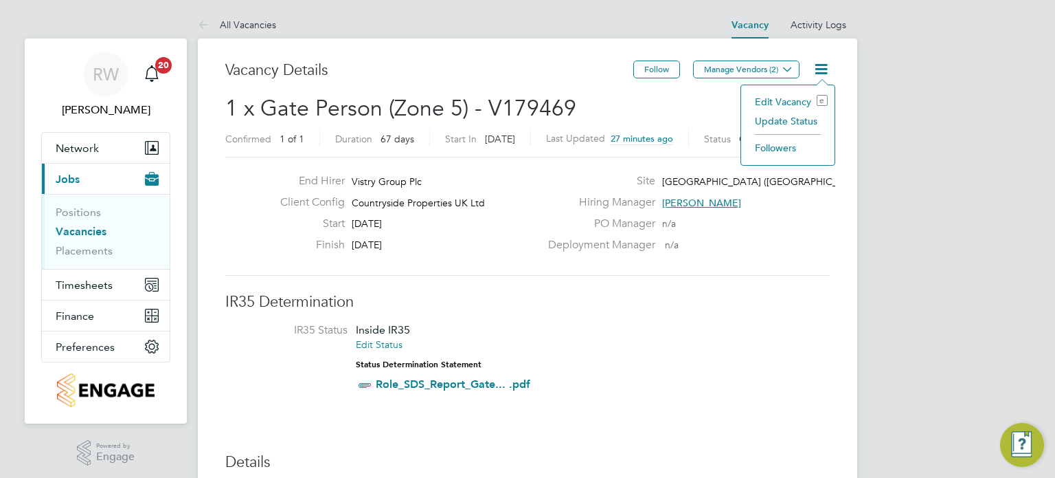
click at [795, 123] on li "Update Status" at bounding box center [788, 120] width 80 height 19
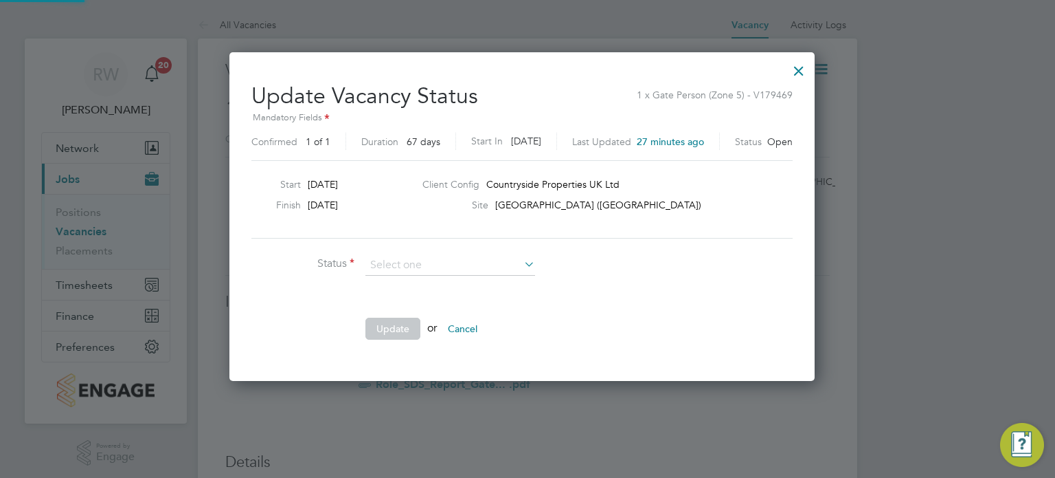
scroll to position [326, 596]
click at [483, 270] on input at bounding box center [451, 265] width 170 height 21
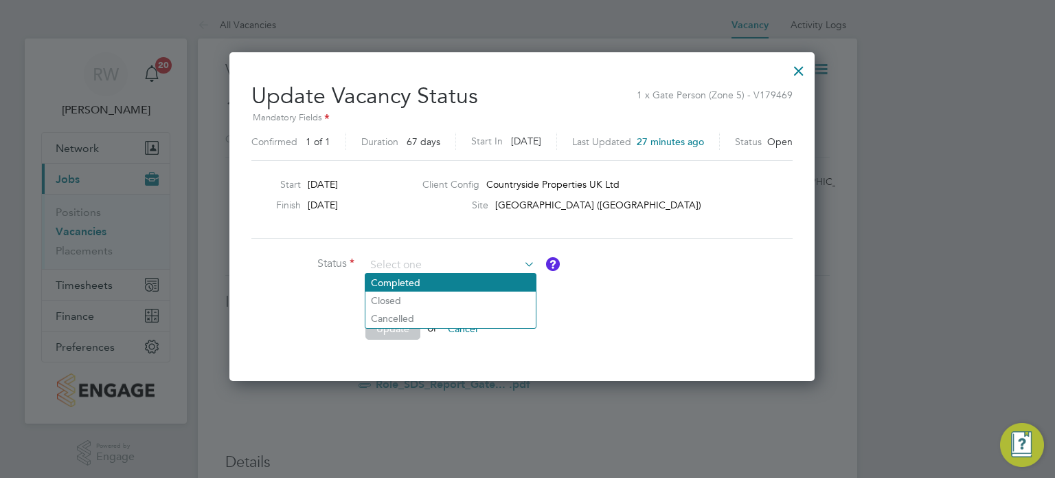
click at [456, 280] on li "Completed" at bounding box center [451, 282] width 170 height 18
type input "Completed"
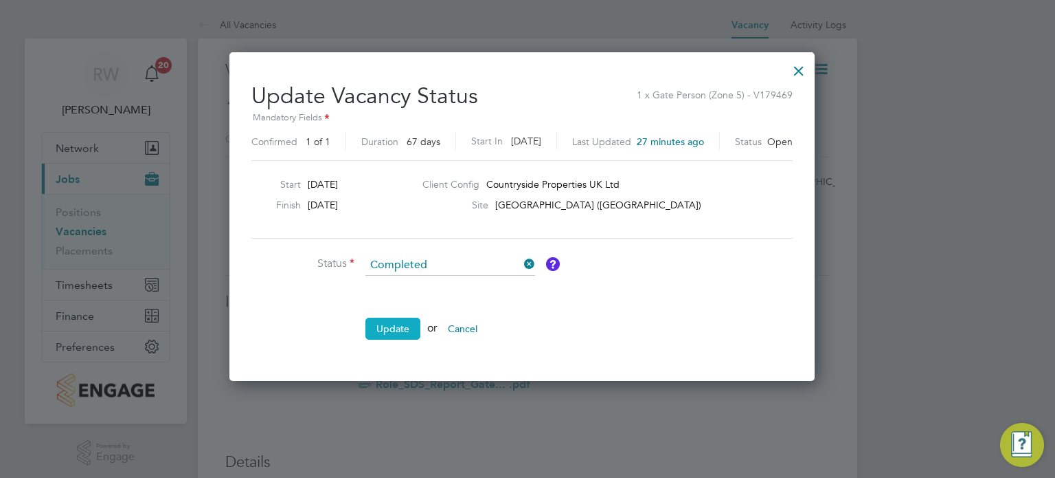
click at [394, 326] on button "Update" at bounding box center [393, 328] width 55 height 22
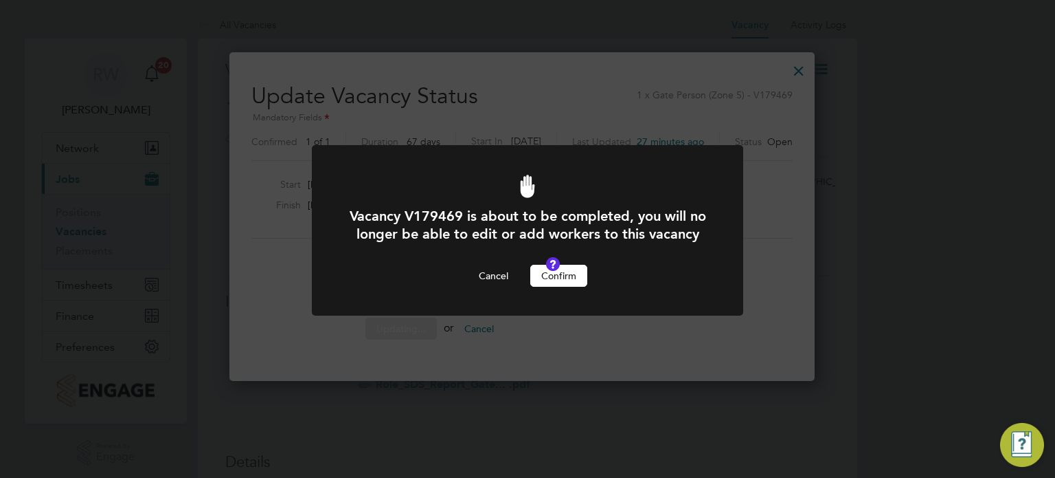
click at [559, 287] on button "Confirm" at bounding box center [558, 276] width 57 height 22
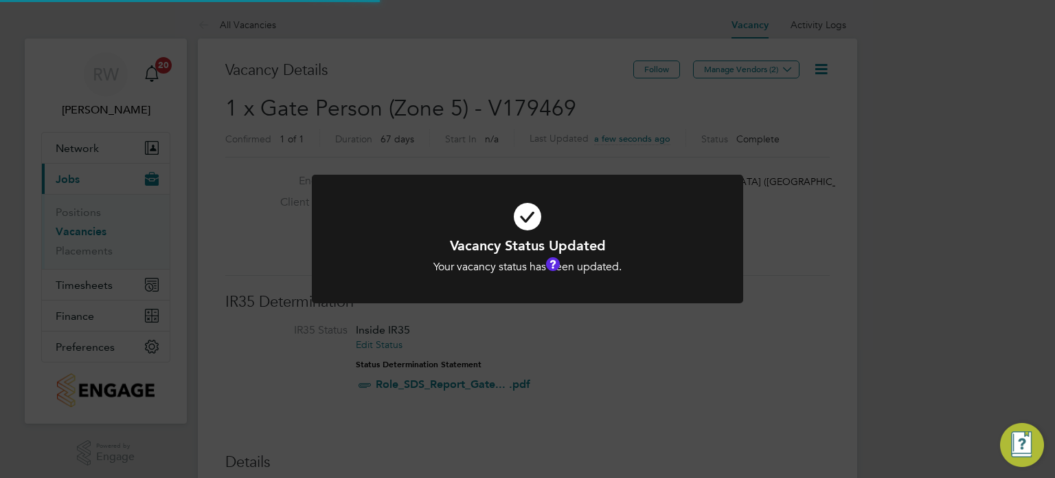
scroll to position [41, 96]
click at [479, 146] on div "Vacancy Status Updated Your vacancy status has been updated. Cancel Okay" at bounding box center [527, 239] width 1055 height 478
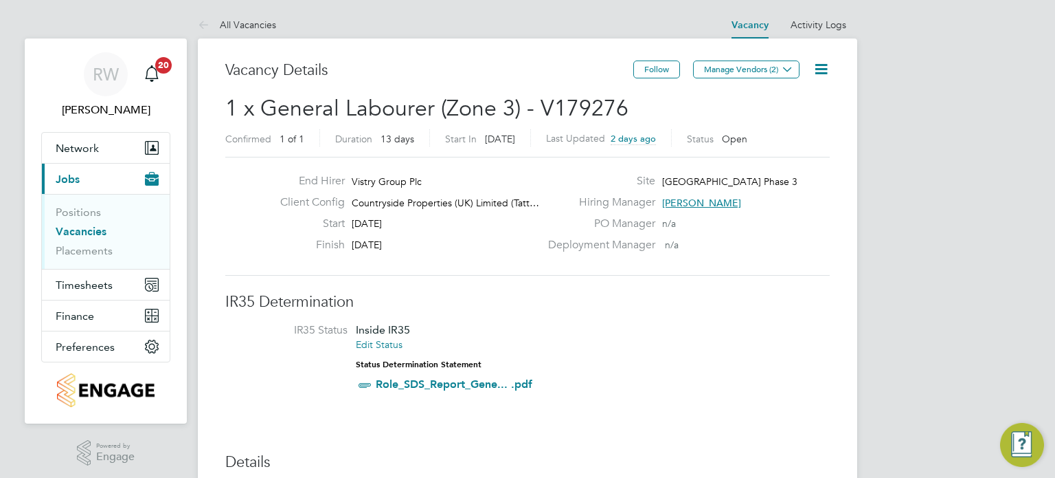
click at [820, 63] on icon at bounding box center [821, 68] width 17 height 17
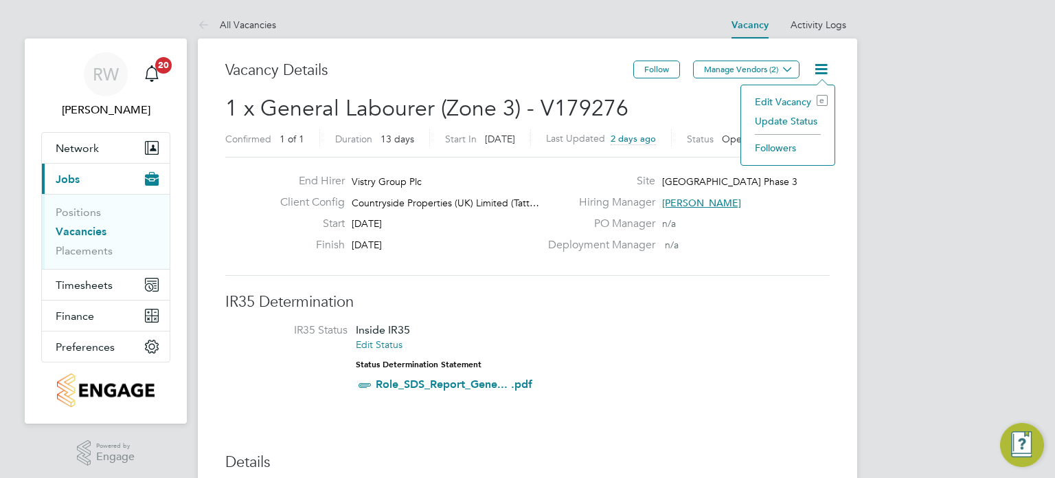
click at [777, 126] on li "Update Status" at bounding box center [788, 120] width 80 height 19
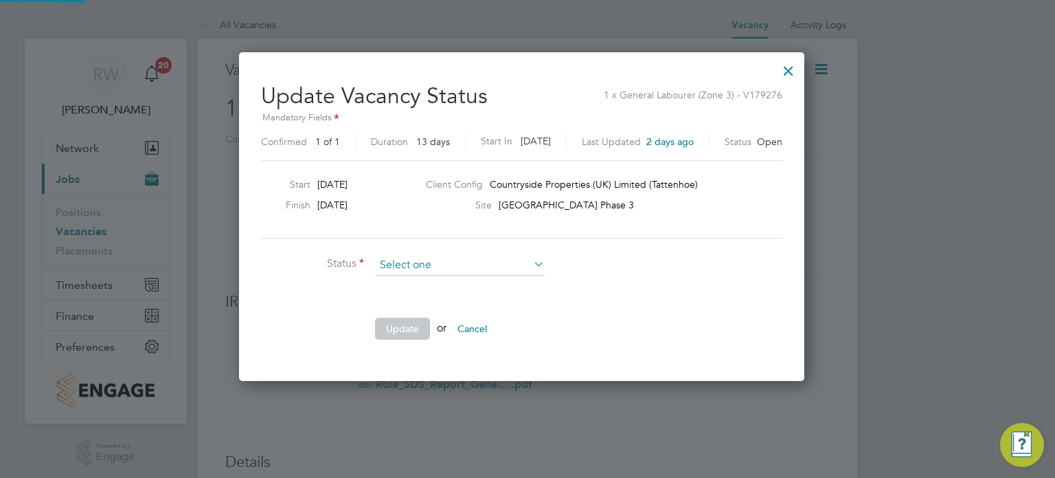
scroll to position [326, 577]
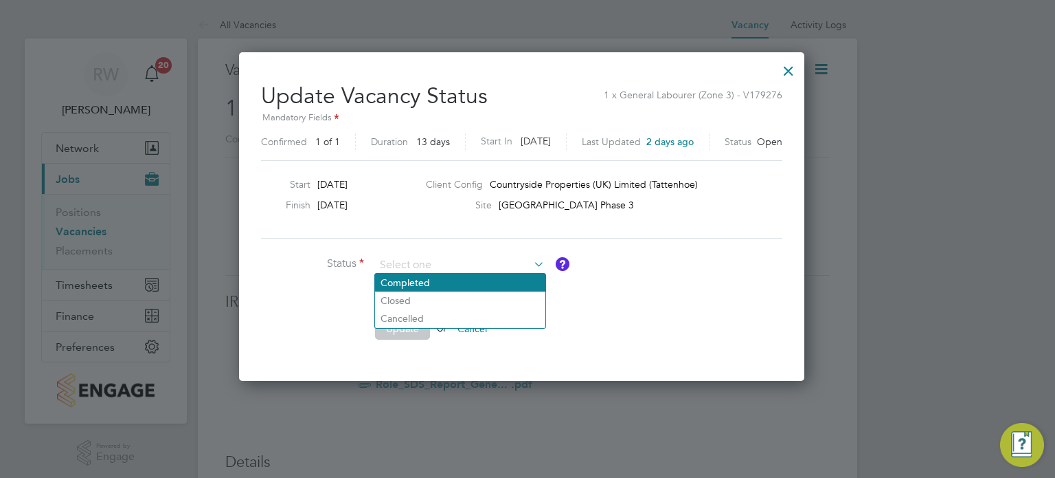
click at [414, 277] on li "Completed" at bounding box center [460, 282] width 170 height 18
type input "Completed"
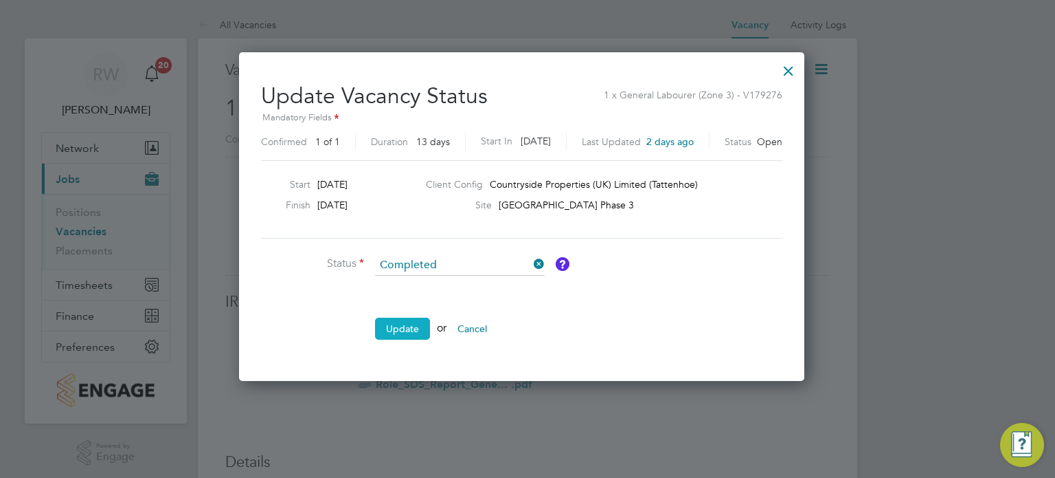
click at [399, 322] on button "Update" at bounding box center [402, 328] width 55 height 22
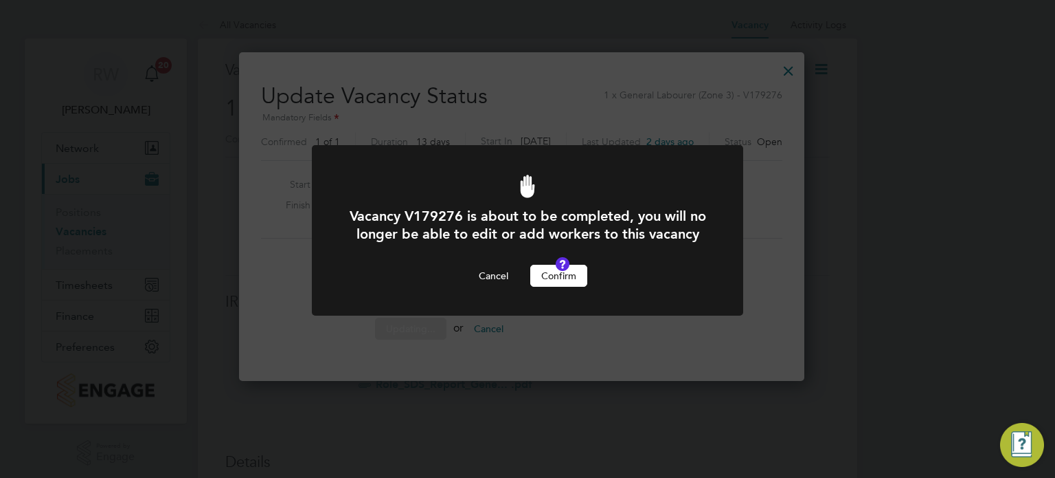
click at [561, 287] on button "Confirm" at bounding box center [558, 276] width 57 height 22
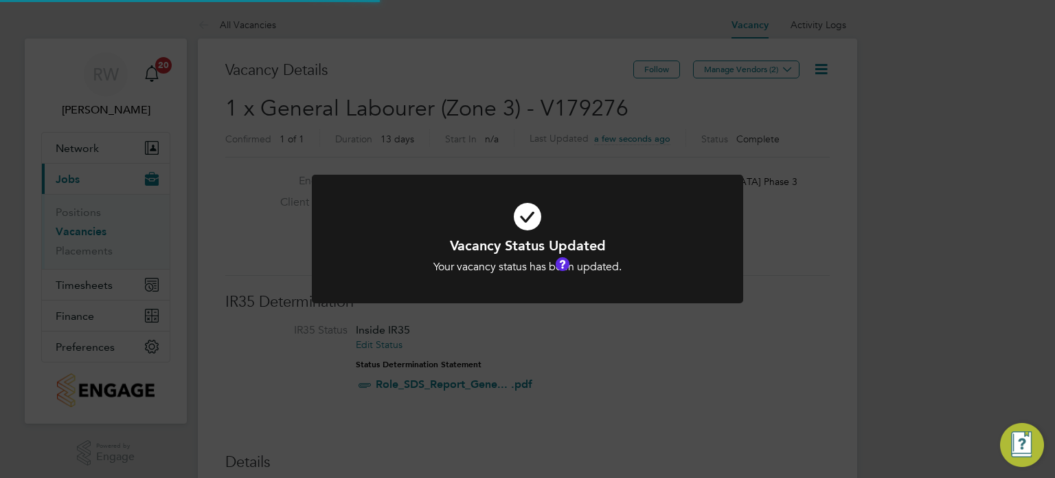
scroll to position [41, 96]
click at [506, 149] on div "Vacancy Status Updated Your vacancy status has been updated. Cancel Okay" at bounding box center [527, 239] width 1055 height 478
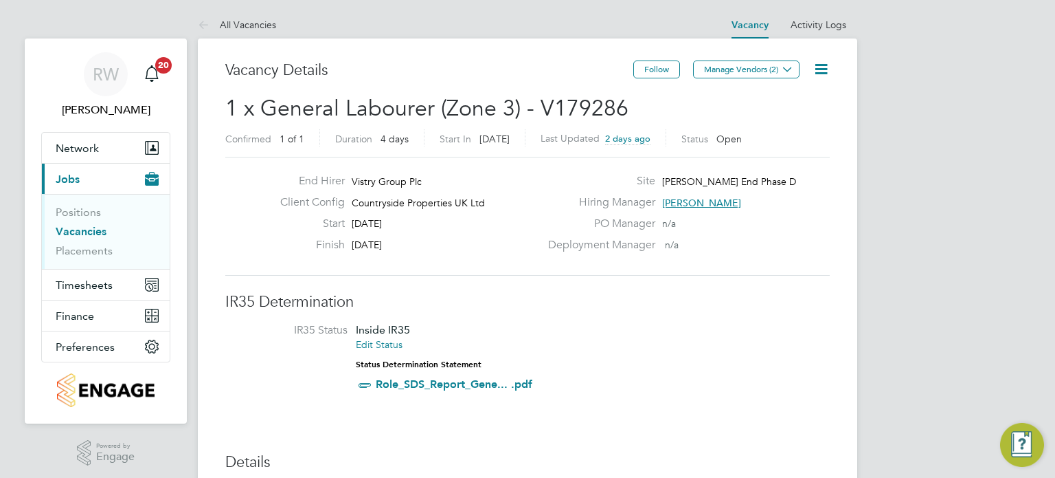
click at [822, 69] on icon at bounding box center [821, 68] width 17 height 17
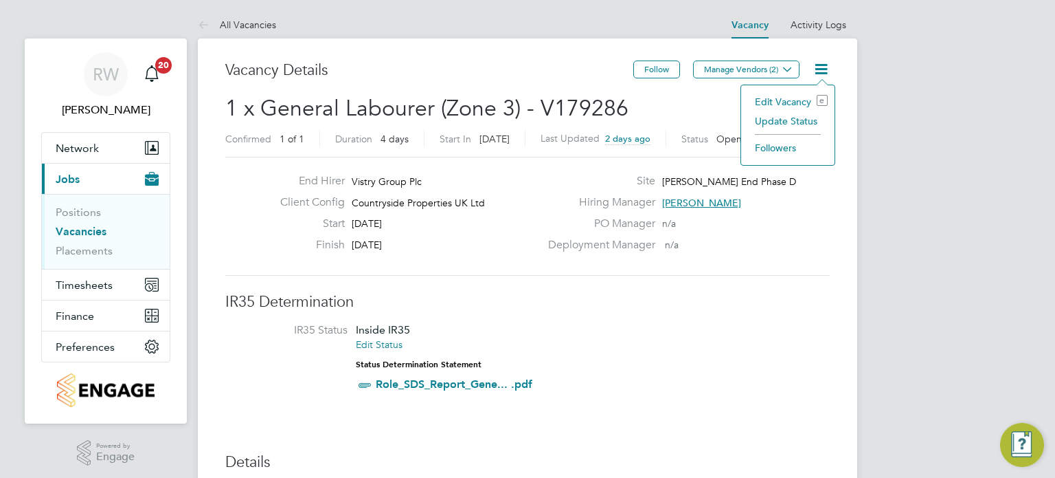
click at [797, 117] on li "Update Status" at bounding box center [788, 120] width 80 height 19
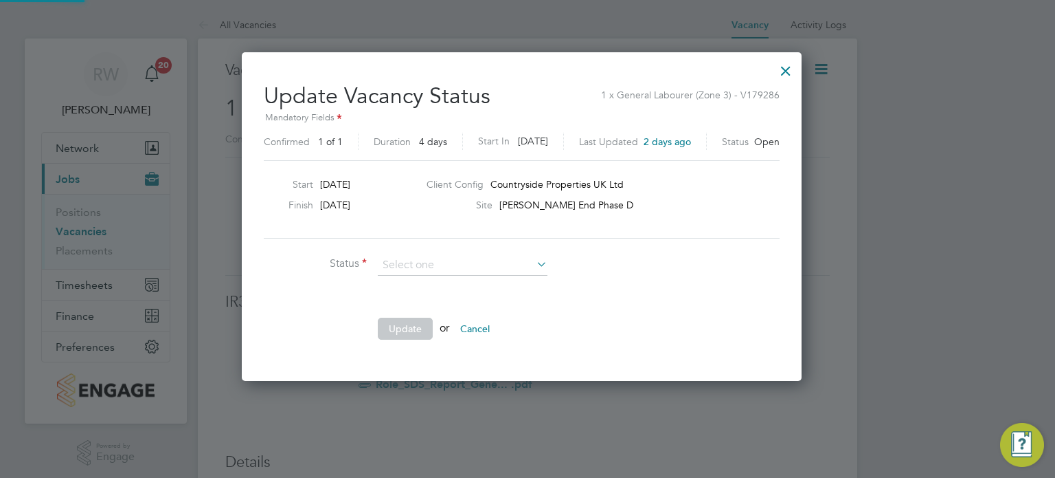
scroll to position [326, 571]
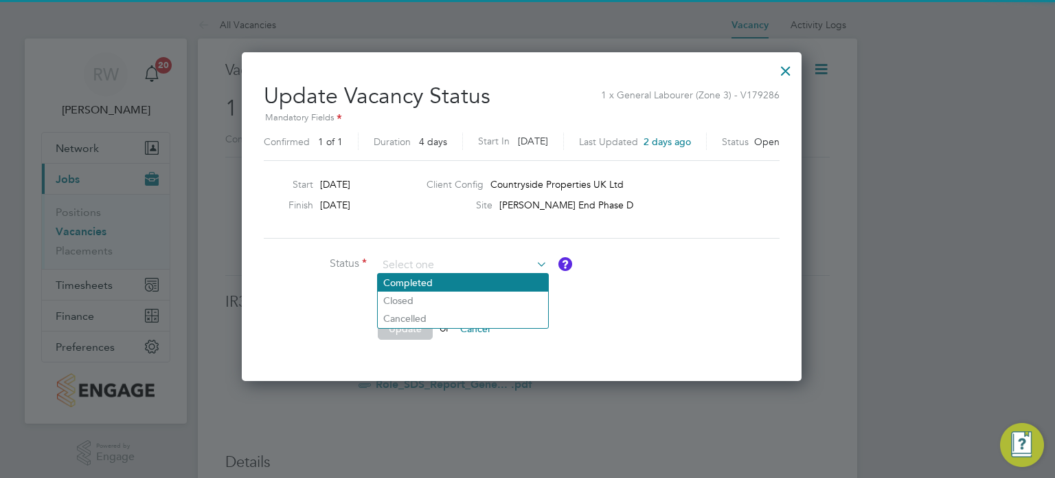
click at [453, 283] on li "Completed" at bounding box center [463, 282] width 170 height 18
type input "Completed"
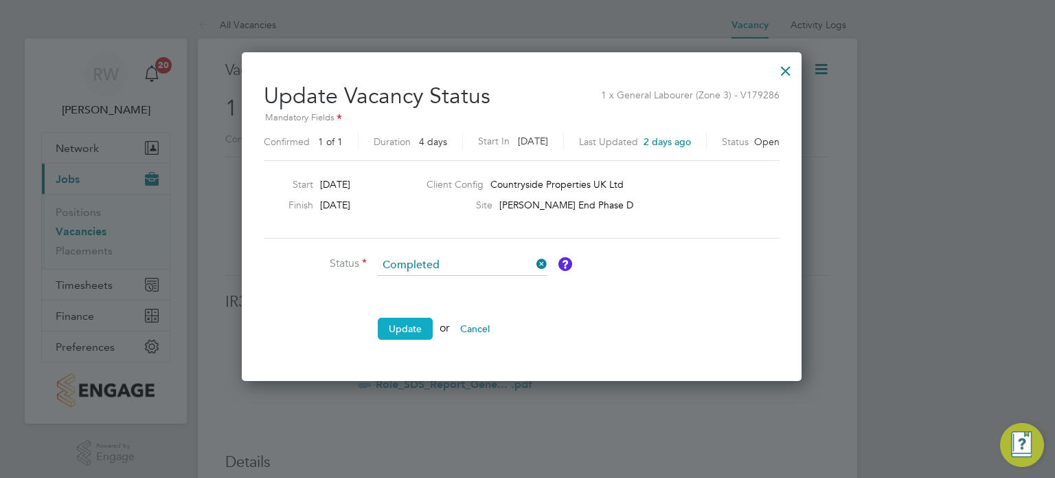
click at [412, 326] on button "Update" at bounding box center [405, 328] width 55 height 22
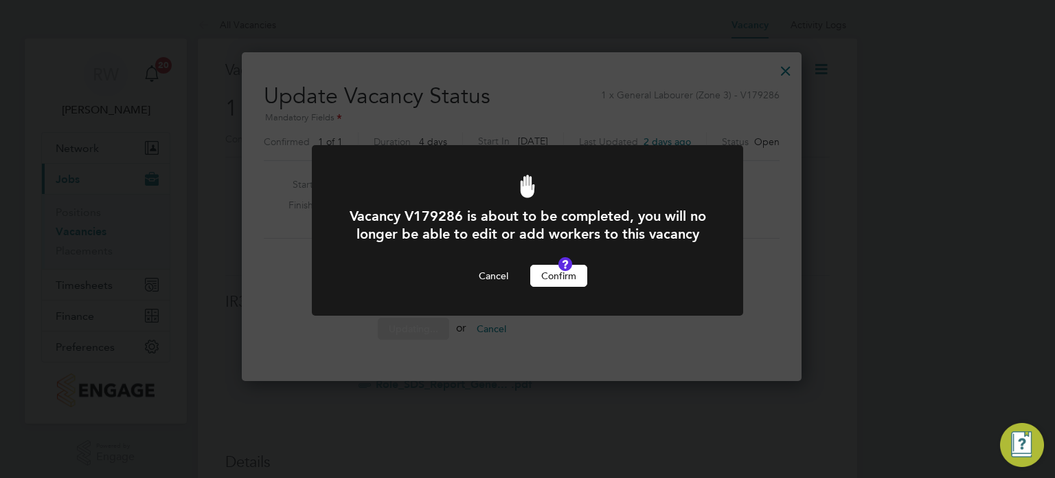
click at [558, 287] on button "Confirm" at bounding box center [558, 276] width 57 height 22
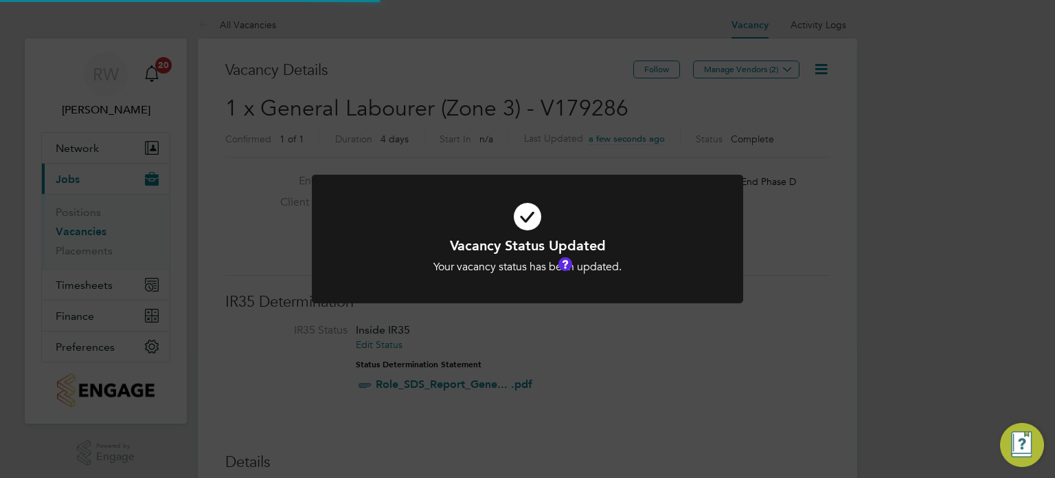
scroll to position [41, 96]
click at [517, 128] on div "Vacancy Status Updated Your vacancy status has been updated. Cancel Okay" at bounding box center [527, 239] width 1055 height 478
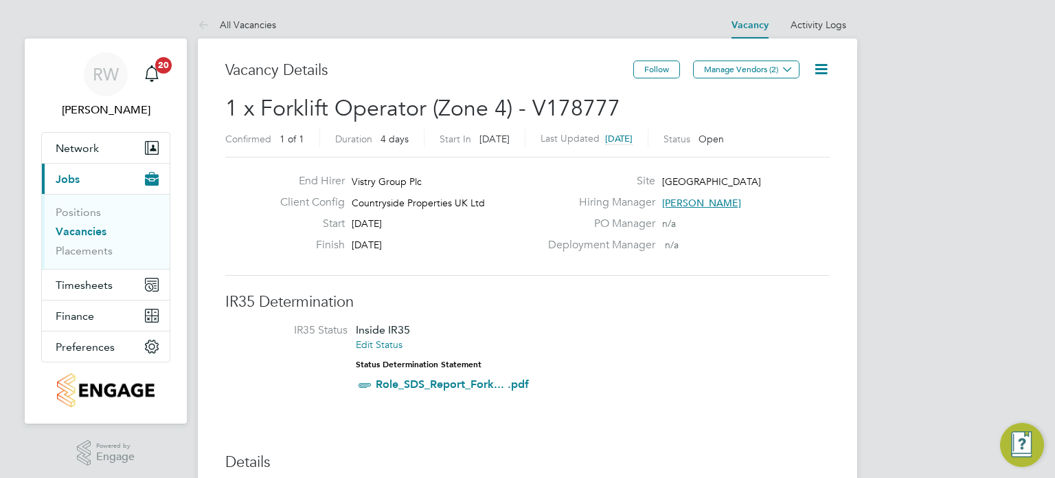
click at [822, 65] on icon at bounding box center [821, 68] width 17 height 17
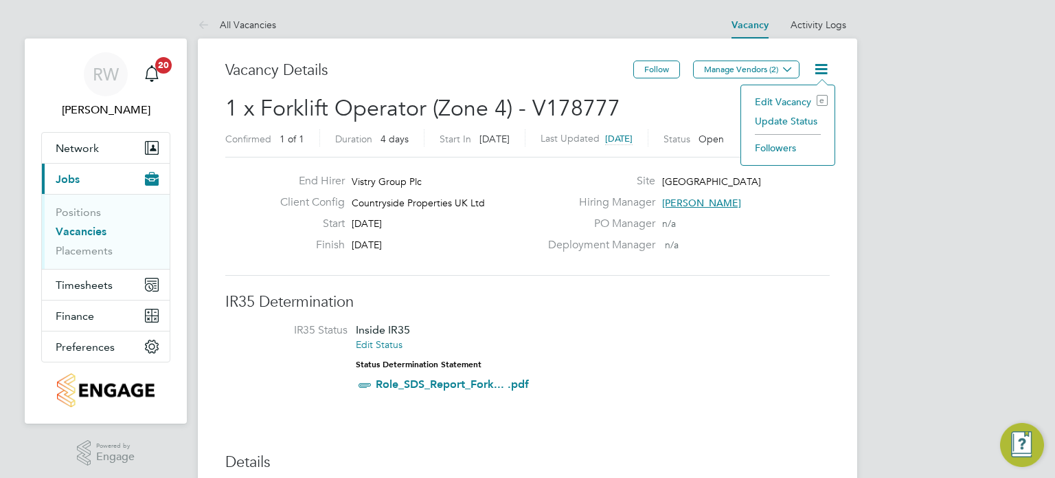
click at [794, 120] on li "Update Status" at bounding box center [788, 120] width 80 height 19
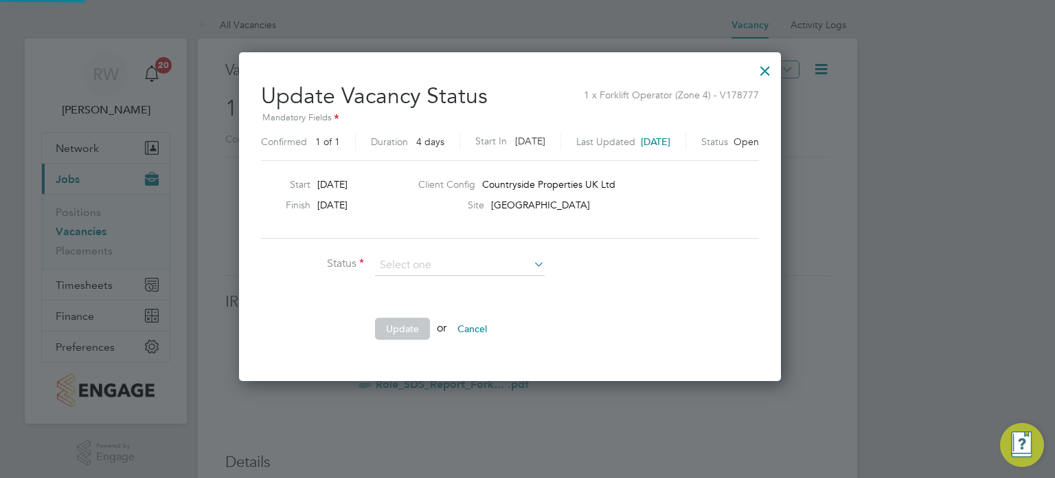
scroll to position [326, 577]
click at [473, 289] on li "Completed" at bounding box center [460, 282] width 170 height 18
type input "Completed"
click at [414, 311] on ul "Status Completed Comment Update or Cancel" at bounding box center [467, 304] width 412 height 98
click at [401, 331] on button "Update" at bounding box center [402, 328] width 55 height 22
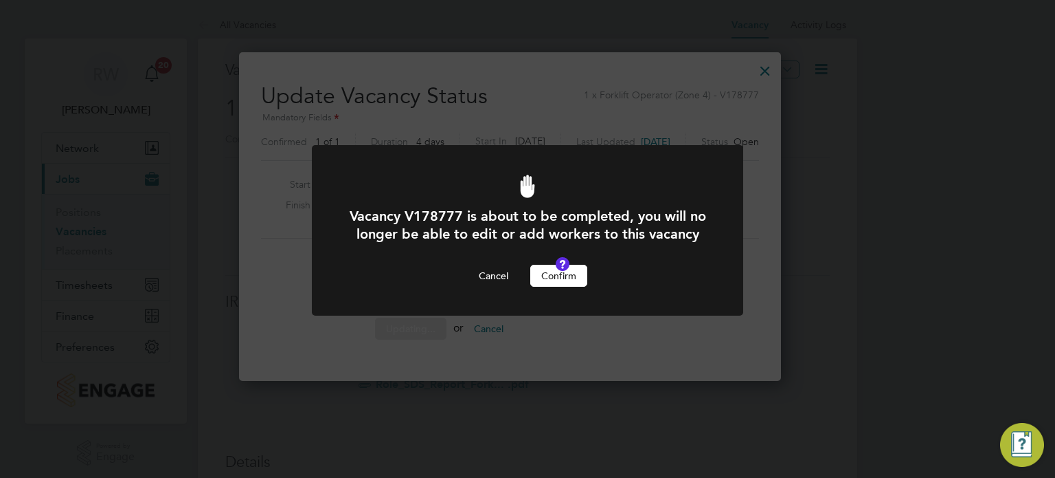
click at [558, 284] on button "Confirm" at bounding box center [558, 276] width 57 height 22
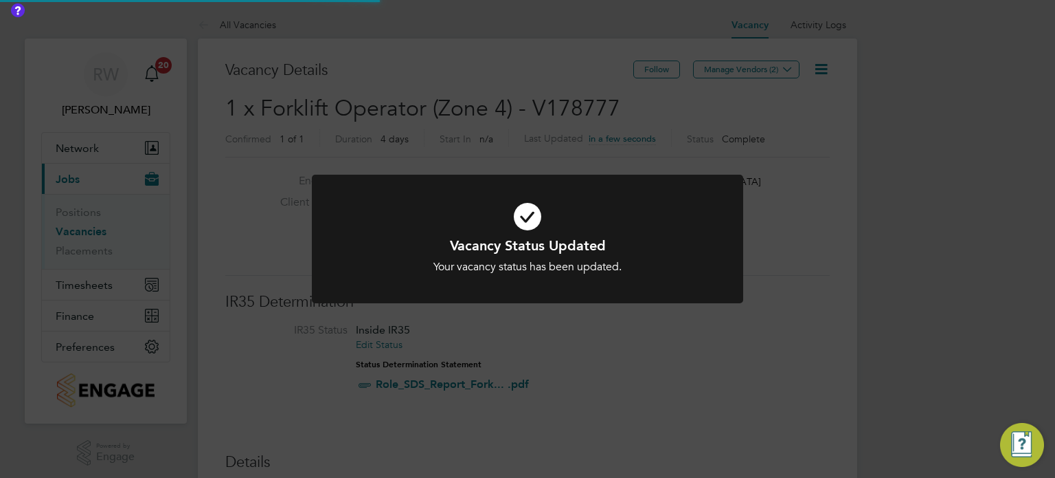
scroll to position [41, 96]
click at [497, 126] on div "Vacancy Status Updated Your vacancy status has been updated. Cancel Okay" at bounding box center [527, 239] width 1055 height 478
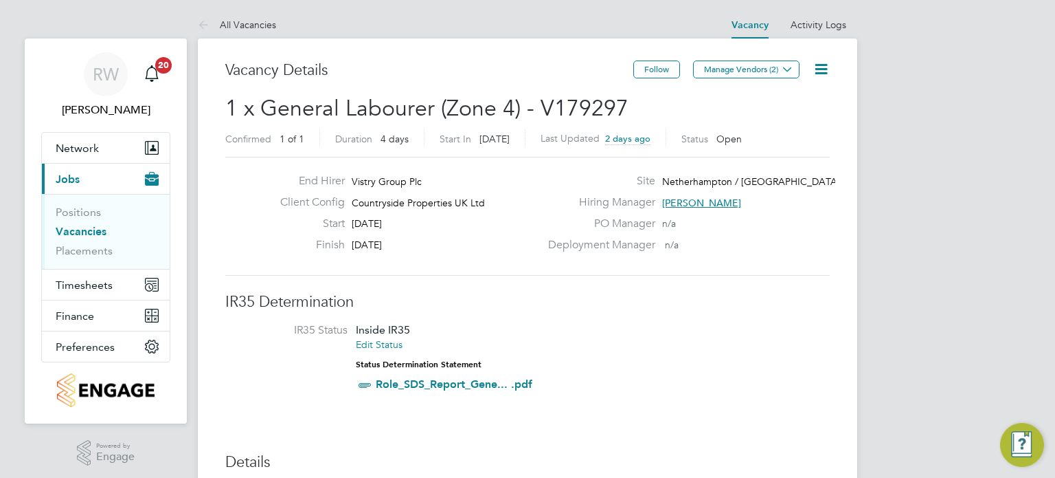
click at [818, 69] on icon at bounding box center [821, 68] width 17 height 17
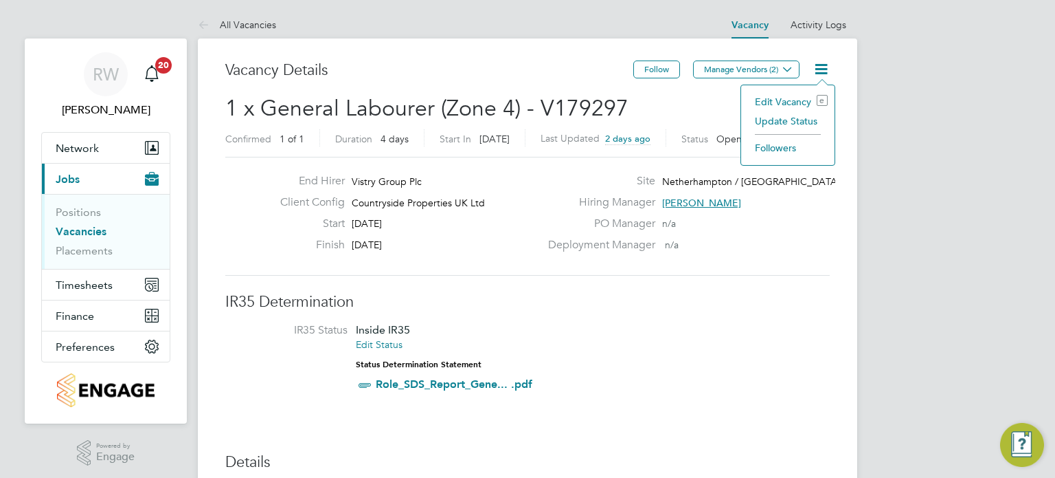
click at [794, 117] on li "Update Status" at bounding box center [788, 120] width 80 height 19
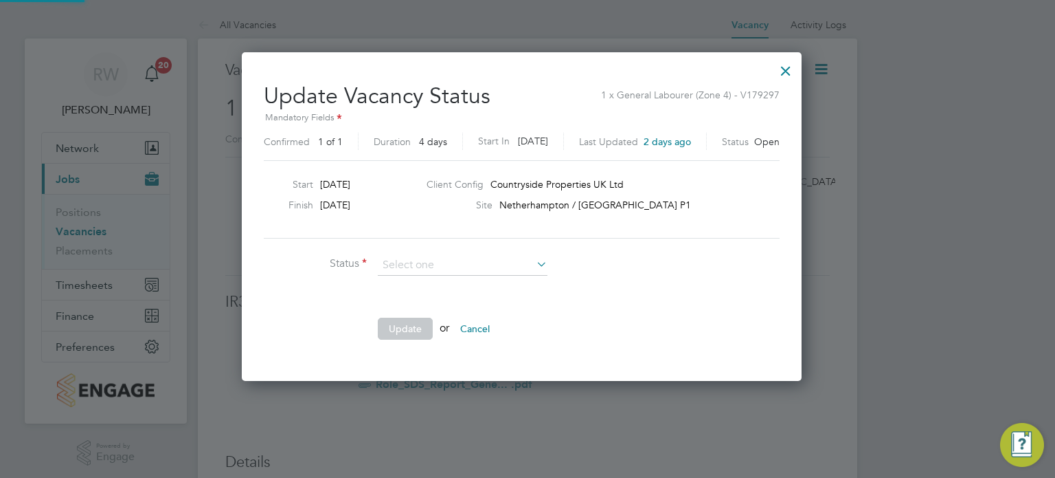
scroll to position [326, 571]
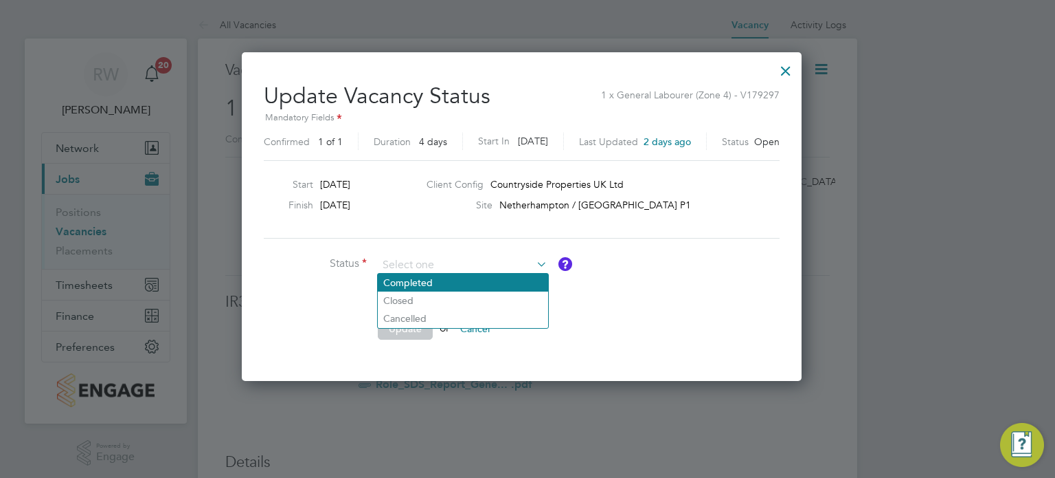
click at [458, 277] on li "Completed" at bounding box center [463, 282] width 170 height 18
type input "Completed"
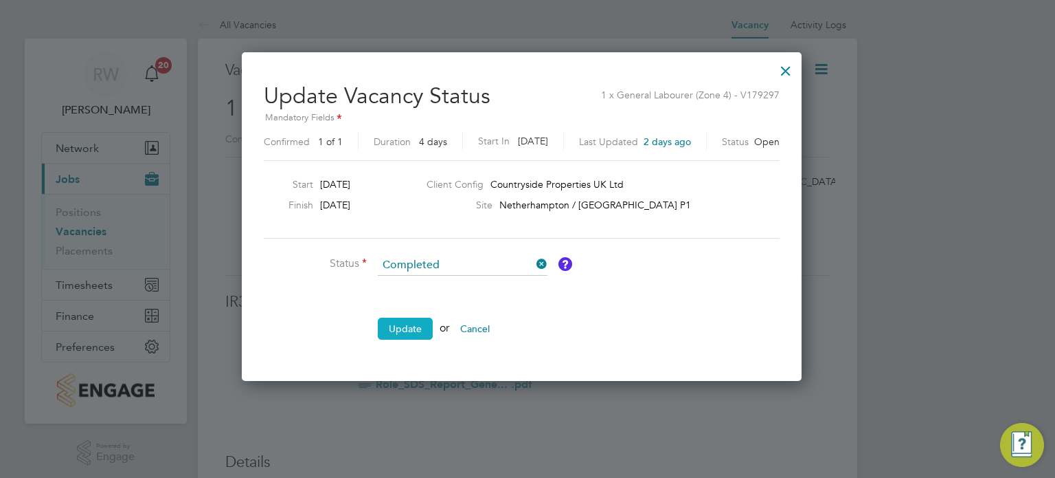
click at [404, 328] on button "Update" at bounding box center [405, 328] width 55 height 22
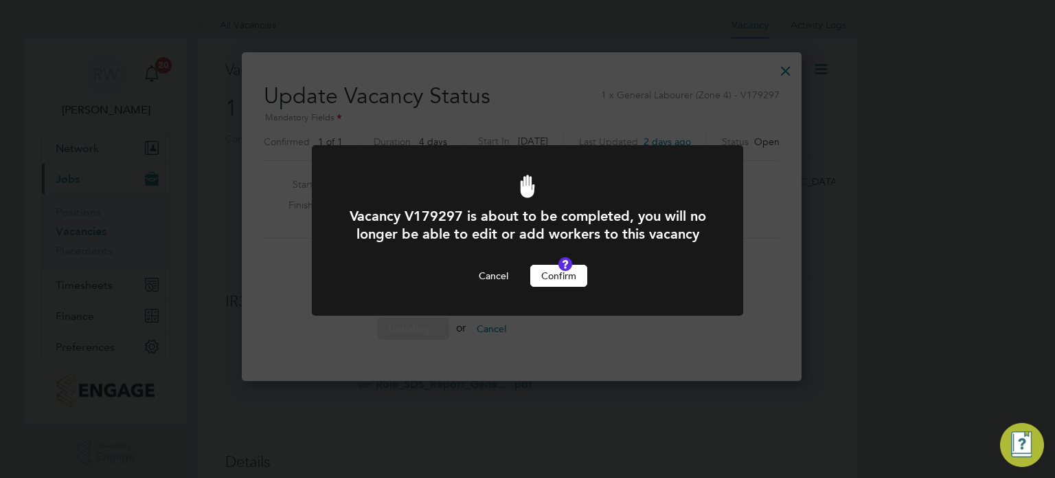
click at [531, 287] on button "Confirm" at bounding box center [558, 276] width 57 height 22
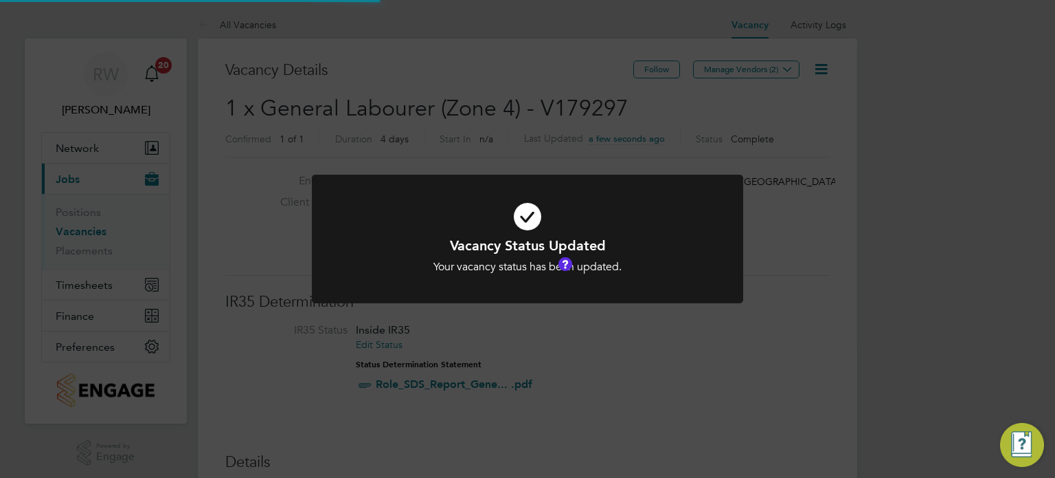
scroll to position [41, 96]
click at [510, 145] on div "Vacancy Status Updated Your vacancy status has been updated. Cancel Okay" at bounding box center [527, 239] width 1055 height 478
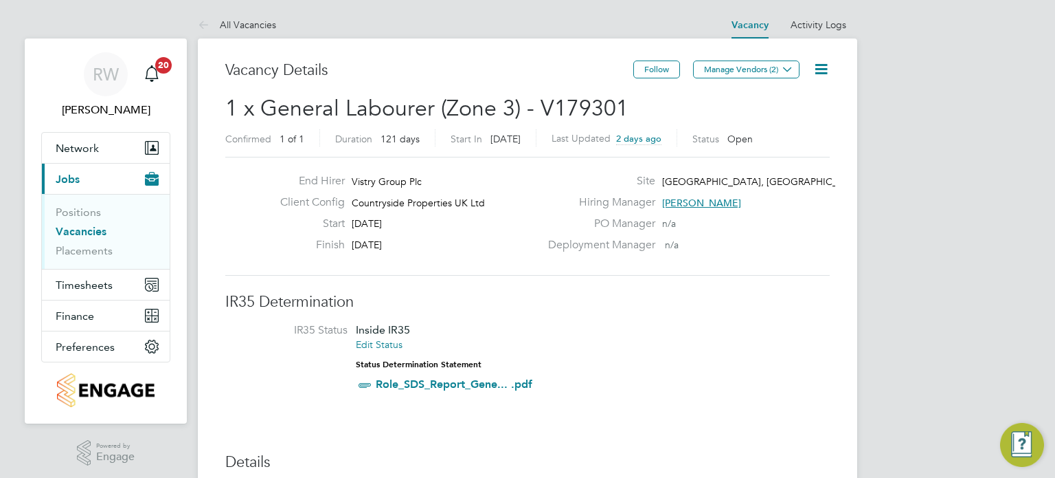
click at [822, 65] on icon at bounding box center [821, 68] width 17 height 17
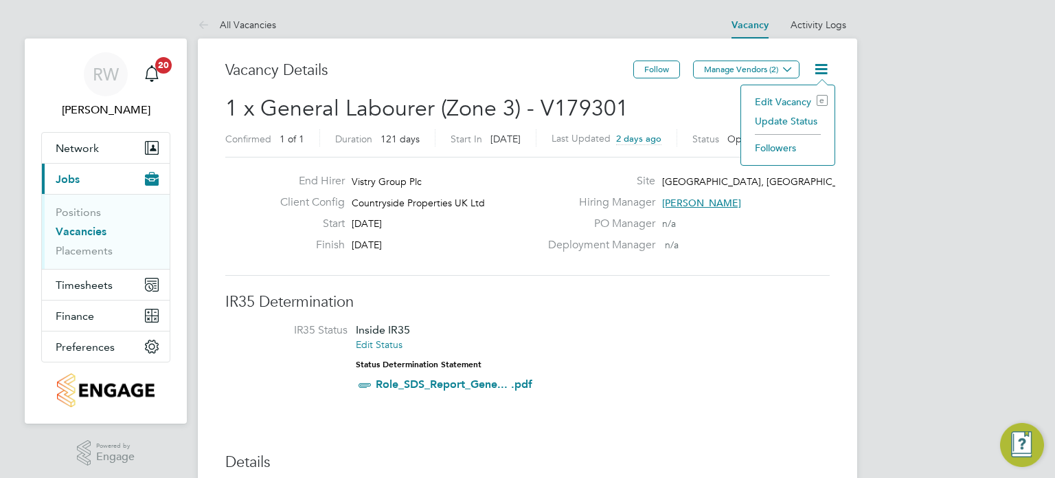
click at [792, 125] on li "Update Status" at bounding box center [788, 120] width 80 height 19
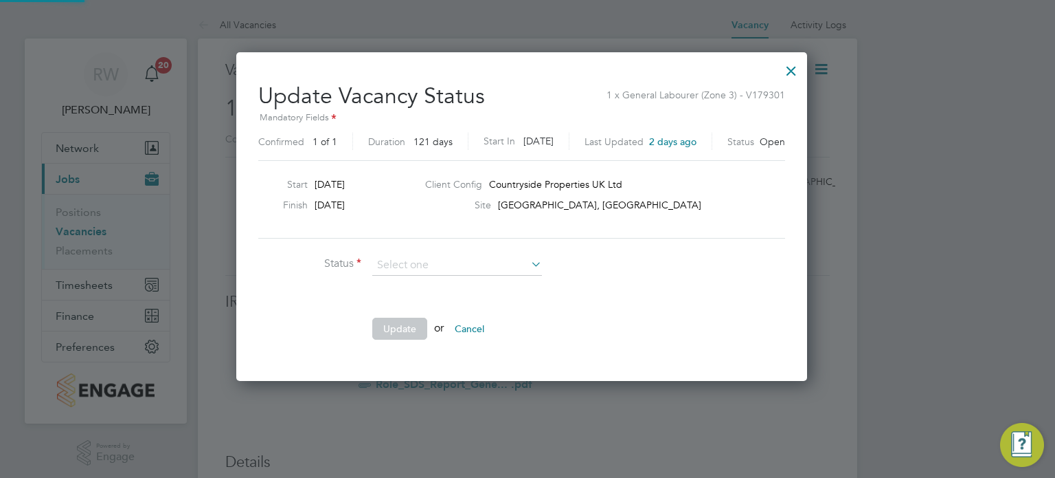
scroll to position [326, 582]
click at [456, 284] on li "Completed" at bounding box center [457, 282] width 170 height 18
type input "Completed"
click at [418, 324] on button "Update" at bounding box center [399, 328] width 55 height 22
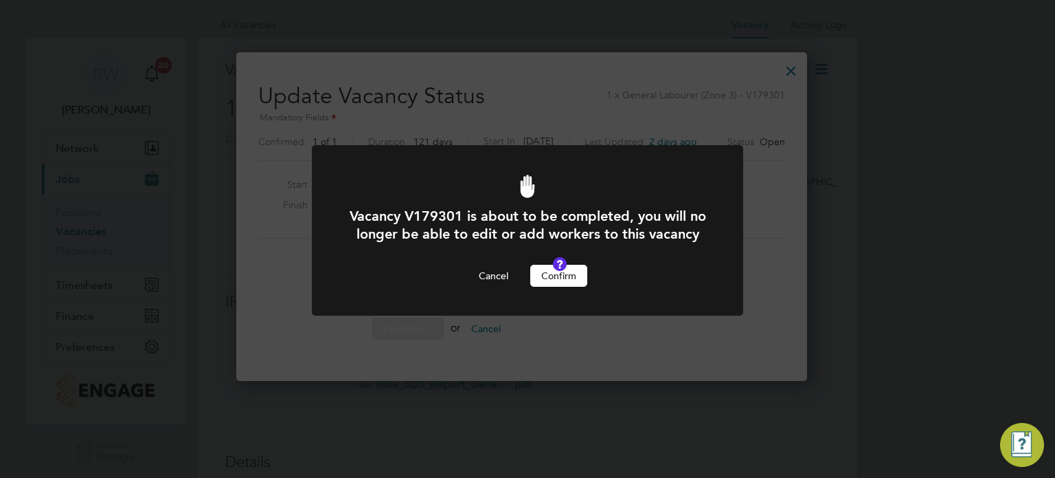
click at [559, 285] on button "Confirm" at bounding box center [558, 276] width 57 height 22
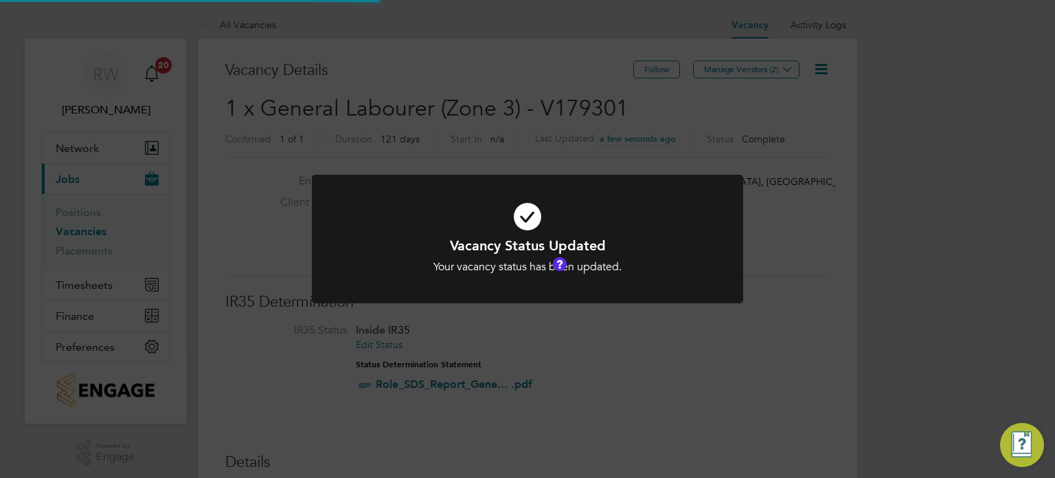
scroll to position [41, 96]
click at [558, 155] on div "Vacancy Status Updated Your vacancy status has been updated. Cancel Okay" at bounding box center [527, 239] width 1055 height 478
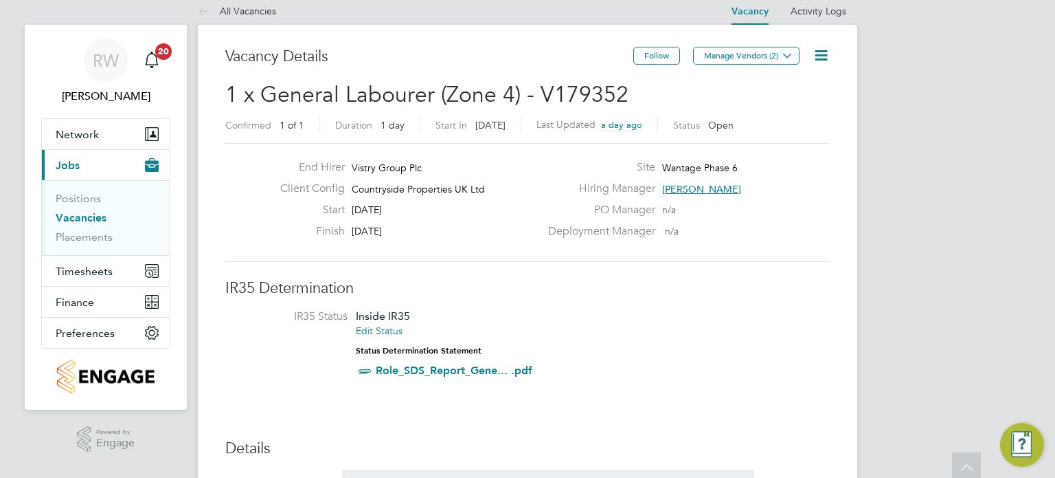
scroll to position [14, 0]
click at [822, 57] on icon at bounding box center [821, 54] width 17 height 17
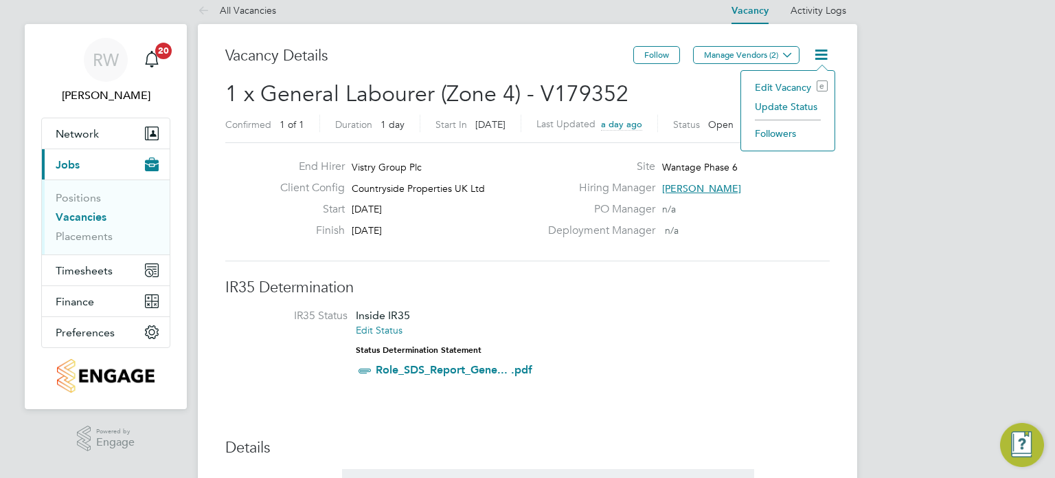
click at [786, 102] on li "Update Status" at bounding box center [788, 106] width 80 height 19
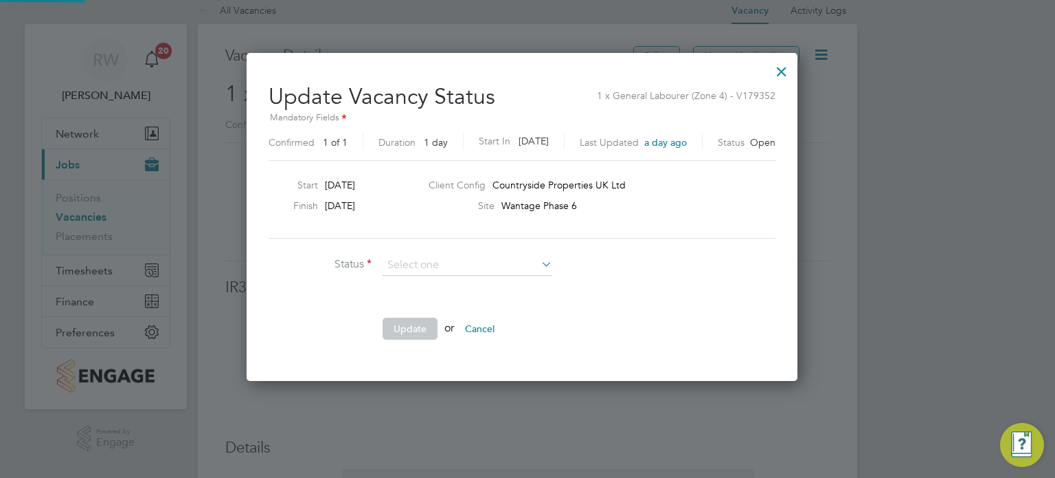
scroll to position [326, 563]
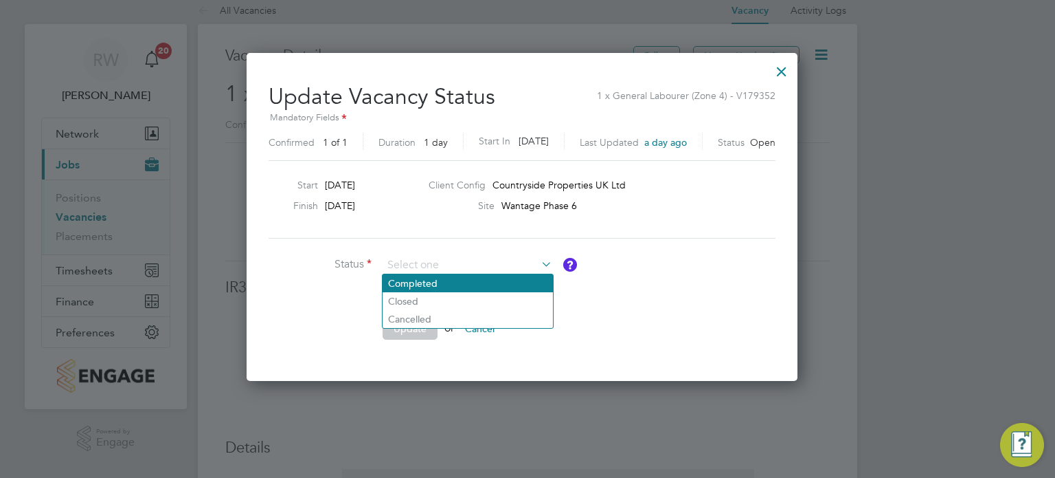
click at [437, 280] on li "Completed" at bounding box center [468, 283] width 170 height 18
type input "Completed"
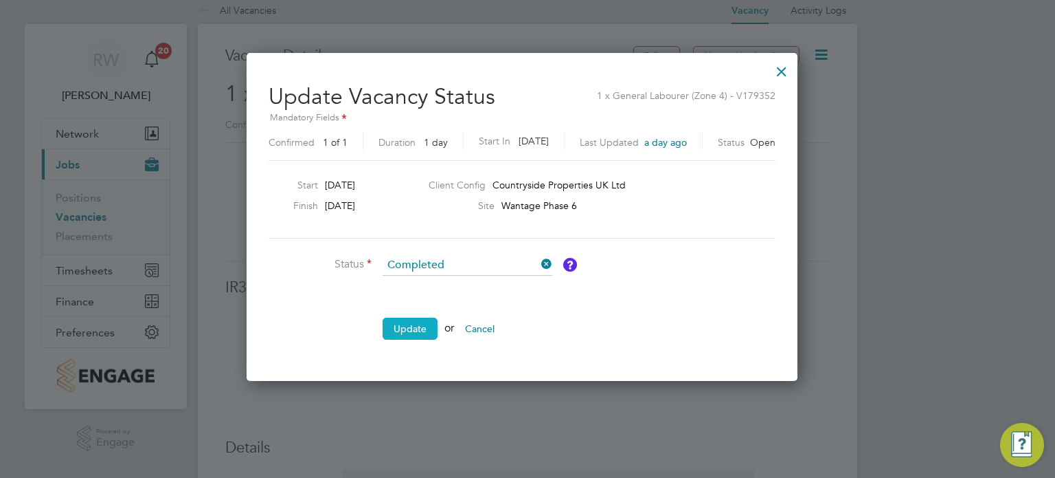
click at [418, 323] on button "Update" at bounding box center [410, 328] width 55 height 22
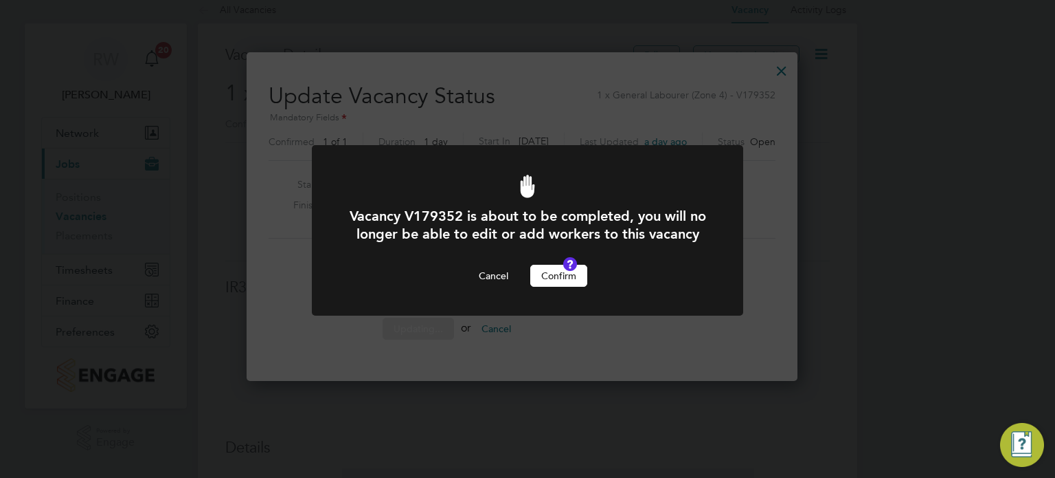
click at [557, 284] on button "Confirm" at bounding box center [558, 276] width 57 height 22
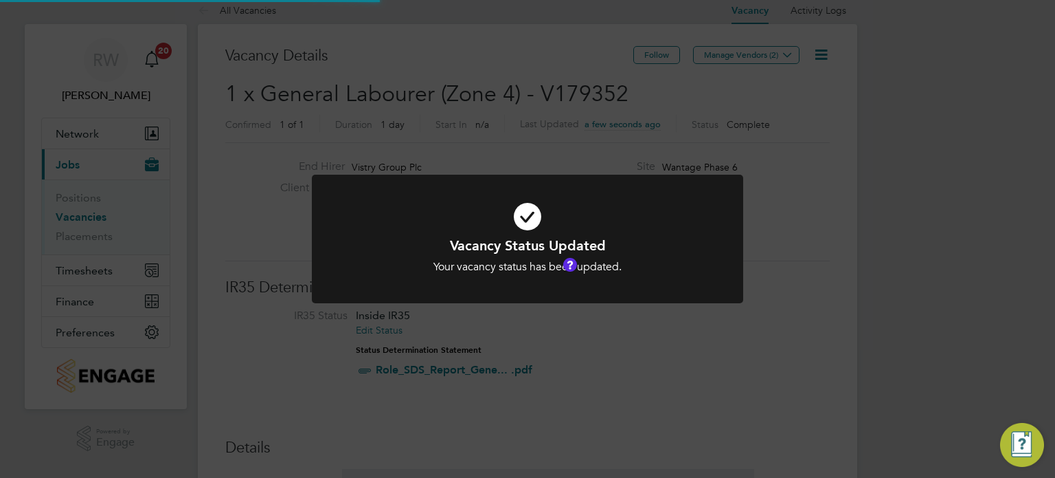
scroll to position [6, 7]
click at [484, 122] on div "Vacancy Status Updated Your vacancy status has been updated. Cancel Okay" at bounding box center [527, 239] width 1055 height 478
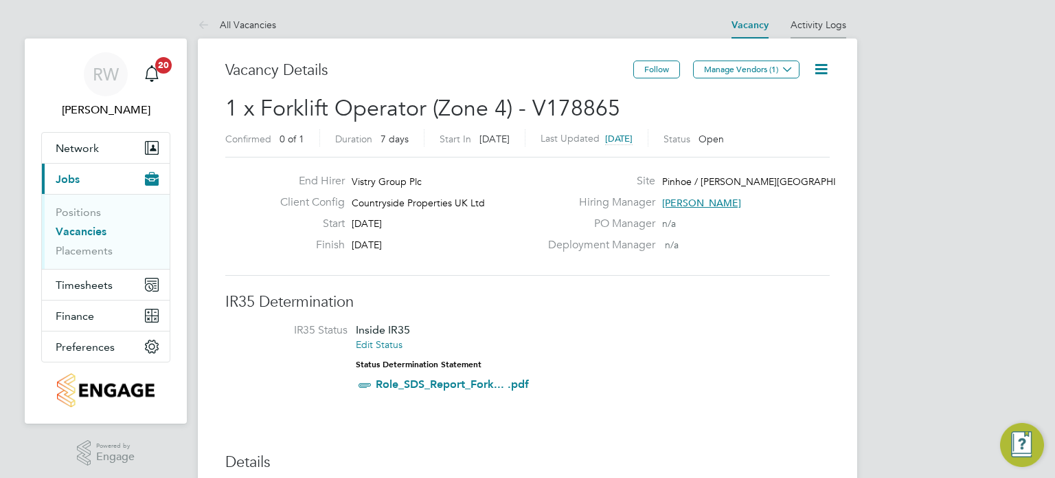
click at [814, 17] on li "Activity Logs" at bounding box center [819, 24] width 56 height 27
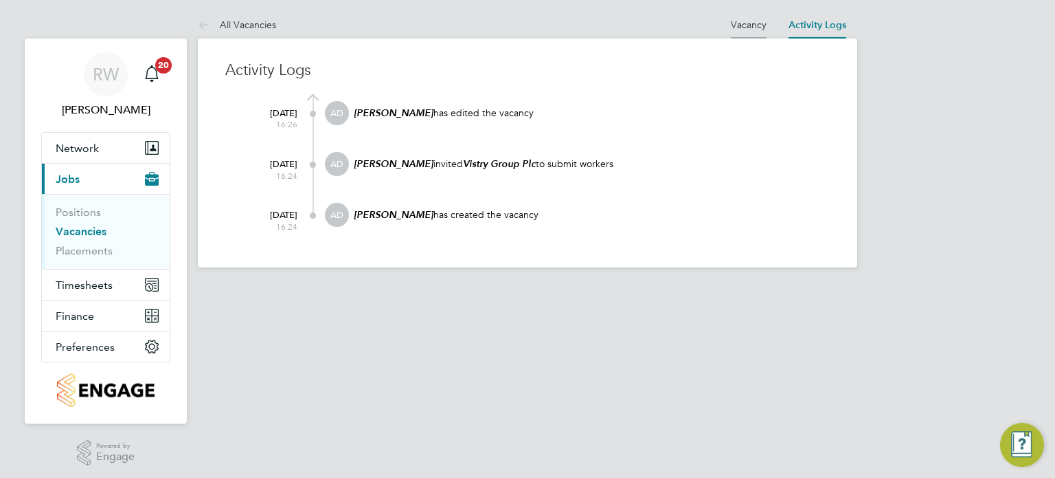
click at [748, 27] on link "Vacancy" at bounding box center [749, 25] width 36 height 12
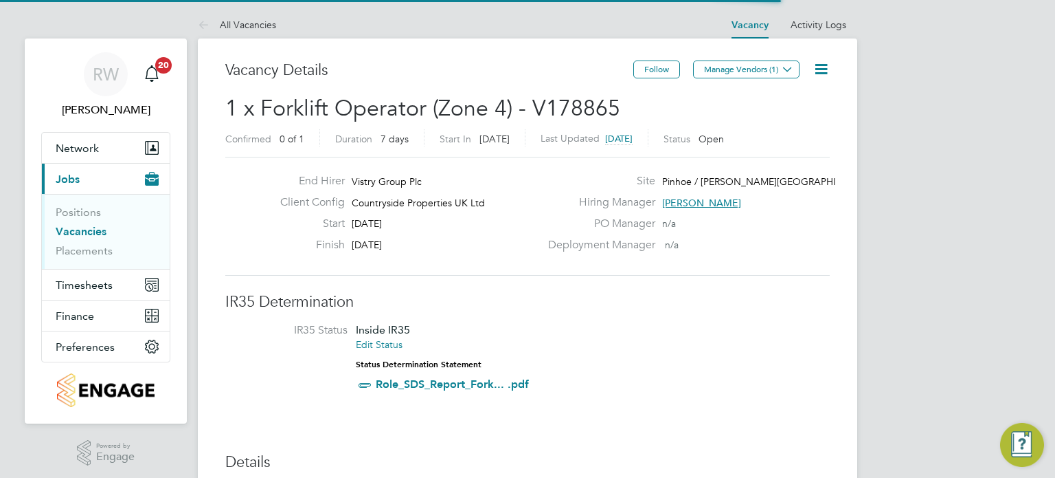
scroll to position [23, 129]
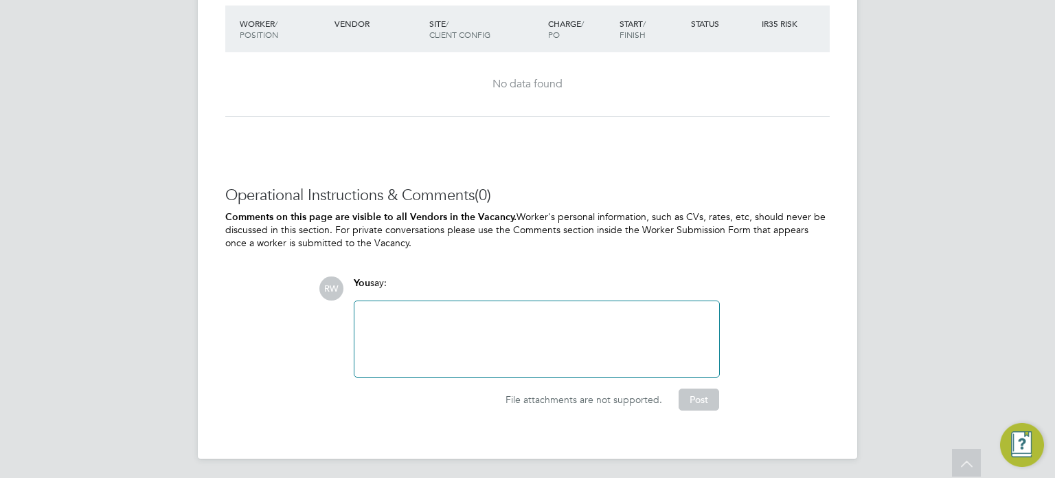
click at [445, 310] on div at bounding box center [537, 338] width 348 height 59
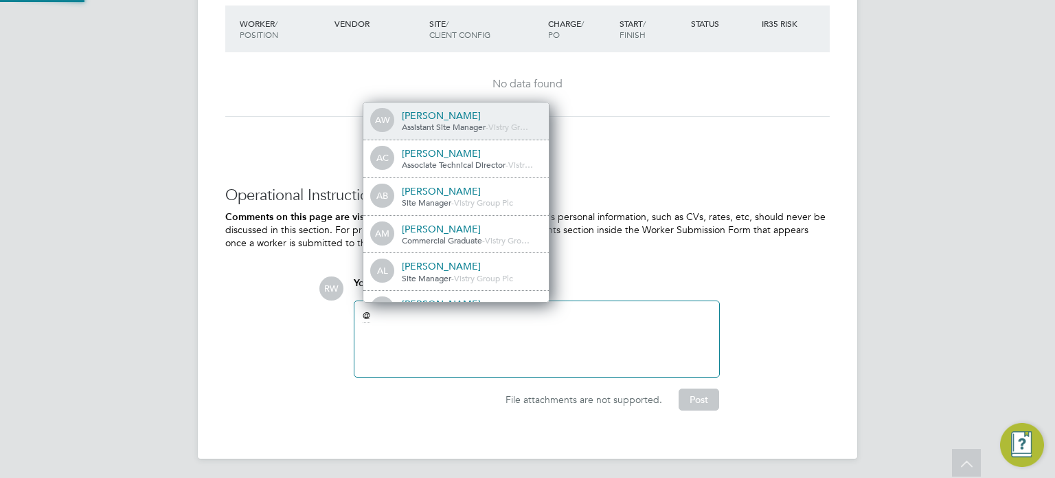
scroll to position [11, 138]
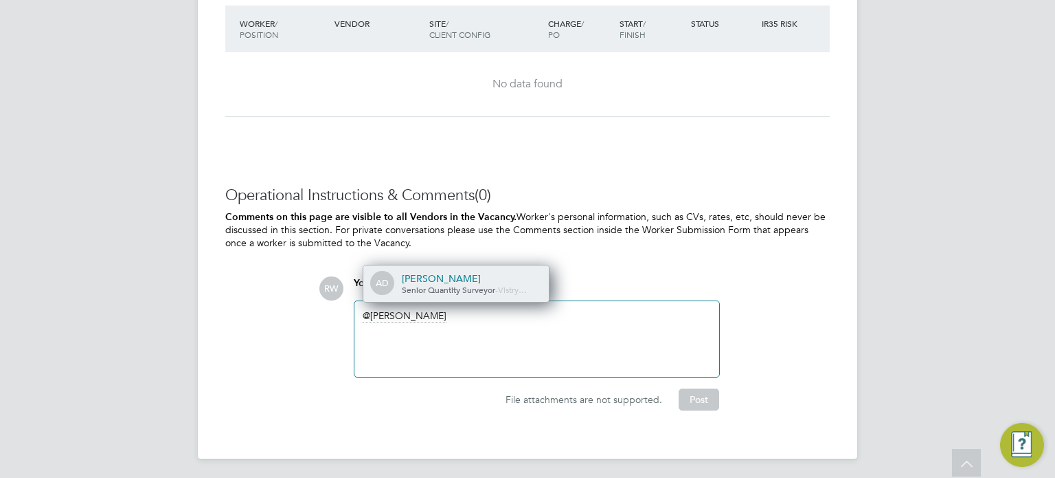
click at [439, 280] on div "Andy Dodd" at bounding box center [470, 278] width 137 height 12
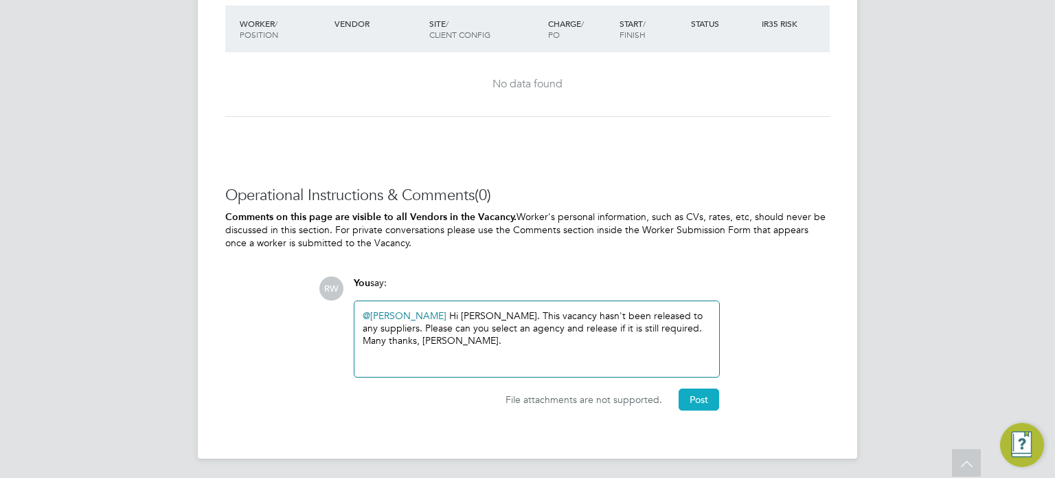
click at [681, 388] on button "Post" at bounding box center [699, 399] width 41 height 22
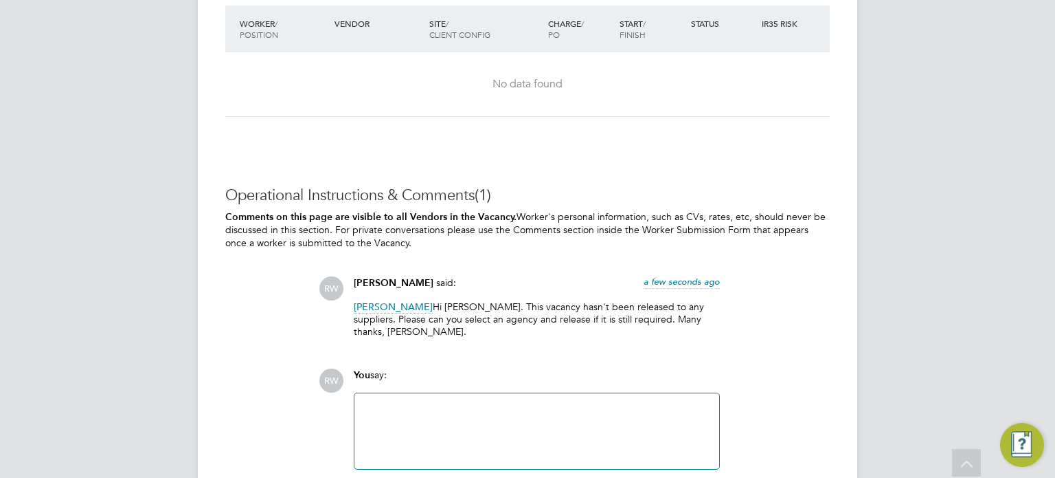
click at [629, 186] on h3 "Operational Instructions & Comments (1)" at bounding box center [527, 196] width 605 height 20
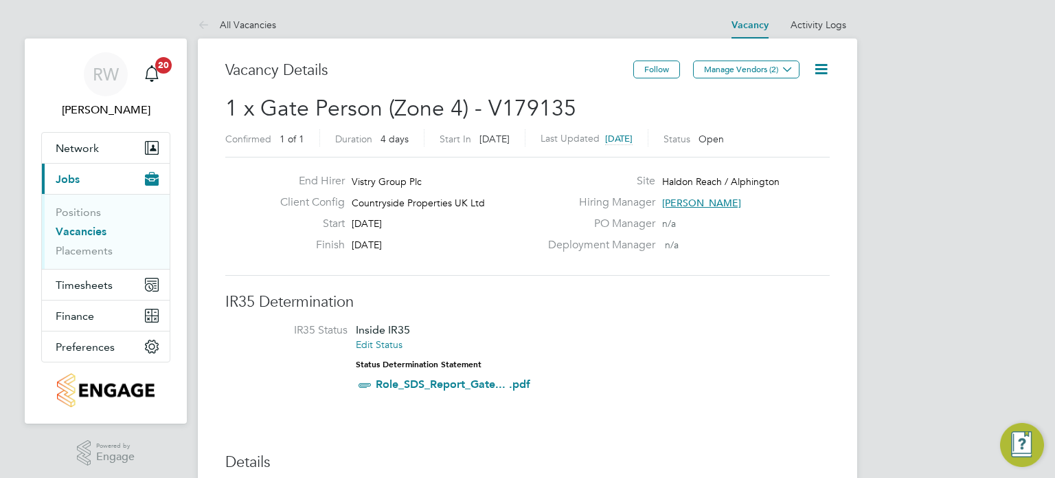
click at [825, 65] on icon at bounding box center [821, 68] width 17 height 17
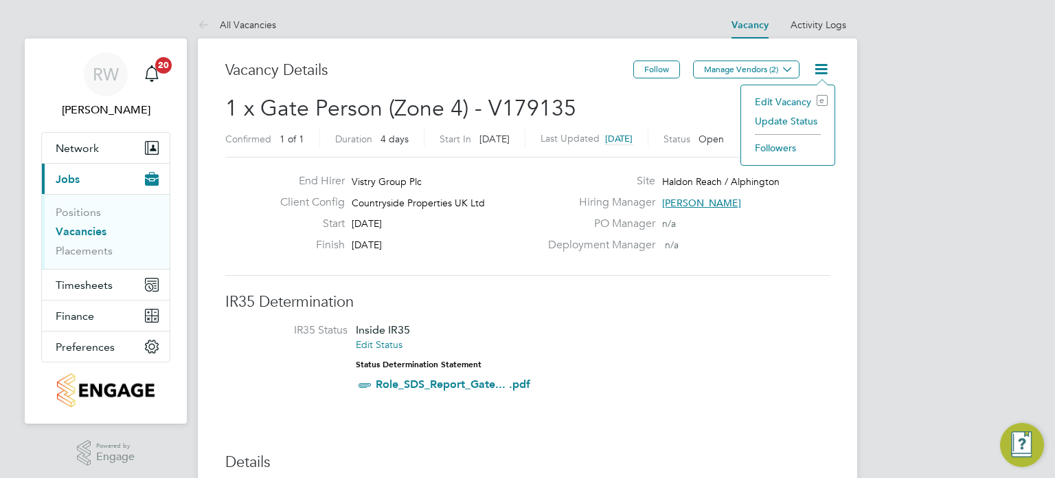
click at [796, 120] on li "Update Status" at bounding box center [788, 120] width 80 height 19
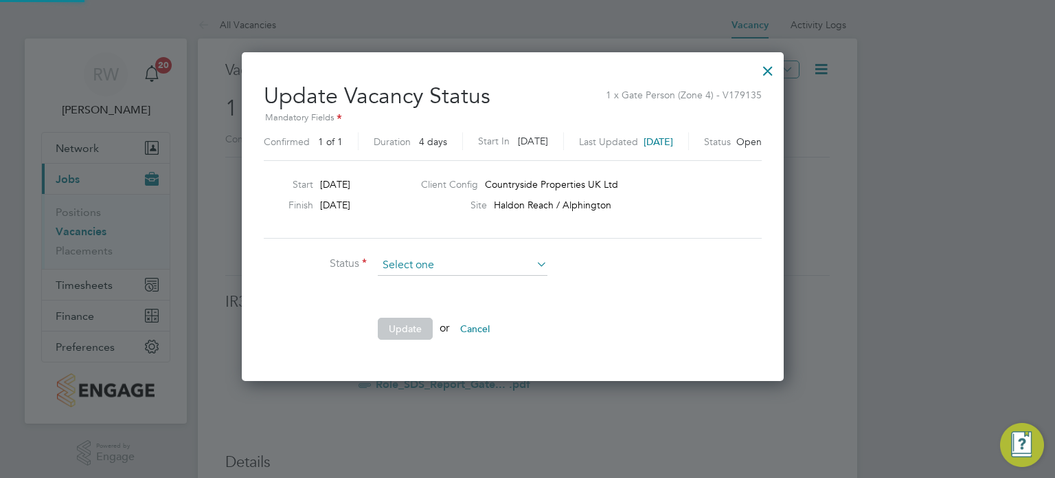
scroll to position [326, 571]
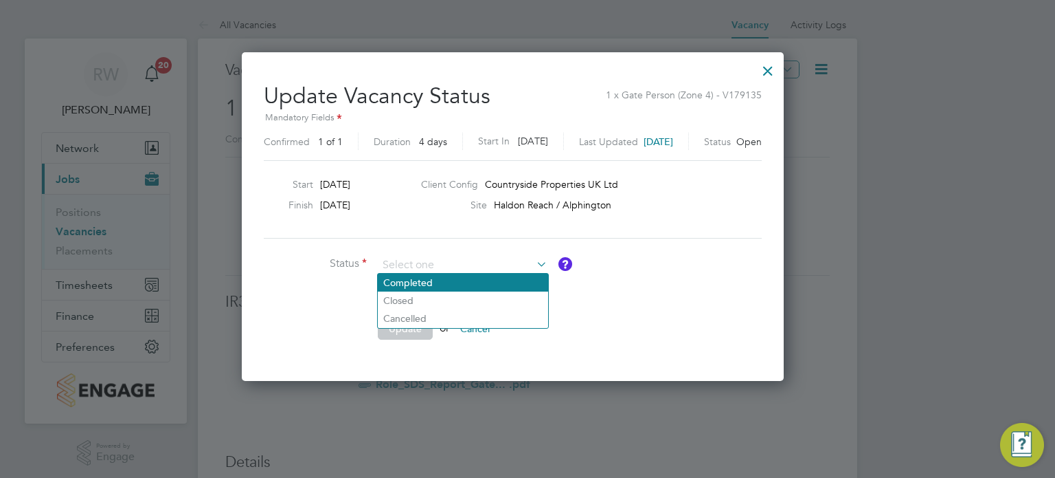
click at [453, 278] on li "Completed" at bounding box center [463, 282] width 170 height 18
type input "Completed"
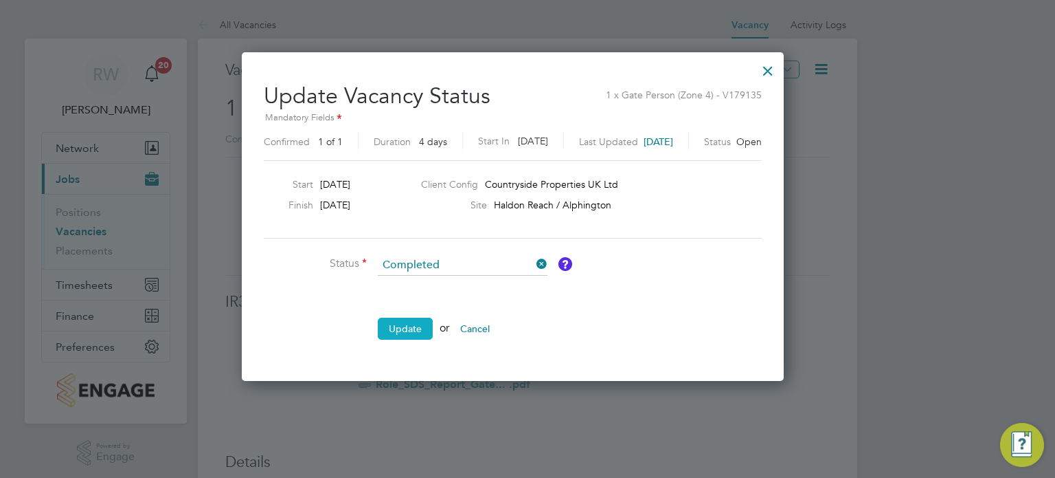
click at [404, 329] on button "Update" at bounding box center [405, 328] width 55 height 22
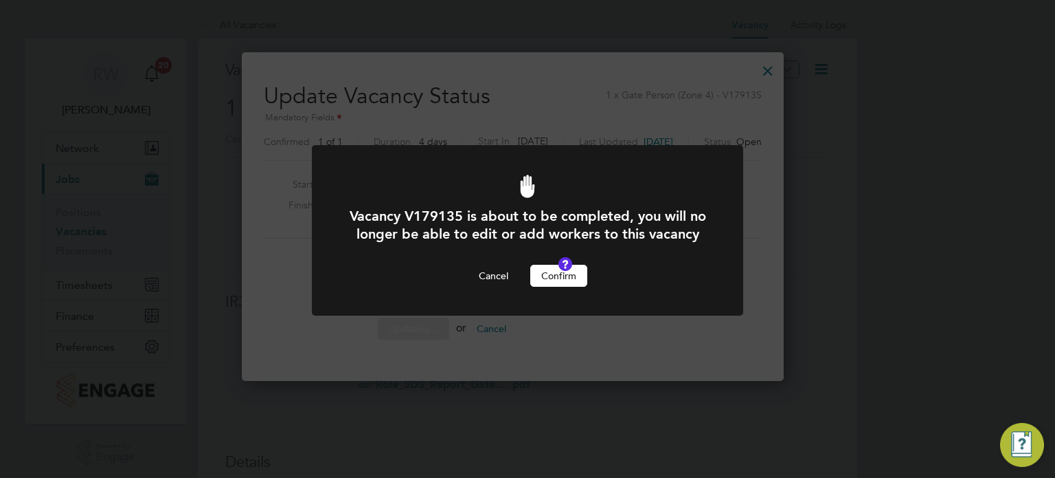
click at [570, 287] on button "Confirm" at bounding box center [558, 276] width 57 height 22
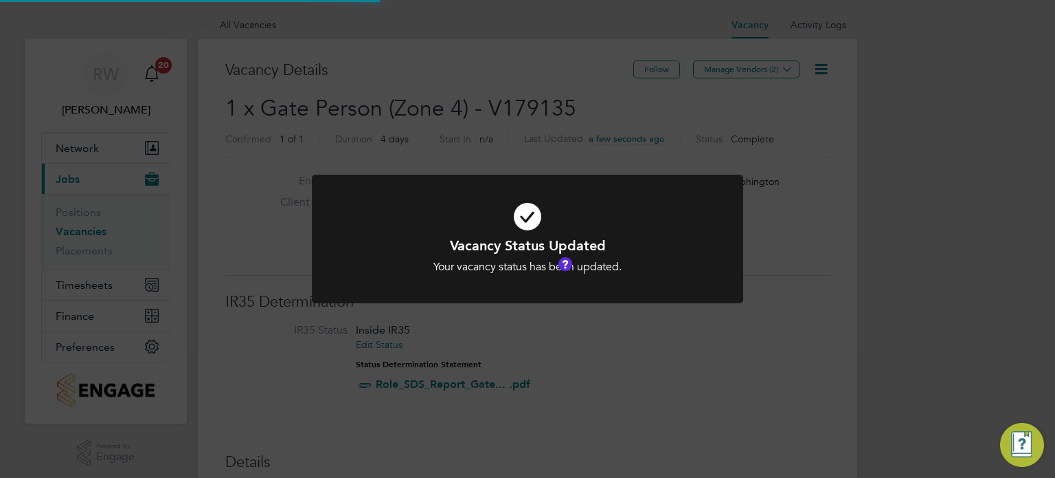
scroll to position [41, 96]
click at [589, 108] on div "Vacancy Status Updated Your vacancy status has been updated. Cancel Okay" at bounding box center [527, 239] width 1055 height 478
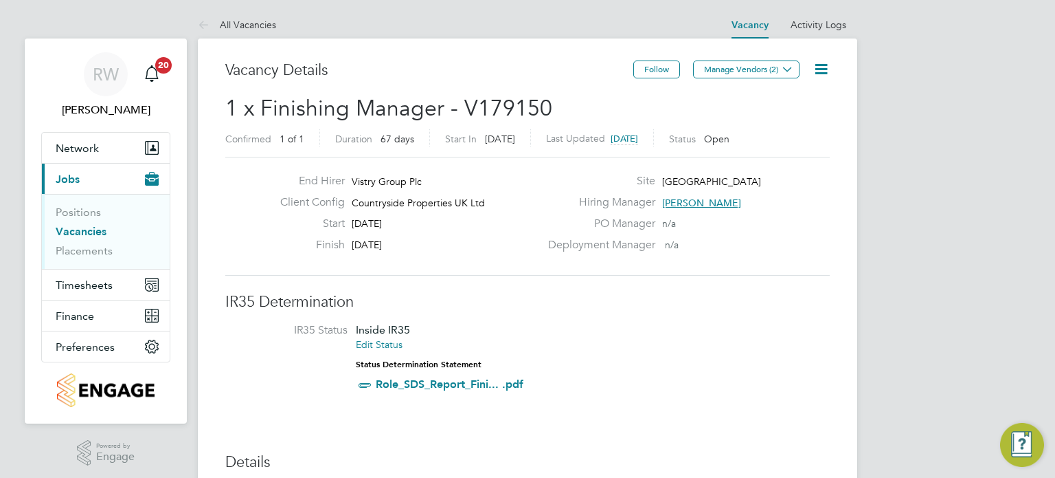
click at [825, 64] on icon at bounding box center [821, 68] width 17 height 17
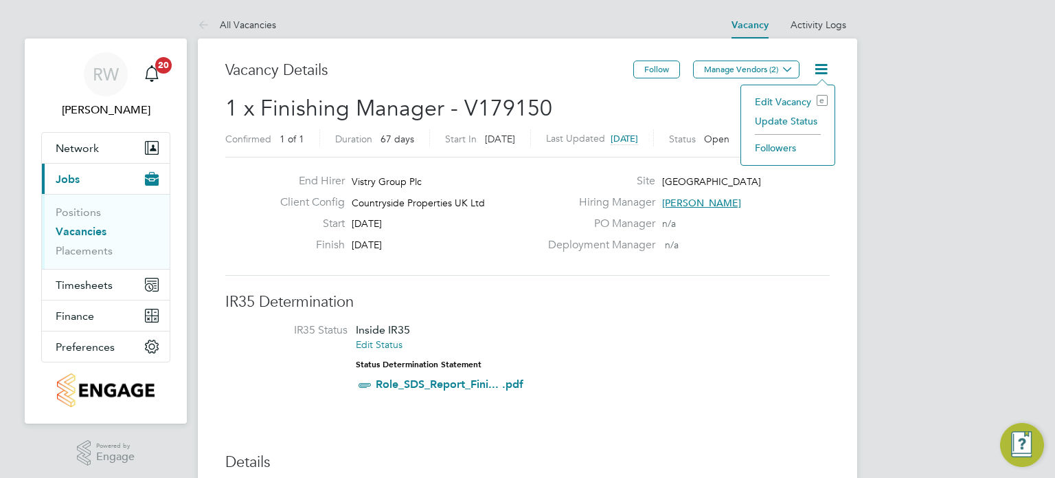
click at [793, 124] on li "Update Status" at bounding box center [788, 120] width 80 height 19
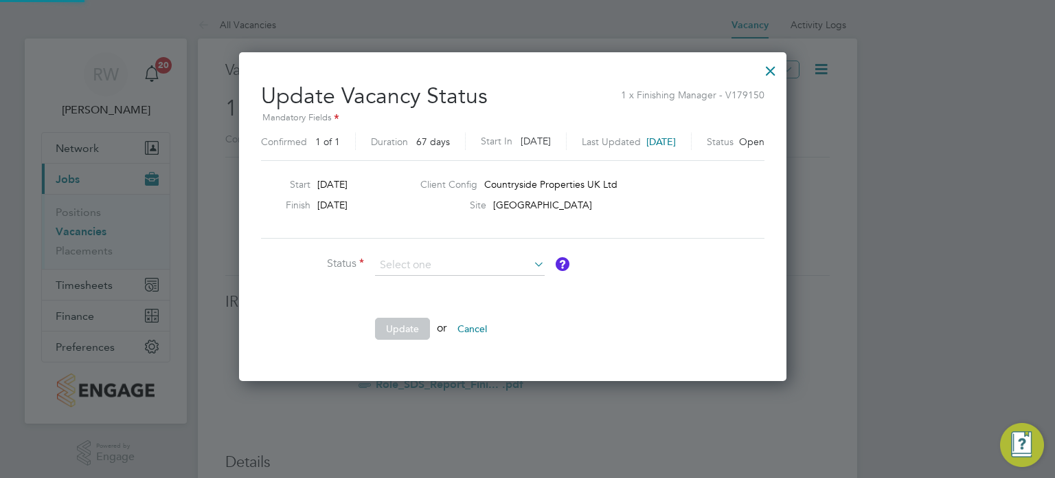
scroll to position [326, 577]
click at [783, 72] on div at bounding box center [771, 67] width 25 height 25
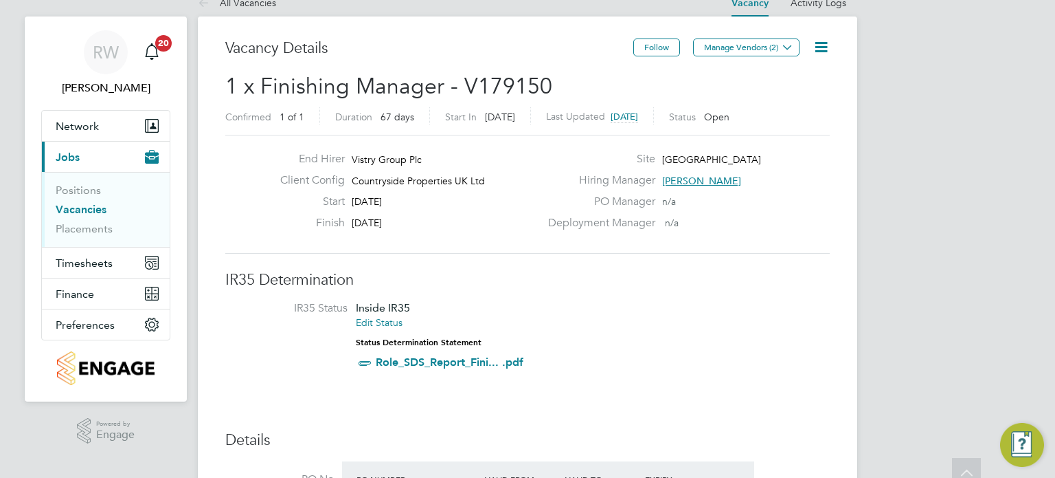
scroll to position [0, 0]
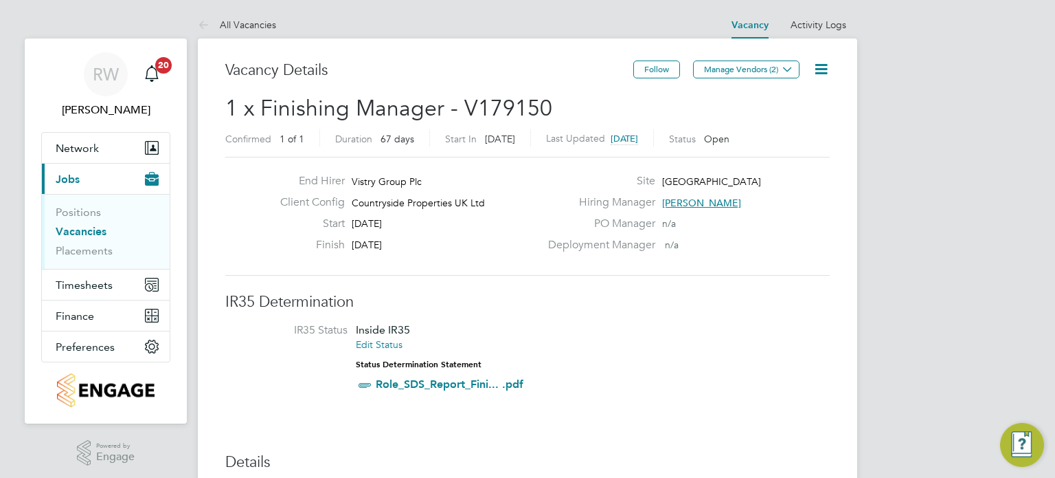
click at [819, 67] on icon at bounding box center [821, 68] width 17 height 17
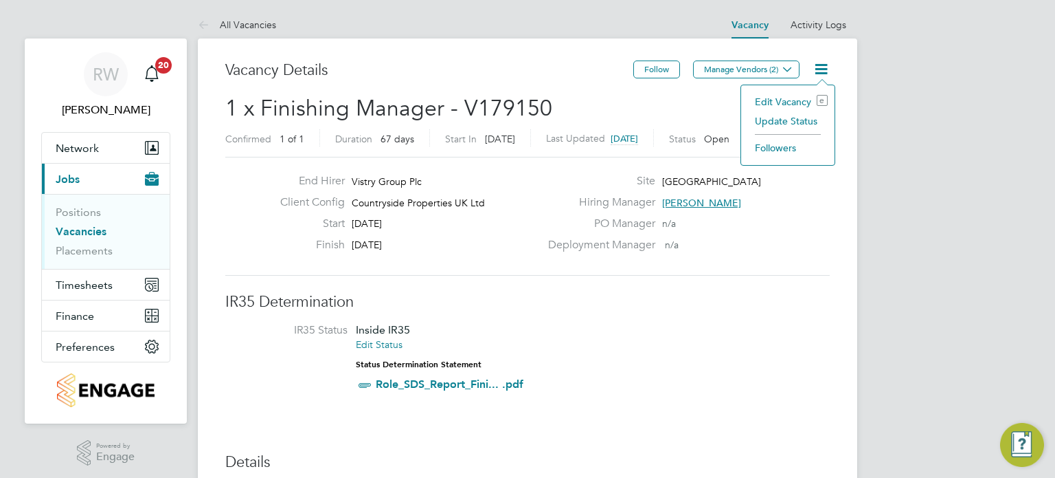
click at [781, 119] on li "Update Status" at bounding box center [788, 120] width 80 height 19
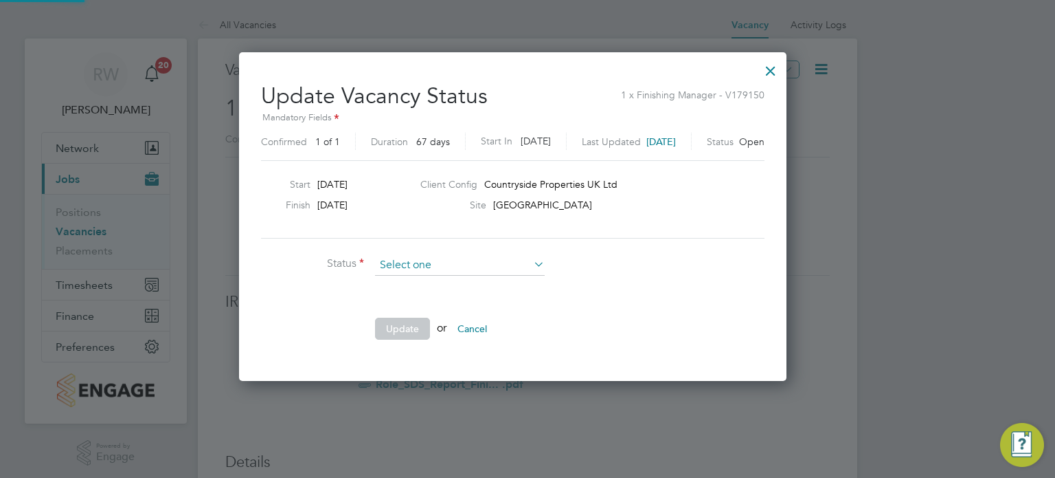
scroll to position [7, 6]
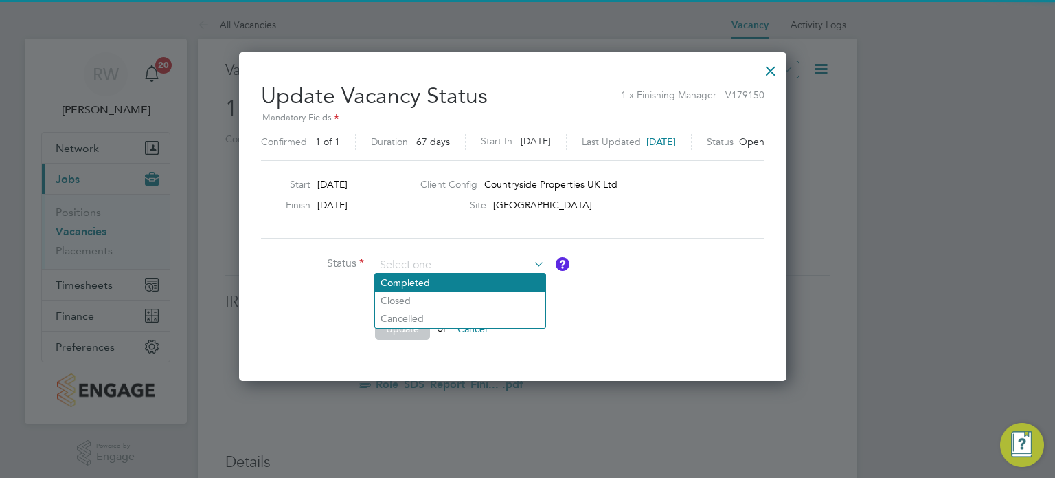
click at [438, 276] on li "Completed" at bounding box center [460, 282] width 170 height 18
type input "Completed"
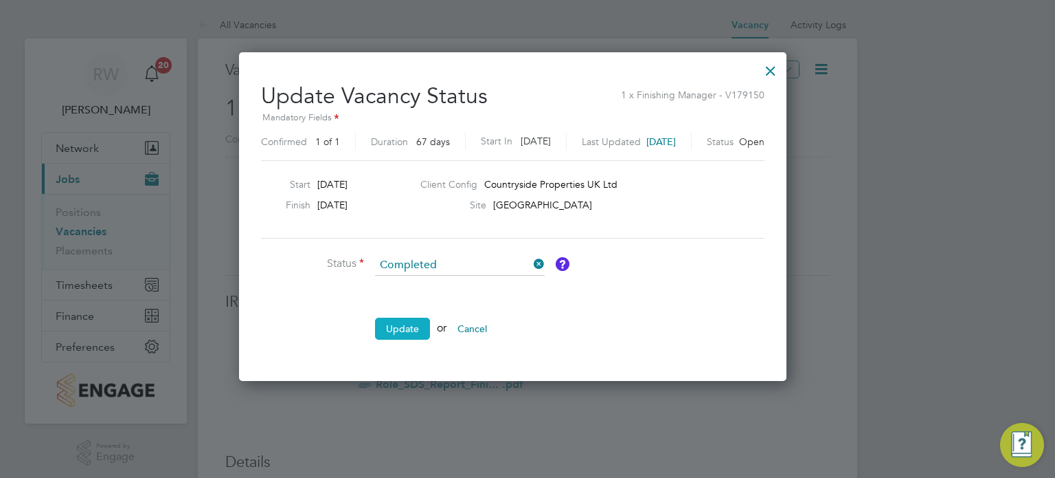
click at [399, 331] on button "Update" at bounding box center [402, 328] width 55 height 22
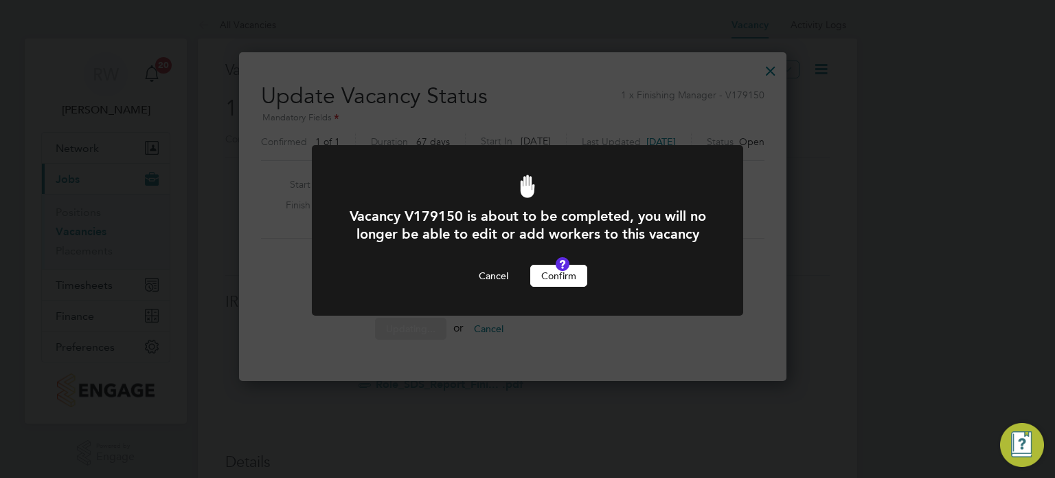
click at [565, 282] on button "Confirm" at bounding box center [558, 276] width 57 height 22
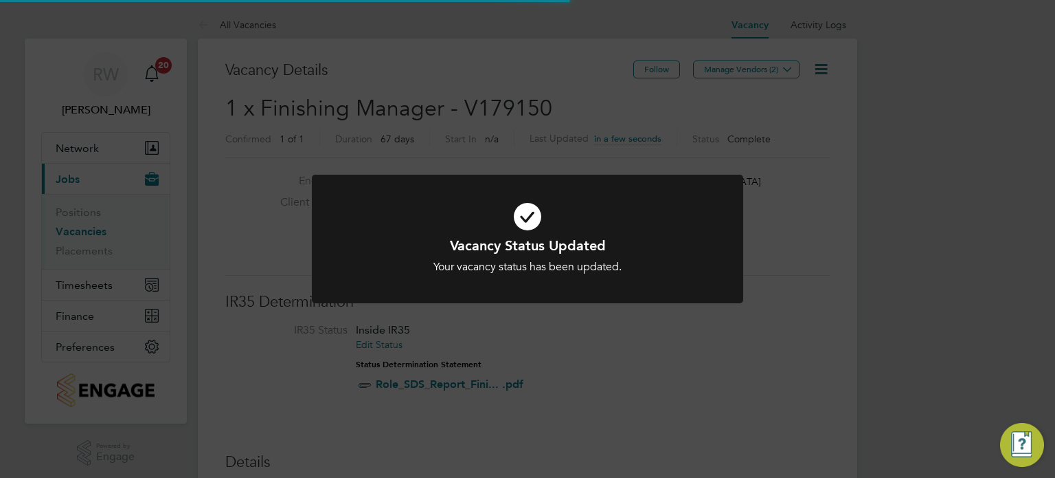
click at [536, 130] on div "Vacancy Status Updated Your vacancy status has been updated. Cancel Okay" at bounding box center [527, 239] width 1055 height 478
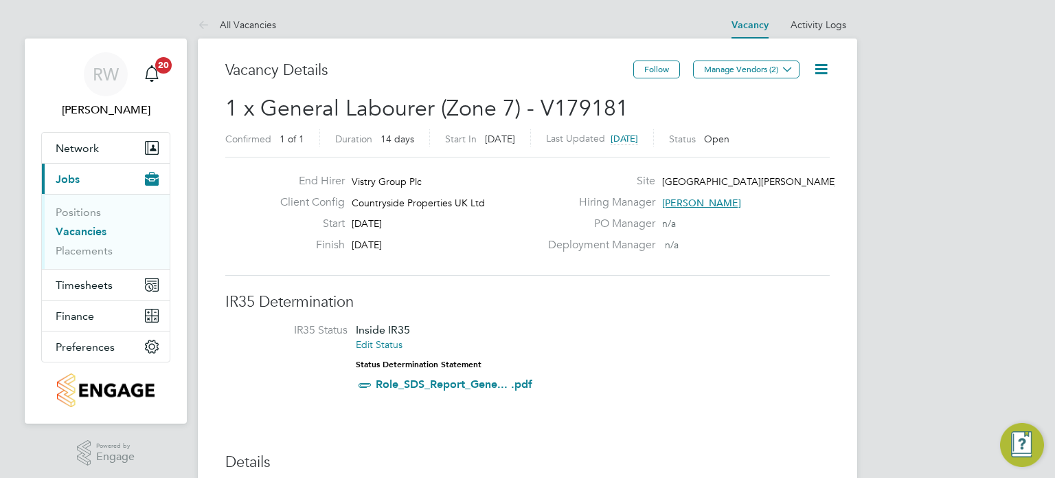
click at [825, 67] on icon at bounding box center [821, 68] width 17 height 17
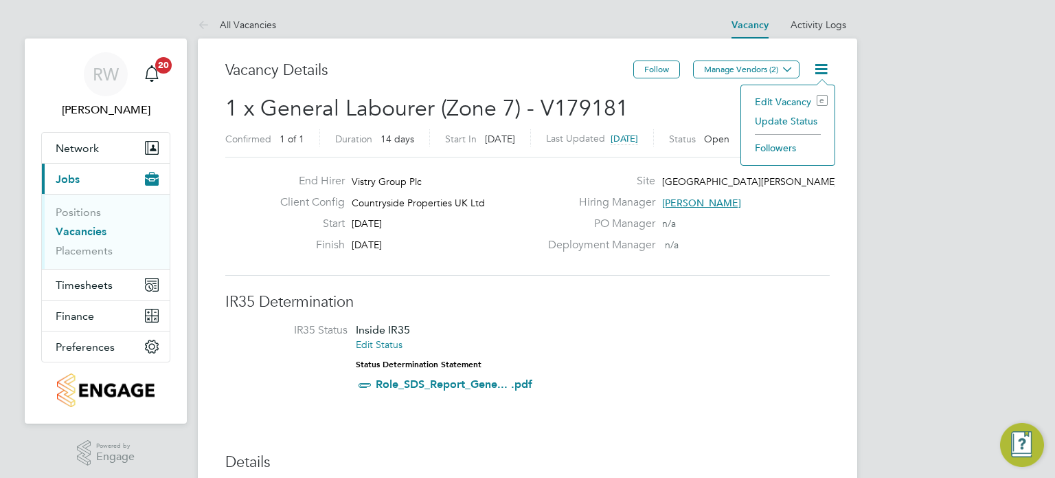
click at [793, 122] on li "Update Status" at bounding box center [788, 120] width 80 height 19
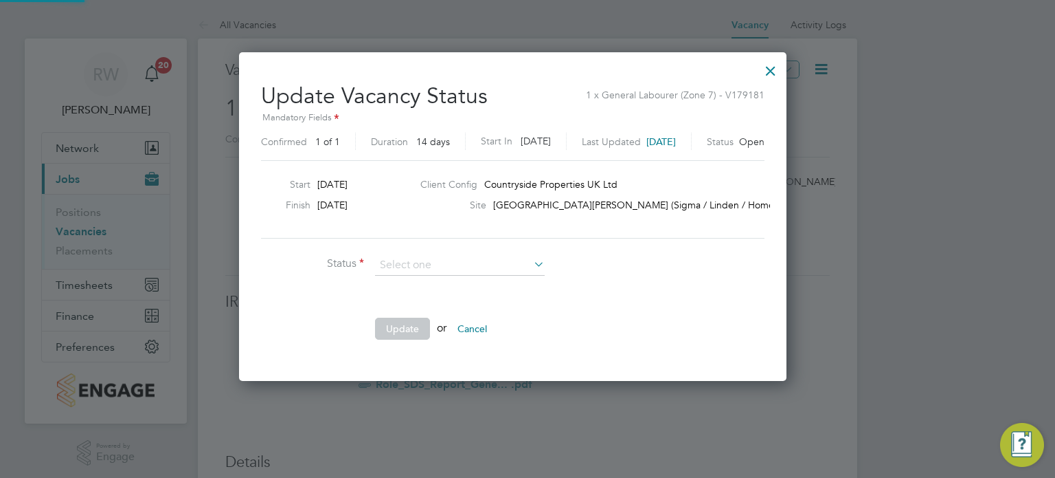
scroll to position [326, 577]
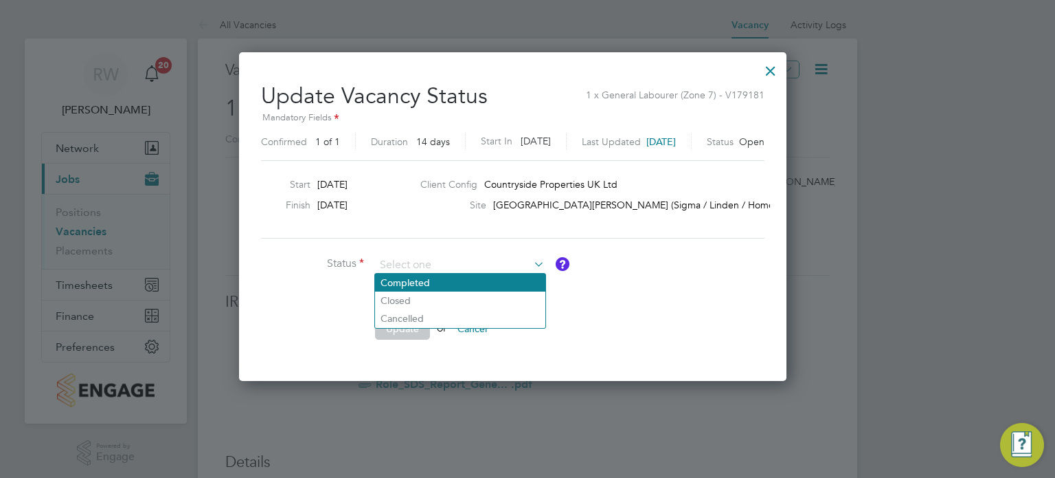
click at [448, 280] on li "Completed" at bounding box center [460, 282] width 170 height 18
type input "Completed"
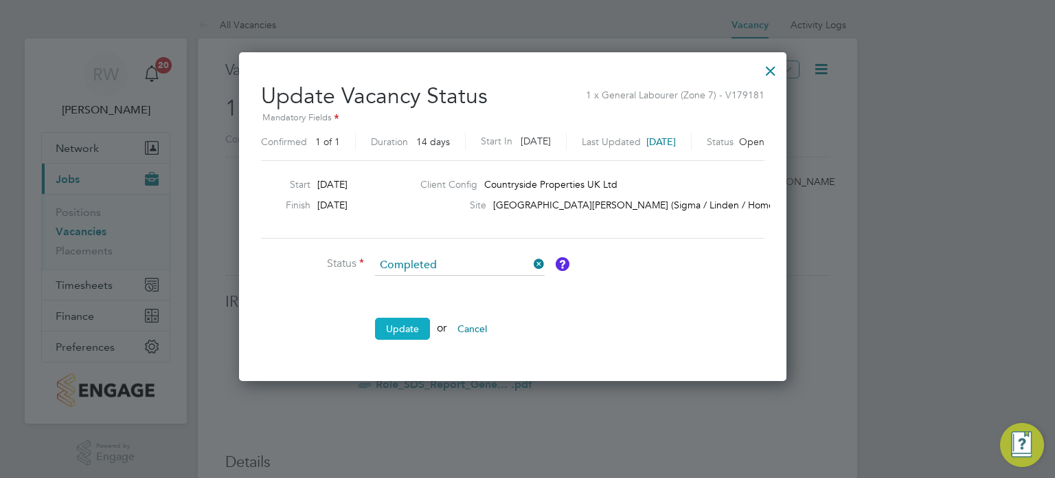
click at [405, 326] on button "Update" at bounding box center [402, 328] width 55 height 22
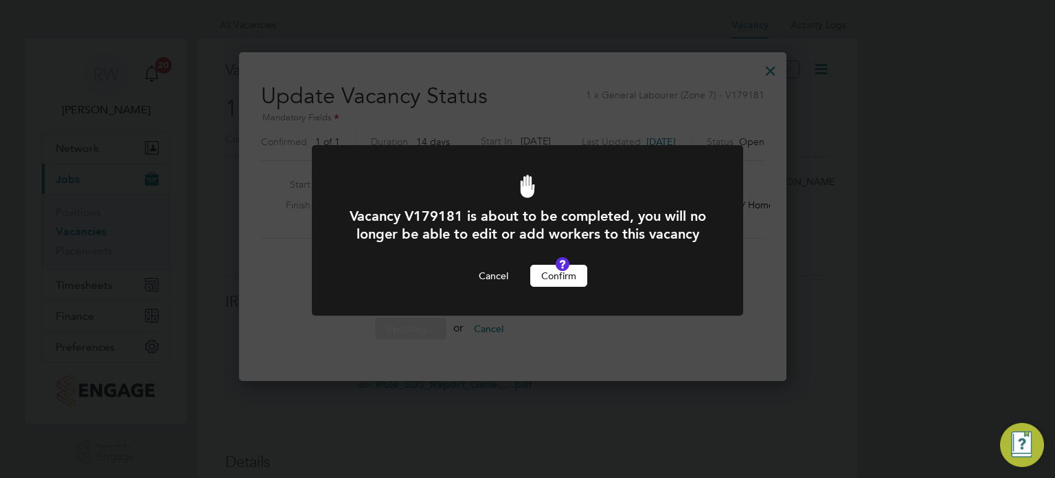
click at [541, 287] on button "Confirm" at bounding box center [558, 276] width 57 height 22
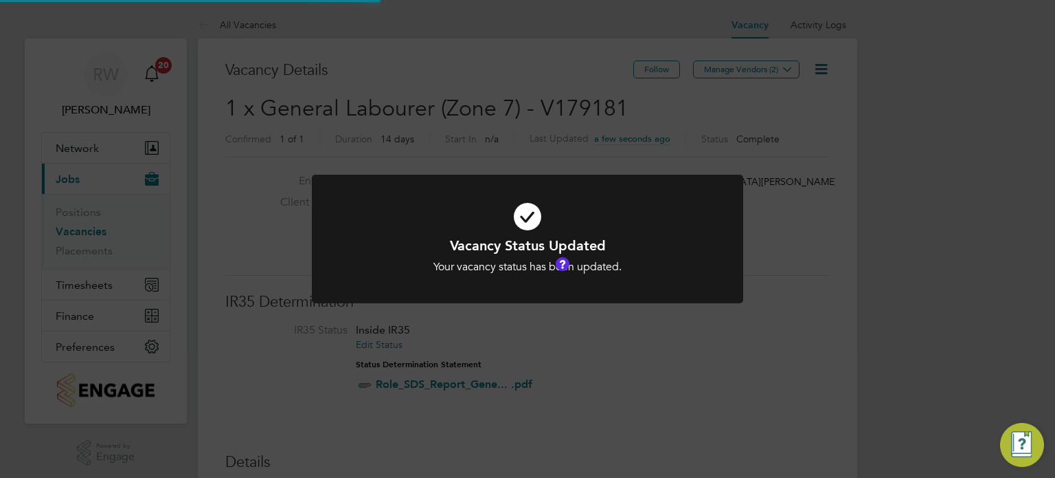
scroll to position [41, 96]
click at [568, 146] on div "Vacancy Status Updated Your vacancy status has been updated. Cancel Okay" at bounding box center [527, 239] width 1055 height 478
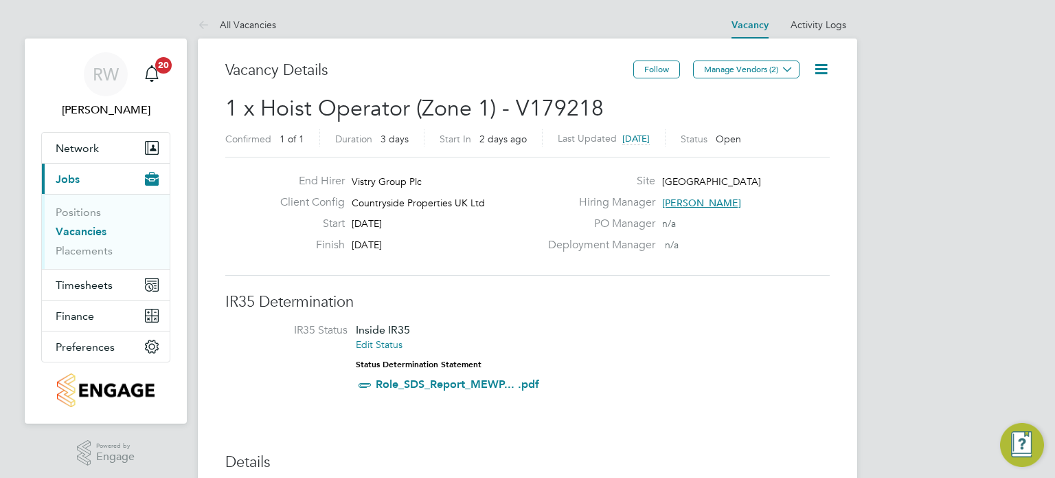
click at [820, 68] on icon at bounding box center [821, 68] width 17 height 17
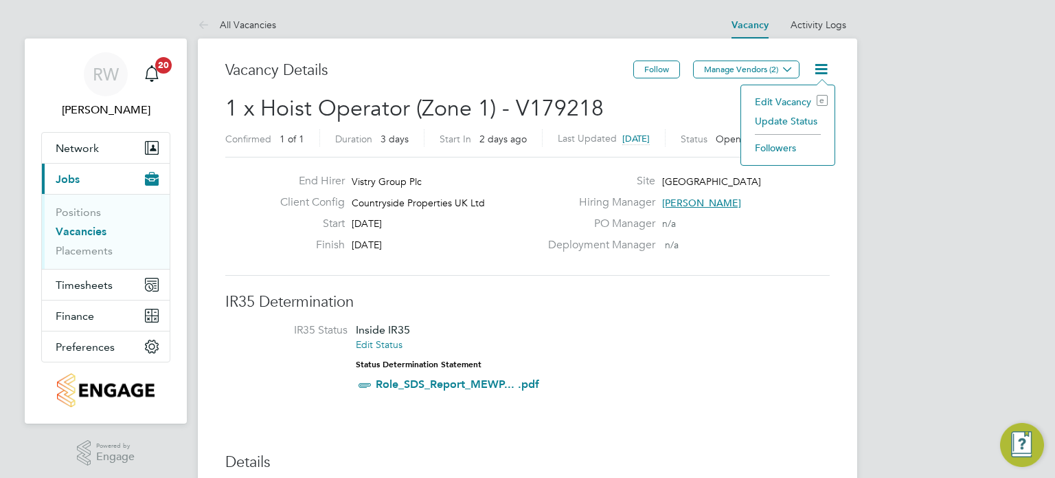
click at [787, 120] on li "Update Status" at bounding box center [788, 120] width 80 height 19
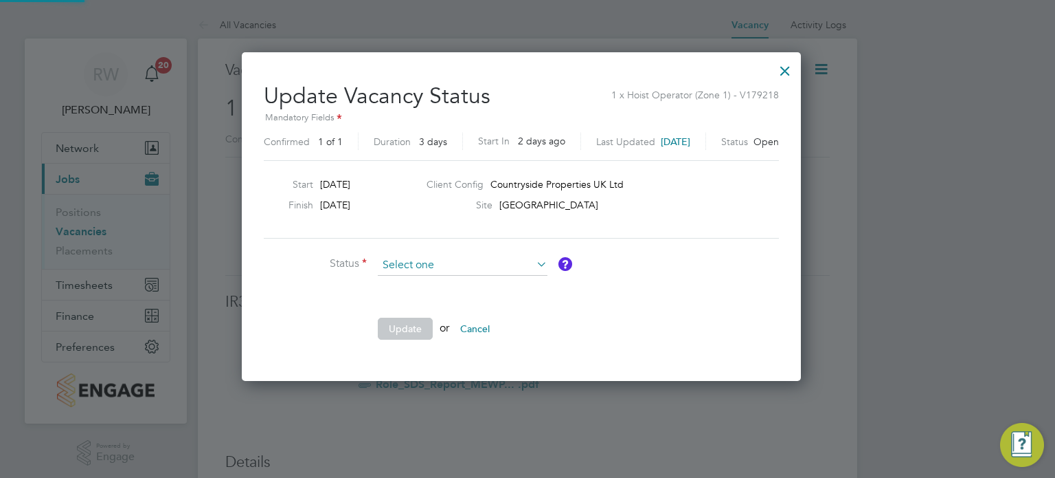
scroll to position [326, 571]
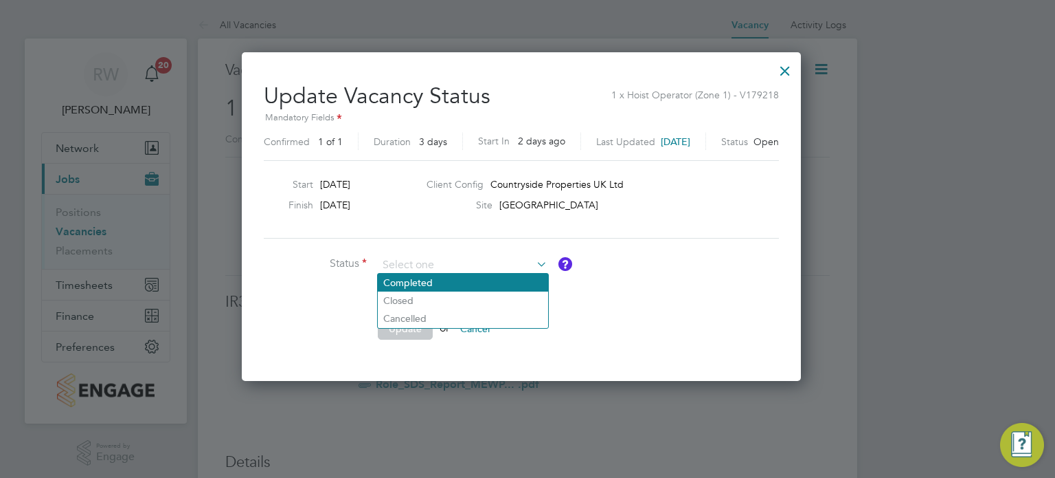
click at [475, 276] on li "Completed" at bounding box center [463, 282] width 170 height 18
type input "Completed"
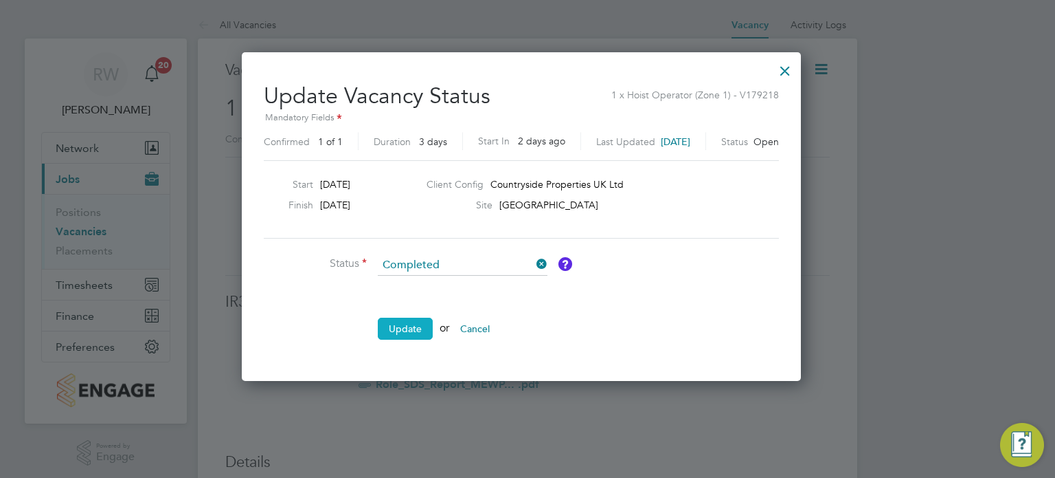
click at [415, 320] on button "Update" at bounding box center [405, 328] width 55 height 22
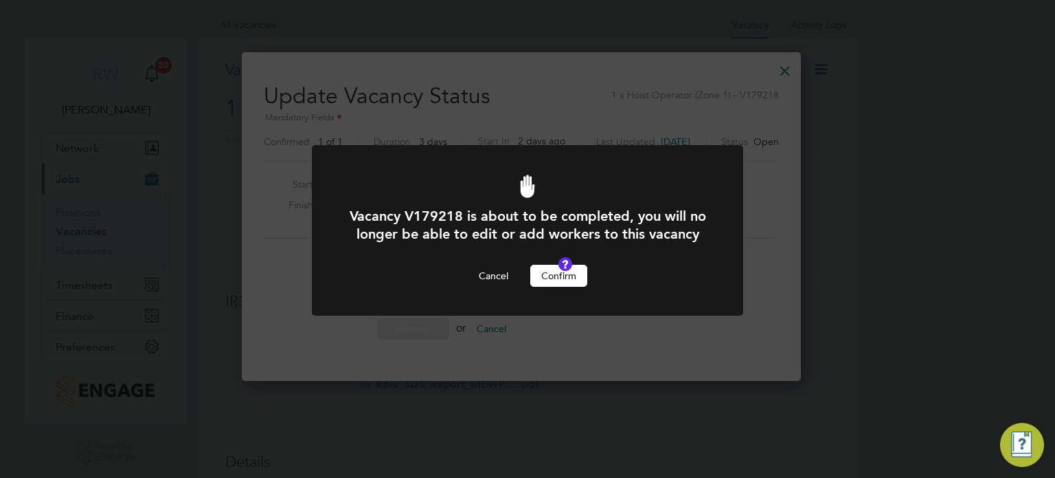
click at [548, 284] on button "Confirm" at bounding box center [558, 276] width 57 height 22
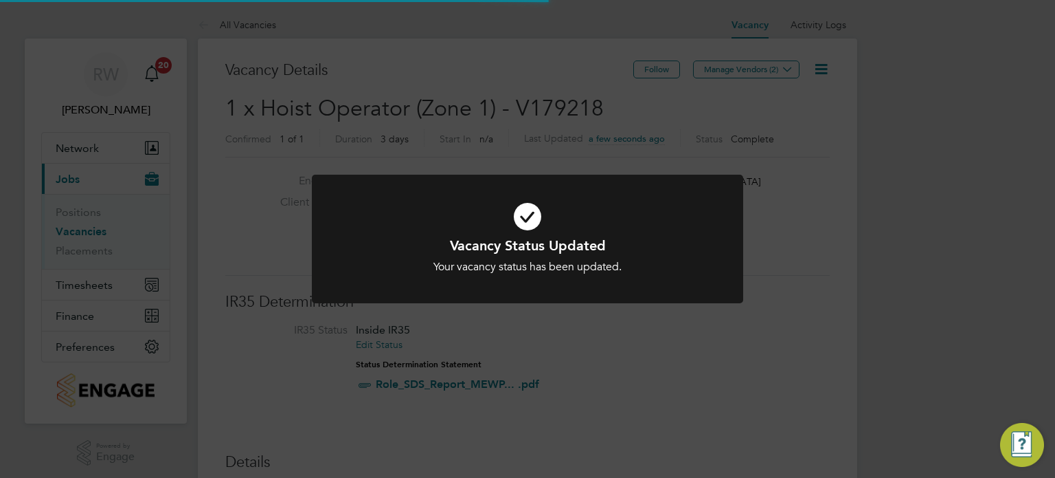
scroll to position [41, 96]
click at [549, 79] on div "Vacancy Status Updated Your vacancy status has been updated. Cancel Okay" at bounding box center [527, 239] width 1055 height 478
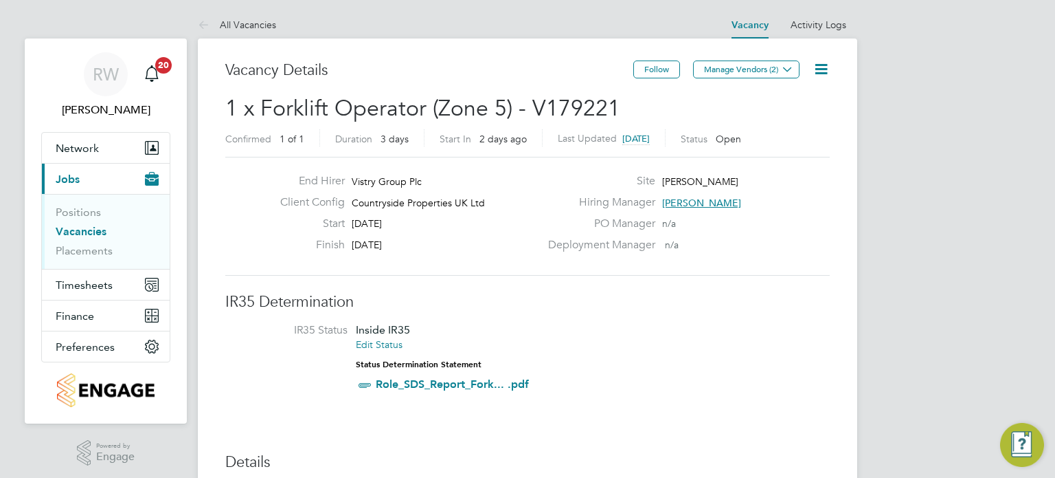
click at [822, 61] on icon at bounding box center [821, 68] width 17 height 17
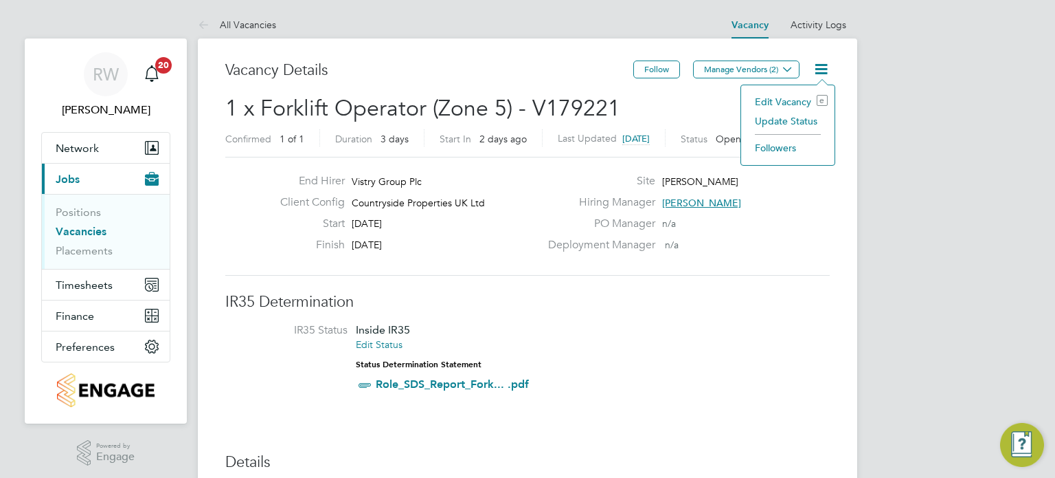
click at [800, 120] on li "Update Status" at bounding box center [788, 120] width 80 height 19
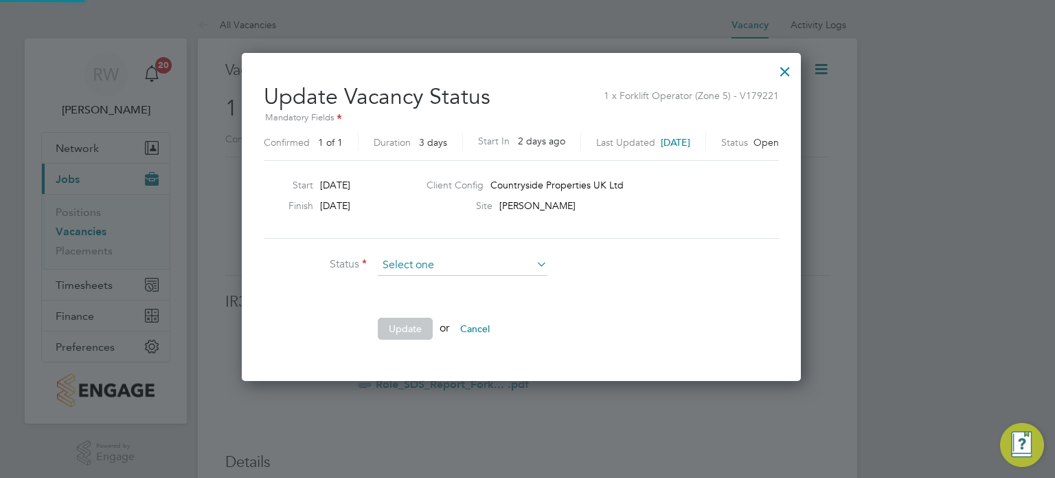
scroll to position [326, 571]
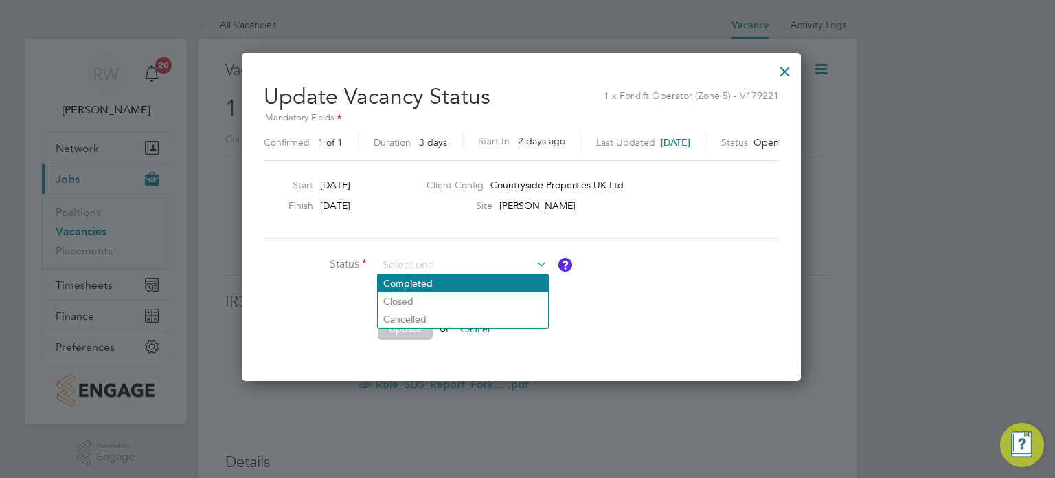
click at [431, 278] on li "Completed" at bounding box center [463, 283] width 170 height 18
type input "Completed"
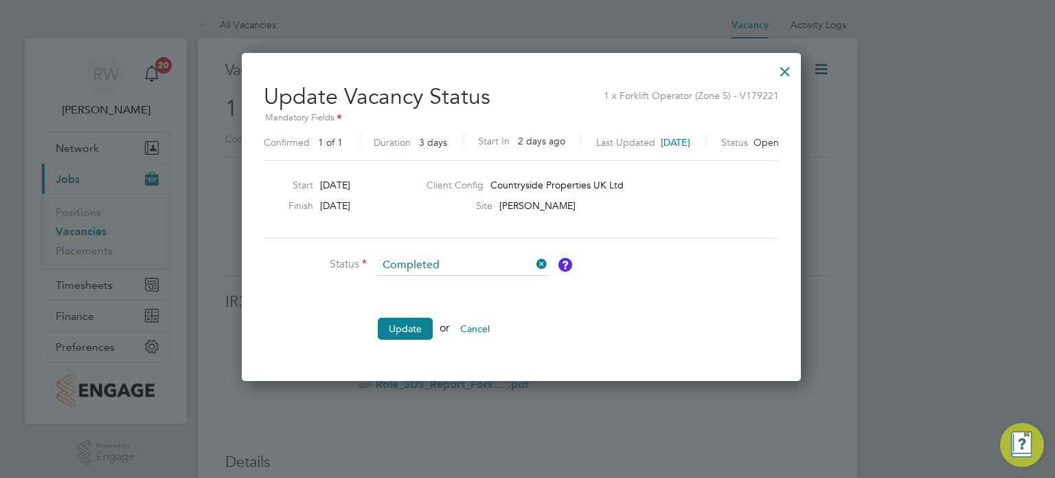
click at [414, 313] on ul "Status Completed Comment Update or Cancel" at bounding box center [470, 304] width 412 height 98
click at [412, 321] on button "Update" at bounding box center [405, 328] width 55 height 22
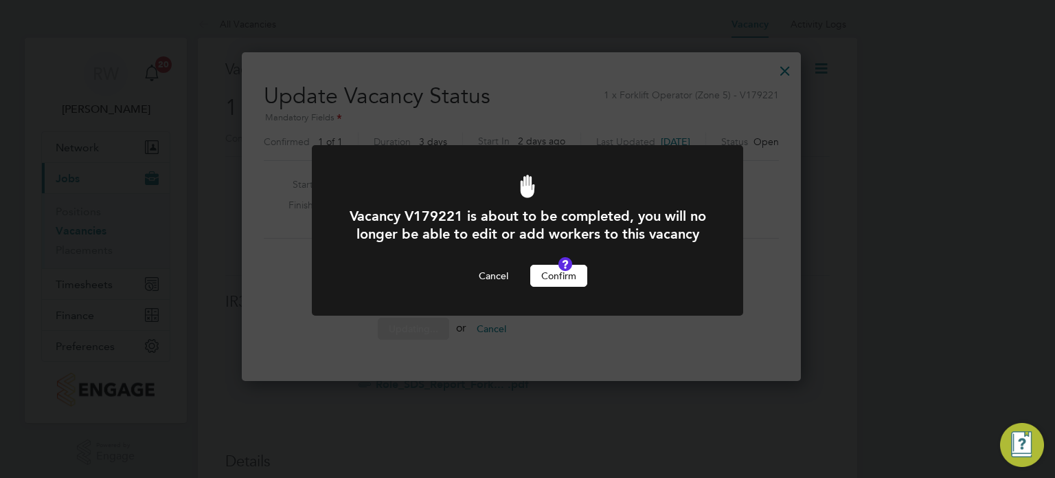
click at [558, 285] on button "Confirm" at bounding box center [558, 276] width 57 height 22
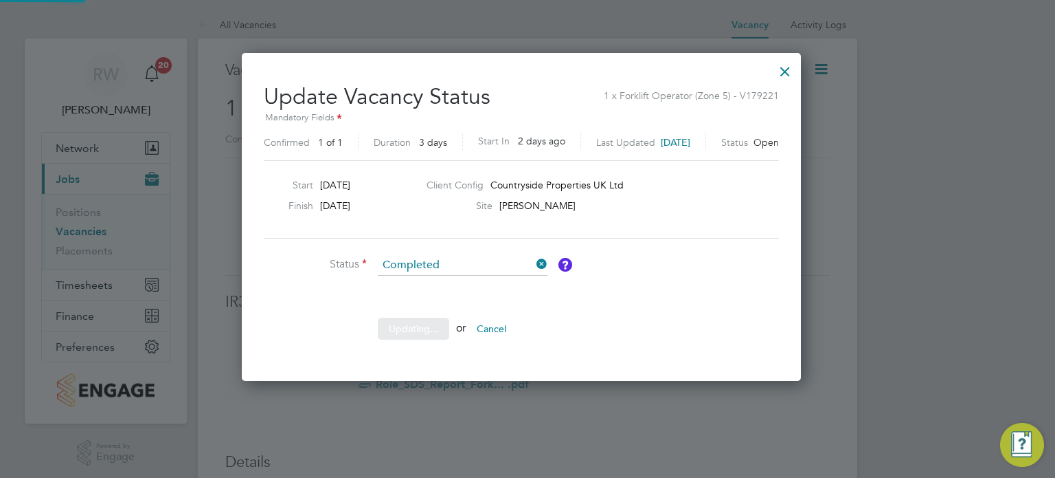
scroll to position [0, 0]
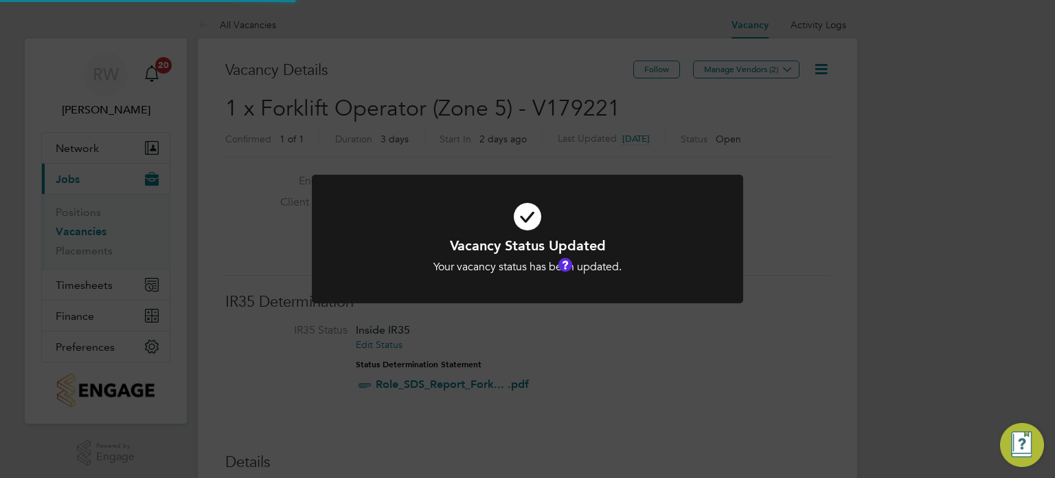
click at [509, 109] on div "Vacancy Status Updated Your vacancy status has been updated. Cancel Okay" at bounding box center [527, 239] width 1055 height 478
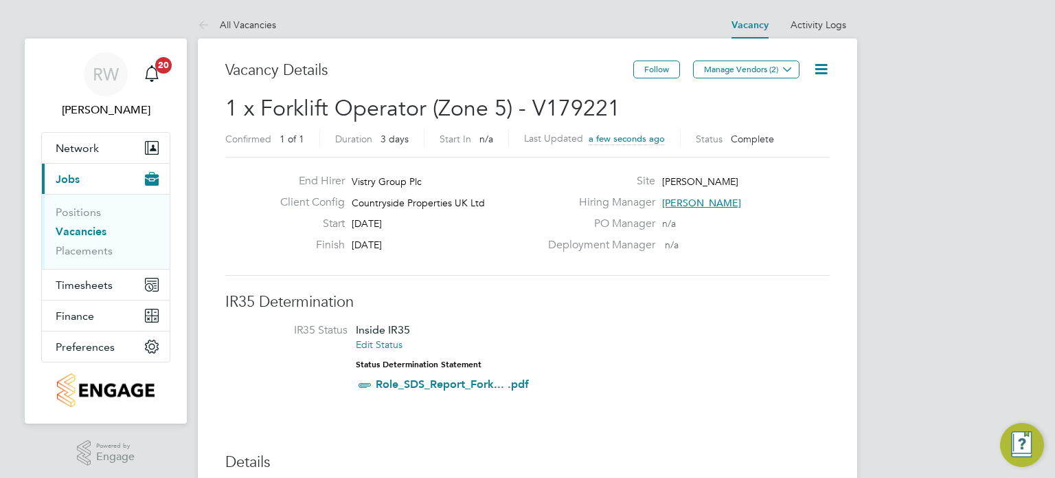
scroll to position [6, 7]
click at [821, 67] on icon at bounding box center [821, 68] width 17 height 17
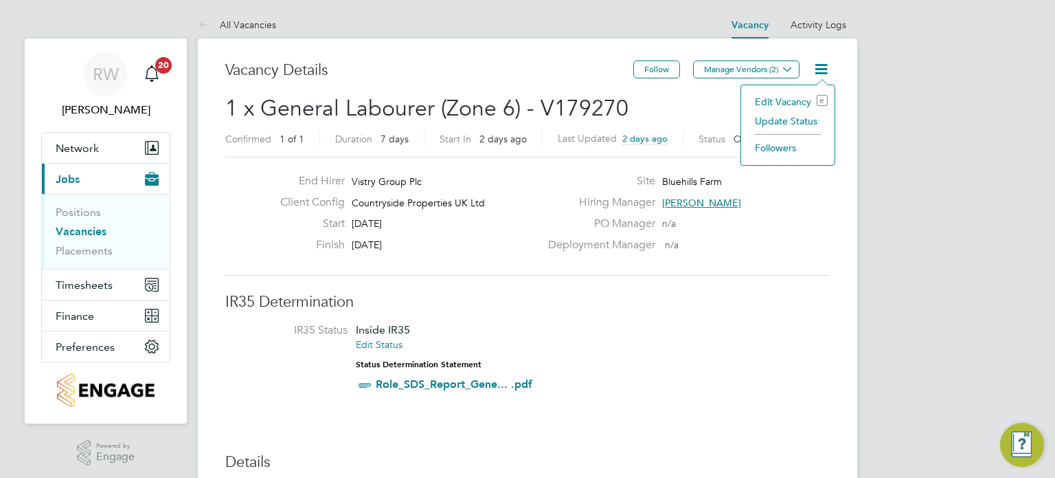
click at [797, 119] on li "Update Status" at bounding box center [788, 120] width 80 height 19
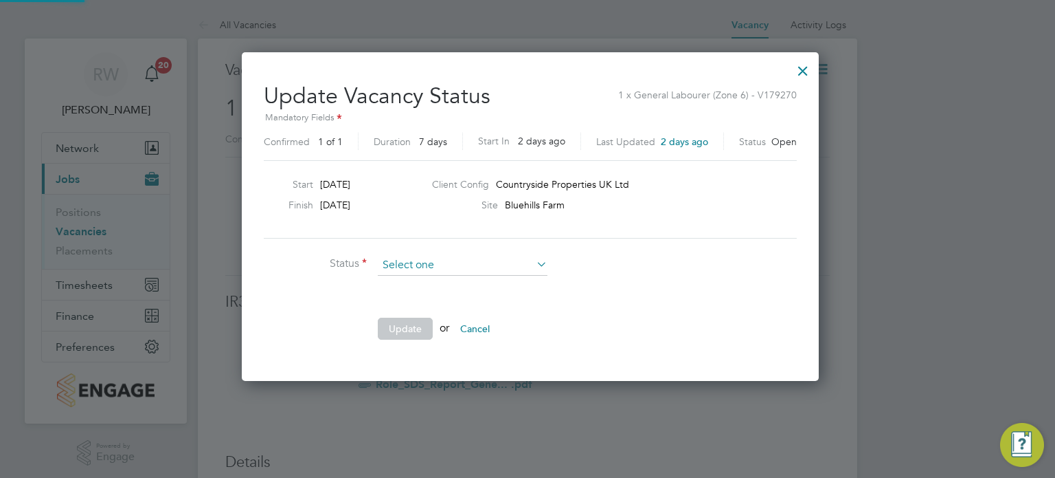
scroll to position [326, 571]
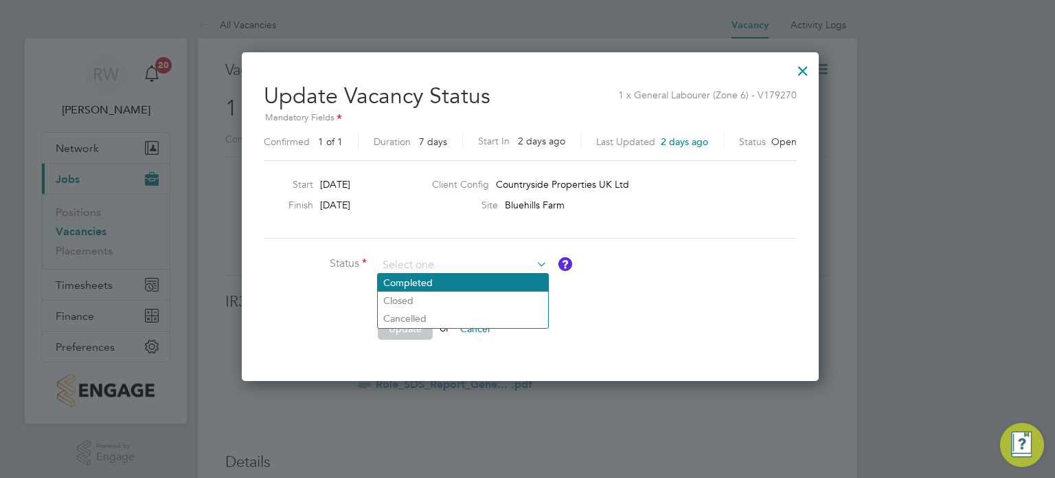
click at [486, 283] on li "Completed" at bounding box center [463, 282] width 170 height 18
type input "Completed"
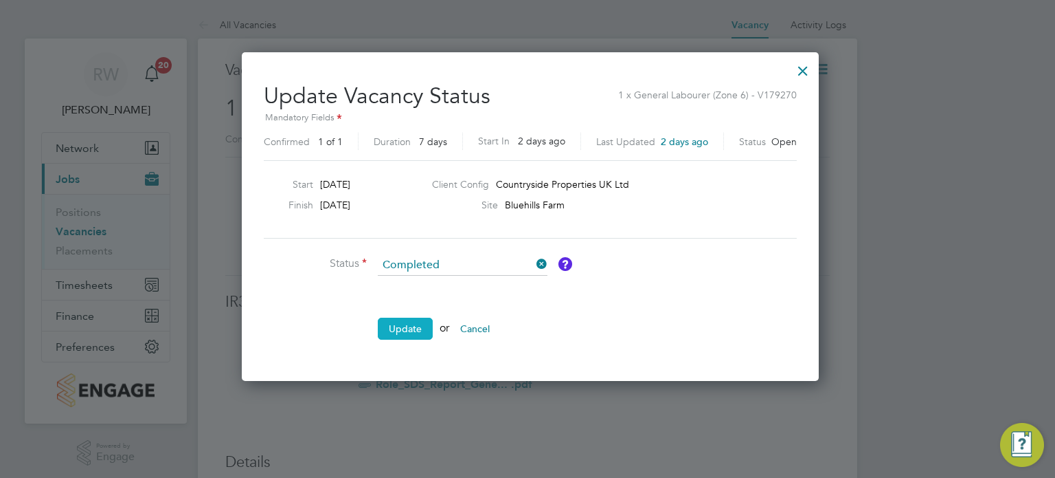
click at [404, 318] on button "Update" at bounding box center [405, 328] width 55 height 22
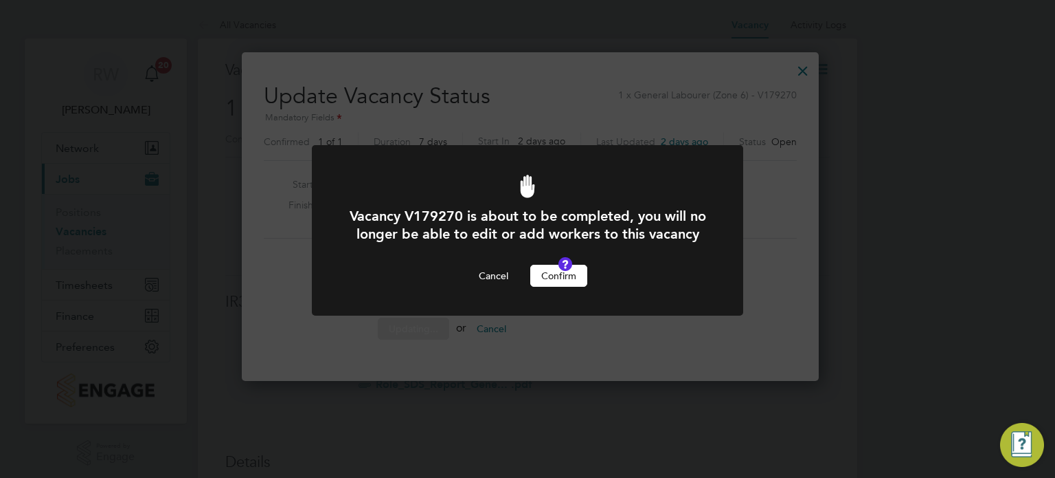
click at [568, 287] on button "Confirm" at bounding box center [558, 276] width 57 height 22
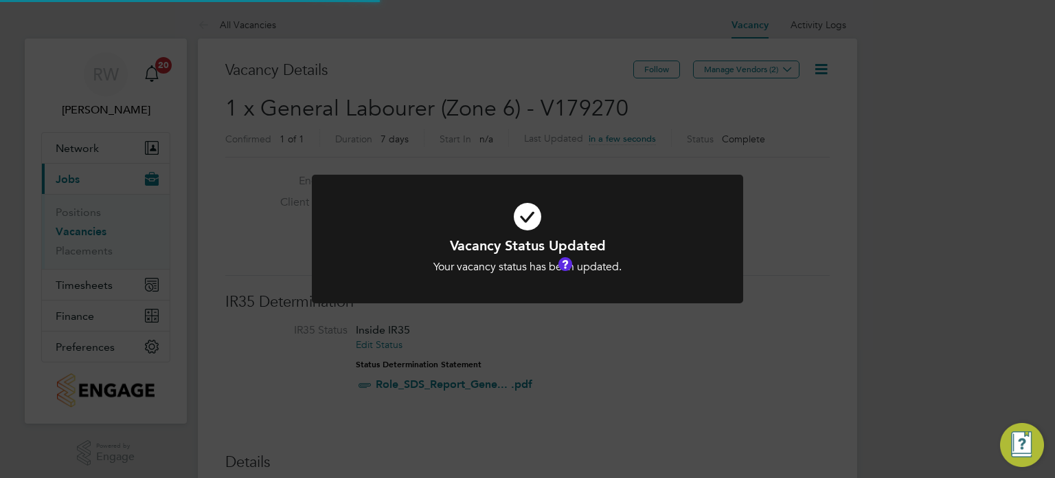
scroll to position [41, 96]
click at [568, 126] on div "Vacancy Status Updated Your vacancy status has been updated. Cancel Okay" at bounding box center [527, 239] width 1055 height 478
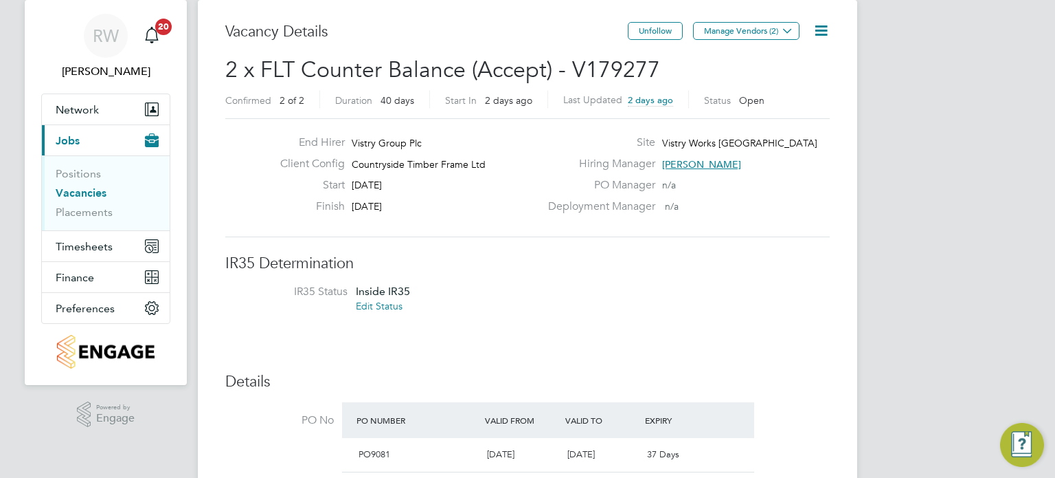
click at [821, 30] on icon at bounding box center [821, 30] width 17 height 17
click at [800, 80] on li "Update Status" at bounding box center [788, 82] width 80 height 19
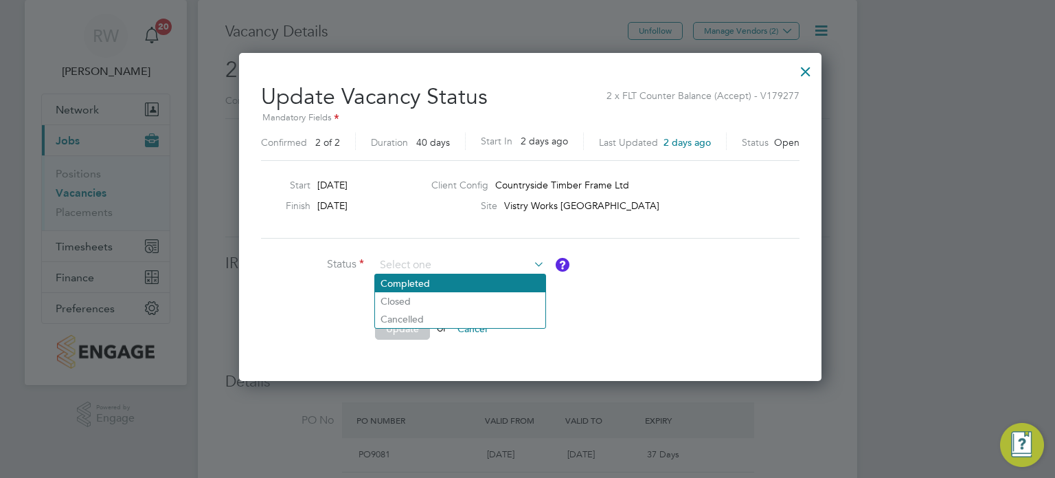
click at [455, 278] on li "Completed" at bounding box center [460, 283] width 170 height 18
type input "Completed"
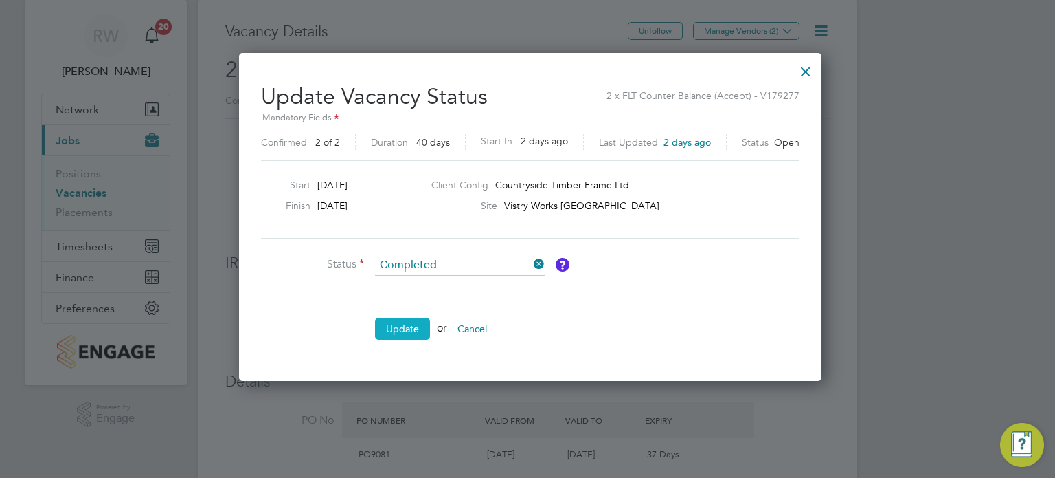
click at [407, 320] on button "Update" at bounding box center [402, 328] width 55 height 22
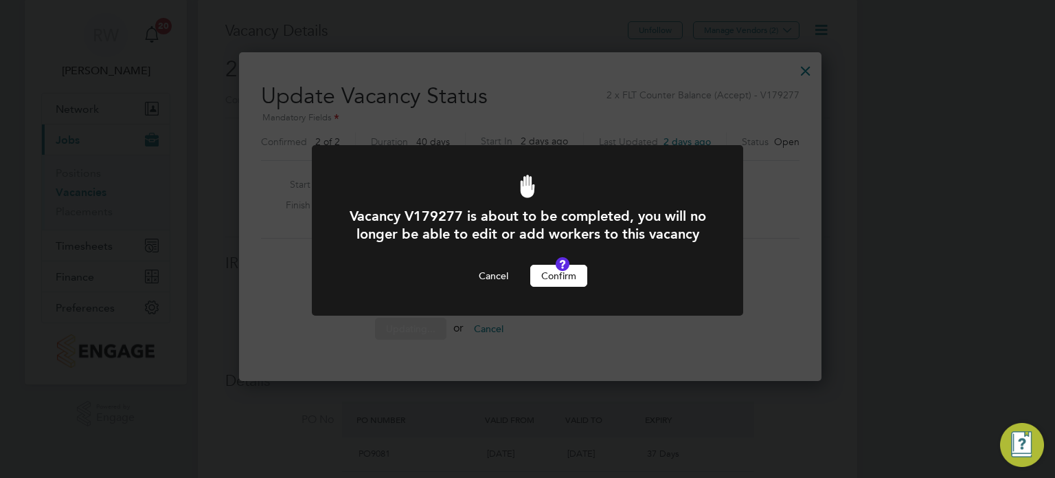
click at [555, 287] on button "Confirm" at bounding box center [558, 276] width 57 height 22
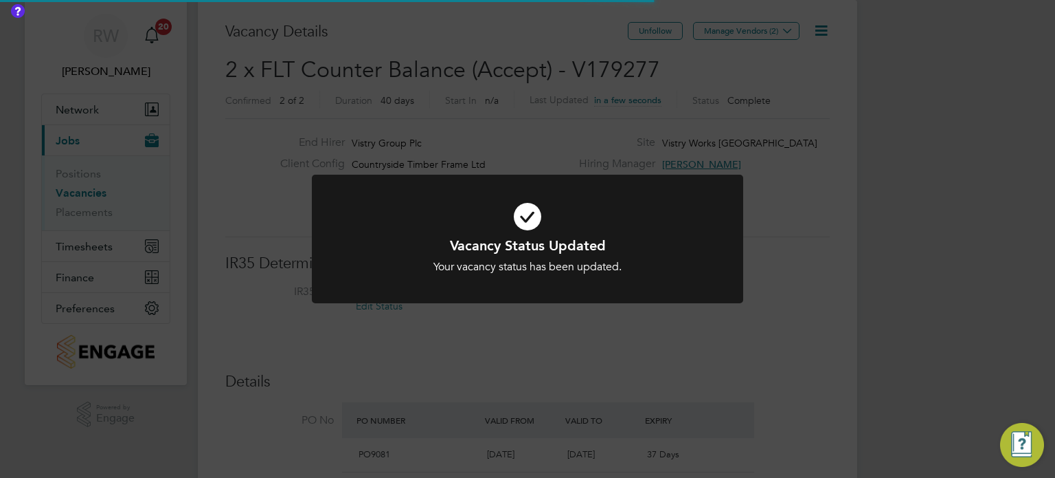
click at [519, 120] on div "Vacancy Status Updated Your vacancy status has been updated. Cancel Okay" at bounding box center [527, 239] width 1055 height 478
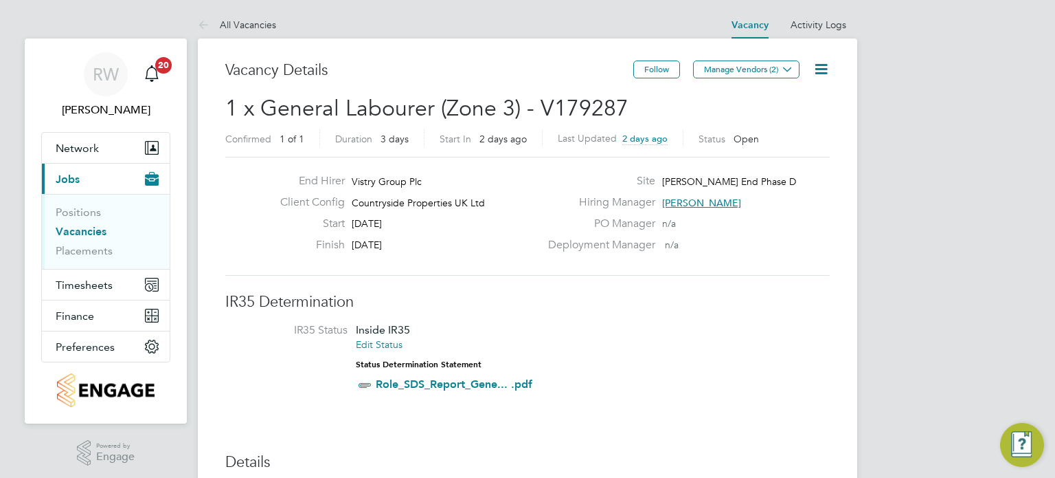
click at [821, 65] on icon at bounding box center [821, 68] width 17 height 17
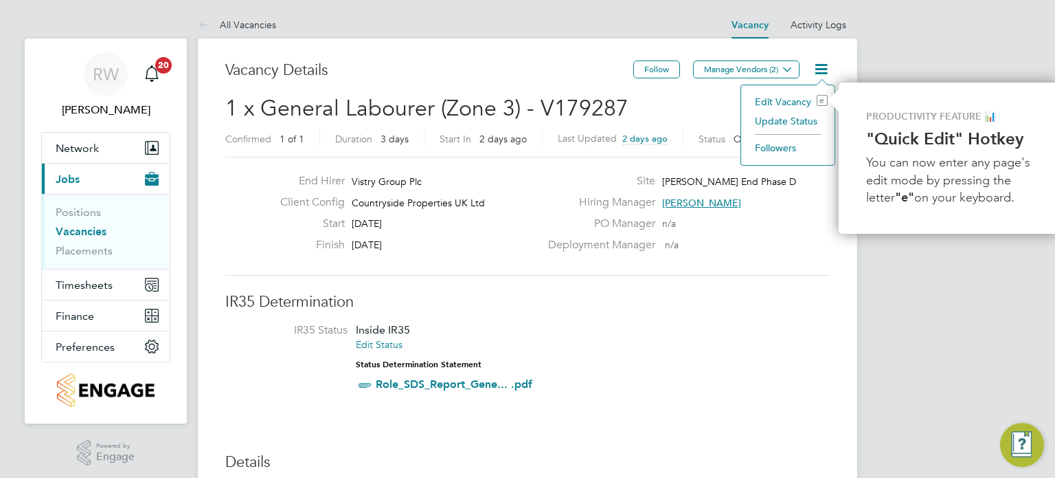
scroll to position [0, 3]
click at [799, 120] on li "Update Status" at bounding box center [786, 120] width 80 height 19
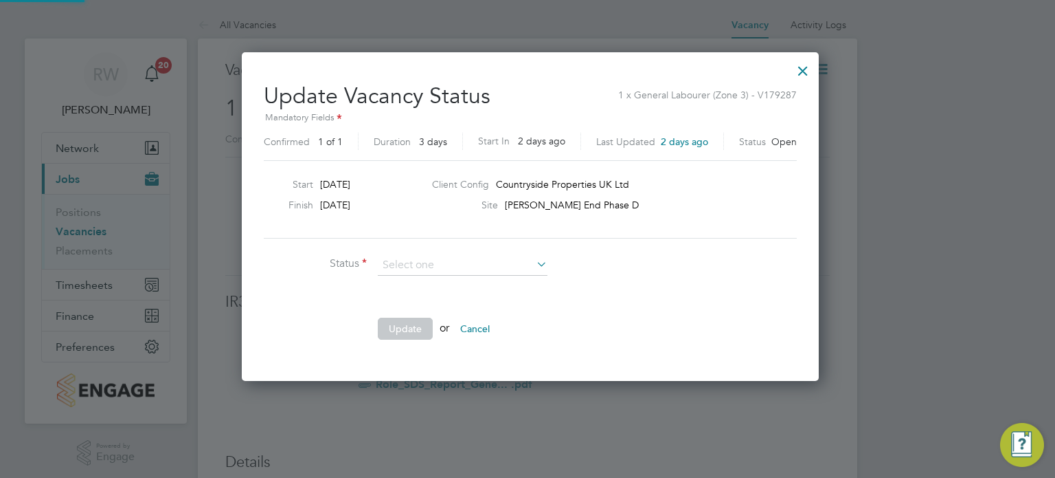
scroll to position [326, 571]
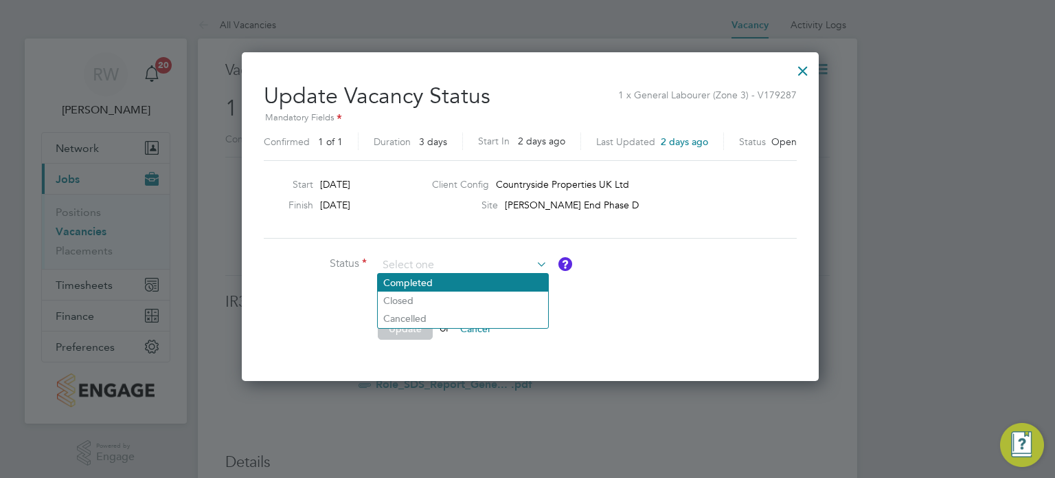
click at [455, 278] on li "Completed" at bounding box center [463, 282] width 170 height 18
type input "Completed"
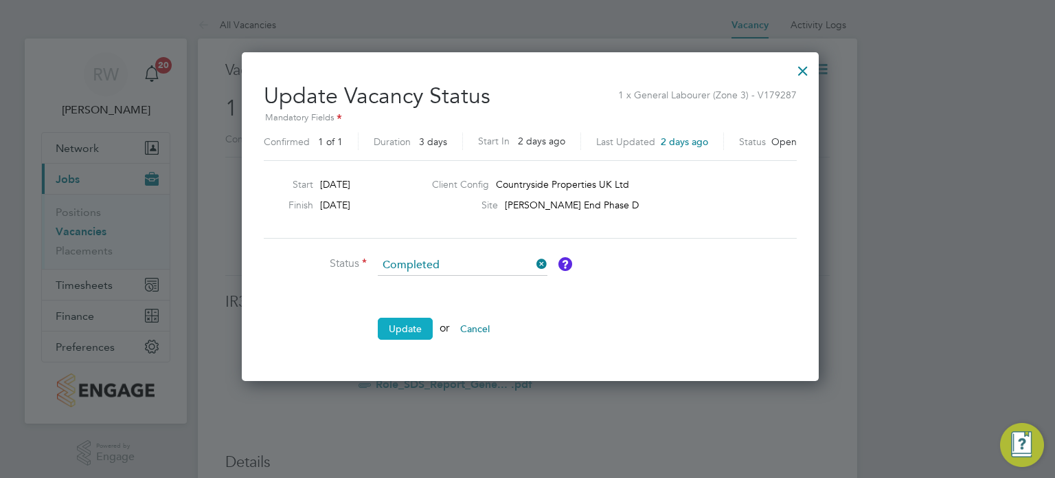
click at [412, 325] on button "Update" at bounding box center [405, 328] width 55 height 22
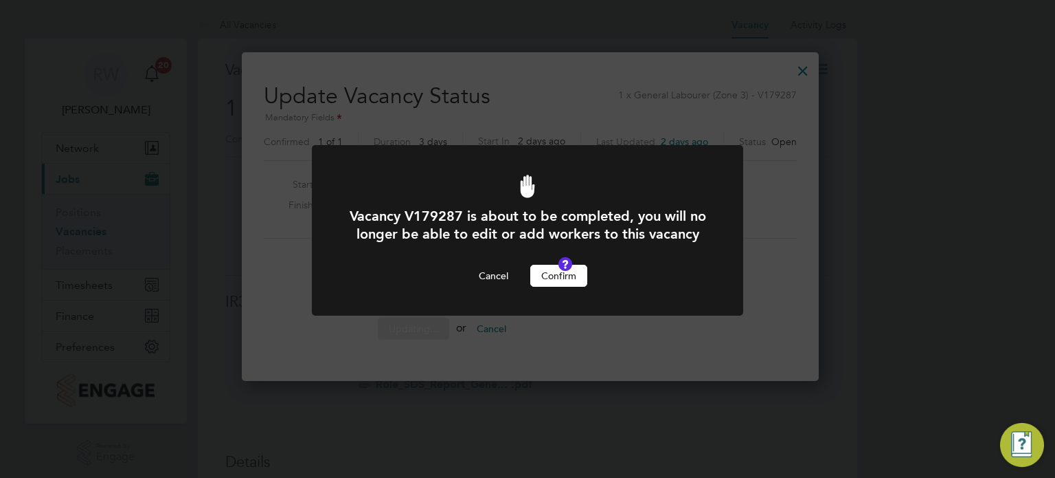
click at [552, 287] on button "Confirm" at bounding box center [558, 276] width 57 height 22
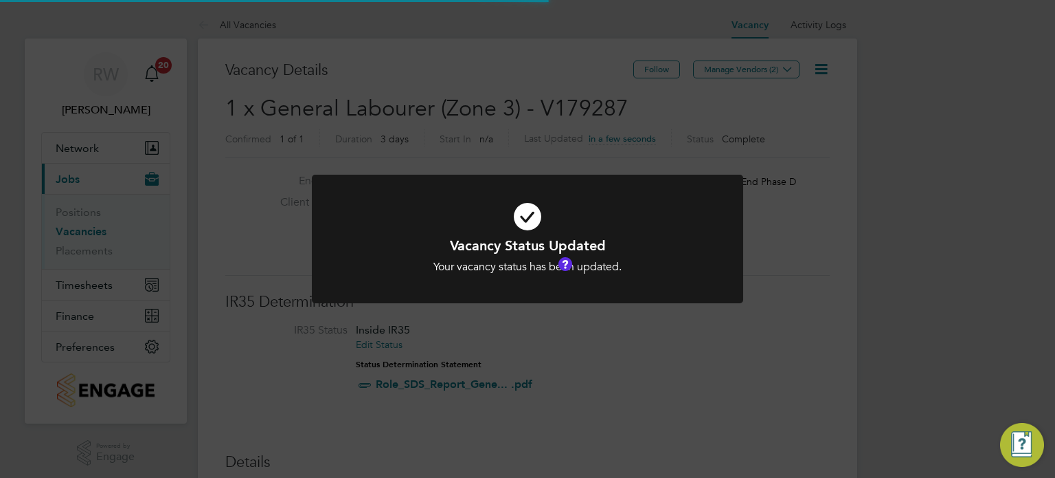
click at [519, 115] on div "Vacancy Status Updated Your vacancy status has been updated. Cancel Okay" at bounding box center [527, 239] width 1055 height 478
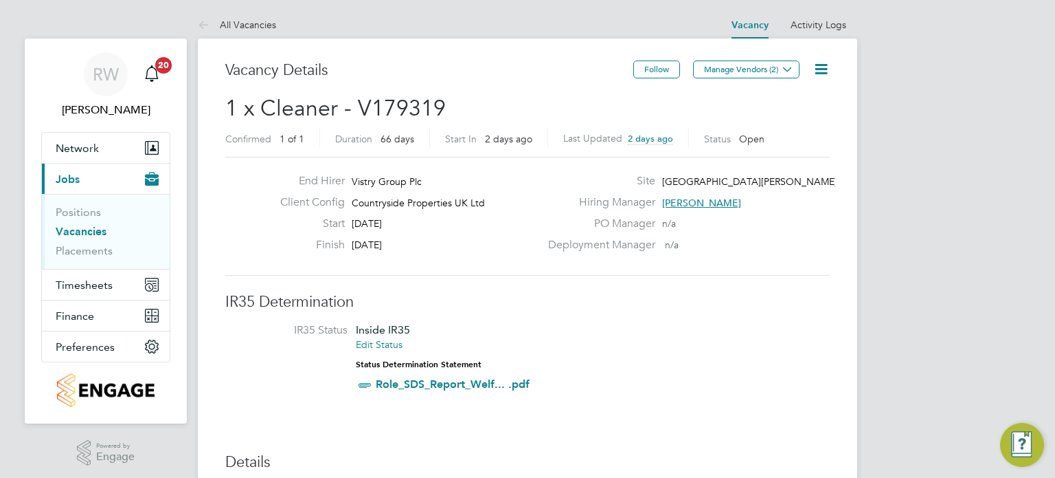
click at [825, 62] on icon at bounding box center [821, 68] width 17 height 17
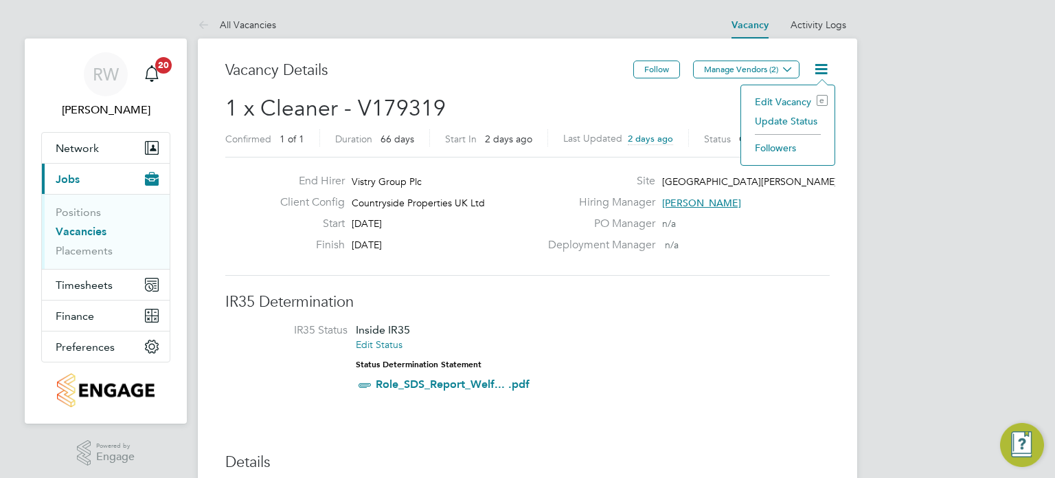
click at [788, 125] on li "Update Status" at bounding box center [788, 120] width 80 height 19
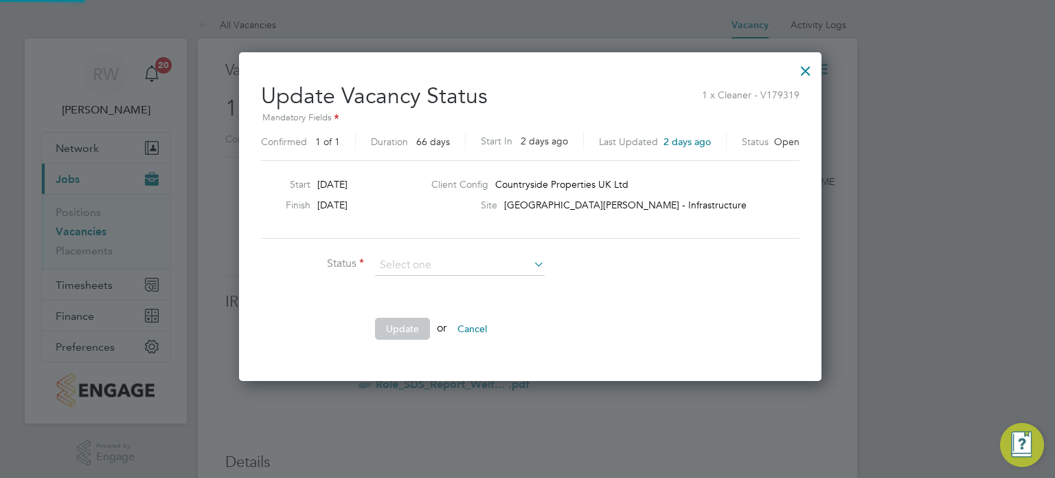
scroll to position [326, 577]
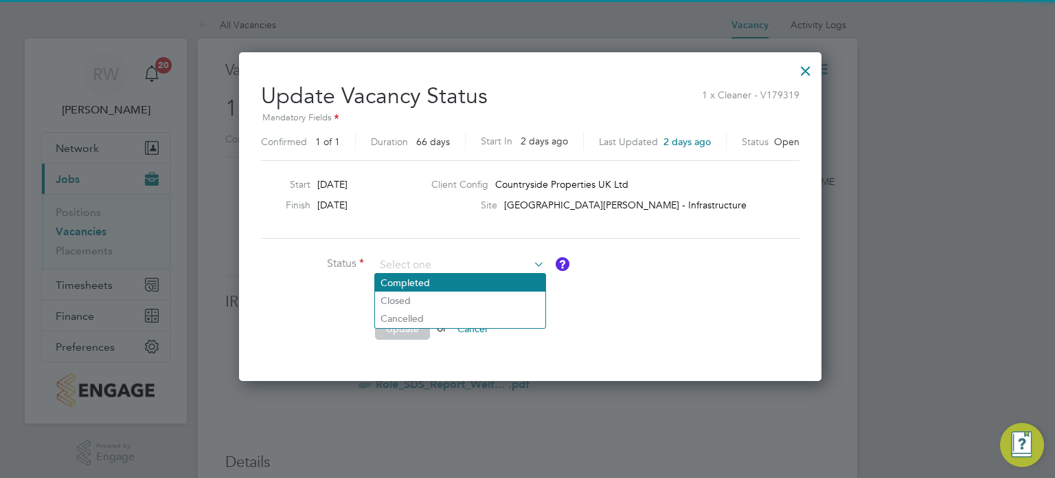
click at [467, 279] on li "Completed" at bounding box center [460, 282] width 170 height 18
type input "Completed"
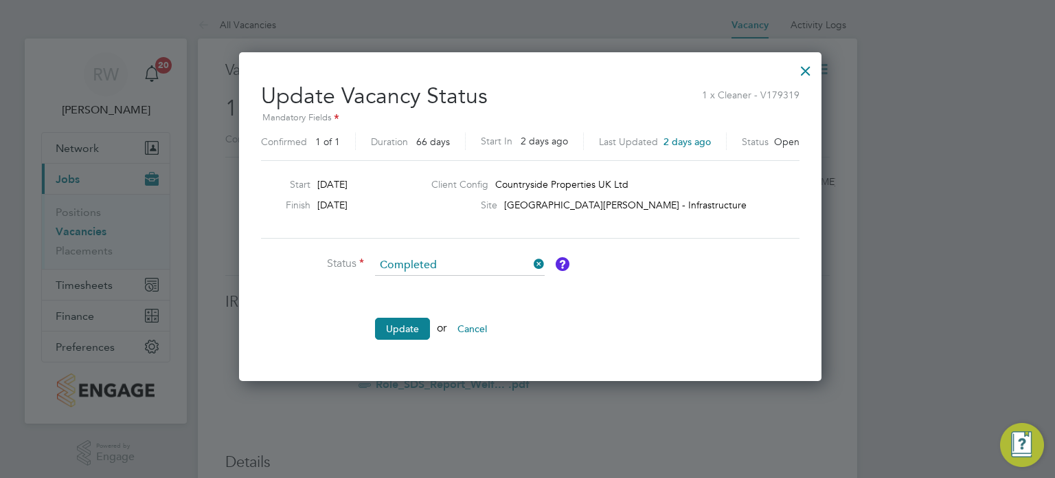
click at [396, 338] on li "Update or Cancel" at bounding box center [467, 335] width 412 height 36
click at [411, 321] on button "Update" at bounding box center [402, 328] width 55 height 22
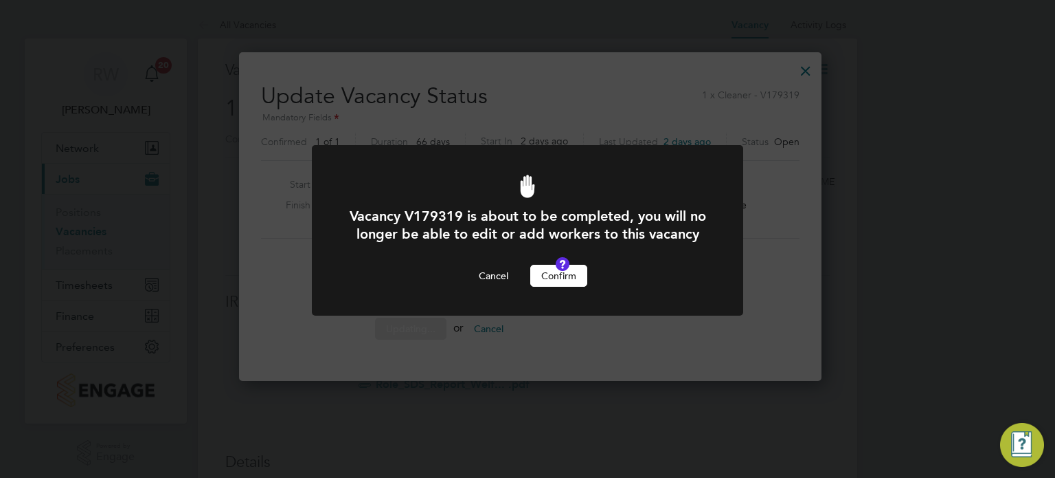
click at [554, 287] on button "Confirm" at bounding box center [558, 276] width 57 height 22
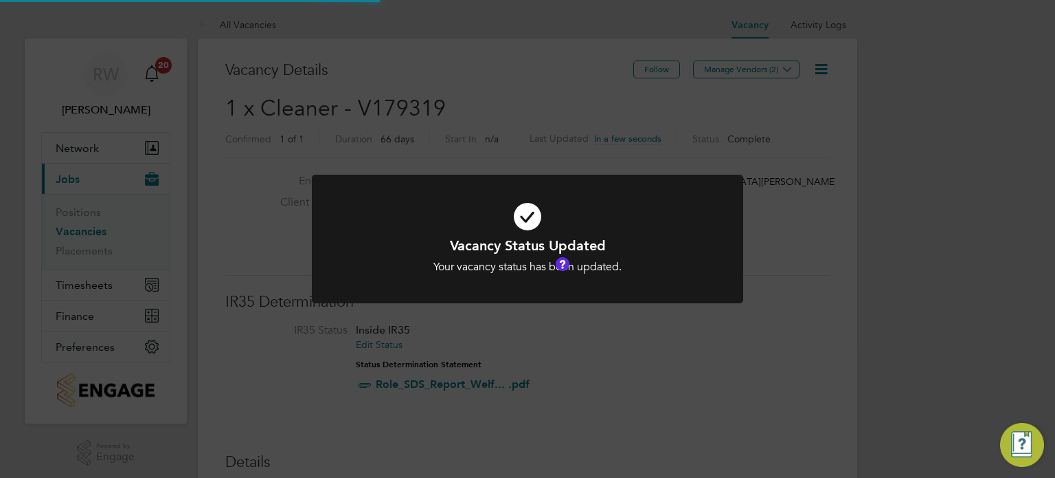
scroll to position [41, 96]
click at [599, 110] on div "Vacancy Status Updated Your vacancy status has been updated. Cancel Okay" at bounding box center [527, 239] width 1055 height 478
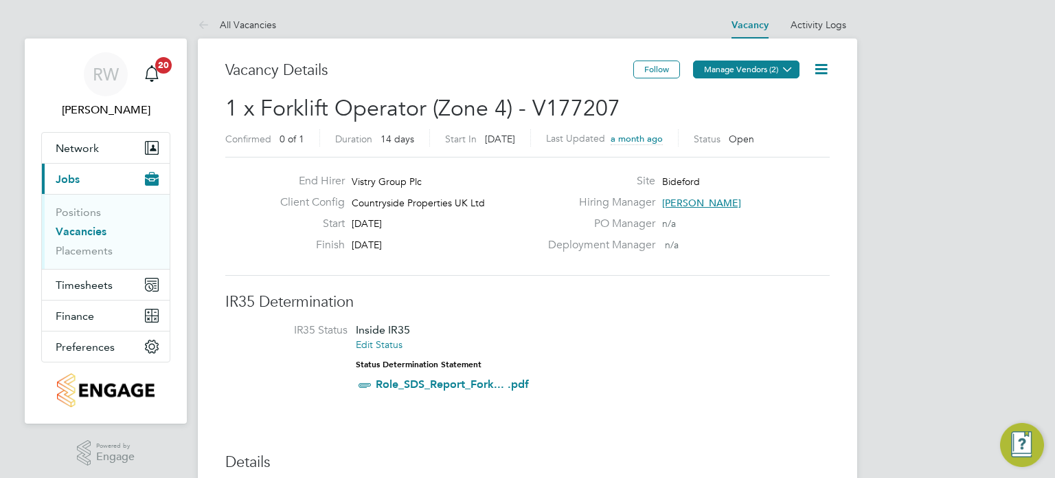
click at [767, 62] on button "Manage Vendors (2)" at bounding box center [746, 69] width 107 height 18
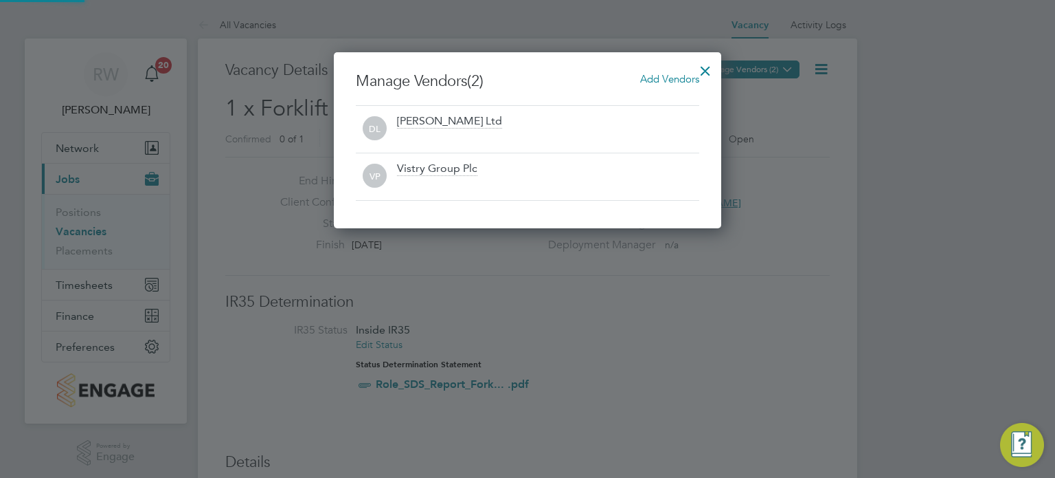
scroll to position [176, 388]
click at [708, 67] on div at bounding box center [705, 67] width 25 height 25
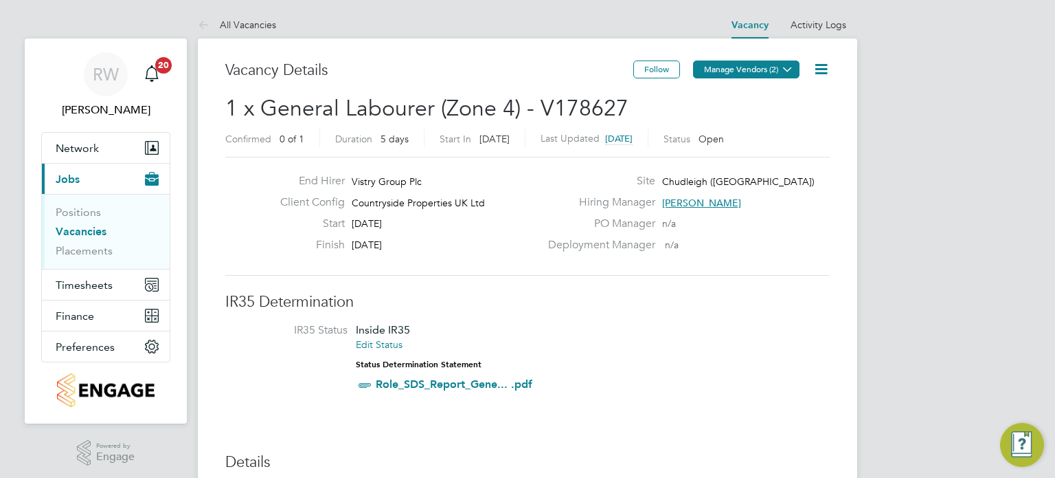
click at [761, 71] on button "Manage Vendors (2)" at bounding box center [746, 69] width 107 height 18
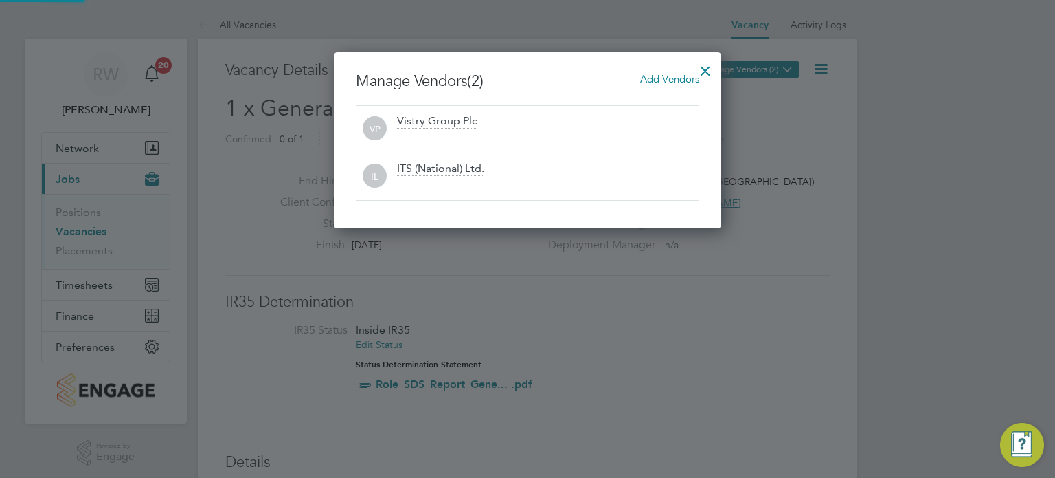
scroll to position [176, 388]
click at [708, 68] on div at bounding box center [705, 67] width 25 height 25
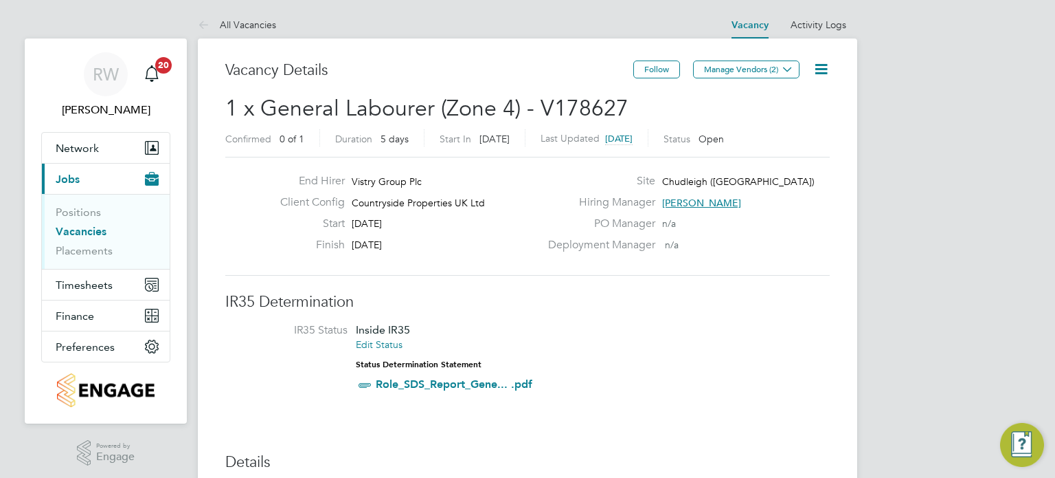
click at [823, 66] on icon at bounding box center [821, 68] width 17 height 17
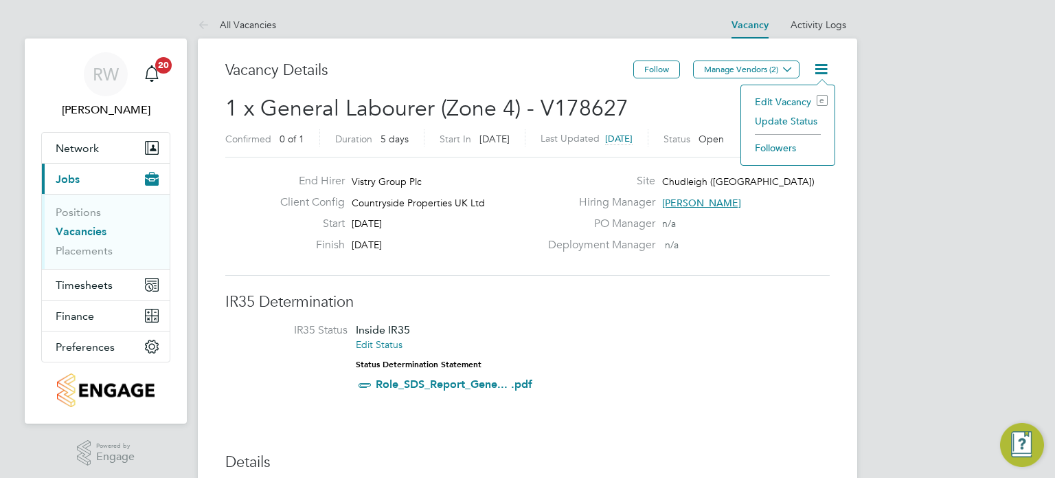
click at [777, 121] on li "Update Status" at bounding box center [788, 120] width 80 height 19
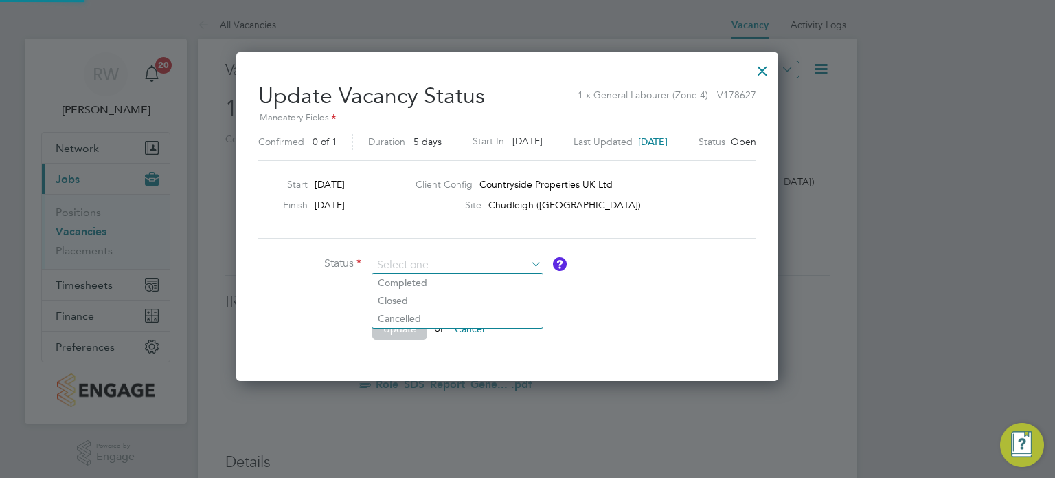
scroll to position [326, 582]
click at [450, 300] on li "Closed" at bounding box center [457, 300] width 170 height 18
type input "Closed"
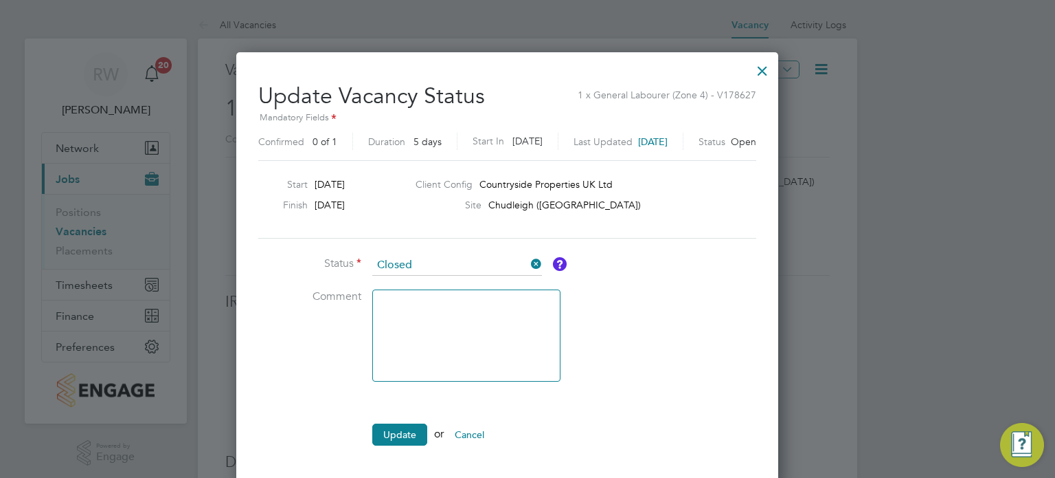
scroll to position [432, 582]
click at [388, 427] on button "Update" at bounding box center [399, 434] width 55 height 22
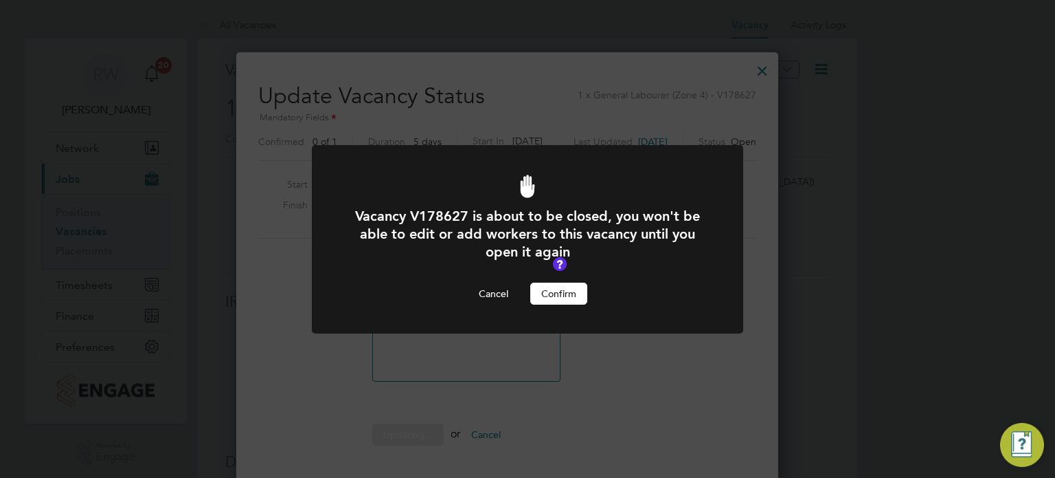
click at [561, 288] on button "Confirm" at bounding box center [558, 293] width 57 height 22
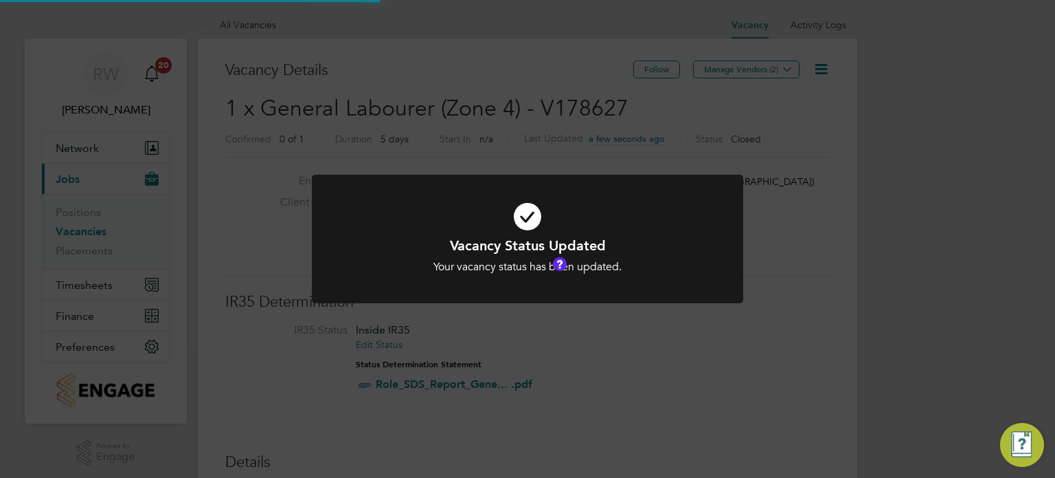
scroll to position [41, 96]
click at [551, 104] on div "Vacancy Status Updated Your vacancy status has been updated. Cancel Okay" at bounding box center [527, 239] width 1055 height 478
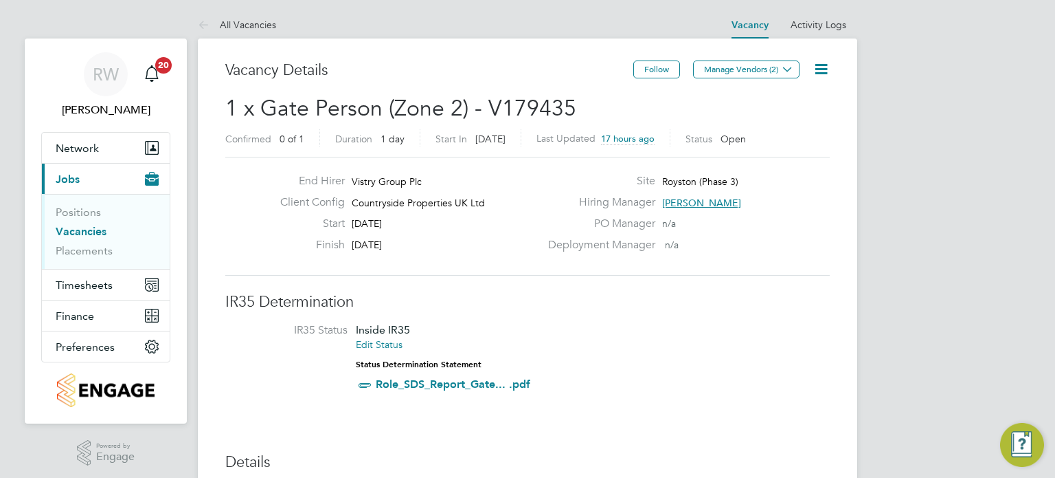
click at [824, 71] on icon at bounding box center [821, 68] width 17 height 17
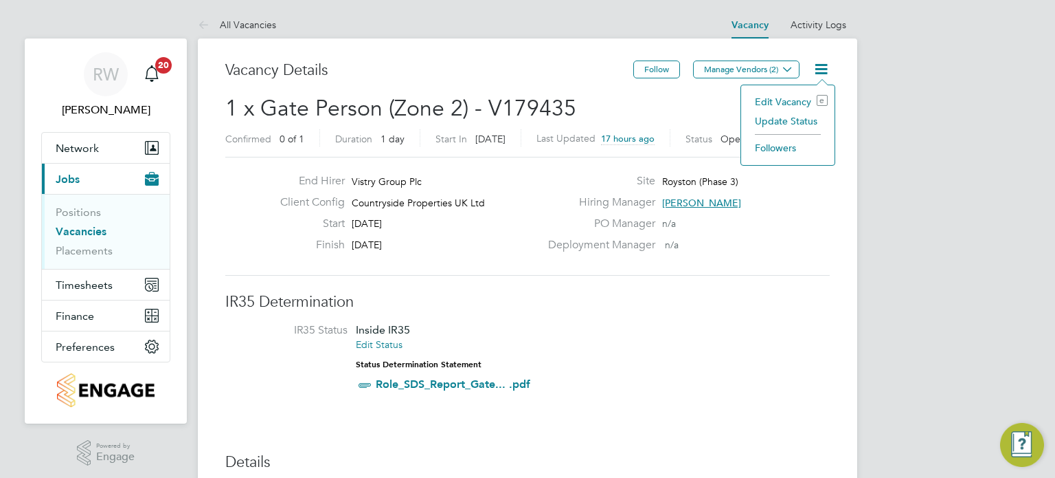
click at [803, 120] on li "Update Status" at bounding box center [788, 120] width 80 height 19
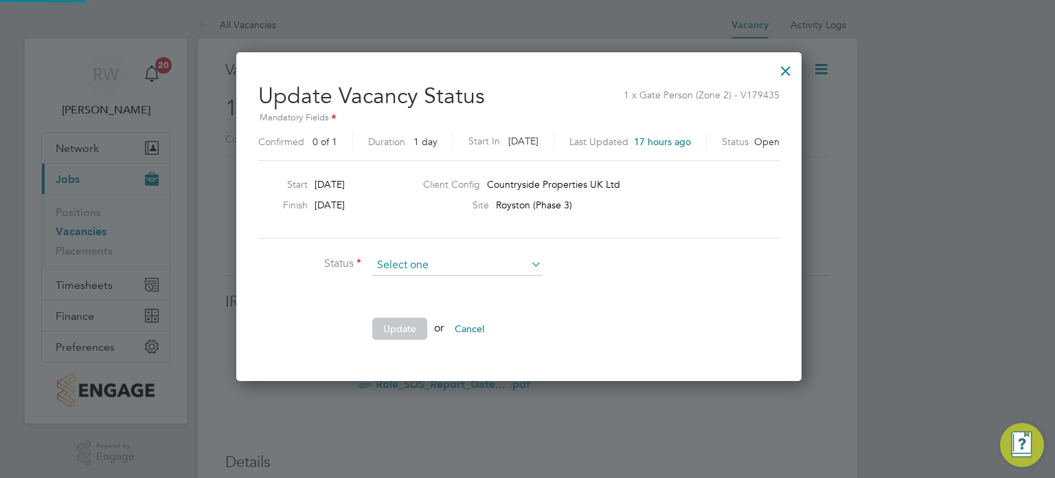
scroll to position [326, 583]
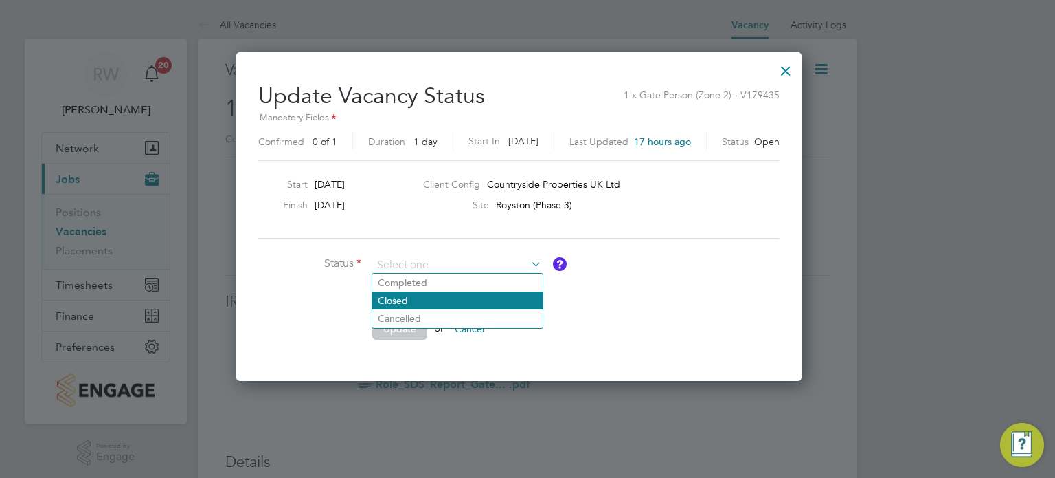
click at [456, 301] on li "Closed" at bounding box center [457, 300] width 170 height 18
type input "Closed"
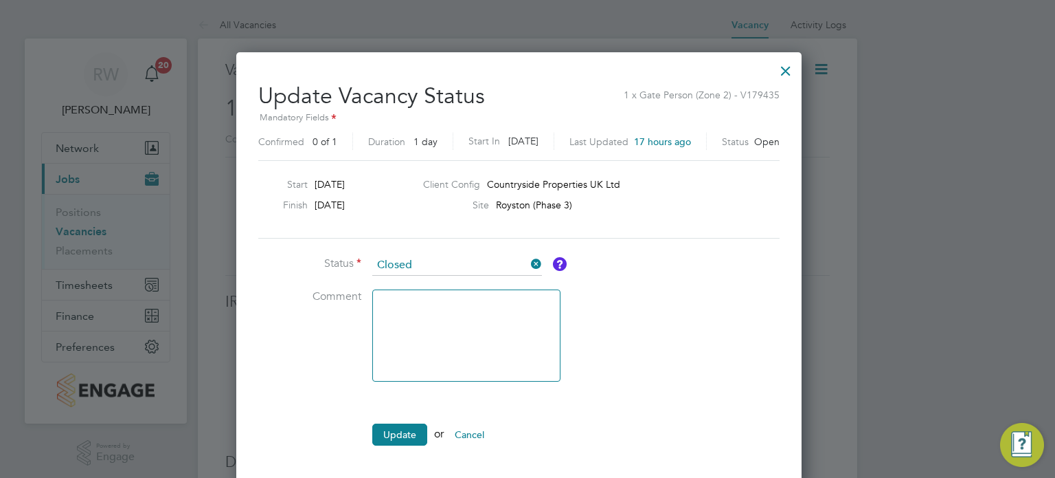
scroll to position [432, 583]
click at [400, 429] on button "Update" at bounding box center [399, 434] width 55 height 22
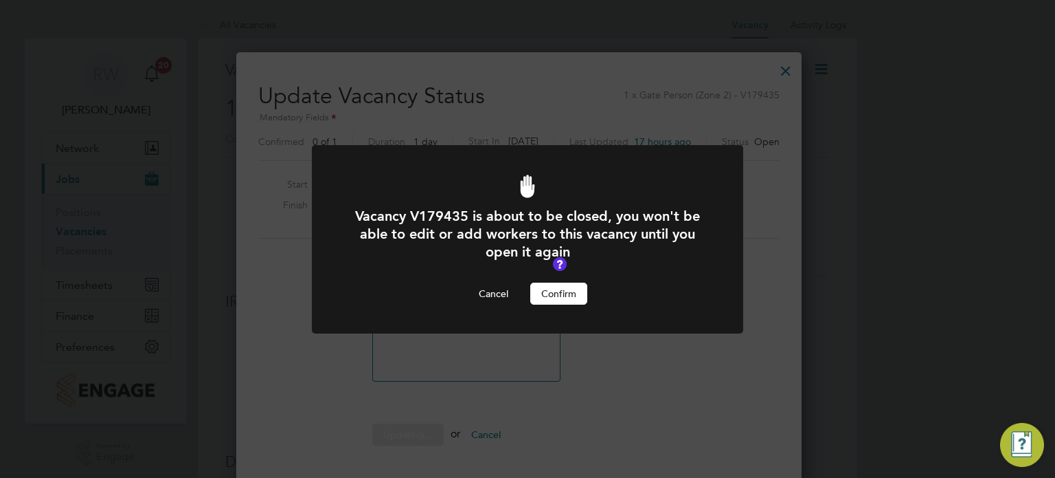
click at [555, 294] on button "Confirm" at bounding box center [558, 293] width 57 height 22
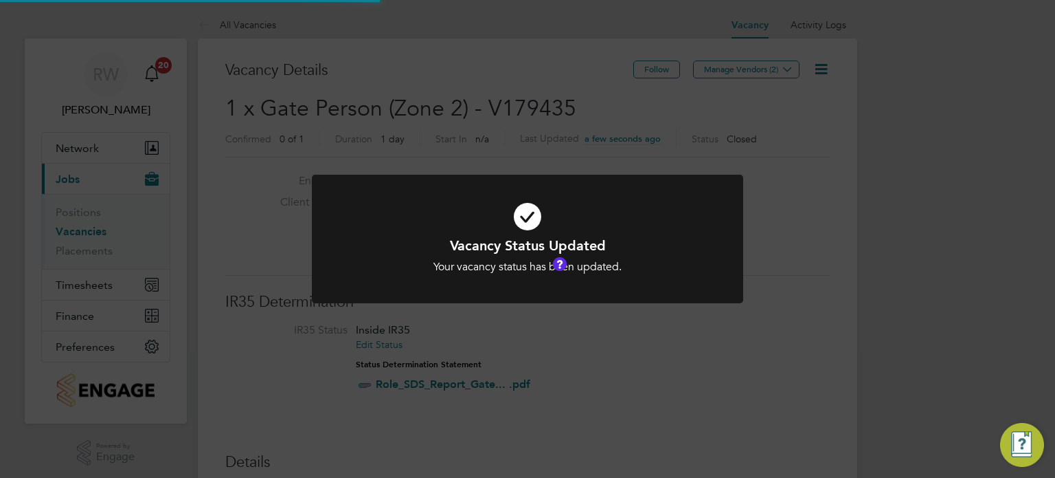
scroll to position [41, 96]
click at [541, 139] on div "Vacancy Status Updated Your vacancy status has been updated. Cancel Okay" at bounding box center [527, 239] width 1055 height 478
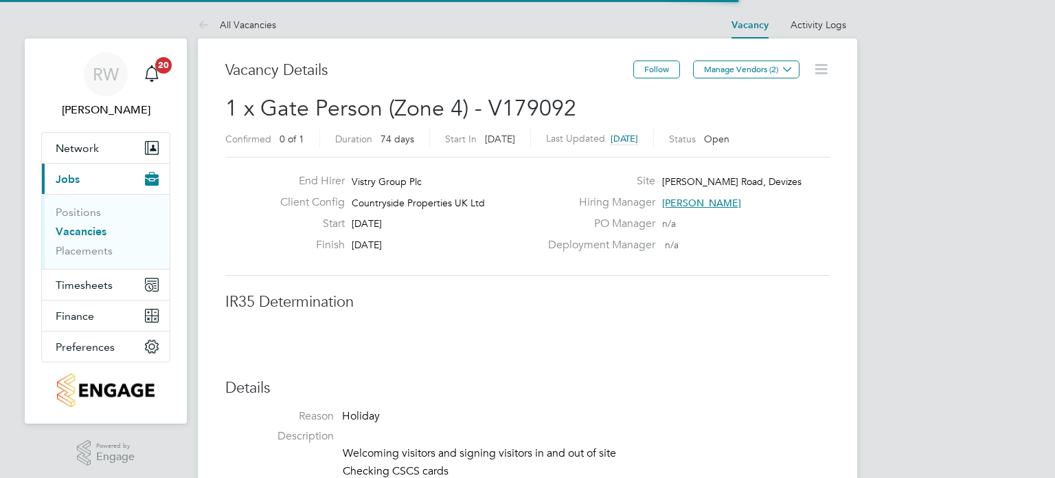
scroll to position [41, 96]
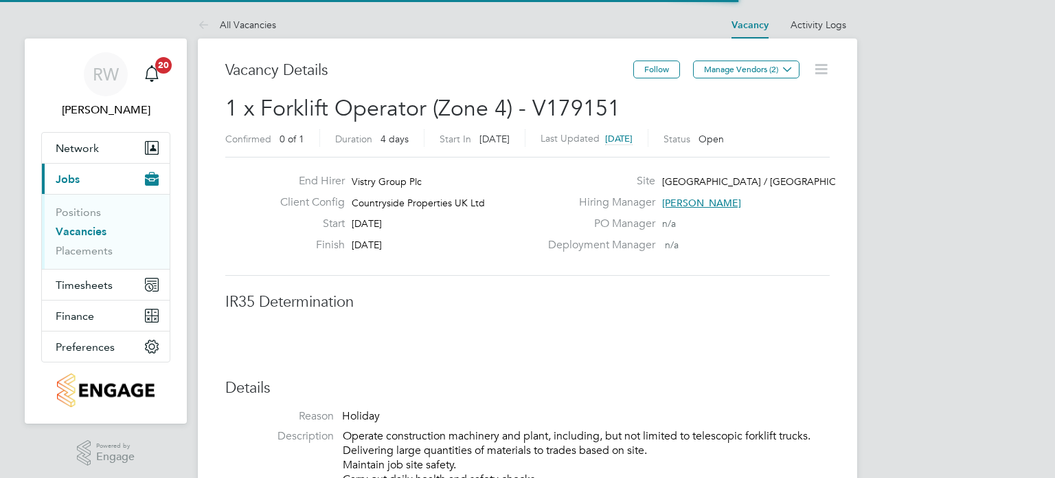
scroll to position [41, 96]
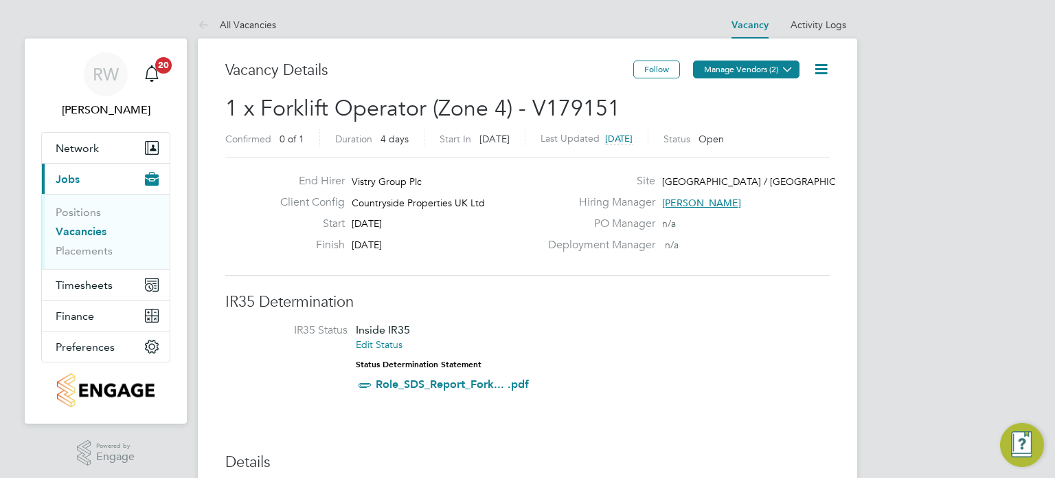
click at [759, 71] on button "Manage Vendors (2)" at bounding box center [746, 69] width 107 height 18
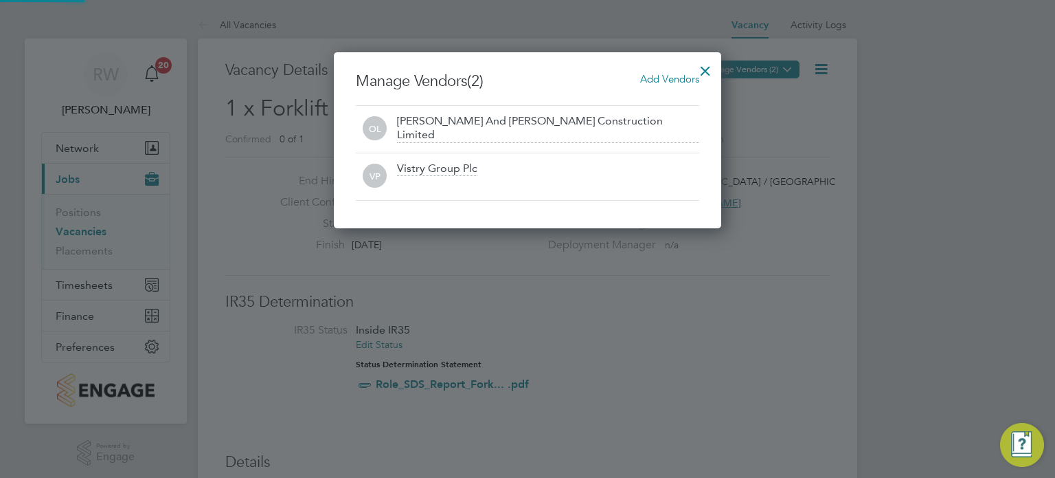
scroll to position [176, 388]
click at [708, 68] on div at bounding box center [705, 67] width 25 height 25
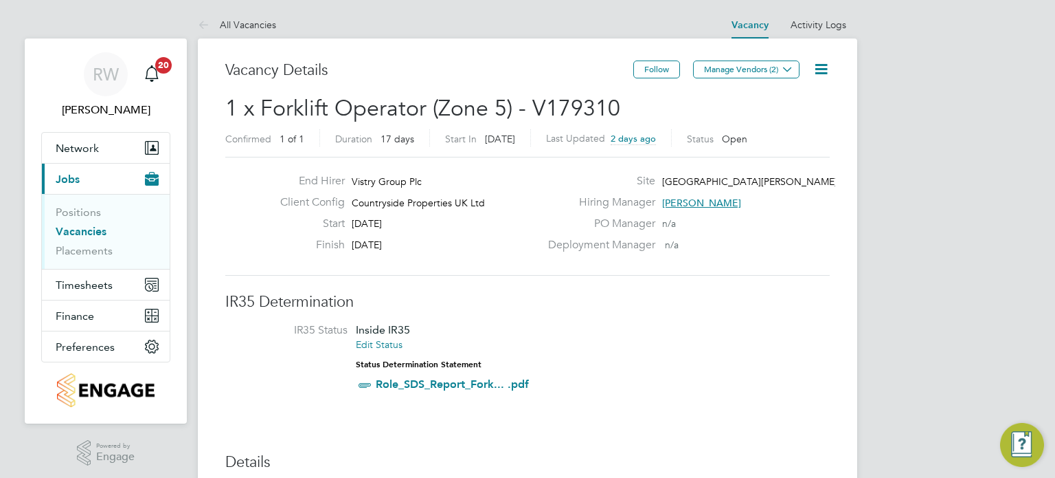
click at [825, 61] on icon at bounding box center [821, 68] width 17 height 17
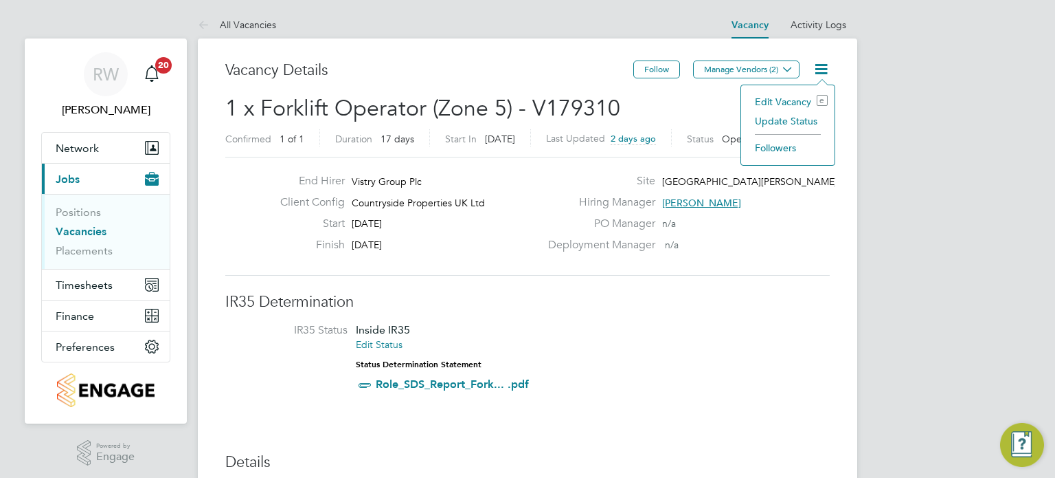
click at [790, 130] on li "Update Status" at bounding box center [788, 120] width 80 height 19
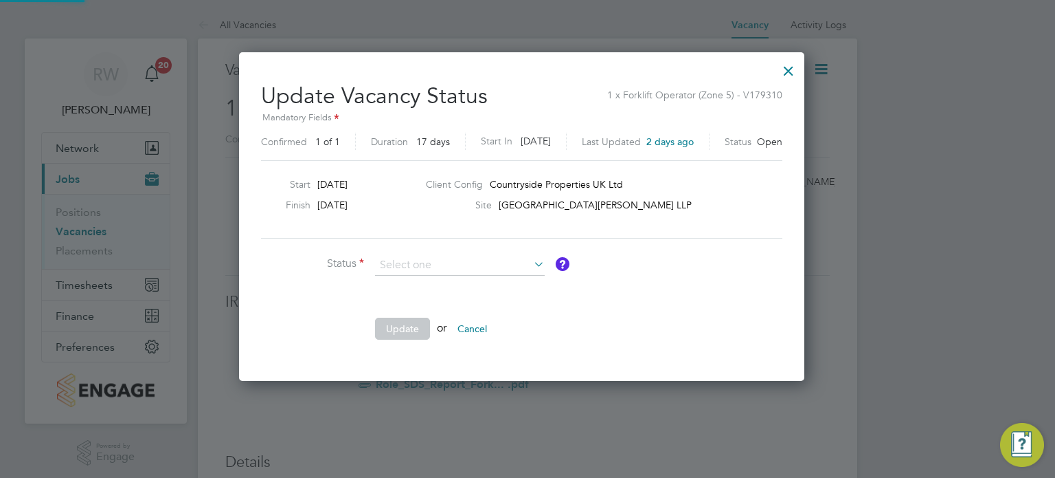
scroll to position [326, 577]
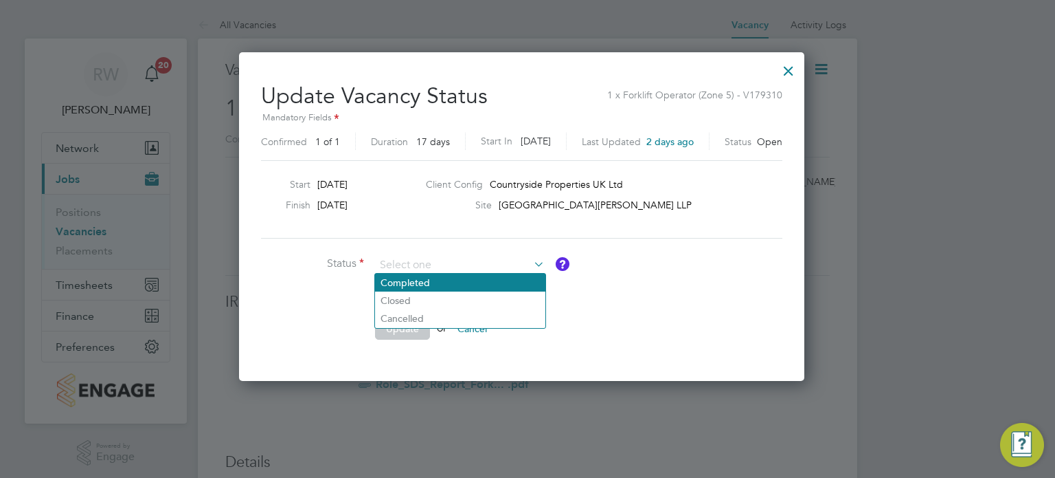
click at [470, 289] on li "Completed" at bounding box center [460, 282] width 170 height 18
type input "Completed"
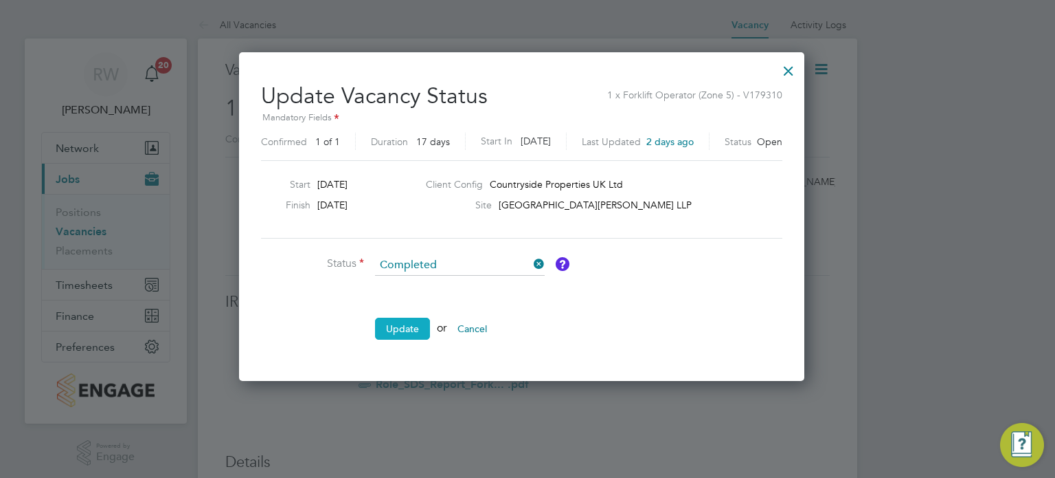
click at [401, 336] on button "Update" at bounding box center [402, 328] width 55 height 22
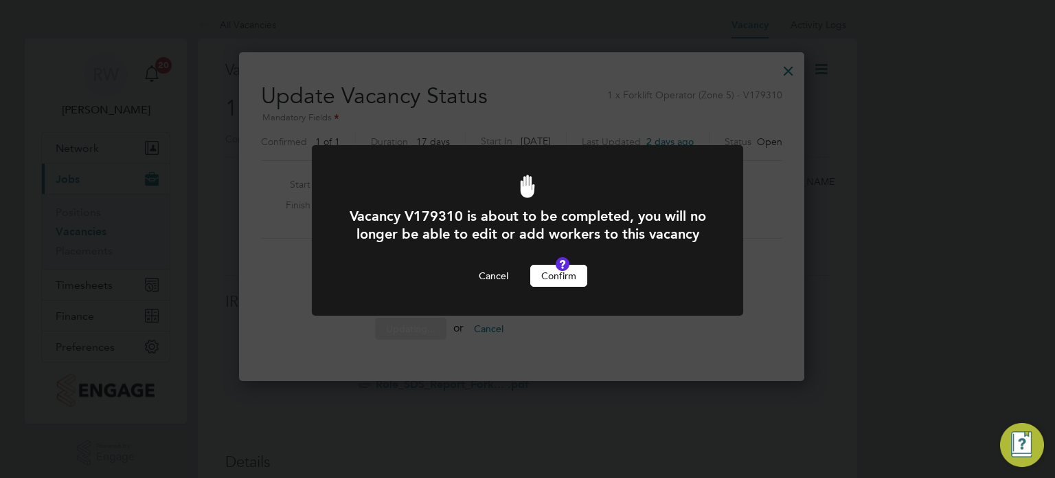
click at [580, 305] on div at bounding box center [528, 230] width 432 height 170
click at [574, 287] on button "Confirm" at bounding box center [558, 276] width 57 height 22
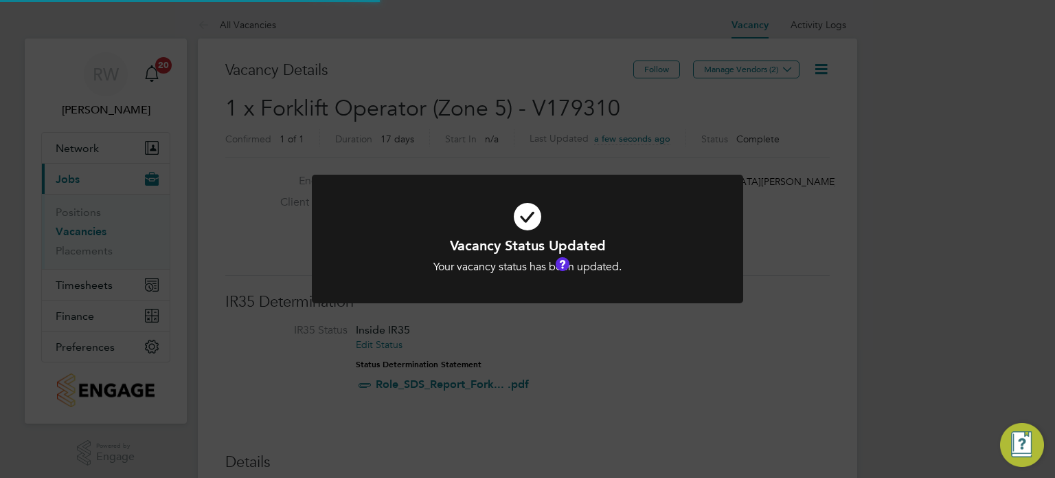
scroll to position [41, 96]
click at [569, 96] on div "Vacancy Status Updated Your vacancy status has been updated. Cancel Okay" at bounding box center [527, 239] width 1055 height 478
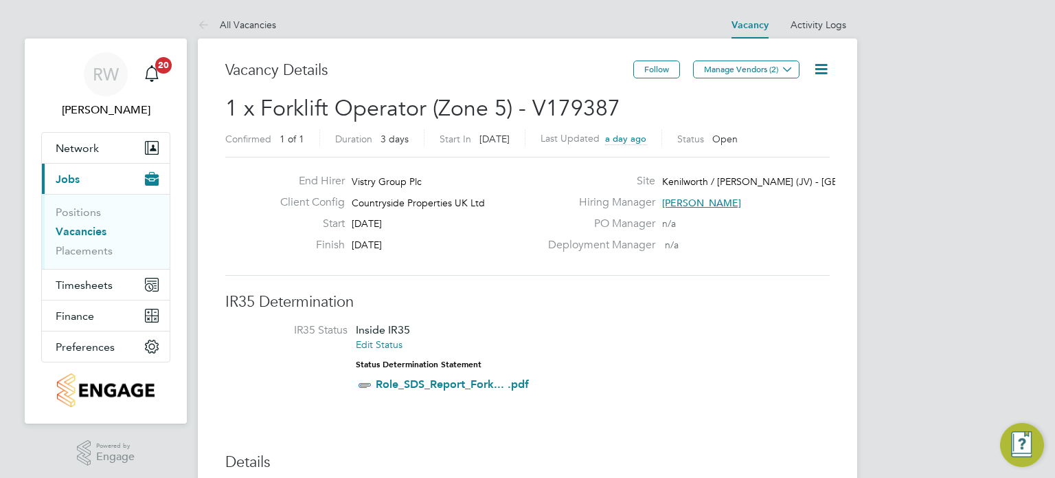
click at [828, 69] on icon at bounding box center [821, 68] width 17 height 17
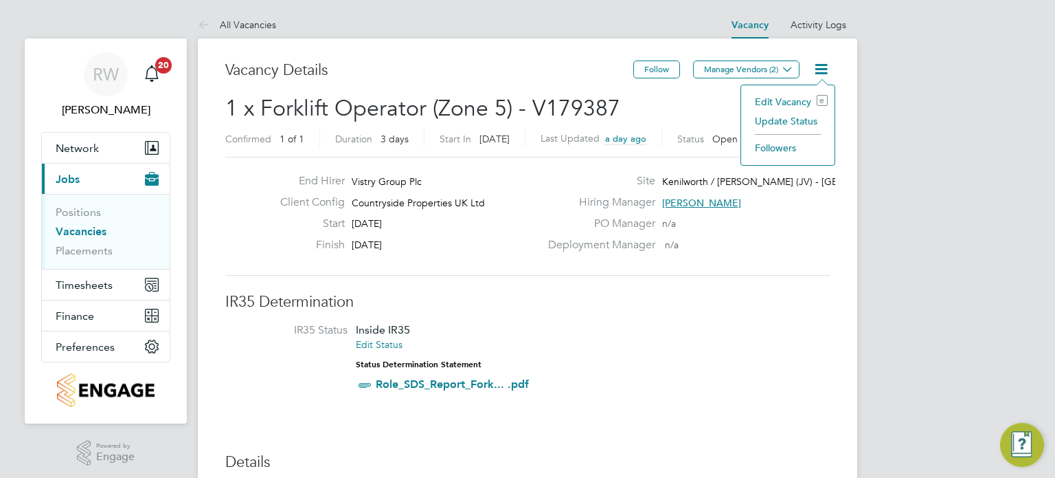
click at [796, 117] on li "Update Status" at bounding box center [788, 120] width 80 height 19
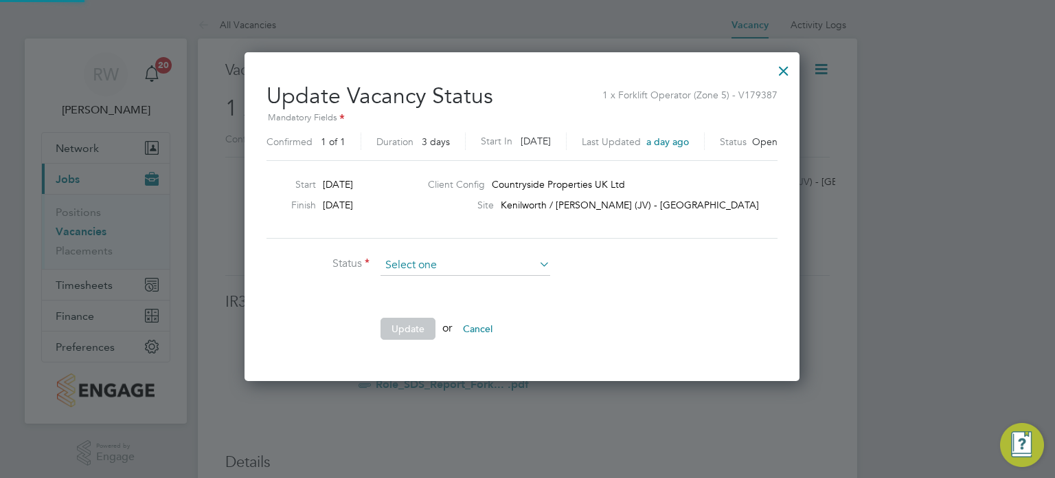
scroll to position [326, 566]
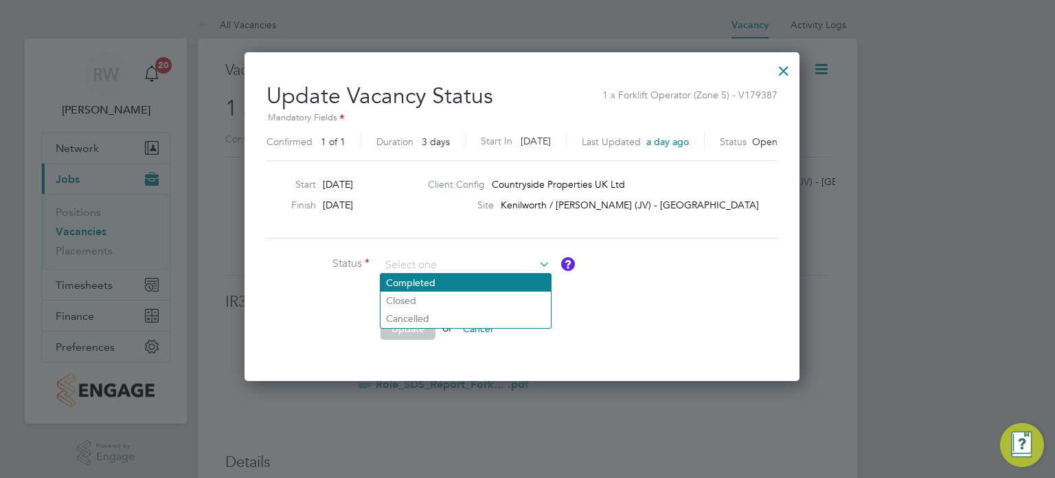
click at [467, 275] on li "Completed" at bounding box center [466, 282] width 170 height 18
type input "Completed"
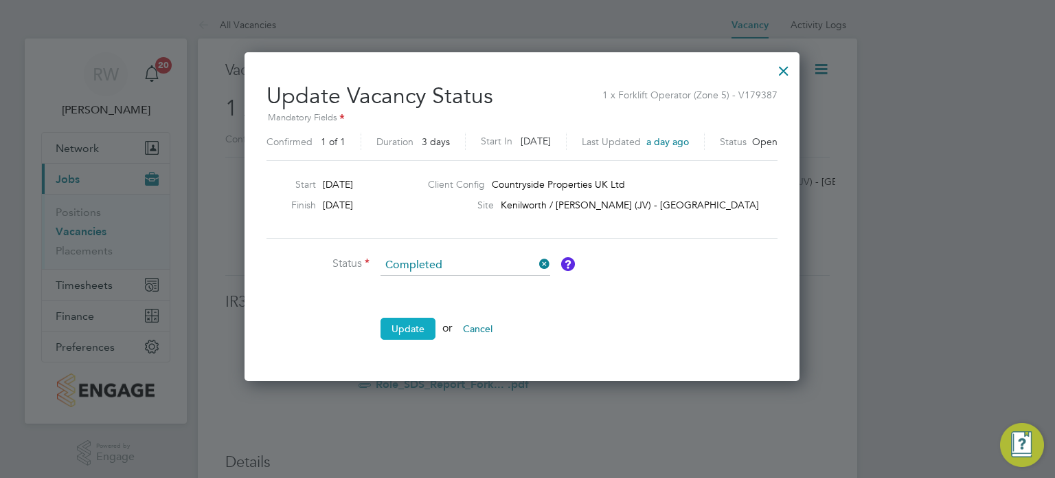
click at [412, 327] on button "Update" at bounding box center [408, 328] width 55 height 22
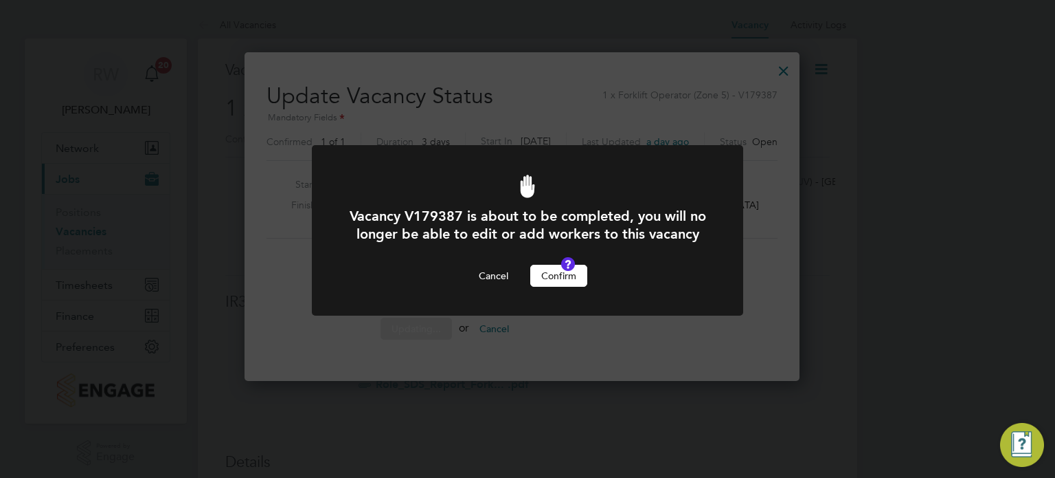
click at [551, 285] on button "Confirm" at bounding box center [558, 276] width 57 height 22
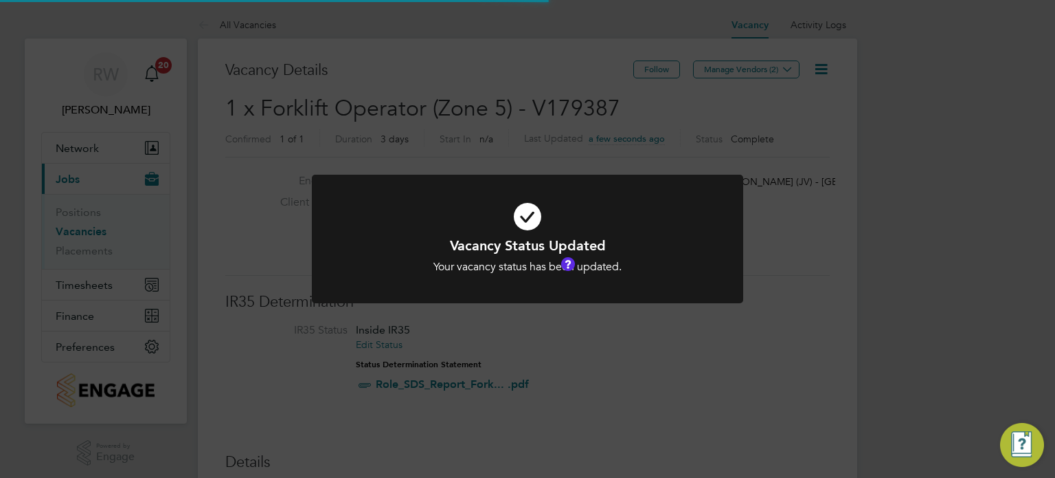
scroll to position [41, 96]
click at [496, 141] on div "Vacancy Status Updated Your vacancy status has been updated. Cancel Okay" at bounding box center [527, 239] width 1055 height 478
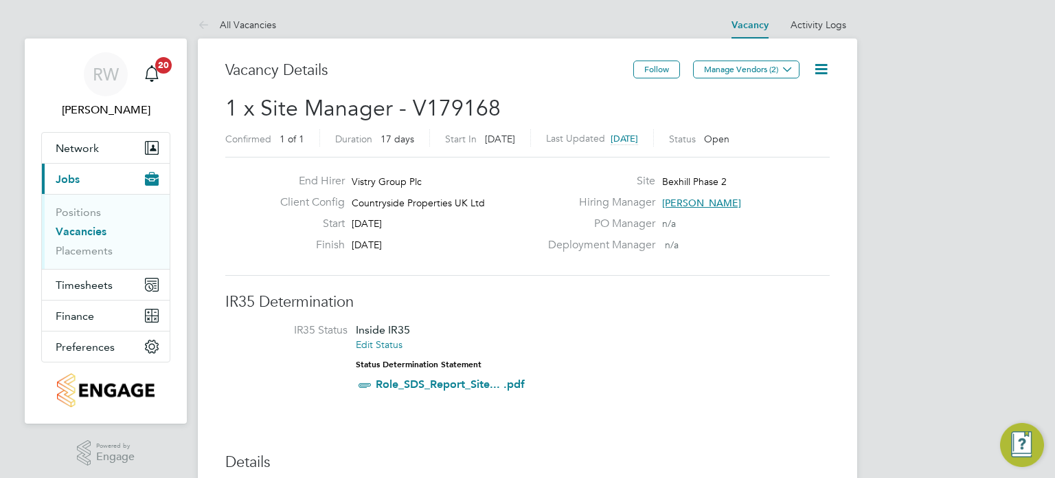
click at [820, 63] on icon at bounding box center [821, 68] width 17 height 17
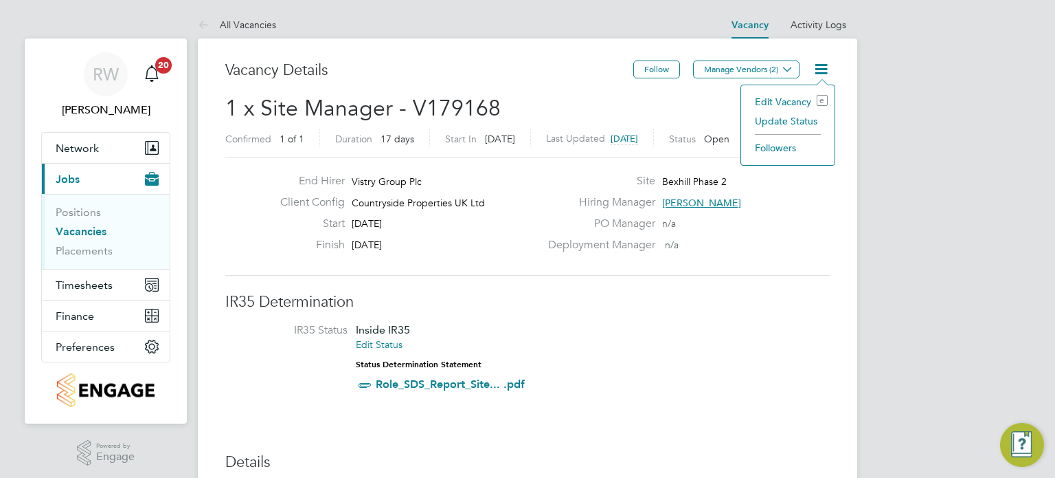
click at [803, 121] on li "Update Status" at bounding box center [788, 120] width 80 height 19
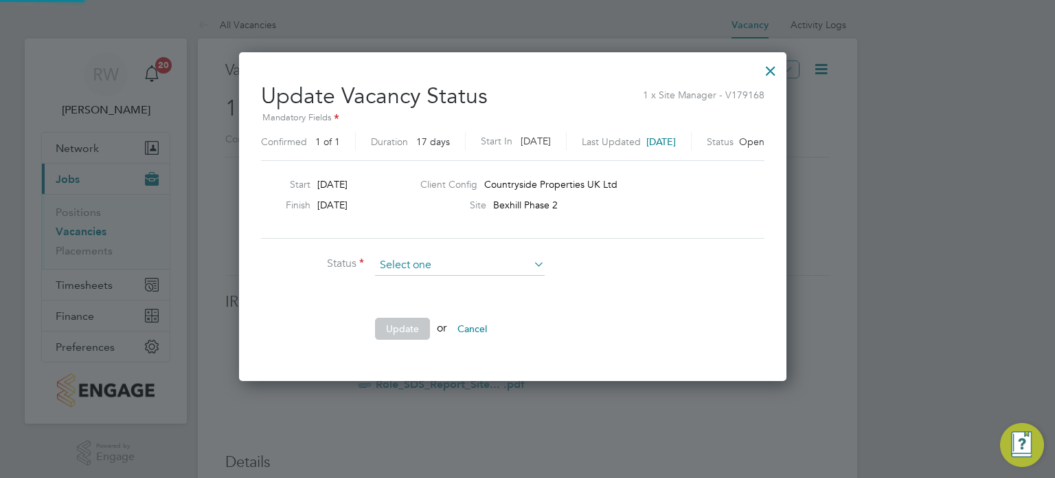
scroll to position [326, 577]
click at [451, 281] on li "Completed" at bounding box center [460, 282] width 170 height 18
type input "Completed"
click at [414, 320] on button "Update" at bounding box center [402, 328] width 55 height 22
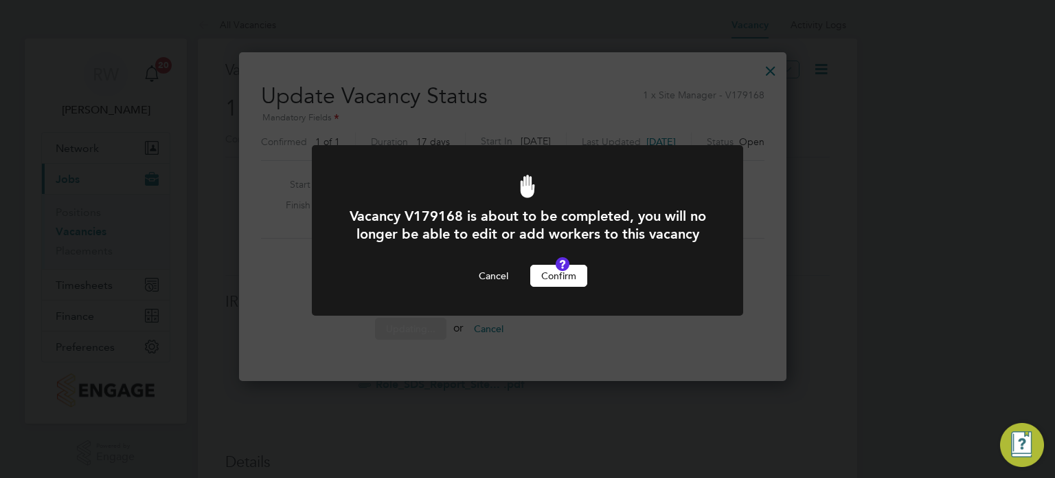
click at [554, 287] on button "Confirm" at bounding box center [558, 276] width 57 height 22
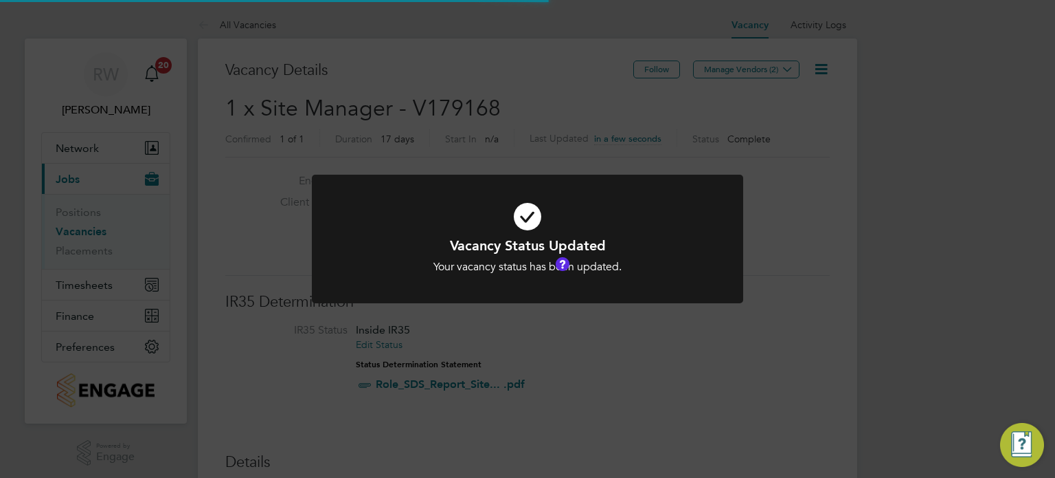
scroll to position [41, 96]
click at [500, 161] on div "Vacancy Status Updated Your vacancy status has been updated. Cancel Okay" at bounding box center [527, 239] width 1055 height 478
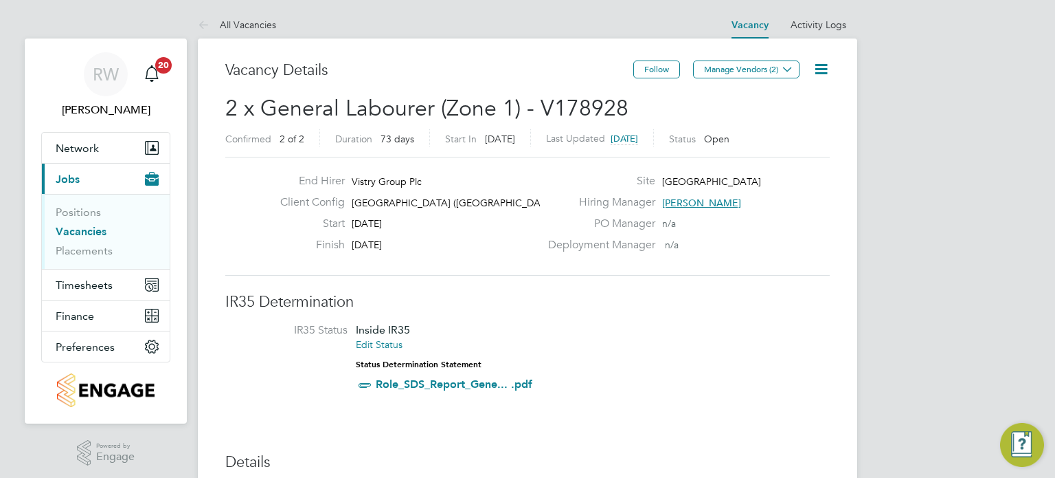
click at [819, 70] on icon at bounding box center [821, 68] width 17 height 17
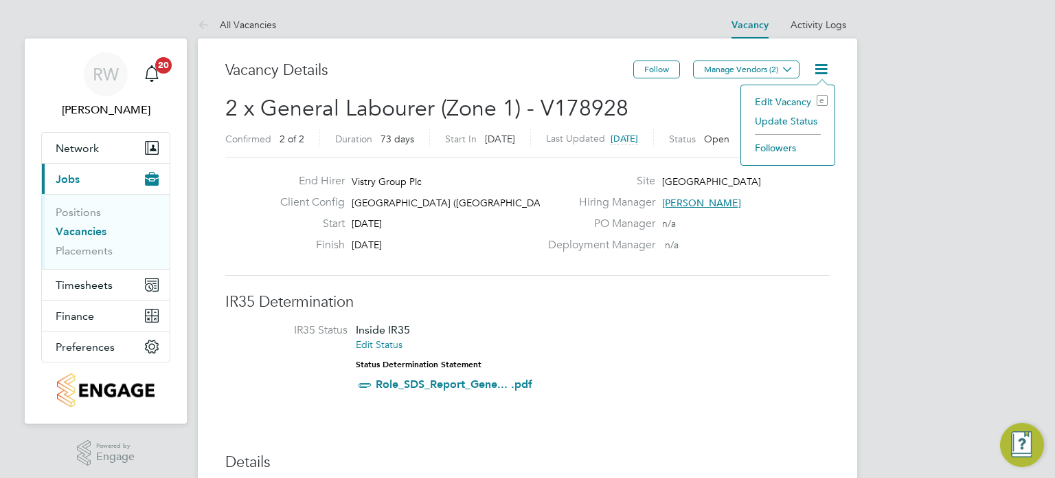
click at [794, 117] on li "Update Status" at bounding box center [788, 120] width 80 height 19
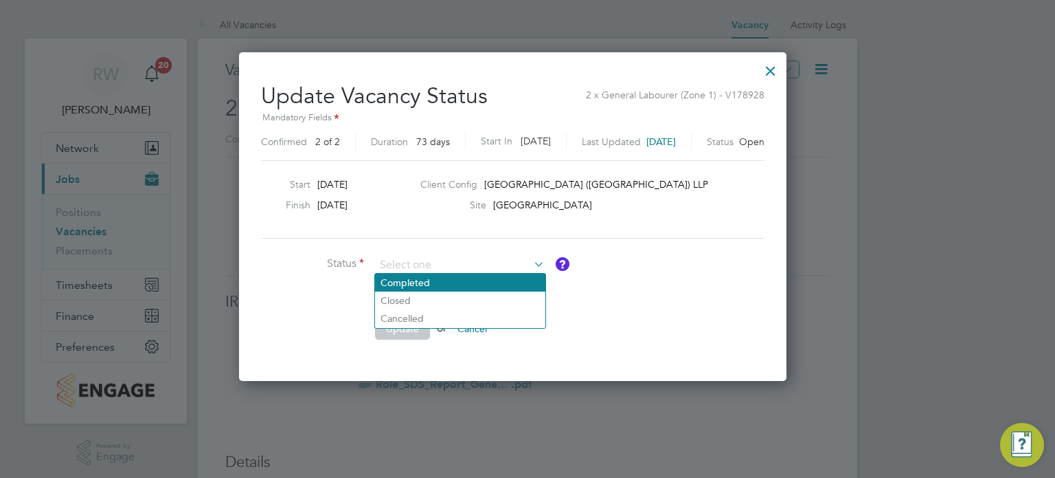
click at [476, 282] on li "Completed" at bounding box center [460, 282] width 170 height 18
type input "Completed"
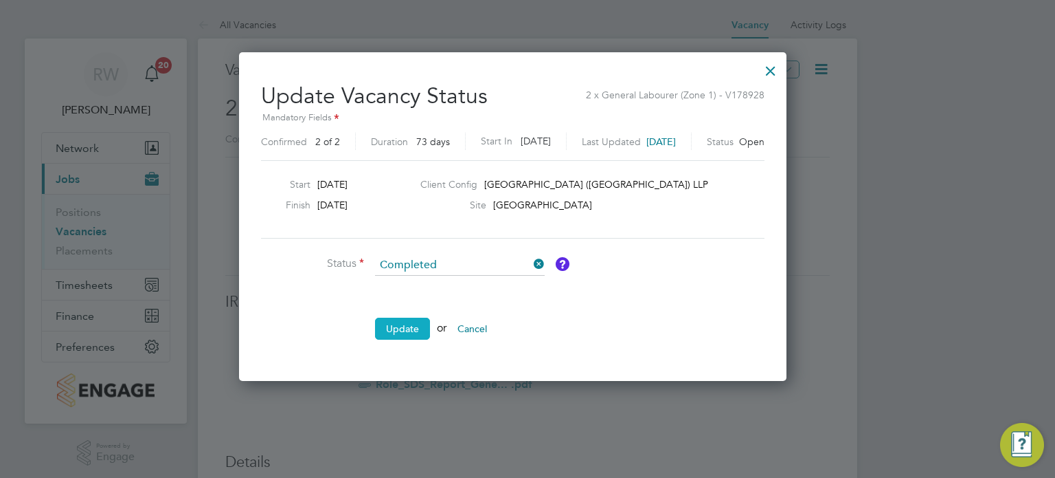
click at [402, 323] on button "Update" at bounding box center [402, 328] width 55 height 22
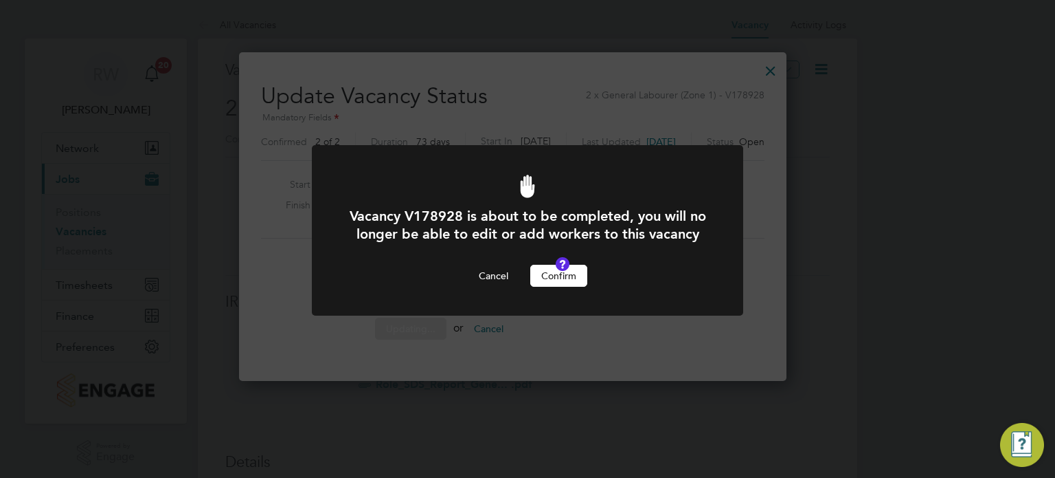
click at [555, 287] on button "Confirm" at bounding box center [558, 276] width 57 height 22
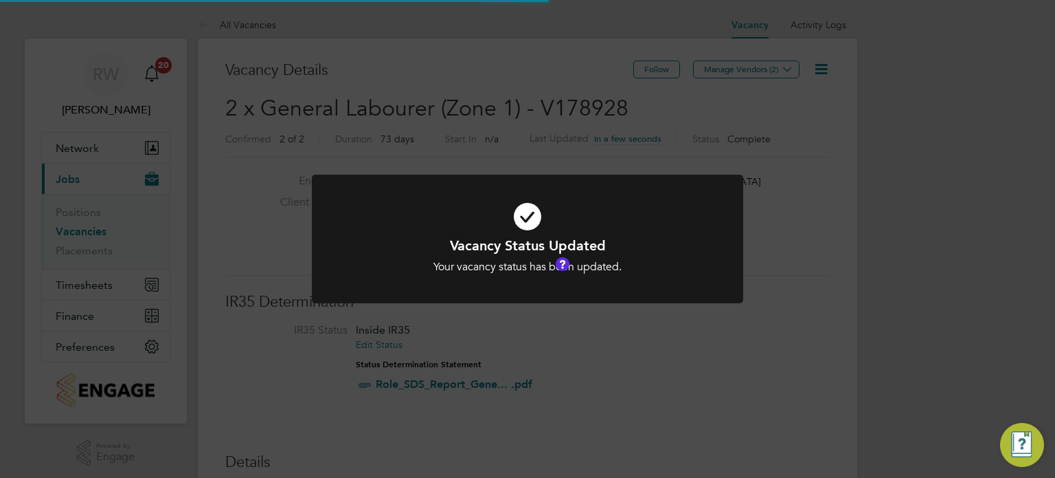
click at [499, 142] on div "Vacancy Status Updated Your vacancy status has been updated. Cancel Okay" at bounding box center [527, 239] width 1055 height 478
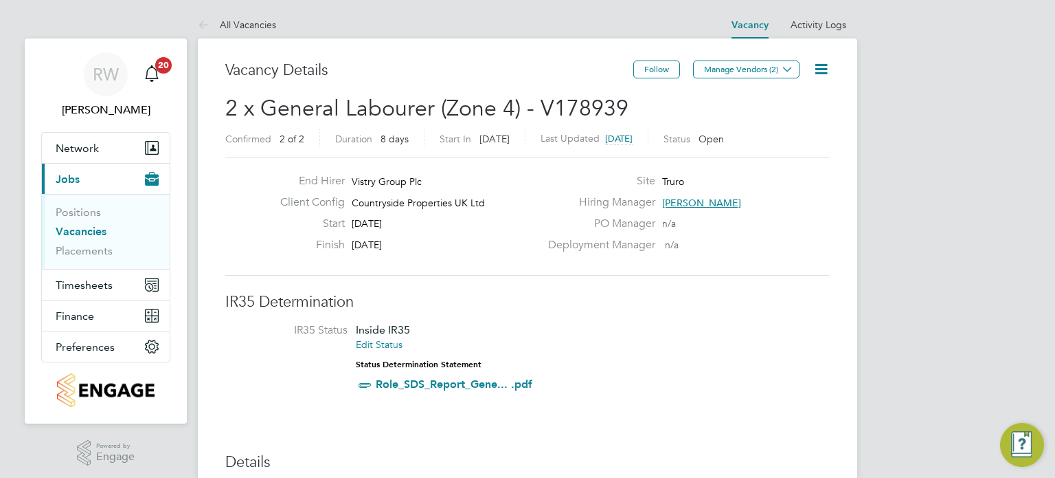
click at [818, 69] on icon at bounding box center [821, 68] width 17 height 17
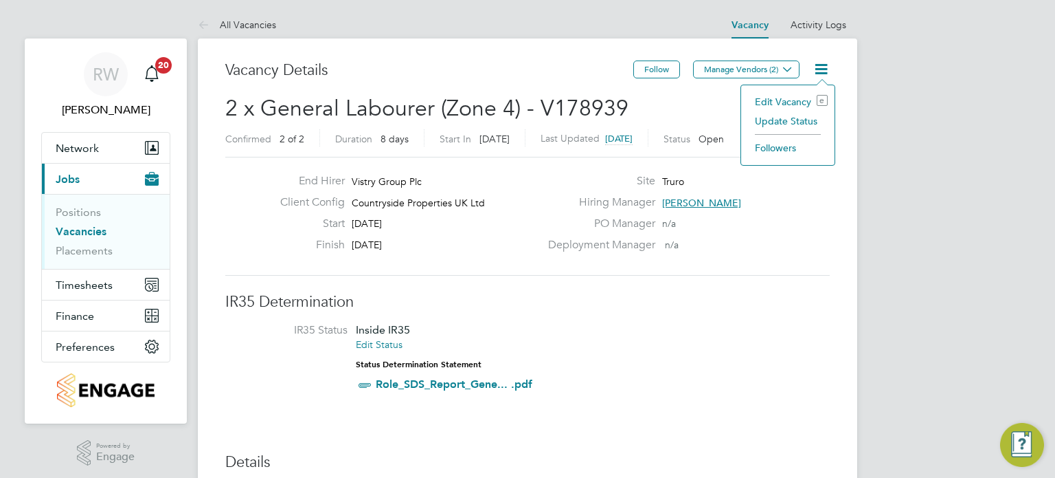
click at [800, 124] on li "Update Status" at bounding box center [788, 120] width 80 height 19
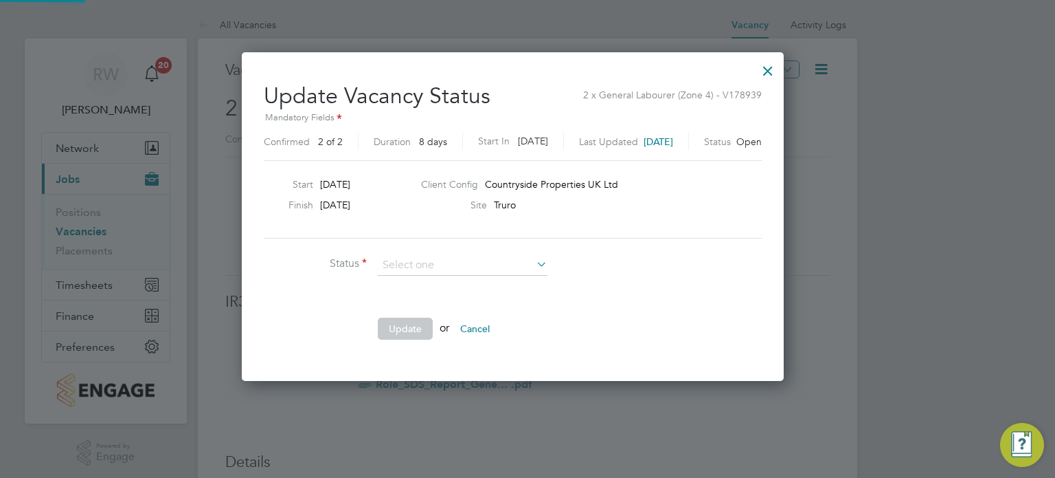
scroll to position [326, 571]
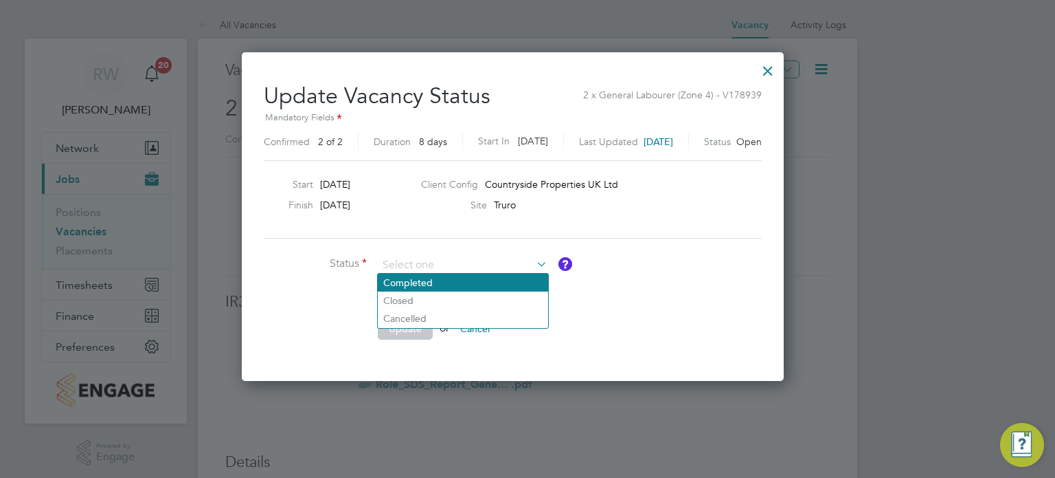
click at [482, 278] on li "Completed" at bounding box center [463, 282] width 170 height 18
type input "Completed"
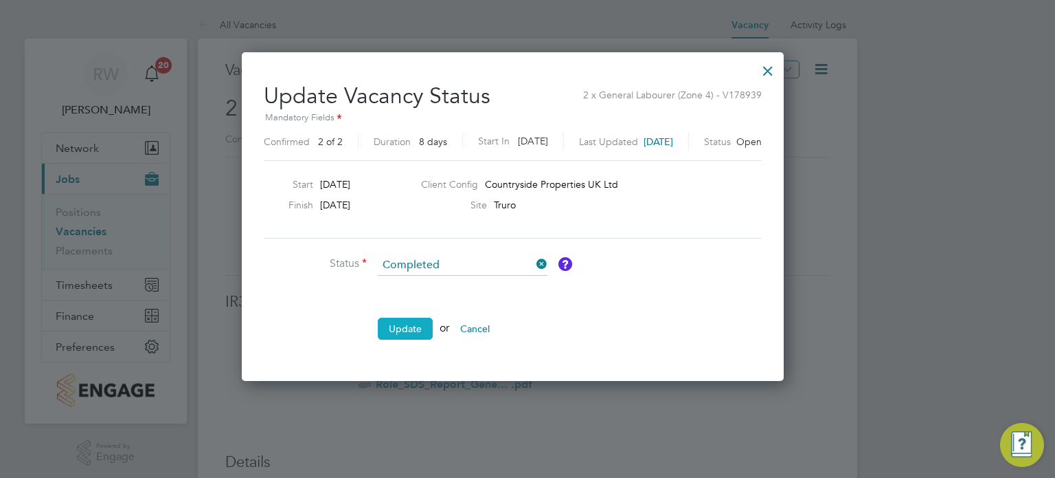
click at [421, 322] on button "Update" at bounding box center [405, 328] width 55 height 22
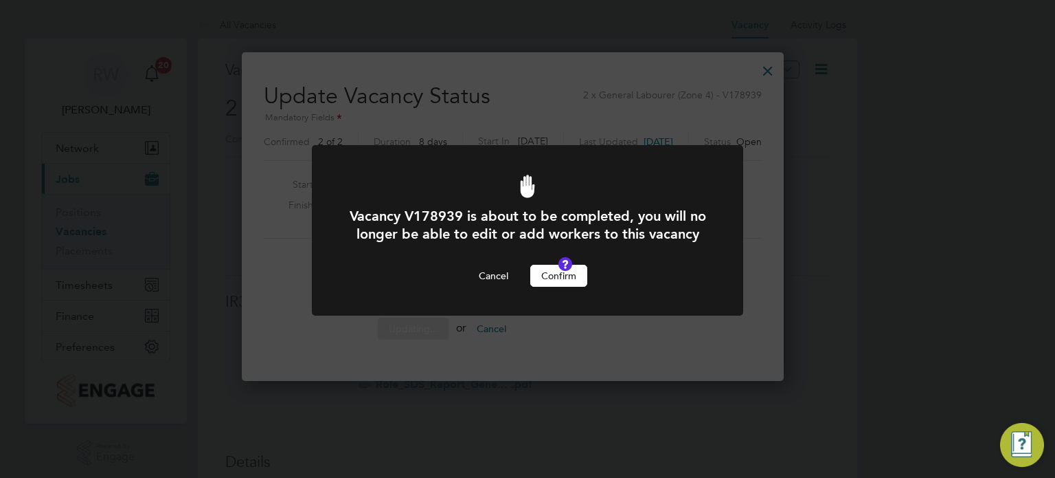
click at [569, 287] on button "Confirm" at bounding box center [558, 276] width 57 height 22
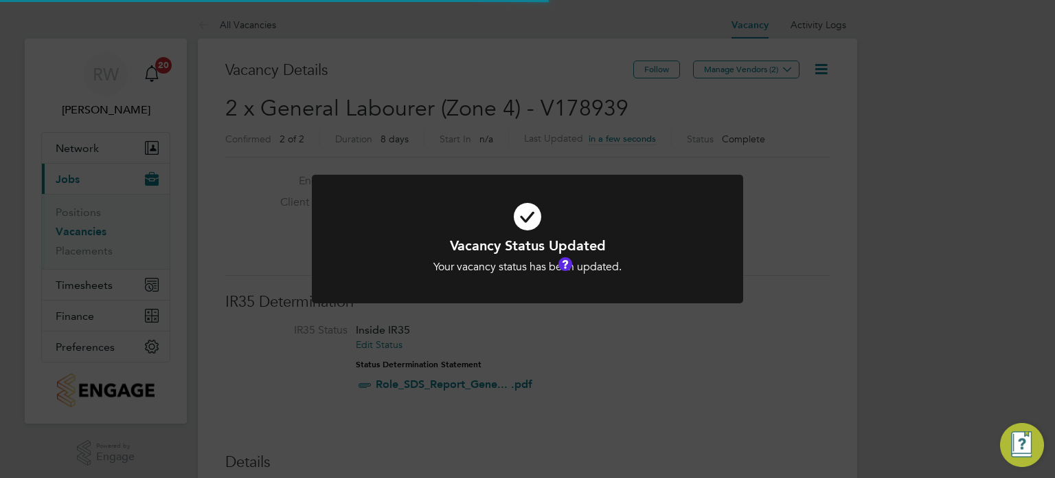
scroll to position [41, 96]
click at [583, 104] on div "Vacancy Status Updated Your vacancy status has been updated. Cancel Okay" at bounding box center [527, 239] width 1055 height 478
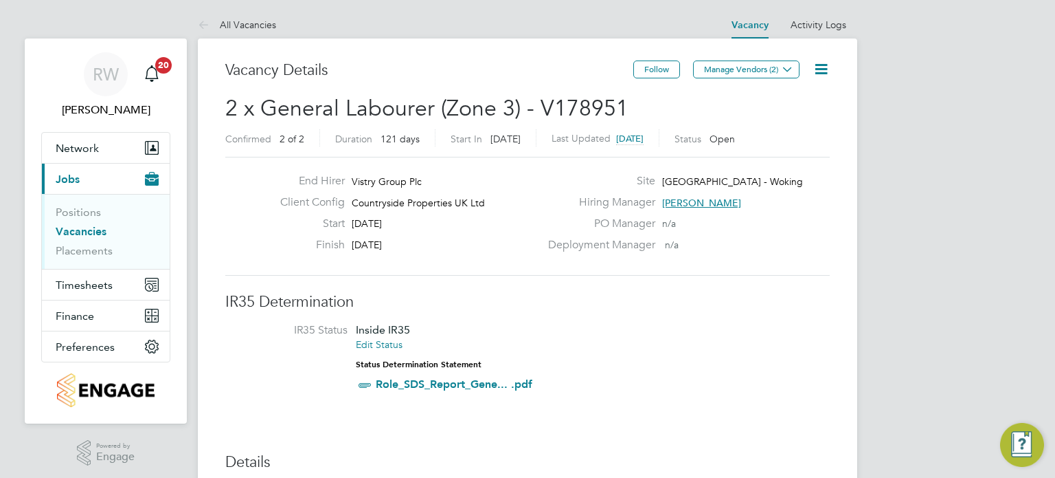
click at [825, 68] on icon at bounding box center [821, 68] width 17 height 17
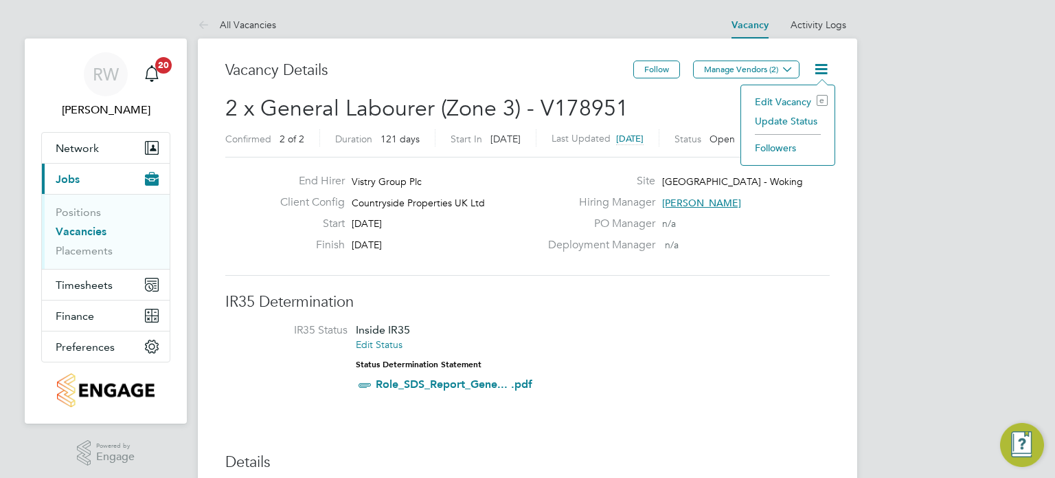
click at [793, 117] on li "Update Status" at bounding box center [788, 120] width 80 height 19
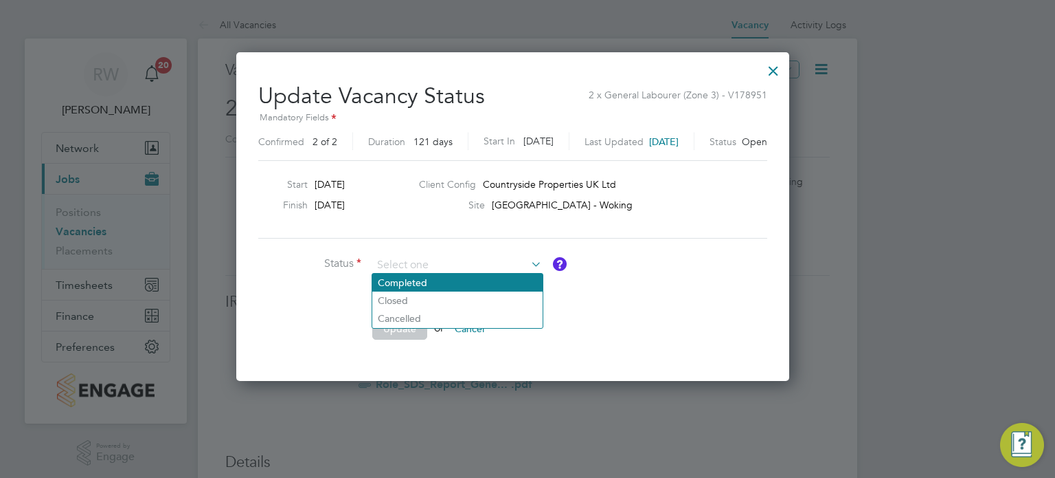
click at [448, 280] on li "Completed" at bounding box center [457, 282] width 170 height 18
type input "Completed"
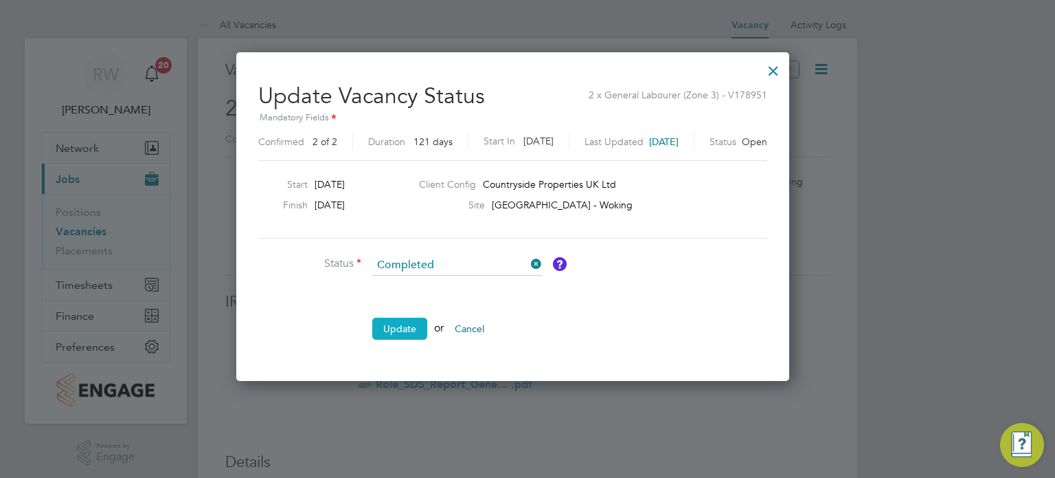
click at [411, 321] on button "Update" at bounding box center [399, 328] width 55 height 22
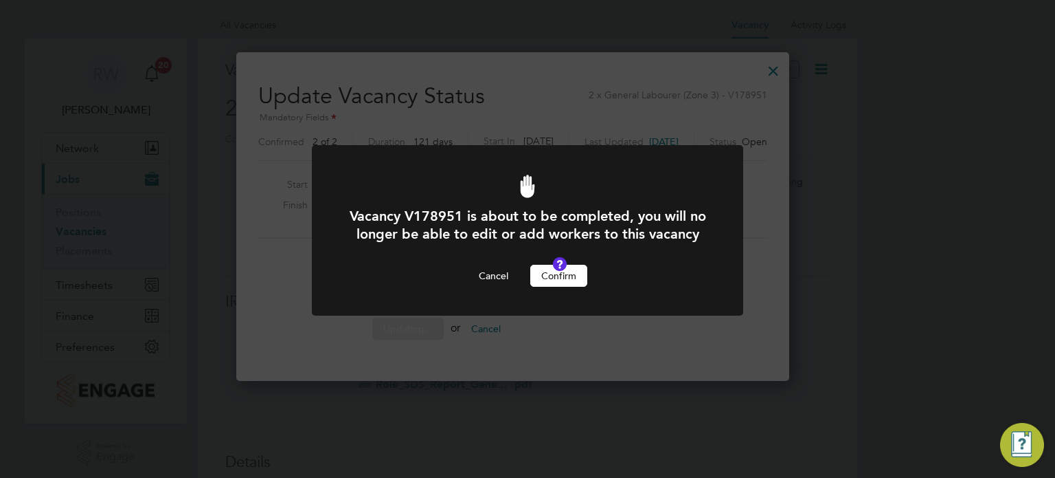
click at [552, 287] on button "Confirm" at bounding box center [558, 276] width 57 height 22
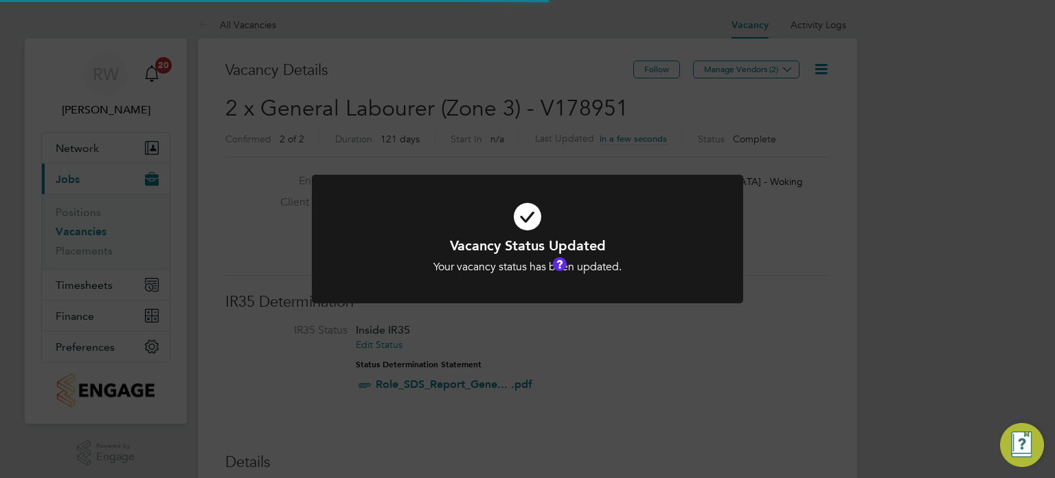
click at [502, 140] on div "Vacancy Status Updated Your vacancy status has been updated. Cancel Okay" at bounding box center [527, 239] width 1055 height 478
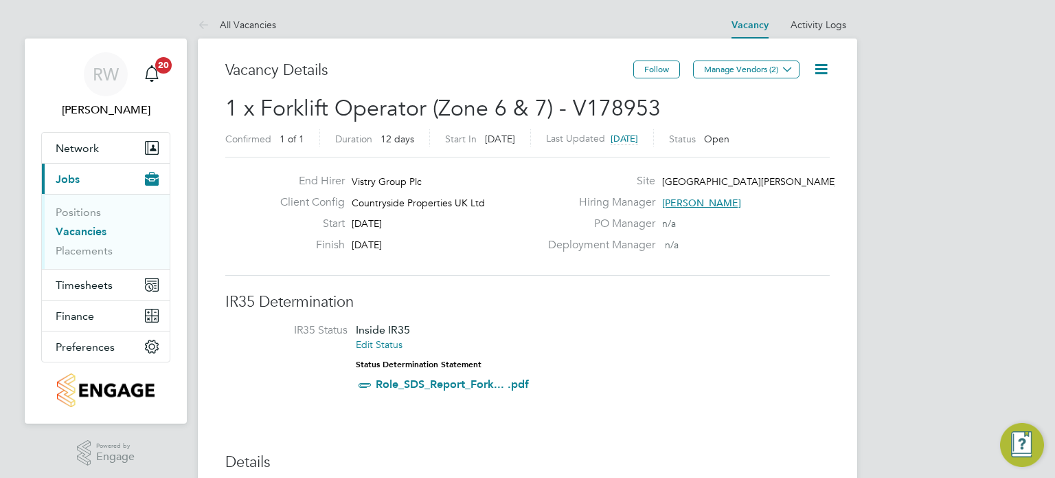
click at [821, 74] on icon at bounding box center [821, 68] width 17 height 17
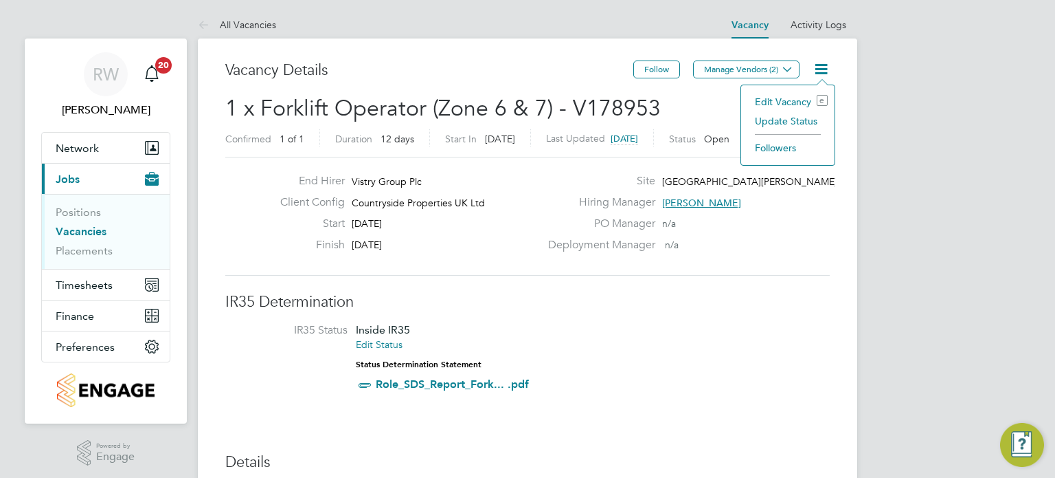
click at [795, 117] on li "Update Status" at bounding box center [788, 120] width 80 height 19
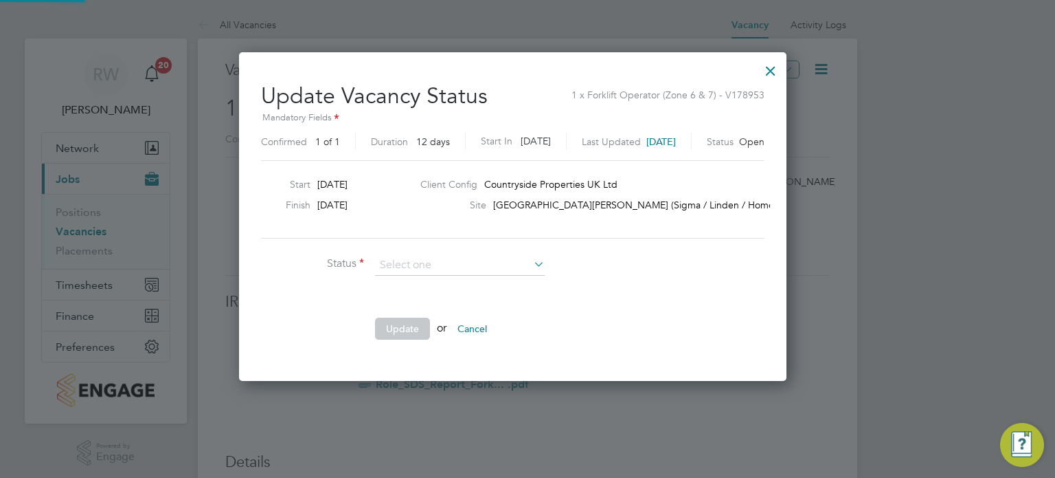
scroll to position [326, 577]
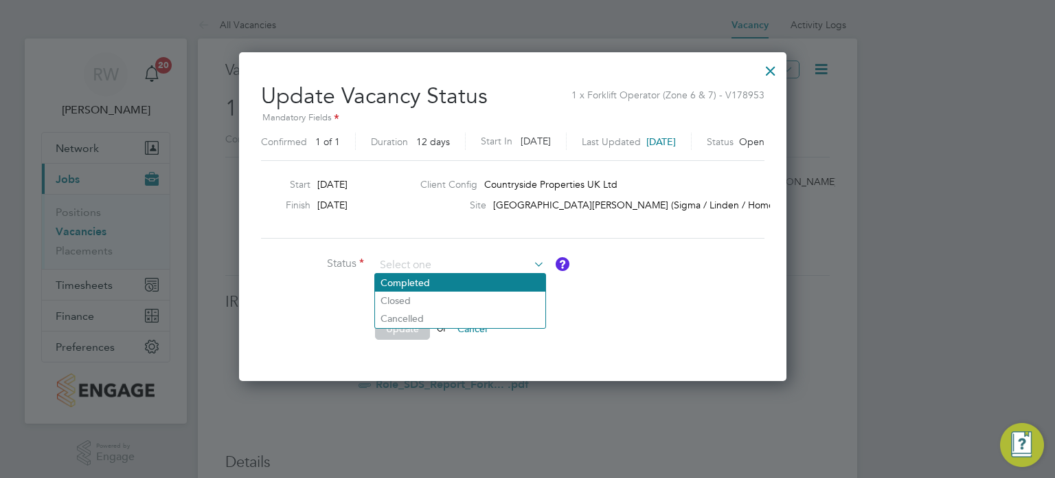
click at [490, 280] on li "Completed" at bounding box center [460, 282] width 170 height 18
type input "Completed"
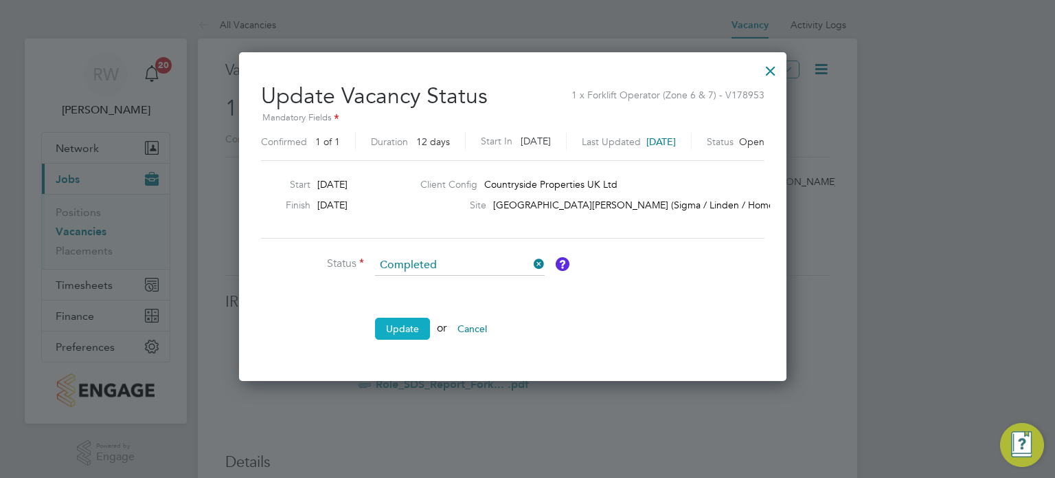
click at [401, 326] on button "Update" at bounding box center [402, 328] width 55 height 22
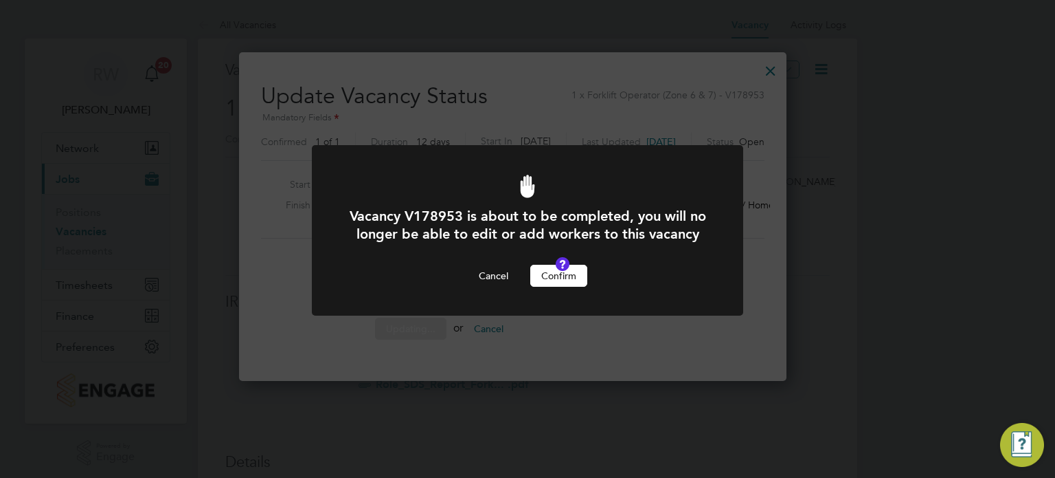
click at [563, 286] on button "Confirm" at bounding box center [558, 276] width 57 height 22
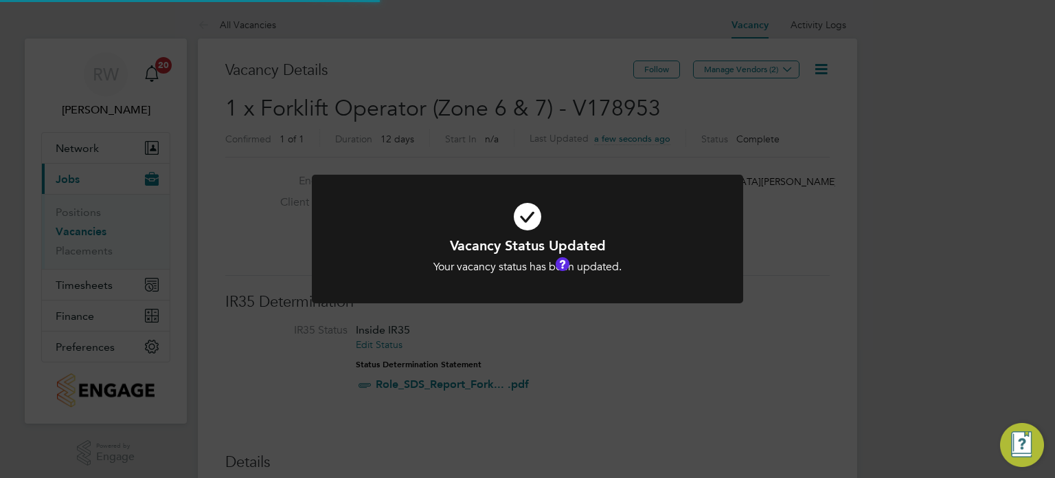
scroll to position [6, 7]
click at [502, 106] on div "Vacancy Status Updated Your vacancy status has been updated. Cancel Okay" at bounding box center [527, 239] width 1055 height 478
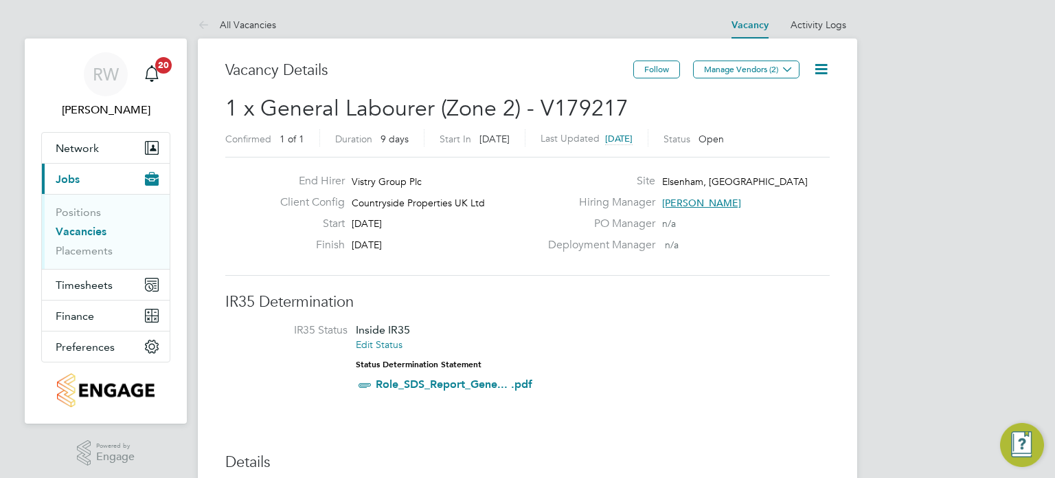
click at [825, 66] on icon at bounding box center [821, 68] width 17 height 17
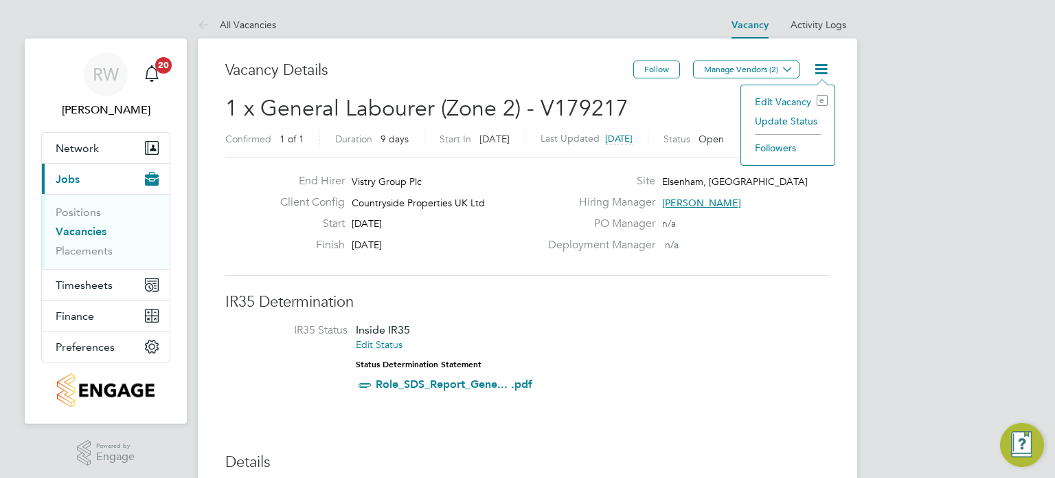
click at [795, 123] on li "Update Status" at bounding box center [788, 120] width 80 height 19
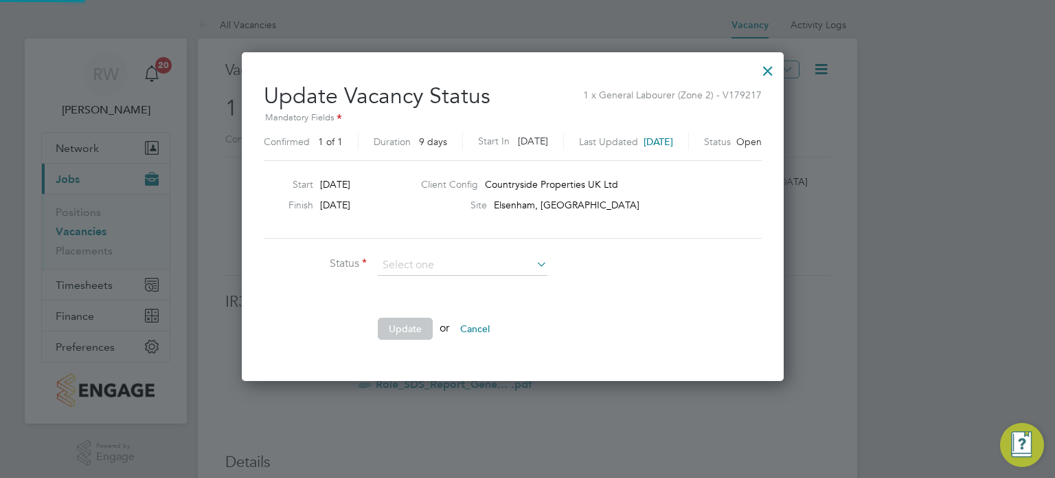
scroll to position [326, 571]
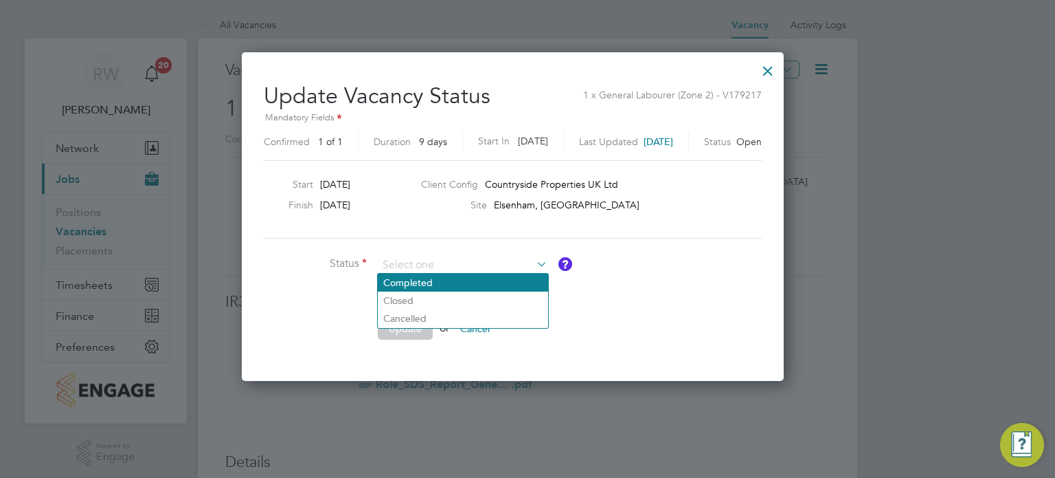
click at [455, 280] on li "Completed" at bounding box center [463, 282] width 170 height 18
type input "Completed"
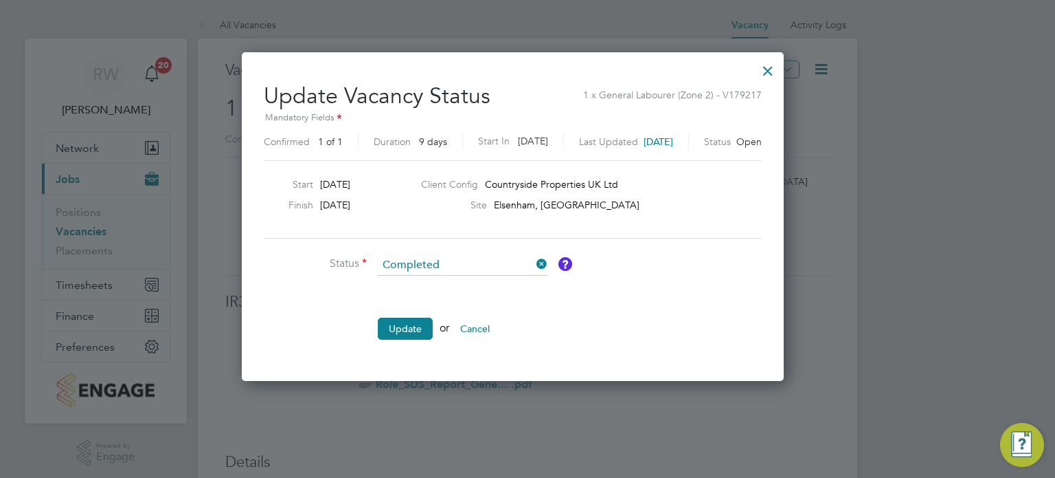
click at [429, 313] on ul "Status Completed Comment Update or Cancel" at bounding box center [470, 304] width 412 height 98
click at [423, 322] on button "Update" at bounding box center [405, 328] width 55 height 22
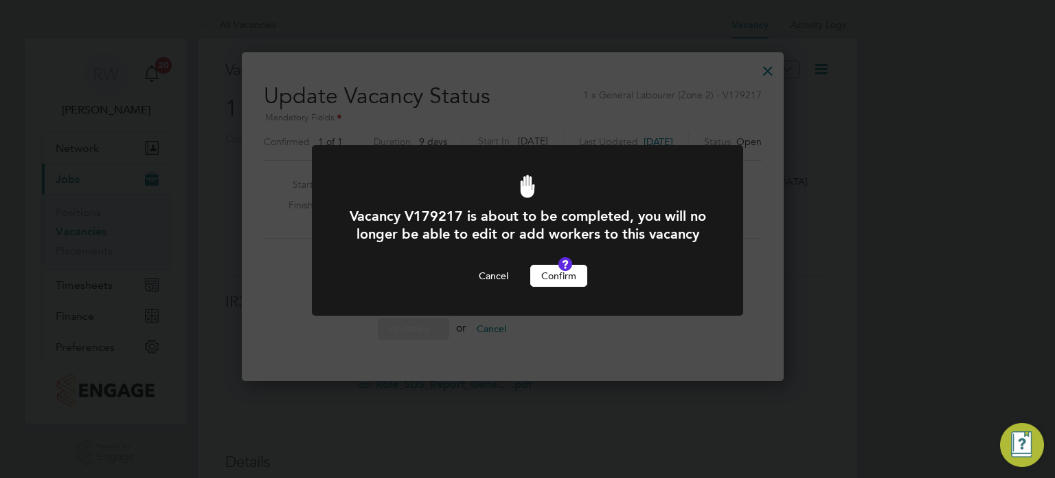
click at [563, 287] on button "Confirm" at bounding box center [558, 276] width 57 height 22
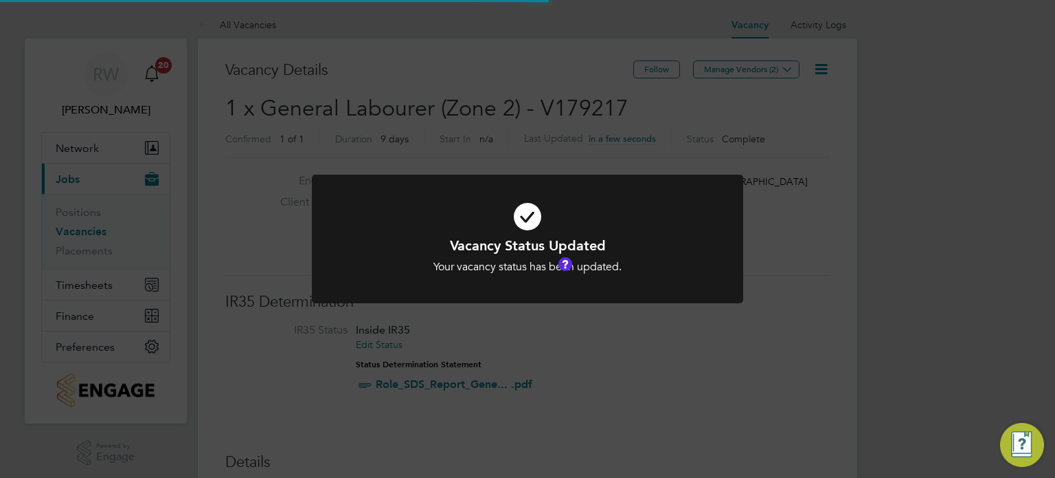
click at [526, 126] on div "Vacancy Status Updated Your vacancy status has been updated. Cancel Okay" at bounding box center [527, 239] width 1055 height 478
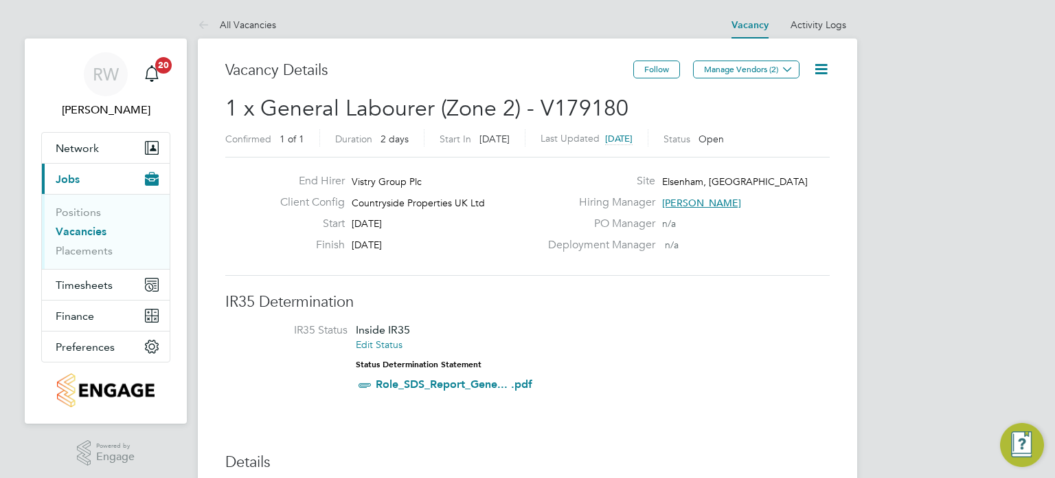
click at [822, 65] on icon at bounding box center [821, 68] width 17 height 17
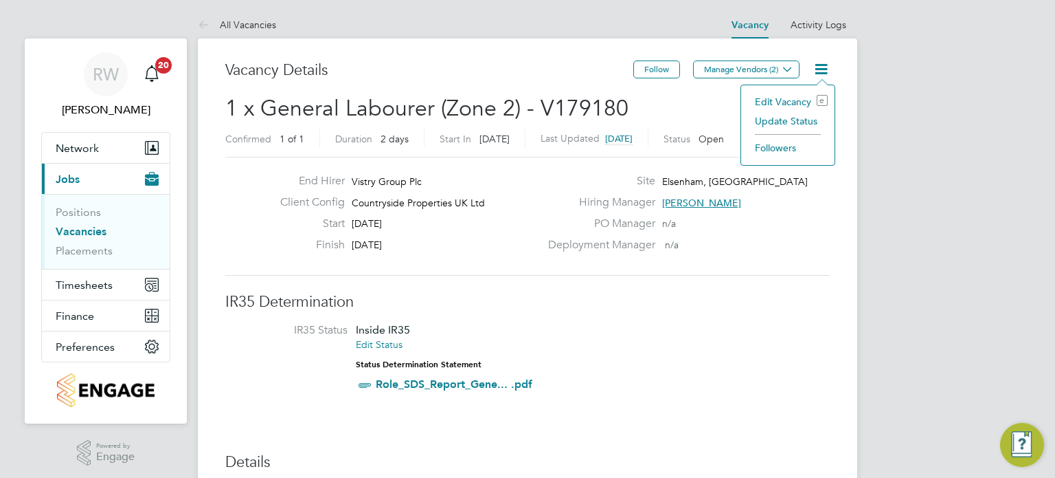
click at [792, 122] on li "Update Status" at bounding box center [788, 120] width 80 height 19
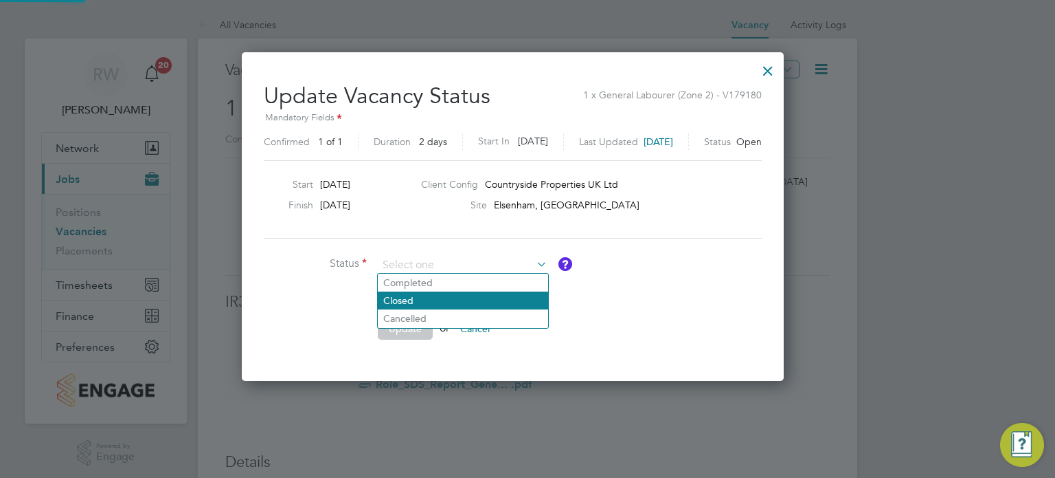
scroll to position [326, 571]
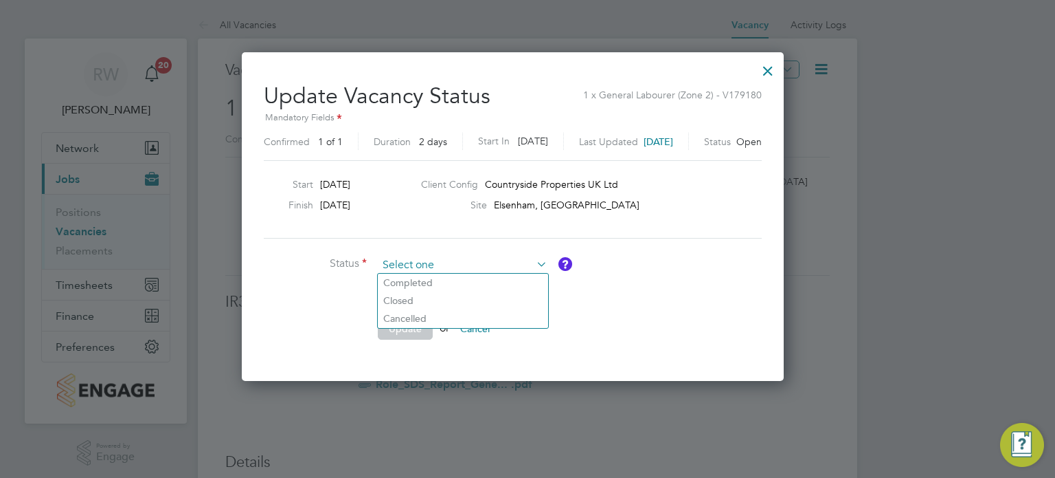
click at [434, 271] on input at bounding box center [463, 265] width 170 height 21
click at [434, 277] on li "Completed" at bounding box center [463, 282] width 170 height 18
type input "Completed"
click at [410, 324] on button "Update" at bounding box center [405, 328] width 55 height 22
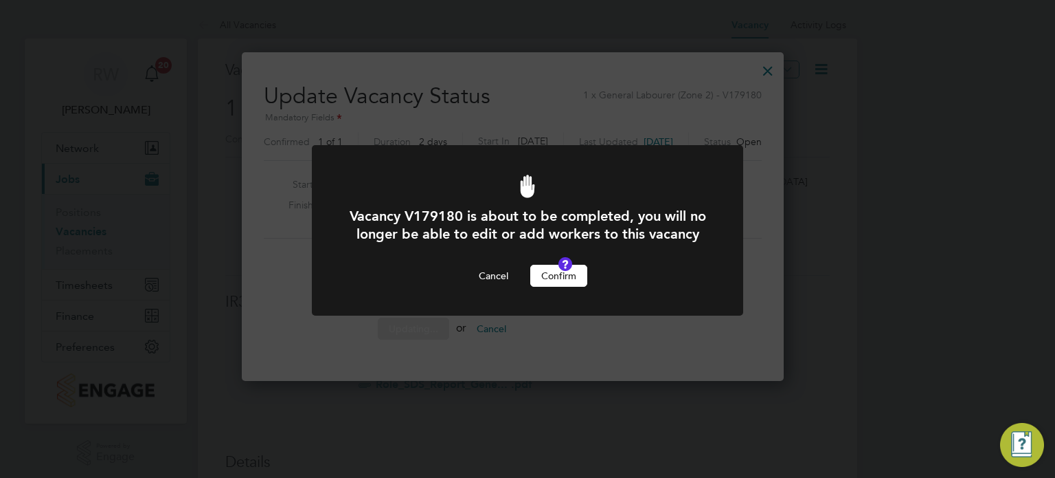
click at [557, 287] on button "Confirm" at bounding box center [558, 276] width 57 height 22
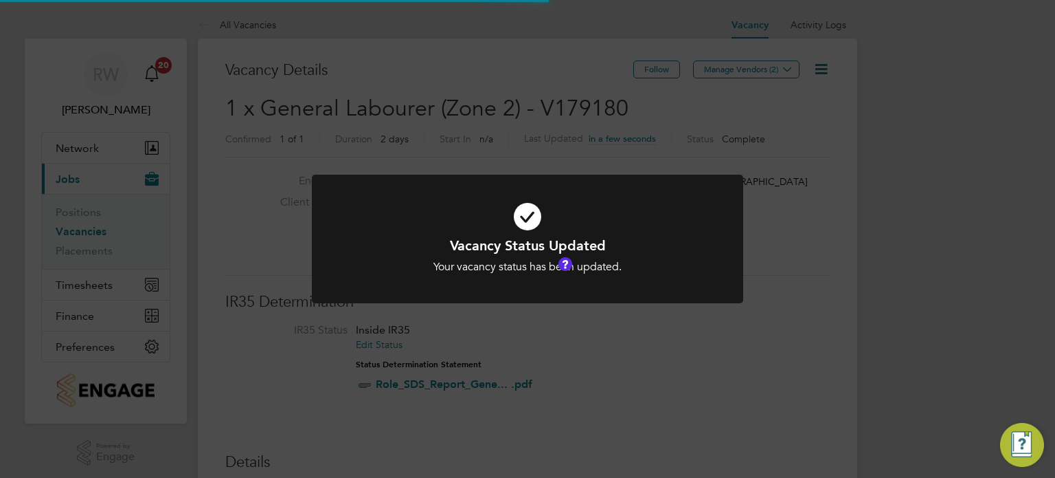
scroll to position [41, 96]
click at [528, 117] on div "Vacancy Status Updated Your vacancy status has been updated. Cancel Okay" at bounding box center [527, 239] width 1055 height 478
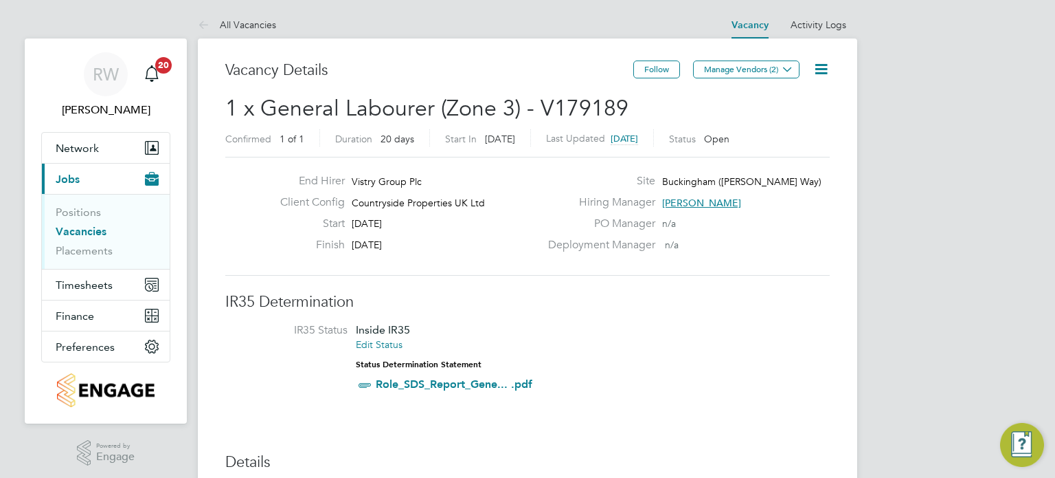
click at [822, 74] on icon at bounding box center [821, 68] width 17 height 17
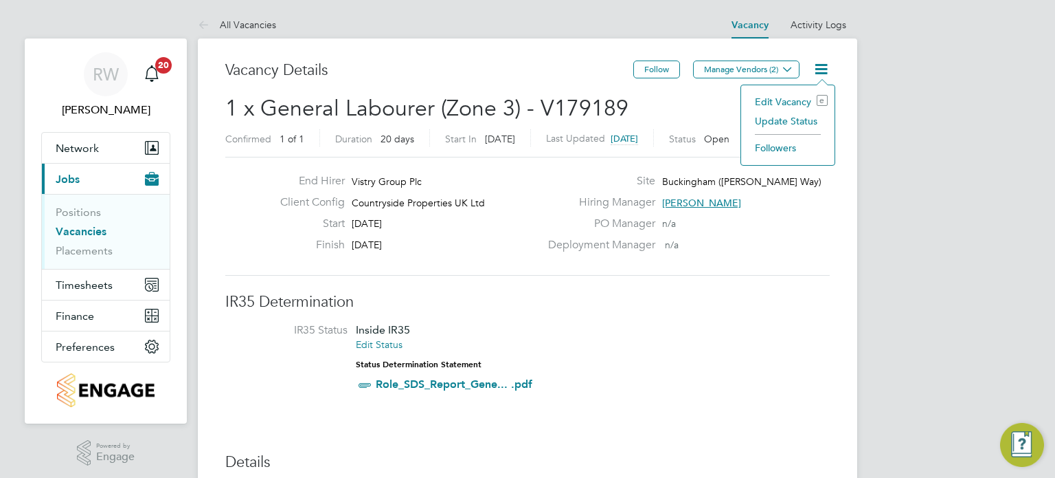
click at [791, 120] on li "Update Status" at bounding box center [788, 120] width 80 height 19
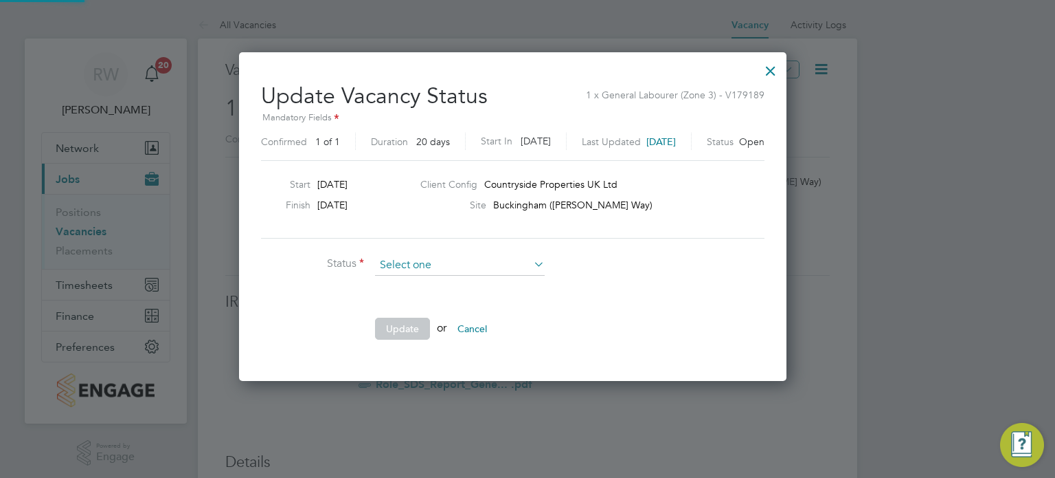
scroll to position [326, 577]
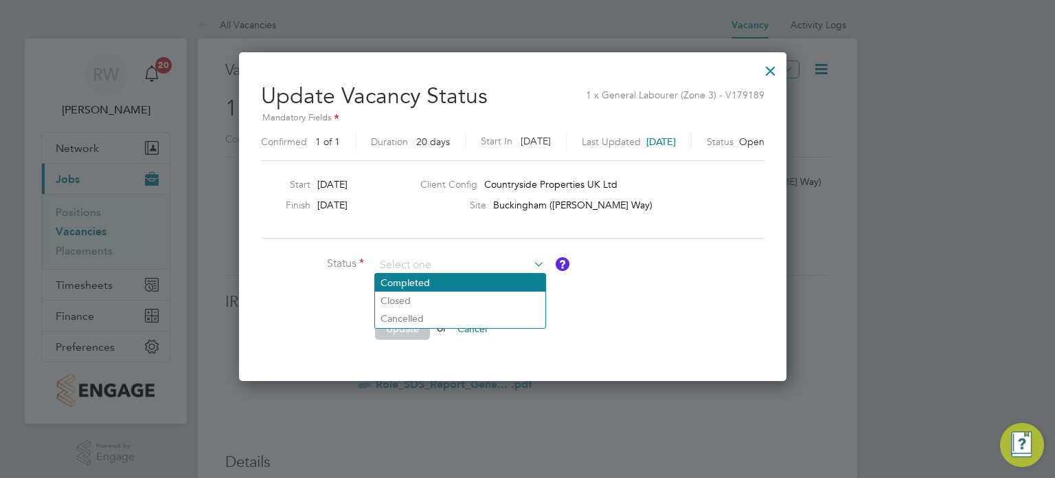
click at [444, 280] on li "Completed" at bounding box center [460, 282] width 170 height 18
type input "Completed"
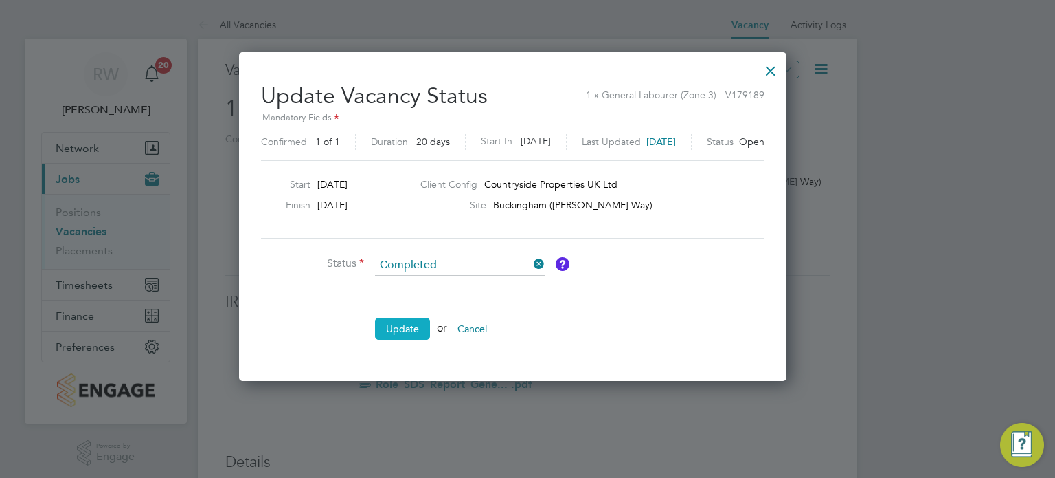
click at [411, 326] on button "Update" at bounding box center [402, 328] width 55 height 22
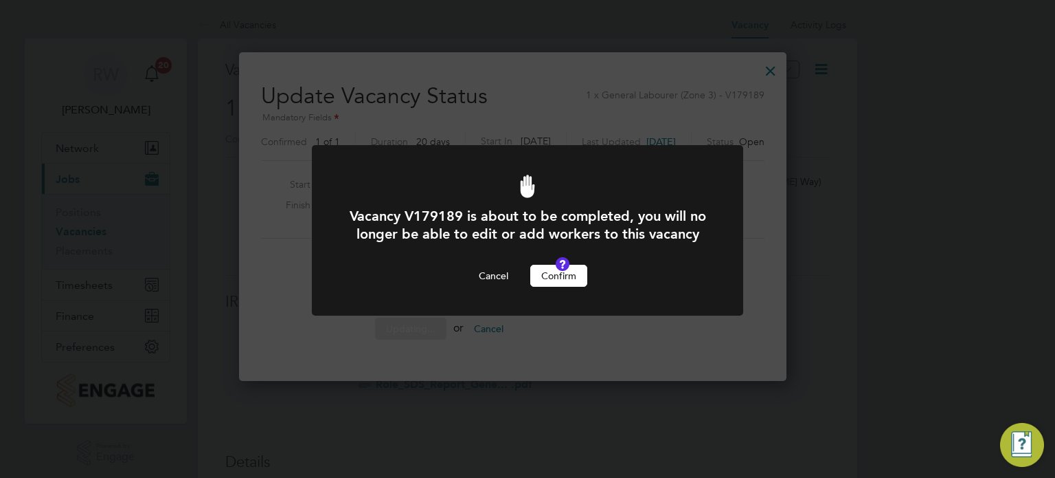
click at [580, 287] on button "Confirm" at bounding box center [558, 276] width 57 height 22
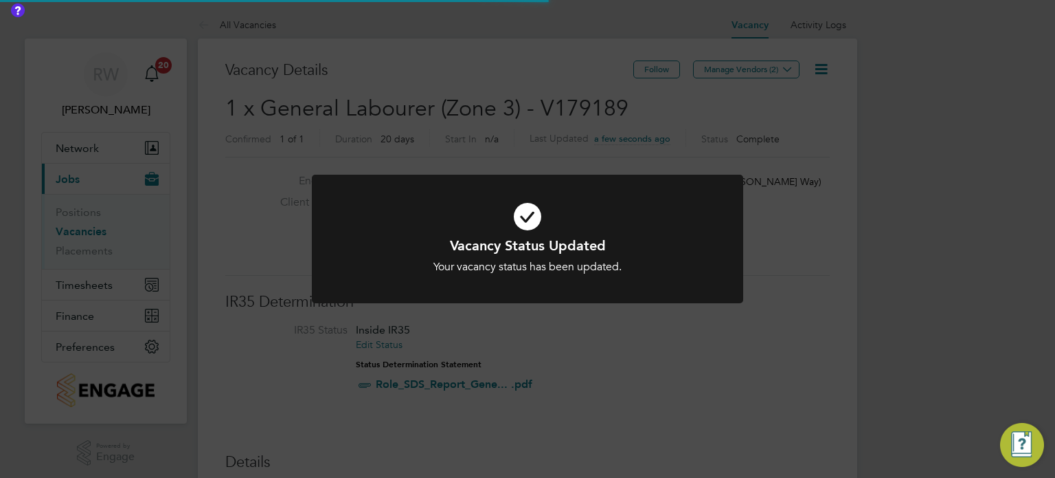
scroll to position [41, 96]
click at [536, 107] on div "Vacancy Status Updated Your vacancy status has been updated. Cancel Okay" at bounding box center [527, 239] width 1055 height 478
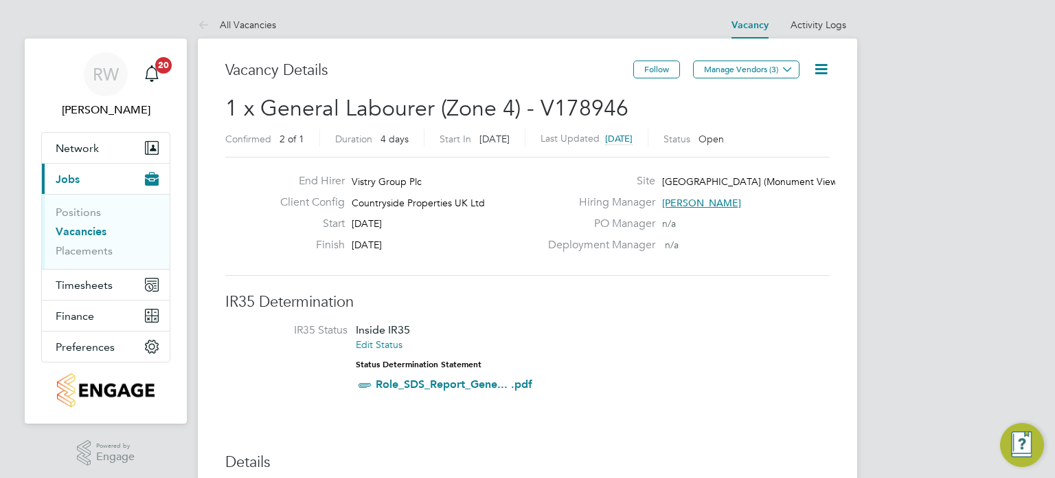
click at [822, 67] on icon at bounding box center [821, 68] width 17 height 17
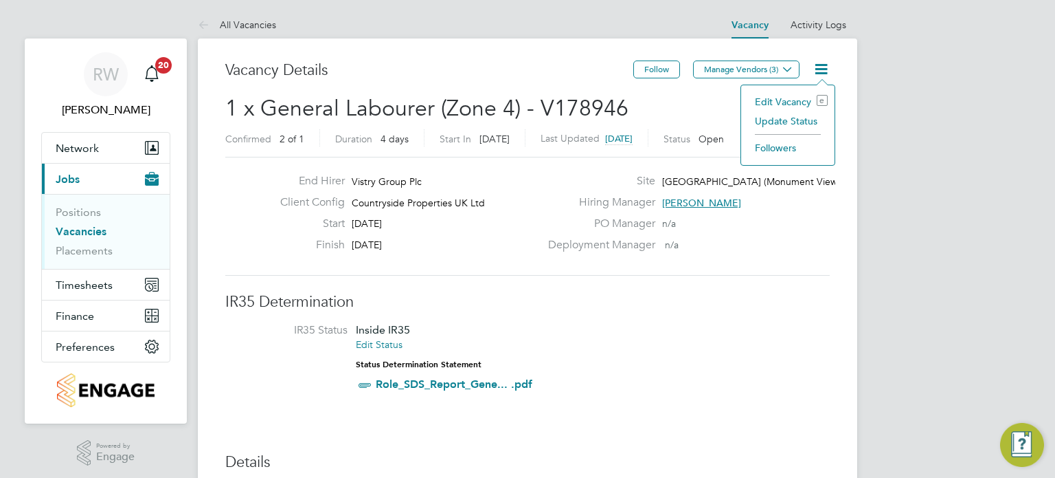
click at [792, 128] on li "Update Status" at bounding box center [788, 120] width 80 height 19
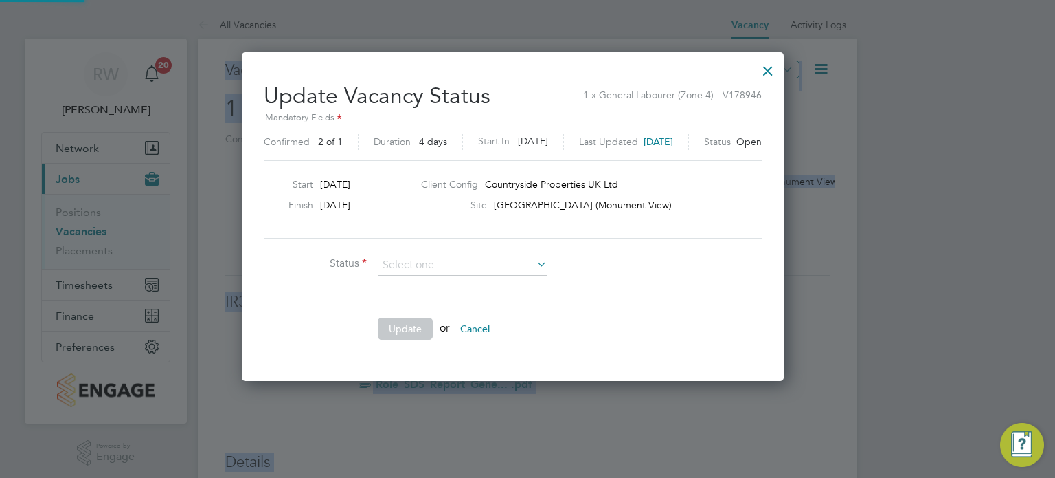
click at [784, 128] on div "Update Vacancy Status 1 x General Labourer (Zone 4) - V178946 Mandatory Fields …" at bounding box center [513, 216] width 542 height 328
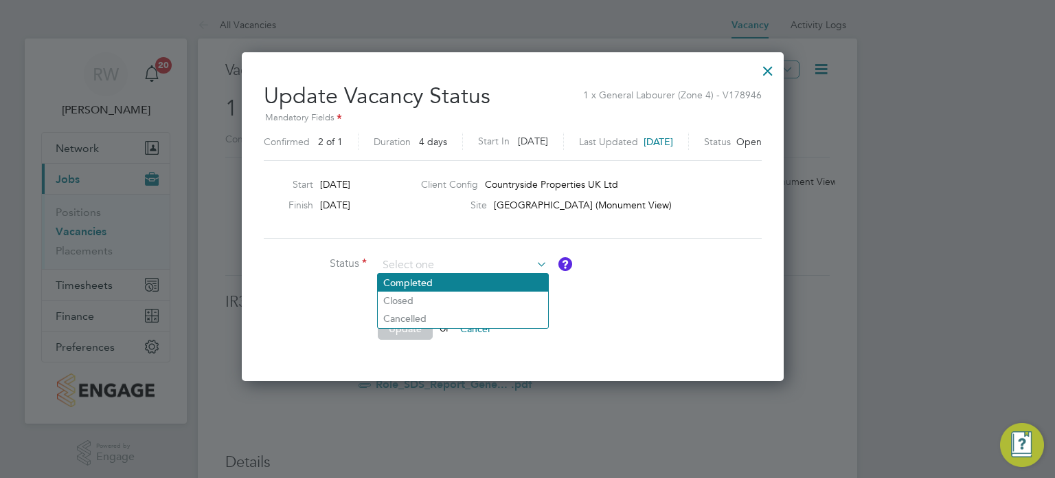
click at [462, 280] on li "Completed" at bounding box center [463, 282] width 170 height 18
type input "Completed"
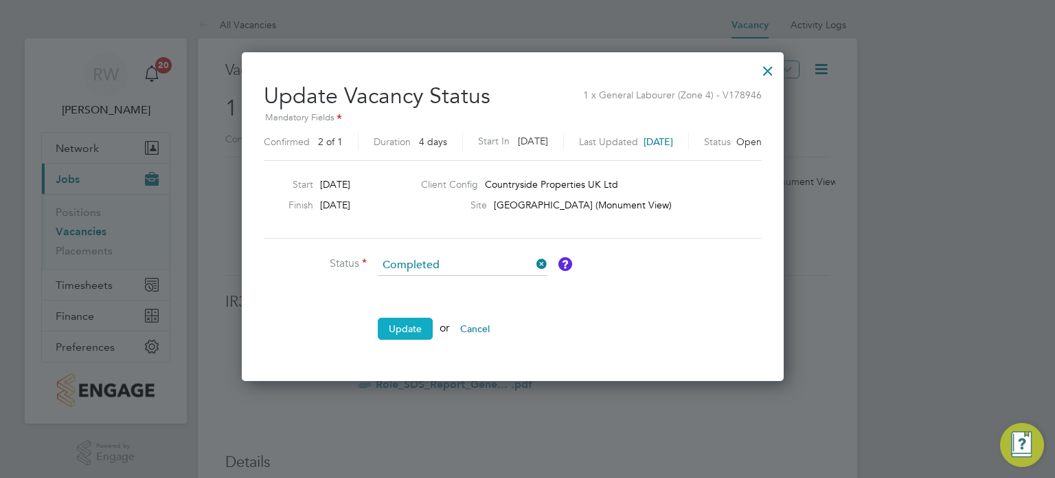
click at [405, 321] on button "Update" at bounding box center [405, 328] width 55 height 22
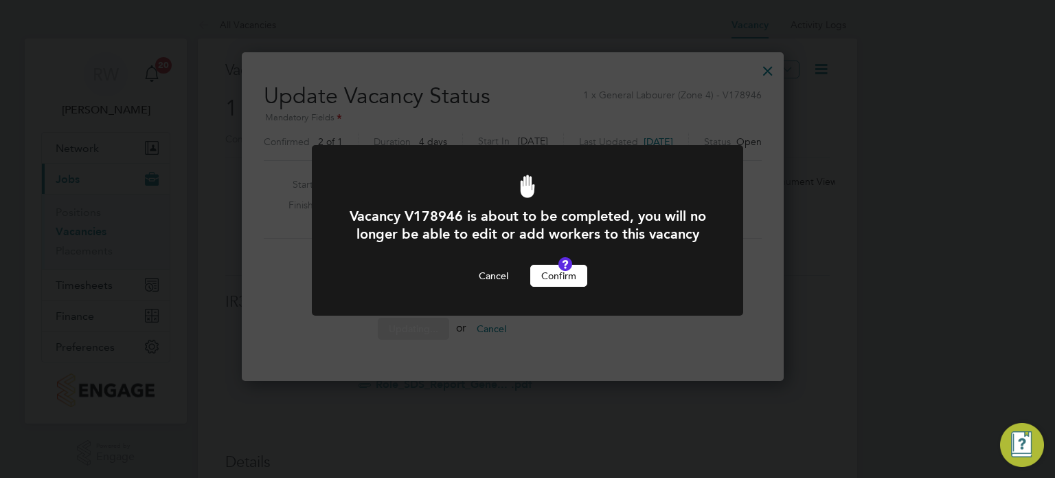
click at [549, 283] on button "Confirm" at bounding box center [558, 276] width 57 height 22
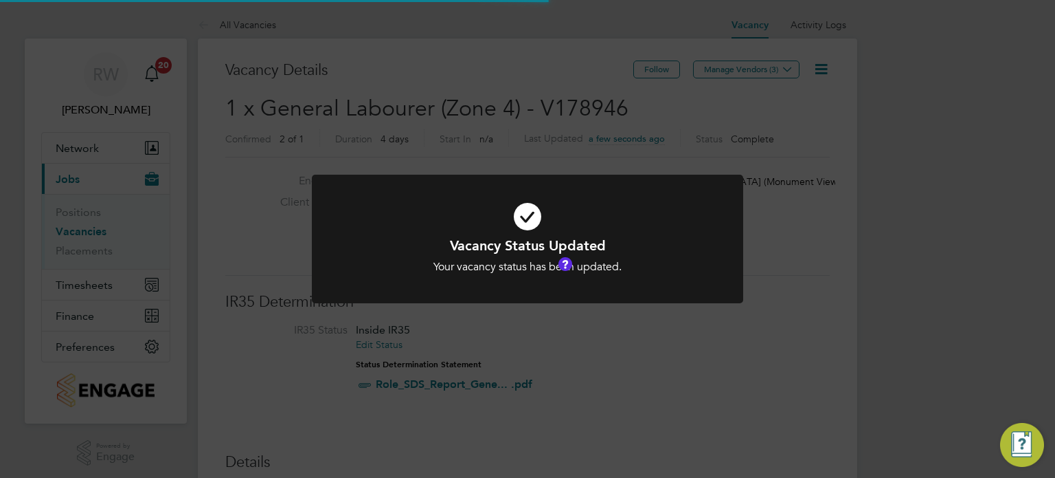
click at [555, 85] on div "Vacancy Status Updated Your vacancy status has been updated. Cancel Okay" at bounding box center [527, 239] width 1055 height 478
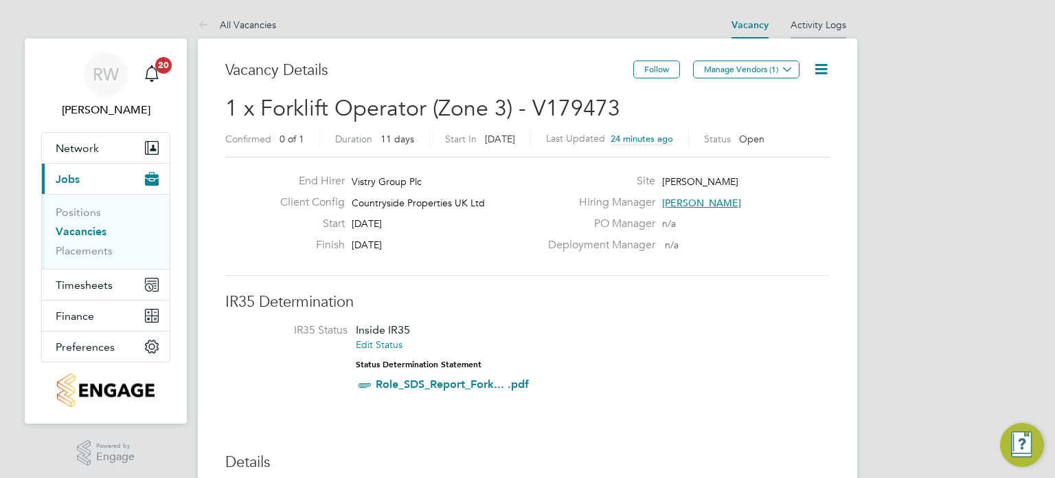
click at [798, 32] on li "Activity Logs" at bounding box center [819, 24] width 56 height 27
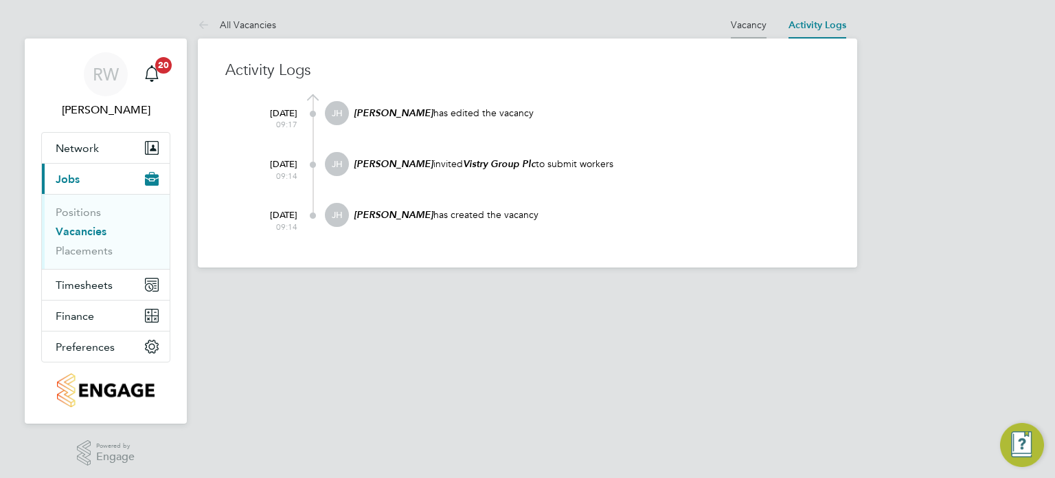
click at [757, 21] on link "Vacancy" at bounding box center [749, 25] width 36 height 12
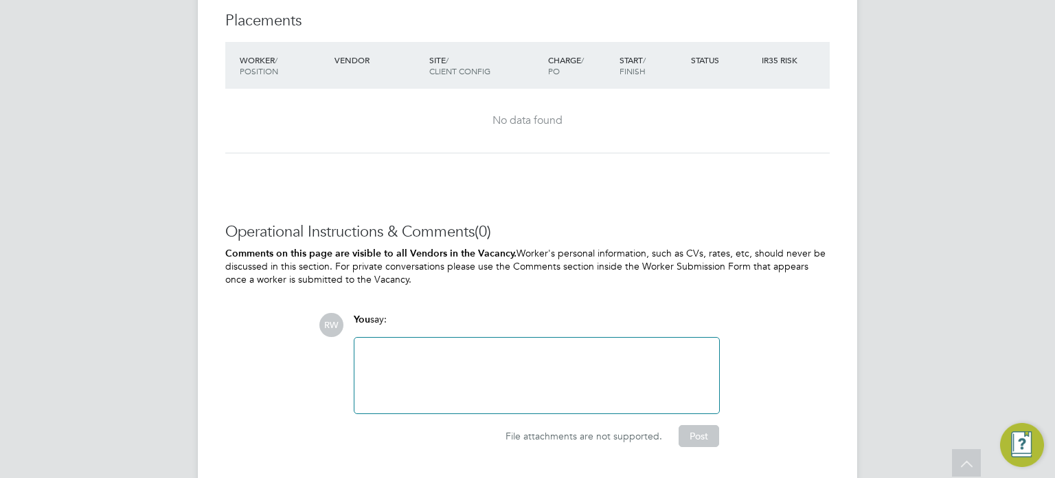
scroll to position [1396, 0]
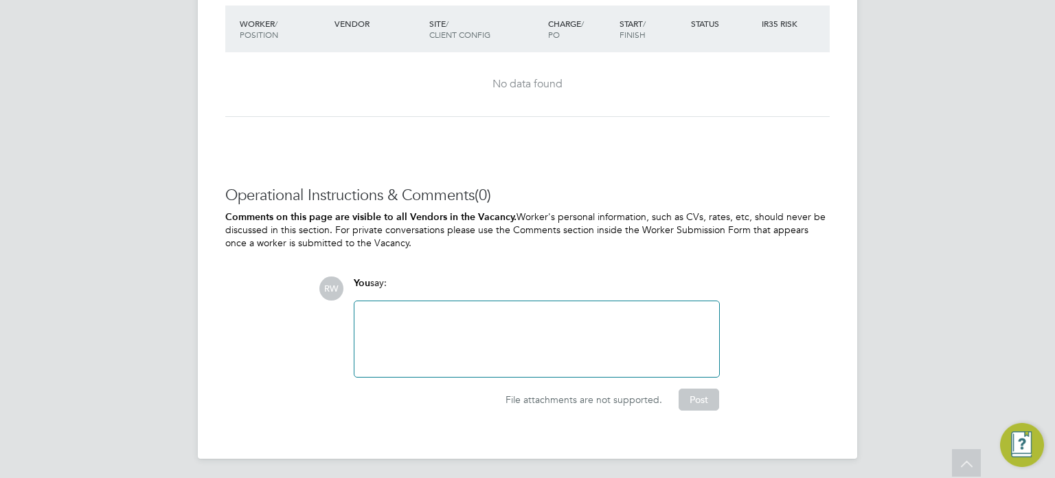
click at [438, 309] on div at bounding box center [537, 338] width 348 height 59
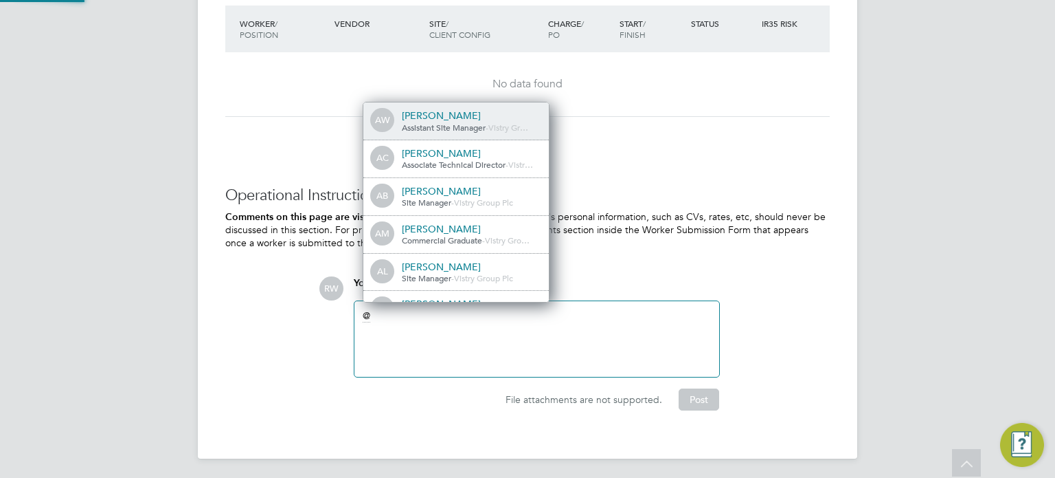
scroll to position [0, 0]
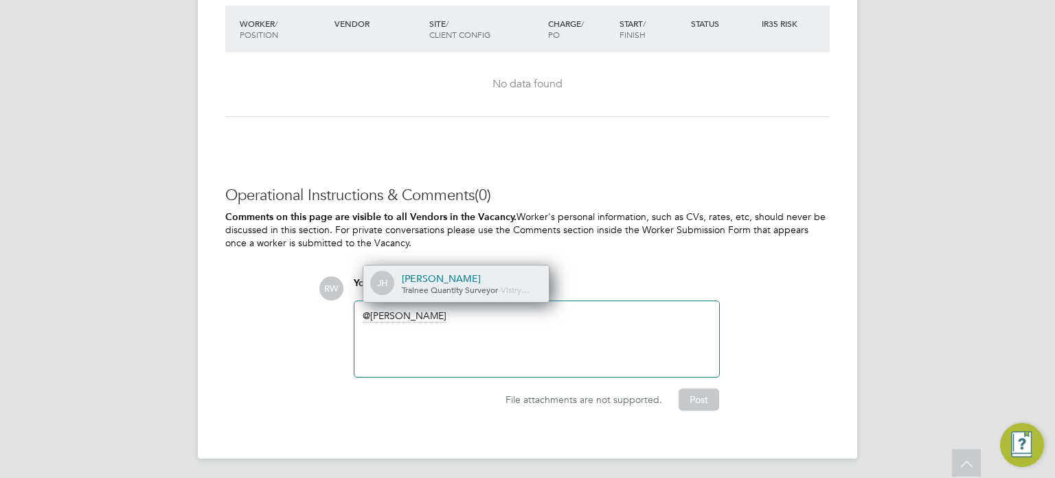
click at [445, 280] on div "[PERSON_NAME]" at bounding box center [470, 278] width 137 height 12
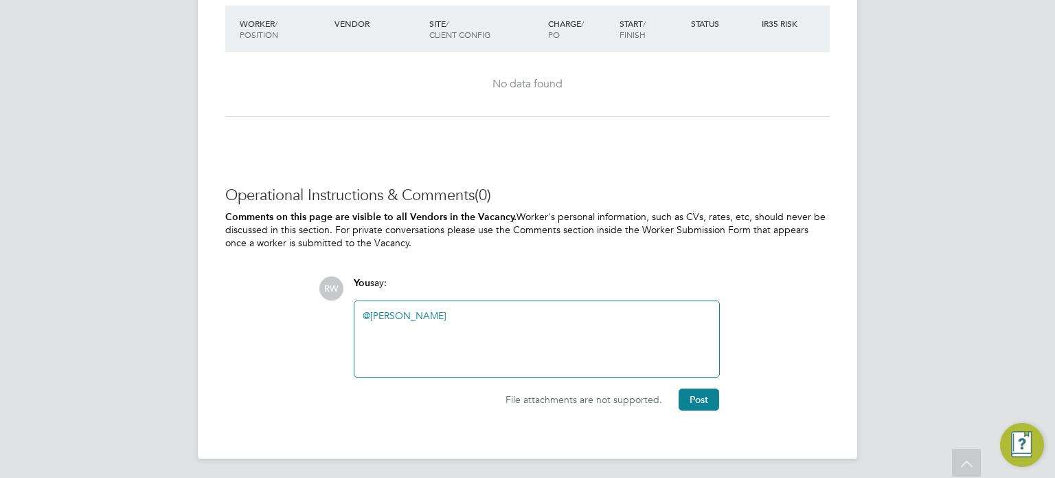
paste div
click at [414, 310] on div "@Jack Hall ​ This vacancy hasn't been released to any suppliers. Please can you…" at bounding box center [537, 338] width 348 height 59
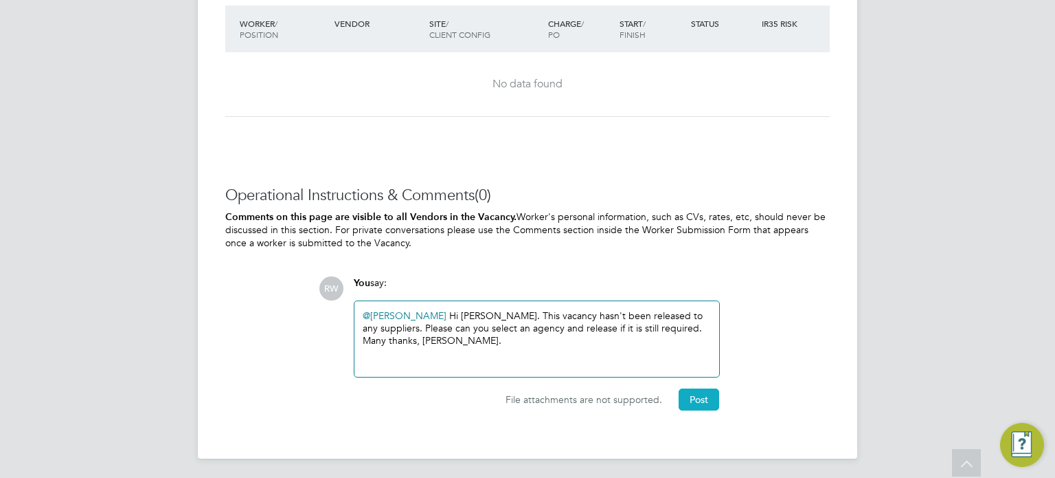
click at [698, 405] on button "Post" at bounding box center [699, 399] width 41 height 22
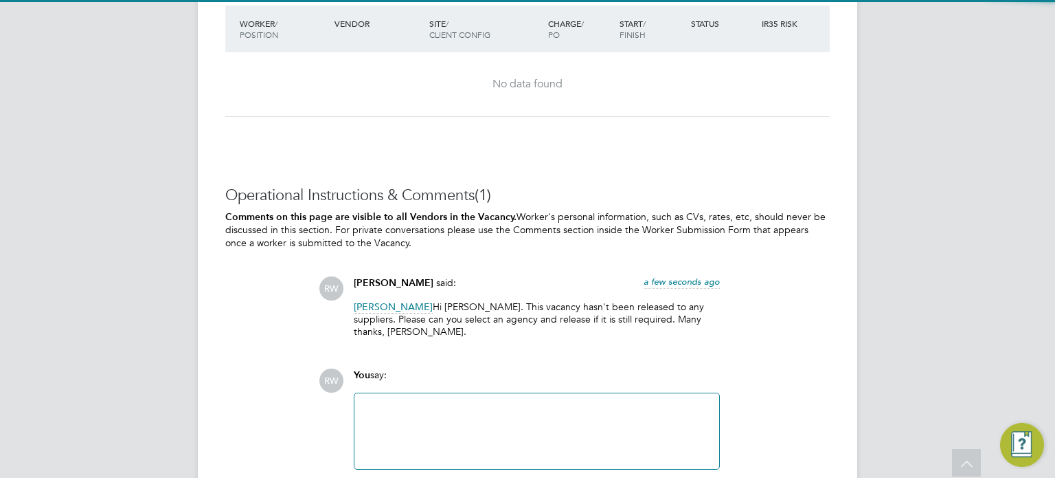
click at [760, 333] on div "Operational Instructions & Comments (1) Comments on this page are visible to al…" at bounding box center [527, 344] width 605 height 317
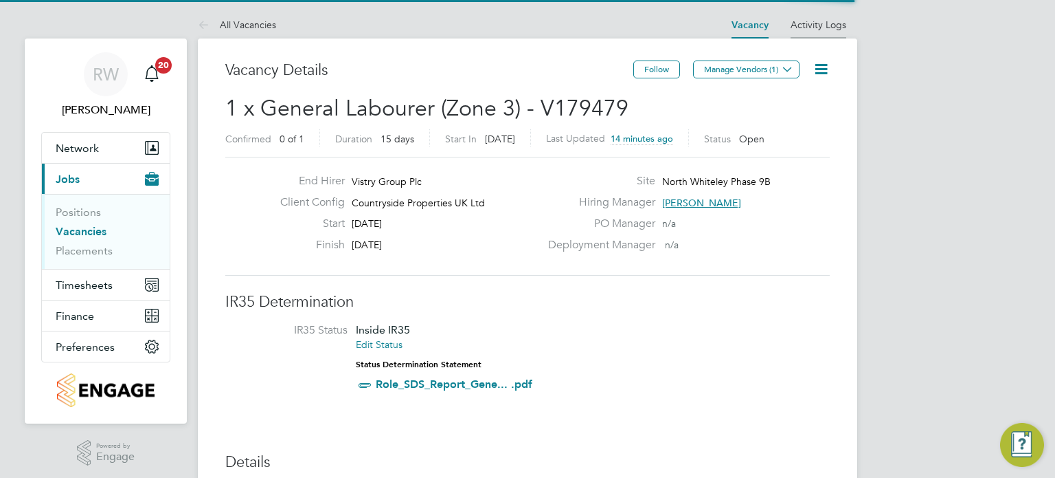
click at [831, 25] on link "Activity Logs" at bounding box center [819, 25] width 56 height 12
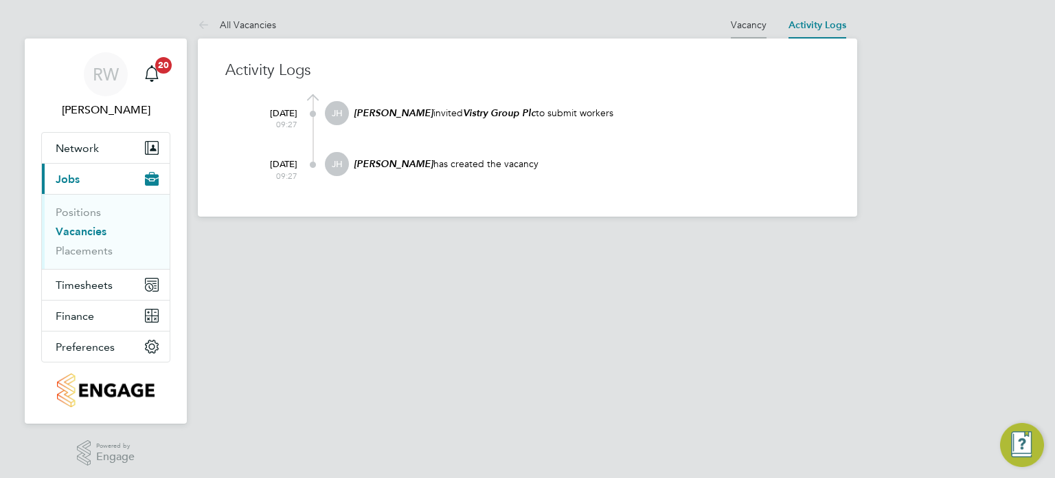
click at [760, 21] on link "Vacancy" at bounding box center [749, 25] width 36 height 12
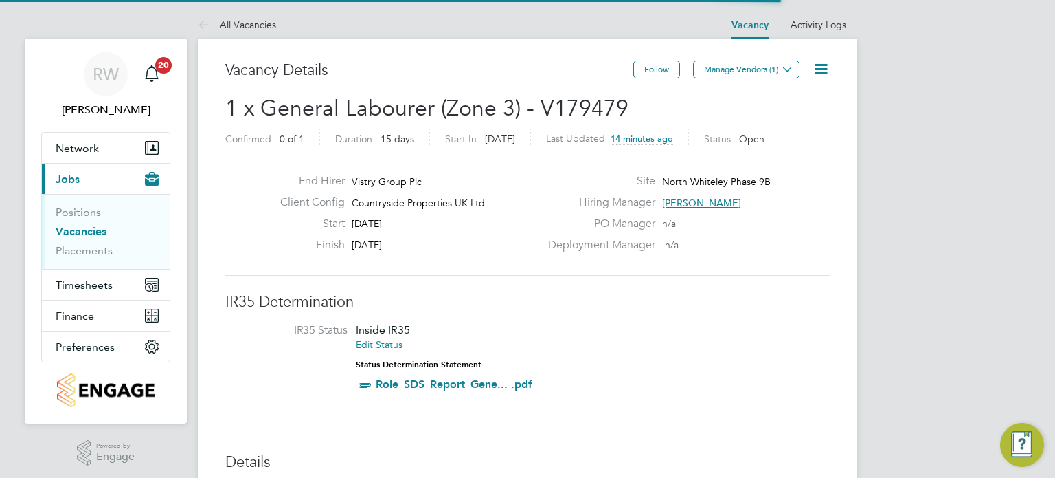
scroll to position [23, 129]
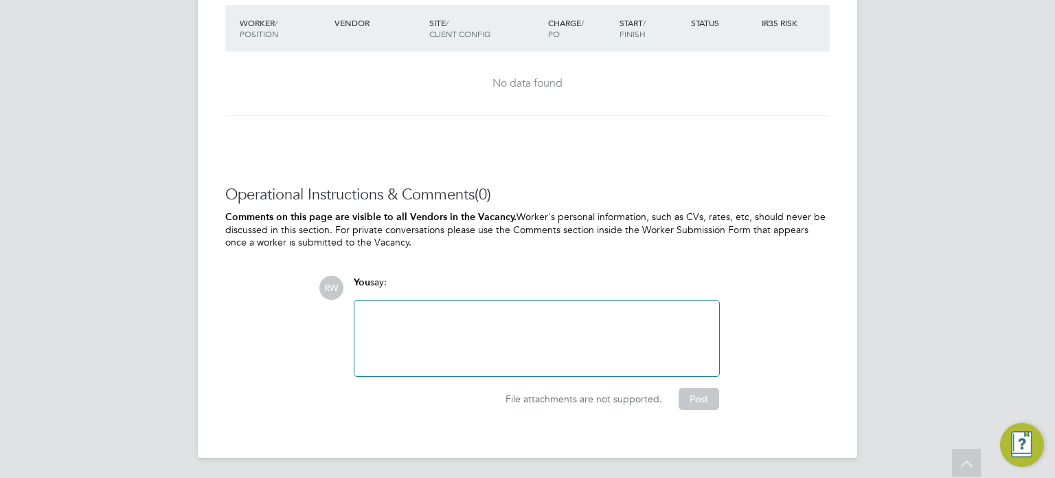
click at [385, 309] on div at bounding box center [537, 338] width 348 height 59
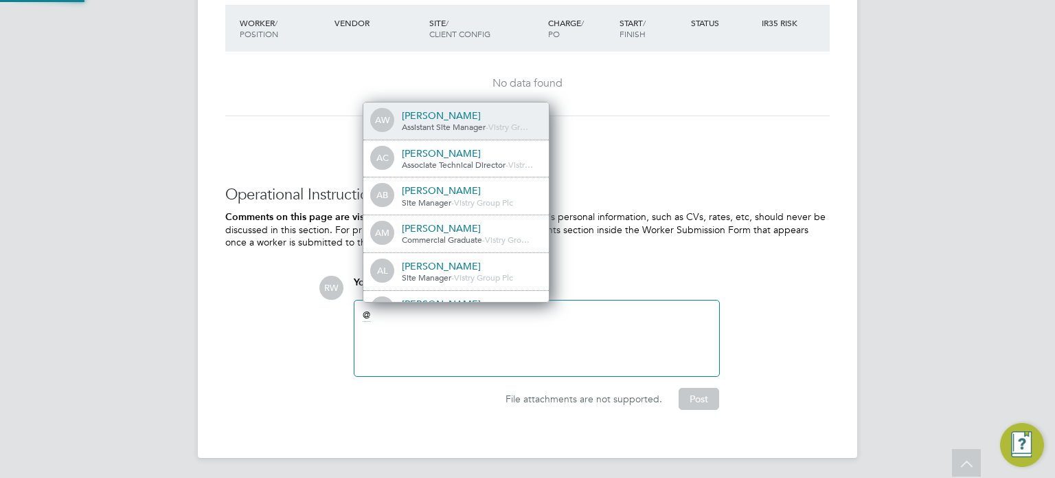
scroll to position [11, 138]
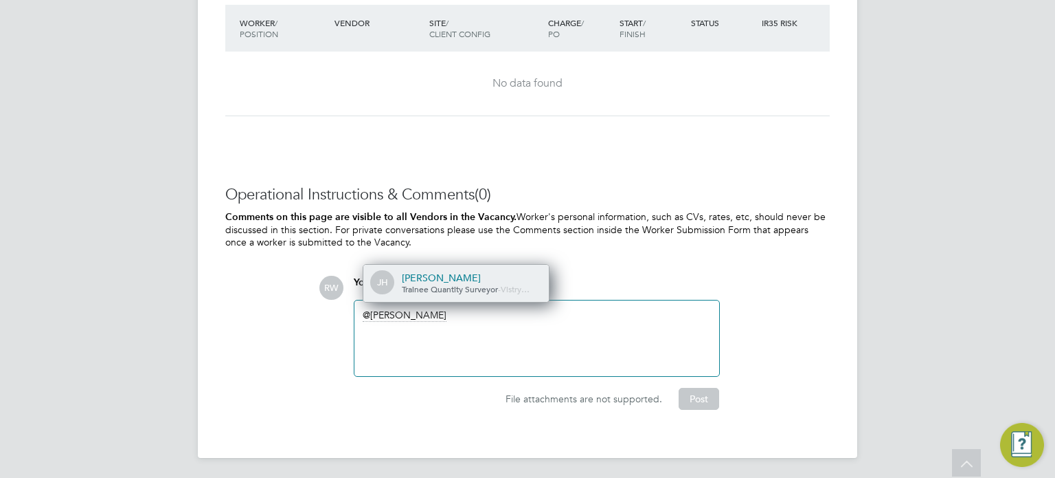
click at [429, 299] on div "JH Jack Hall Trainee Quantity Surveyor - Vistry…" at bounding box center [456, 283] width 186 height 37
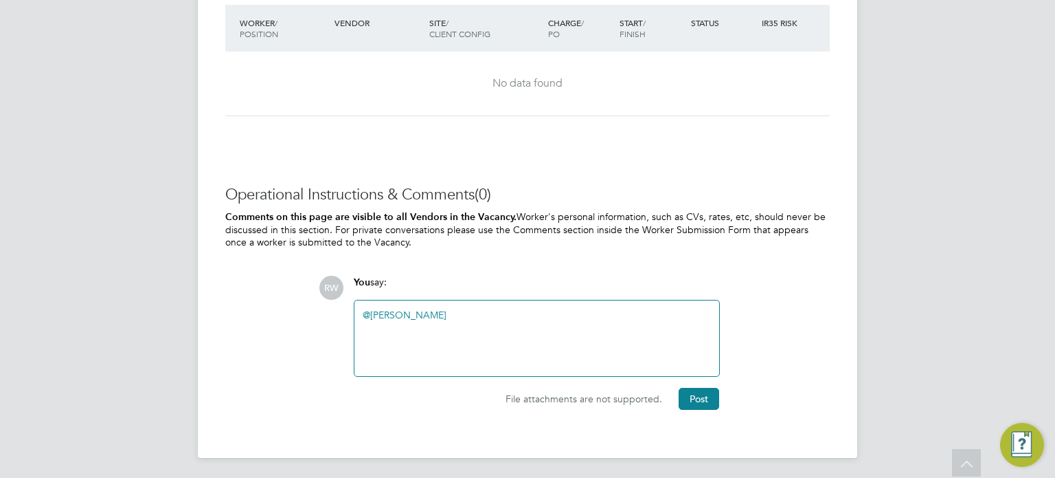
drag, startPoint x: 429, startPoint y: 299, endPoint x: 451, endPoint y: 313, distance: 26.3
click at [451, 313] on div "@Jack Hall ​" at bounding box center [537, 338] width 365 height 76
click at [451, 313] on div "@Jack Hall ​" at bounding box center [537, 338] width 348 height 59
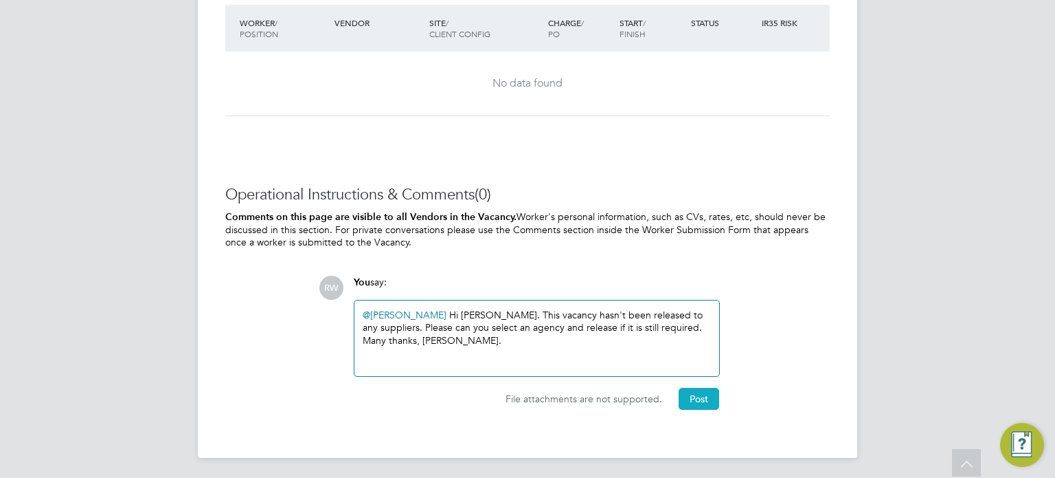
click at [695, 390] on button "Post" at bounding box center [699, 399] width 41 height 22
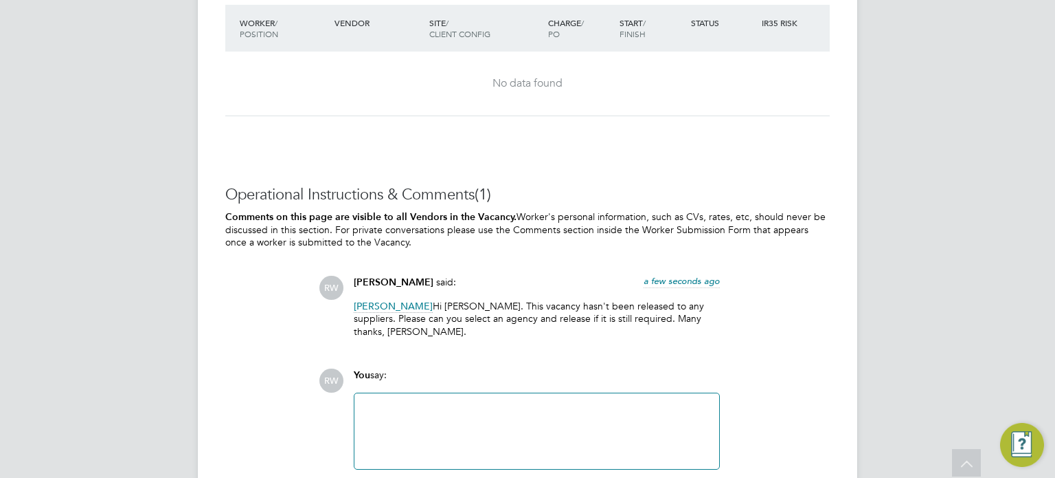
click at [730, 109] on div "No data found" at bounding box center [527, 84] width 577 height 64
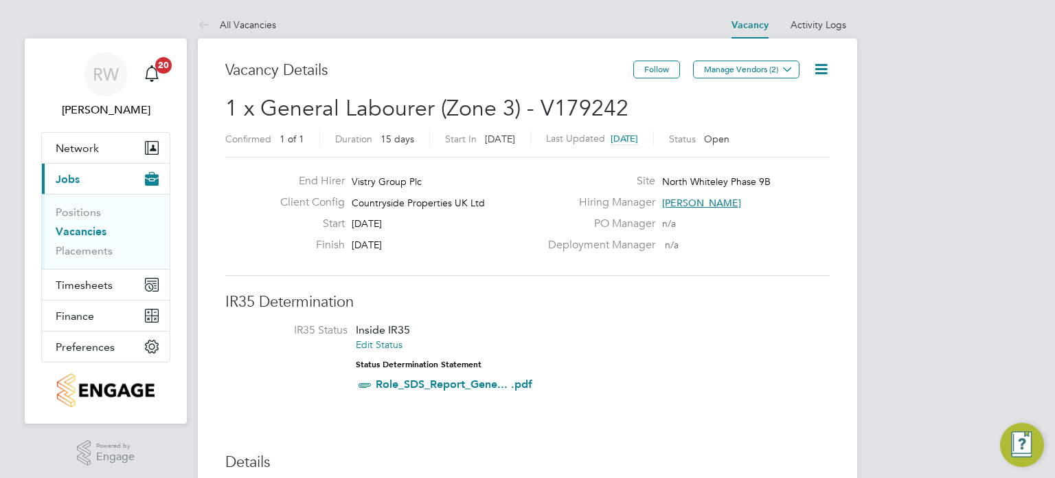
click at [816, 60] on icon at bounding box center [821, 68] width 17 height 17
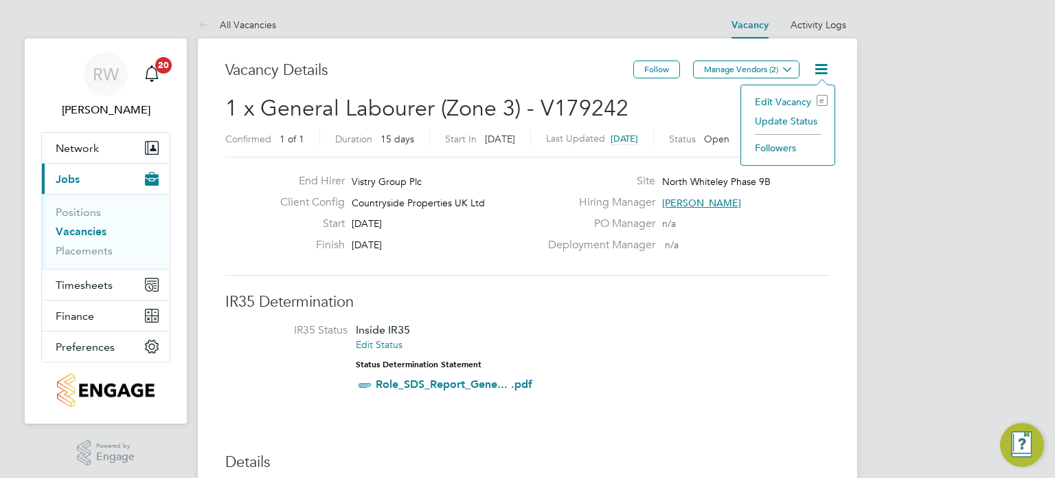
click at [795, 116] on li "Update Status" at bounding box center [788, 120] width 80 height 19
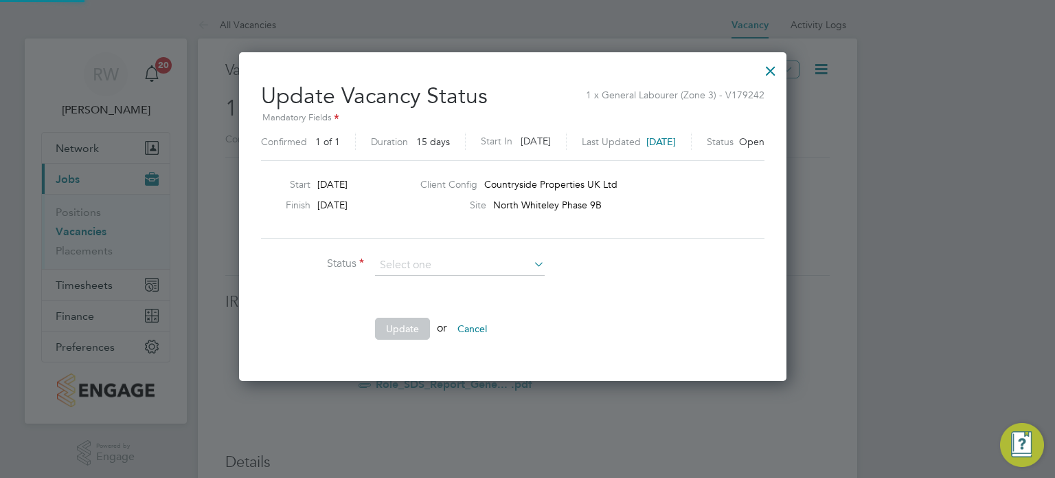
scroll to position [326, 577]
click at [416, 282] on li "Completed" at bounding box center [460, 282] width 170 height 18
type input "Completed"
click at [393, 332] on button "Update" at bounding box center [402, 328] width 55 height 22
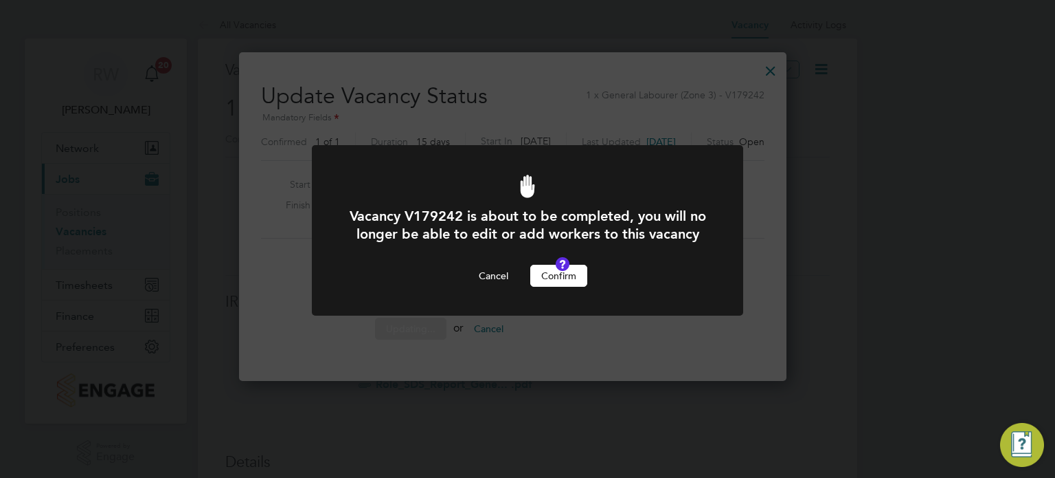
click at [546, 287] on button "Confirm" at bounding box center [558, 276] width 57 height 22
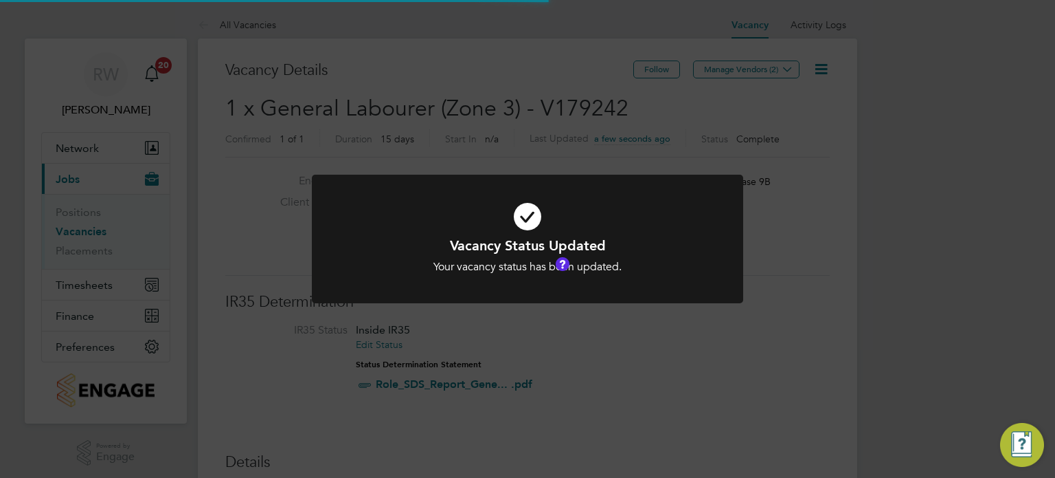
scroll to position [41, 96]
click at [537, 76] on div "Vacancy Status Updated Your vacancy status has been updated. Cancel Okay" at bounding box center [527, 239] width 1055 height 478
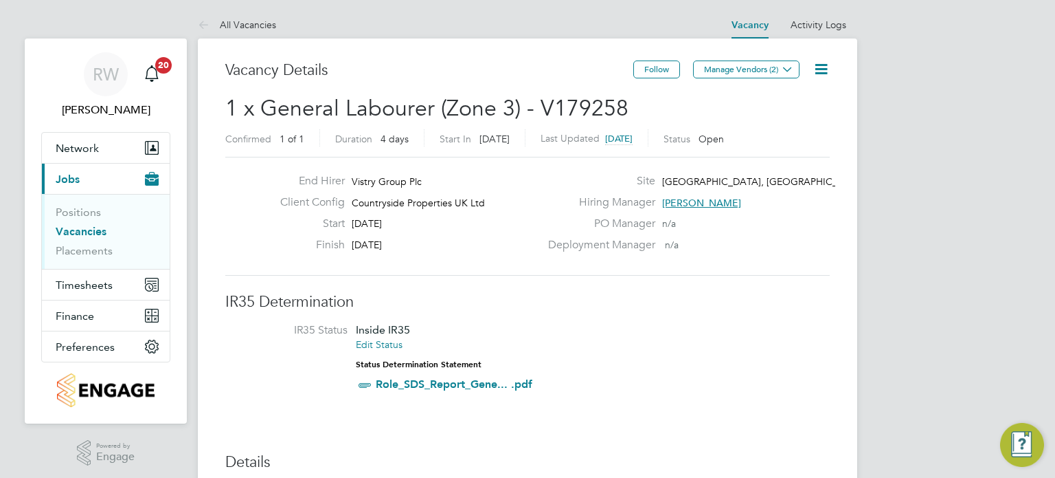
click at [825, 68] on icon at bounding box center [821, 68] width 17 height 17
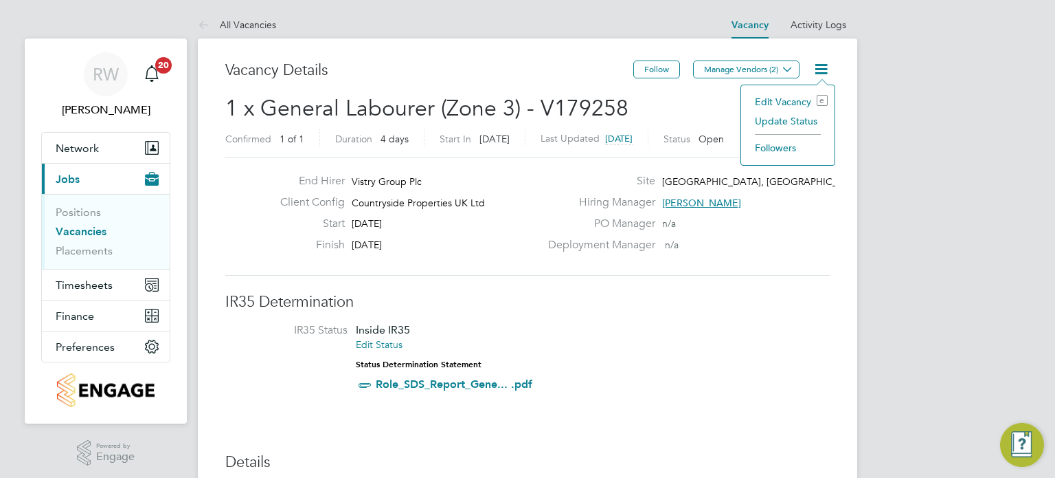
click at [792, 121] on li "Update Status" at bounding box center [788, 120] width 80 height 19
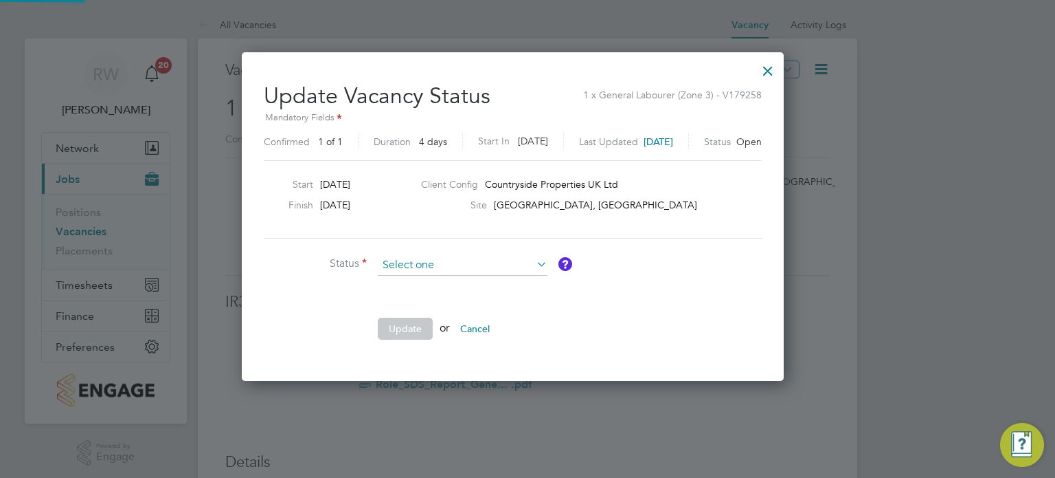
scroll to position [326, 571]
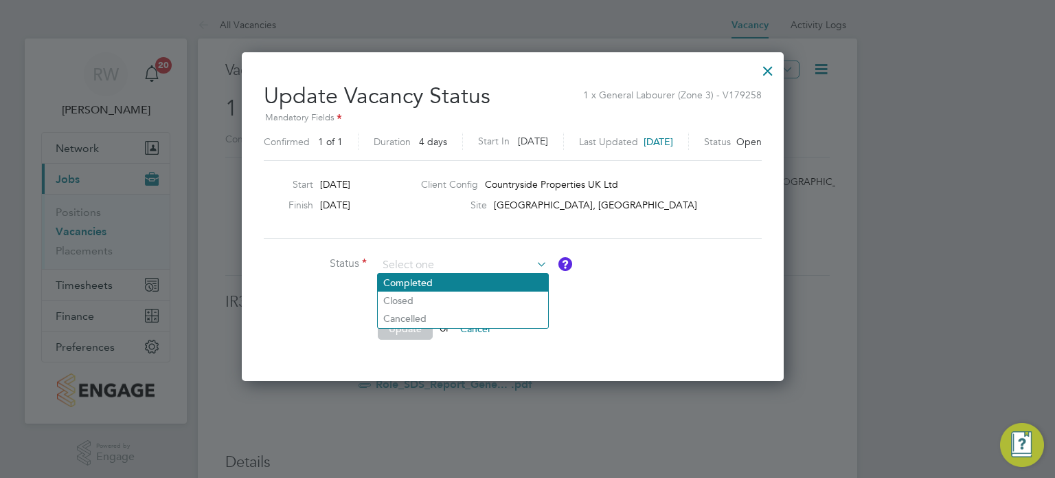
click at [460, 280] on li "Completed" at bounding box center [463, 282] width 170 height 18
type input "Completed"
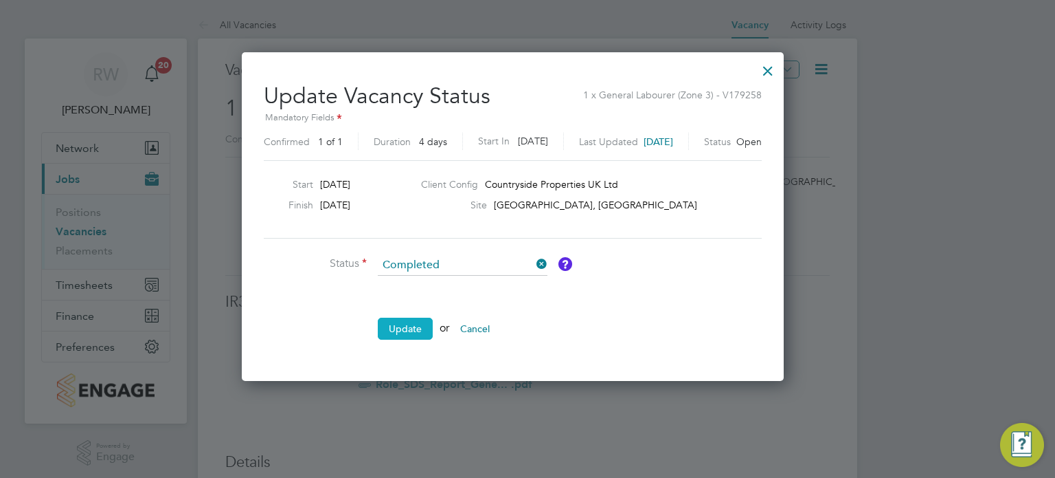
click at [401, 329] on button "Update" at bounding box center [405, 328] width 55 height 22
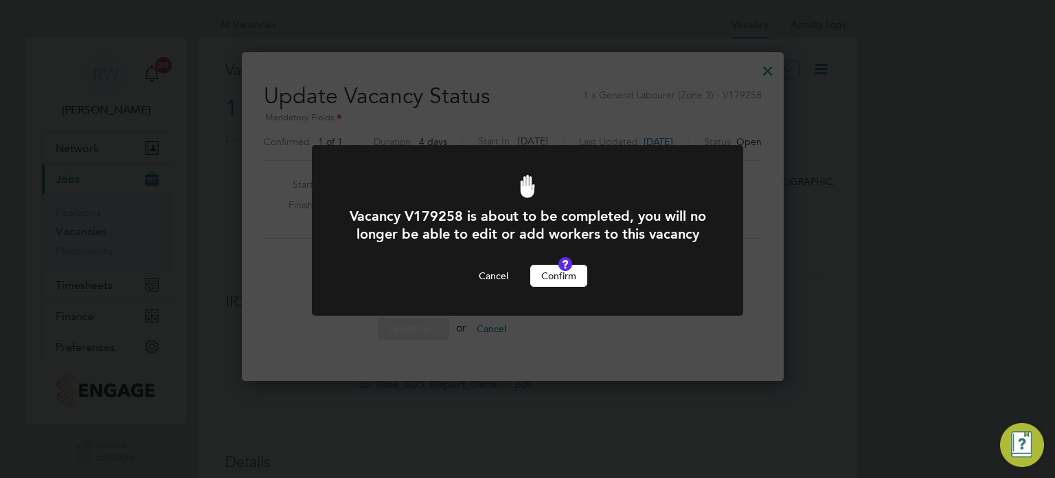
click at [547, 287] on button "Confirm" at bounding box center [558, 276] width 57 height 22
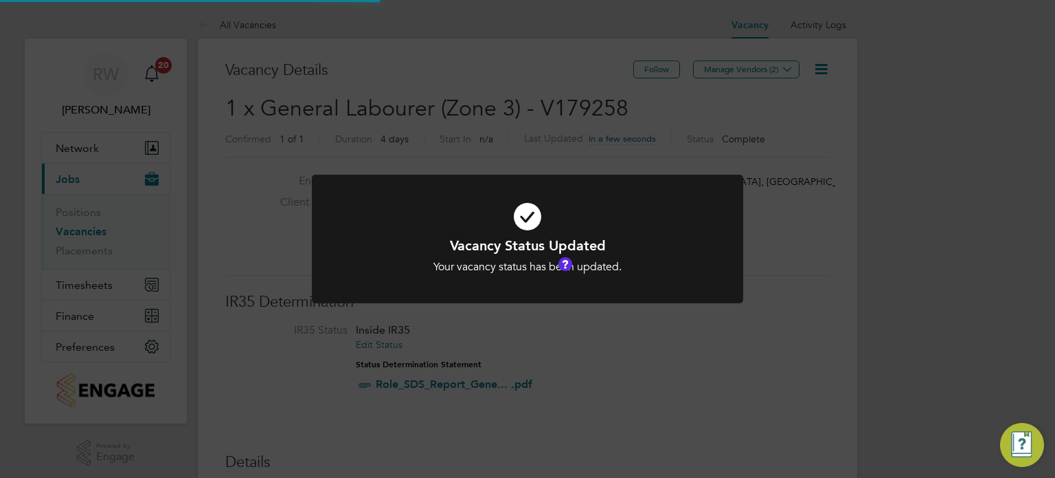
click at [528, 102] on div "Vacancy Status Updated Your vacancy status has been updated. Cancel Okay" at bounding box center [527, 239] width 1055 height 478
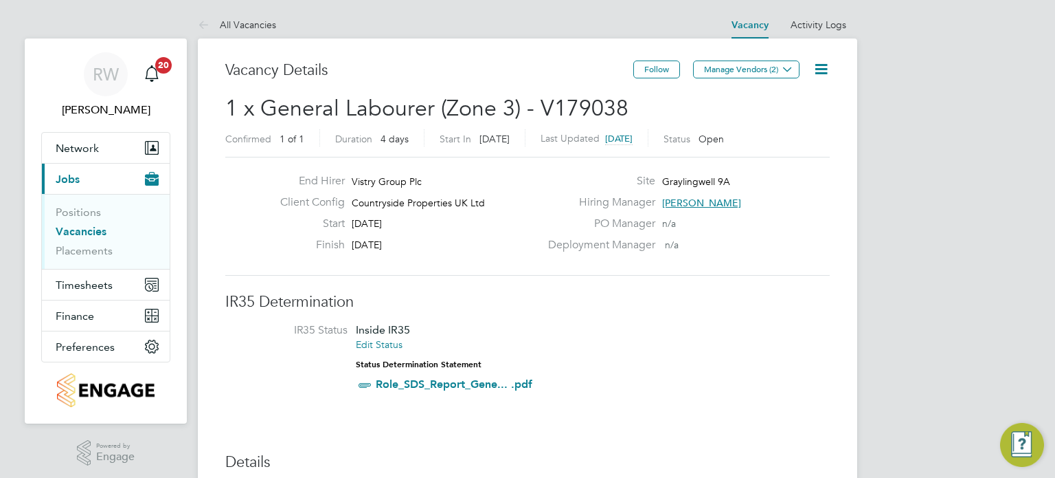
click at [819, 68] on icon at bounding box center [821, 68] width 17 height 17
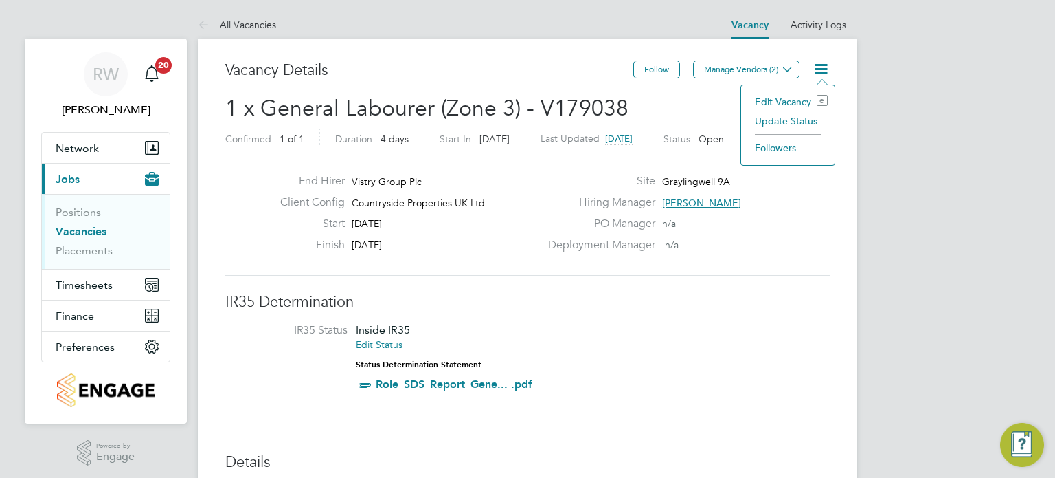
click at [782, 124] on li "Update Status" at bounding box center [788, 120] width 80 height 19
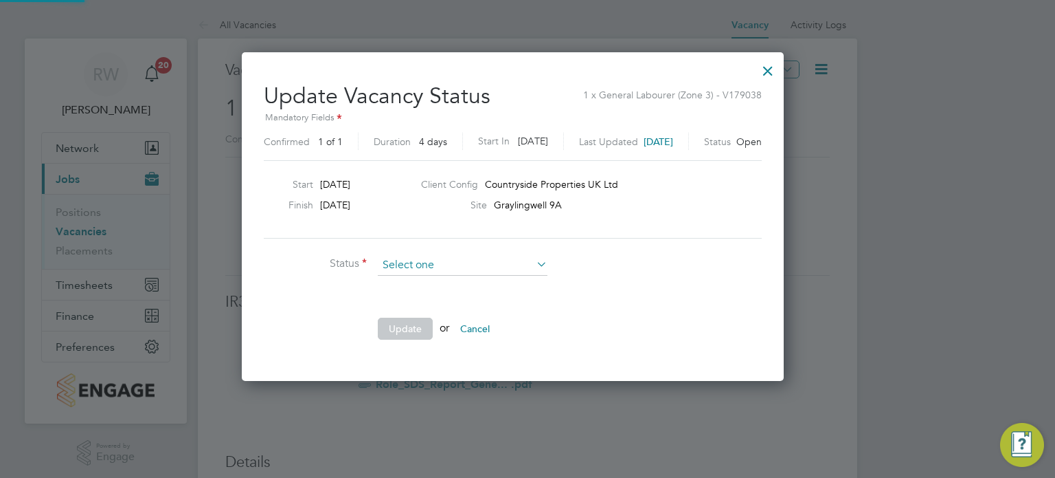
scroll to position [326, 571]
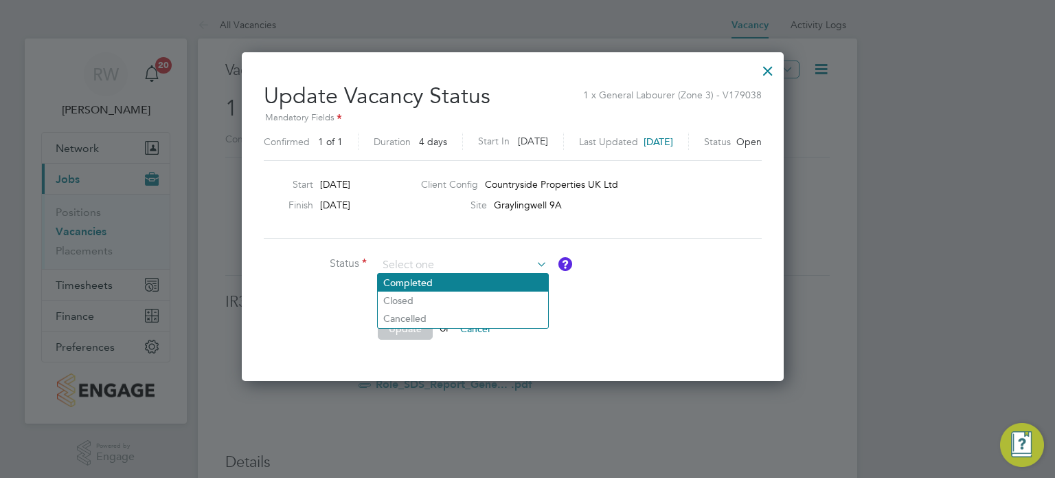
click at [458, 288] on li "Completed" at bounding box center [463, 282] width 170 height 18
type input "Completed"
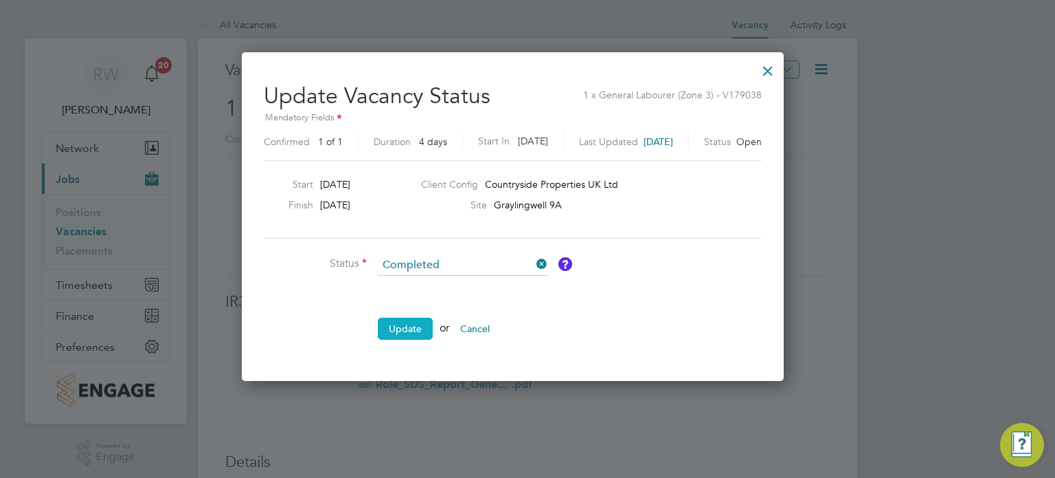
click at [421, 322] on button "Update" at bounding box center [405, 328] width 55 height 22
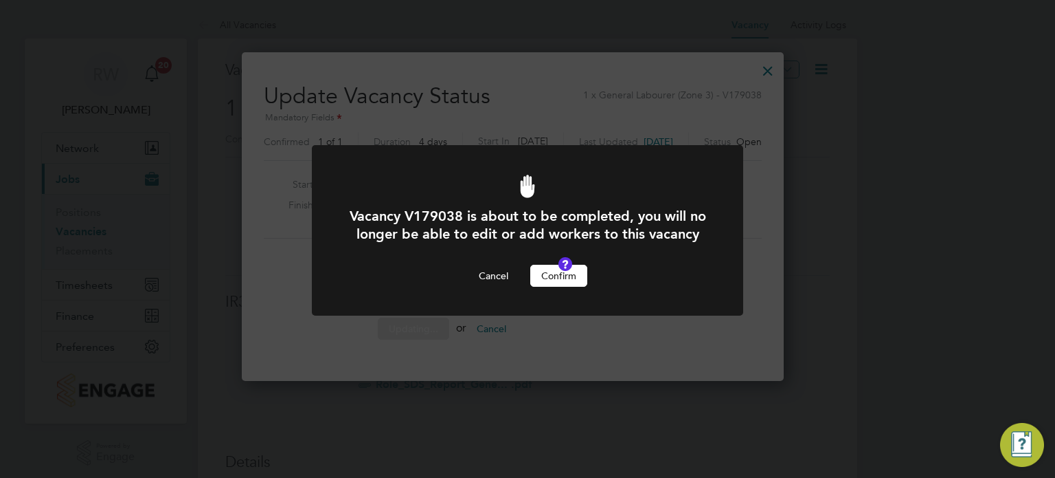
click at [550, 285] on button "Confirm" at bounding box center [558, 276] width 57 height 22
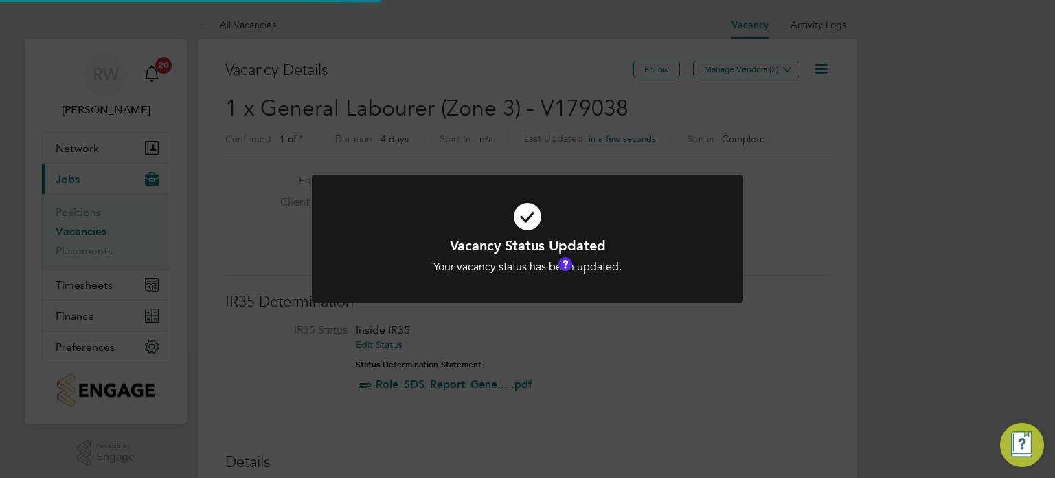
scroll to position [41, 96]
click at [544, 115] on div "Vacancy Status Updated Your vacancy status has been updated. Cancel Okay" at bounding box center [527, 239] width 1055 height 478
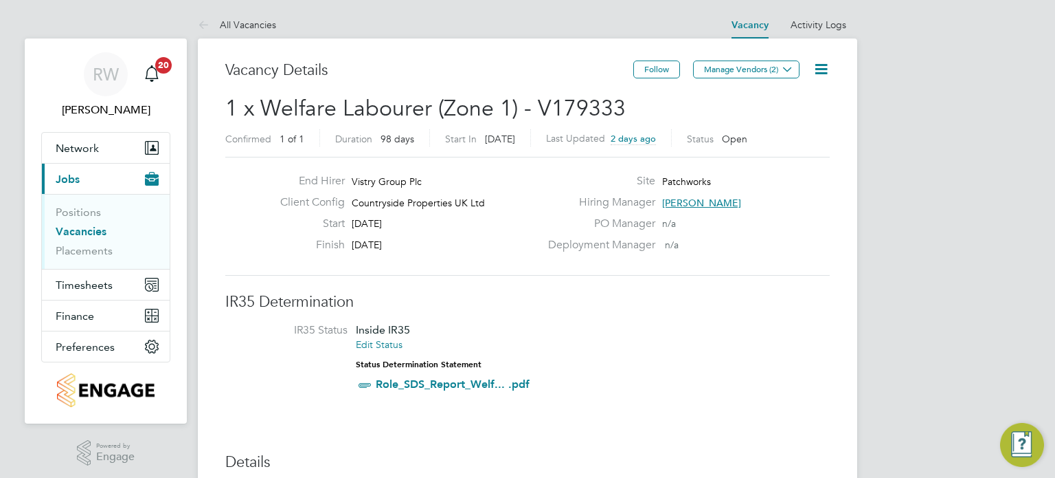
click at [827, 71] on icon at bounding box center [821, 68] width 17 height 17
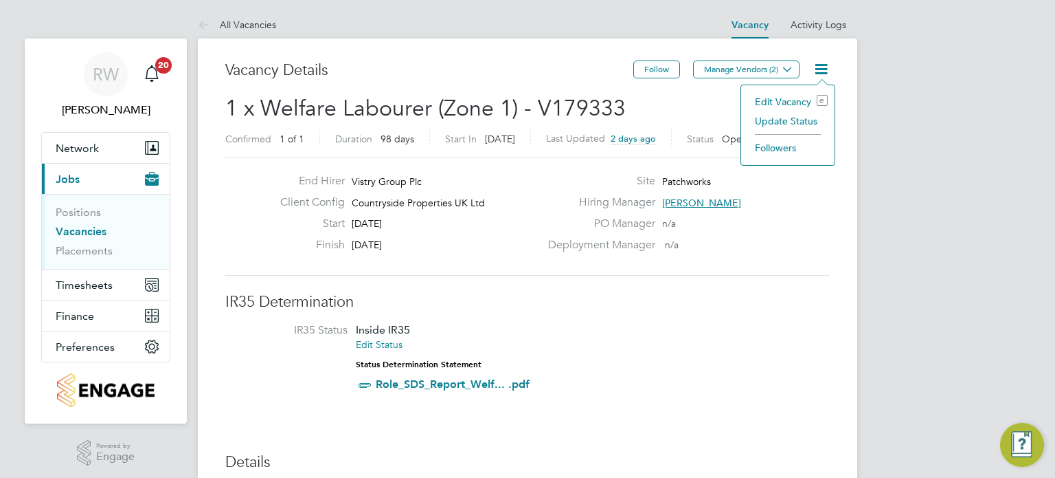
click at [800, 117] on li "Update Status" at bounding box center [788, 120] width 80 height 19
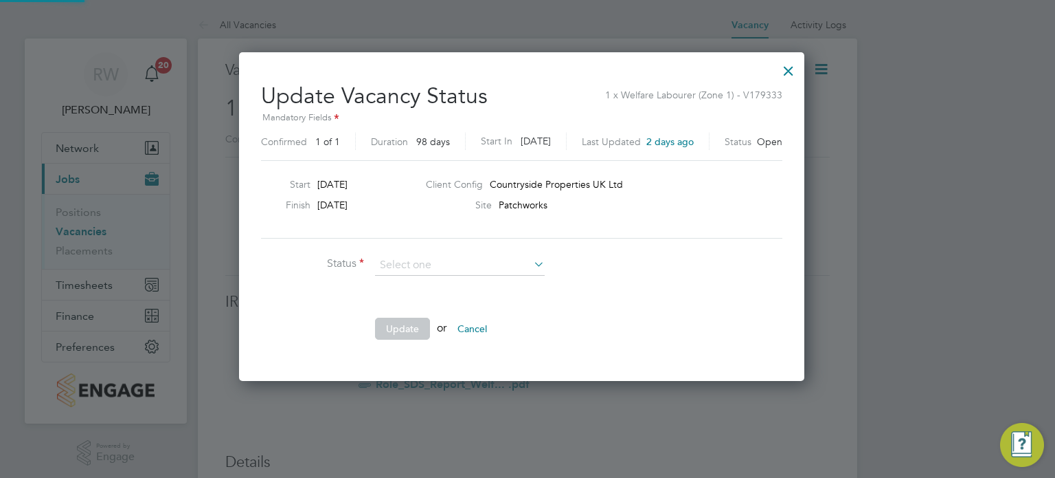
scroll to position [326, 577]
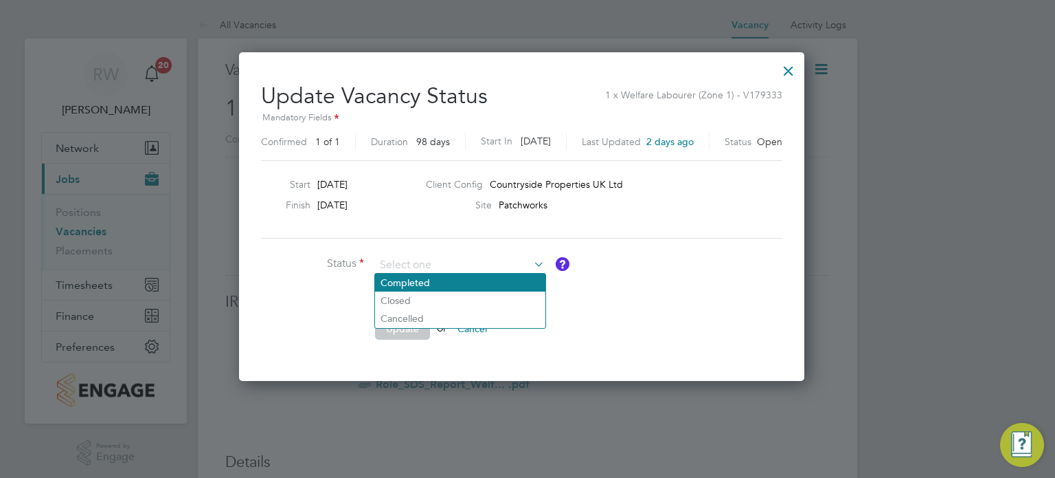
click at [467, 284] on li "Completed" at bounding box center [460, 282] width 170 height 18
type input "Completed"
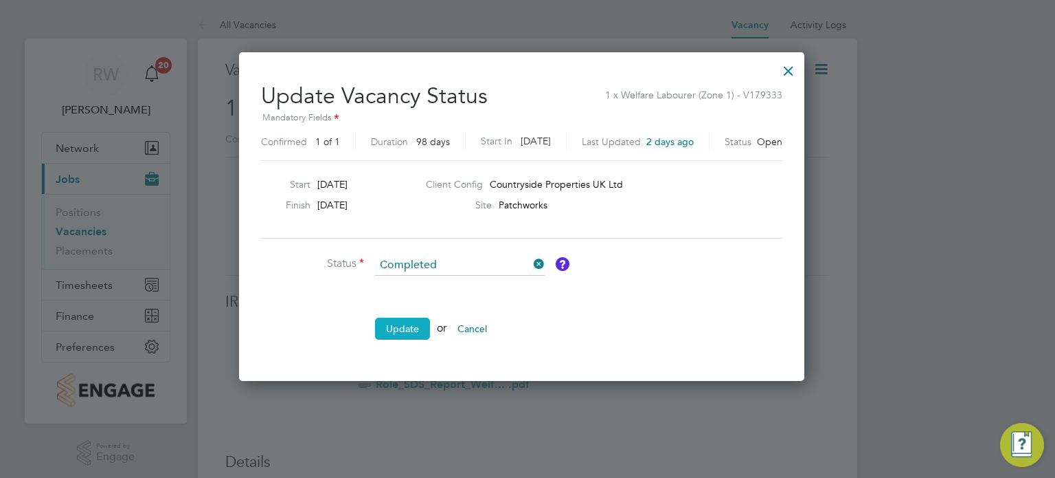
click at [401, 333] on button "Update" at bounding box center [402, 328] width 55 height 22
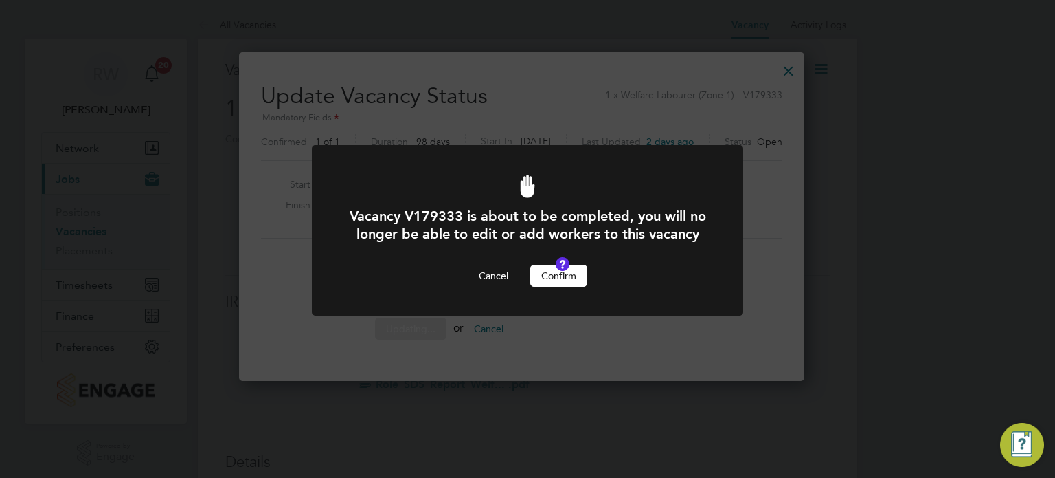
click at [561, 287] on button "Confirm" at bounding box center [558, 276] width 57 height 22
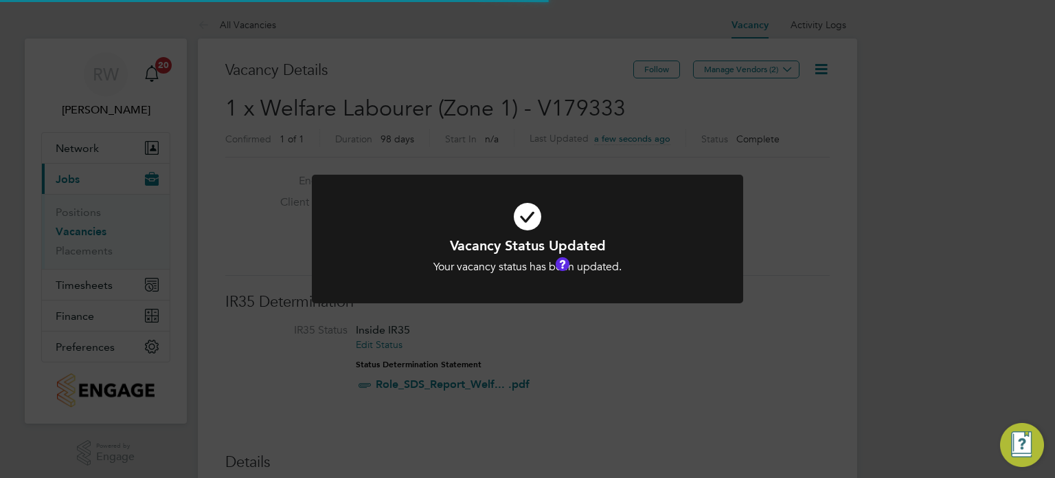
click at [524, 135] on div "Vacancy Status Updated Your vacancy status has been updated. Cancel Okay" at bounding box center [527, 239] width 1055 height 478
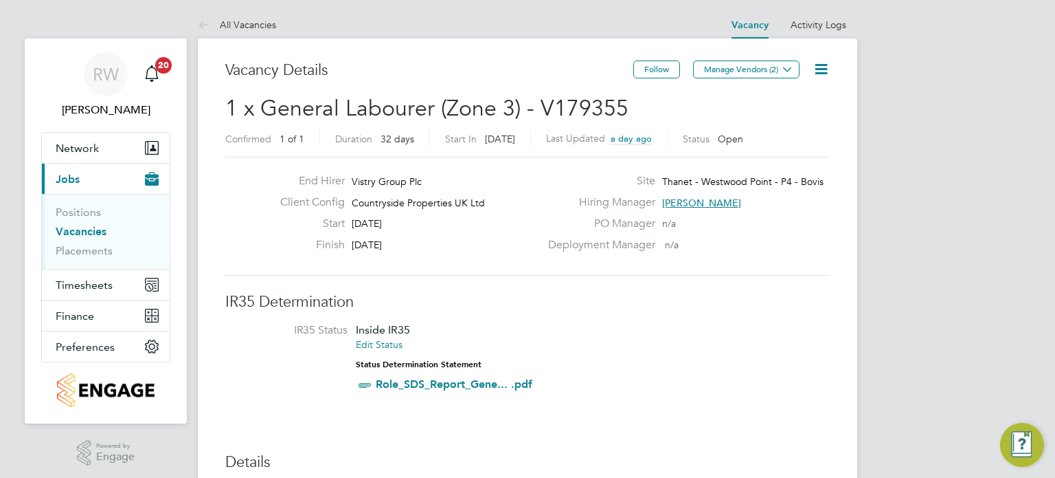
click at [824, 68] on icon at bounding box center [821, 68] width 17 height 17
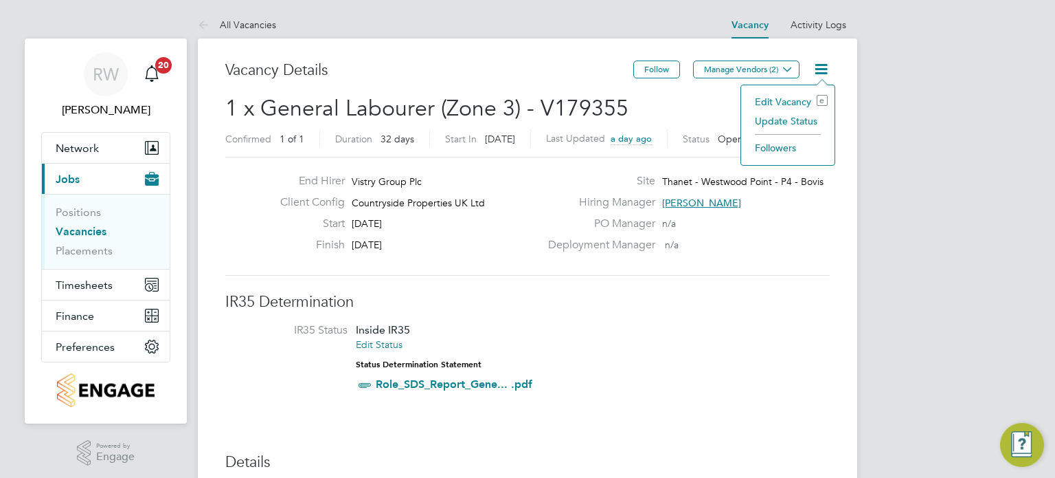
click at [795, 117] on li "Update Status" at bounding box center [788, 120] width 80 height 19
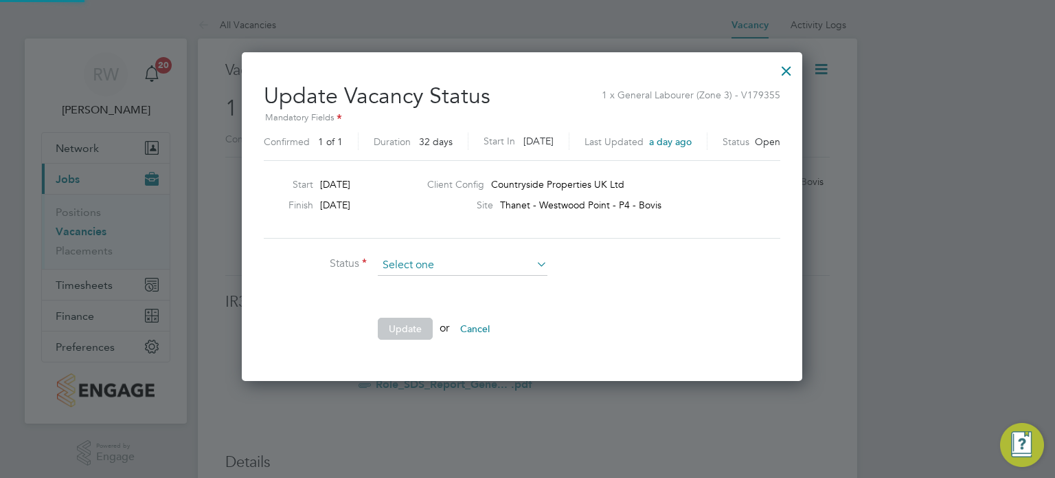
scroll to position [326, 572]
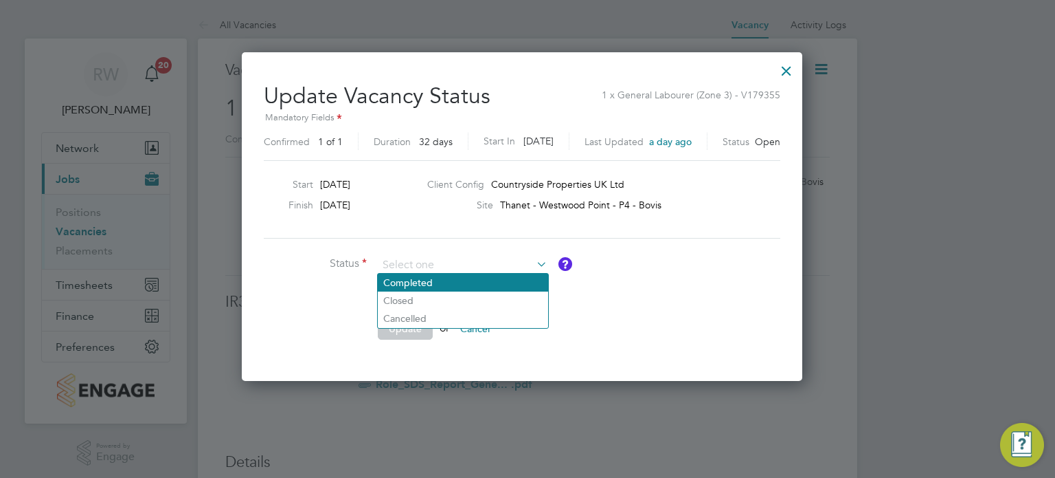
click at [442, 290] on li "Completed" at bounding box center [463, 282] width 170 height 18
type input "Completed"
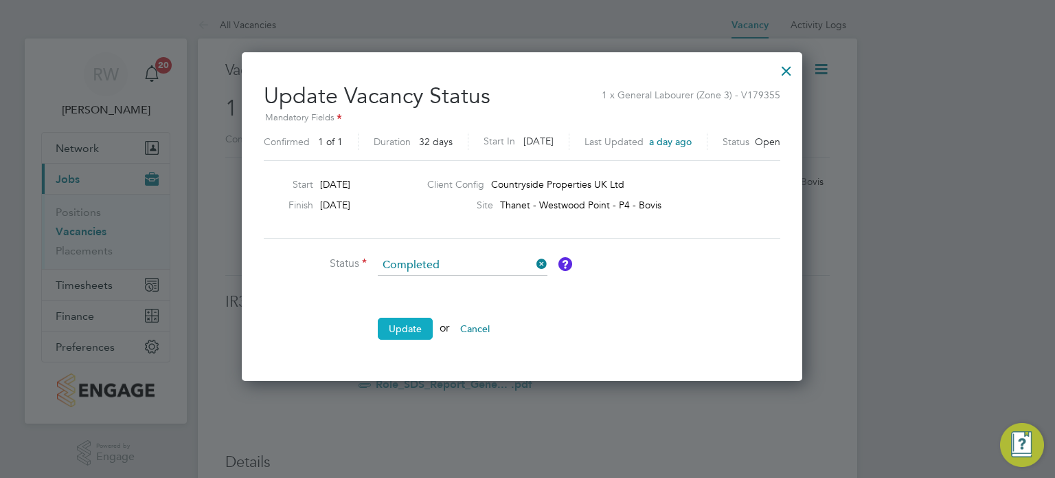
click at [416, 323] on button "Update" at bounding box center [405, 328] width 55 height 22
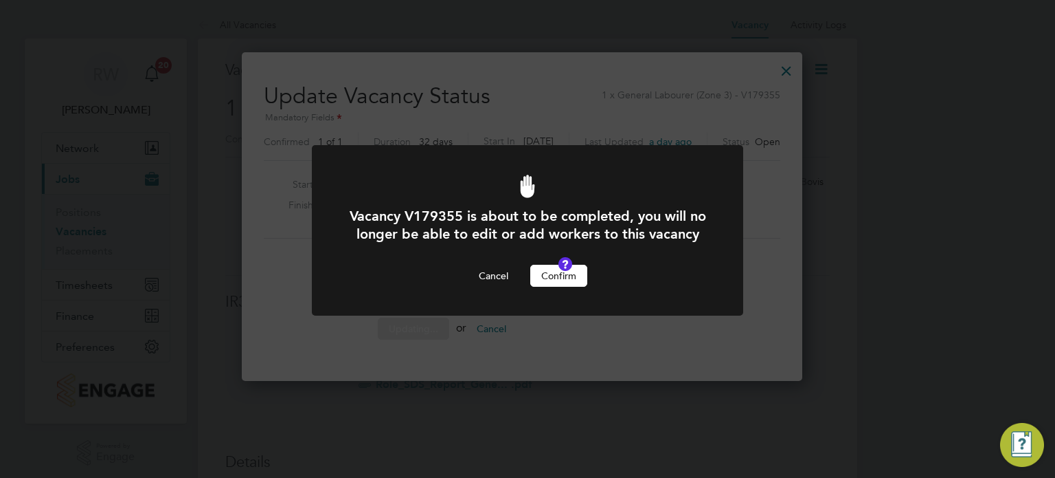
click at [559, 286] on button "Confirm" at bounding box center [558, 276] width 57 height 22
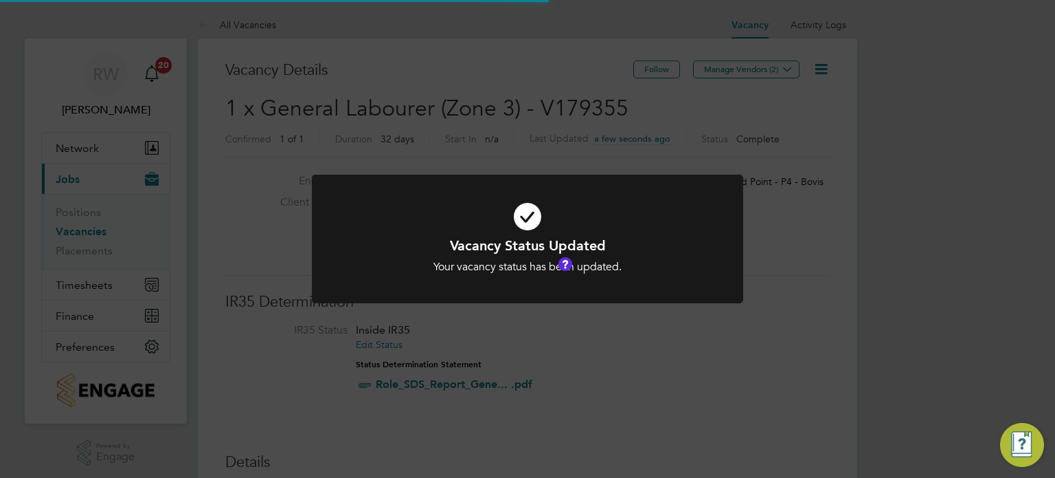
scroll to position [41, 96]
click at [498, 121] on div "Vacancy Status Updated Your vacancy status has been updated. Cancel Okay" at bounding box center [527, 239] width 1055 height 478
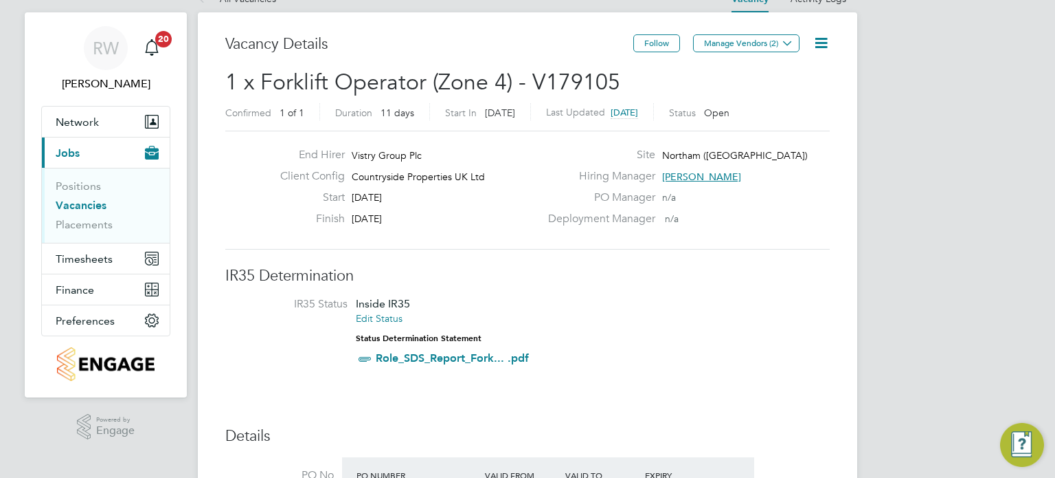
scroll to position [27, 0]
click at [823, 34] on icon at bounding box center [821, 42] width 17 height 17
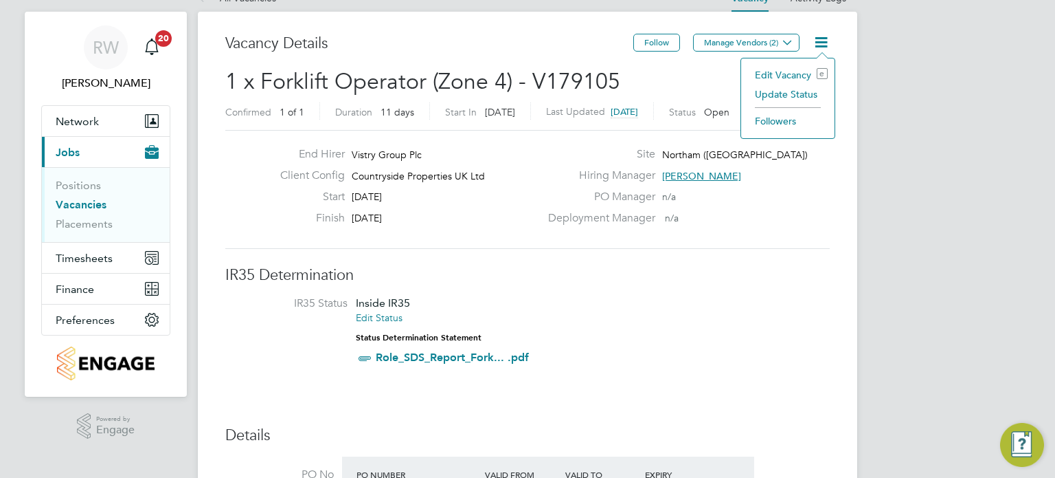
click at [776, 90] on li "Update Status" at bounding box center [788, 94] width 80 height 19
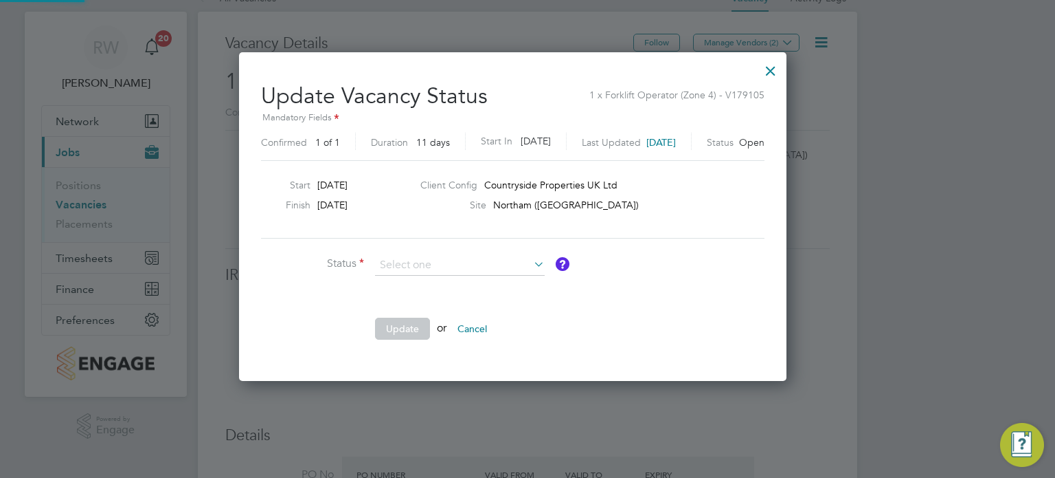
scroll to position [326, 577]
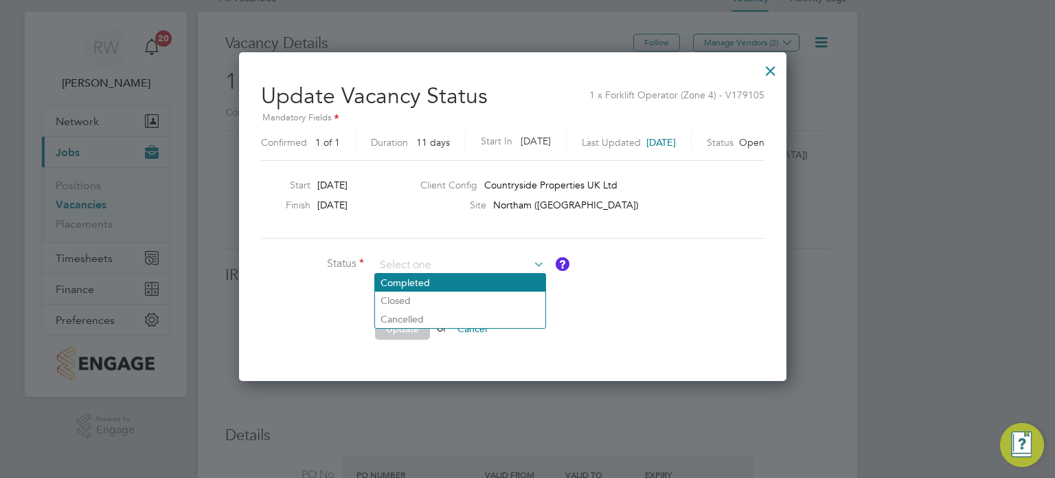
click at [498, 278] on li "Completed" at bounding box center [460, 282] width 170 height 18
type input "Completed"
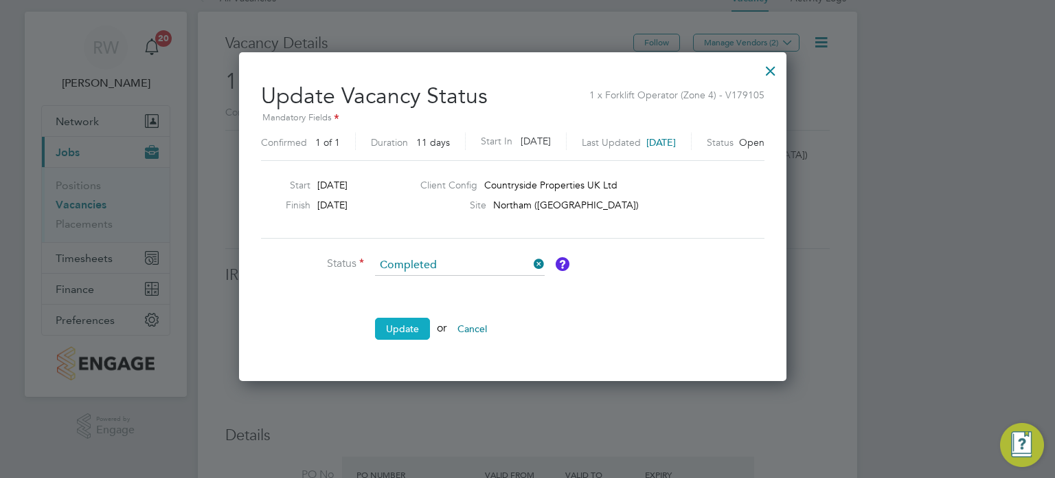
click at [410, 326] on button "Update" at bounding box center [402, 328] width 55 height 22
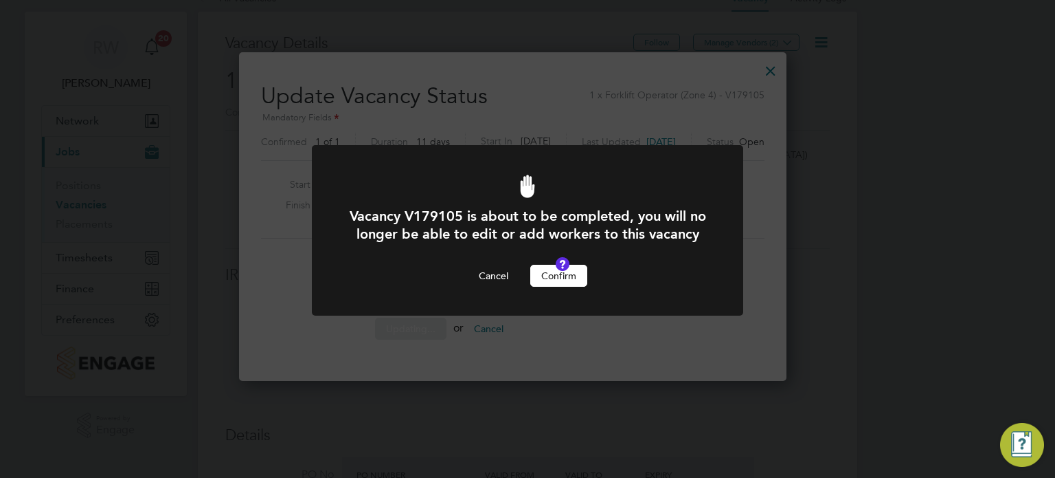
scroll to position [0, 0]
click at [546, 287] on button "Confirm" at bounding box center [558, 276] width 57 height 22
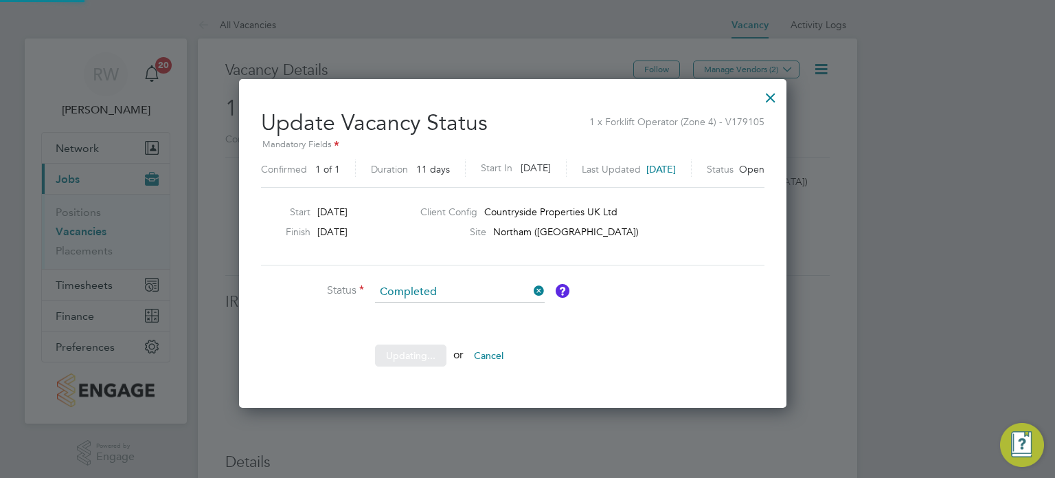
scroll to position [27, 0]
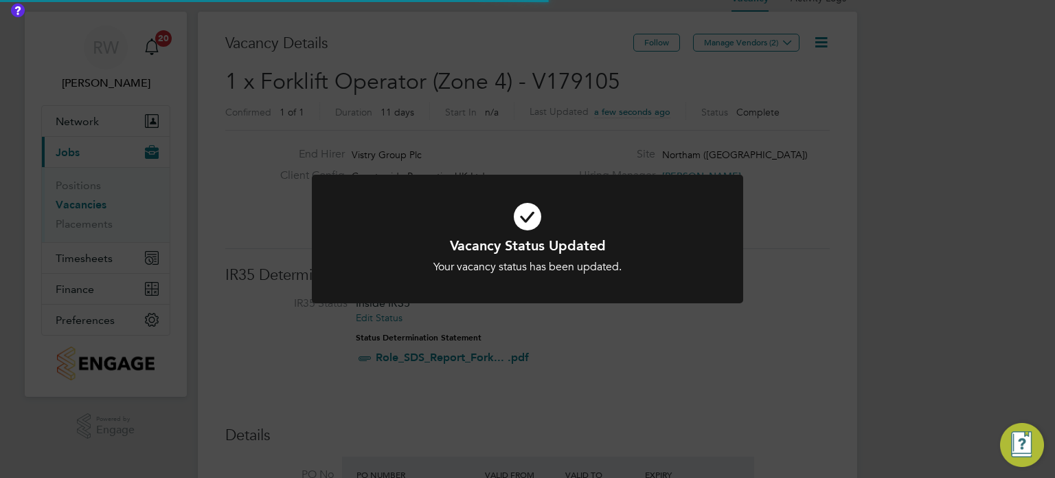
click at [546, 115] on div "Vacancy Status Updated Your vacancy status has been updated. Cancel Okay" at bounding box center [527, 239] width 1055 height 478
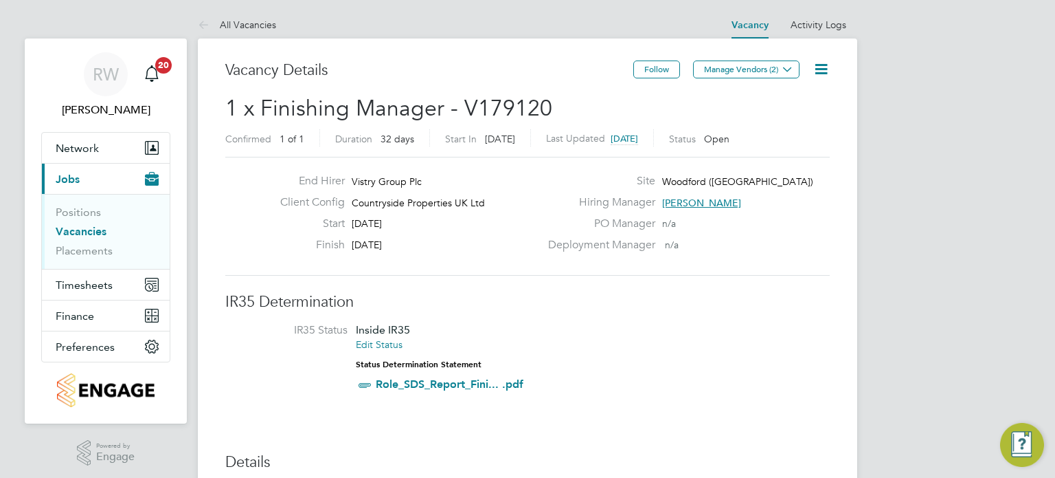
click at [820, 71] on icon at bounding box center [821, 68] width 17 height 17
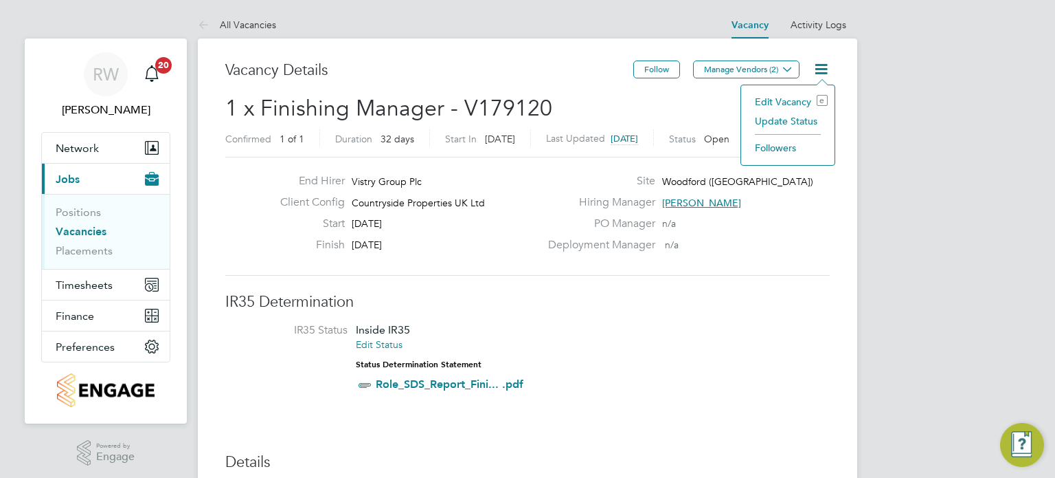
click at [784, 126] on li "Update Status" at bounding box center [788, 120] width 80 height 19
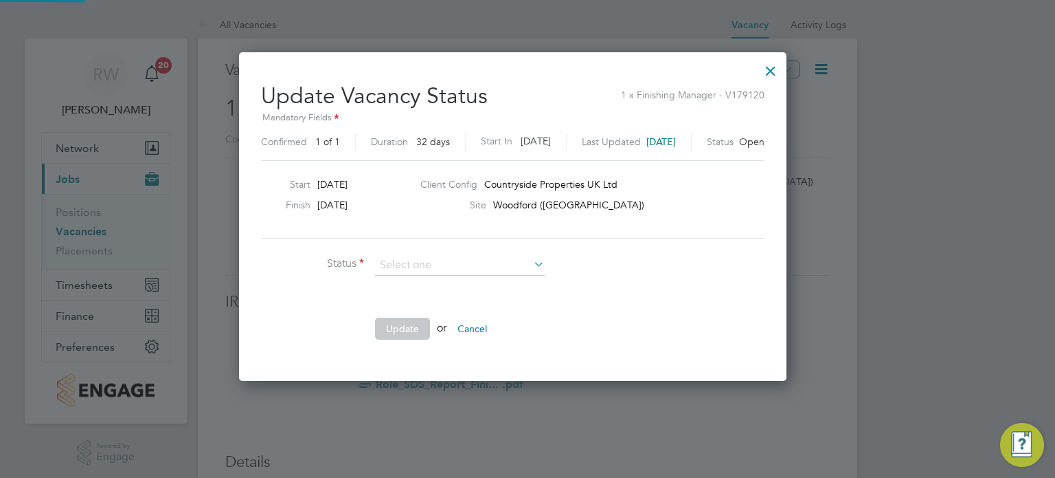
scroll to position [326, 577]
click at [473, 273] on li "Completed" at bounding box center [460, 282] width 170 height 18
type input "Completed"
click at [412, 326] on button "Update" at bounding box center [402, 328] width 55 height 22
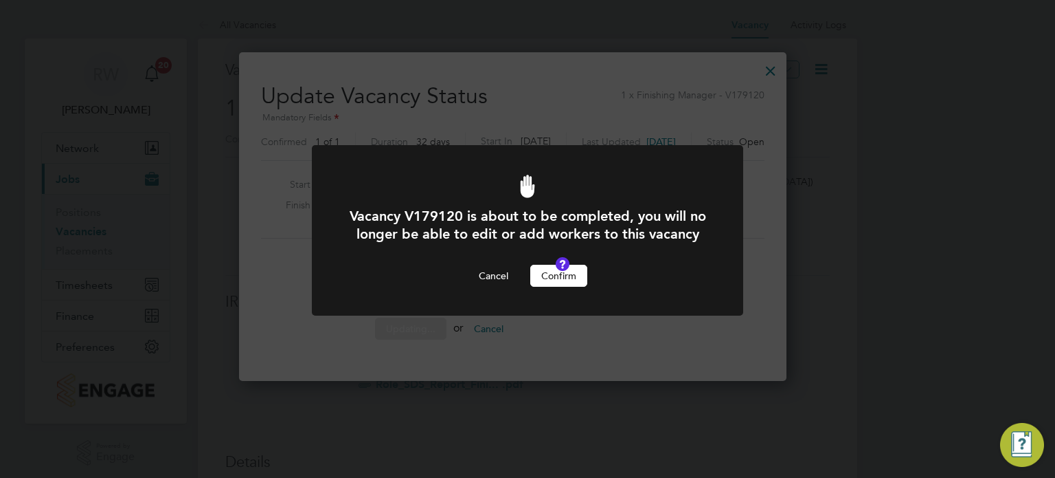
click at [558, 285] on button "Confirm" at bounding box center [558, 276] width 57 height 22
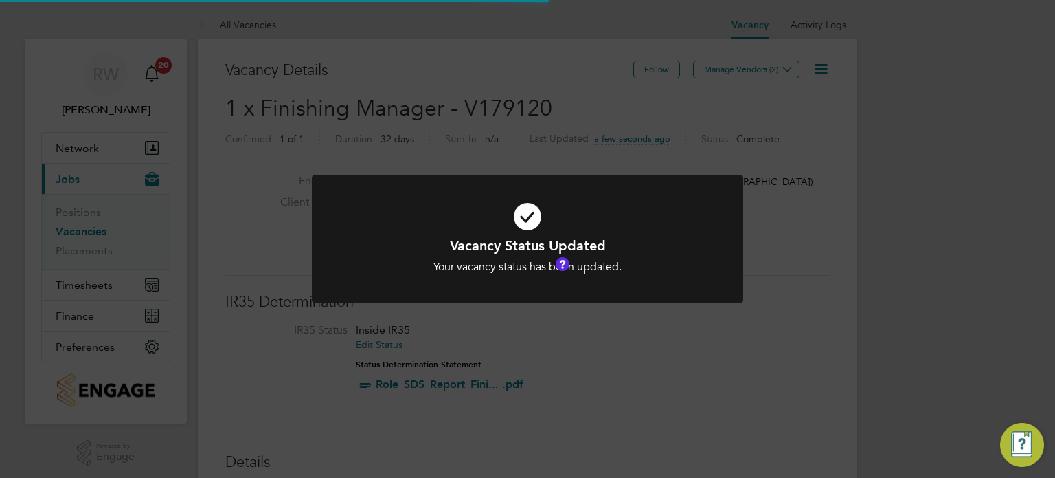
click at [530, 127] on div "Vacancy Status Updated Your vacancy status has been updated. Cancel Okay" at bounding box center [527, 239] width 1055 height 478
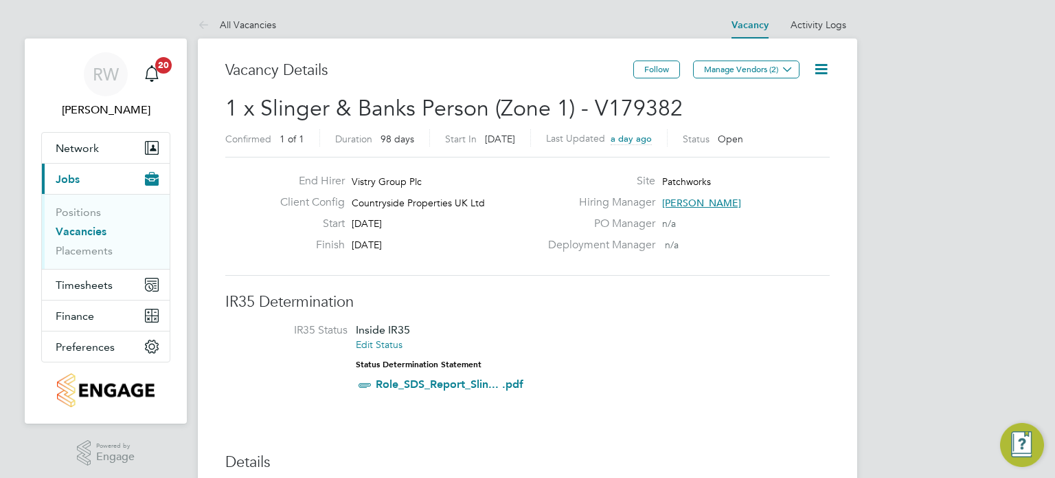
click at [827, 60] on icon at bounding box center [821, 68] width 17 height 17
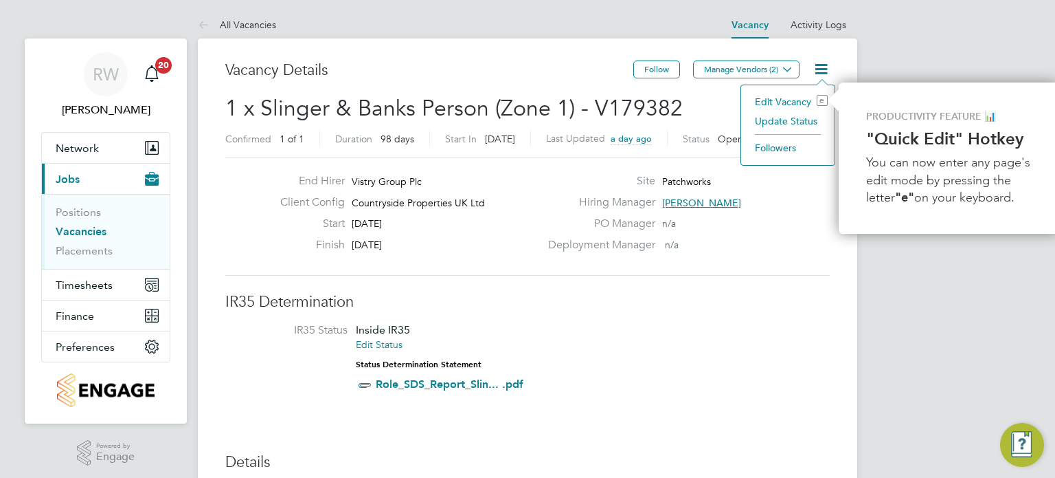
scroll to position [0, 3]
click at [803, 116] on li "Update Status" at bounding box center [786, 120] width 80 height 19
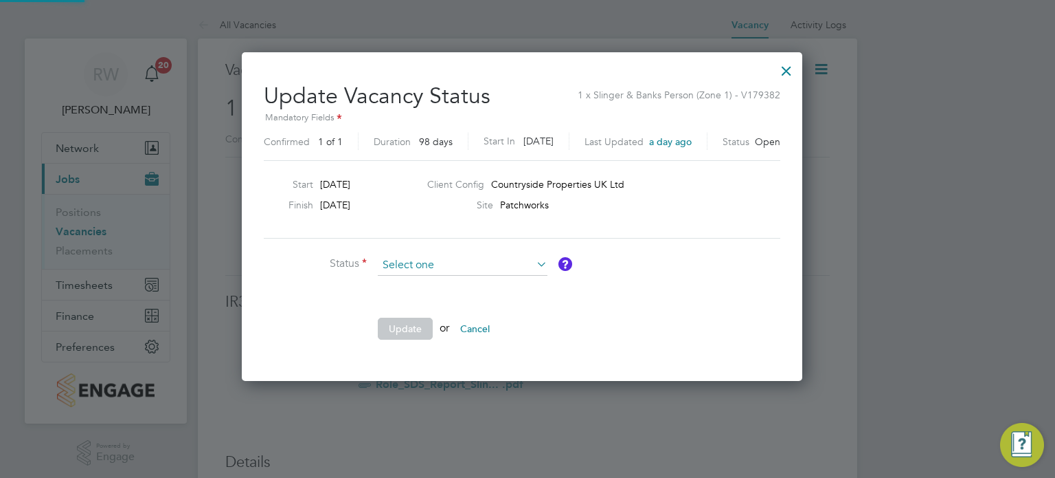
scroll to position [326, 572]
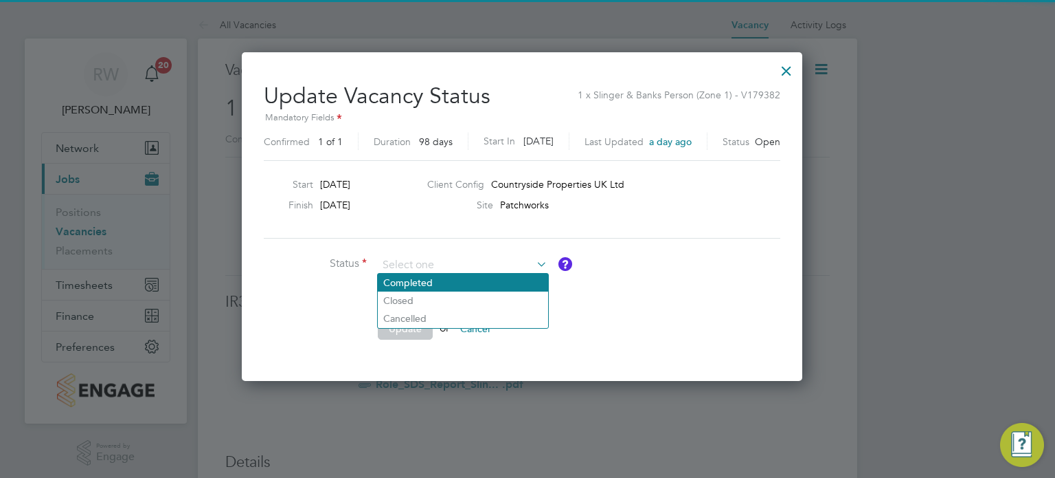
click at [421, 289] on li "Completed" at bounding box center [463, 282] width 170 height 18
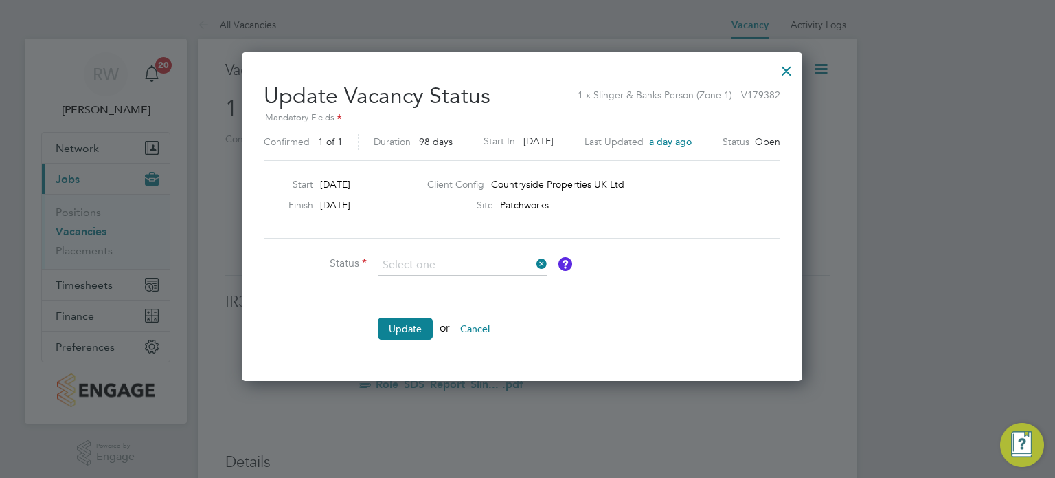
type input "Completed"
click at [400, 328] on button "Update" at bounding box center [405, 328] width 55 height 22
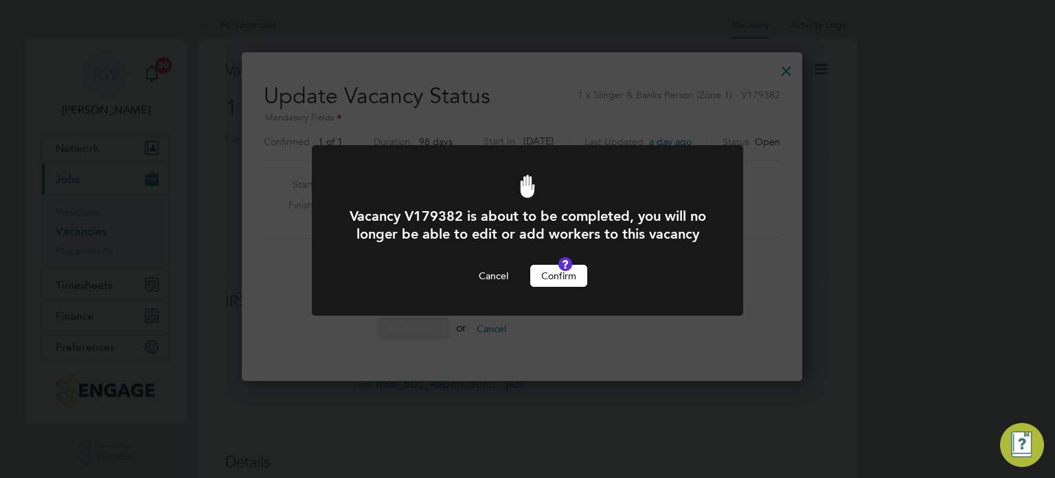
click at [561, 287] on button "Confirm" at bounding box center [558, 276] width 57 height 22
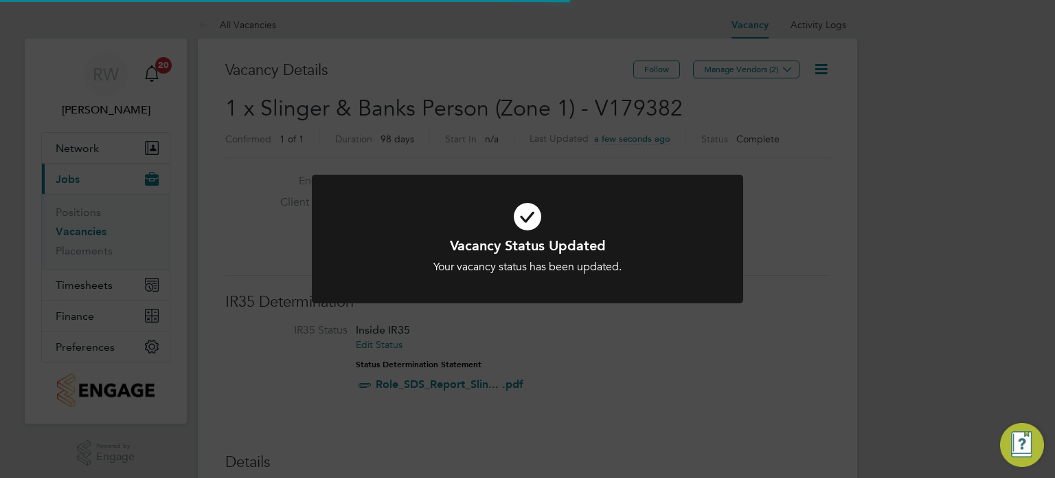
click at [523, 131] on div "Vacancy Status Updated Your vacancy status has been updated. Cancel Okay" at bounding box center [527, 239] width 1055 height 478
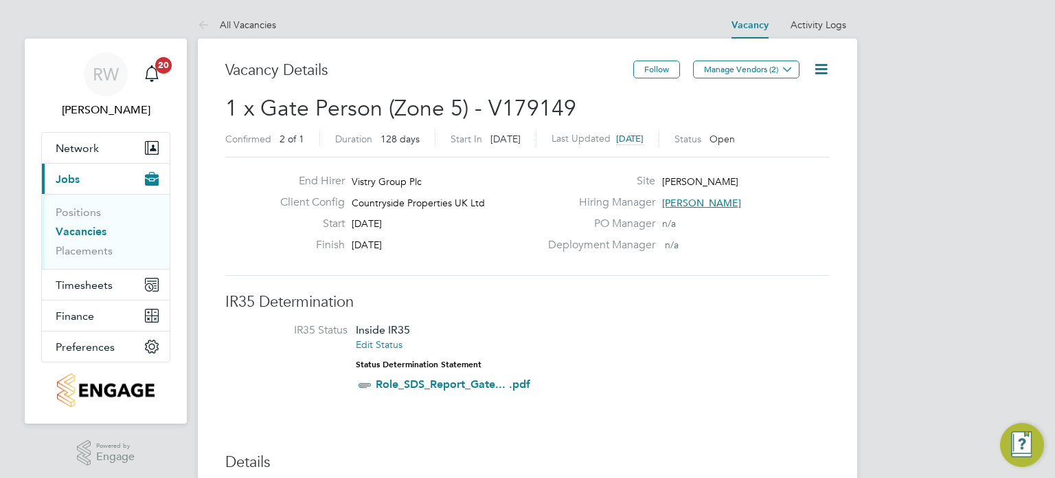
click at [820, 78] on icon at bounding box center [821, 68] width 17 height 17
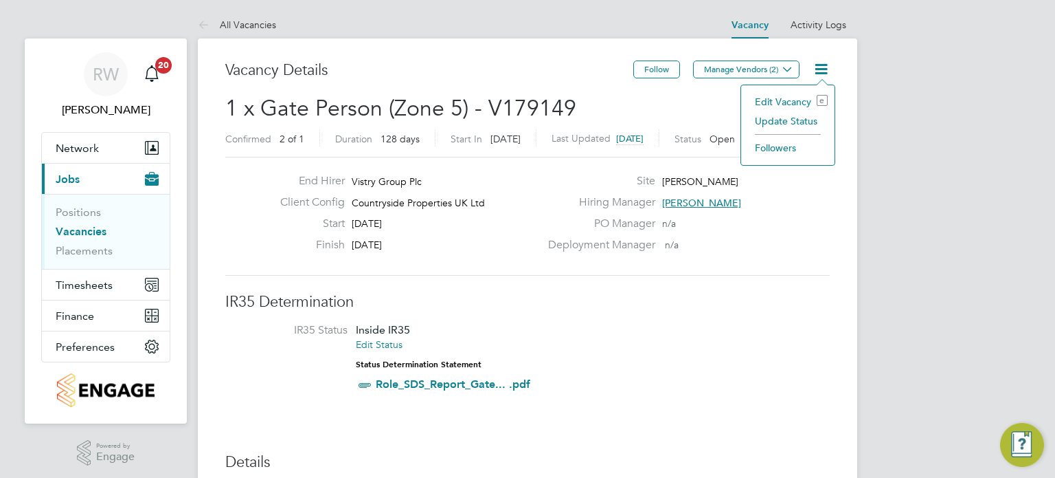
click at [786, 120] on li "Update Status" at bounding box center [788, 120] width 80 height 19
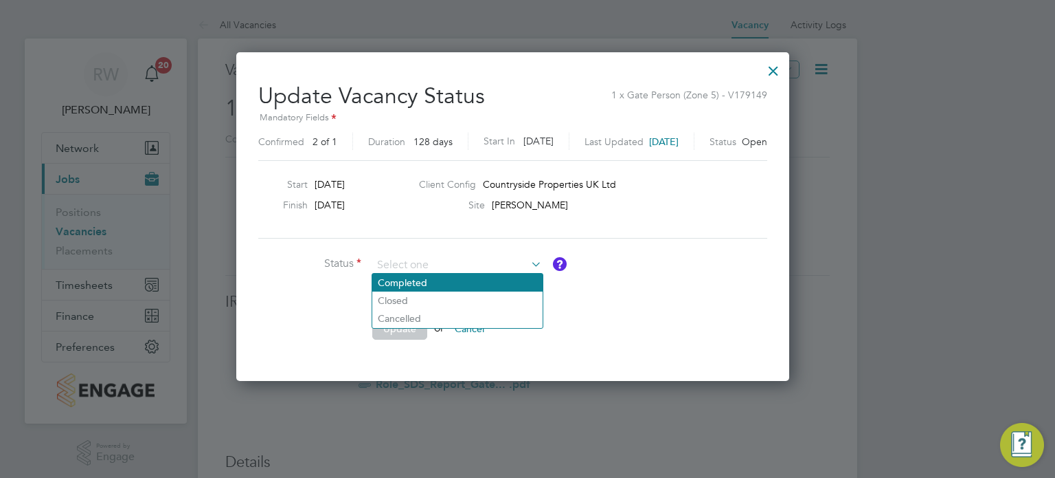
click at [431, 273] on li "Completed" at bounding box center [457, 282] width 170 height 18
type input "Completed"
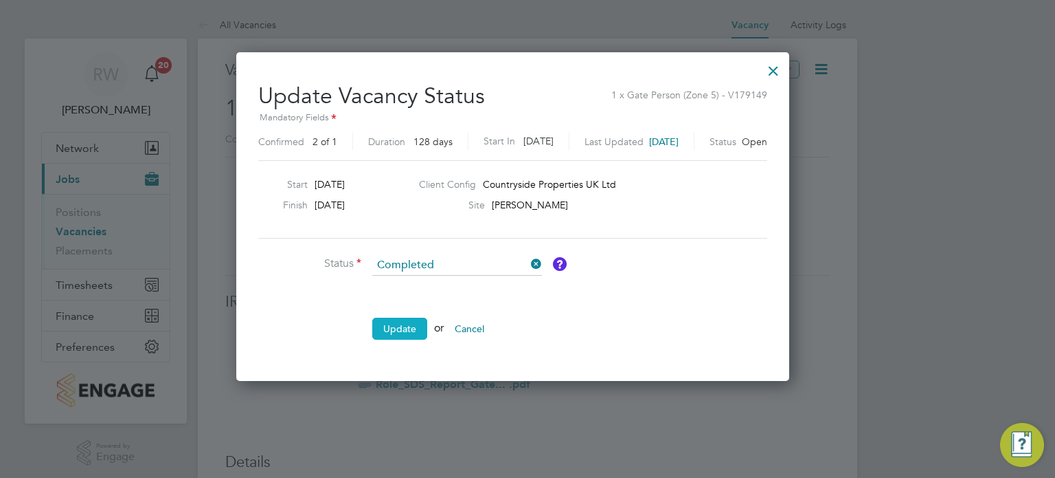
click at [404, 324] on button "Update" at bounding box center [399, 328] width 55 height 22
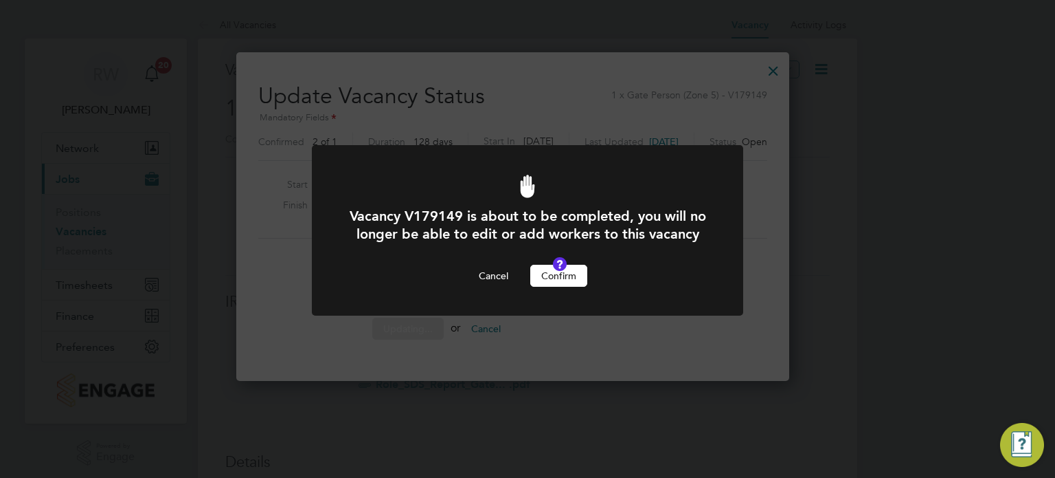
click at [542, 287] on button "Confirm" at bounding box center [558, 276] width 57 height 22
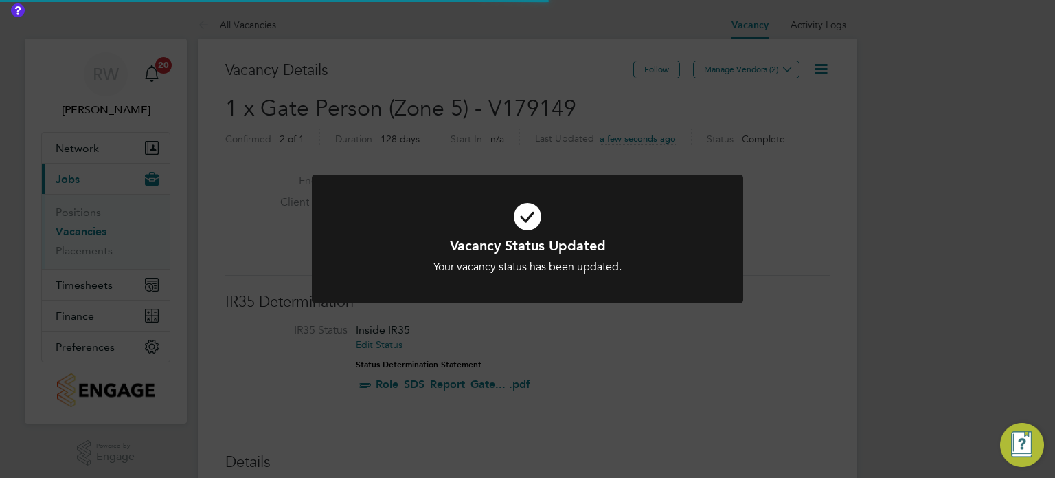
click at [500, 124] on div "Vacancy Status Updated Your vacancy status has been updated. Cancel Okay" at bounding box center [527, 239] width 1055 height 478
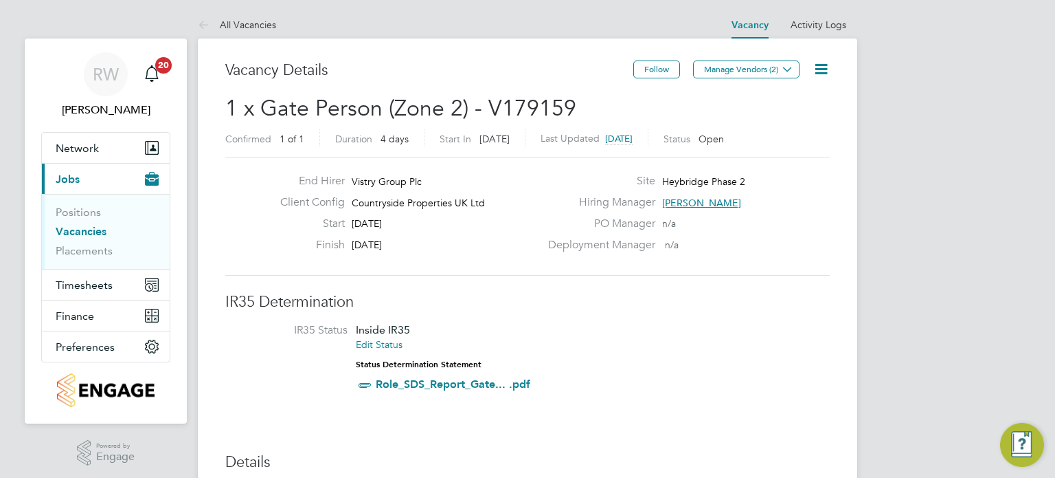
click at [818, 66] on icon at bounding box center [821, 68] width 17 height 17
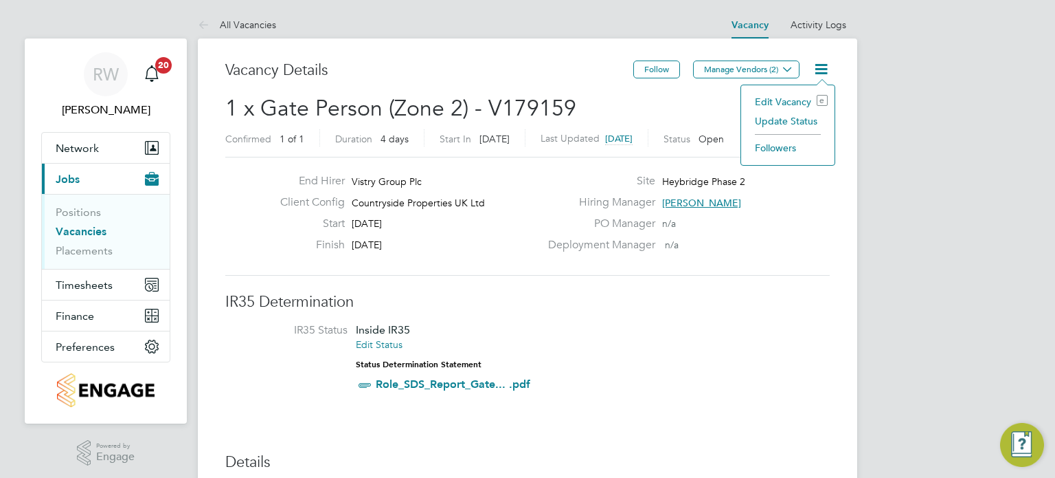
click at [783, 116] on li "Update Status" at bounding box center [788, 120] width 80 height 19
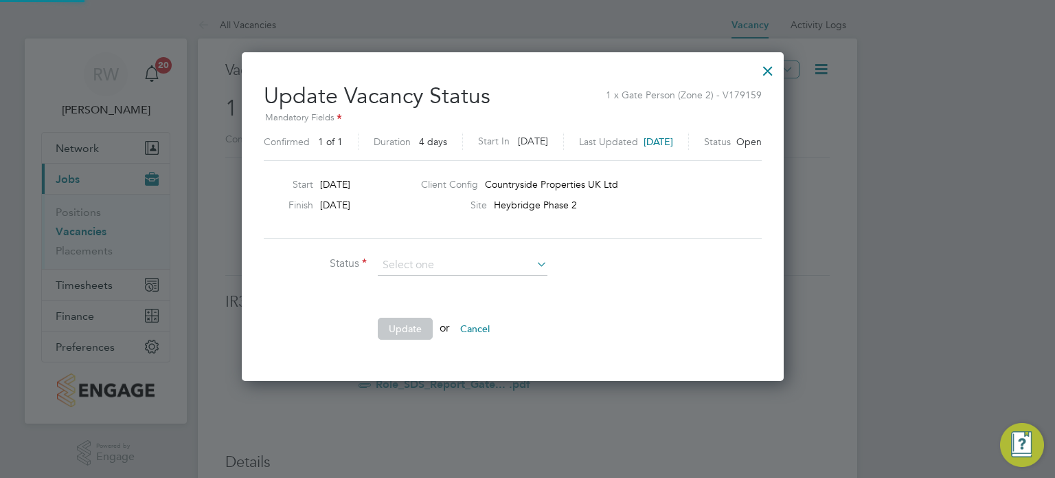
scroll to position [326, 571]
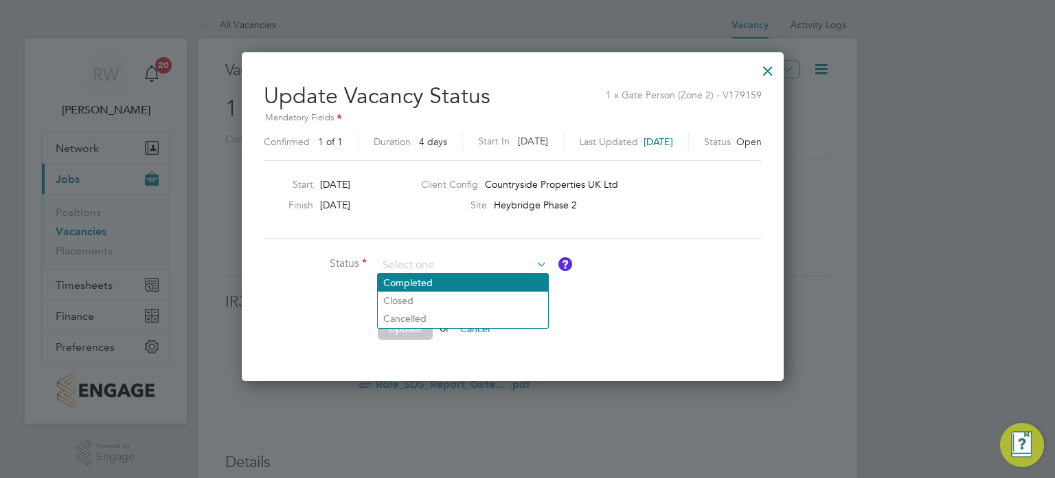
click at [450, 280] on li "Completed" at bounding box center [463, 282] width 170 height 18
type input "Completed"
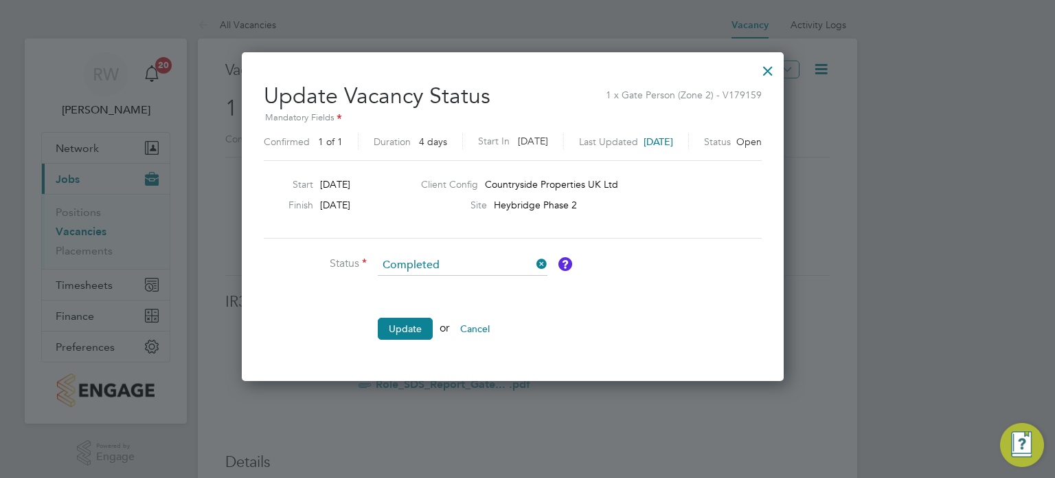
click at [405, 337] on li "Update or Cancel" at bounding box center [470, 335] width 412 height 36
click at [405, 326] on button "Update" at bounding box center [405, 328] width 55 height 22
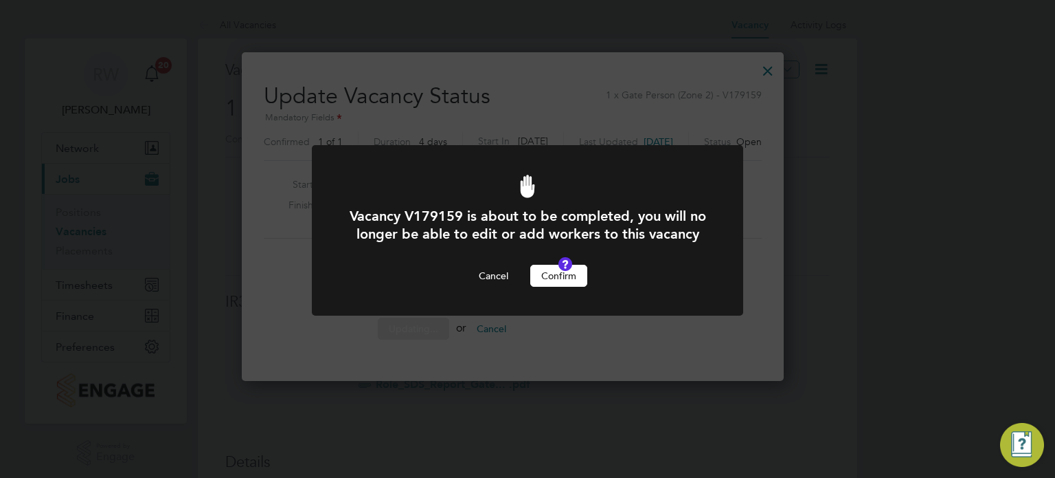
click at [557, 284] on button "Confirm" at bounding box center [558, 276] width 57 height 22
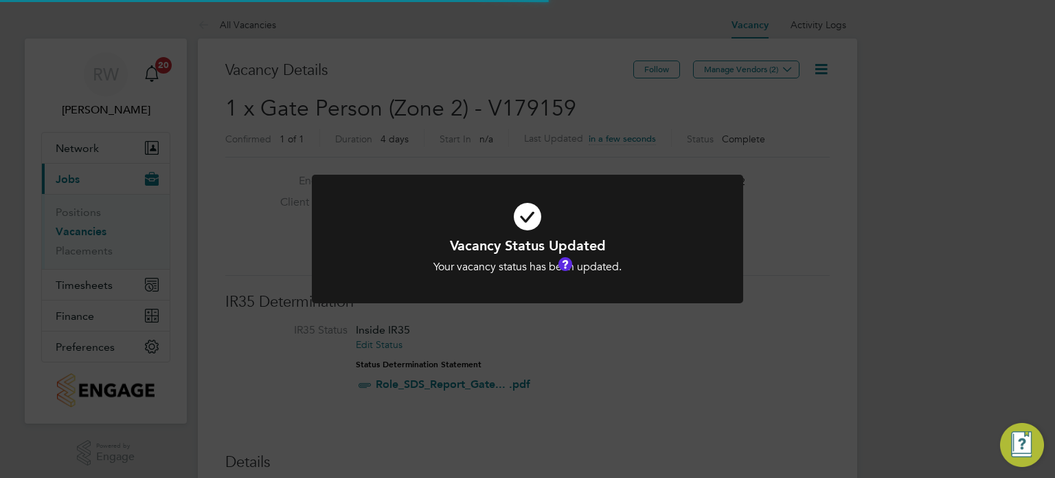
scroll to position [41, 96]
click at [589, 153] on div "Vacancy Status Updated Your vacancy status has been updated. Cancel Okay" at bounding box center [527, 239] width 1055 height 478
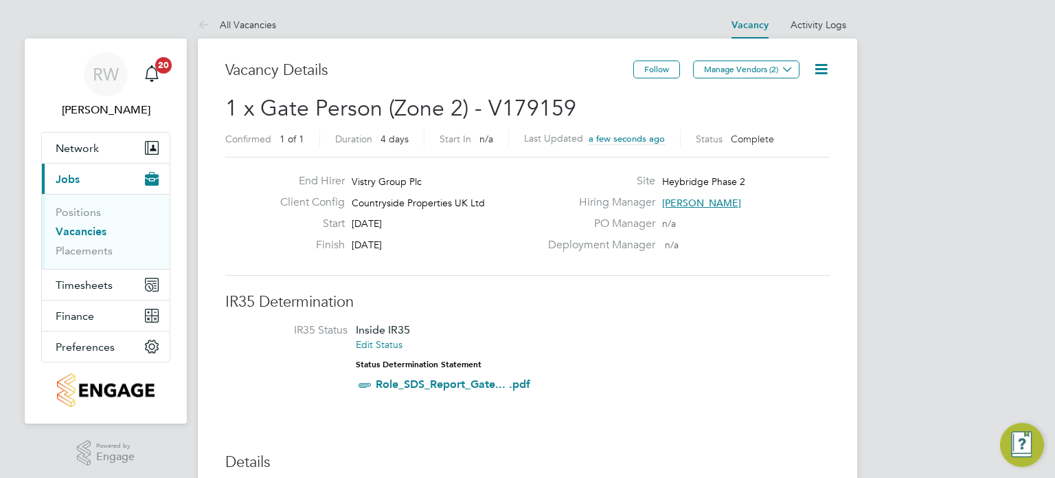
click at [589, 153] on div "Vacancy Status Updated Your vacancy status has been updated. Cancel Okay" at bounding box center [527, 239] width 1055 height 478
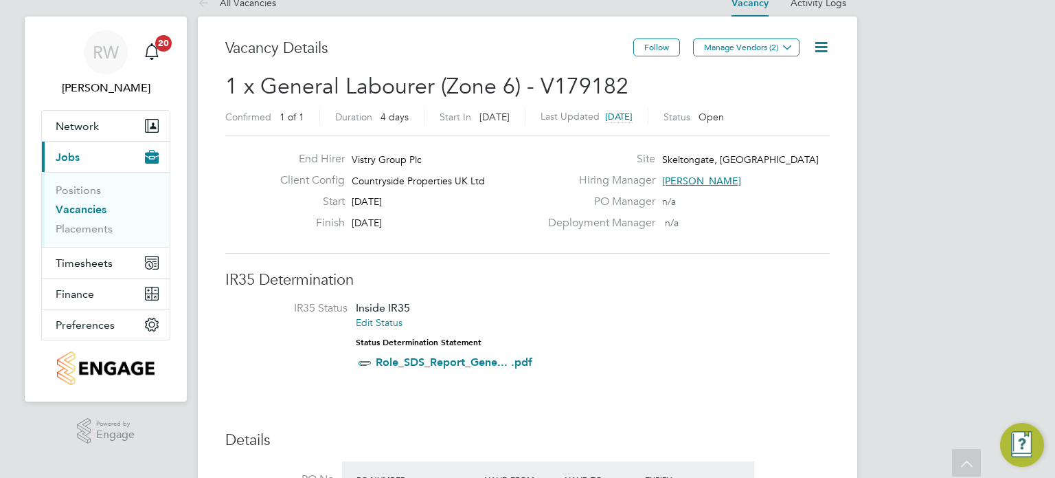
scroll to position [3, 0]
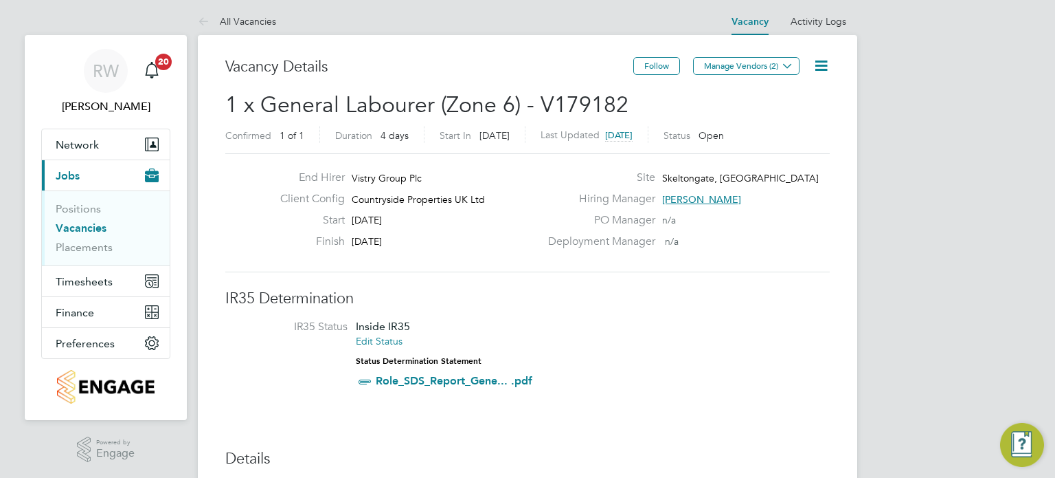
click at [819, 67] on icon at bounding box center [821, 65] width 17 height 17
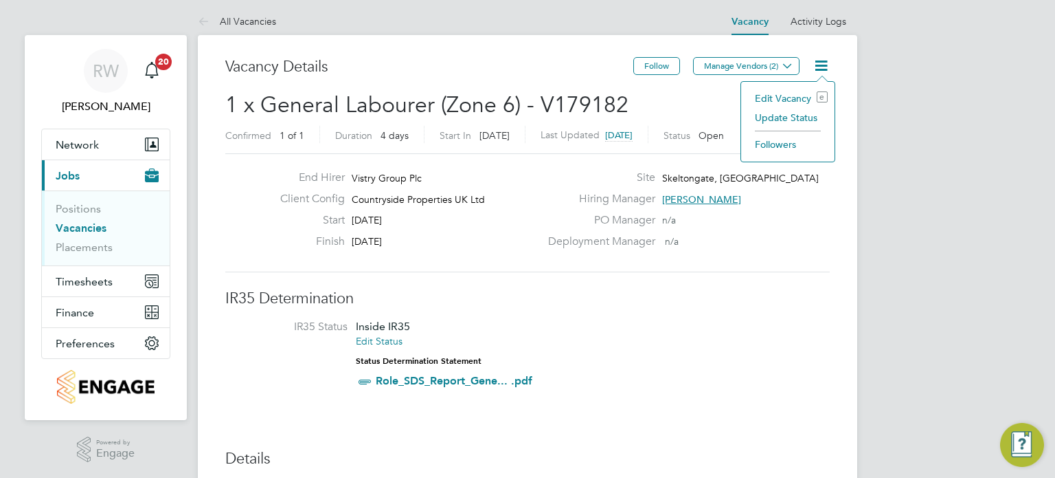
click at [794, 114] on li "Update Status" at bounding box center [788, 117] width 80 height 19
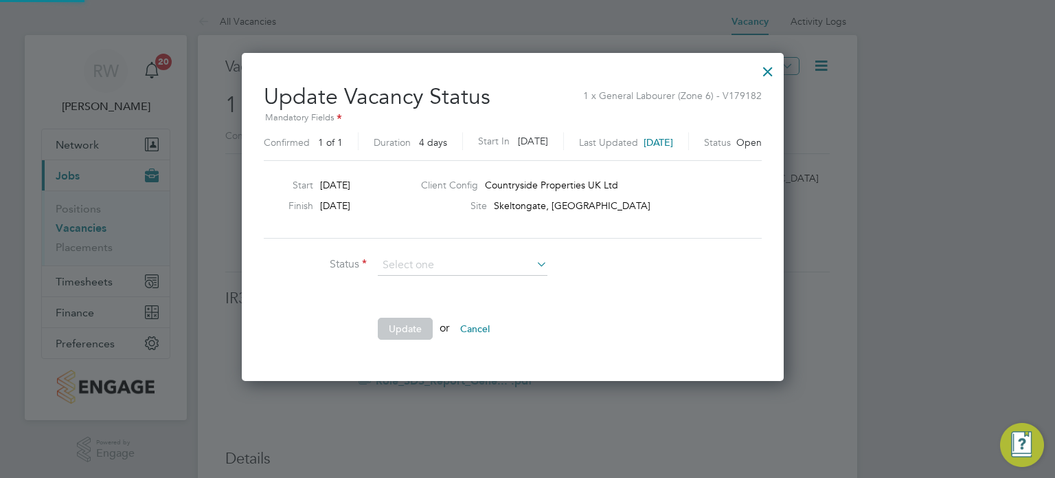
scroll to position [326, 571]
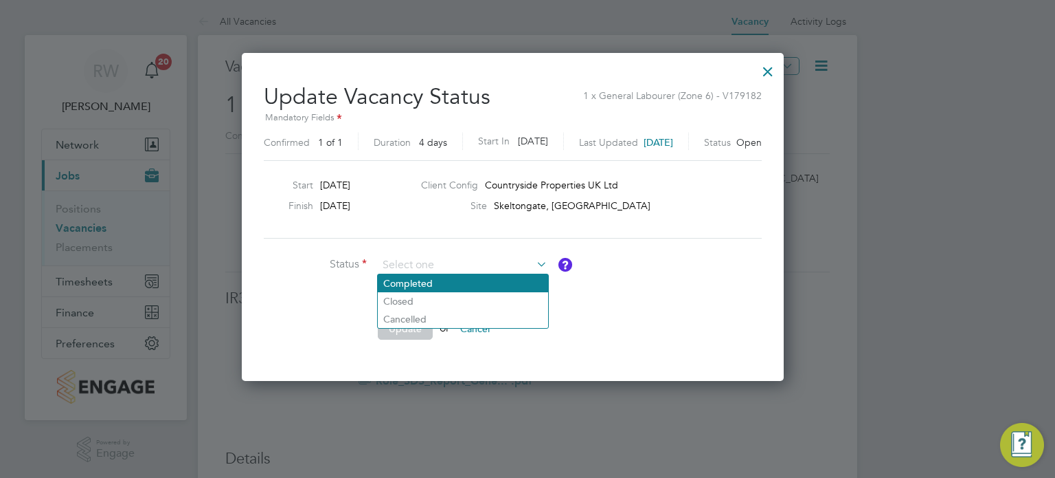
click at [458, 282] on li "Completed" at bounding box center [463, 283] width 170 height 18
type input "Completed"
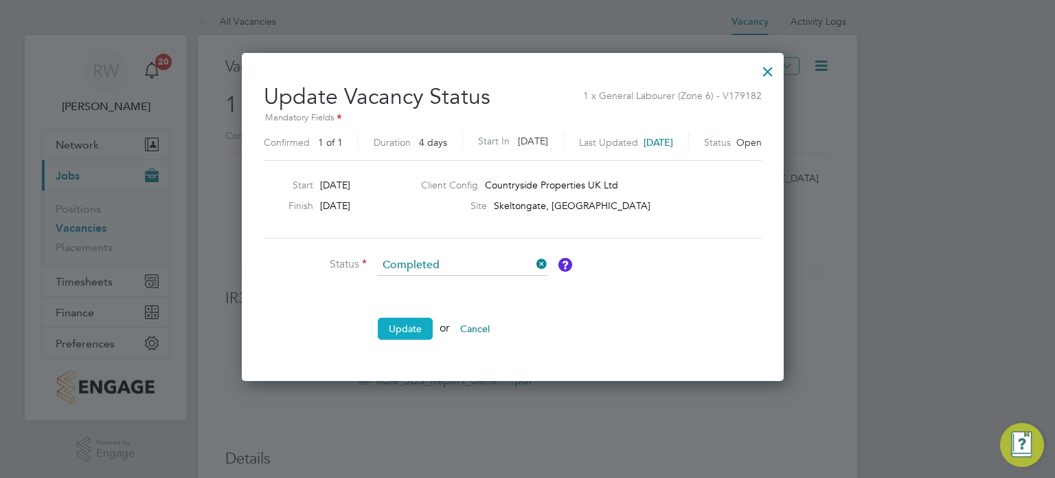
click at [409, 324] on button "Update" at bounding box center [405, 328] width 55 height 22
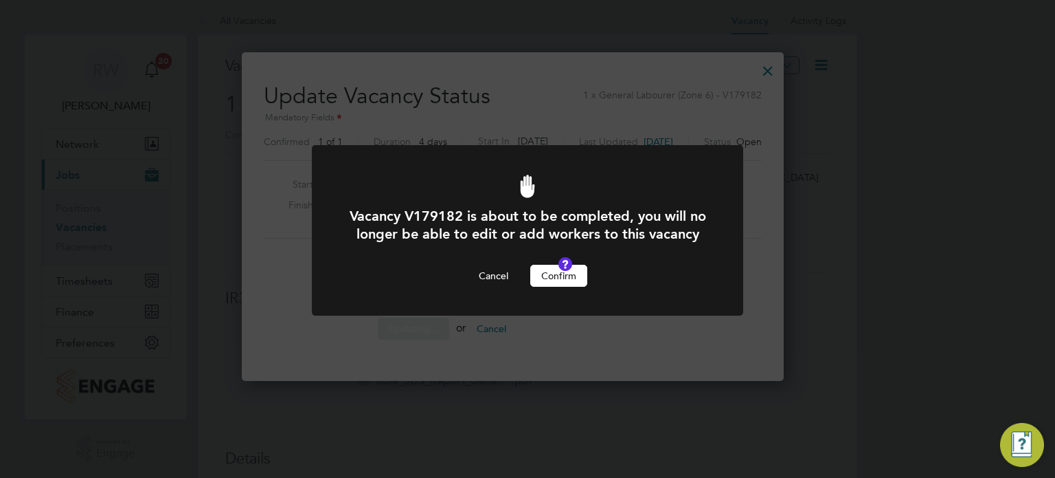
scroll to position [0, 0]
click at [554, 287] on button "Confirm" at bounding box center [558, 276] width 57 height 22
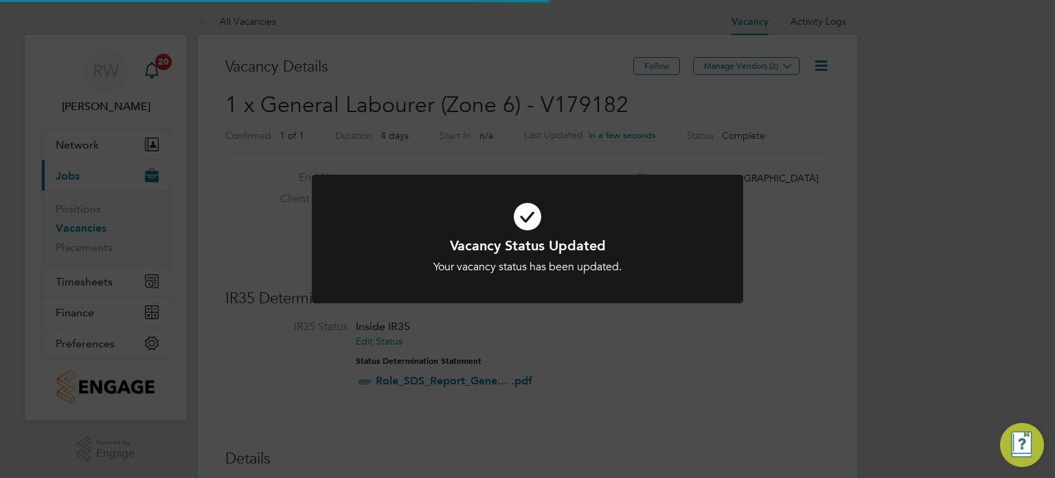
click at [542, 128] on div "Vacancy Status Updated Your vacancy status has been updated. Cancel Okay" at bounding box center [527, 239] width 1055 height 478
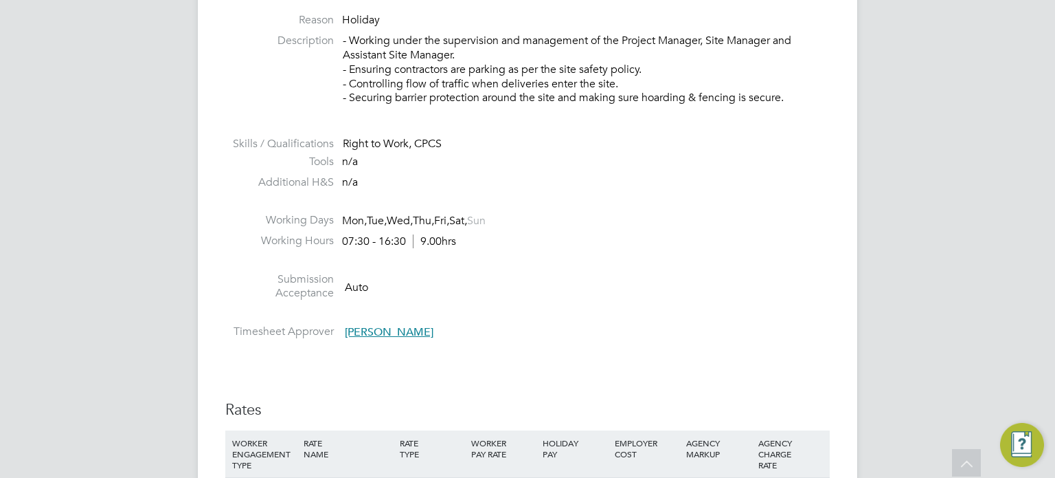
scroll to position [494, 0]
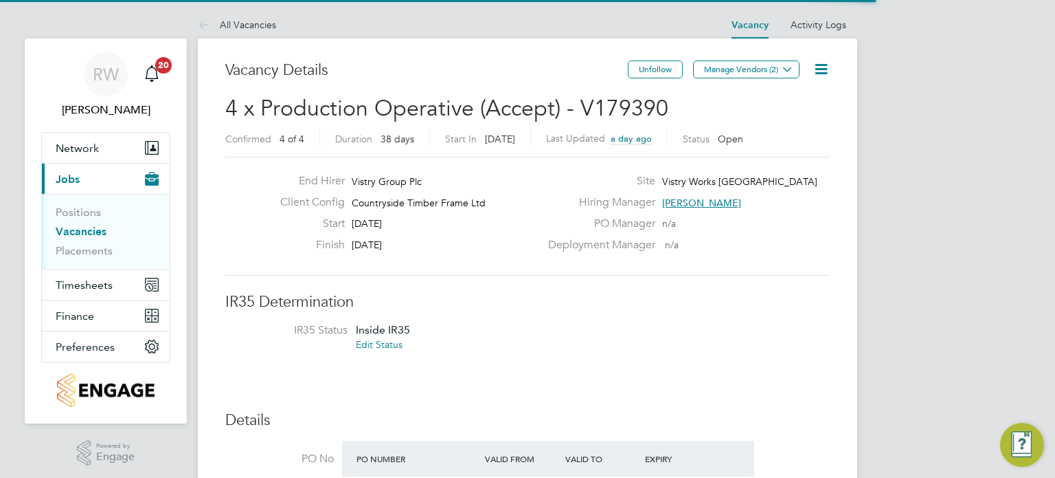
click at [827, 68] on icon at bounding box center [821, 68] width 17 height 17
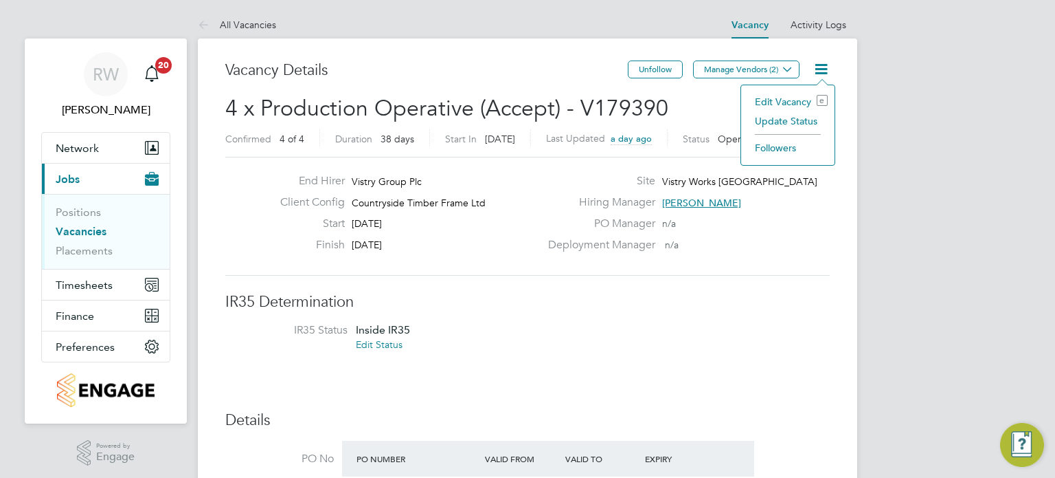
click at [800, 123] on li "Update Status" at bounding box center [788, 120] width 80 height 19
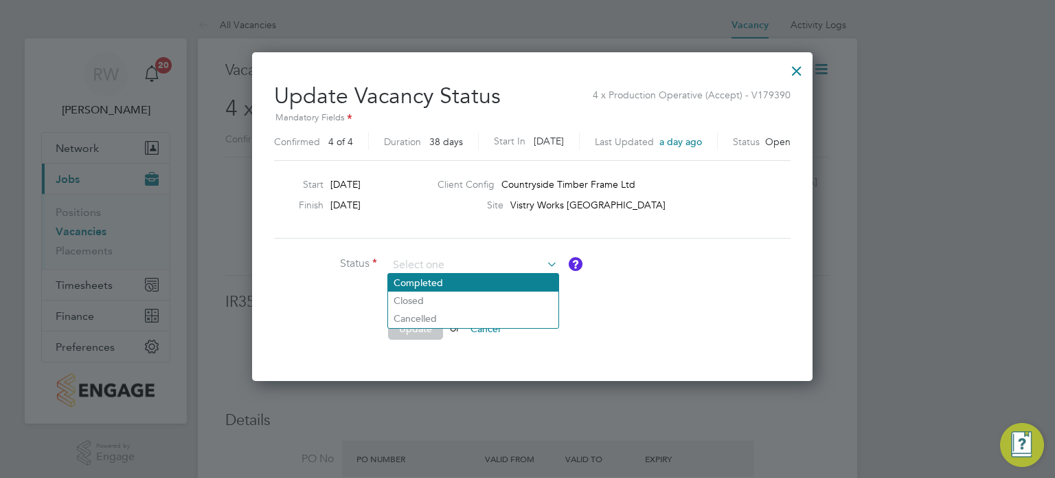
click at [451, 280] on li "Completed" at bounding box center [473, 282] width 170 height 18
type input "Completed"
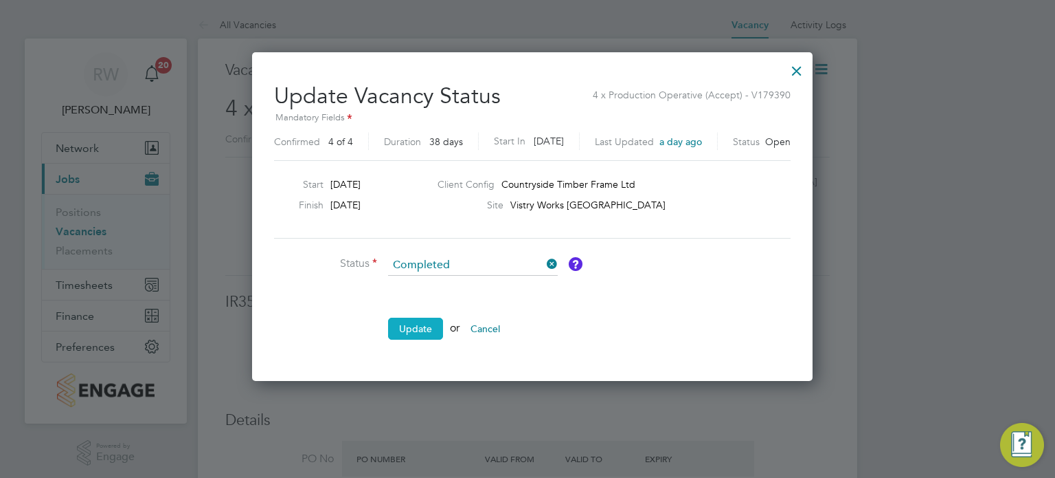
click at [425, 322] on button "Update" at bounding box center [415, 328] width 55 height 22
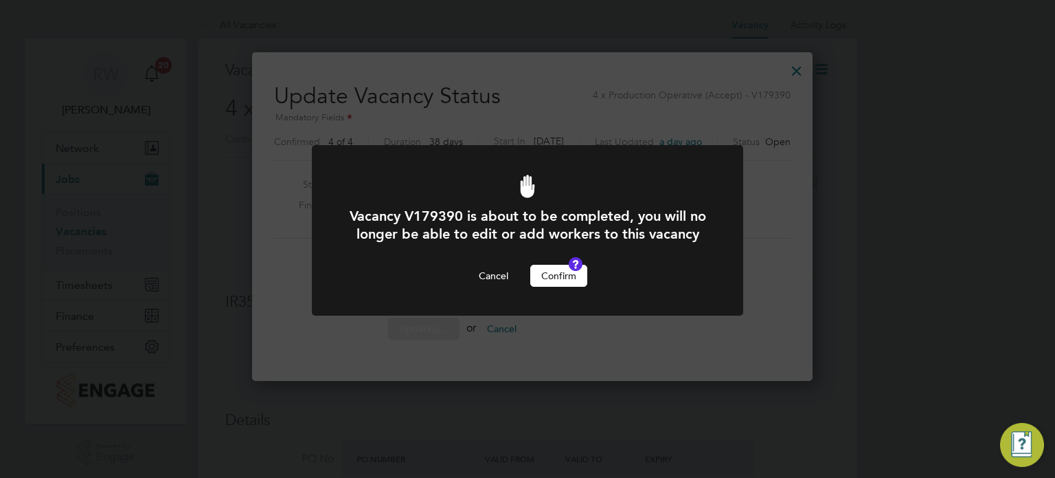
click at [559, 287] on button "Confirm" at bounding box center [558, 276] width 57 height 22
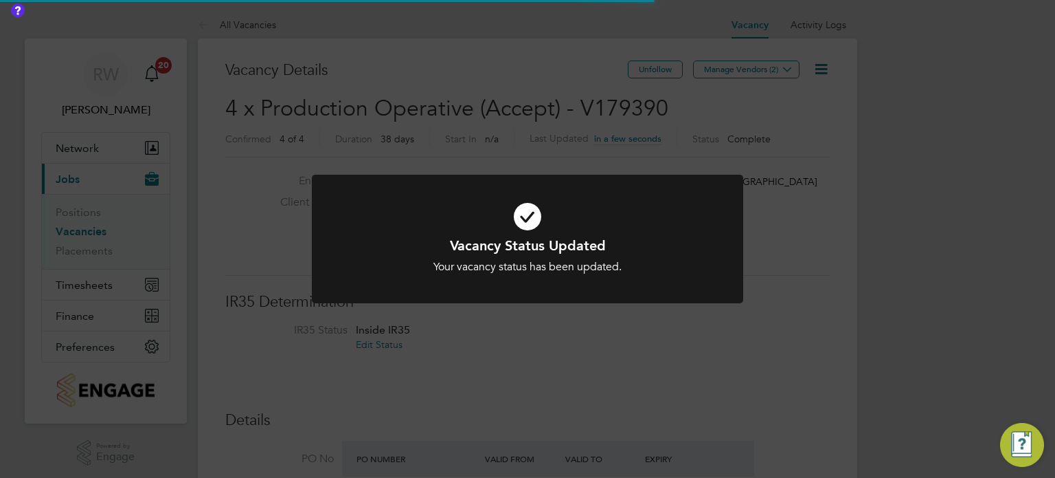
click at [521, 132] on div "Vacancy Status Updated Your vacancy status has been updated. Cancel Okay" at bounding box center [527, 239] width 1055 height 478
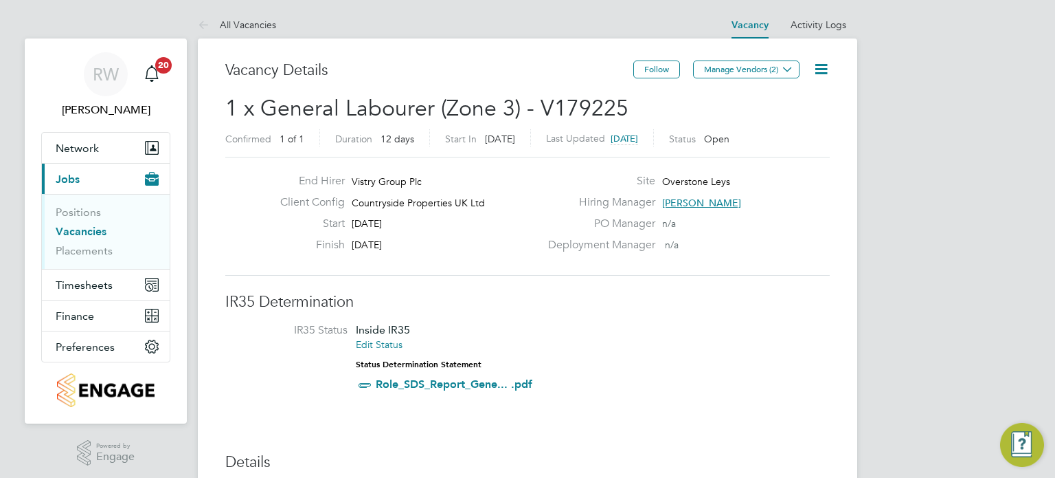
click at [822, 69] on icon at bounding box center [821, 68] width 17 height 17
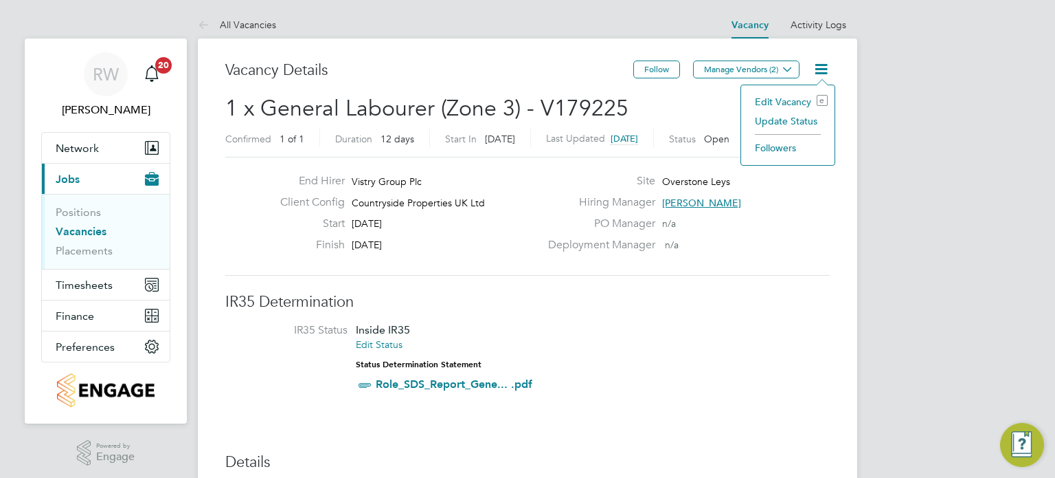
click at [786, 116] on li "Update Status" at bounding box center [788, 120] width 80 height 19
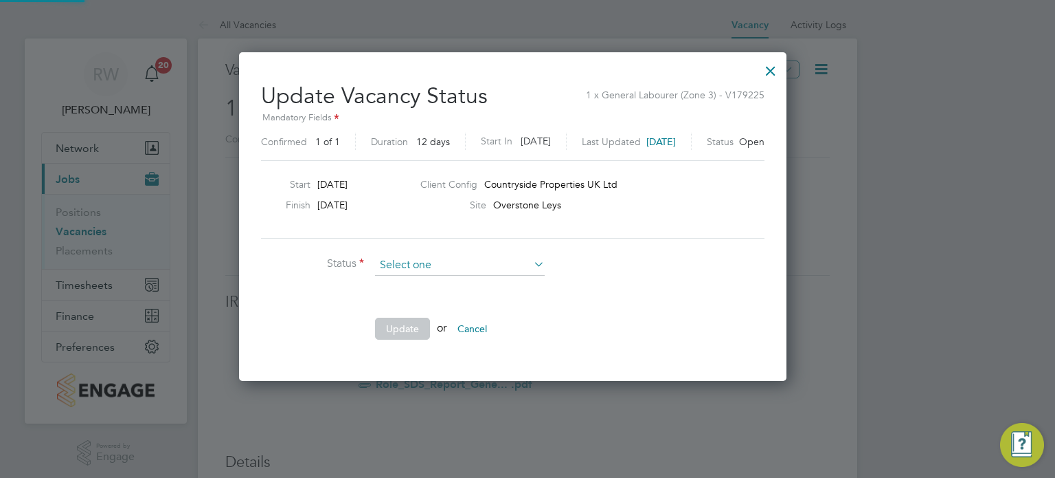
scroll to position [326, 577]
click at [414, 279] on li "Completed" at bounding box center [460, 282] width 170 height 18
type input "Completed"
click at [397, 332] on button "Update" at bounding box center [402, 328] width 55 height 22
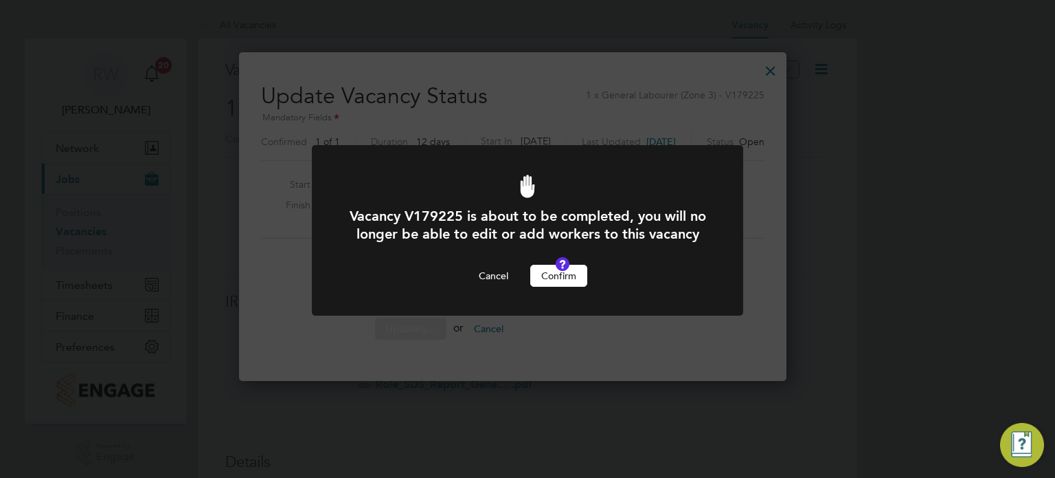
click at [558, 287] on button "Confirm" at bounding box center [558, 276] width 57 height 22
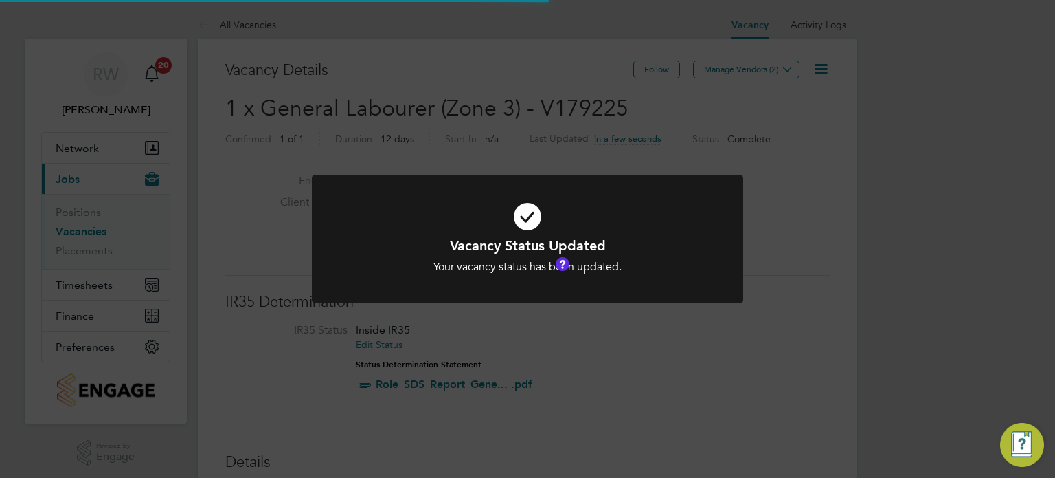
scroll to position [41, 96]
click at [445, 134] on div "Vacancy Status Updated Your vacancy status has been updated. Cancel Okay" at bounding box center [527, 239] width 1055 height 478
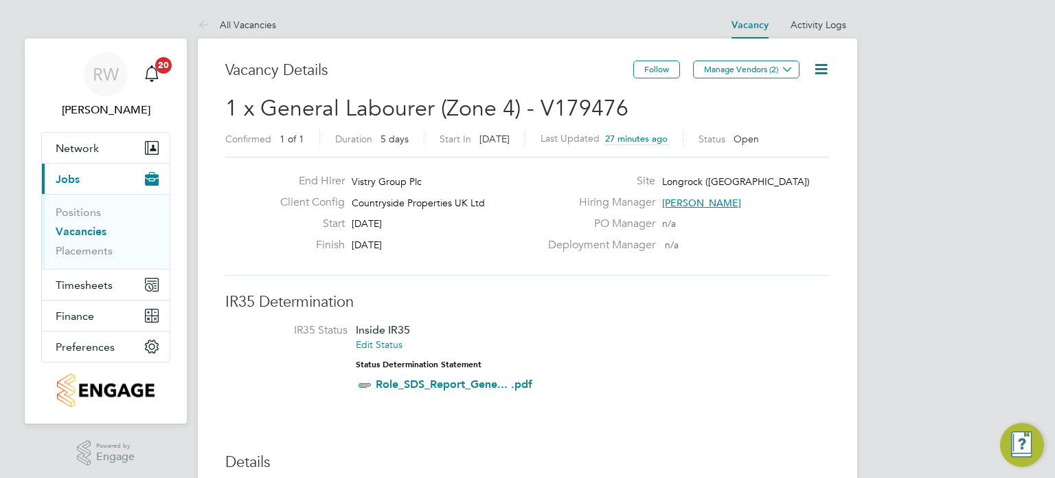
click at [825, 62] on icon at bounding box center [821, 68] width 17 height 17
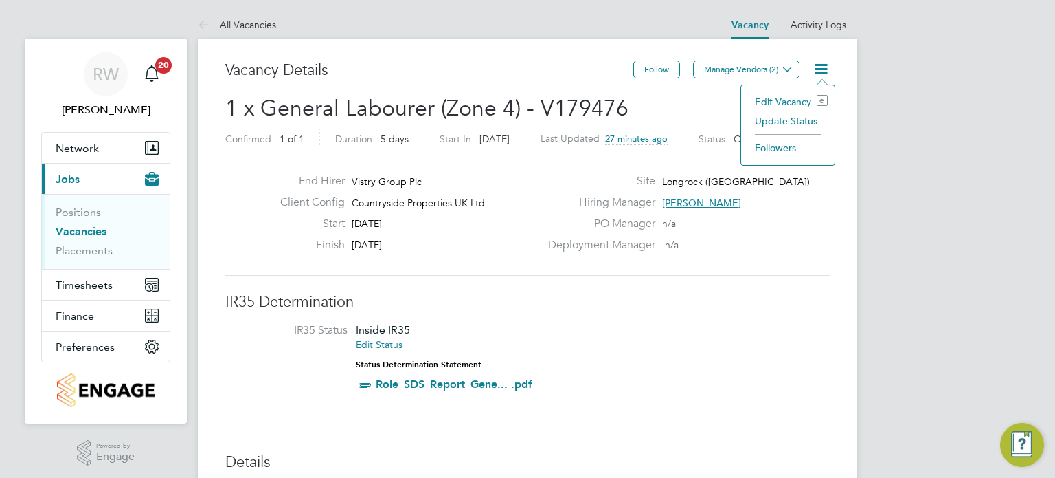
click at [798, 116] on li "Update Status" at bounding box center [788, 120] width 80 height 19
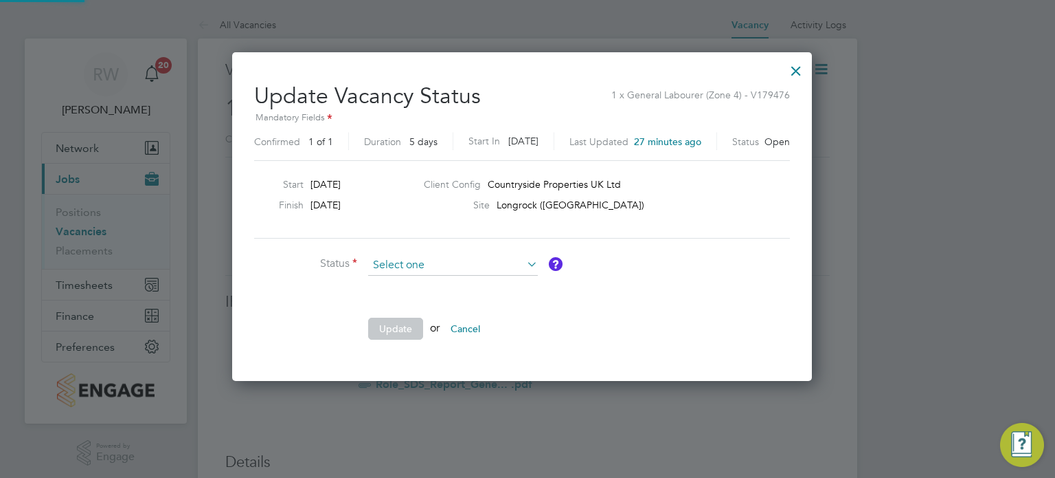
scroll to position [326, 591]
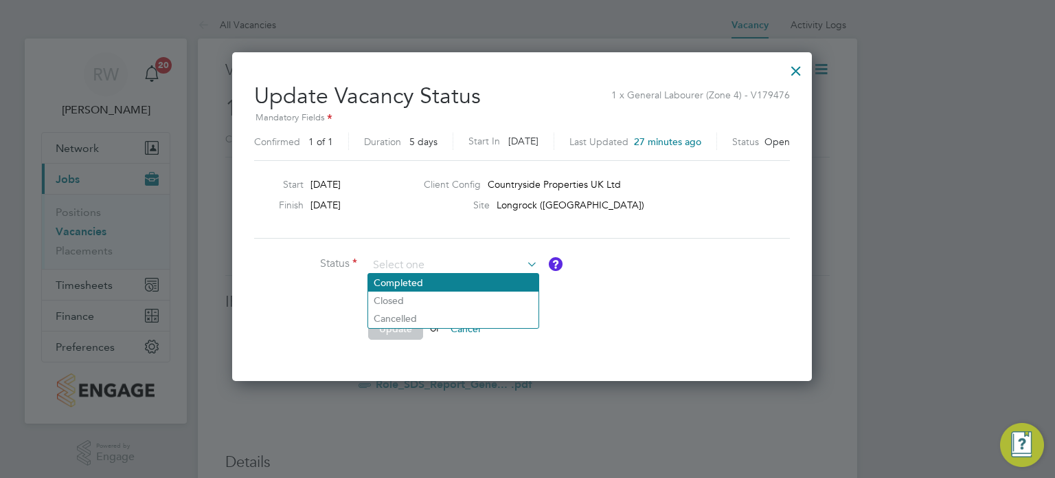
click at [465, 282] on li "Completed" at bounding box center [453, 282] width 170 height 18
type input "Completed"
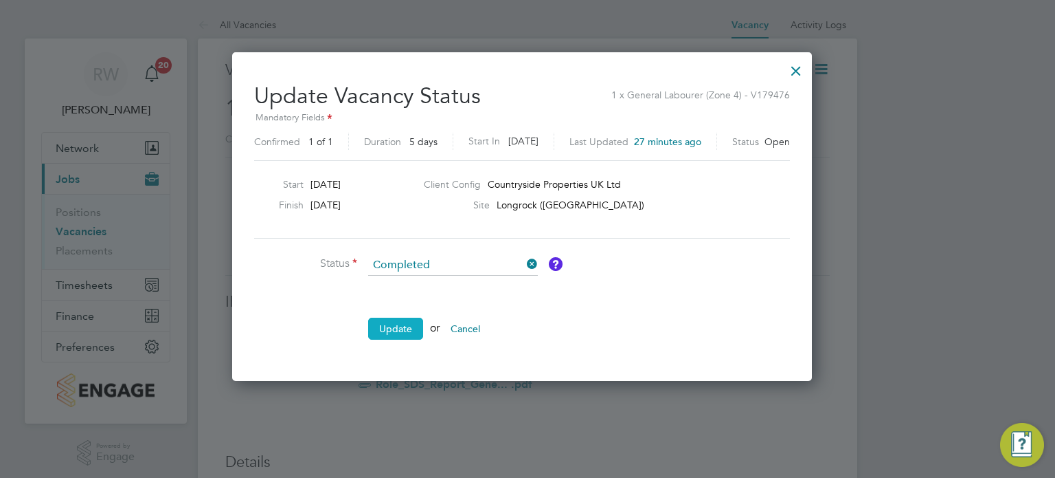
click at [405, 335] on button "Update" at bounding box center [395, 328] width 55 height 22
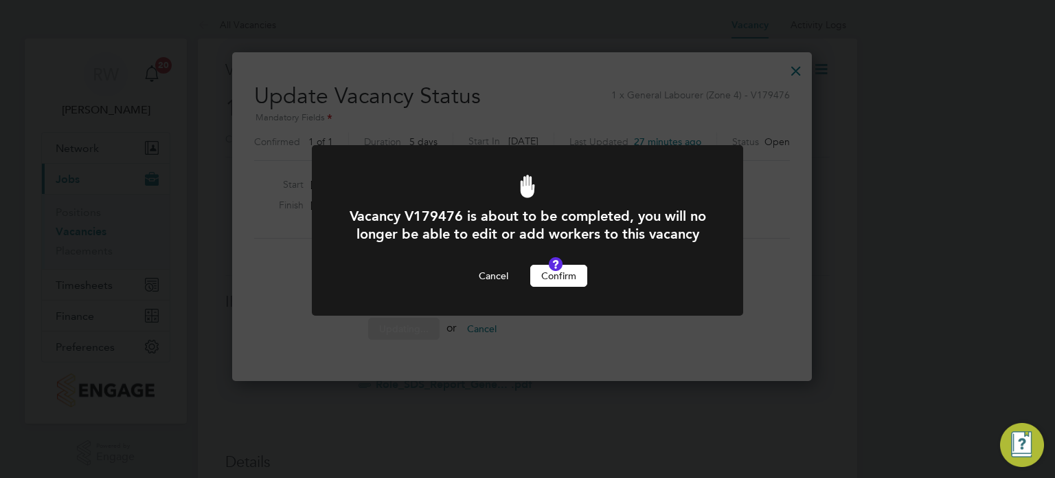
click at [562, 287] on button "Confirm" at bounding box center [558, 276] width 57 height 22
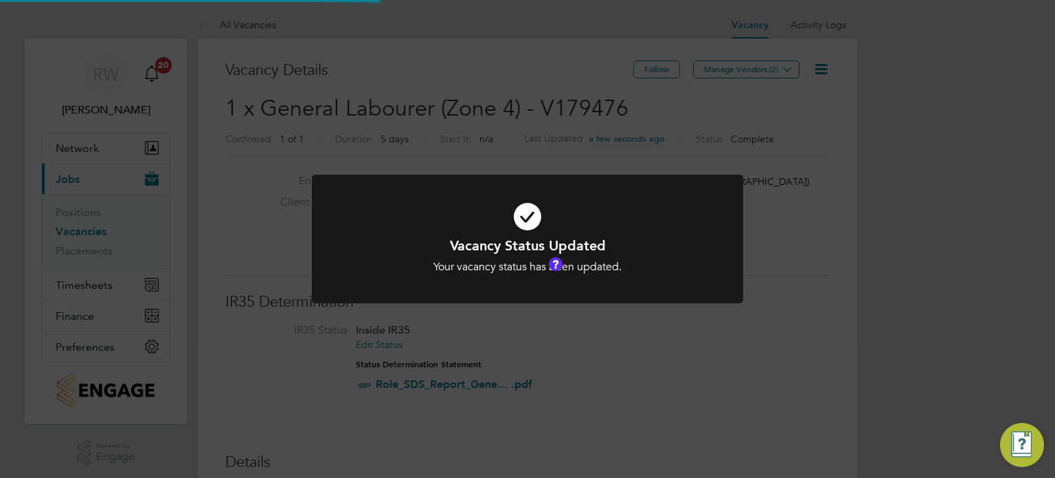
scroll to position [41, 96]
click at [563, 142] on div "Vacancy Status Updated Your vacancy status has been updated. Cancel Okay" at bounding box center [527, 239] width 1055 height 478
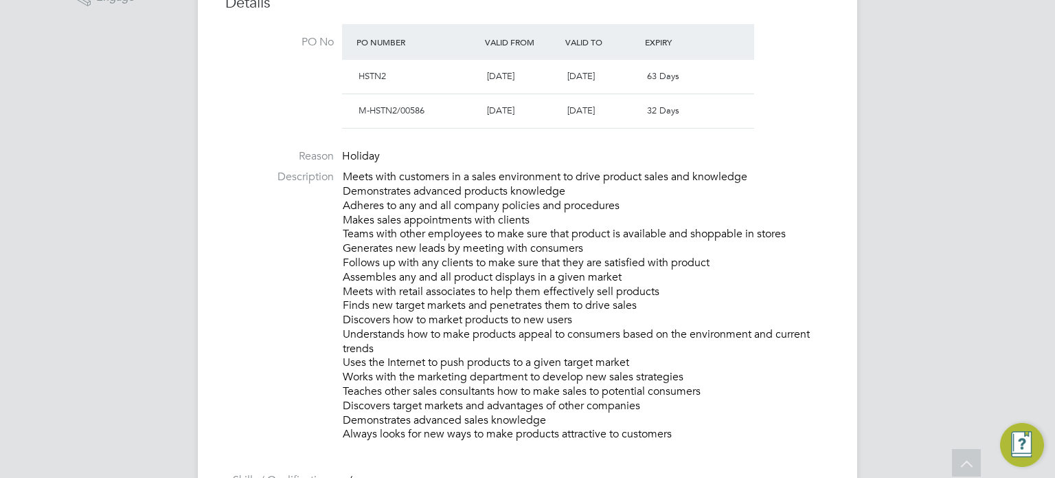
scroll to position [432, 0]
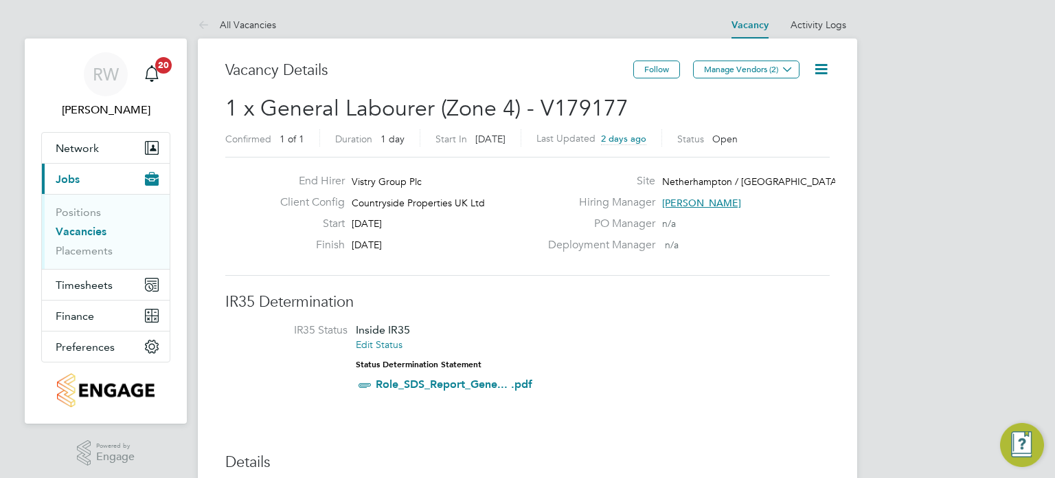
click at [825, 67] on icon at bounding box center [821, 68] width 17 height 17
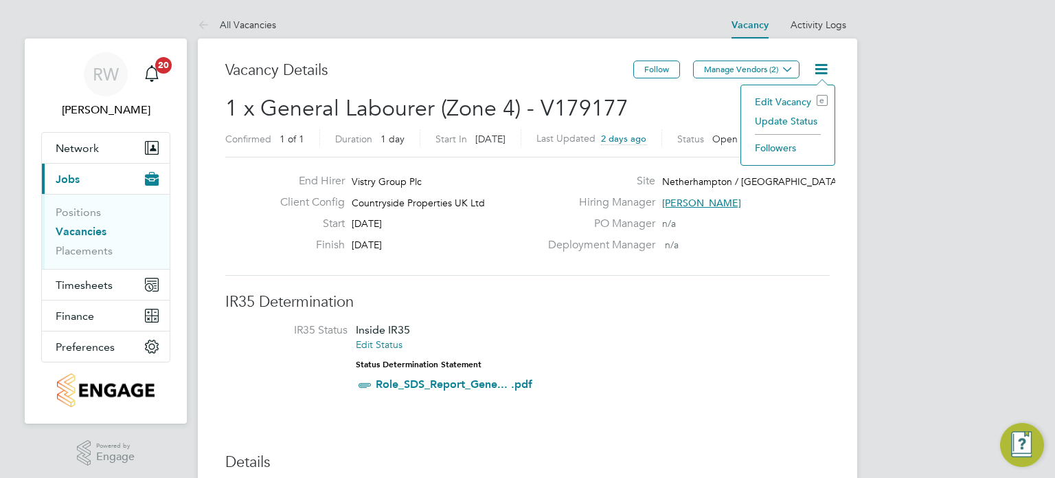
click at [807, 113] on li "Update Status" at bounding box center [788, 120] width 80 height 19
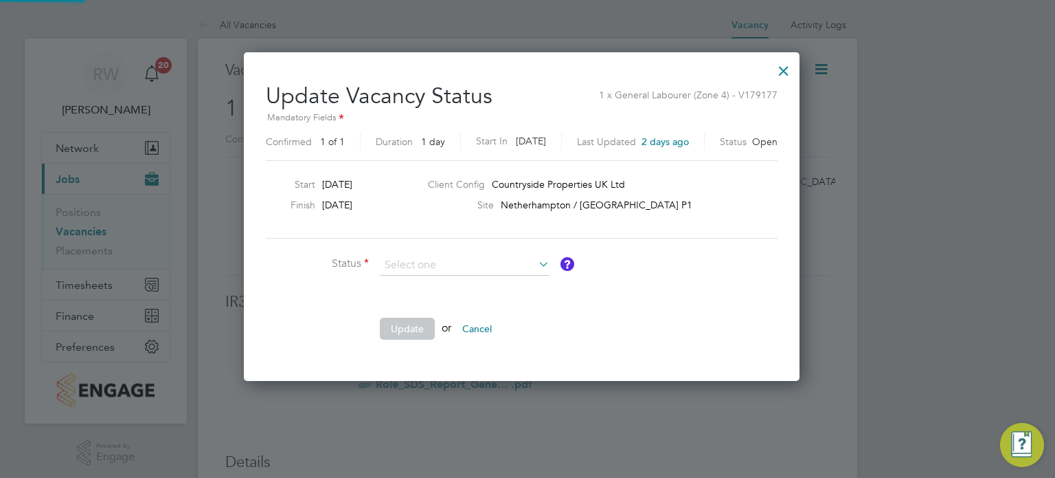
scroll to position [326, 567]
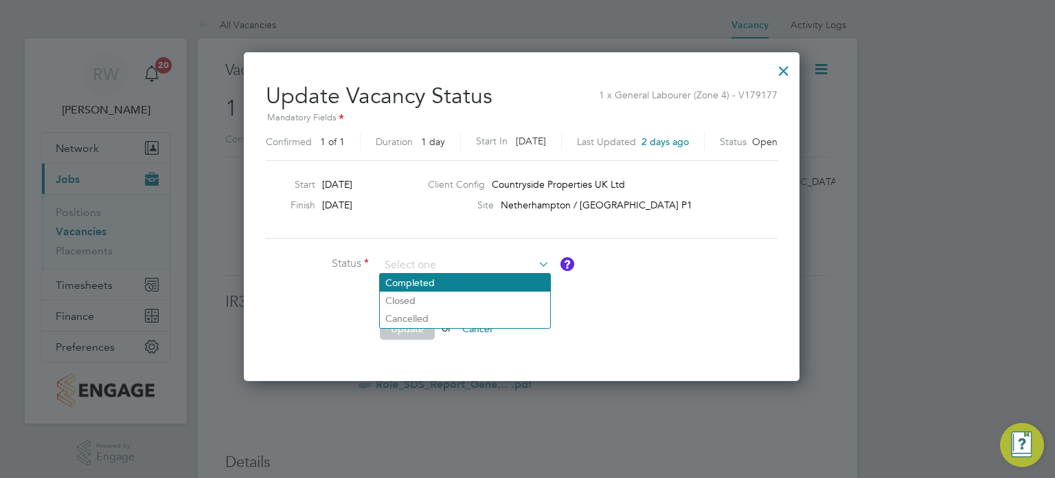
click at [478, 289] on li "Completed" at bounding box center [465, 282] width 170 height 18
type input "Completed"
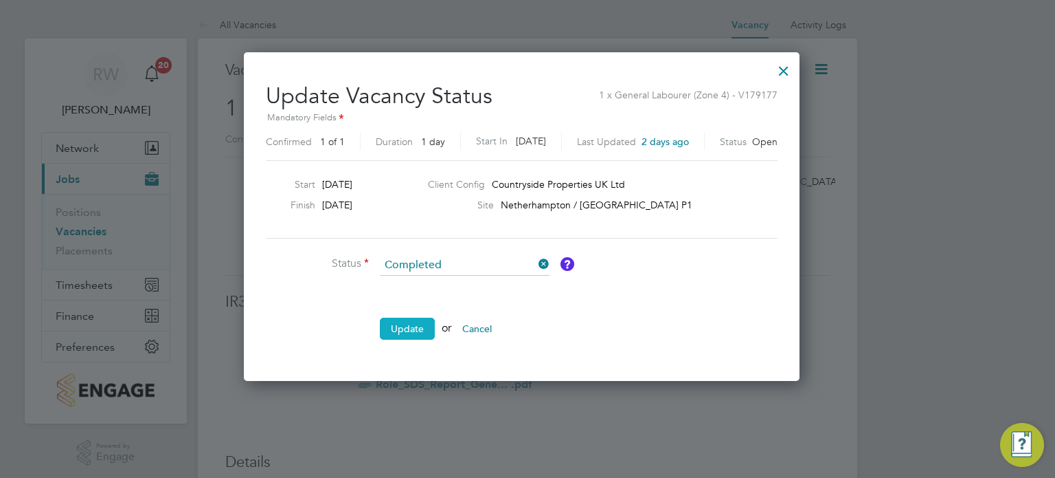
click at [394, 331] on button "Update" at bounding box center [407, 328] width 55 height 22
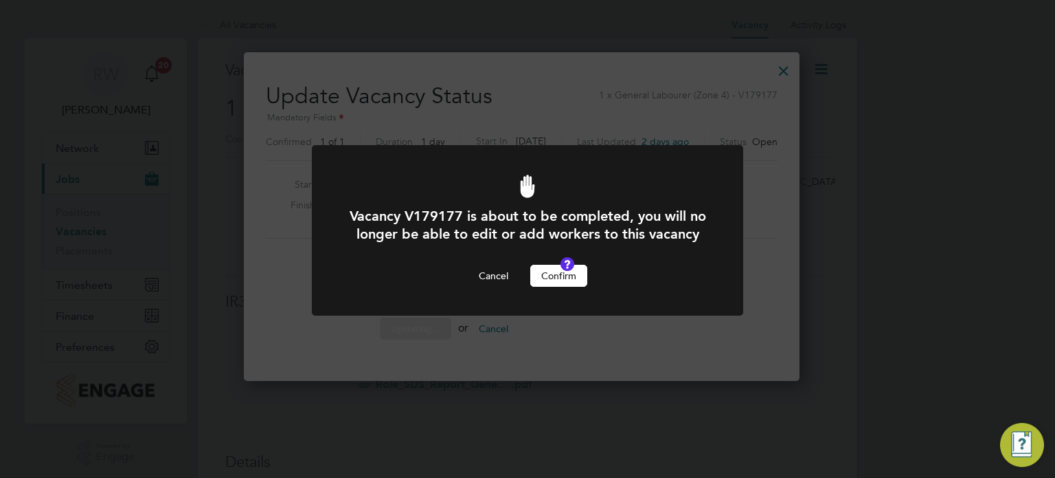
click at [561, 287] on button "Confirm" at bounding box center [558, 276] width 57 height 22
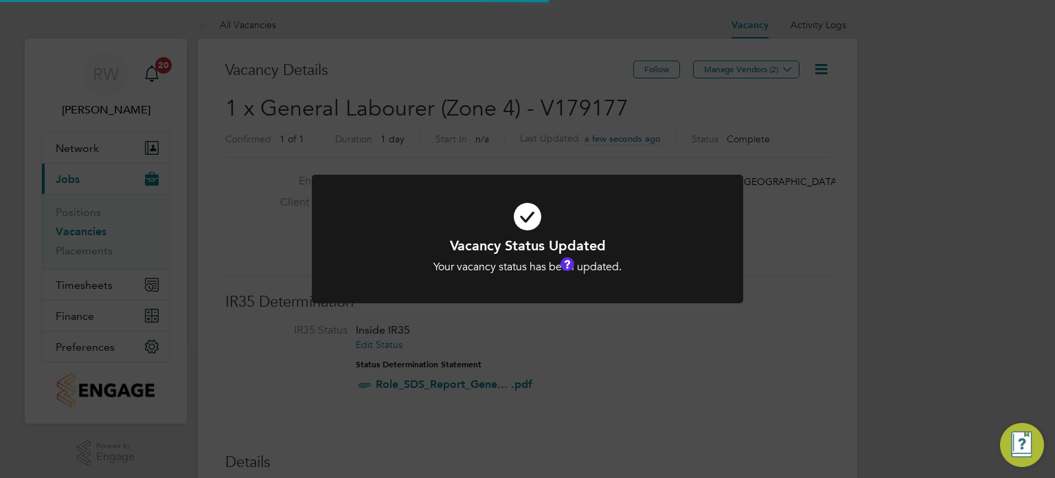
scroll to position [41, 96]
click at [542, 122] on div "Vacancy Status Updated Your vacancy status has been updated. Cancel Okay" at bounding box center [527, 239] width 1055 height 478
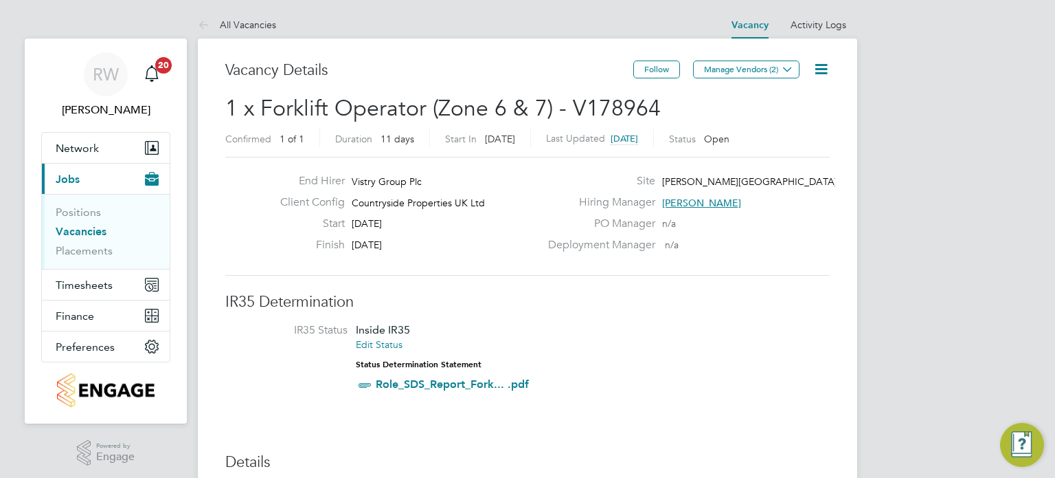
click at [825, 68] on icon at bounding box center [821, 68] width 17 height 17
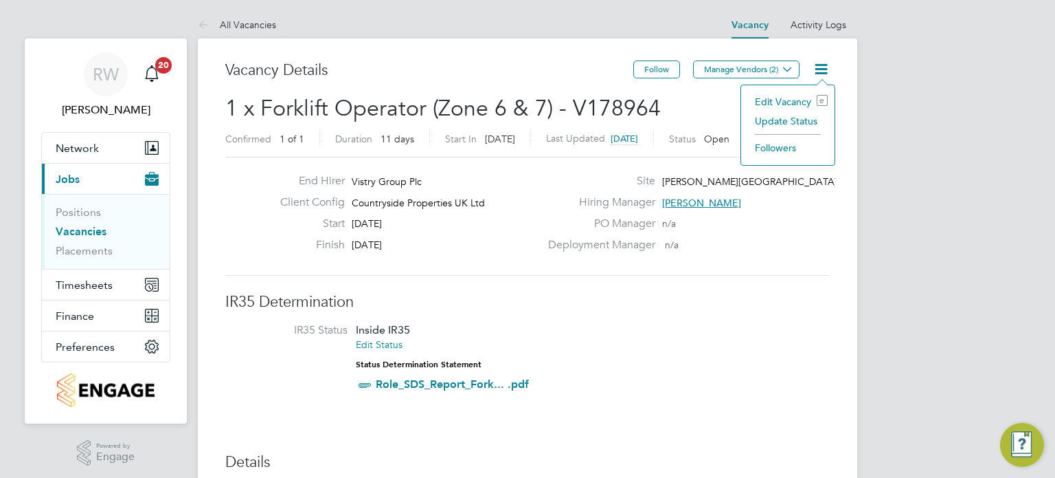
click at [796, 122] on li "Update Status" at bounding box center [788, 120] width 80 height 19
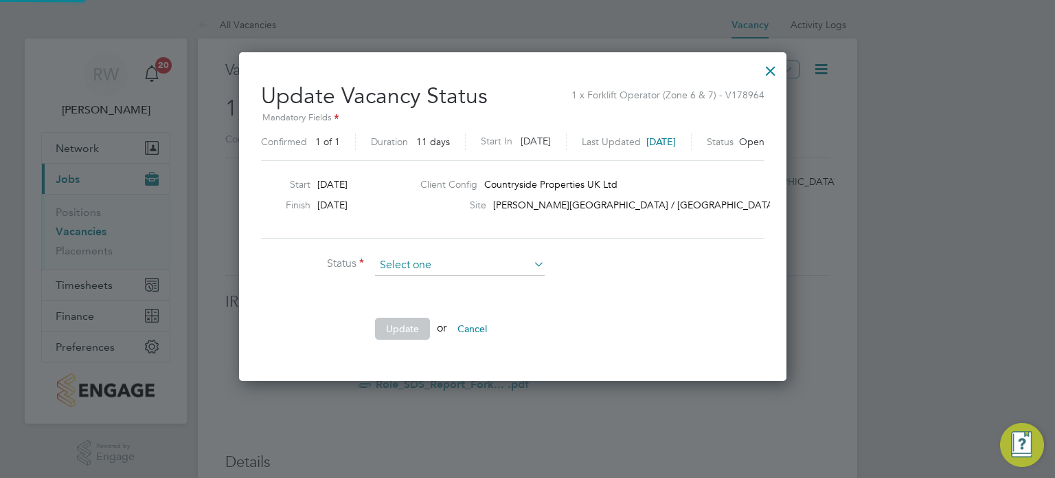
scroll to position [326, 577]
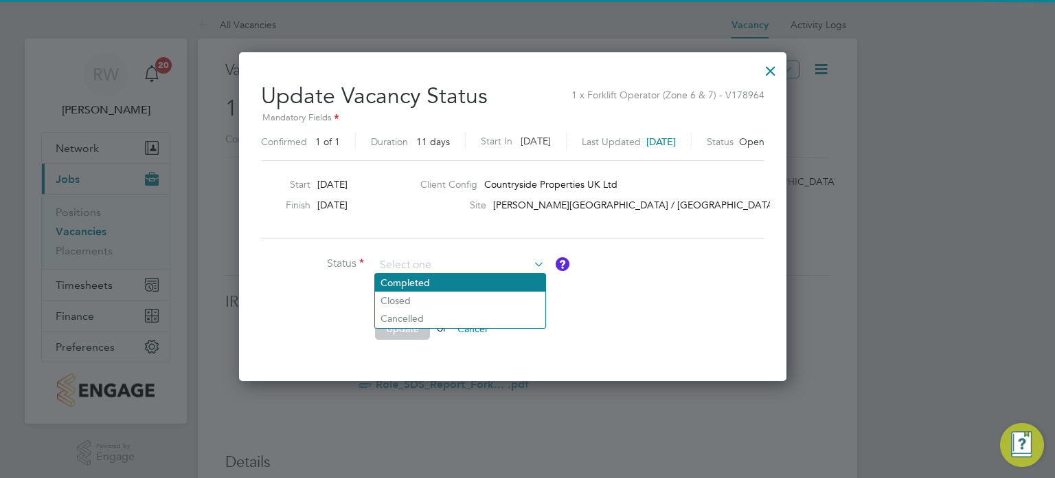
click at [454, 284] on li "Completed" at bounding box center [460, 282] width 170 height 18
type input "Completed"
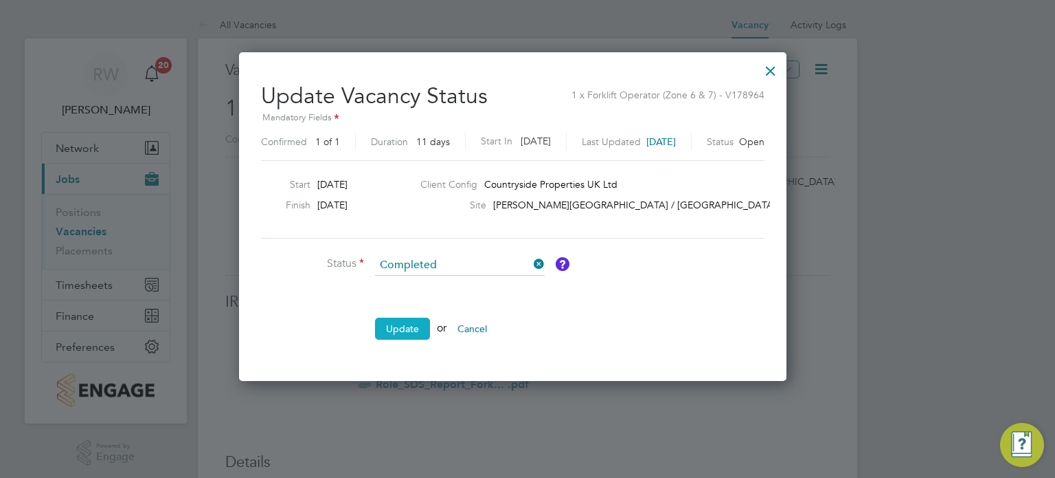
click at [418, 318] on button "Update" at bounding box center [402, 328] width 55 height 22
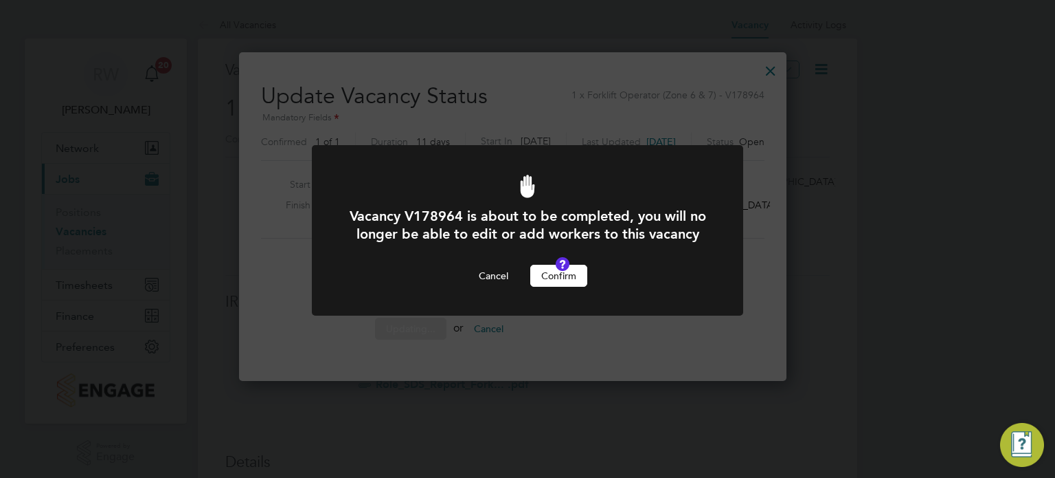
click at [550, 278] on div "Vacancy V178964 is about to be completed, you will no longer be able to edit or…" at bounding box center [527, 247] width 357 height 80
click at [552, 287] on button "Confirm" at bounding box center [558, 276] width 57 height 22
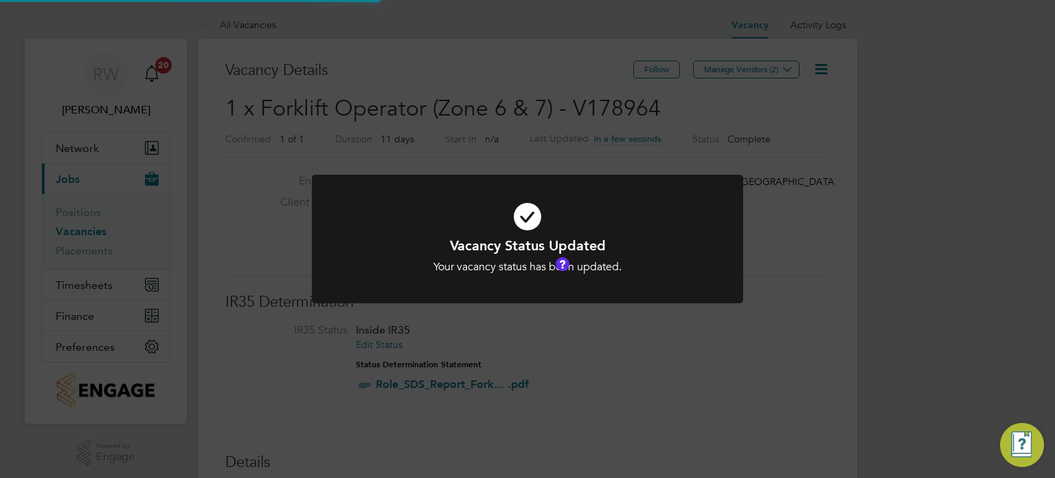
scroll to position [41, 96]
click at [538, 128] on div "Vacancy Status Updated Your vacancy status has been updated. Cancel Okay" at bounding box center [527, 239] width 1055 height 478
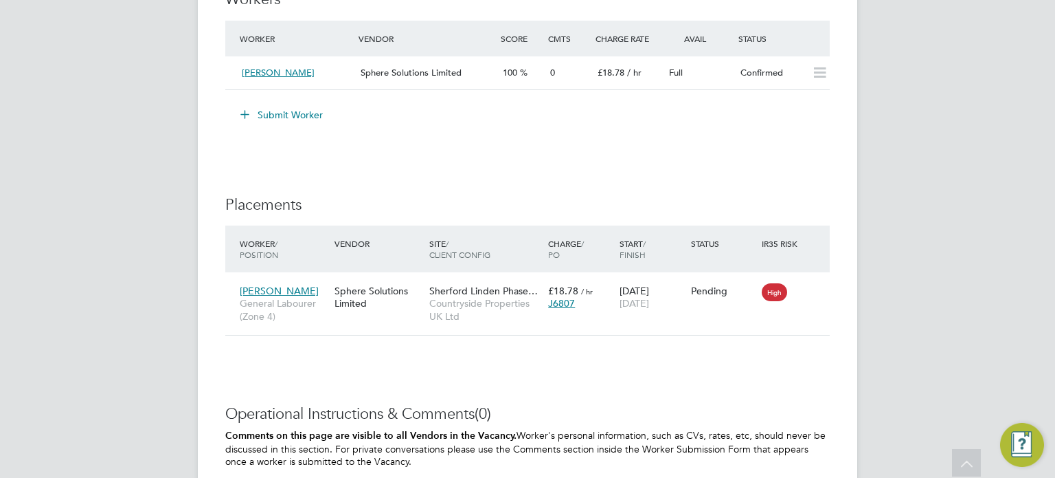
scroll to position [1231, 0]
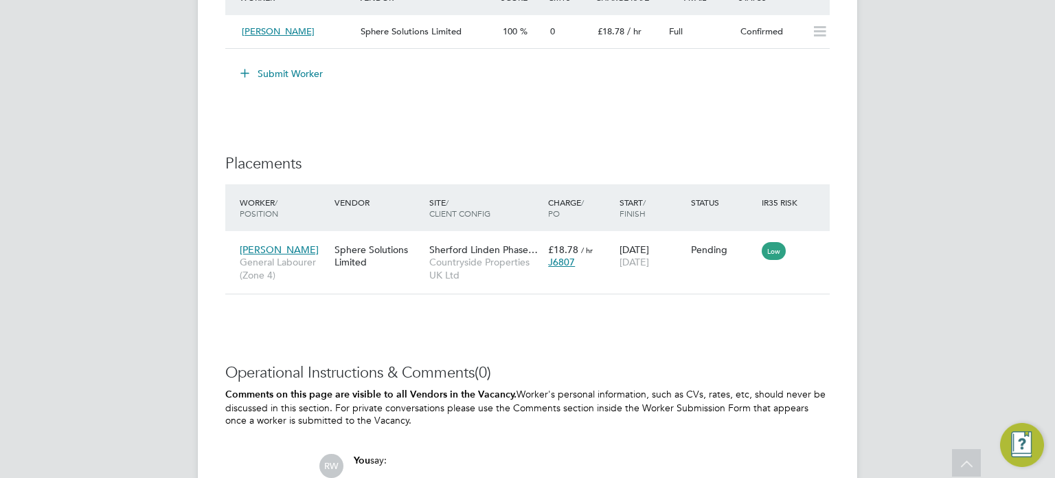
scroll to position [1288, 0]
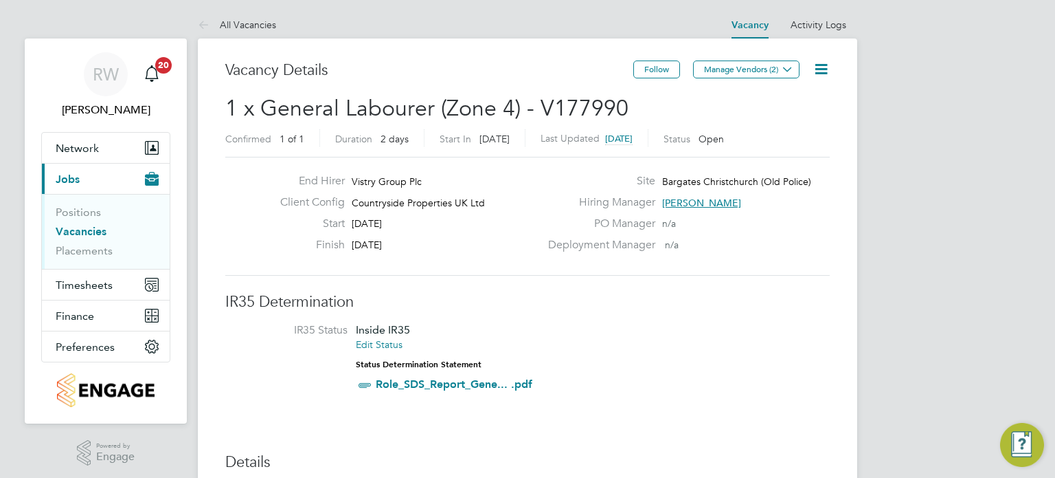
click at [816, 68] on icon at bounding box center [821, 68] width 17 height 17
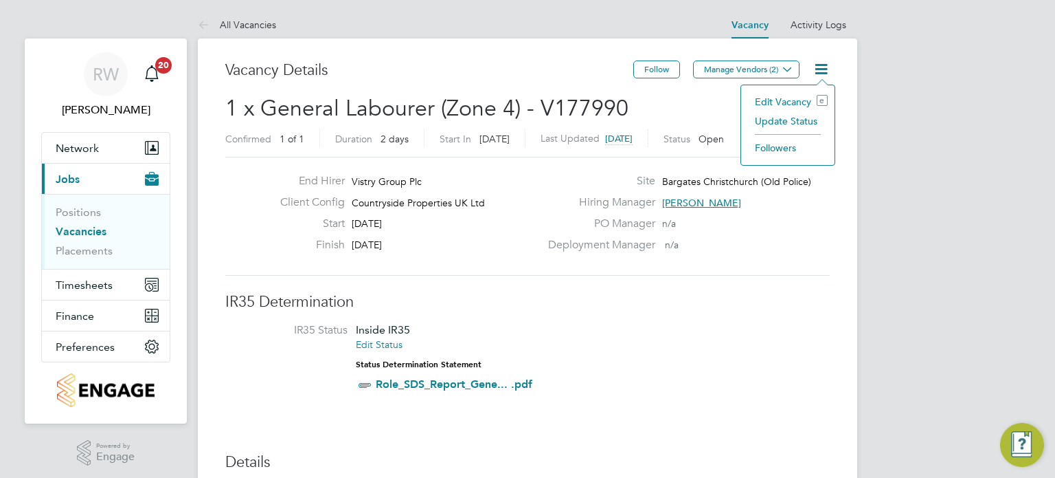
click at [802, 115] on li "Update Status" at bounding box center [788, 120] width 80 height 19
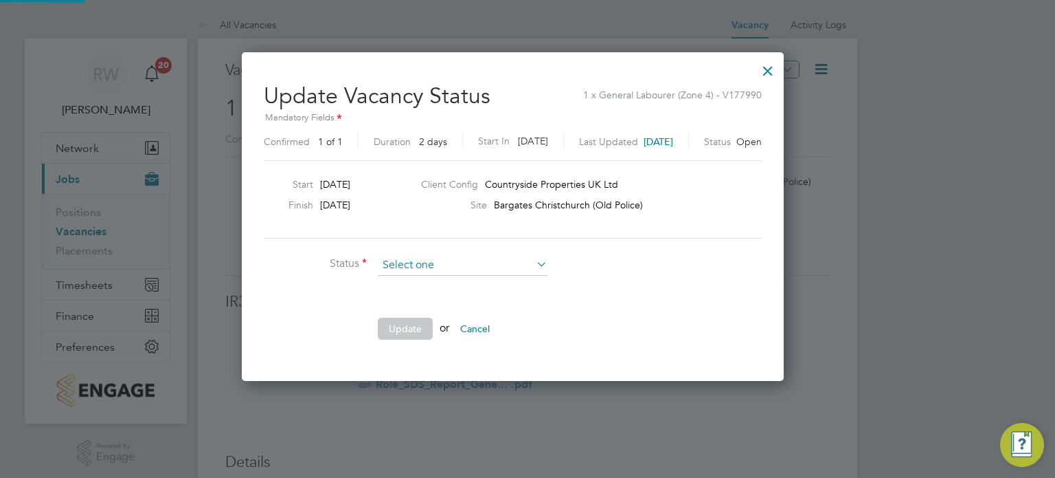
scroll to position [326, 571]
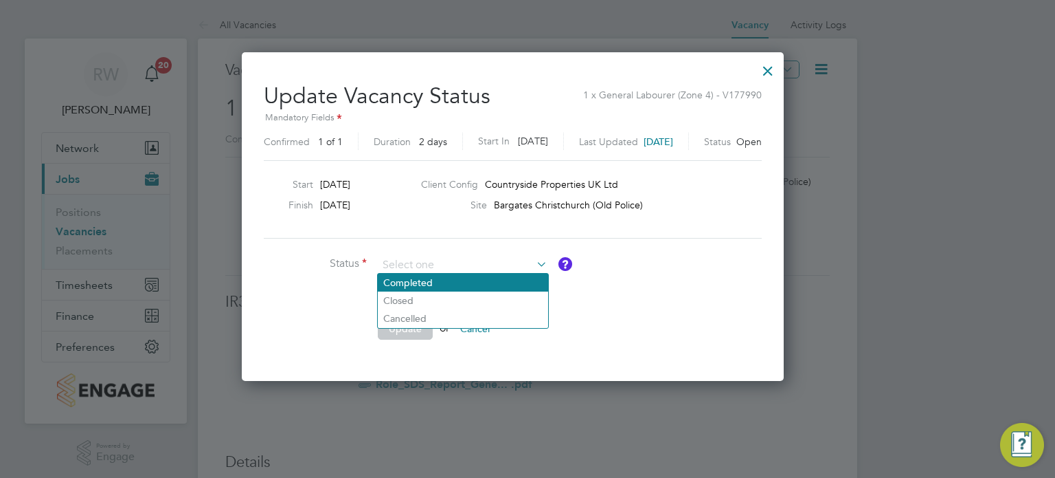
click at [439, 276] on li "Completed" at bounding box center [463, 282] width 170 height 18
type input "Completed"
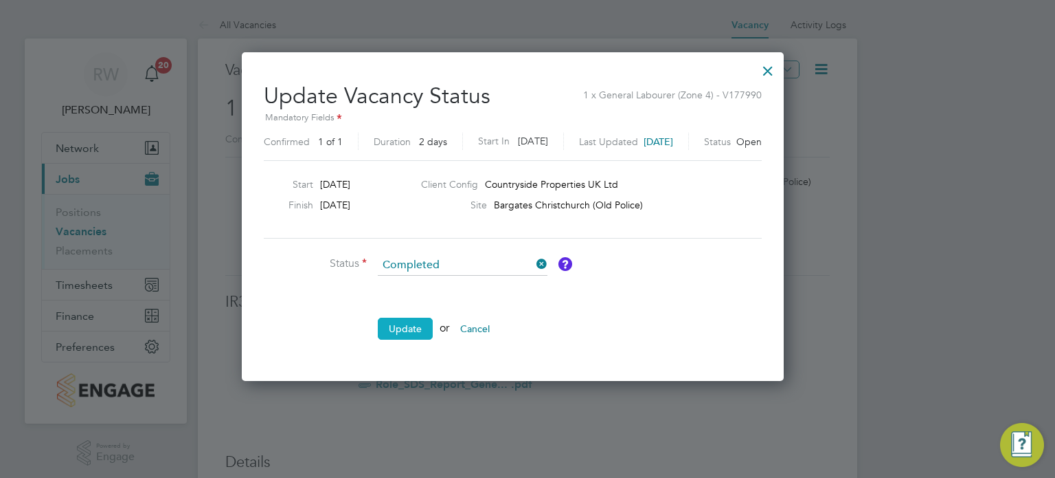
click at [415, 319] on button "Update" at bounding box center [405, 328] width 55 height 22
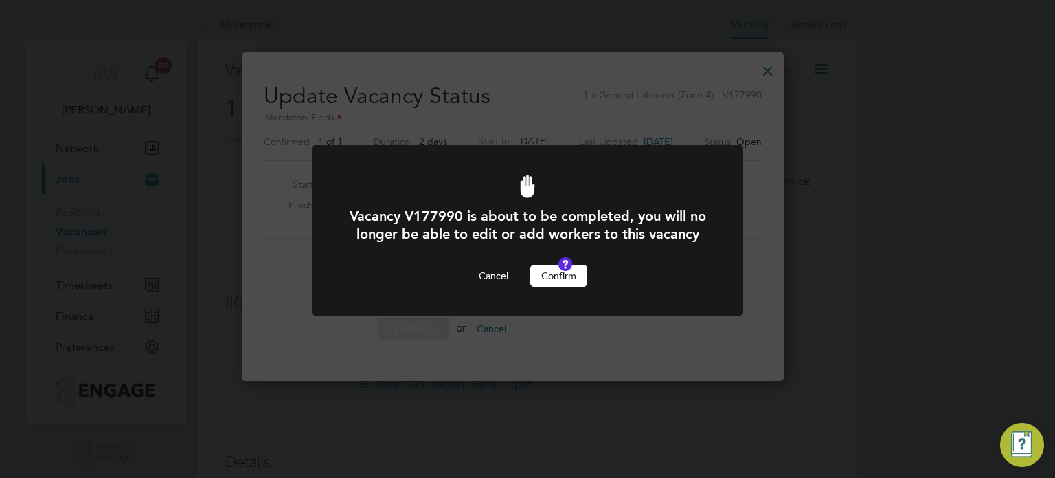
click at [572, 287] on button "Confirm" at bounding box center [558, 276] width 57 height 22
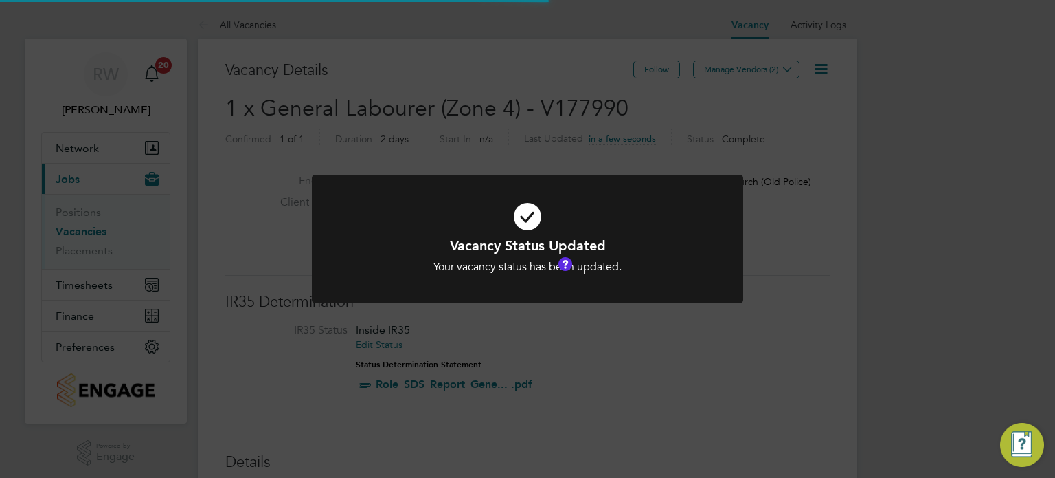
scroll to position [41, 96]
click at [488, 120] on div "Vacancy Status Updated Your vacancy status has been updated. Cancel Okay" at bounding box center [527, 239] width 1055 height 478
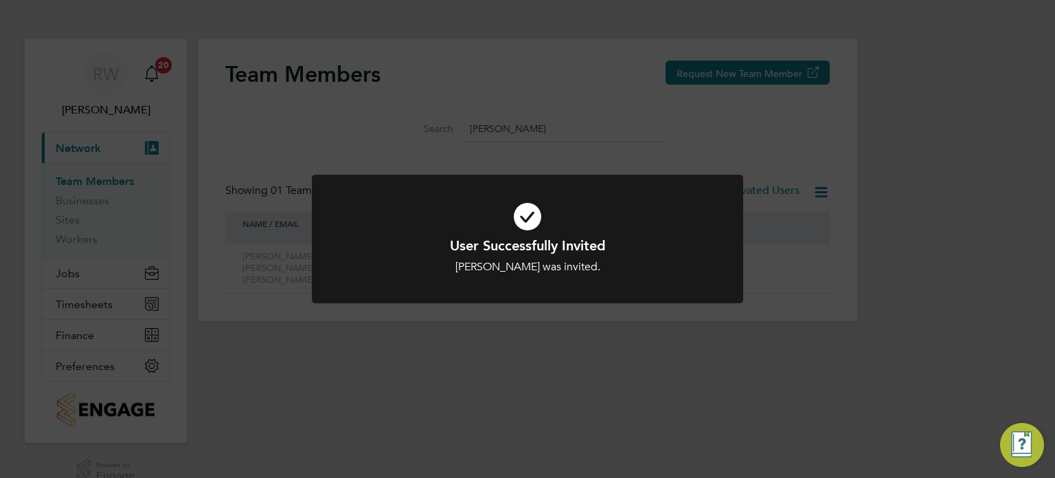
click at [383, 127] on div "User Successfully Invited [PERSON_NAME] was invited. Cancel Okay" at bounding box center [527, 239] width 1055 height 478
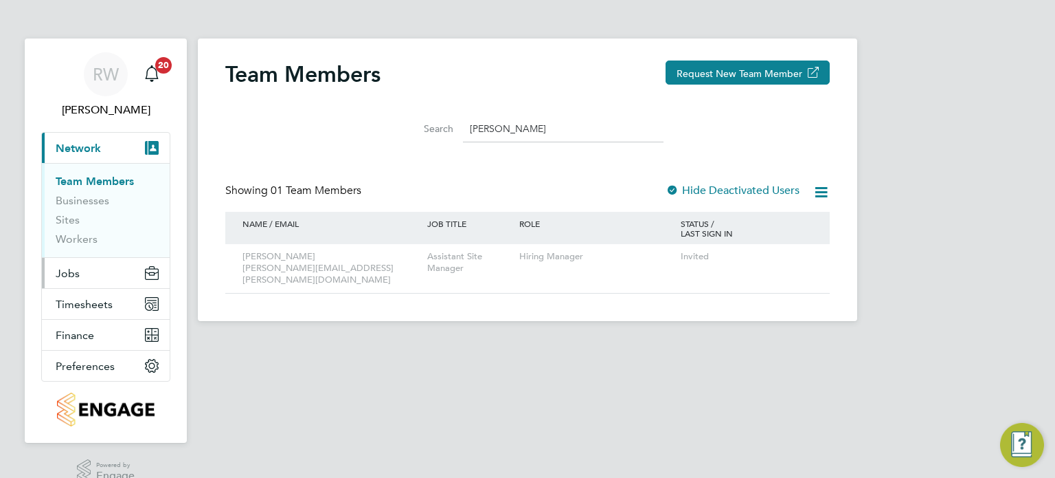
click at [71, 272] on span "Jobs" at bounding box center [68, 273] width 24 height 13
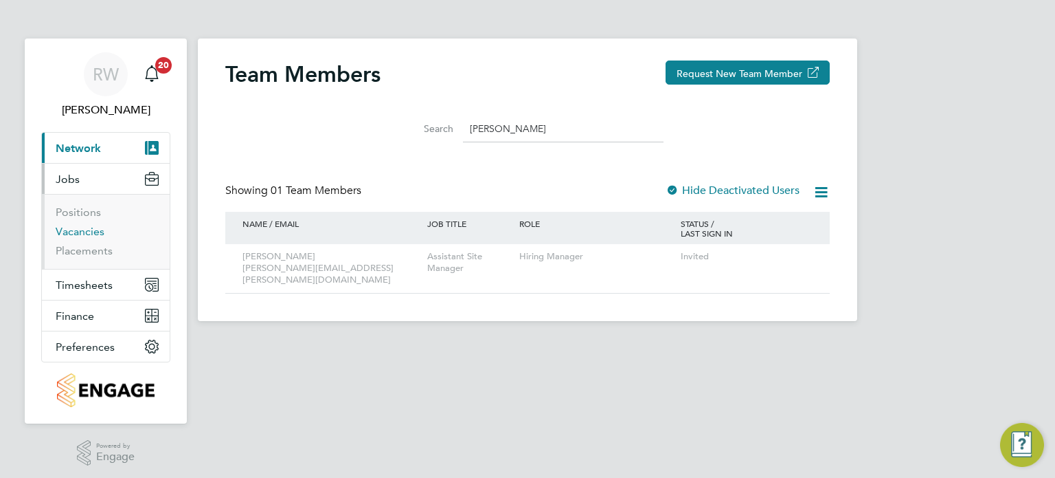
click at [91, 227] on link "Vacancies" at bounding box center [80, 231] width 49 height 13
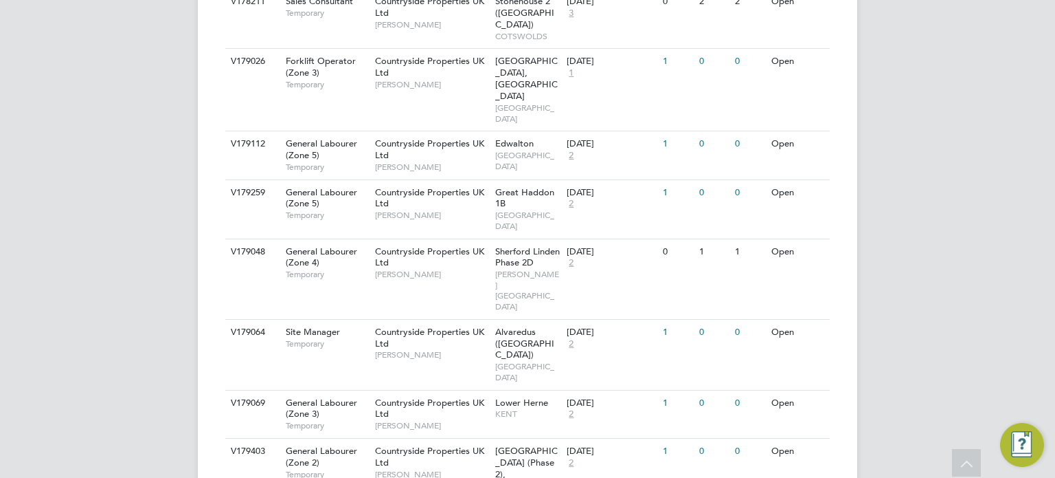
scroll to position [1527, 0]
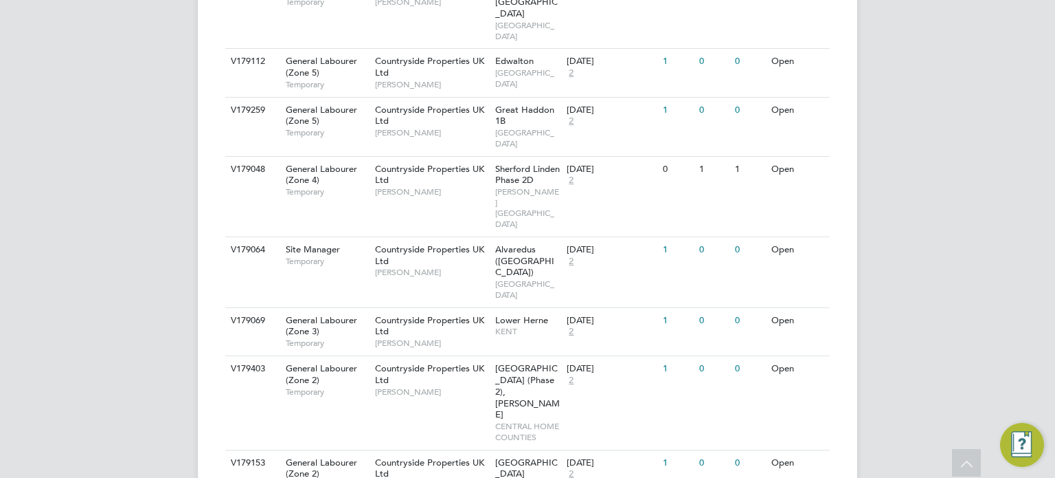
scroll to position [1606, 0]
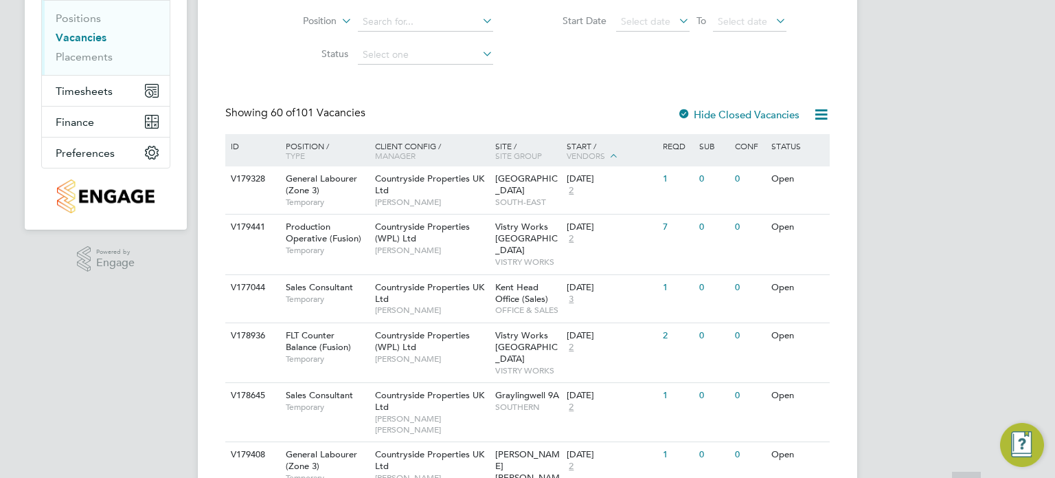
scroll to position [195, 0]
click at [484, 181] on div "Countryside Properties UK Ltd Thomas Church" at bounding box center [432, 188] width 120 height 47
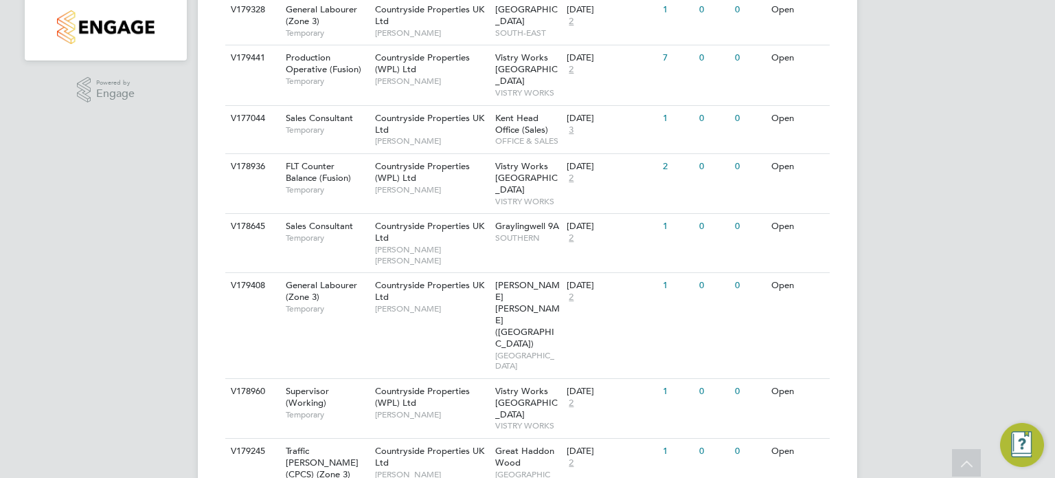
scroll to position [364, 0]
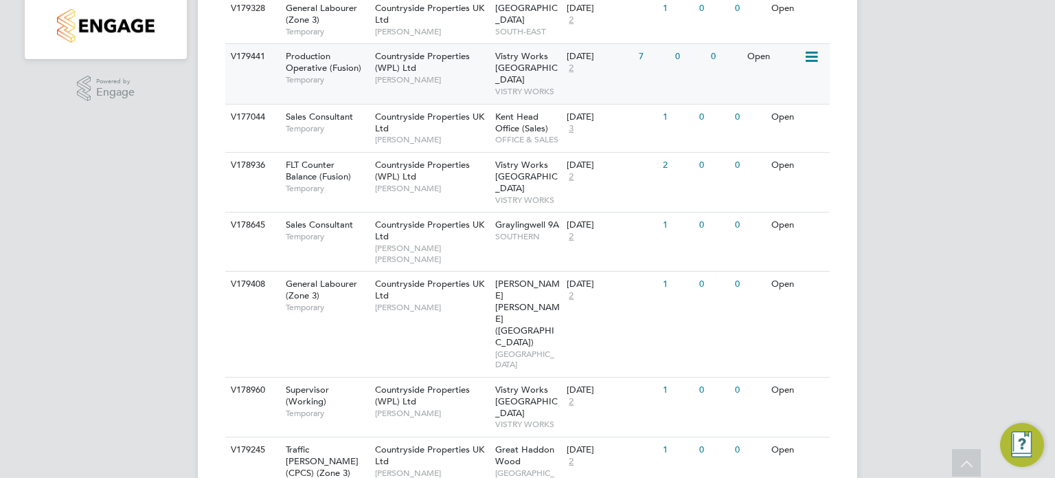
click at [492, 69] on div "Vistry Works Leicester VISTRY WORKS" at bounding box center [528, 73] width 72 height 59
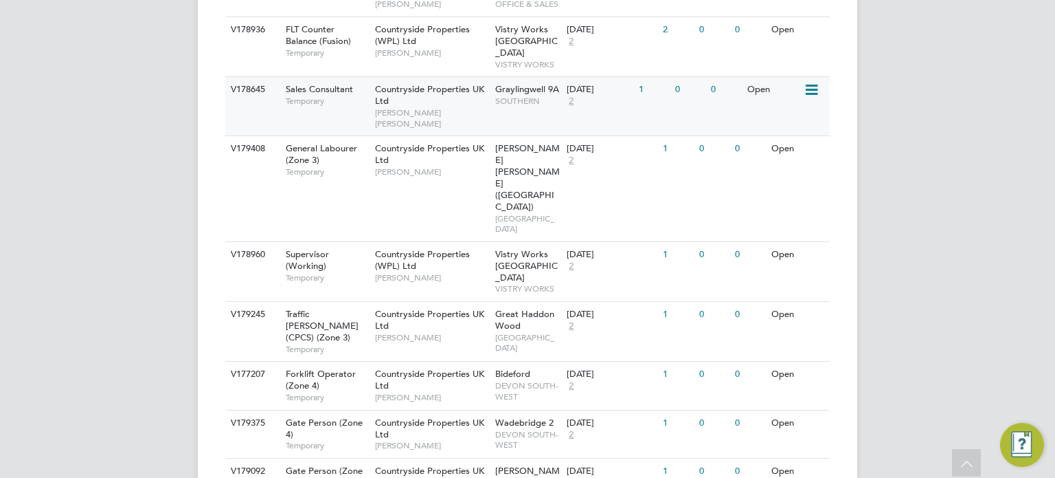
scroll to position [500, 0]
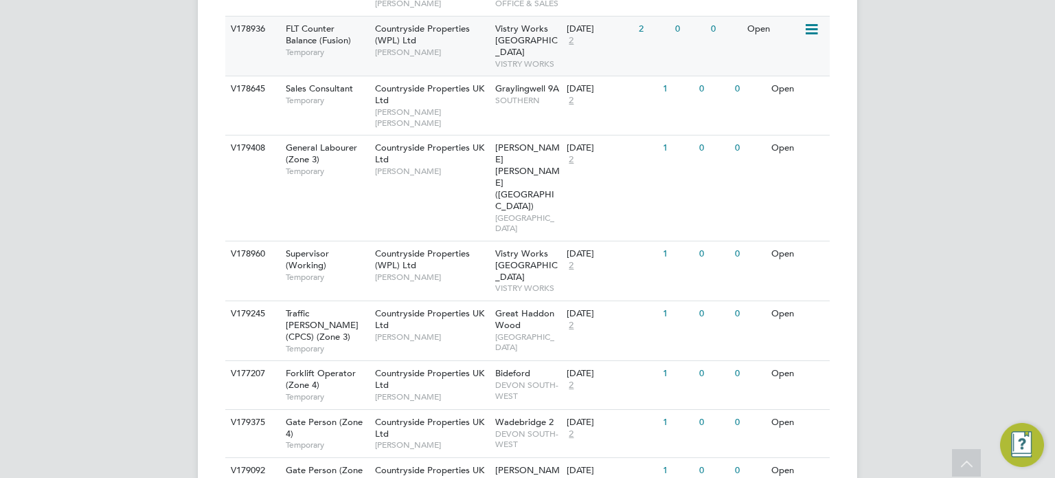
click at [486, 30] on div "Countryside Properties (WPL) Ltd Fidel Hill" at bounding box center [432, 39] width 120 height 47
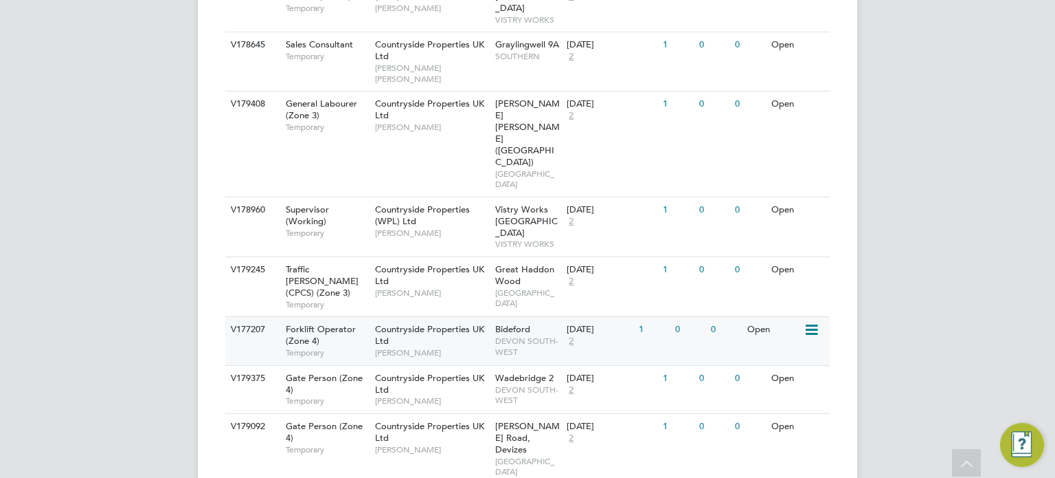
scroll to position [544, 0]
click at [518, 38] on div "Graylingwell 9A SOUTHERN" at bounding box center [528, 50] width 72 height 36
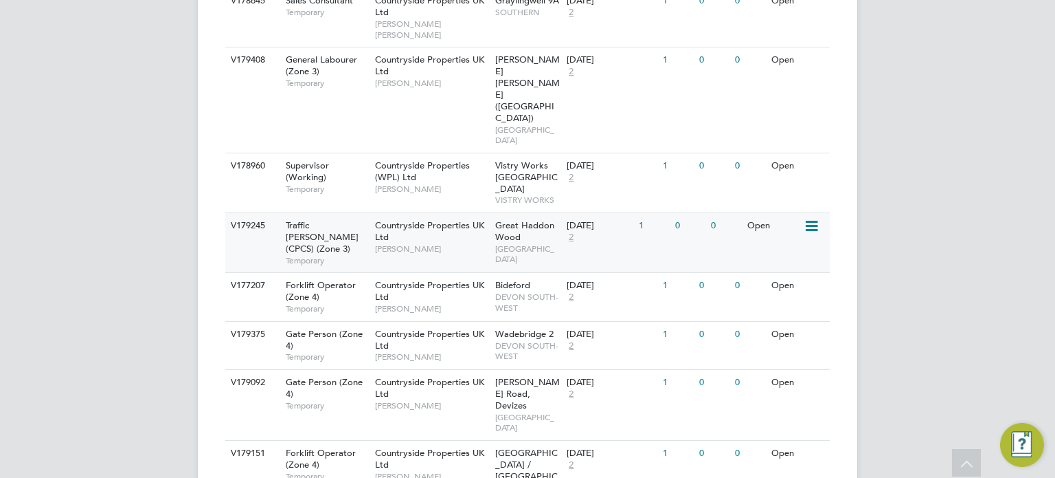
scroll to position [591, 0]
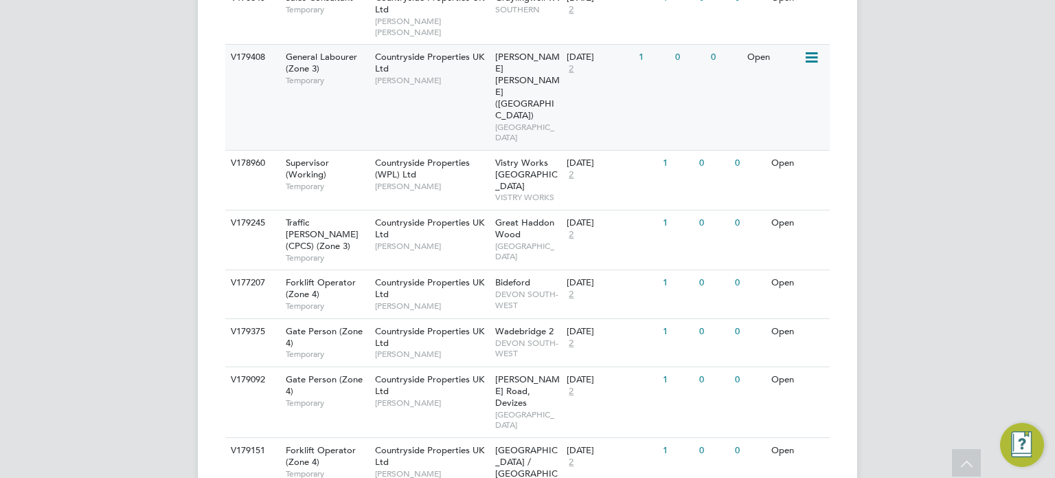
click at [462, 51] on span "Countryside Properties UK Ltd" at bounding box center [429, 62] width 109 height 23
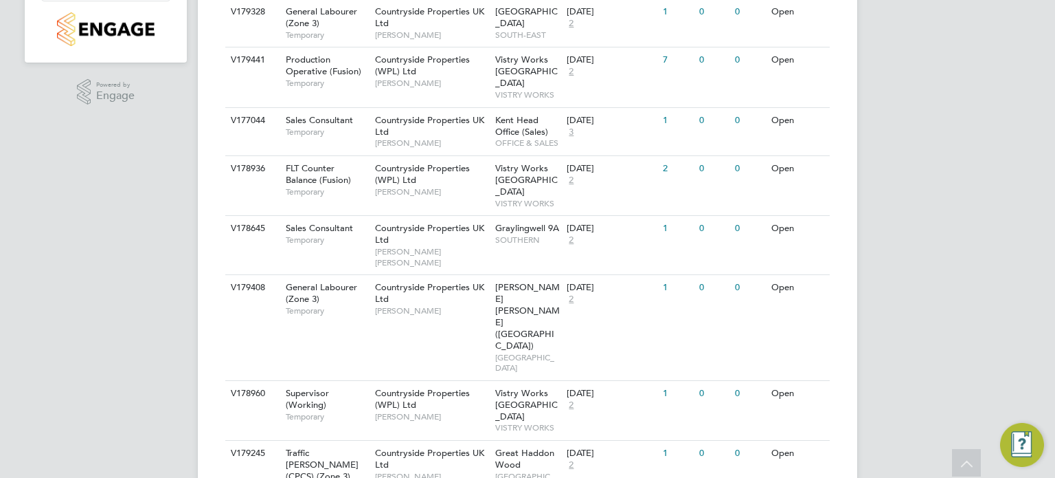
scroll to position [0, 0]
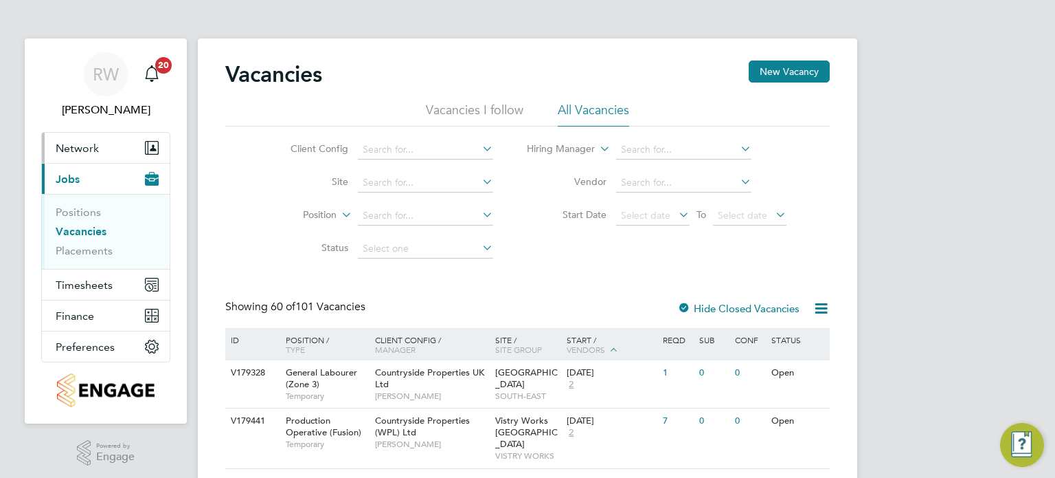
click at [69, 149] on span "Network" at bounding box center [77, 148] width 43 height 13
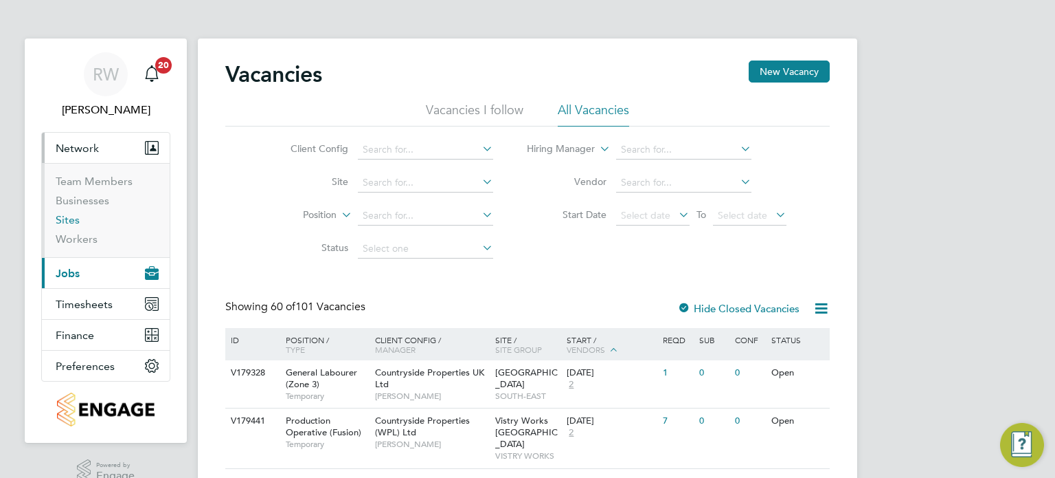
click at [71, 223] on link "Sites" at bounding box center [68, 219] width 24 height 13
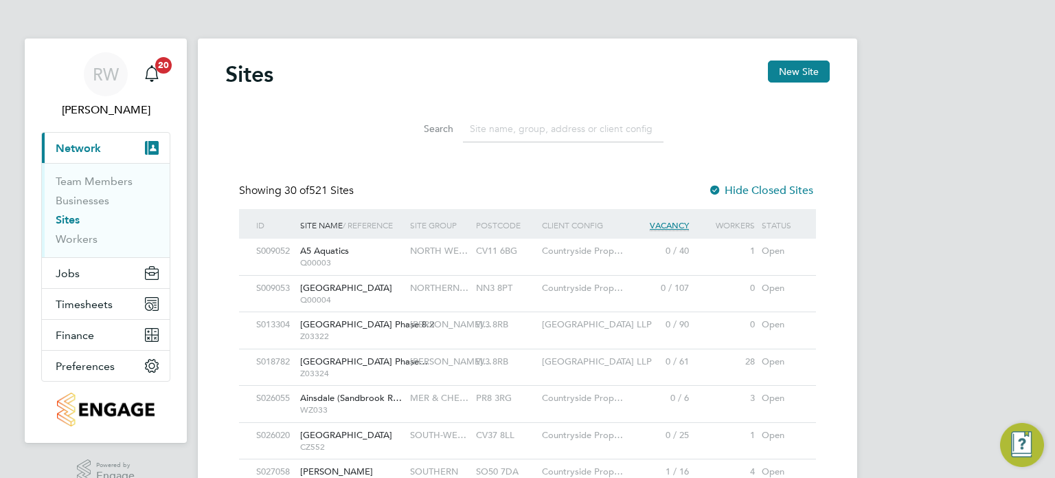
click at [497, 121] on input at bounding box center [563, 128] width 201 height 27
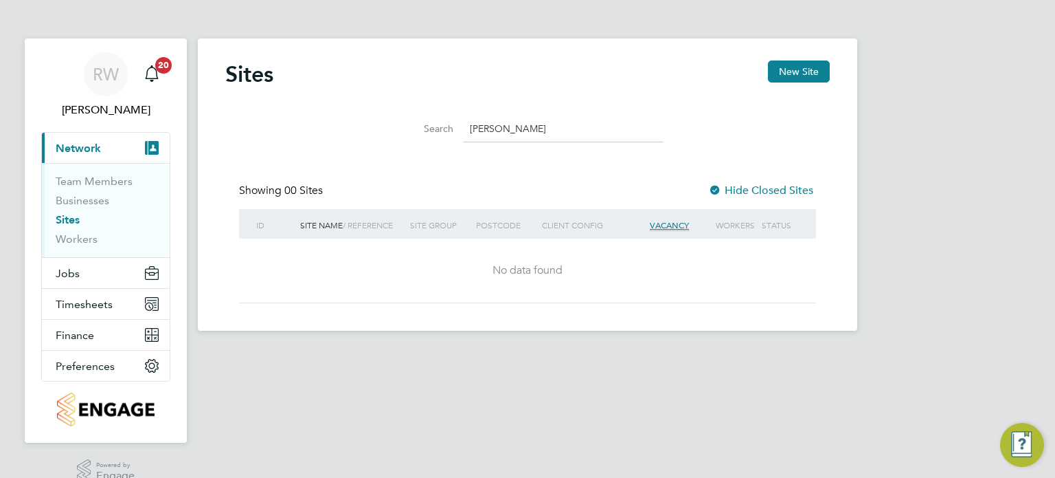
type input "soham"
click at [66, 261] on button "Jobs" at bounding box center [106, 273] width 128 height 30
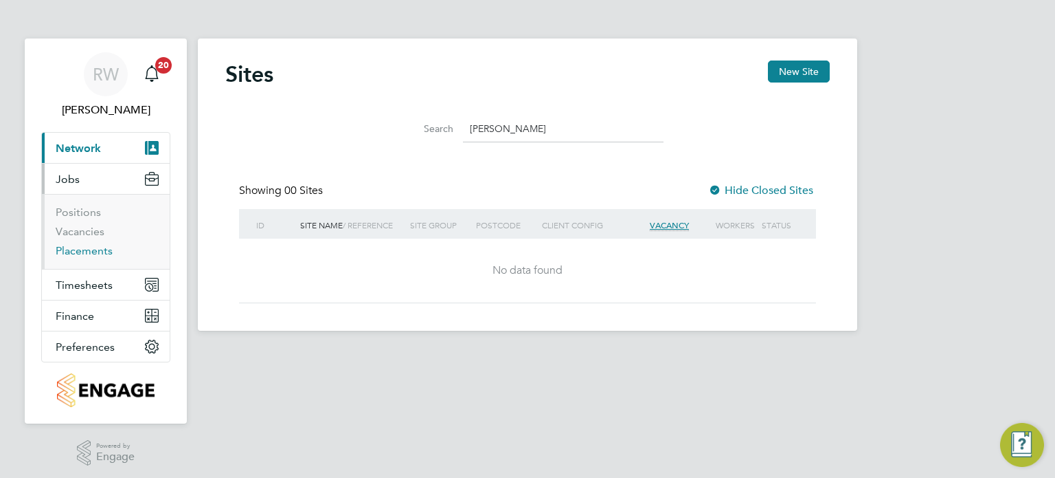
click at [88, 247] on link "Placements" at bounding box center [84, 250] width 57 height 13
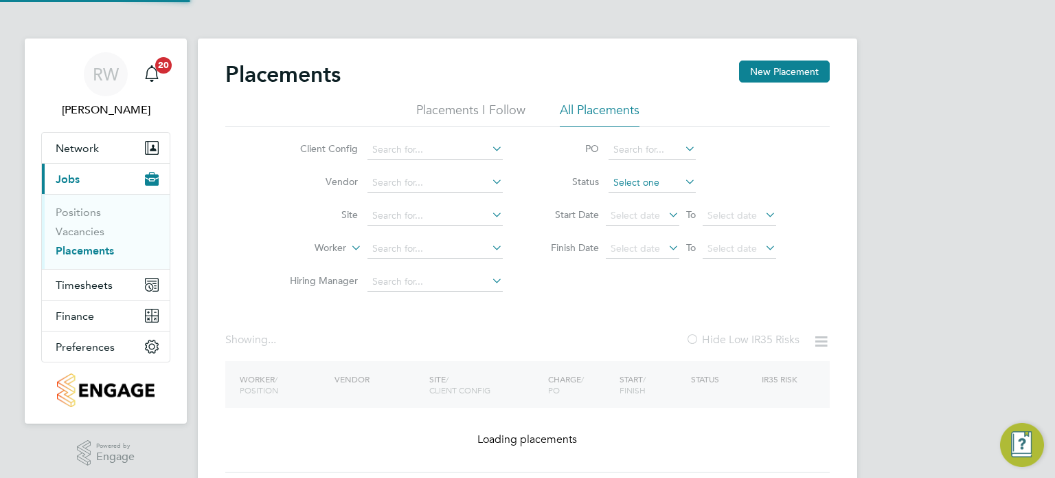
click at [645, 179] on input at bounding box center [652, 182] width 87 height 19
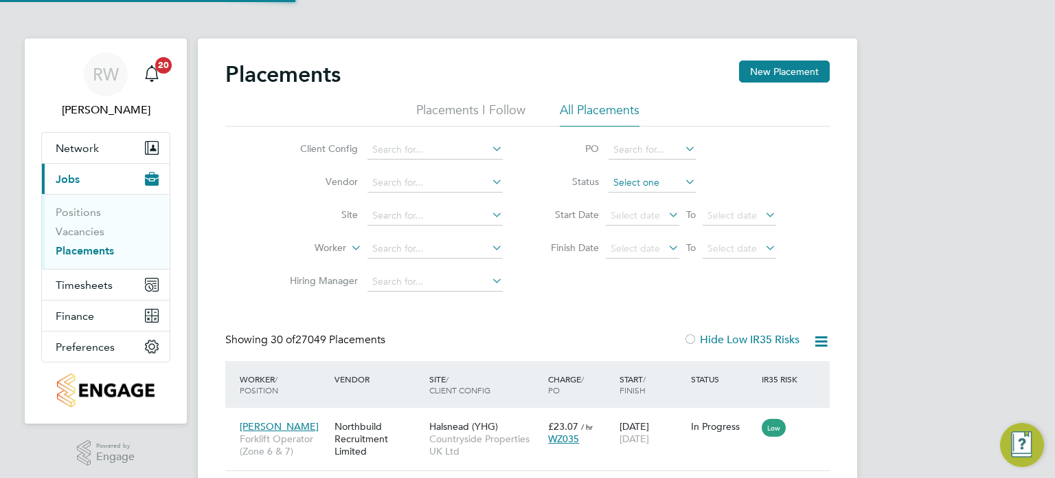
scroll to position [52, 96]
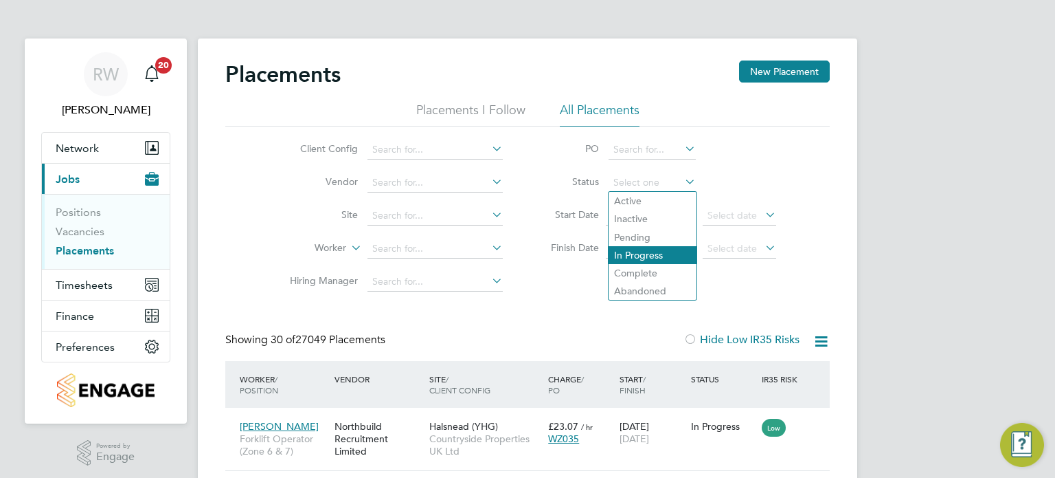
click at [647, 249] on li "In Progress" at bounding box center [653, 255] width 88 height 18
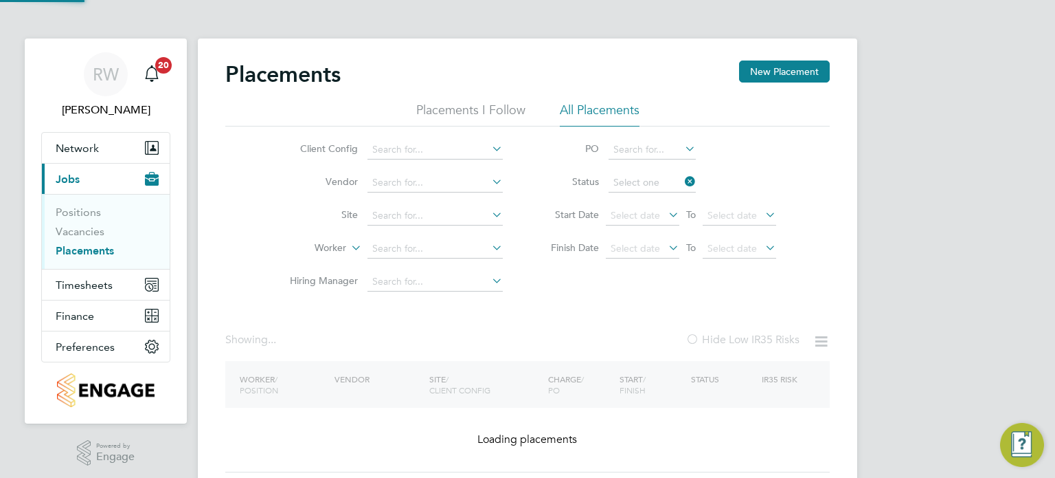
type input "In Progress"
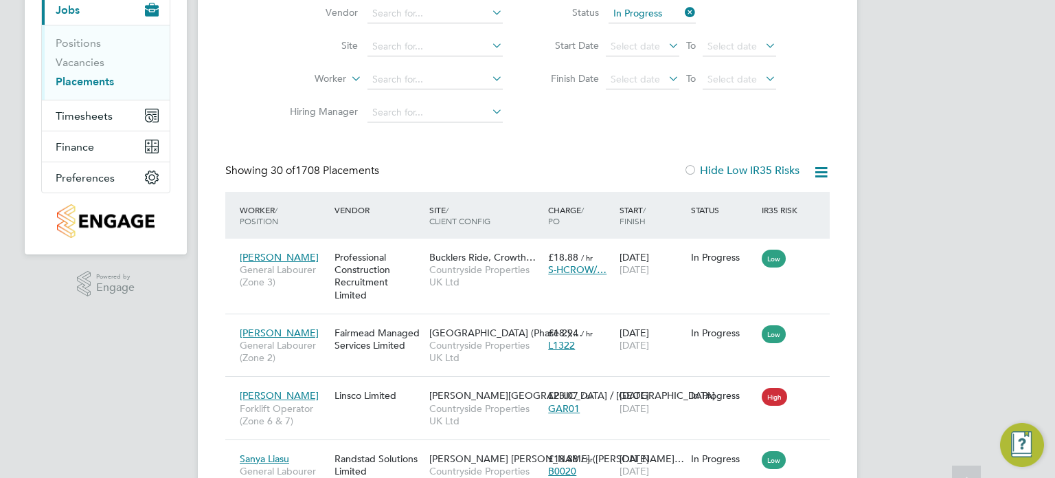
scroll to position [170, 0]
click at [825, 175] on icon at bounding box center [821, 170] width 17 height 17
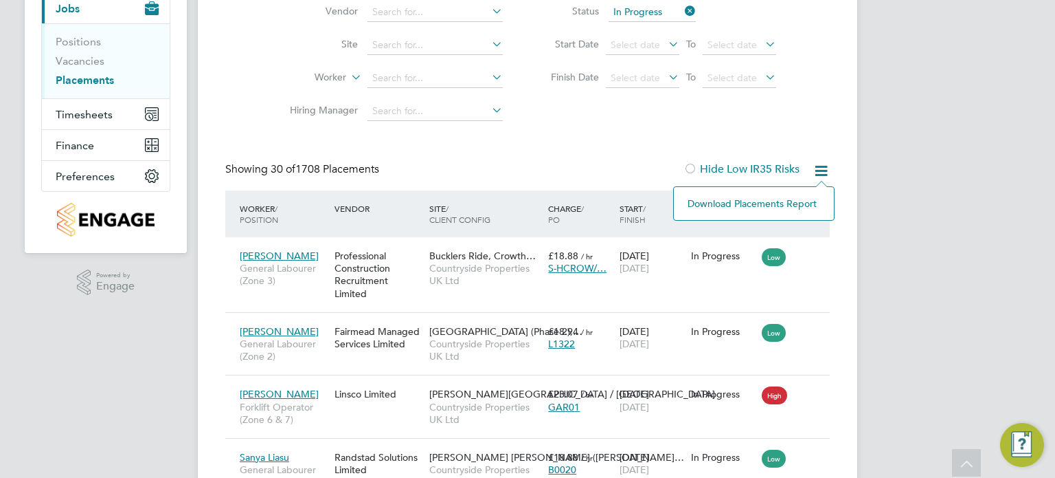
click at [765, 201] on li "Download Placements Report" at bounding box center [754, 203] width 146 height 19
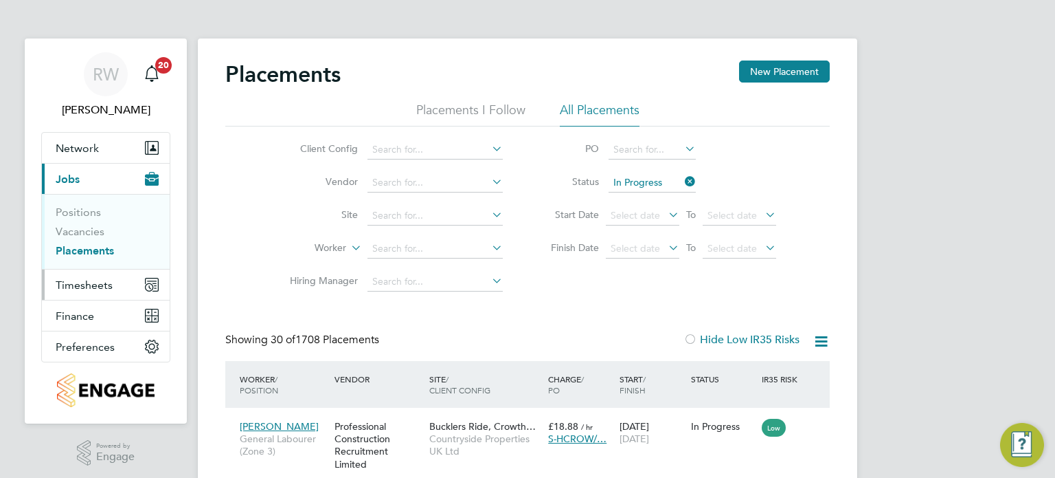
click at [83, 287] on span "Timesheets" at bounding box center [84, 284] width 57 height 13
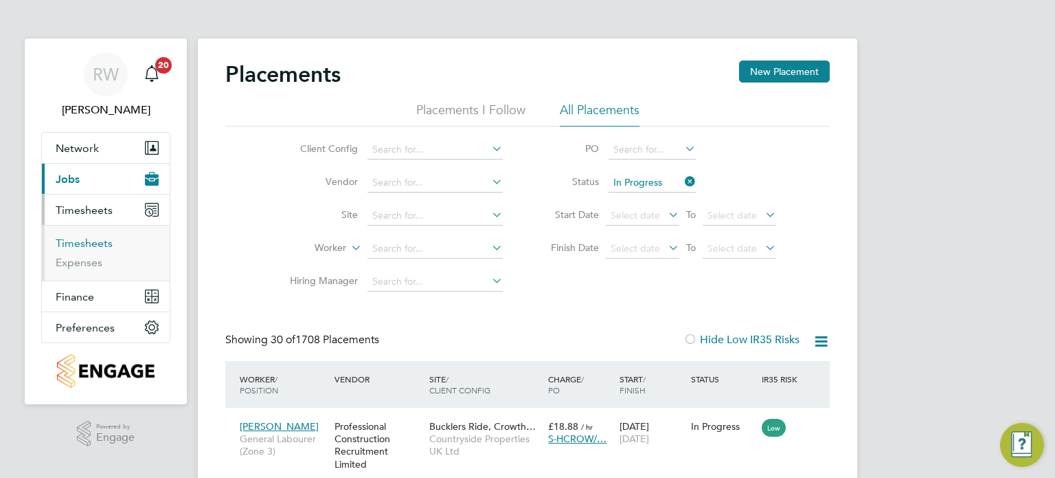
click at [95, 241] on link "Timesheets" at bounding box center [84, 242] width 57 height 13
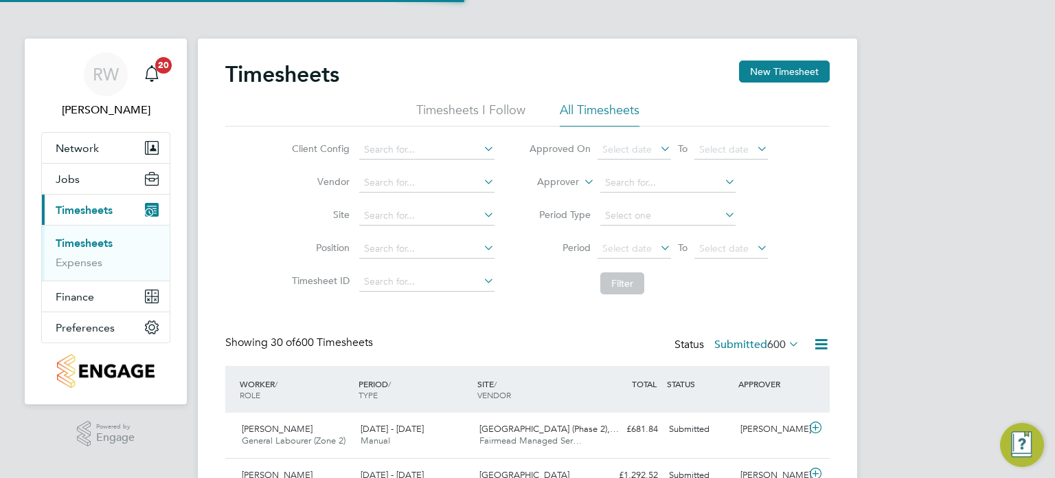
scroll to position [34, 120]
click at [405, 148] on input at bounding box center [426, 149] width 135 height 19
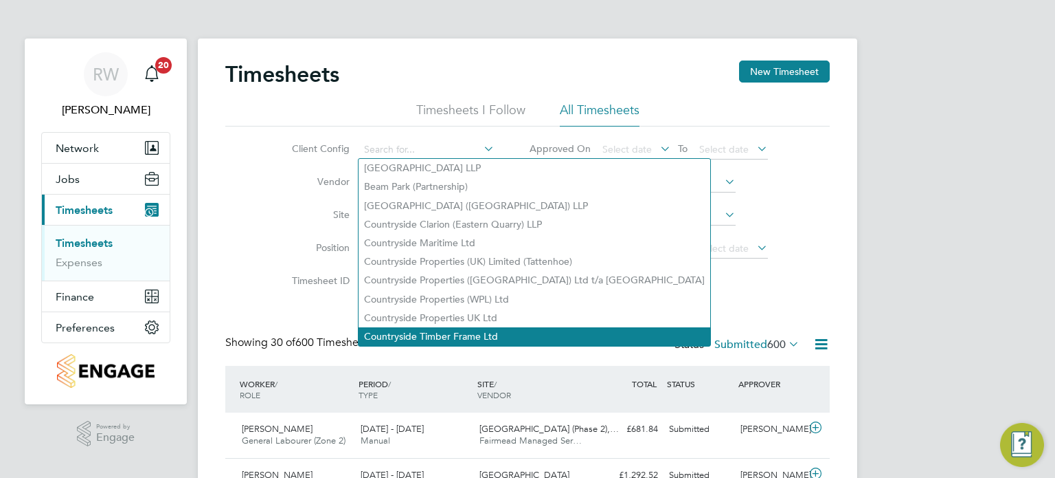
click at [434, 335] on li "Countryside Timber Frame Ltd" at bounding box center [535, 336] width 352 height 19
type input "Countryside Timber Frame Ltd"
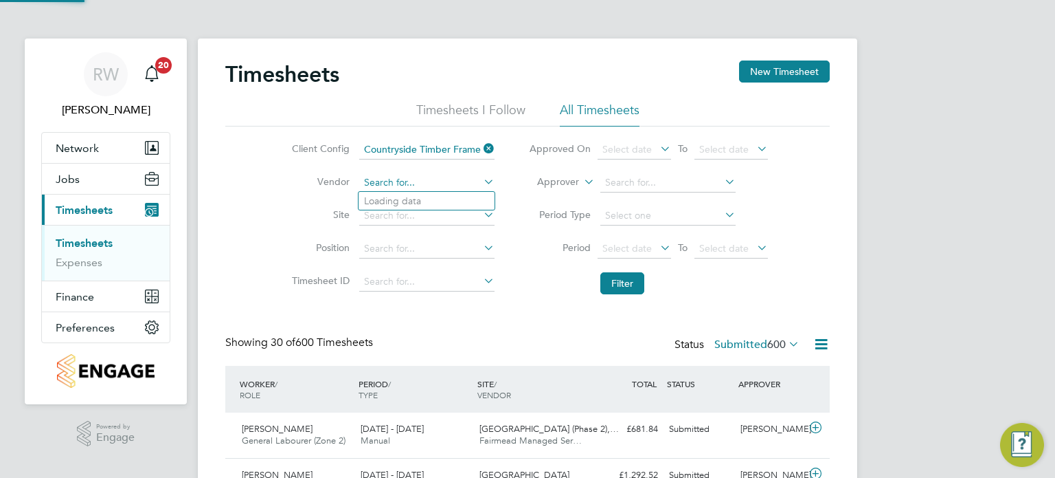
click at [394, 181] on input at bounding box center [426, 182] width 135 height 19
click at [406, 193] on li "Rands tad Solutions Limited" at bounding box center [427, 201] width 136 height 19
type input "Randstad Solutions Limited"
click at [614, 277] on button "Filter" at bounding box center [623, 283] width 44 height 22
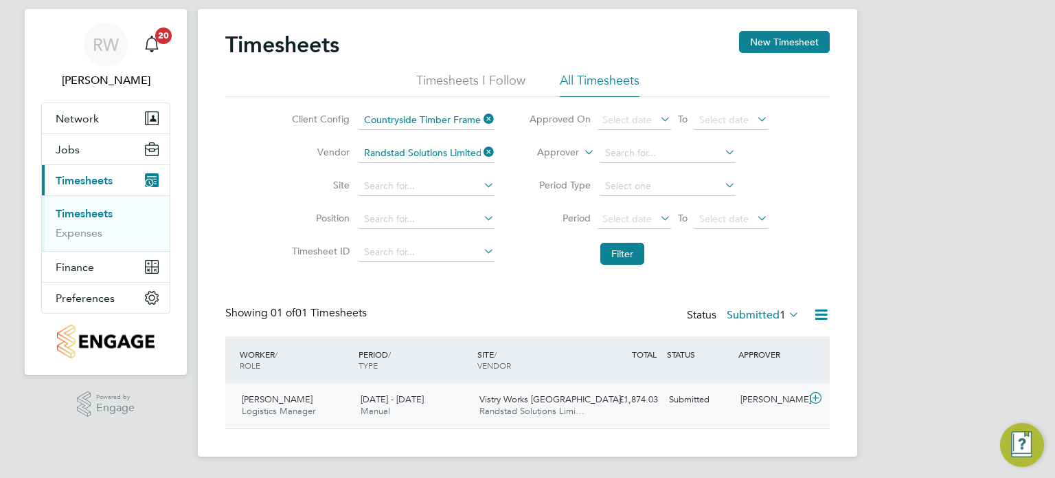
click at [526, 411] on span "Randstad Solutions Limi…" at bounding box center [532, 411] width 105 height 12
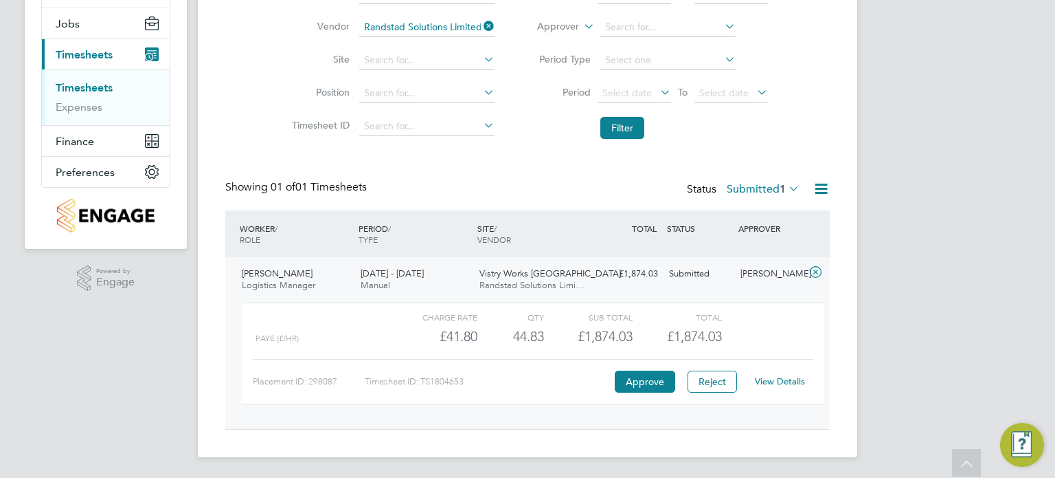
click at [784, 379] on link "View Details" at bounding box center [780, 381] width 50 height 12
click at [775, 189] on label "Submitted 1" at bounding box center [763, 189] width 73 height 14
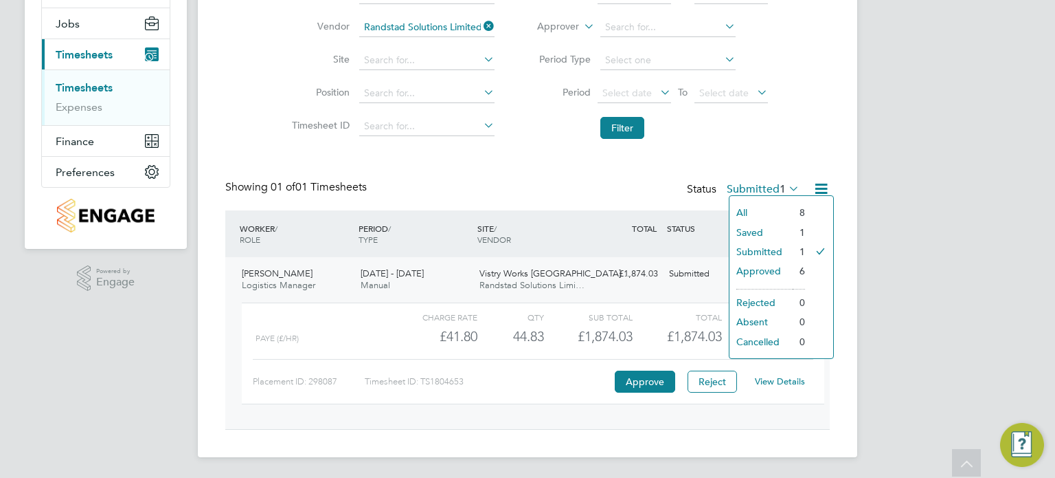
click at [764, 210] on li "All" at bounding box center [761, 212] width 63 height 19
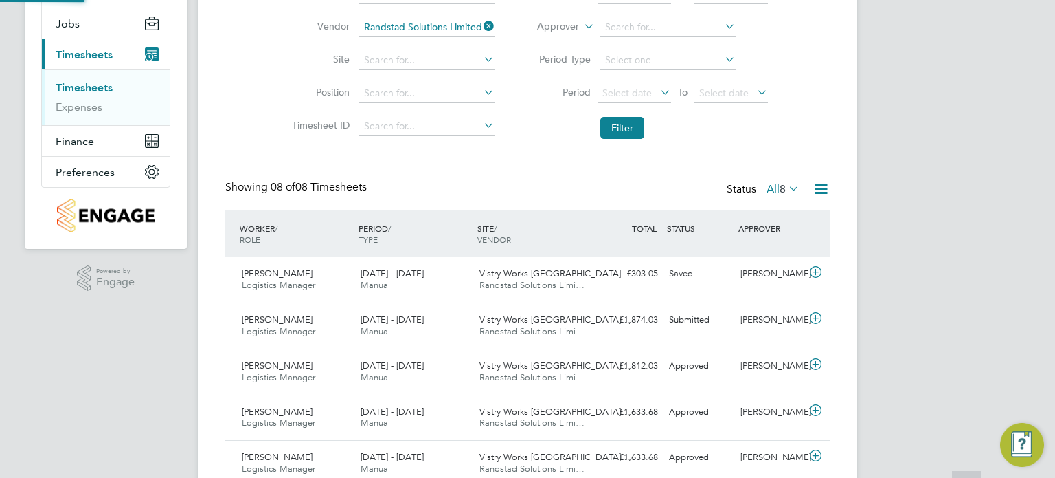
scroll to position [6, 7]
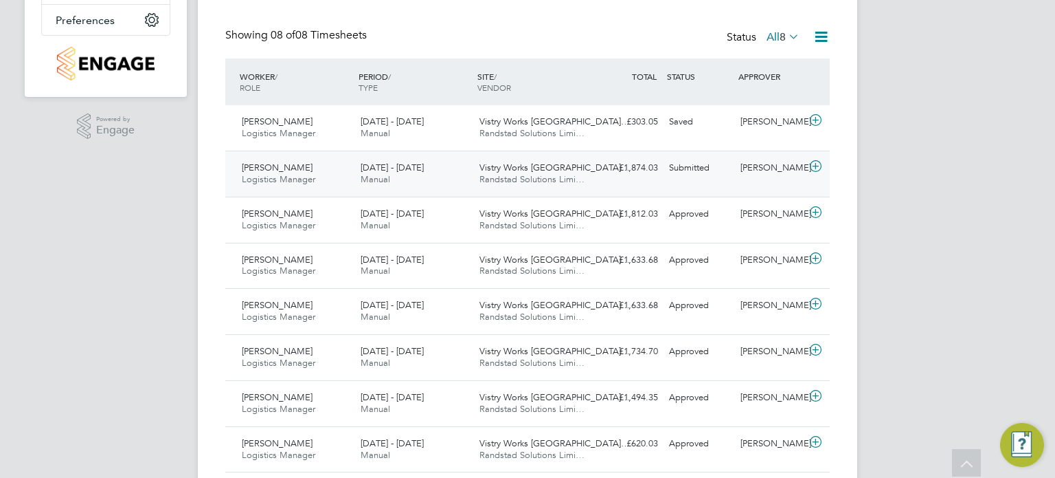
click at [555, 170] on span "Vistry Works East Midla…" at bounding box center [555, 167] width 150 height 12
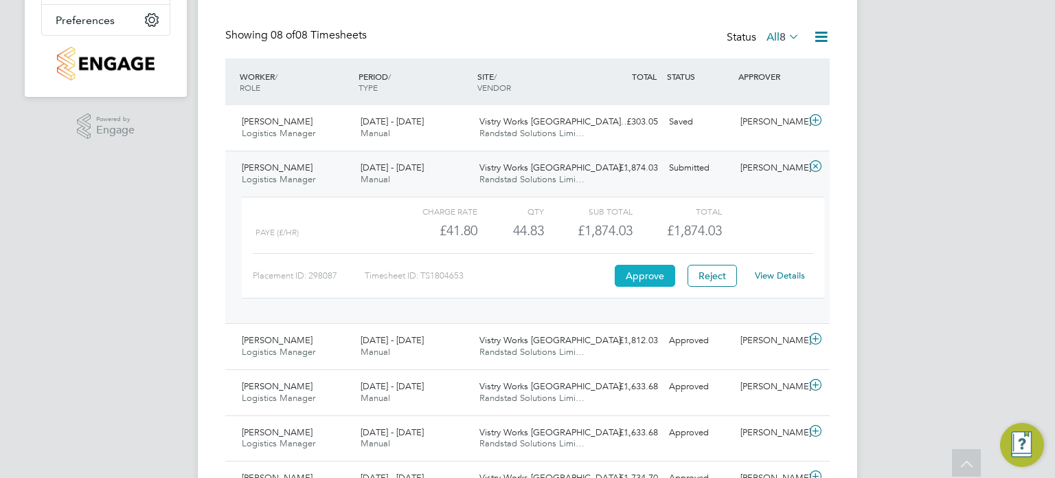
click at [648, 267] on button "Approve" at bounding box center [645, 276] width 60 height 22
click at [873, 199] on div "RW Richard Walsh Notifications 20 Applications: Network Team Members Businesses…" at bounding box center [527, 171] width 1055 height 956
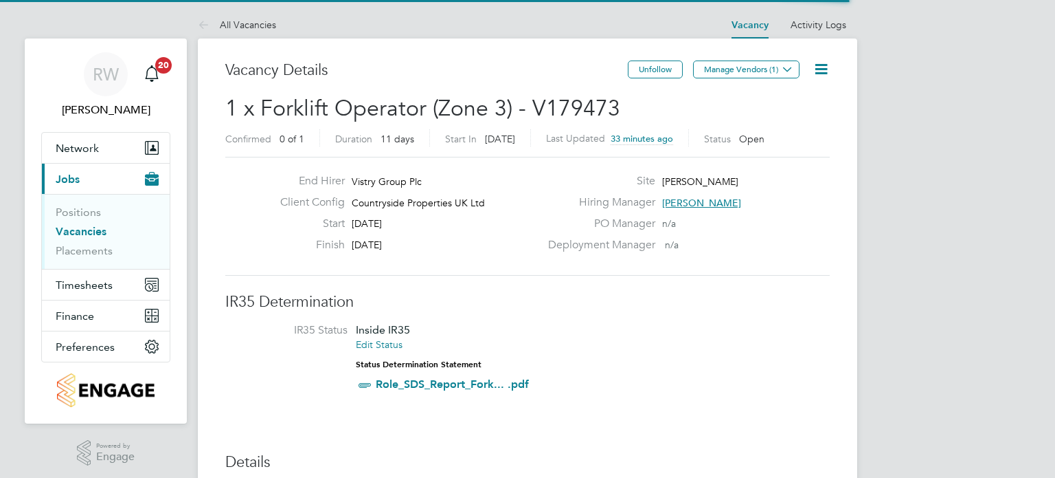
scroll to position [41, 96]
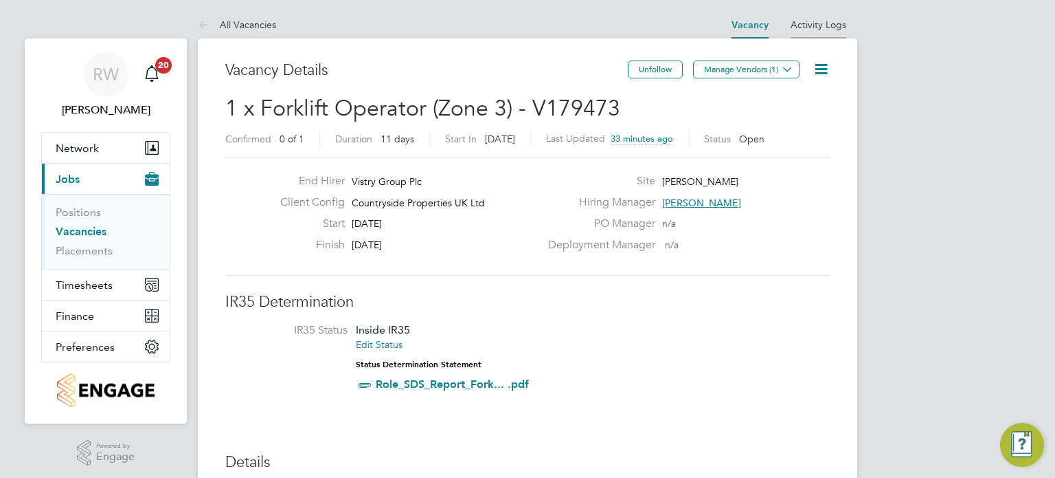
click at [827, 32] on li "Activity Logs" at bounding box center [819, 24] width 56 height 27
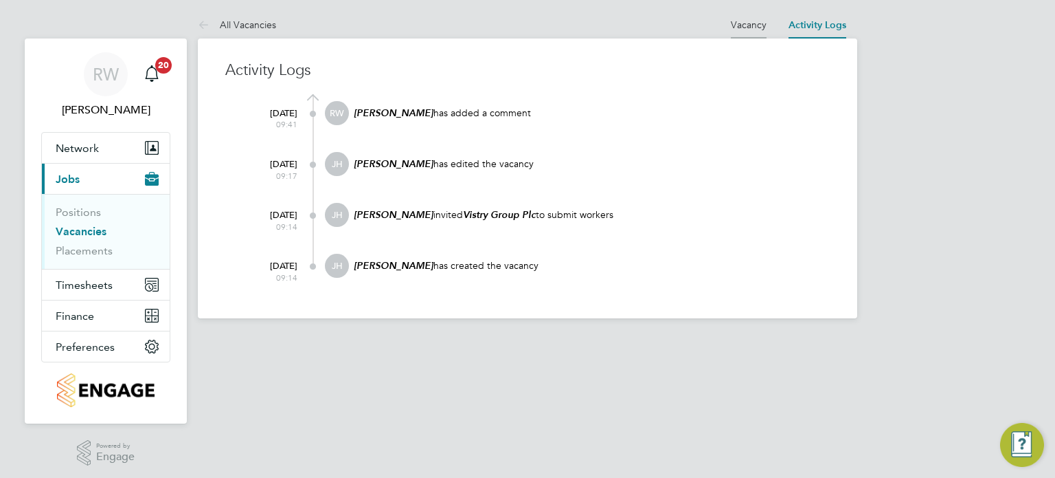
click at [748, 32] on li "Vacancy" at bounding box center [749, 24] width 36 height 27
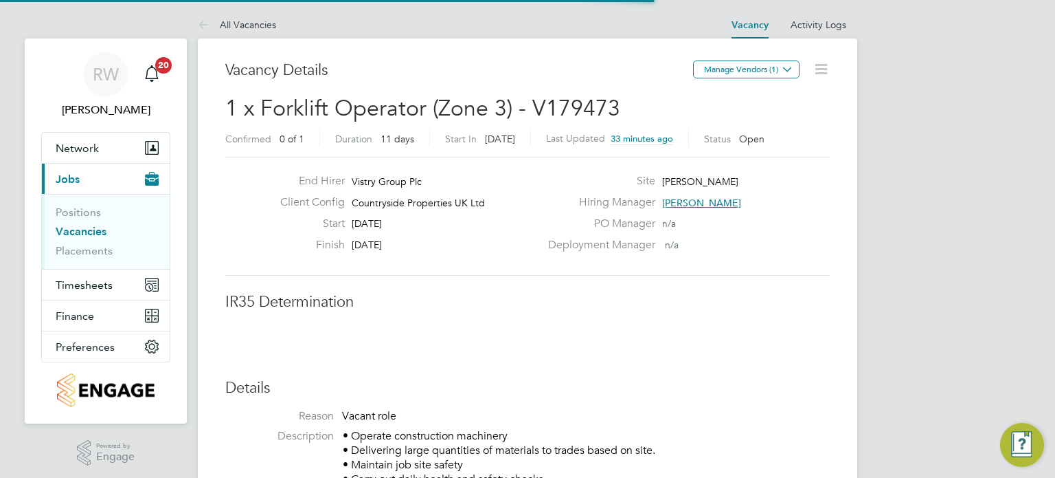
scroll to position [41, 96]
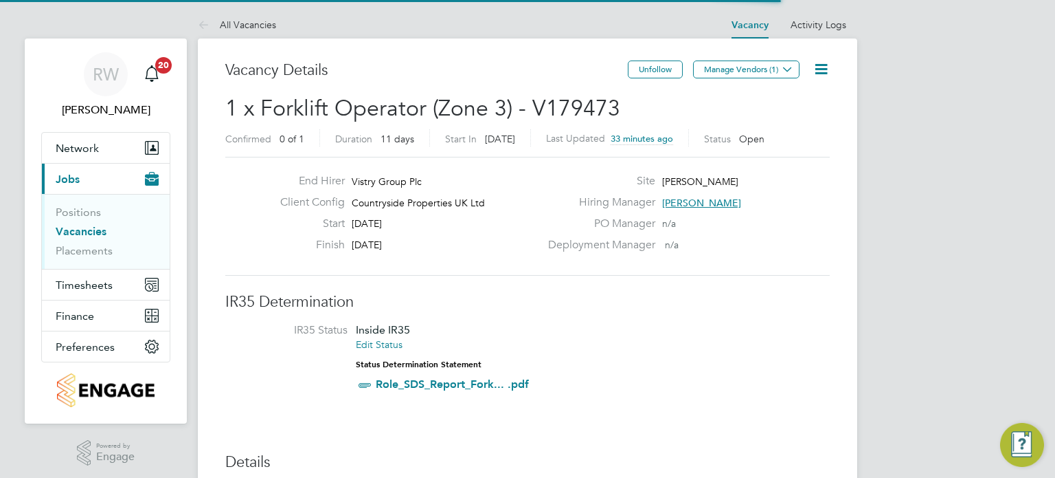
click at [825, 68] on icon at bounding box center [821, 68] width 17 height 17
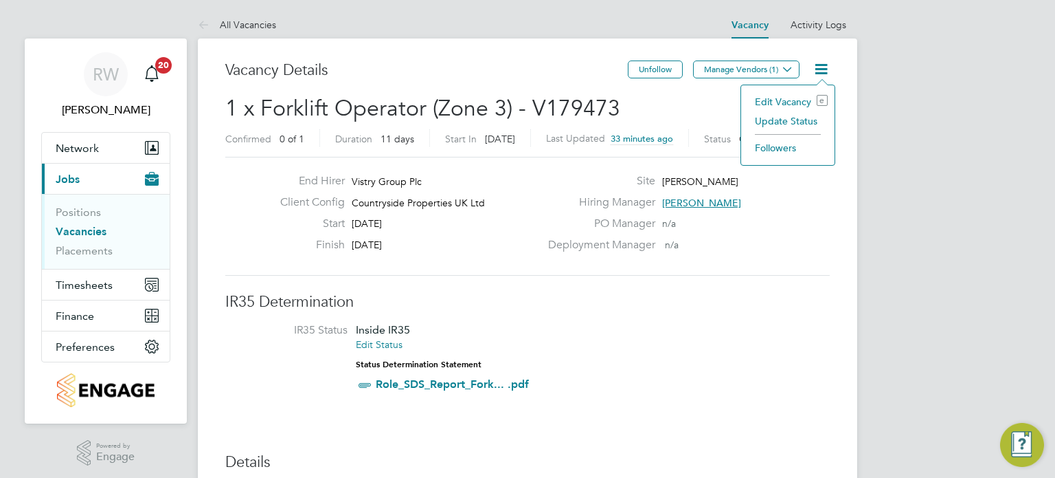
click at [803, 122] on li "Update Status" at bounding box center [788, 120] width 80 height 19
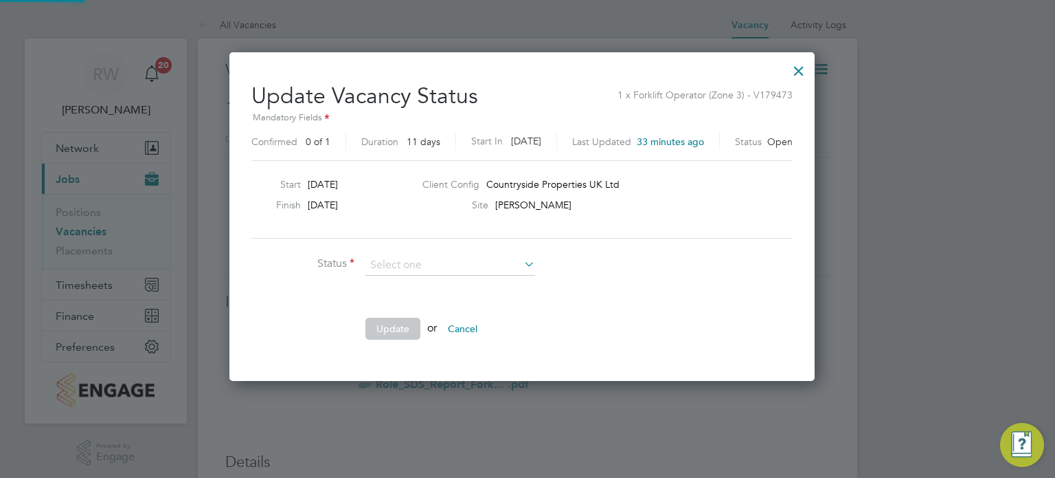
scroll to position [326, 596]
click at [456, 262] on input at bounding box center [451, 265] width 170 height 21
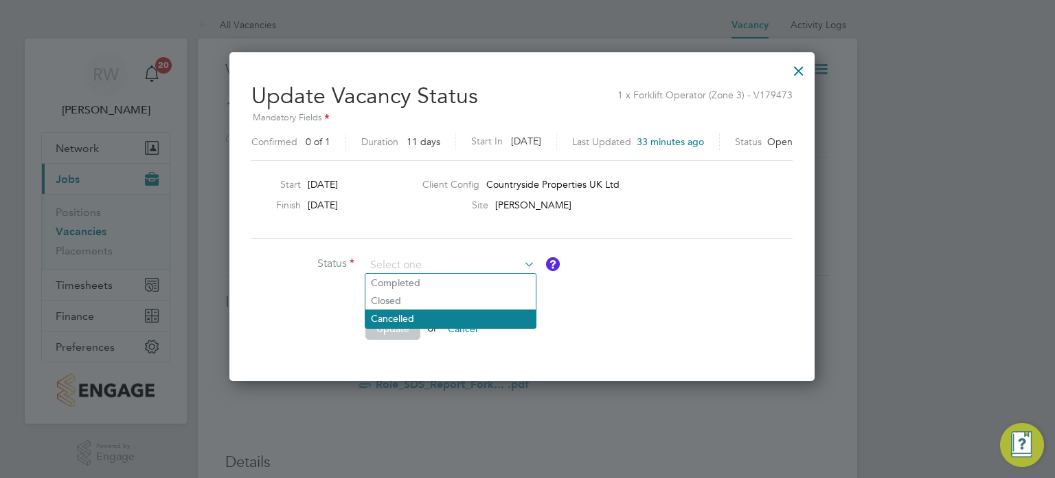
click at [414, 316] on li "Cancelled" at bounding box center [451, 318] width 170 height 18
type input "Cancelled"
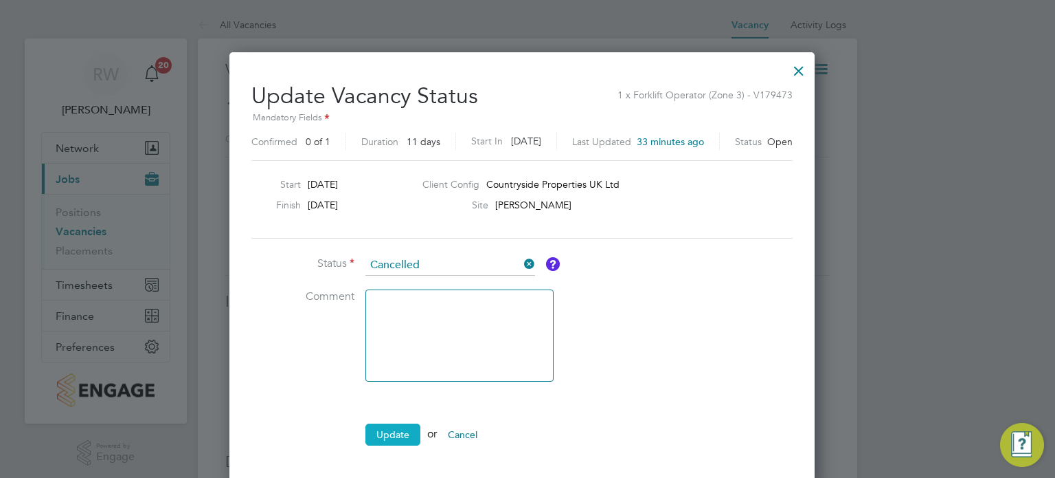
click at [393, 433] on button "Update" at bounding box center [393, 434] width 55 height 22
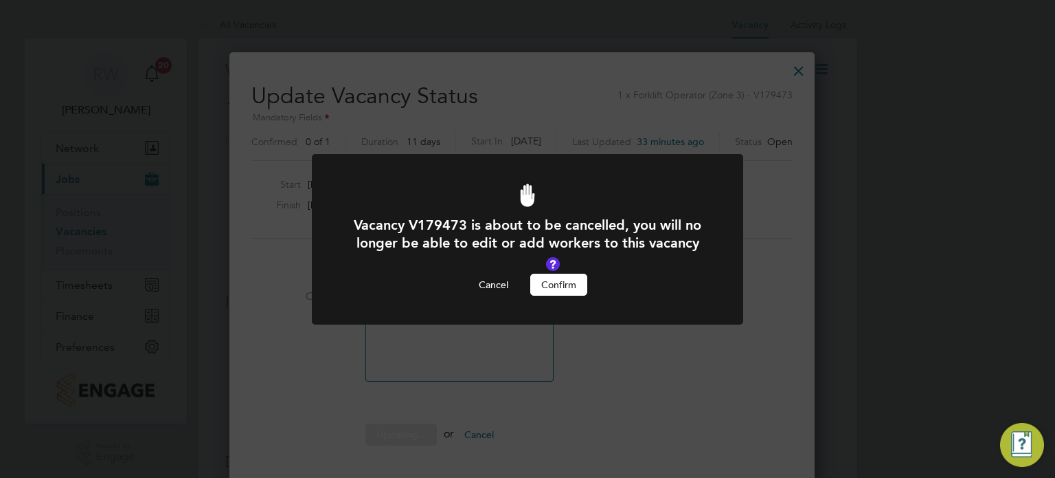
click at [558, 284] on button "Confirm" at bounding box center [558, 284] width 57 height 22
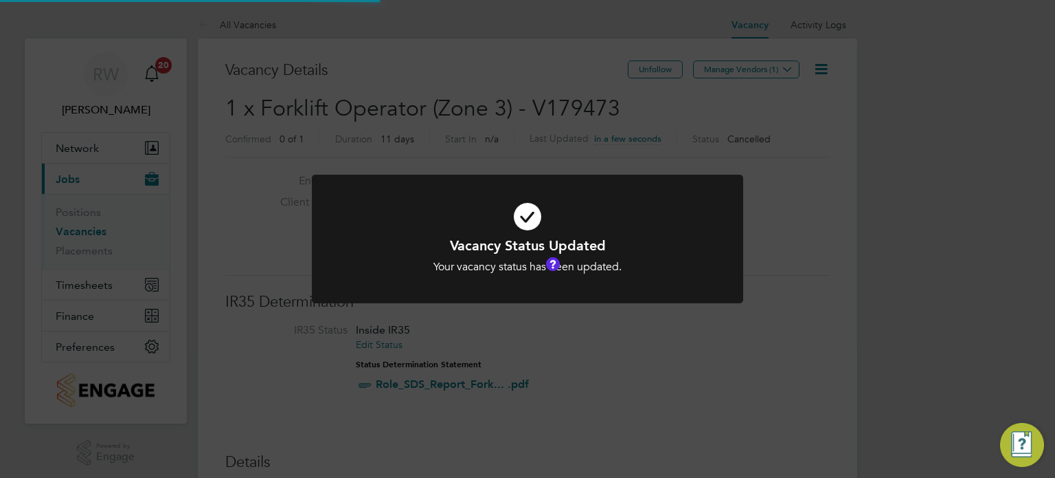
scroll to position [41, 96]
click at [482, 139] on div "Vacancy Status Updated Your vacancy status has been updated. Cancel Okay" at bounding box center [527, 239] width 1055 height 478
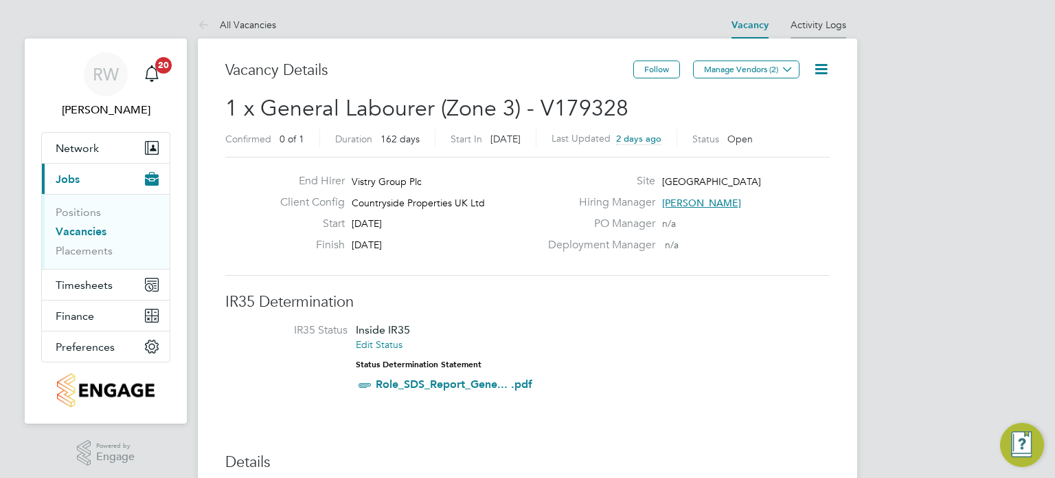
click at [830, 26] on link "Activity Logs" at bounding box center [819, 25] width 56 height 12
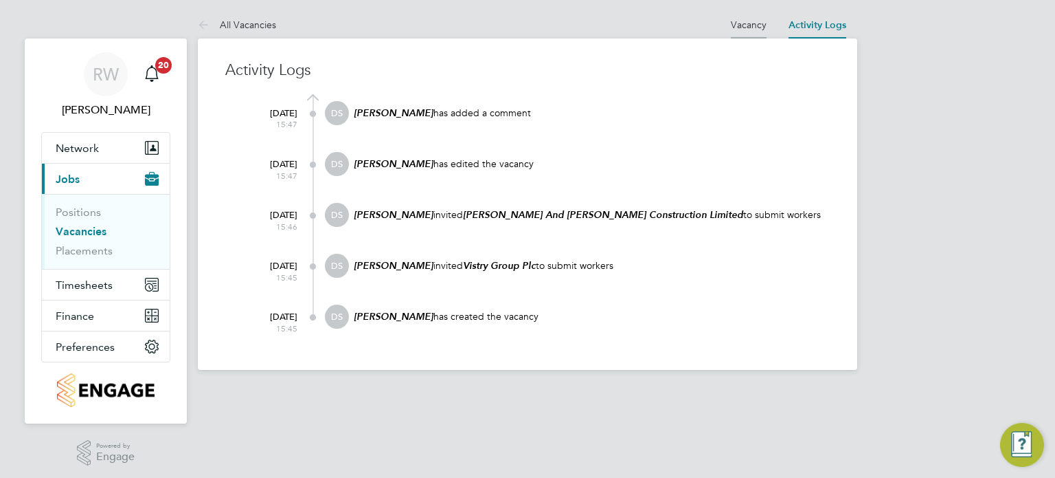
click at [752, 27] on link "Vacancy" at bounding box center [749, 25] width 36 height 12
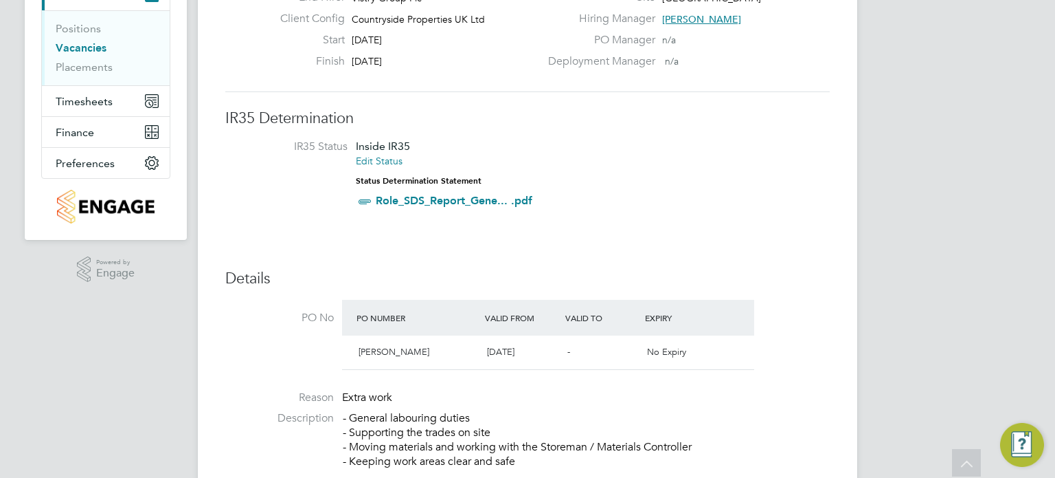
scroll to position [109, 0]
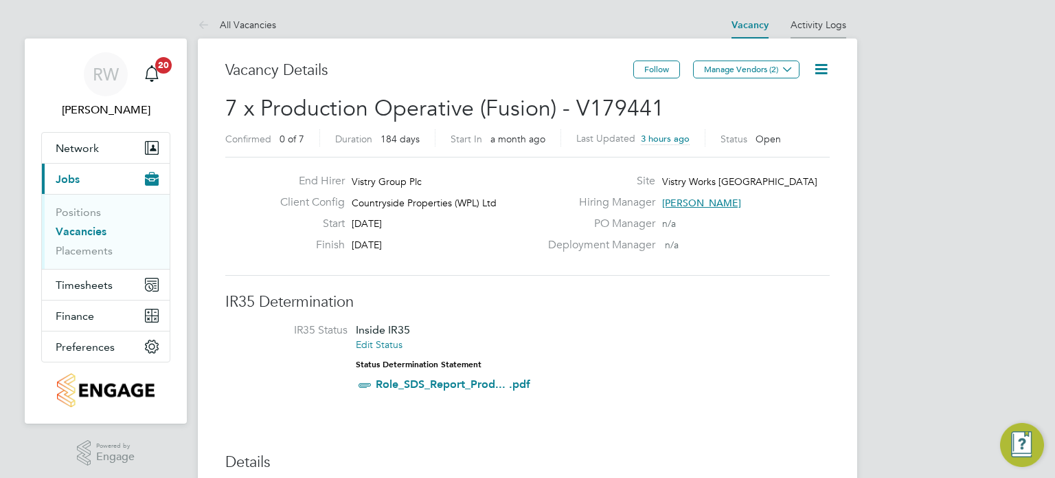
click at [811, 19] on link "Activity Logs" at bounding box center [819, 25] width 56 height 12
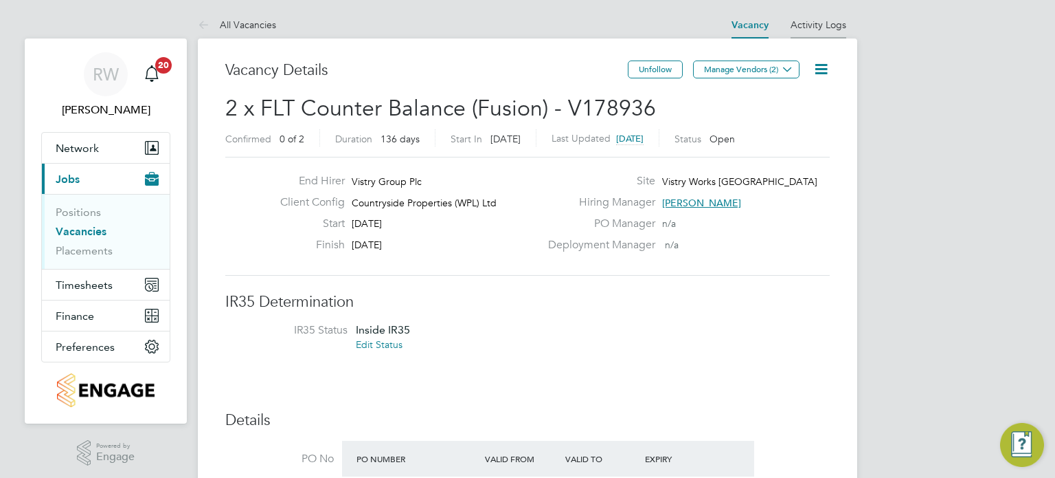
click at [807, 30] on link "Activity Logs" at bounding box center [819, 25] width 56 height 12
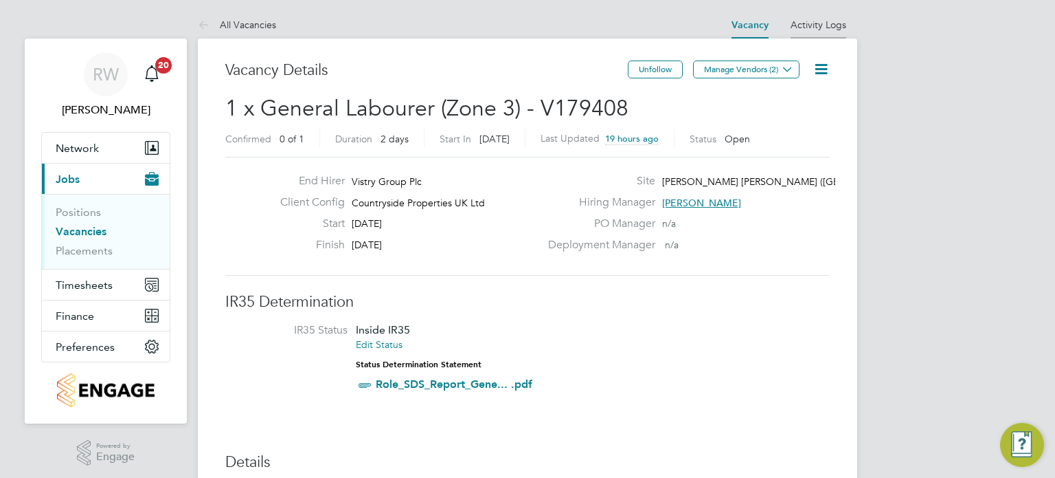
click at [811, 27] on link "Activity Logs" at bounding box center [819, 25] width 56 height 12
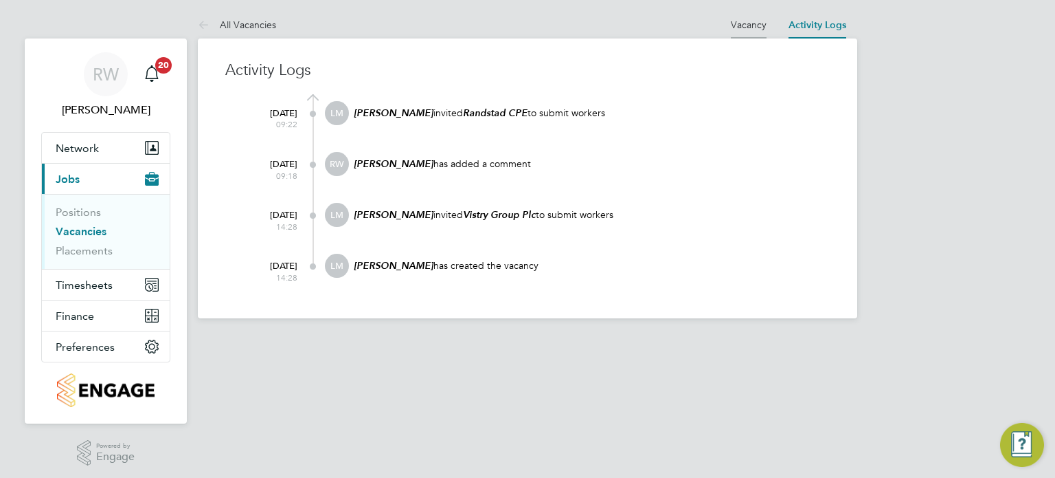
click at [753, 29] on link "Vacancy" at bounding box center [749, 25] width 36 height 12
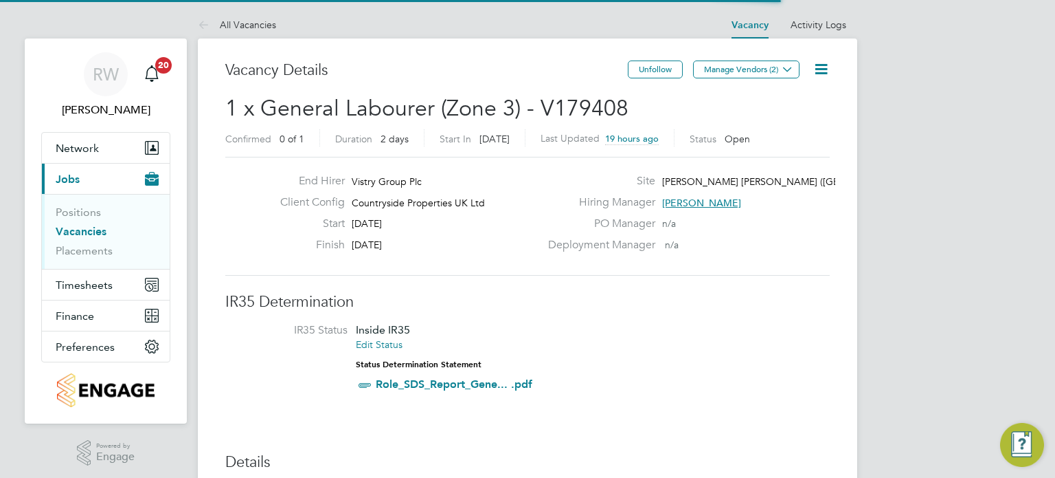
scroll to position [23, 129]
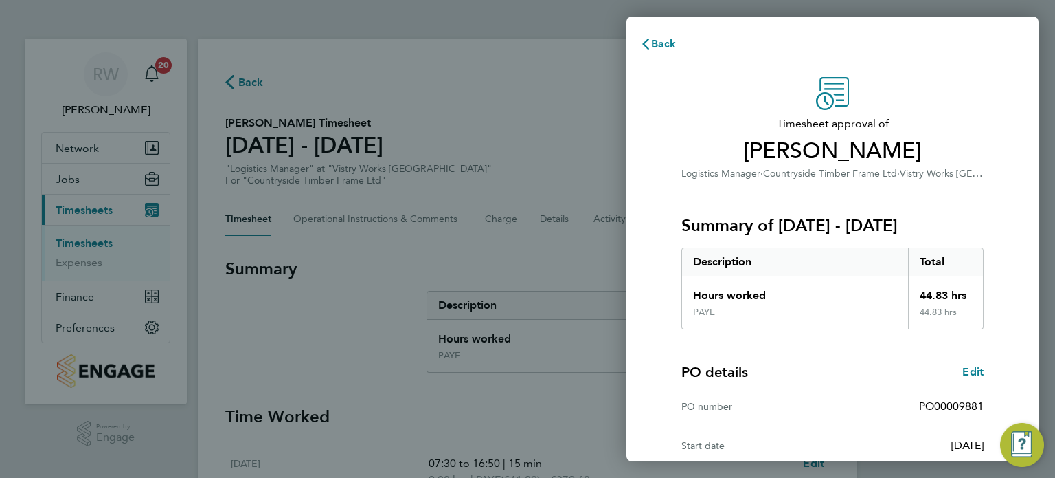
scroll to position [140, 0]
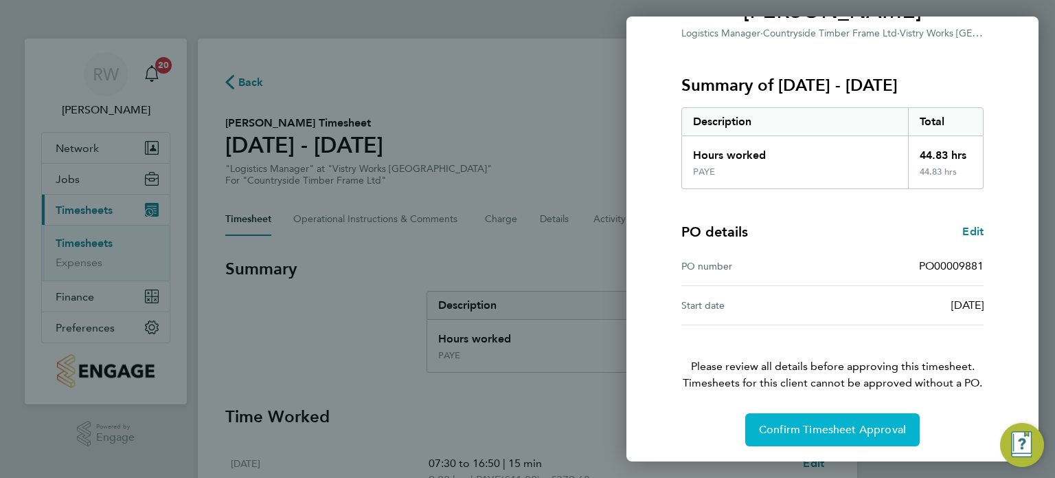
click at [792, 437] on button "Confirm Timesheet Approval" at bounding box center [833, 429] width 175 height 33
